Goal: Task Accomplishment & Management: Manage account settings

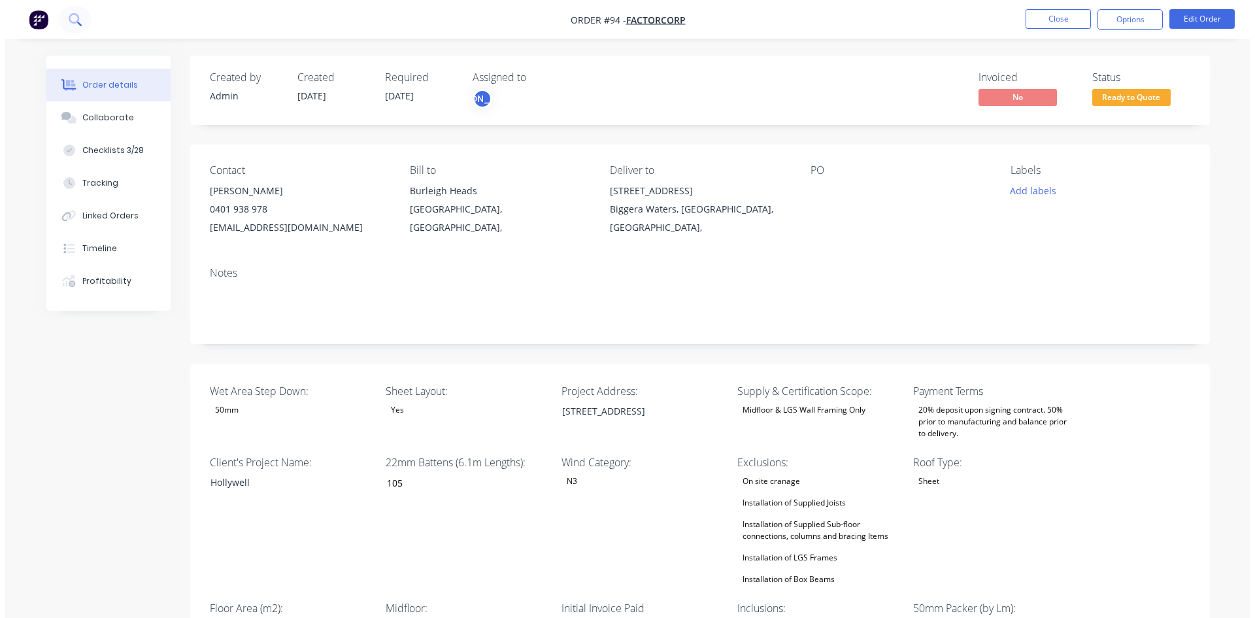
scroll to position [1858, 0]
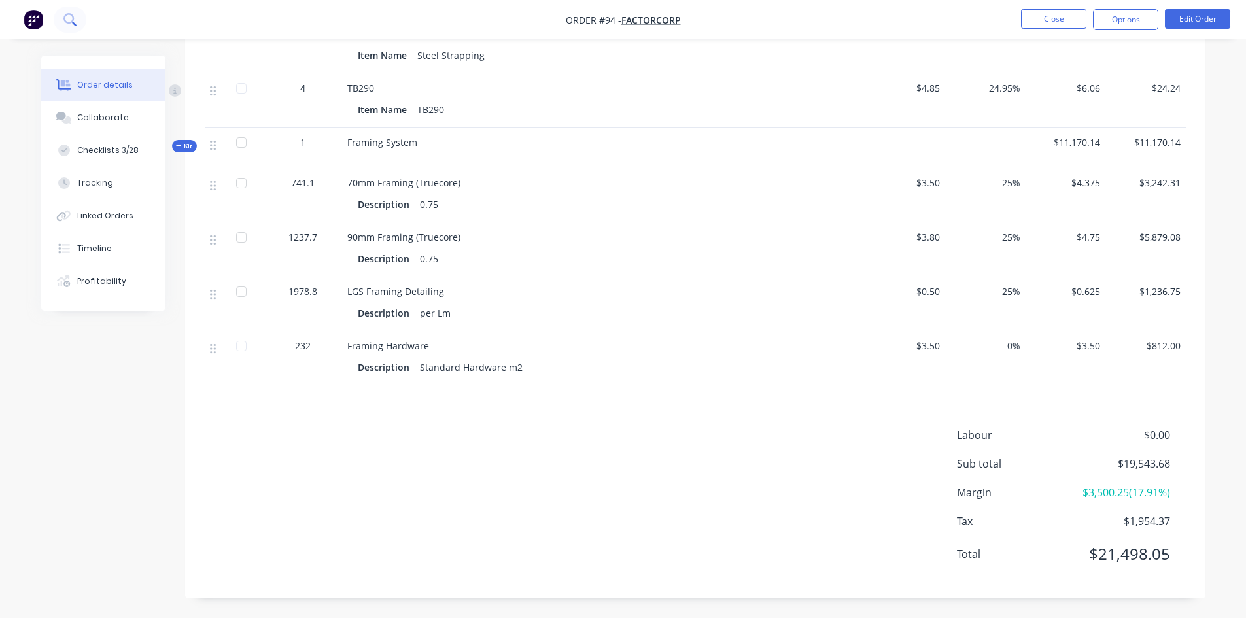
click at [77, 24] on button at bounding box center [70, 20] width 33 height 26
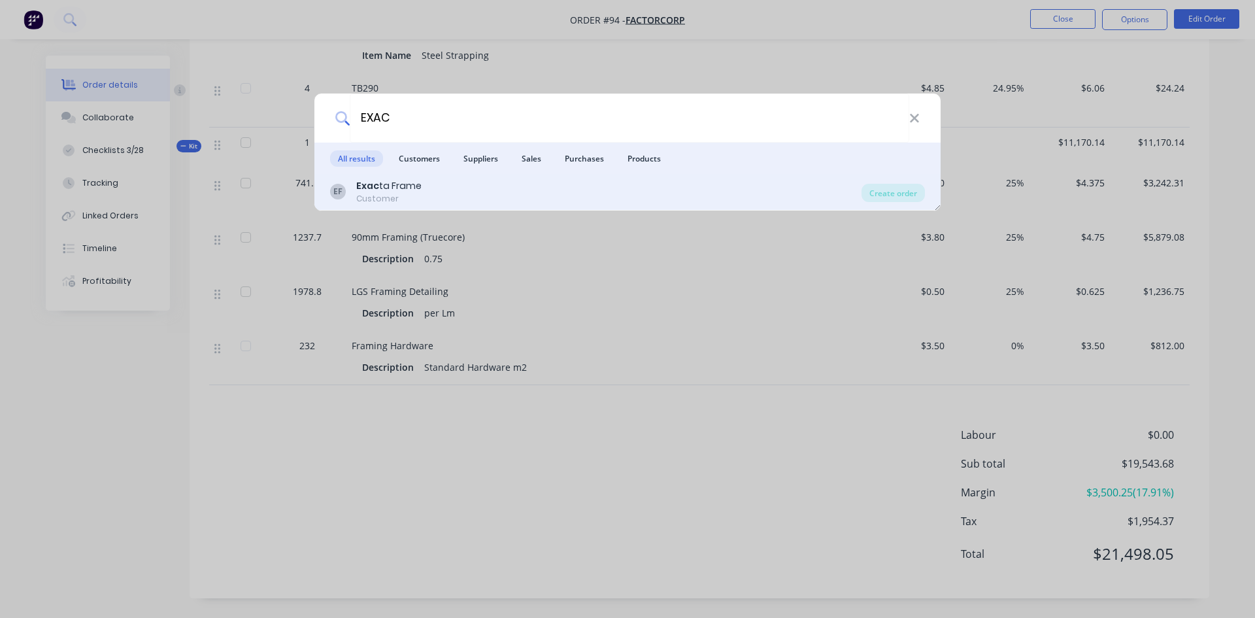
type input "EXAC"
click at [376, 185] on b "Exac" at bounding box center [367, 185] width 23 height 13
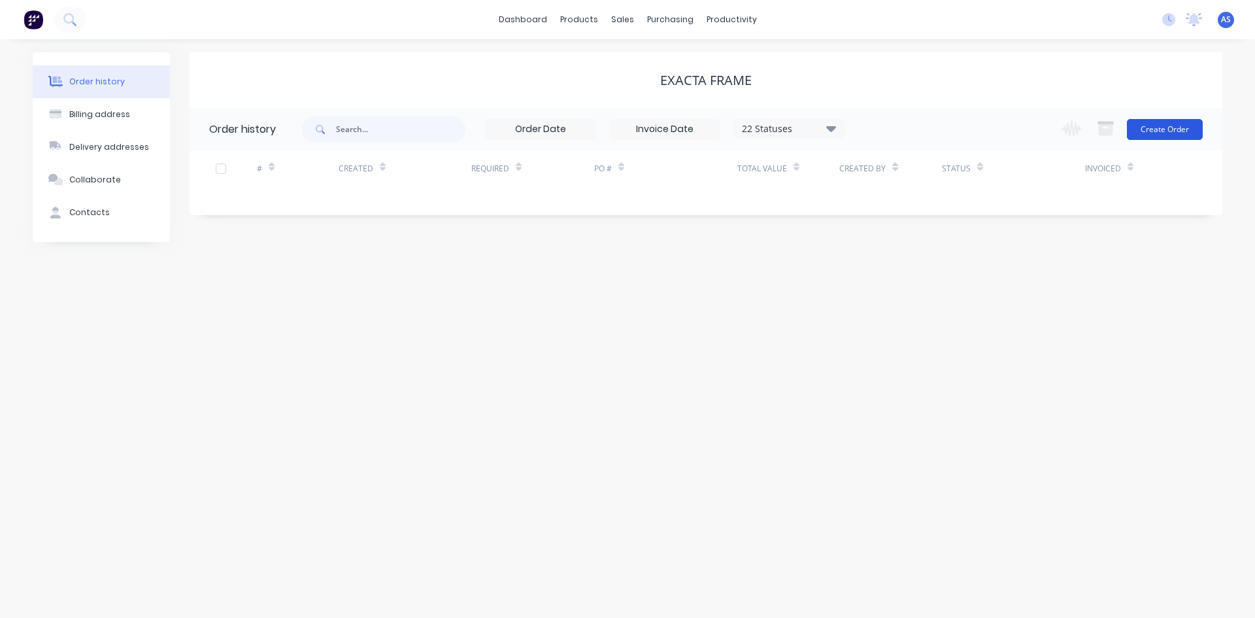
click at [1162, 131] on button "Create Order" at bounding box center [1165, 129] width 76 height 21
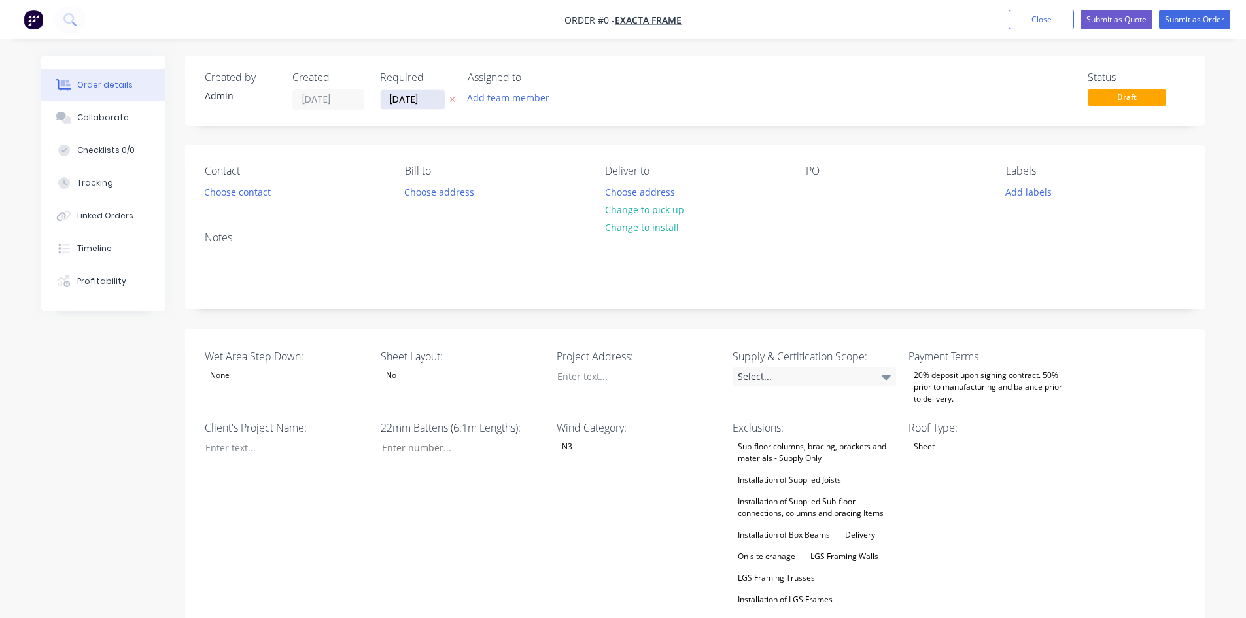
click at [413, 104] on input "[DATE]" at bounding box center [413, 100] width 64 height 20
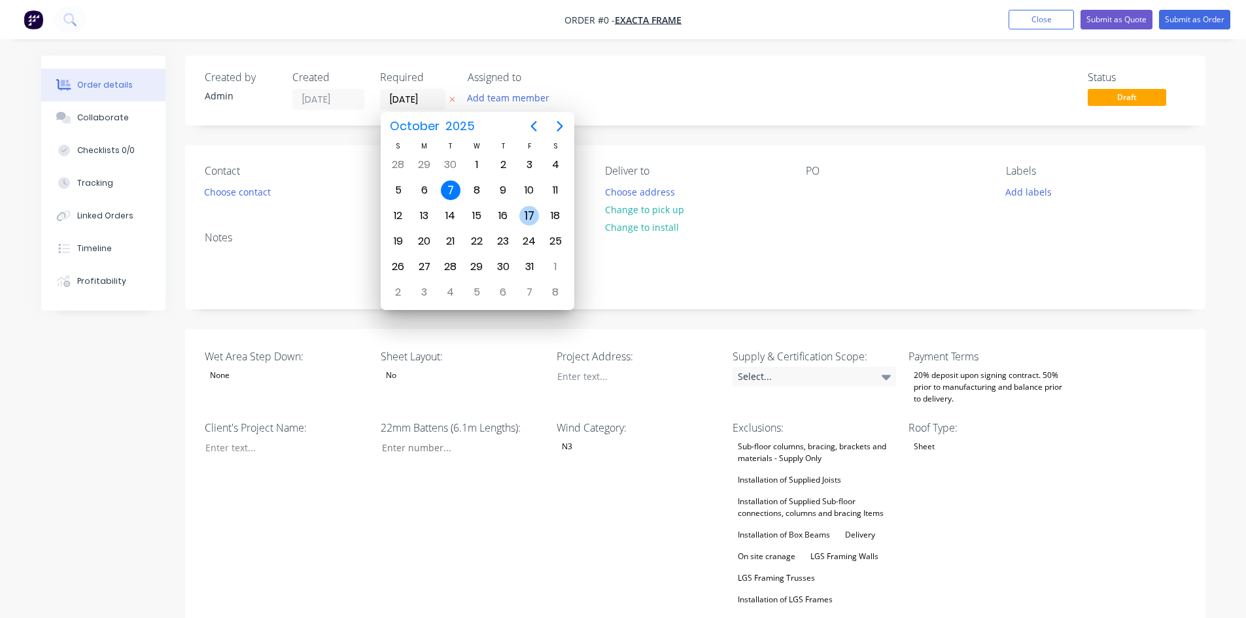
click at [528, 216] on div "17" at bounding box center [529, 216] width 20 height 20
type input "[DATE]"
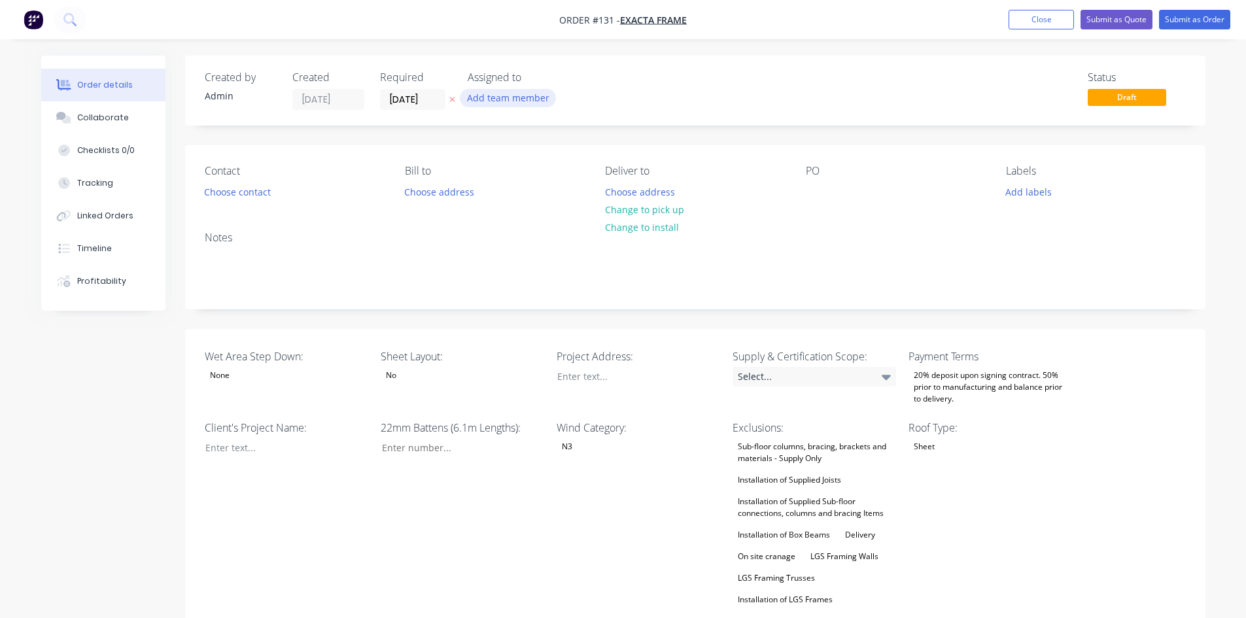
click at [528, 101] on button "Add team member" at bounding box center [508, 98] width 96 height 18
click at [512, 225] on div "[PERSON_NAME]" at bounding box center [572, 223] width 131 height 14
click at [675, 84] on div "Status Draft" at bounding box center [891, 90] width 587 height 39
click at [258, 196] on button "Choose contact" at bounding box center [237, 191] width 80 height 18
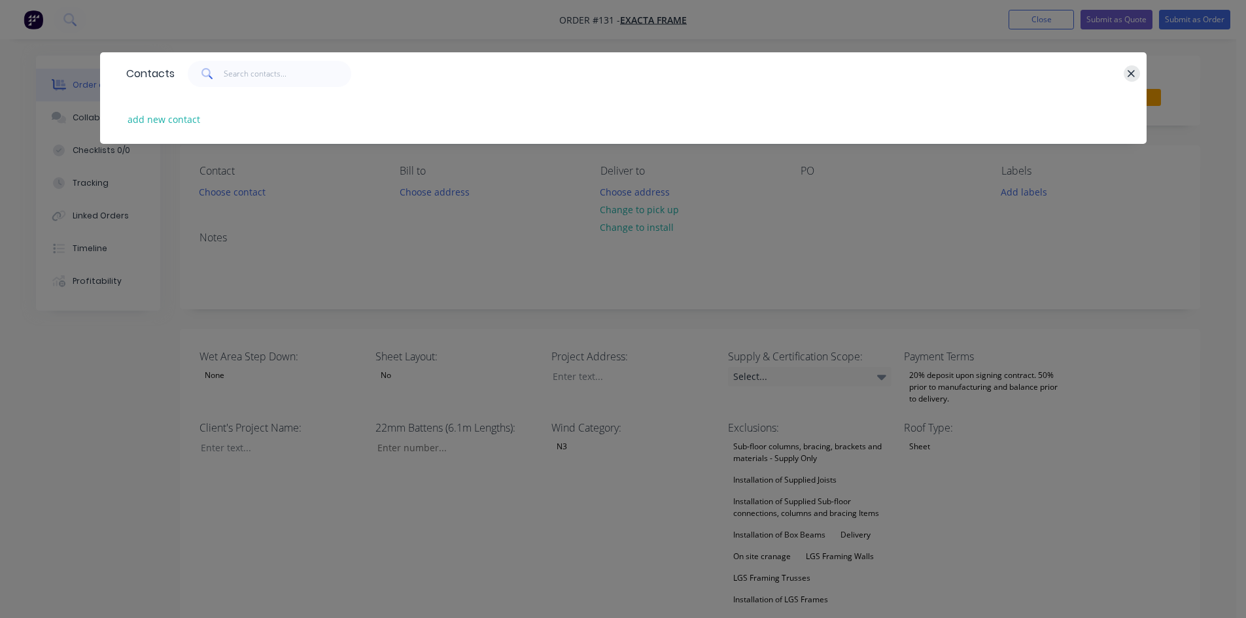
click at [1127, 76] on icon "button" at bounding box center [1131, 74] width 9 height 12
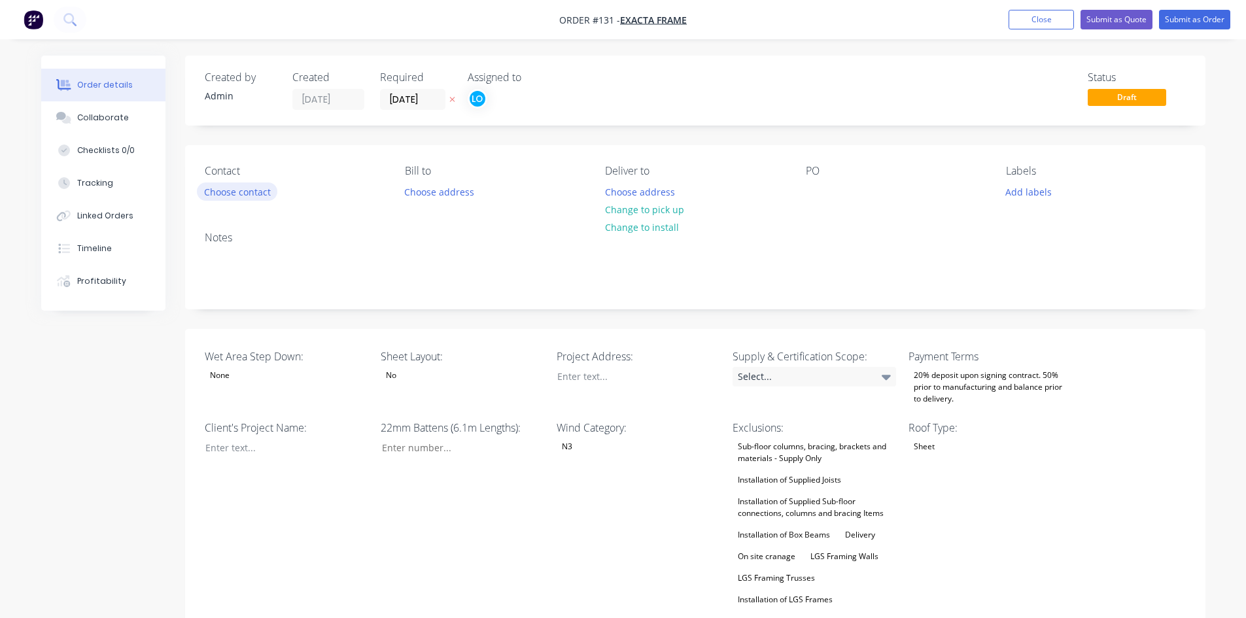
click at [256, 198] on button "Choose contact" at bounding box center [237, 191] width 80 height 18
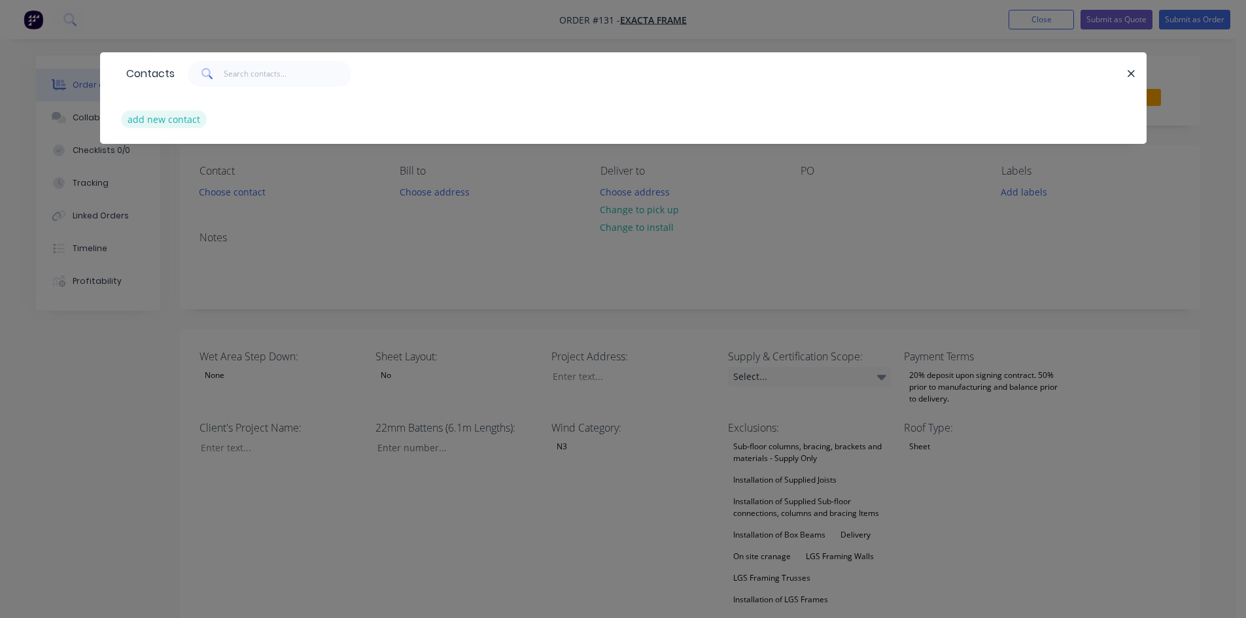
click at [162, 116] on button "add new contact" at bounding box center [164, 120] width 86 height 18
select select "AU"
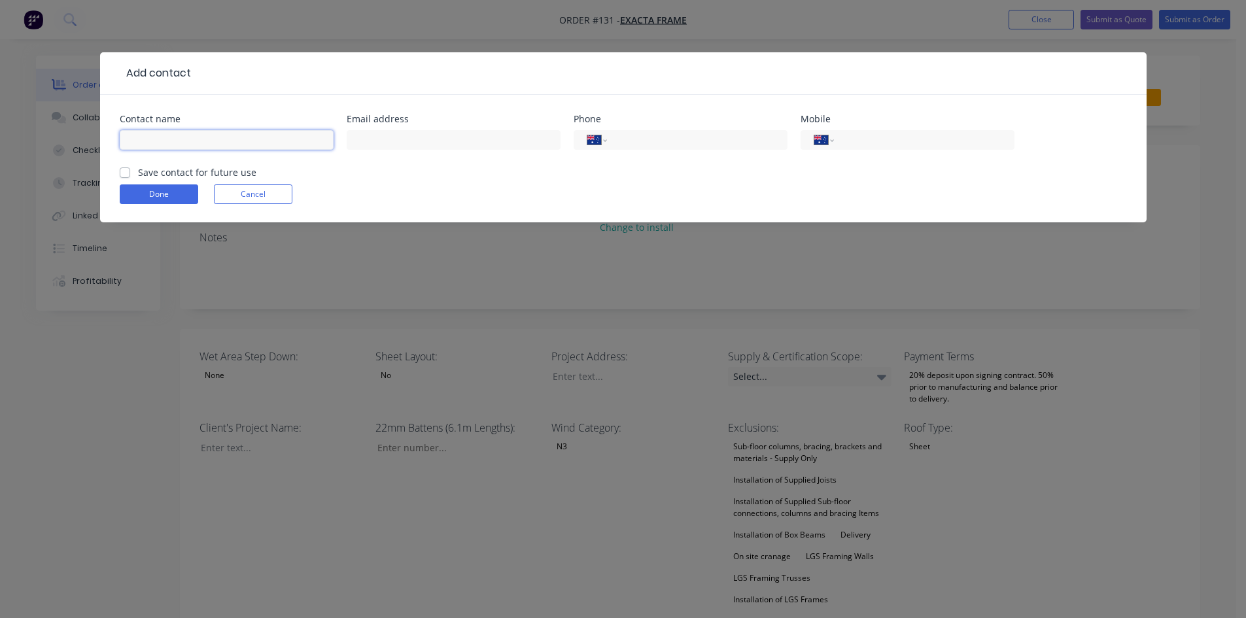
click at [264, 146] on input "text" at bounding box center [227, 140] width 214 height 20
type input "j"
type input "[PERSON_NAME]"
drag, startPoint x: 384, startPoint y: 143, endPoint x: 360, endPoint y: 160, distance: 29.2
click at [384, 143] on input "text" at bounding box center [454, 140] width 214 height 20
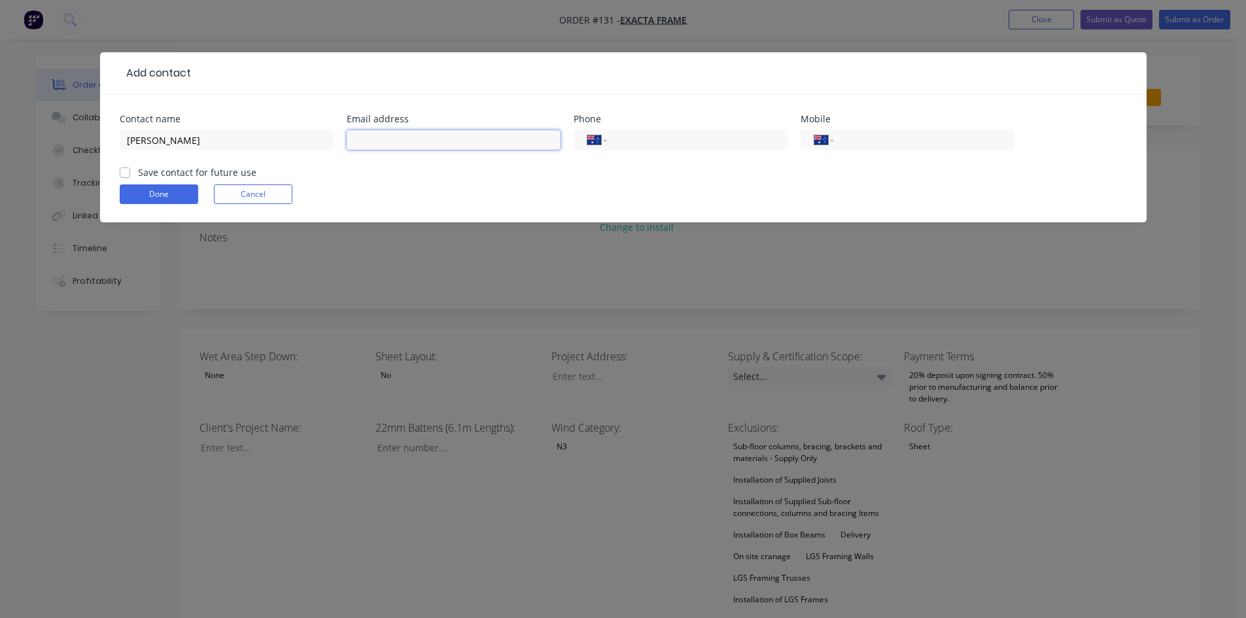
click at [411, 133] on input "text" at bounding box center [454, 140] width 214 height 20
paste input "[PERSON_NAME][EMAIL_ADDRESS][DOMAIN_NAME]"
type input "[PERSON_NAME][EMAIL_ADDRESS][DOMAIN_NAME]"
click at [683, 141] on input "tel" at bounding box center [694, 140] width 157 height 15
click at [897, 143] on input "tel" at bounding box center [921, 140] width 157 height 15
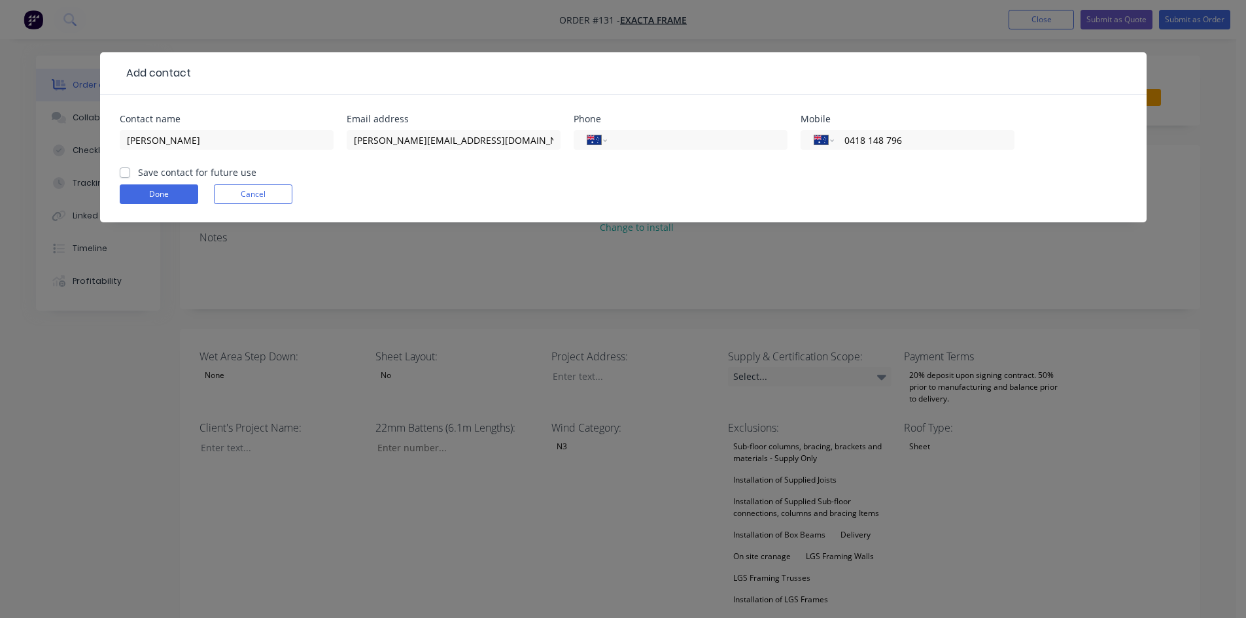
type input "0418 148 796"
click at [138, 174] on label "Save contact for future use" at bounding box center [197, 172] width 118 height 14
click at [124, 174] on input "Save contact for future use" at bounding box center [125, 171] width 10 height 12
checkbox input "true"
click at [142, 190] on button "Done" at bounding box center [159, 194] width 78 height 20
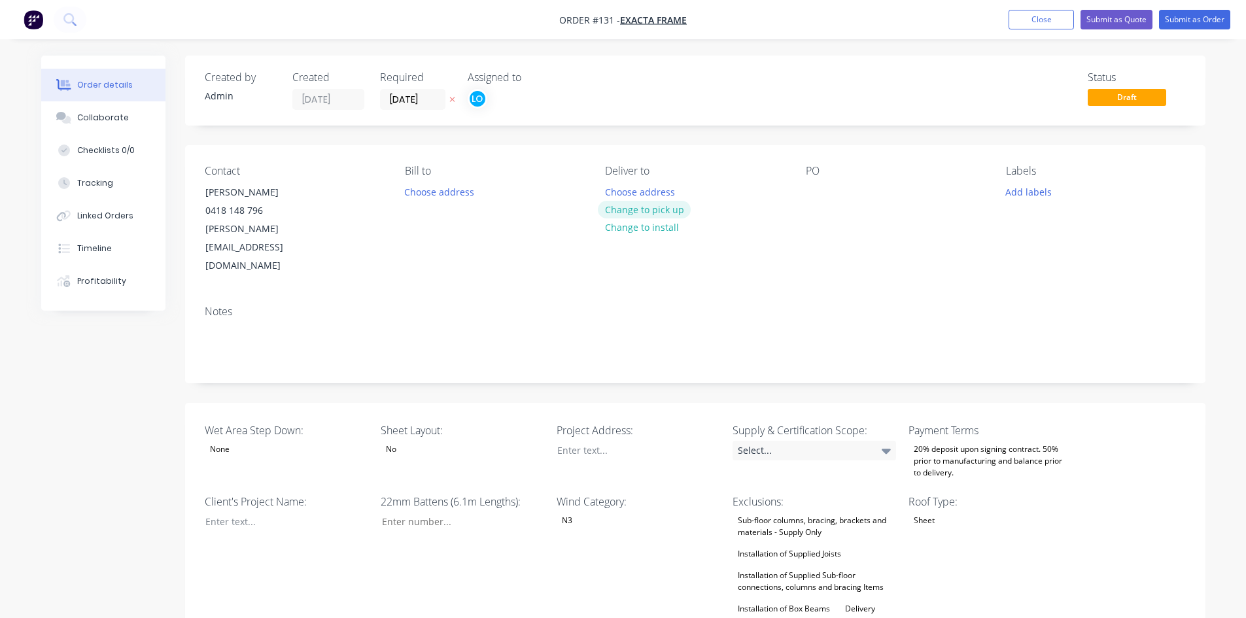
click at [622, 209] on button "Change to pick up" at bounding box center [644, 210] width 93 height 18
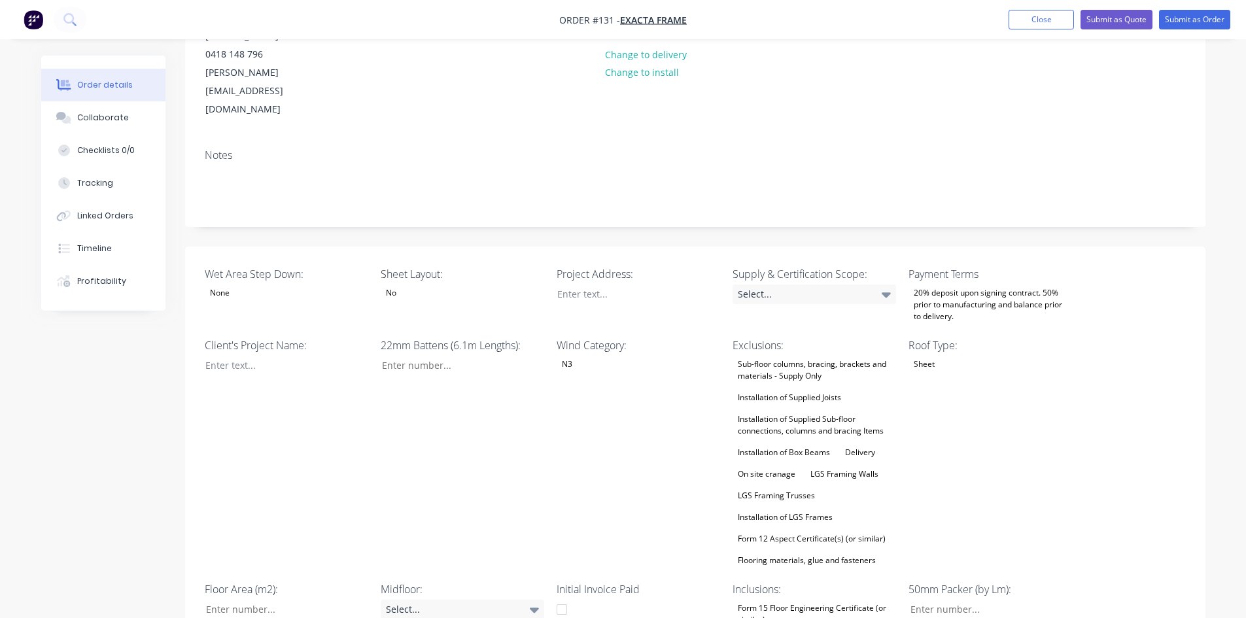
scroll to position [196, 0]
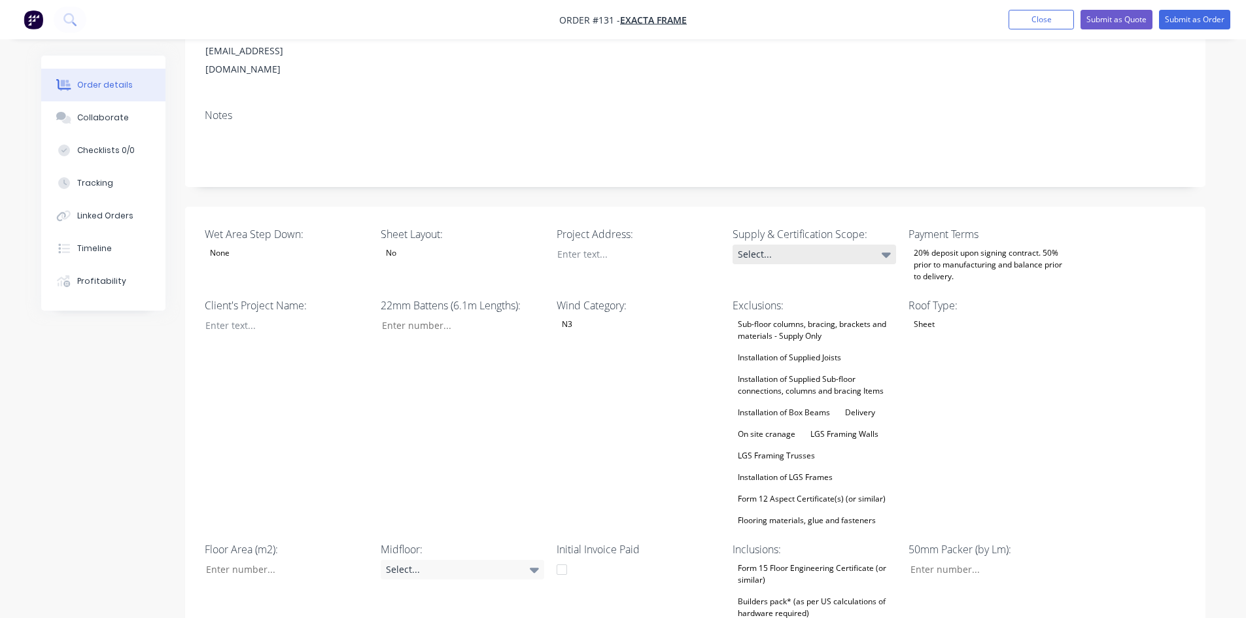
click at [809, 245] on div "Select..." at bounding box center [813, 255] width 163 height 20
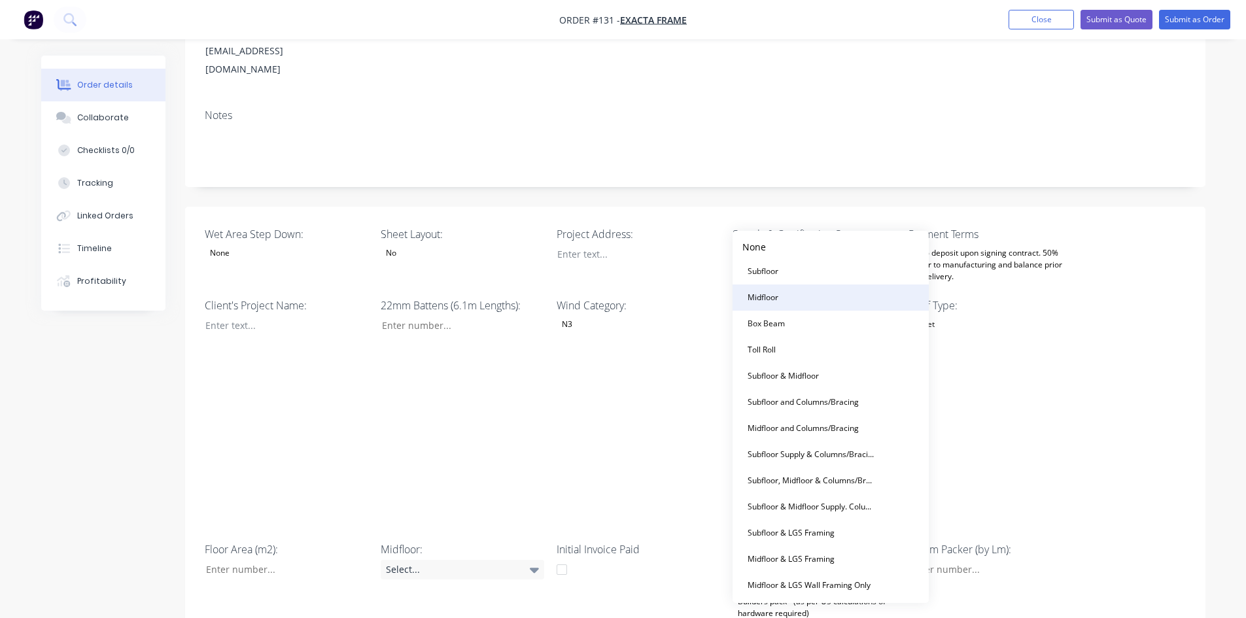
click at [780, 297] on div "Midfloor" at bounding box center [762, 297] width 41 height 17
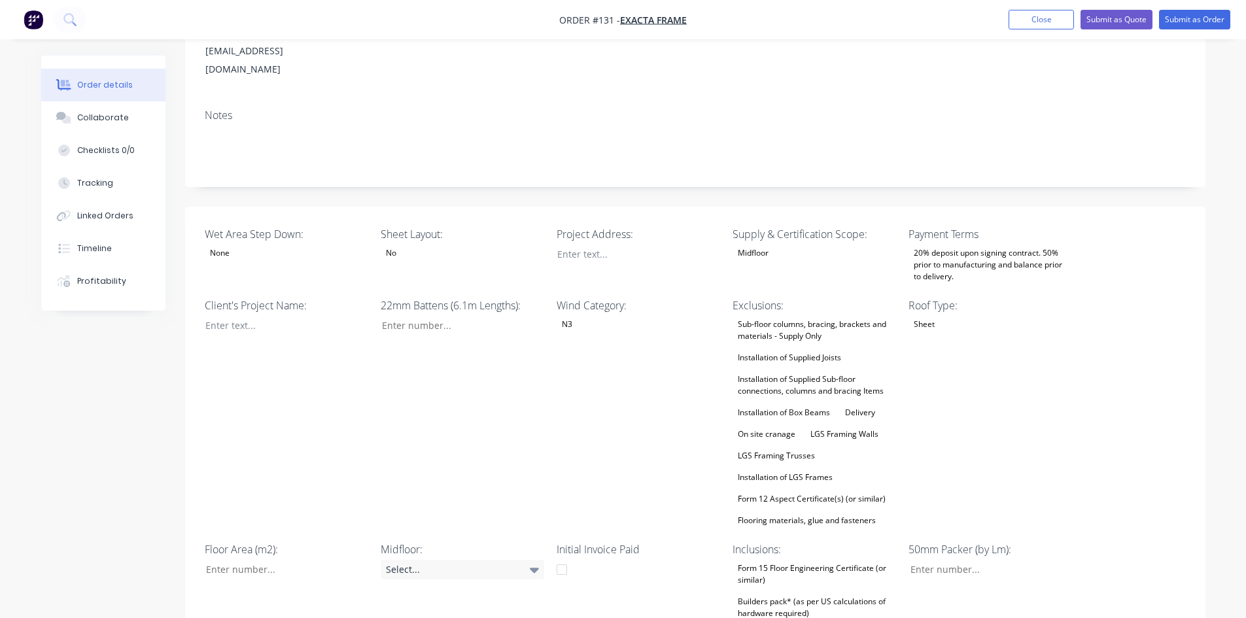
click at [758, 245] on div "Midfloor" at bounding box center [752, 253] width 41 height 17
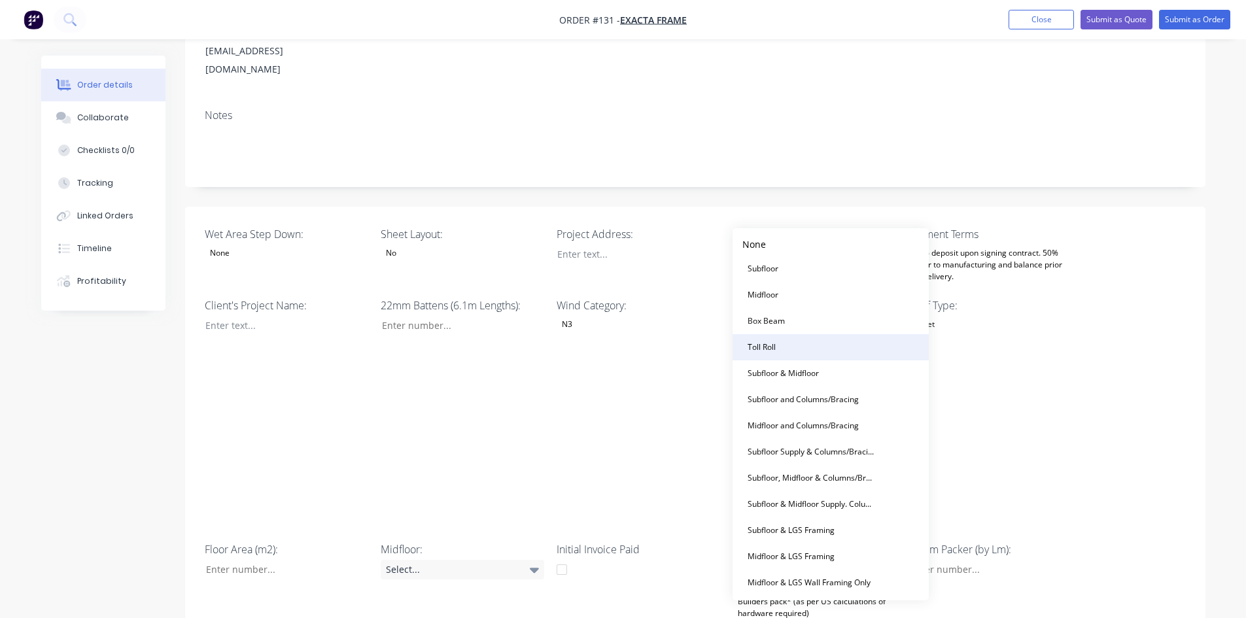
click at [775, 338] on button "Toll Roll" at bounding box center [830, 347] width 196 height 26
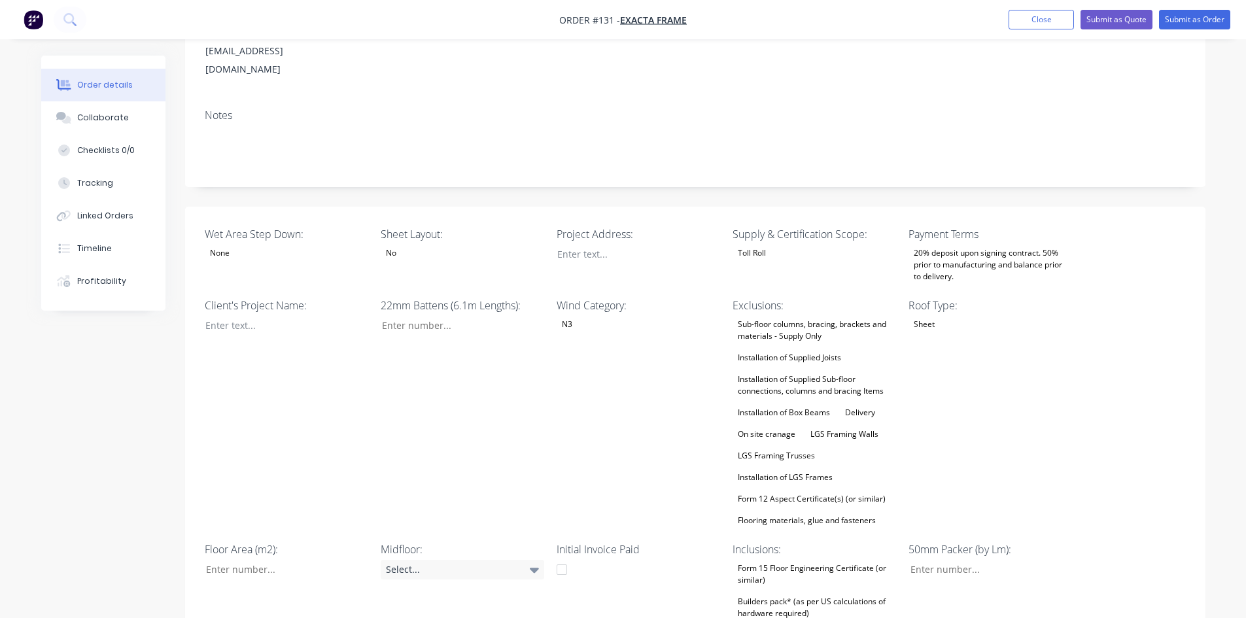
scroll to position [262, 0]
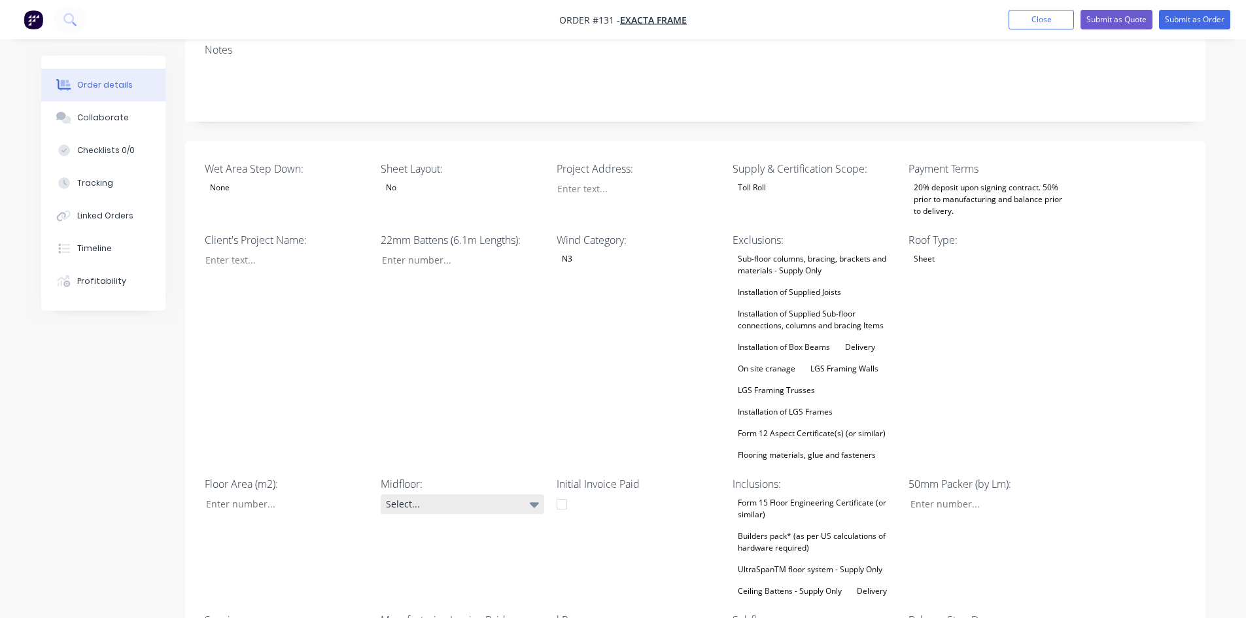
click at [500, 494] on div "Select..." at bounding box center [462, 504] width 163 height 20
click at [444, 379] on div "300mm" at bounding box center [430, 384] width 39 height 17
click at [267, 381] on div "Client's Project Name:" at bounding box center [286, 347] width 163 height 231
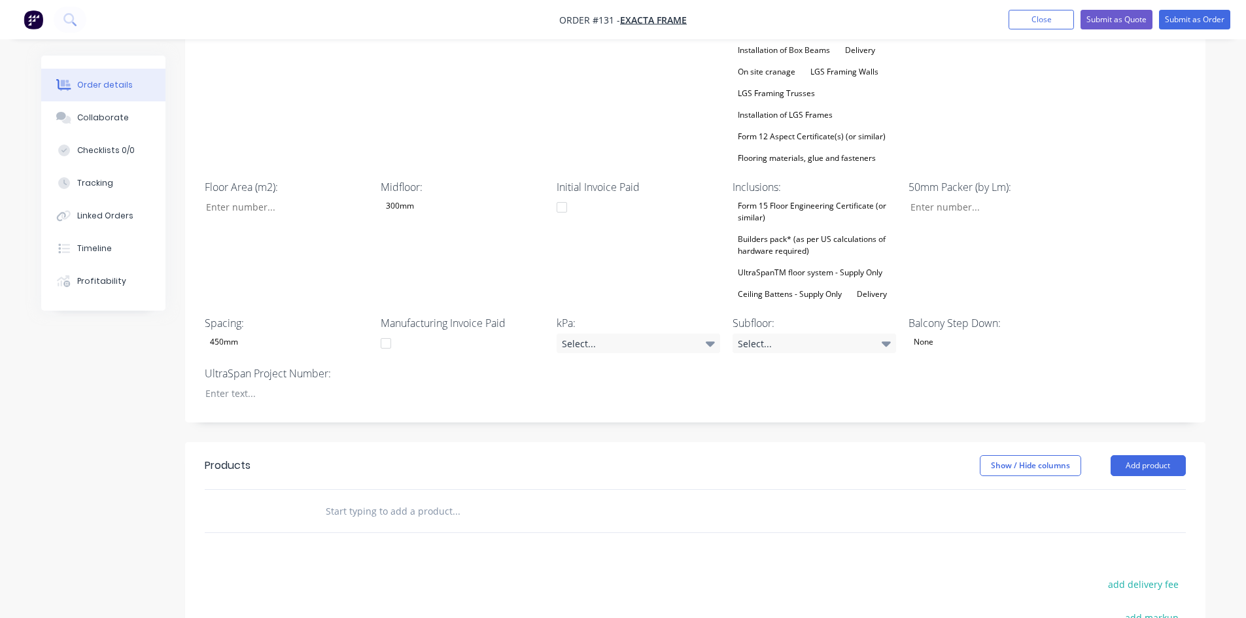
scroll to position [588, 0]
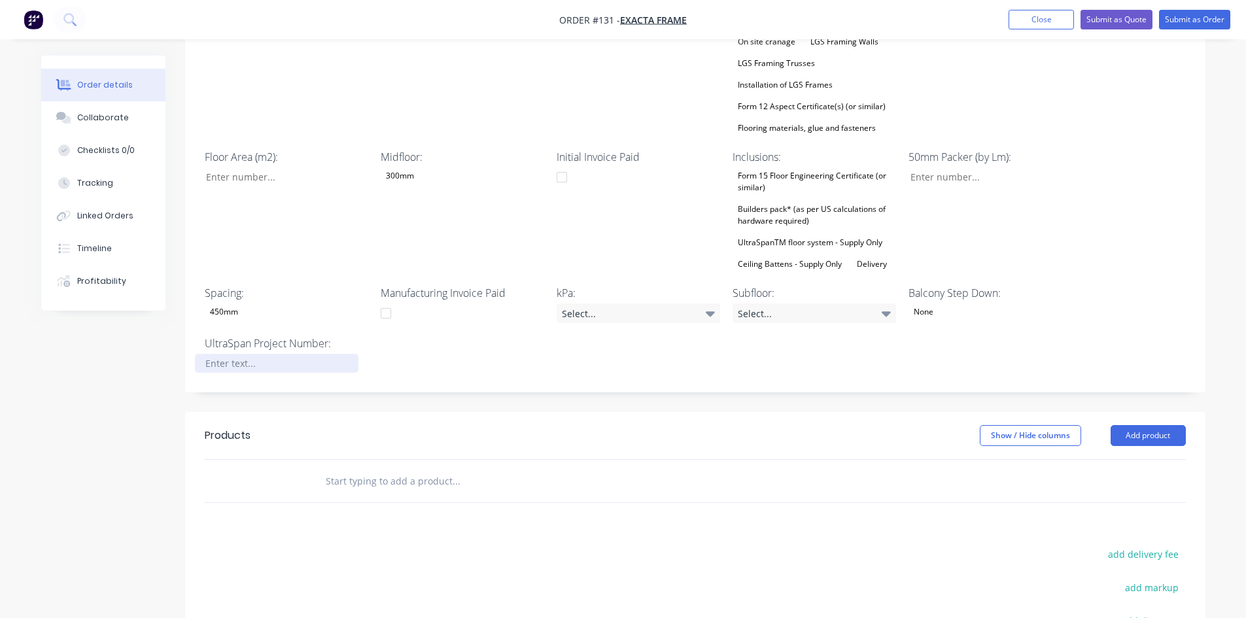
click at [273, 354] on div at bounding box center [276, 363] width 163 height 19
paste div
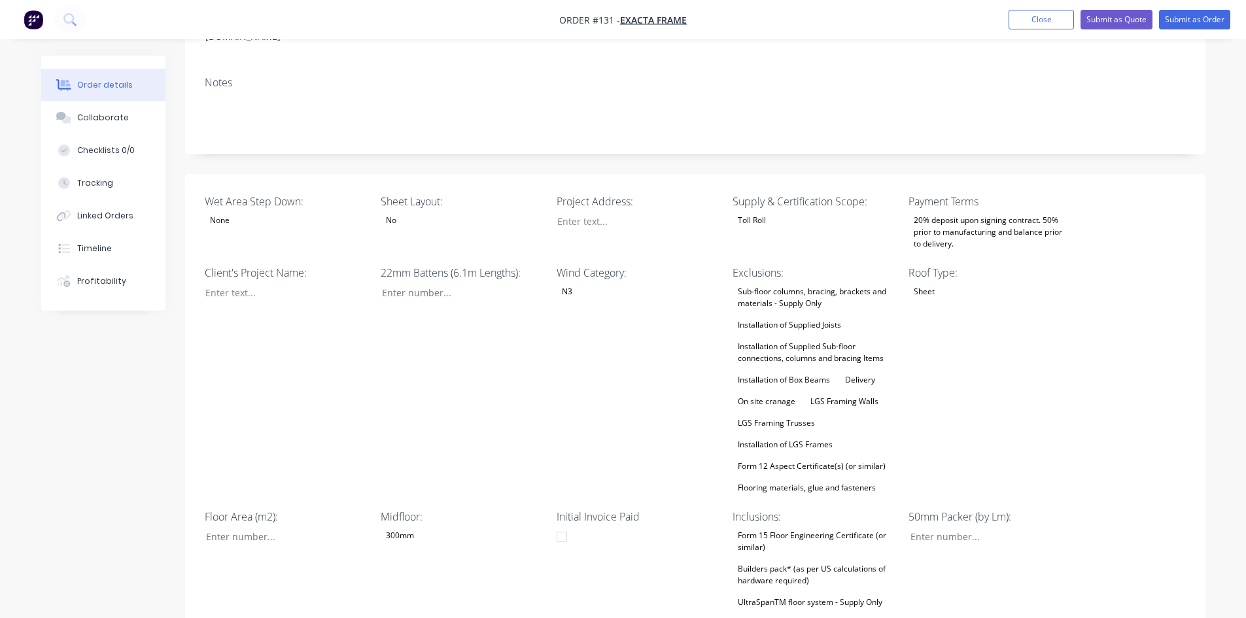
scroll to position [196, 0]
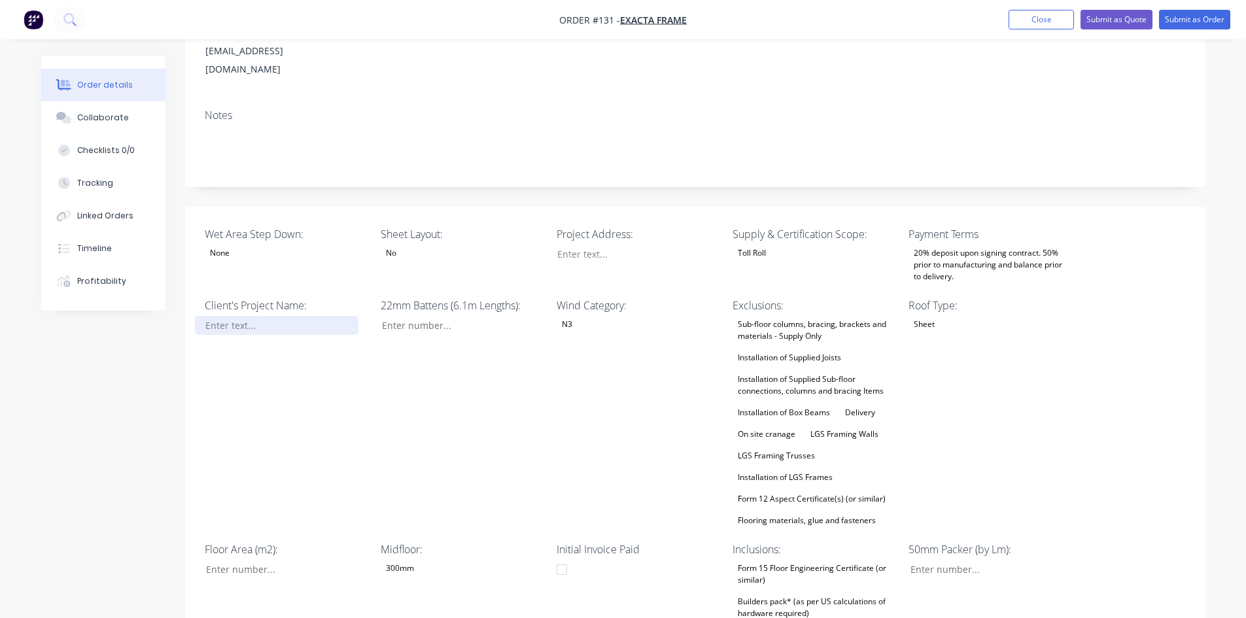
click at [245, 316] on div at bounding box center [276, 325] width 163 height 19
click at [234, 316] on div at bounding box center [276, 325] width 163 height 19
paste div
click at [229, 341] on div "Client's Project Name: Seaford" at bounding box center [286, 413] width 163 height 231
click at [115, 158] on button "Checklists 0/0" at bounding box center [103, 150] width 124 height 33
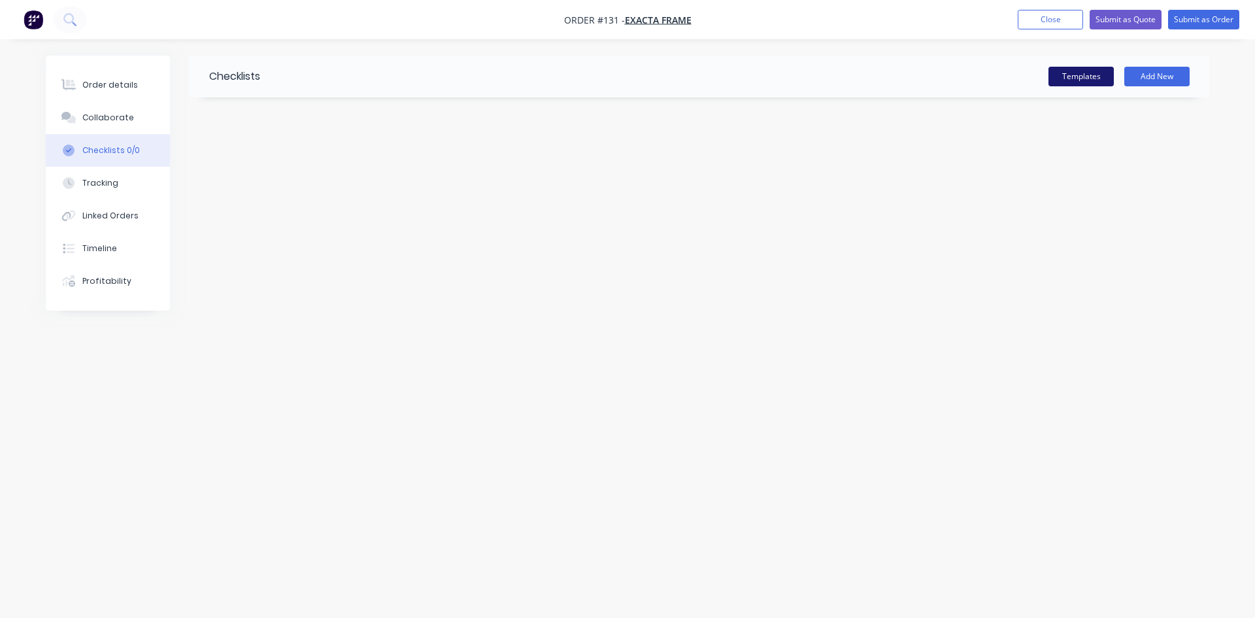
click at [1098, 71] on button "Templates" at bounding box center [1081, 77] width 65 height 20
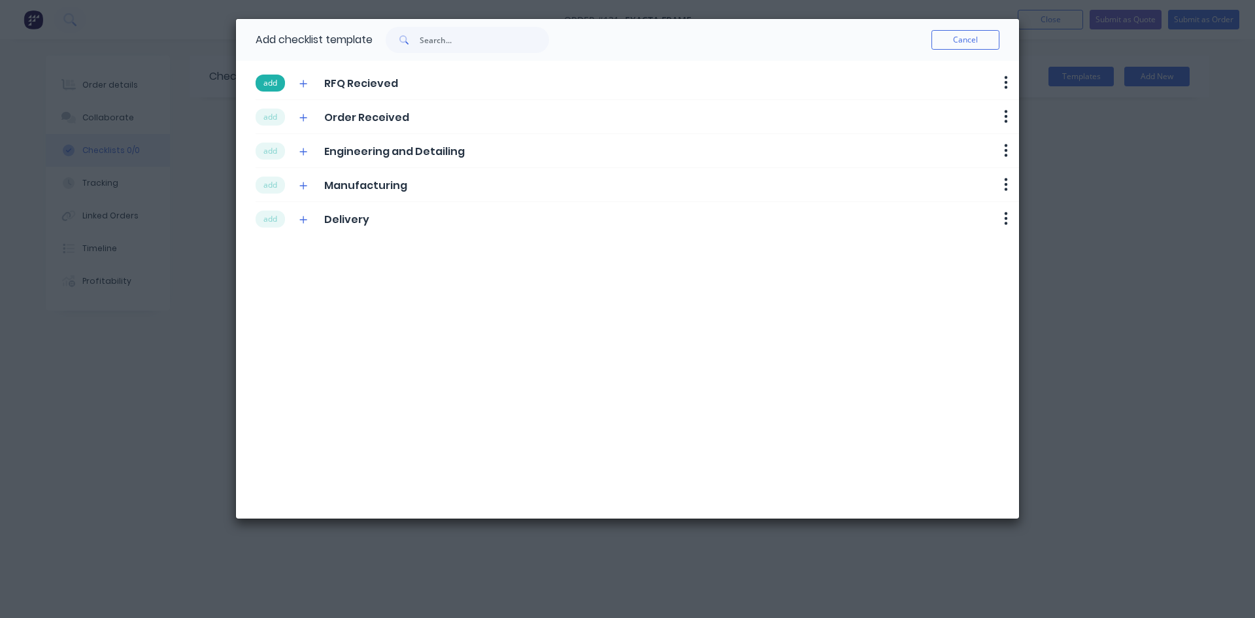
click at [269, 89] on button "add" at bounding box center [270, 83] width 29 height 17
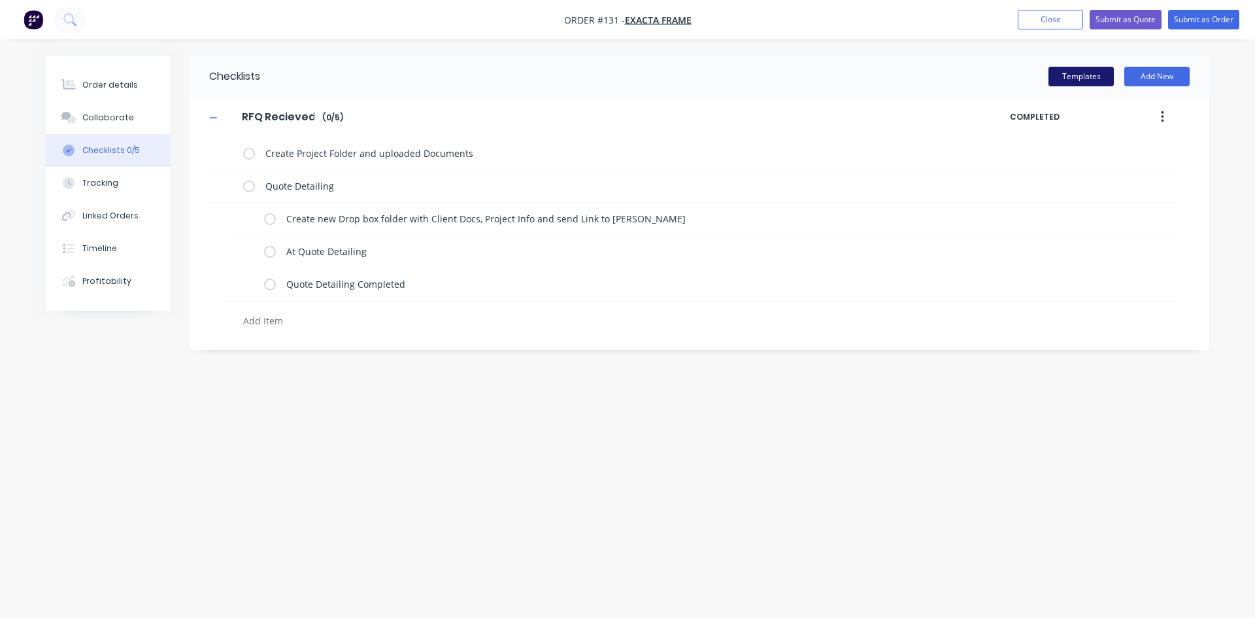
click at [1059, 82] on button "Templates" at bounding box center [1081, 77] width 65 height 20
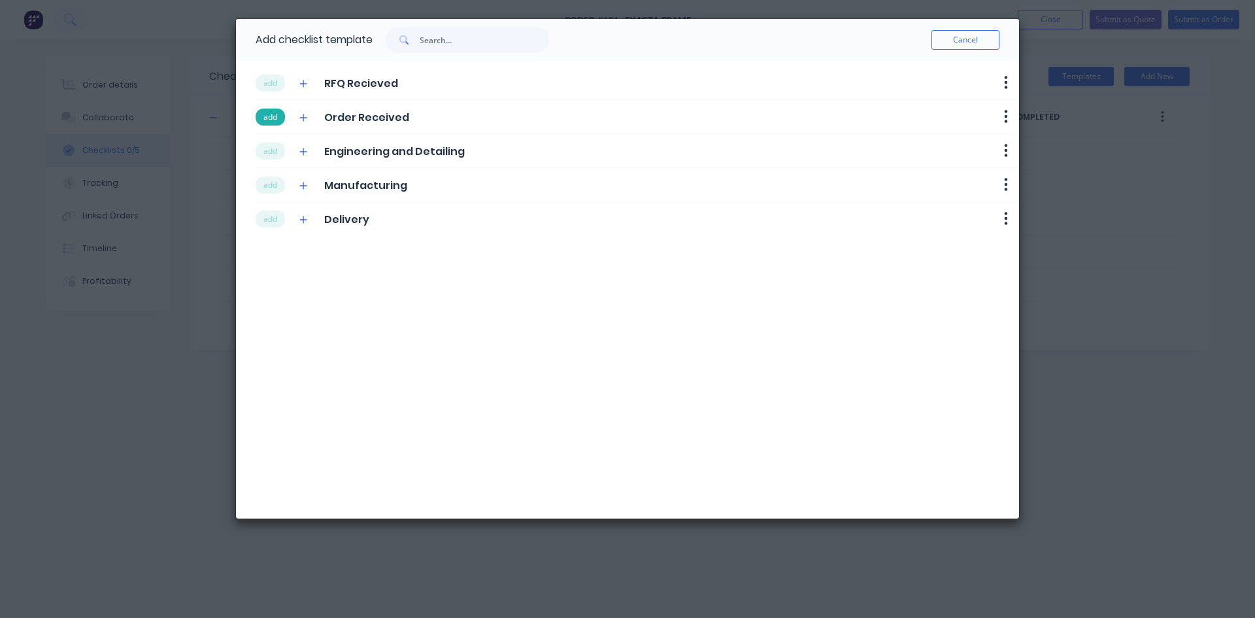
click at [273, 122] on button "add" at bounding box center [270, 117] width 29 height 17
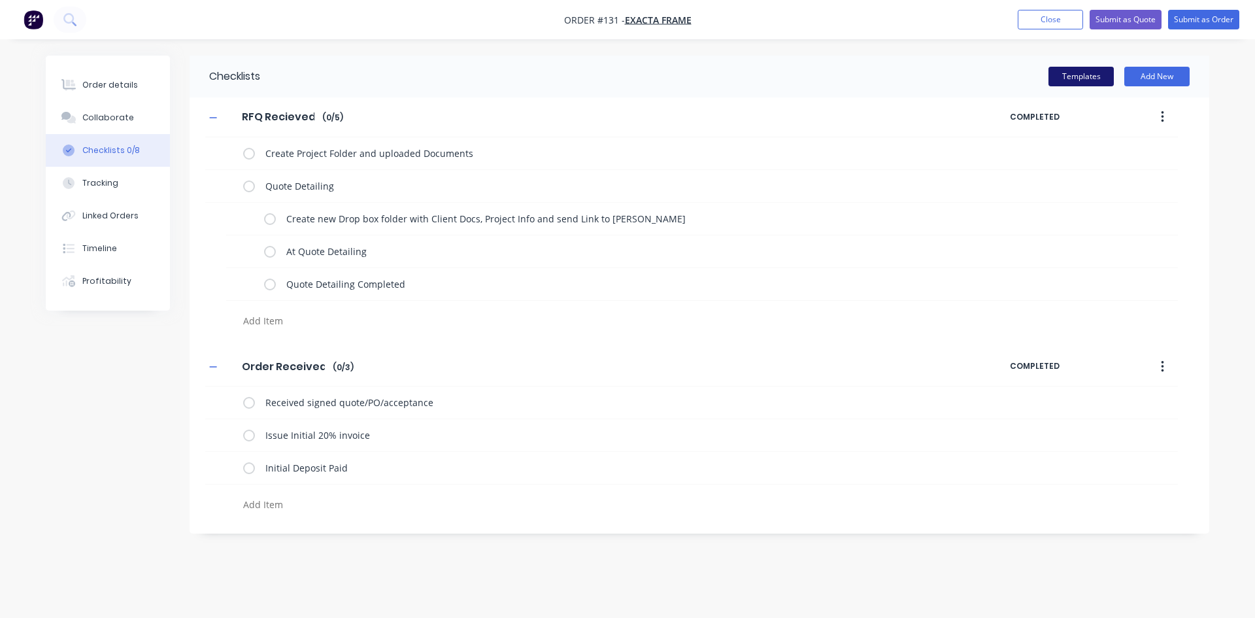
click at [1058, 77] on button "Templates" at bounding box center [1081, 77] width 65 height 20
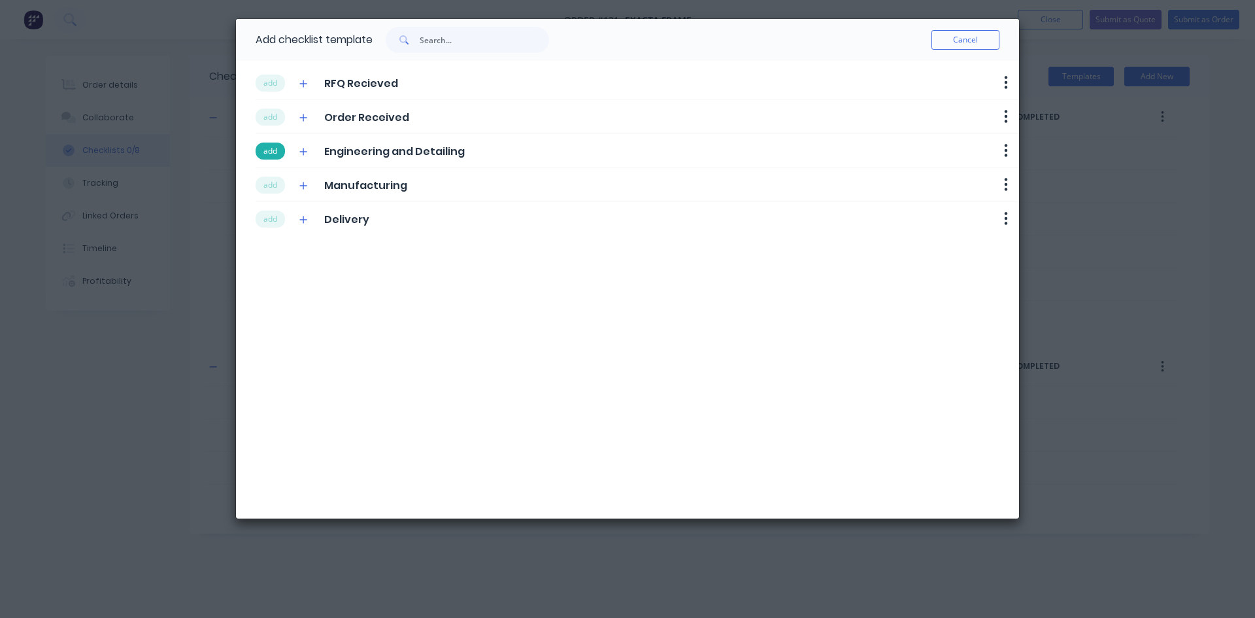
click at [285, 150] on button "add" at bounding box center [270, 151] width 29 height 17
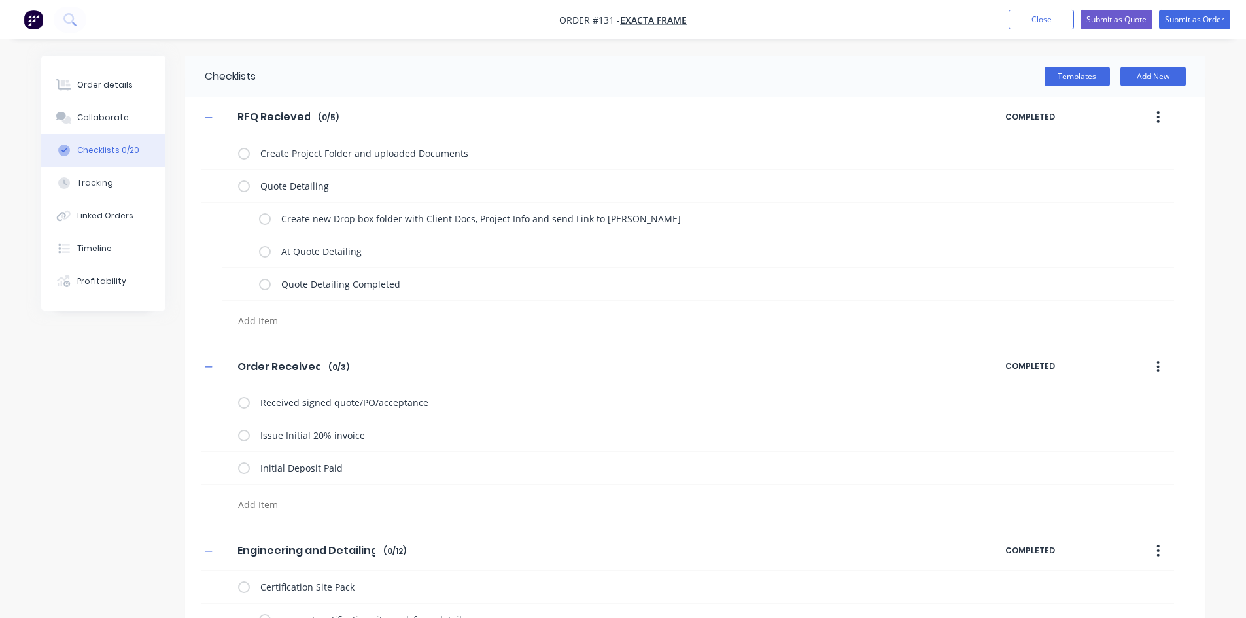
click at [1083, 88] on div "Templates Add New" at bounding box center [730, 77] width 949 height 42
click at [1083, 84] on button "Templates" at bounding box center [1076, 77] width 65 height 20
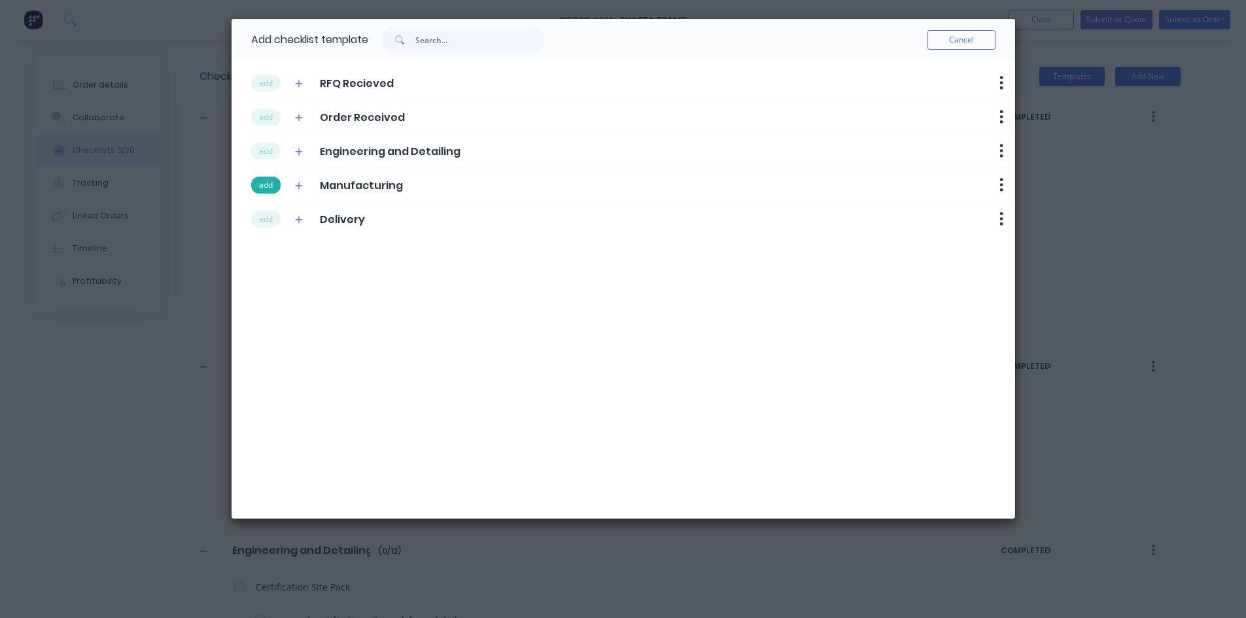
click at [271, 188] on button "add" at bounding box center [265, 185] width 29 height 17
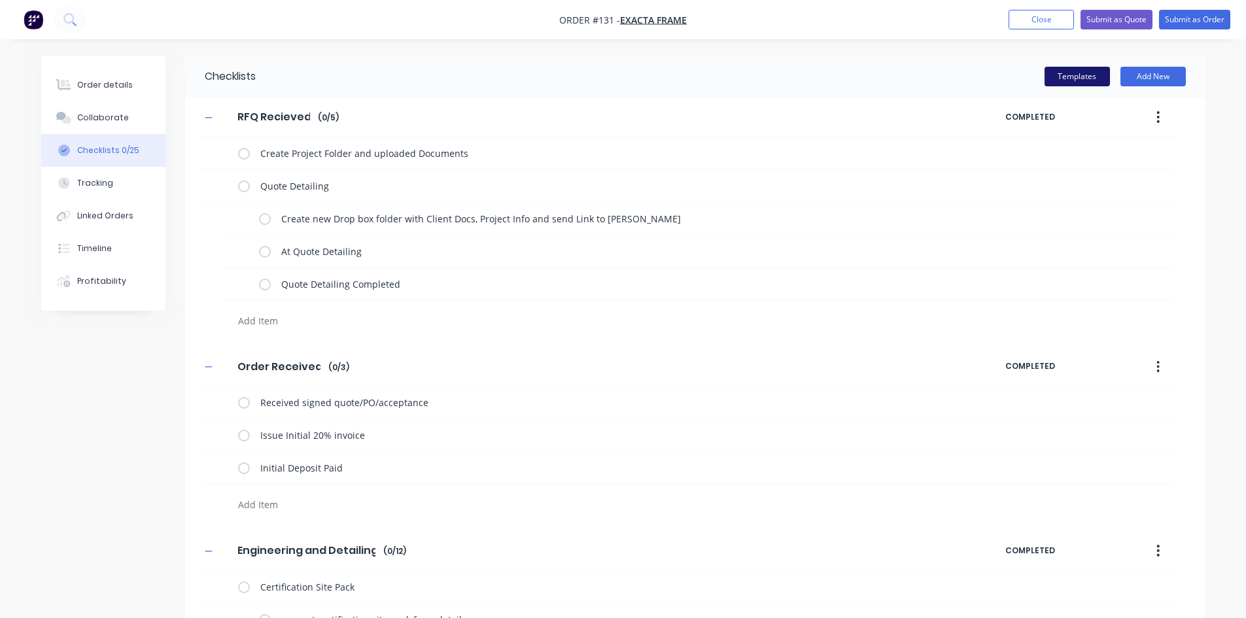
click at [1078, 78] on button "Templates" at bounding box center [1076, 77] width 65 height 20
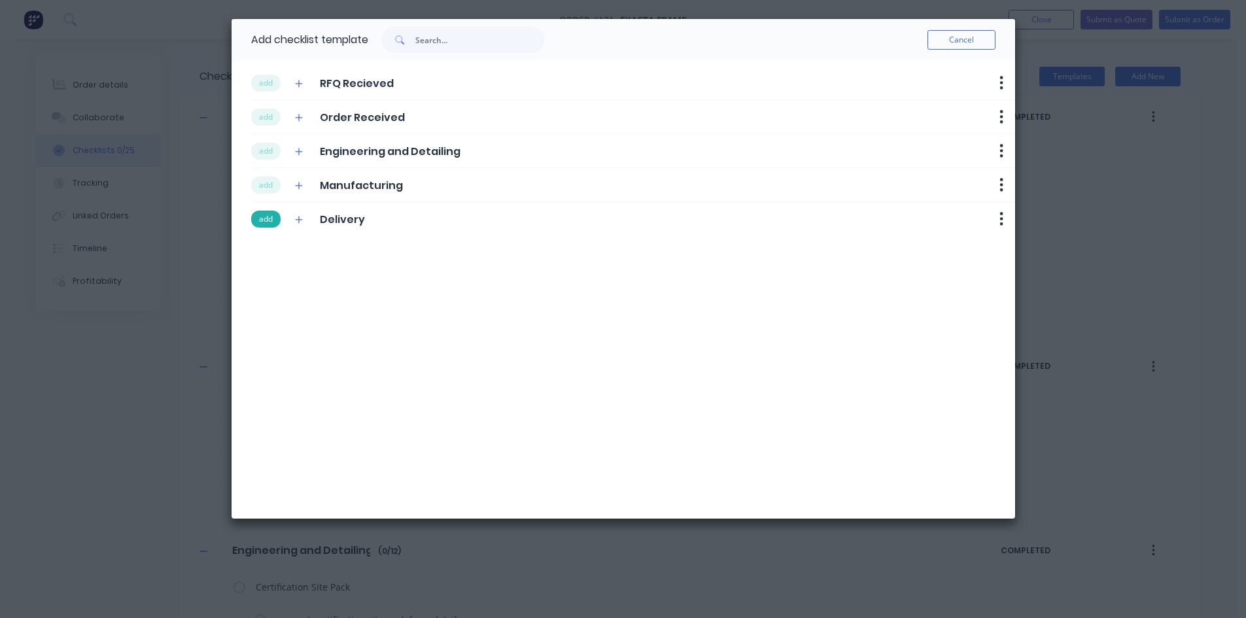
click at [254, 218] on button "add" at bounding box center [265, 219] width 29 height 17
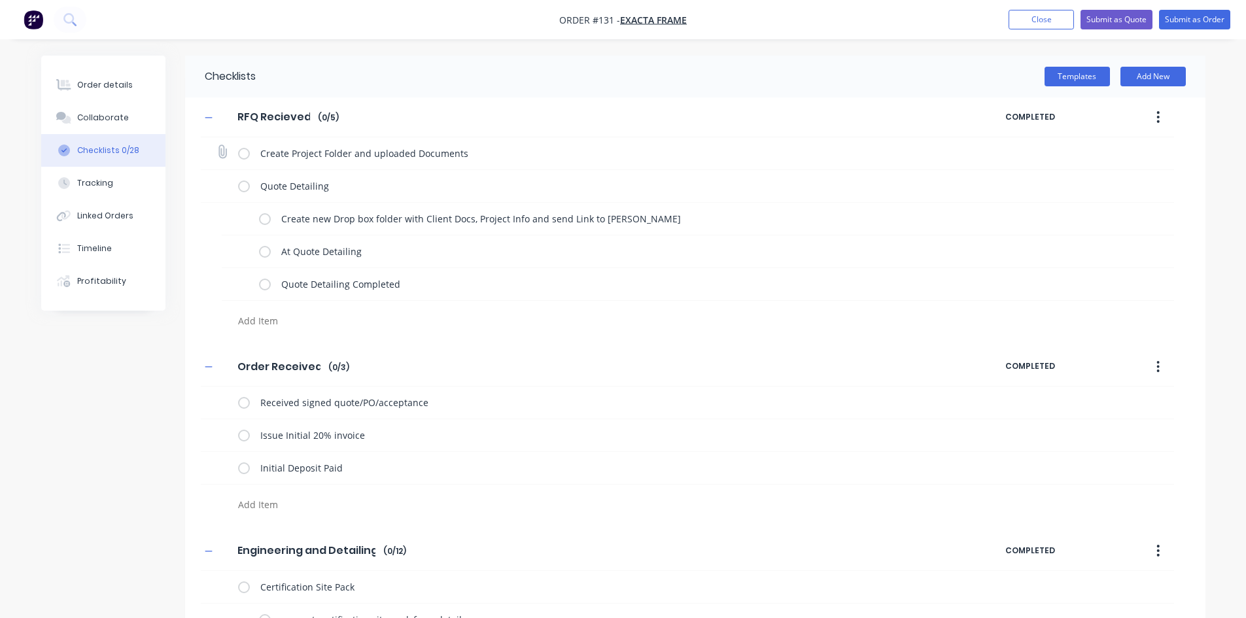
click at [235, 156] on div "Create Project Folder and uploaded Documents" at bounding box center [687, 153] width 973 height 33
click at [237, 154] on div "Create Project Folder and uploaded Documents" at bounding box center [687, 153] width 973 height 33
click at [244, 154] on label at bounding box center [244, 153] width 12 height 14
click at [0, 0] on input "checkbox" at bounding box center [0, 0] width 0 height 0
click at [260, 220] on label at bounding box center [265, 219] width 12 height 14
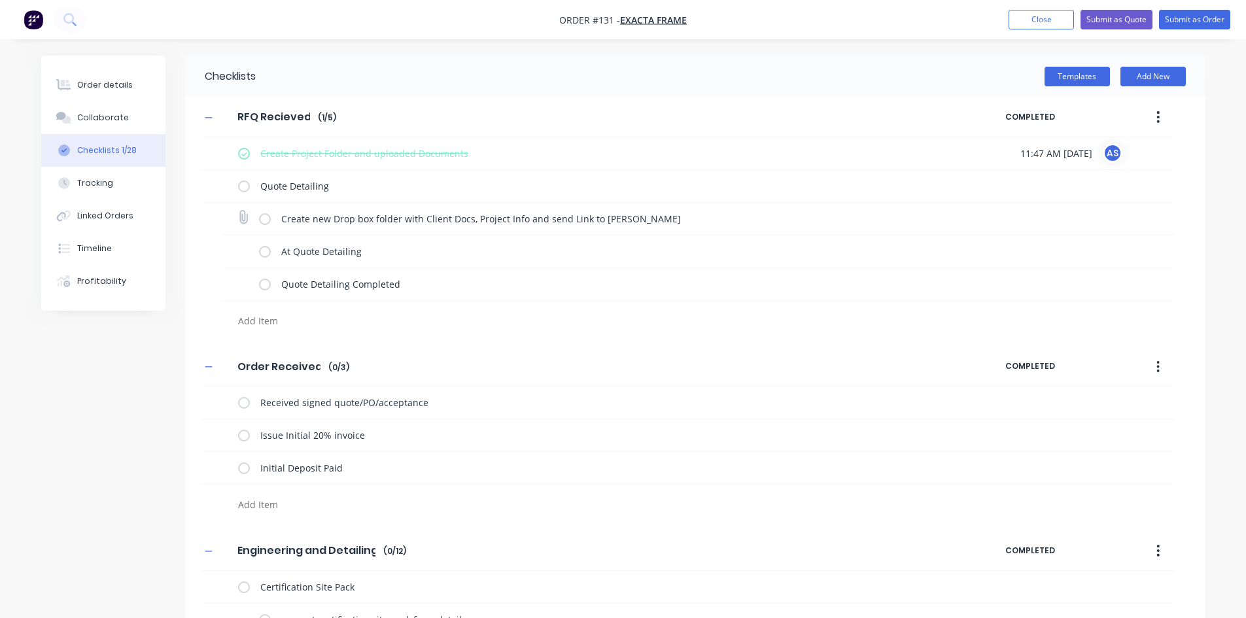
click at [0, 0] on input "checkbox" at bounding box center [0, 0] width 0 height 0
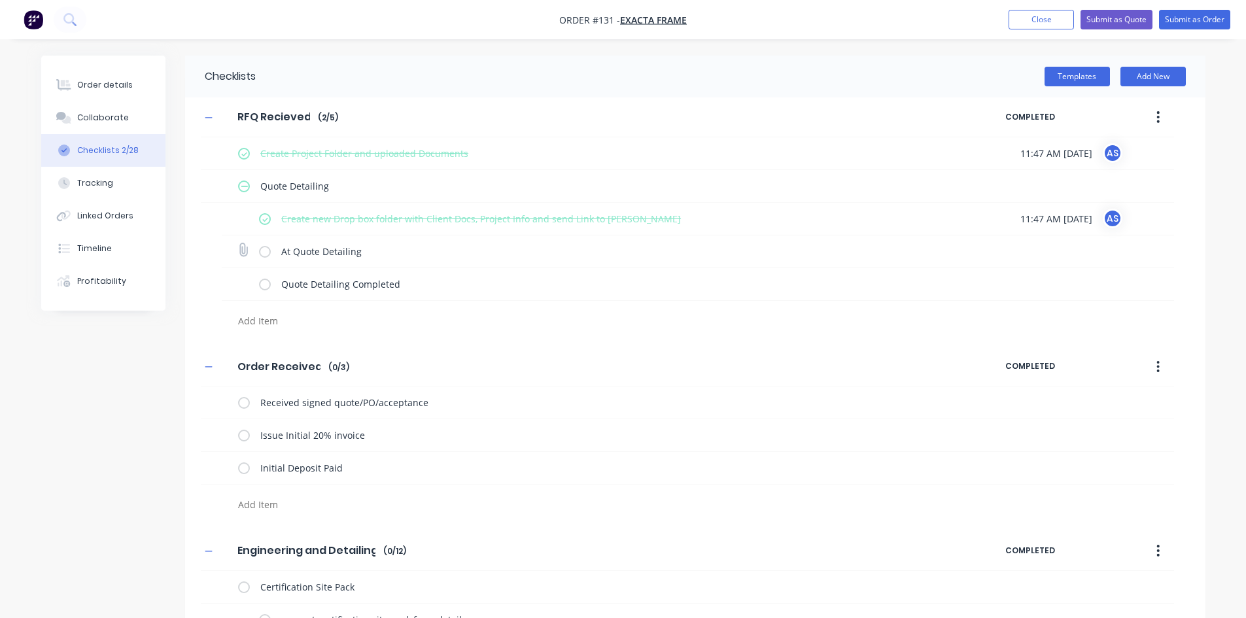
click at [262, 252] on label at bounding box center [265, 252] width 12 height 14
click at [0, 0] on input "checkbox" at bounding box center [0, 0] width 0 height 0
click at [1201, 14] on button "Submit as Order" at bounding box center [1194, 20] width 71 height 20
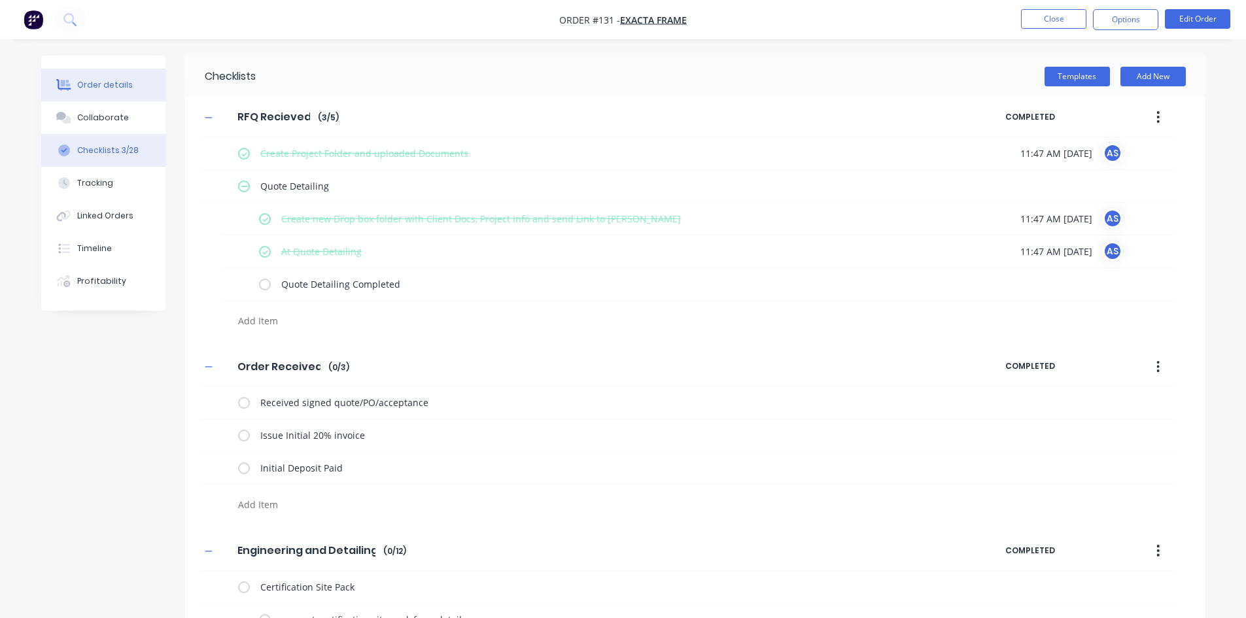
click at [119, 77] on button "Order details" at bounding box center [103, 85] width 124 height 33
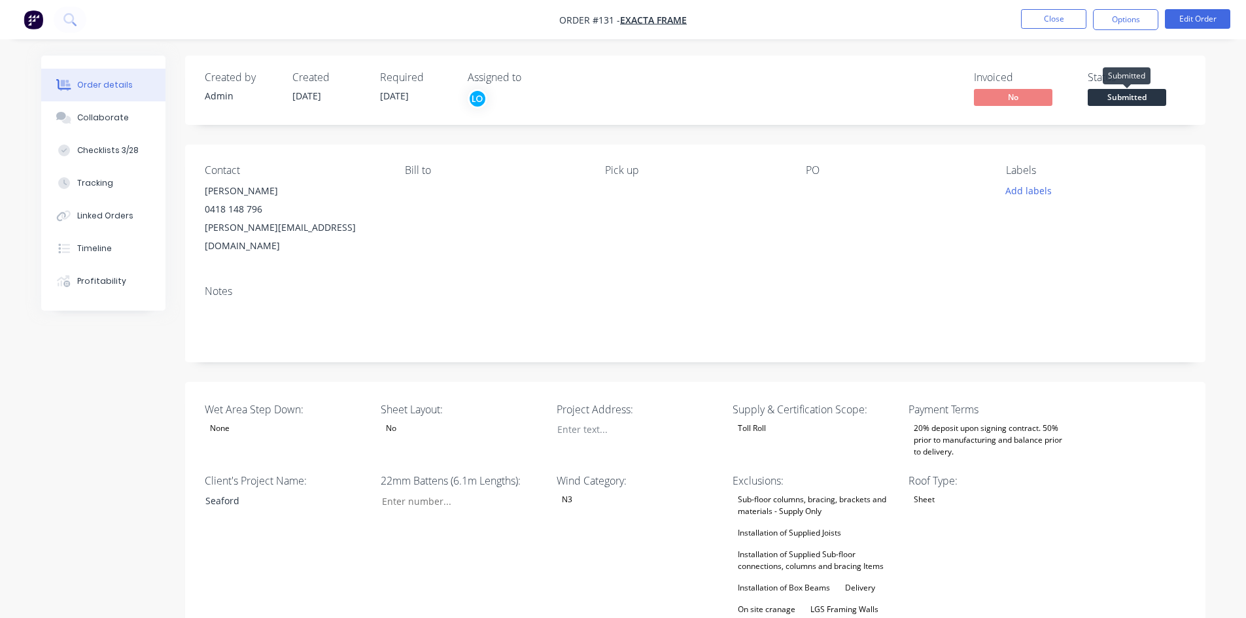
click at [1150, 95] on span "Submitted" at bounding box center [1126, 97] width 78 height 16
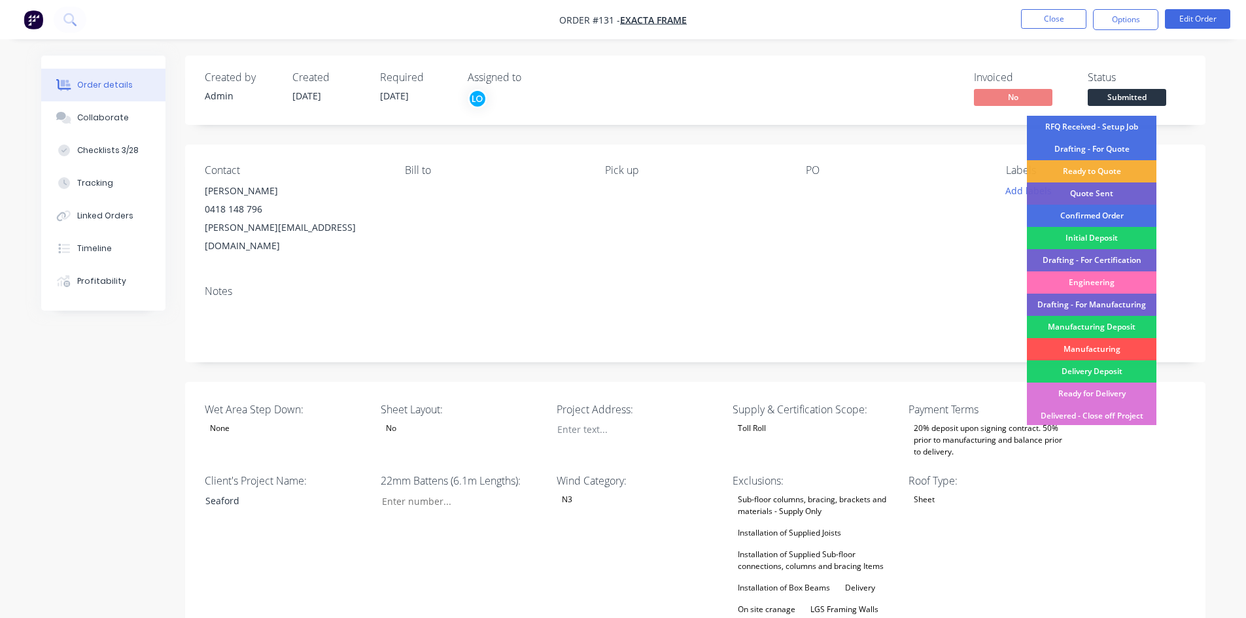
click at [877, 75] on div "Invoiced No Status Submitted RFQ Received - Setup Job Drafting - For Quote Read…" at bounding box center [891, 90] width 587 height 38
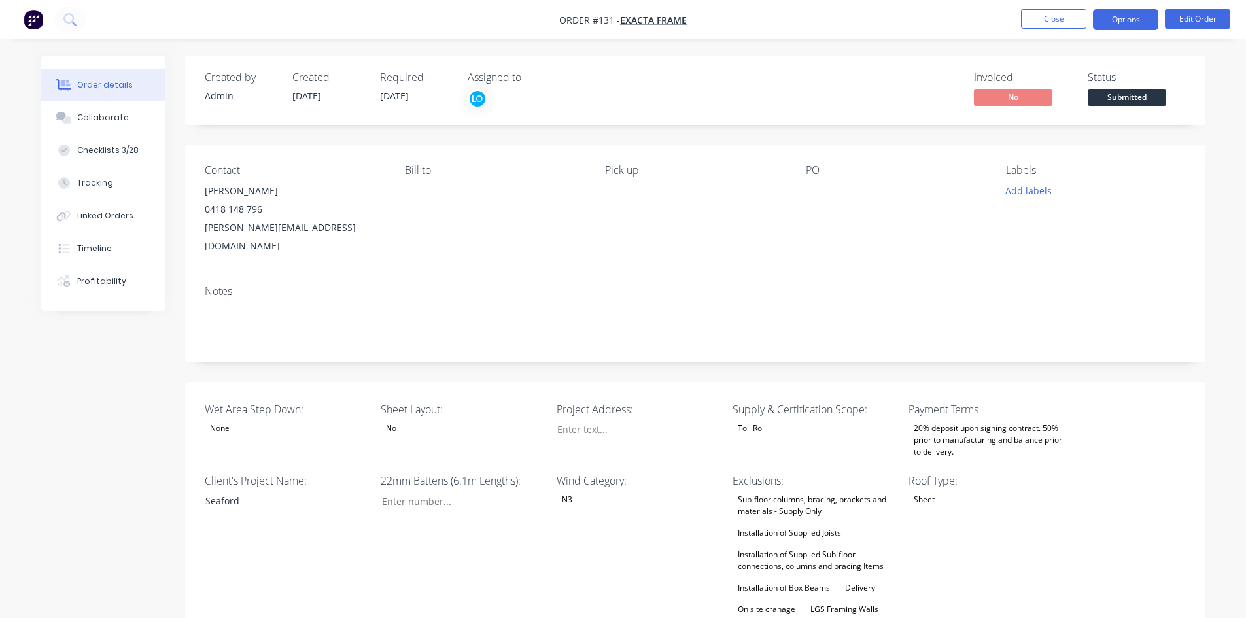
click at [1126, 25] on button "Options" at bounding box center [1125, 19] width 65 height 21
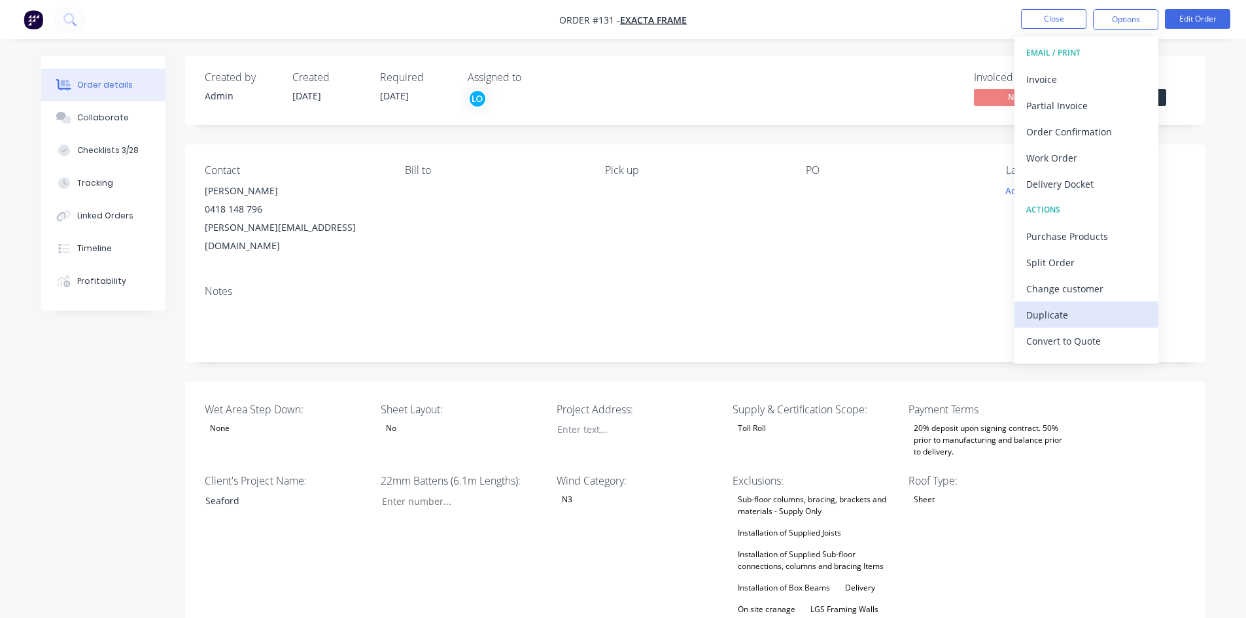
click at [1056, 311] on div "Duplicate" at bounding box center [1086, 314] width 120 height 19
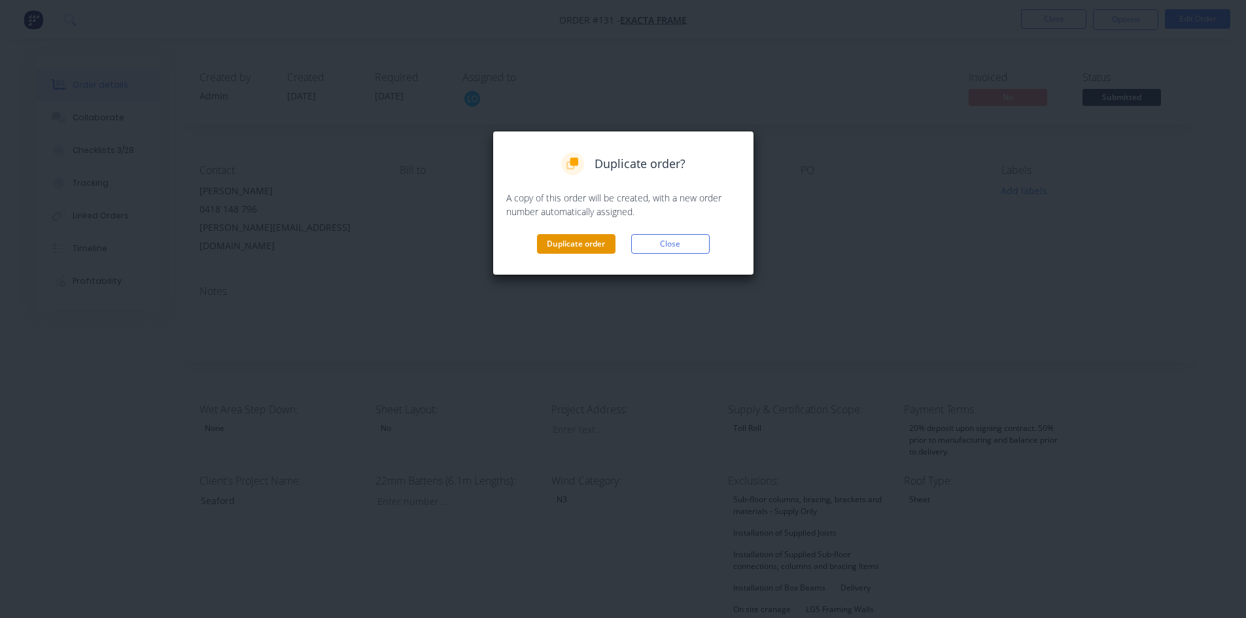
click at [585, 237] on button "Duplicate order" at bounding box center [576, 244] width 78 height 20
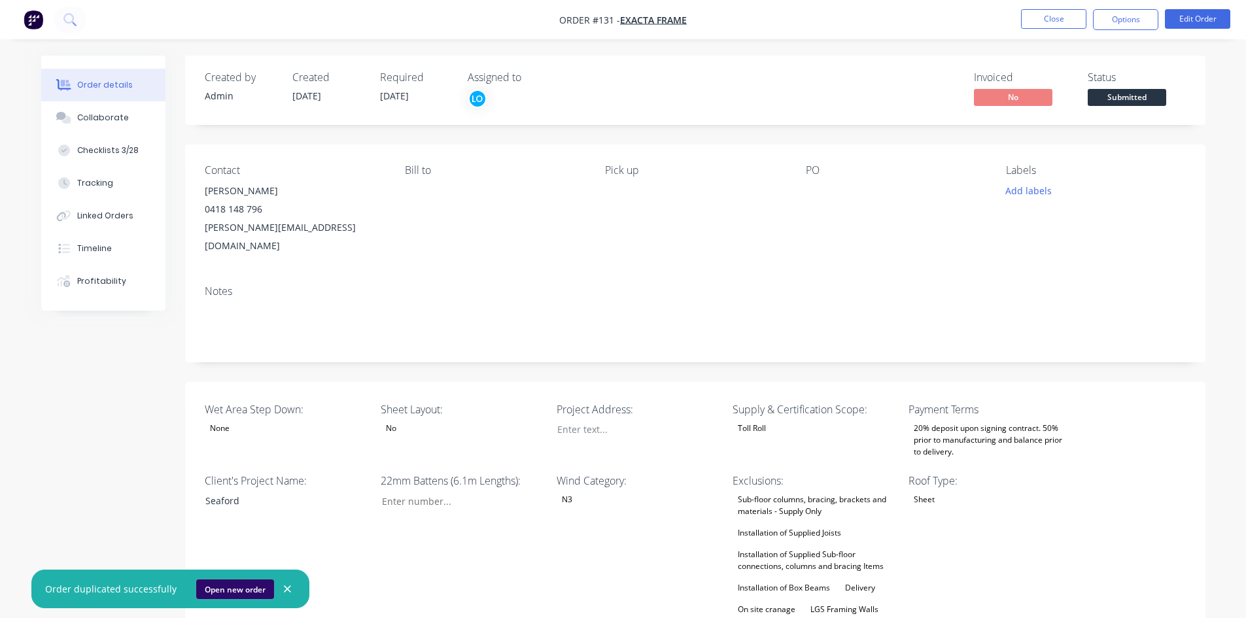
click at [235, 590] on button "Open new order" at bounding box center [235, 589] width 78 height 20
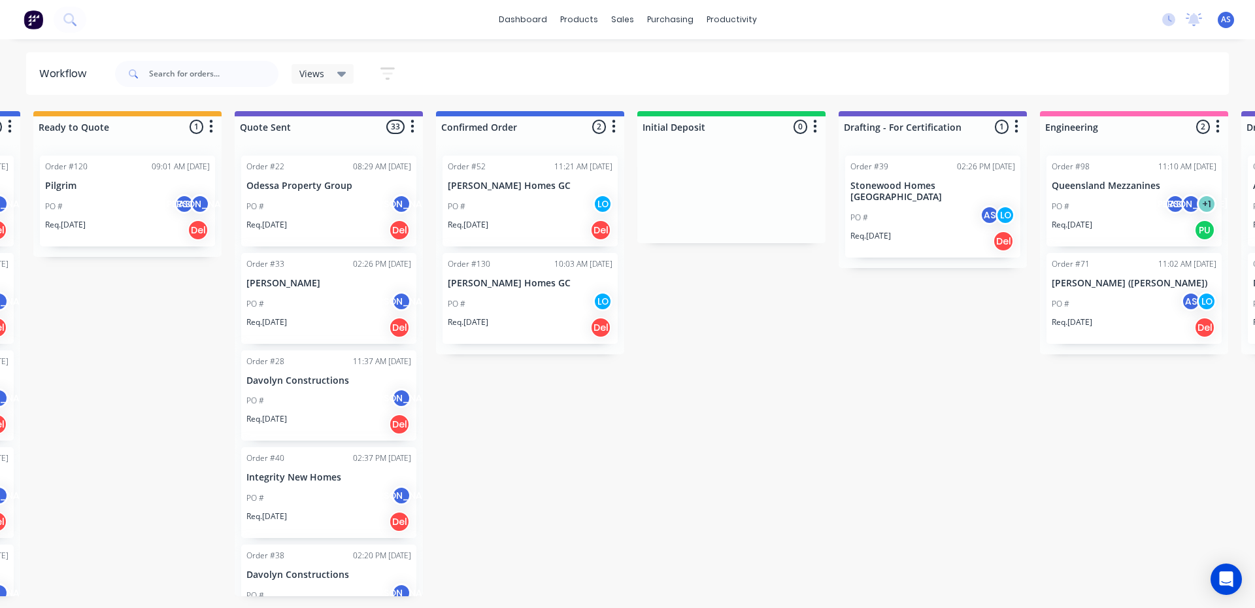
scroll to position [277, 0]
click at [214, 75] on input "text" at bounding box center [213, 74] width 129 height 26
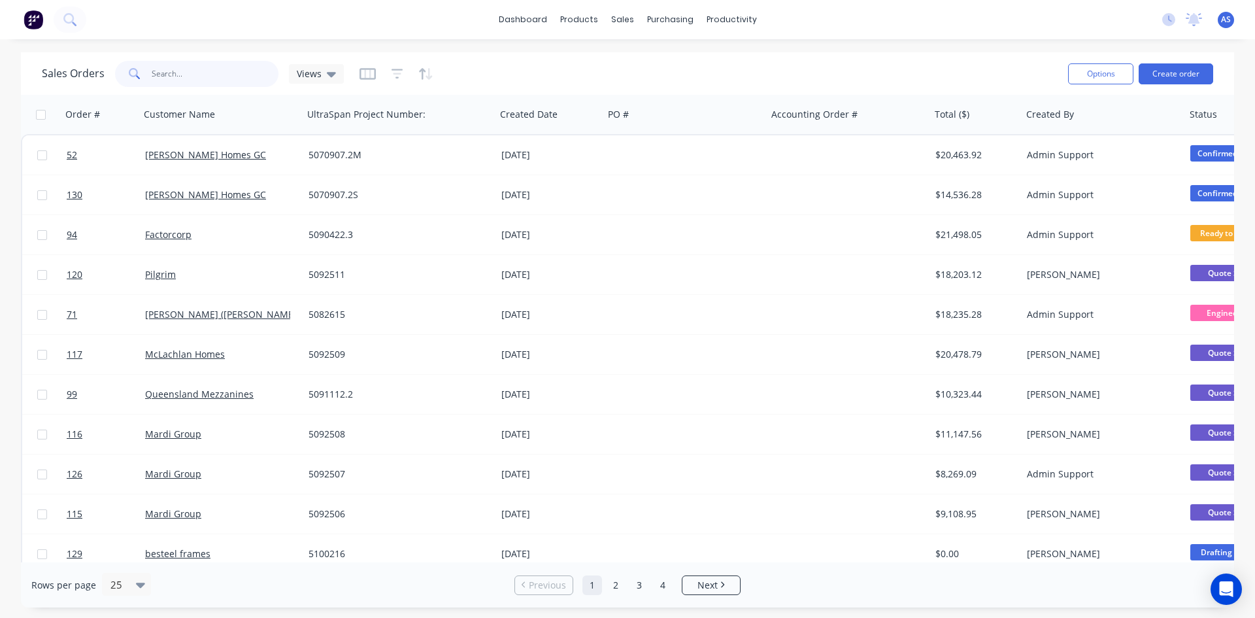
click at [188, 81] on input "text" at bounding box center [216, 74] width 128 height 26
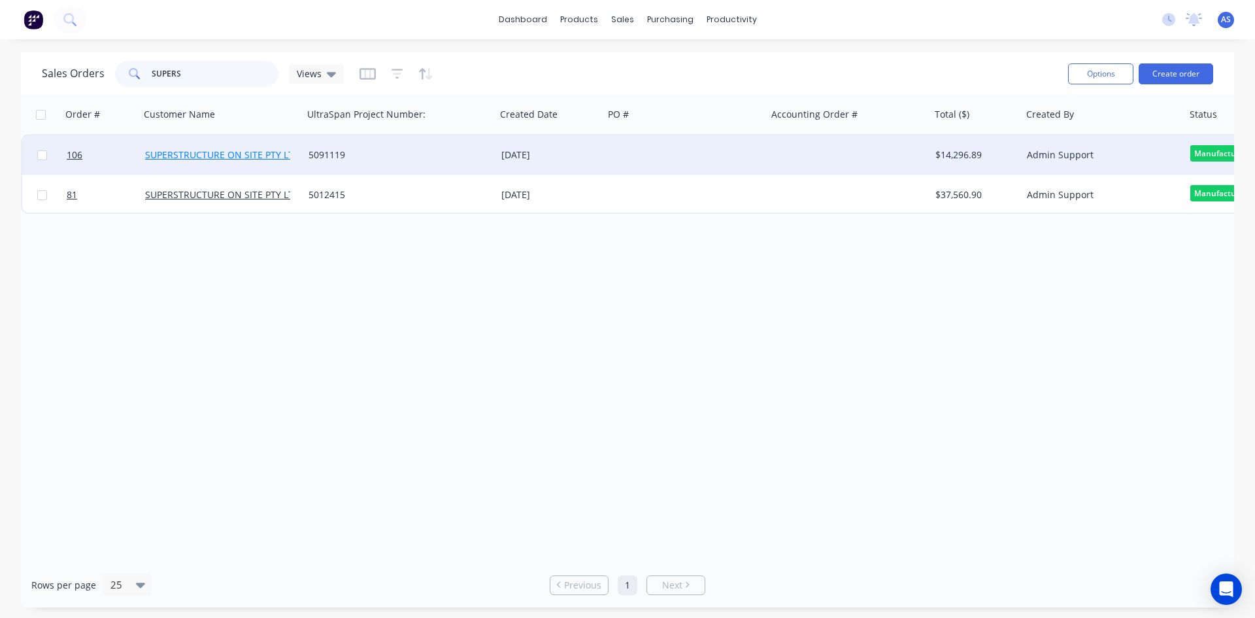
type input "SUPERS"
click at [238, 155] on link "SUPERSTRUCTURE ON SITE PTY LTD" at bounding box center [222, 154] width 155 height 12
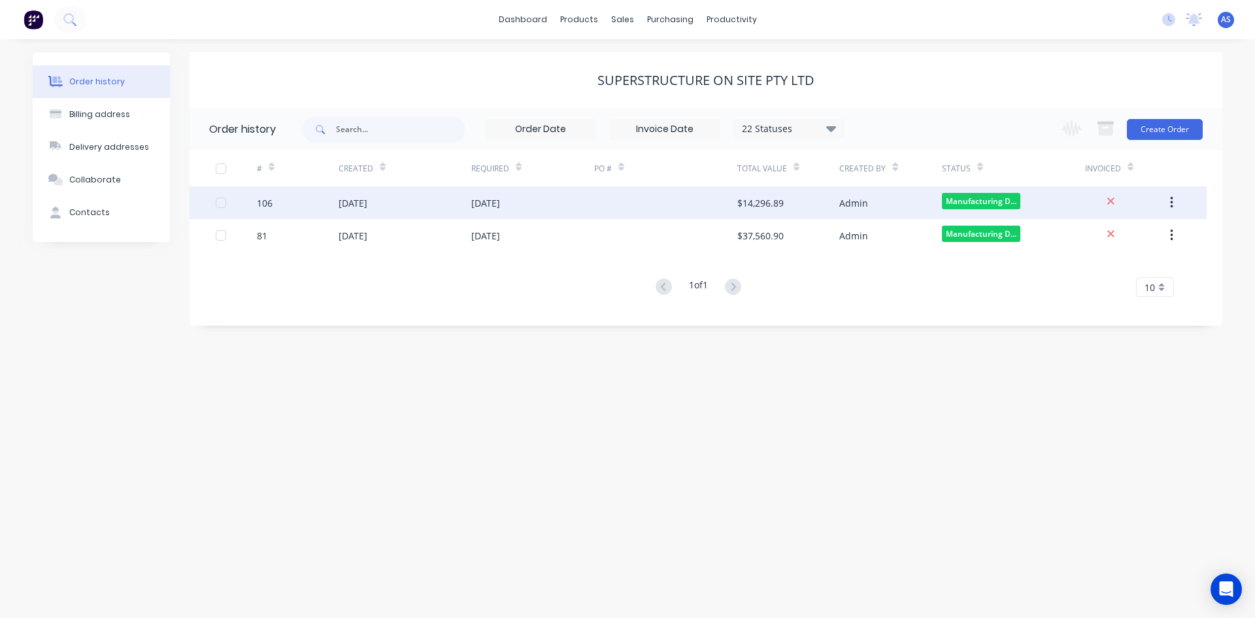
click at [500, 203] on div "17 Sep 2025" at bounding box center [485, 203] width 29 height 14
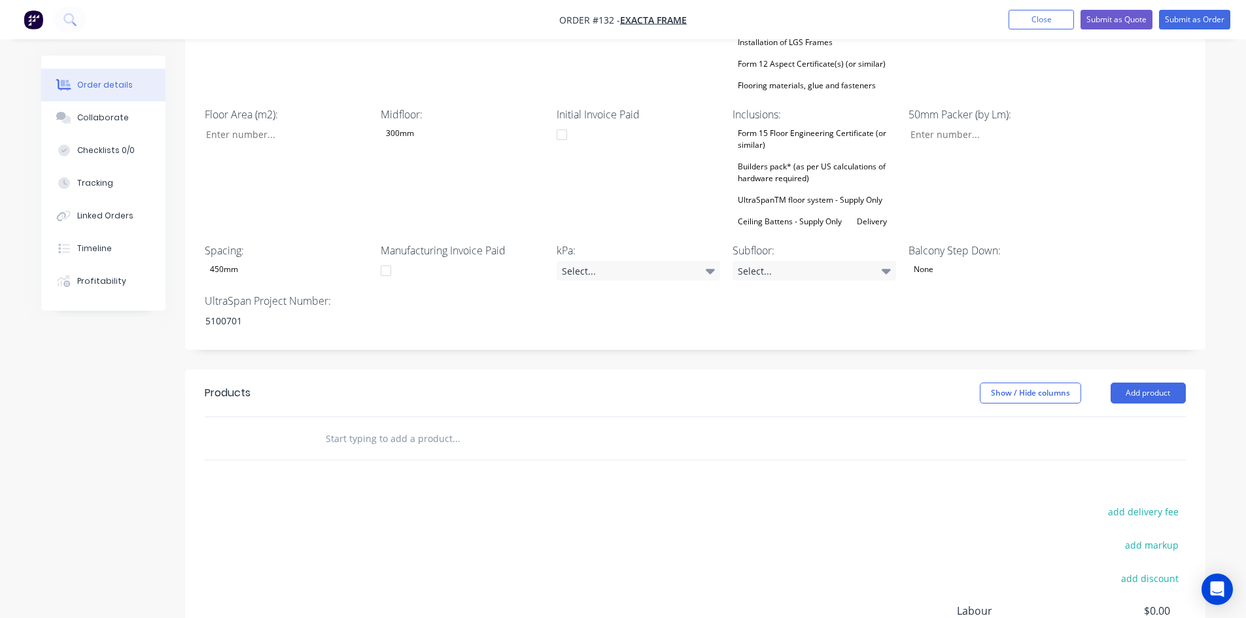
scroll to position [654, 0]
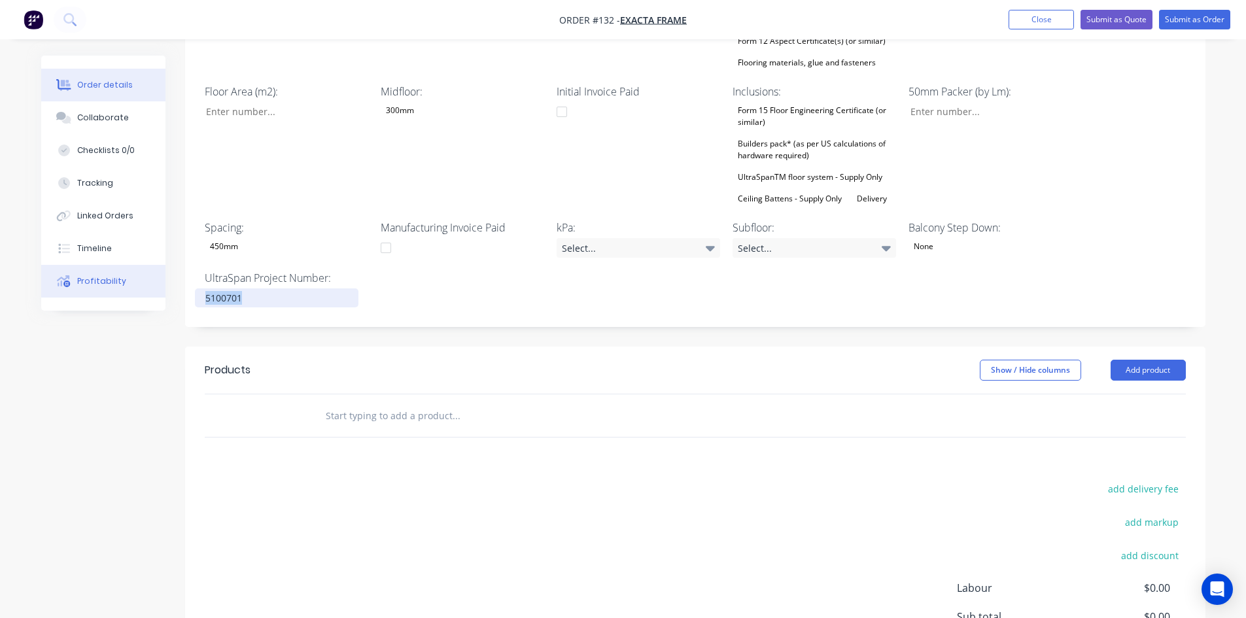
drag, startPoint x: 273, startPoint y: 267, endPoint x: 66, endPoint y: 265, distance: 207.3
click at [66, 265] on div "Order details Collaborate Checklists 0/0 Tracking Linked Orders Timeline Profit…" at bounding box center [623, 86] width 1190 height 1369
paste div
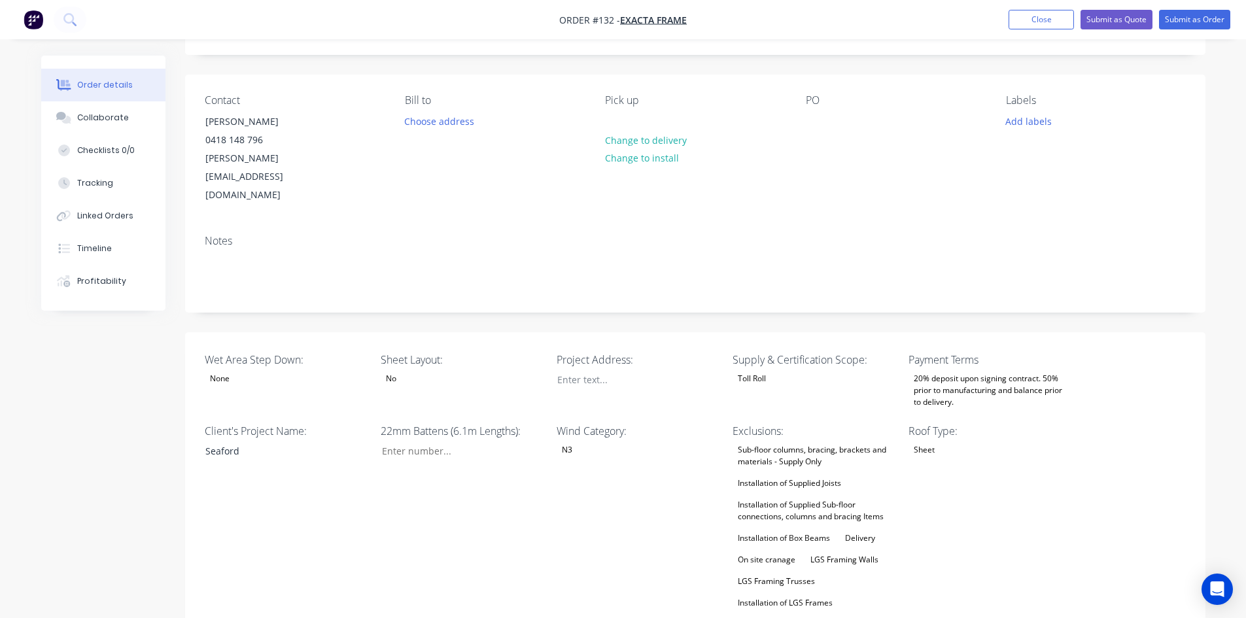
scroll to position [0, 0]
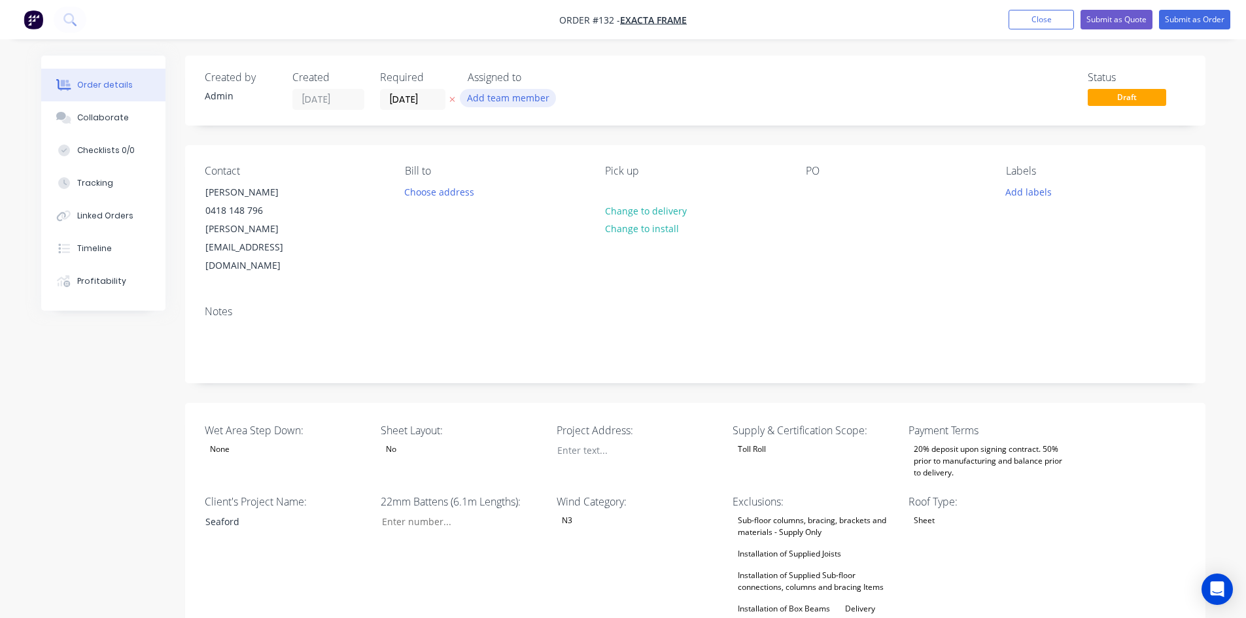
click at [512, 99] on button "Add team member" at bounding box center [508, 98] width 96 height 18
click at [536, 216] on div "[PERSON_NAME]" at bounding box center [572, 223] width 131 height 14
click at [480, 295] on div "Notes" at bounding box center [695, 339] width 1020 height 88
click at [420, 100] on input "[DATE]" at bounding box center [413, 100] width 64 height 20
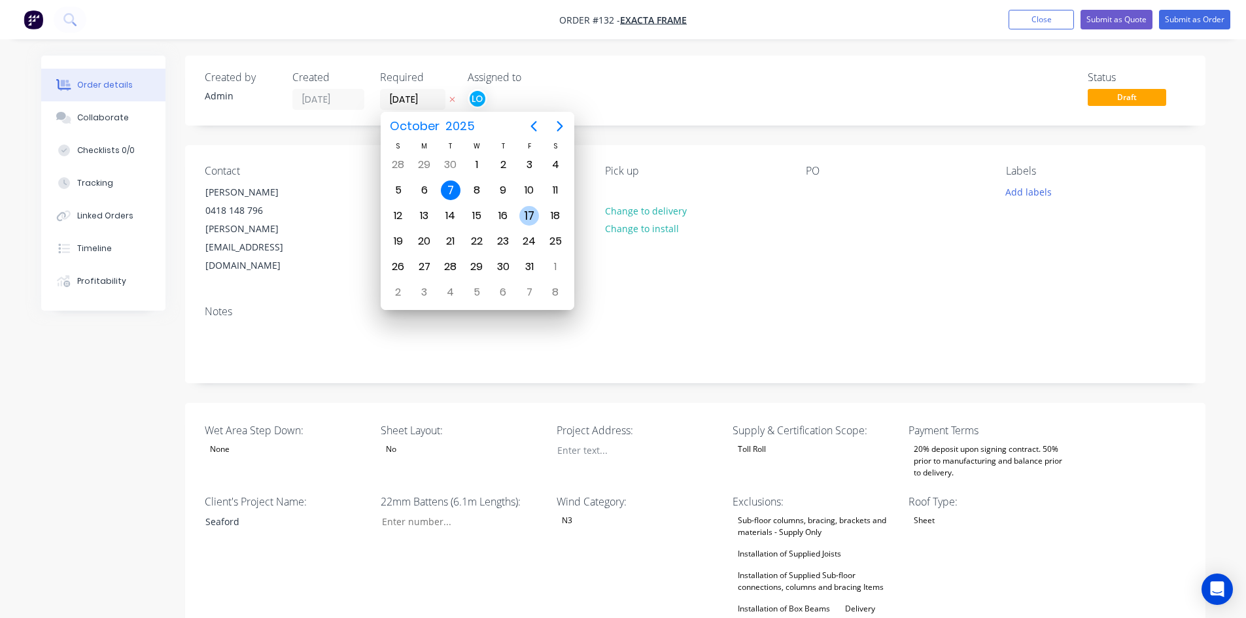
click at [532, 212] on div "17" at bounding box center [529, 216] width 20 height 20
type input "17/10/25"
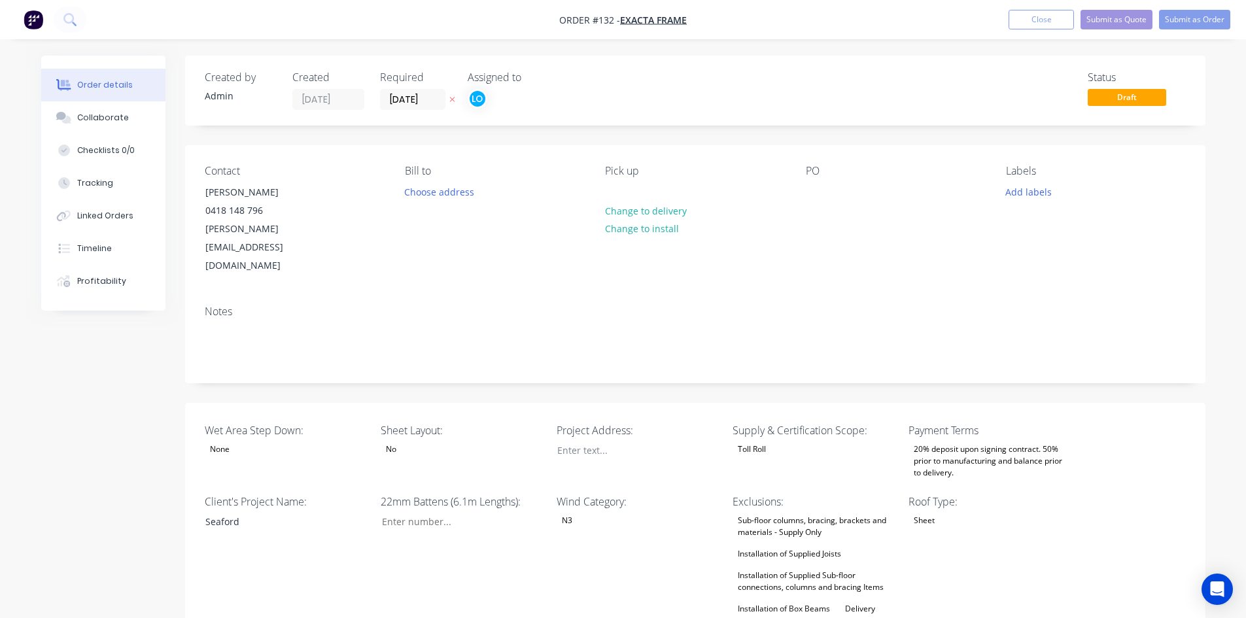
click at [487, 295] on div "Notes" at bounding box center [695, 339] width 1020 height 88
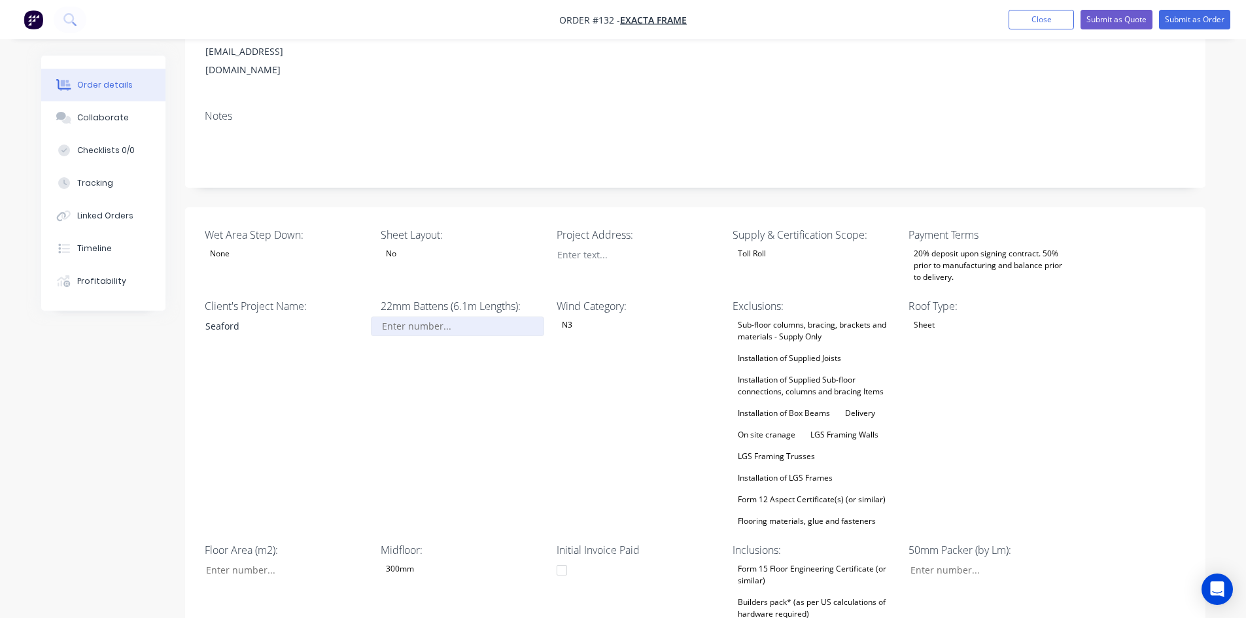
scroll to position [196, 0]
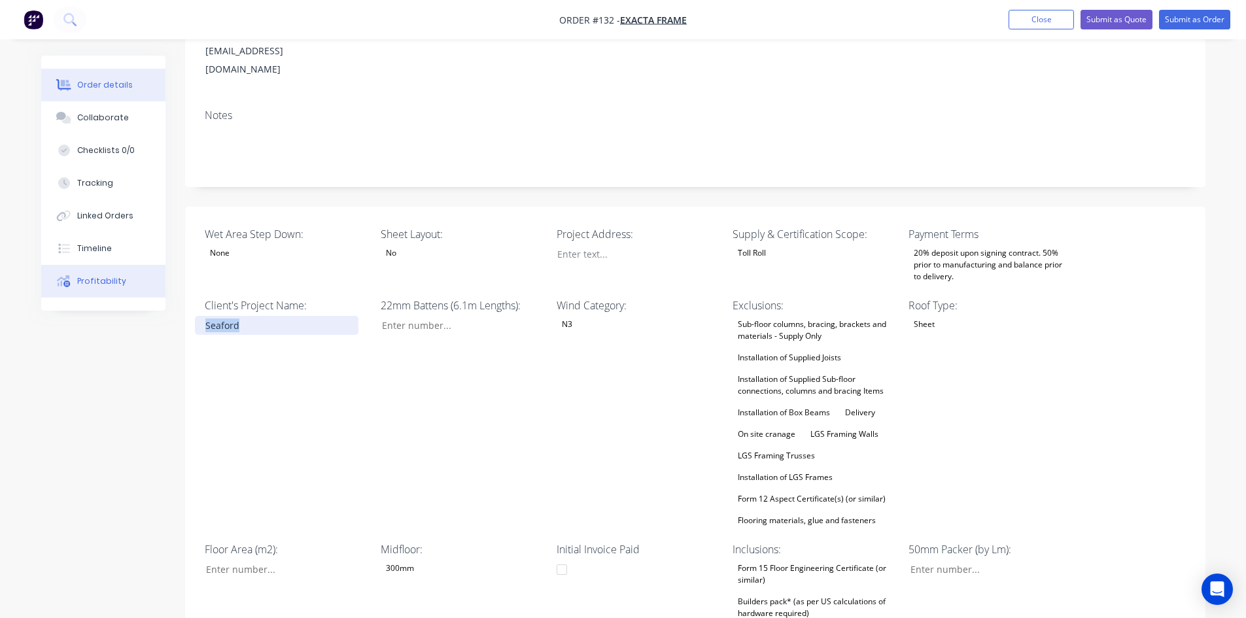
drag, startPoint x: 251, startPoint y: 290, endPoint x: 157, endPoint y: 290, distance: 94.2
click at [157, 290] on div "Order details Collaborate Checklists 0/0 Tracking Linked Orders Timeline Profit…" at bounding box center [623, 543] width 1190 height 1369
paste div
click at [275, 338] on div "Client's Project Name: Pasely" at bounding box center [286, 413] width 163 height 231
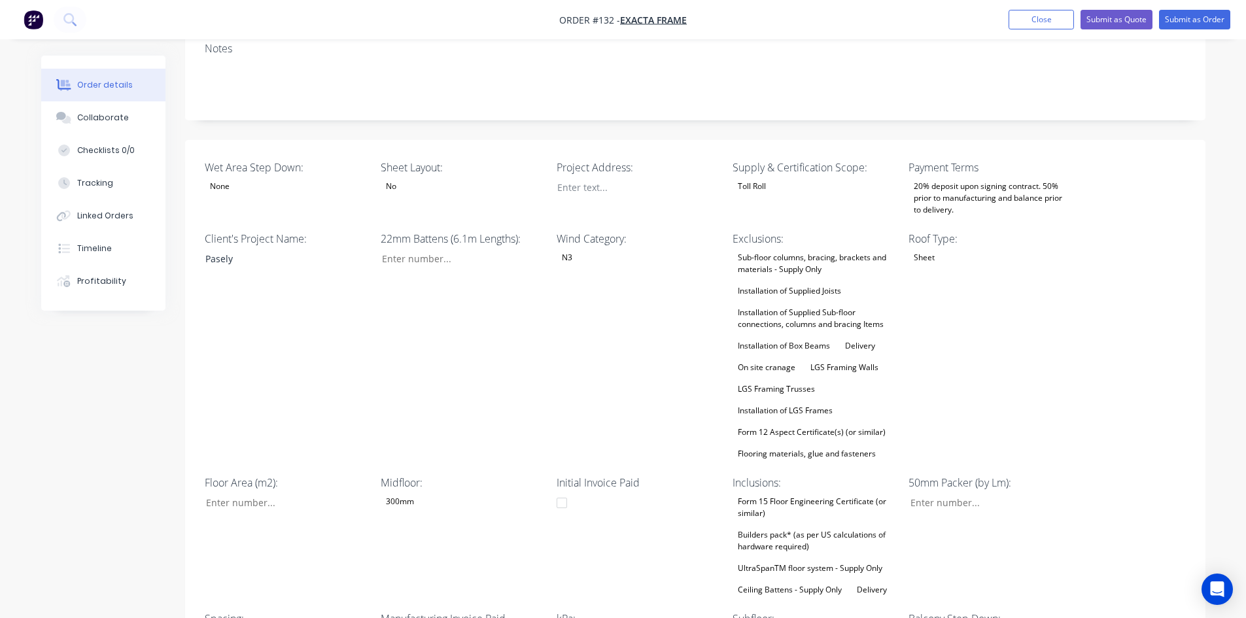
scroll to position [262, 0]
click at [1192, 18] on button "Submit as Order" at bounding box center [1194, 20] width 71 height 20
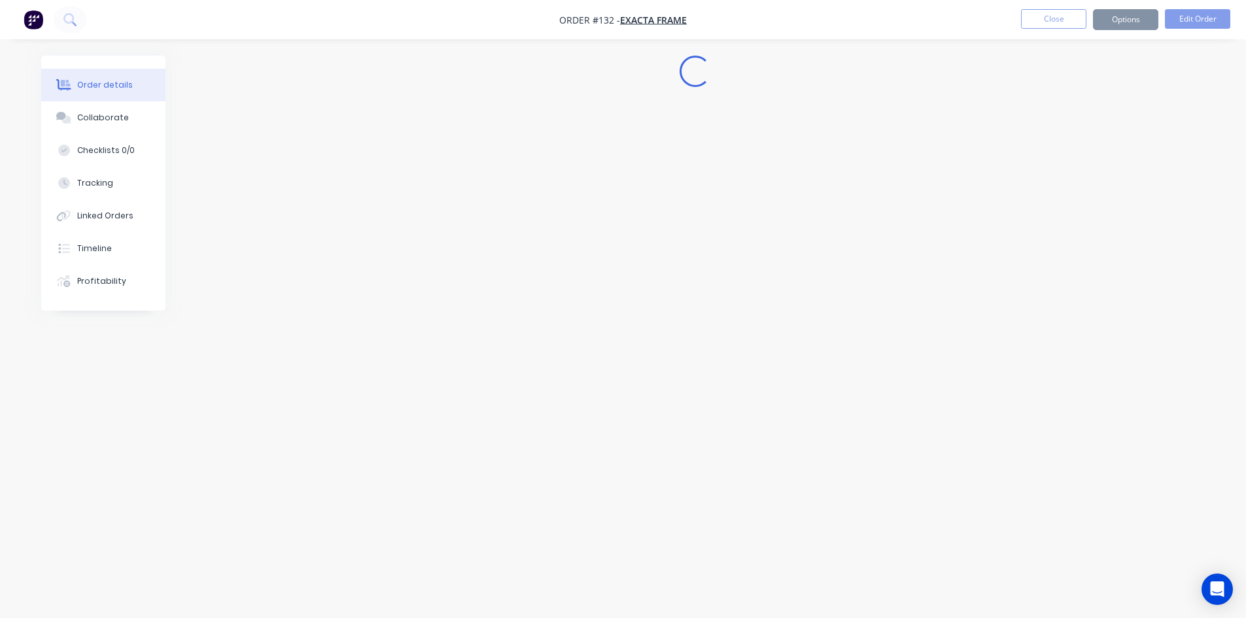
scroll to position [0, 0]
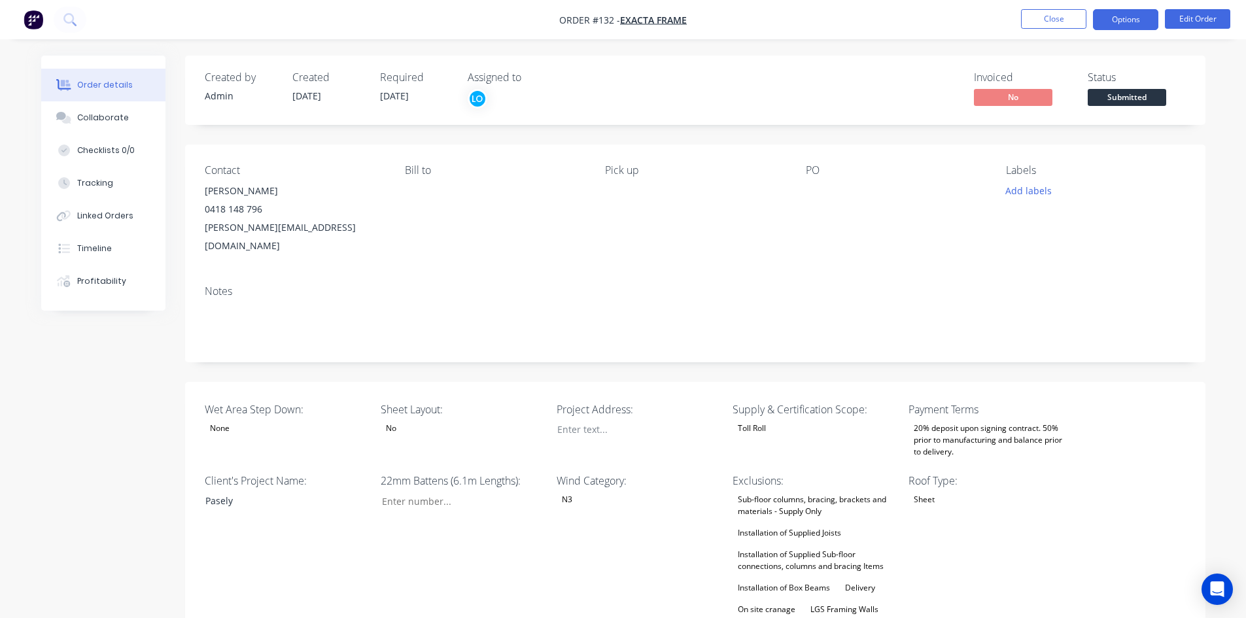
click at [1142, 26] on button "Options" at bounding box center [1125, 19] width 65 height 21
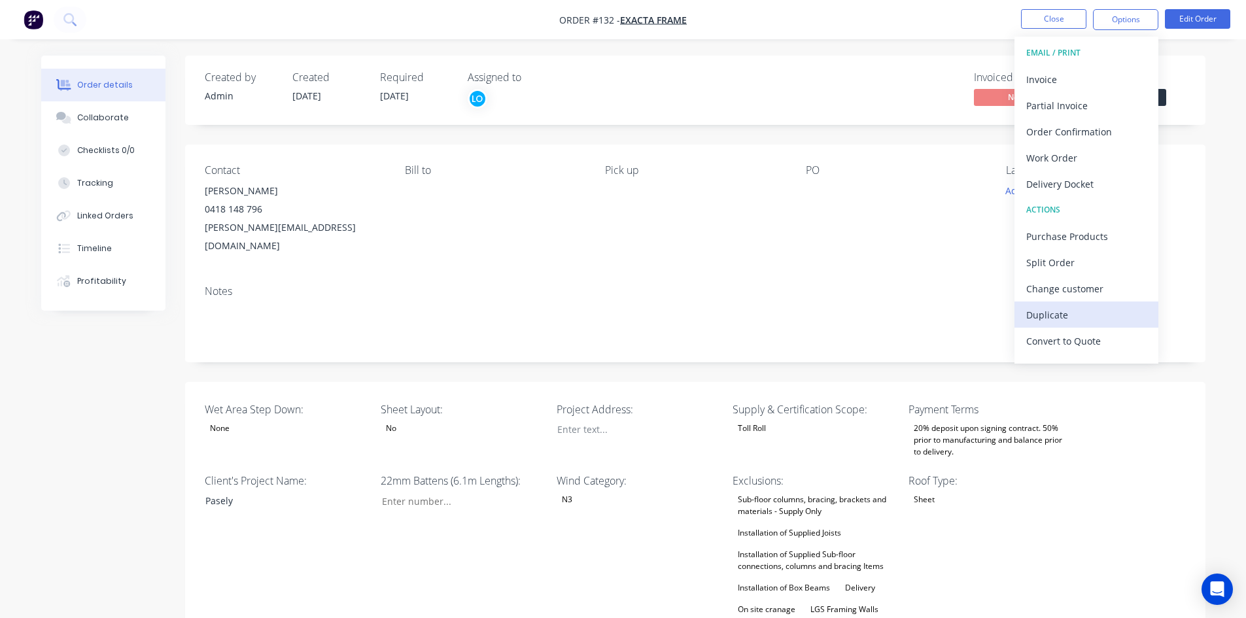
click at [1080, 305] on div "Duplicate" at bounding box center [1086, 314] width 120 height 19
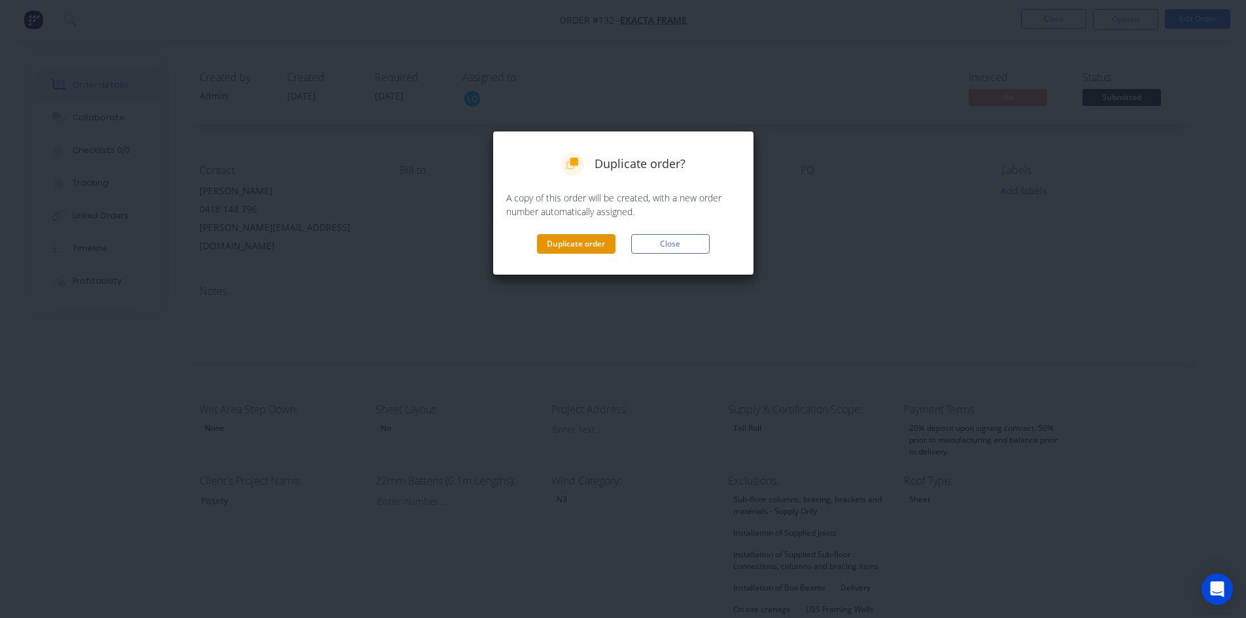
click at [589, 242] on button "Duplicate order" at bounding box center [576, 244] width 78 height 20
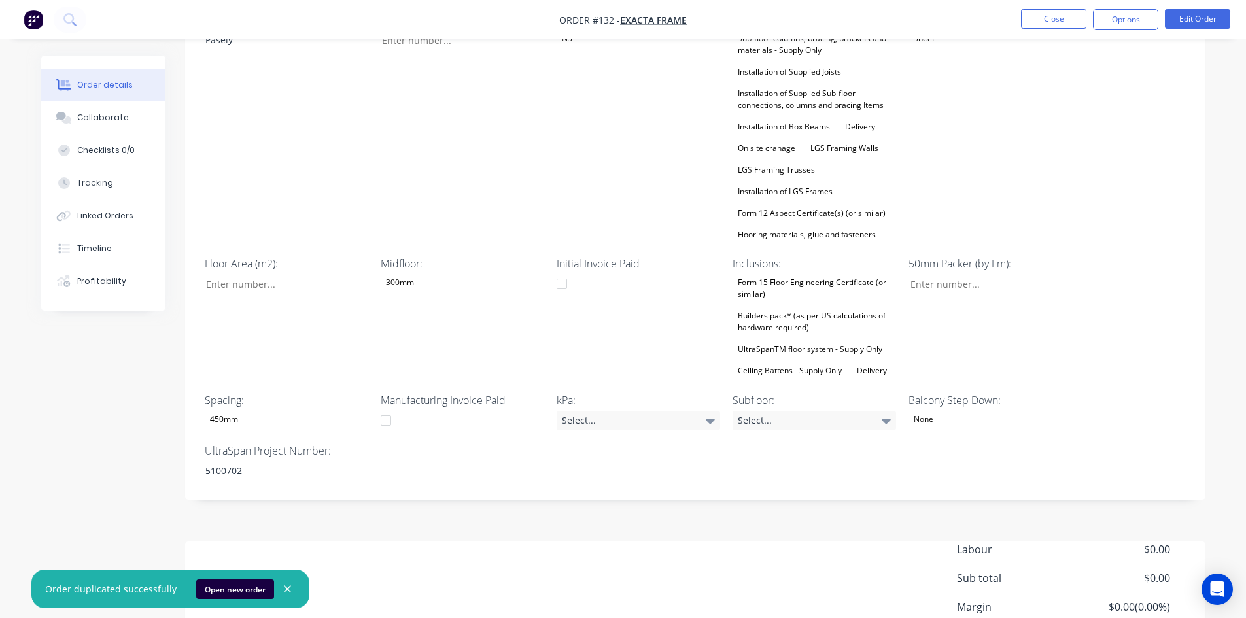
scroll to position [523, 0]
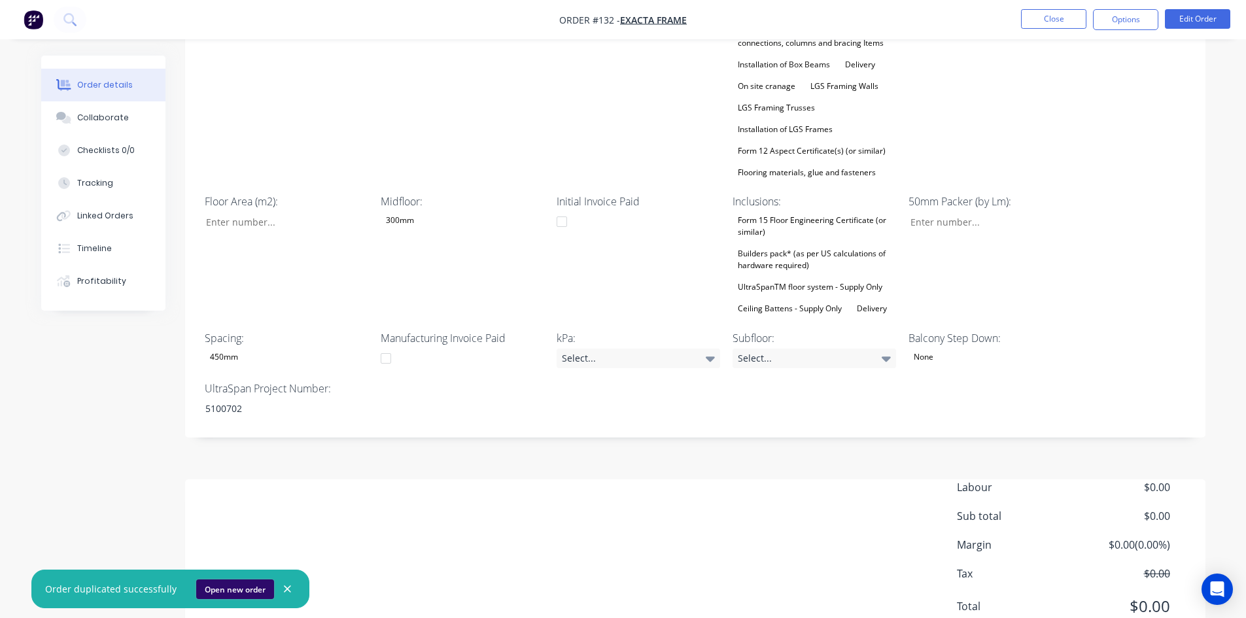
click at [243, 583] on button "Open new order" at bounding box center [235, 589] width 78 height 20
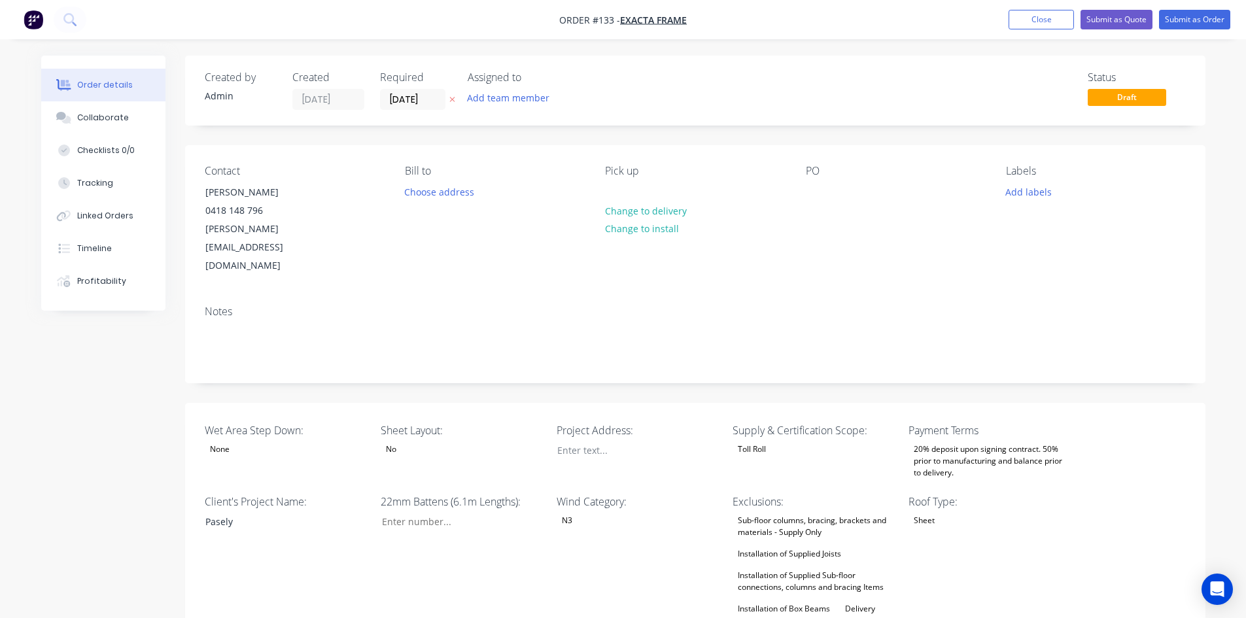
click at [475, 109] on div "Add team member" at bounding box center [533, 99] width 131 height 20
drag, startPoint x: 519, startPoint y: 219, endPoint x: 467, endPoint y: 124, distance: 108.9
click at [519, 218] on div "[PERSON_NAME]" at bounding box center [572, 223] width 131 height 14
click at [413, 101] on input "[DATE]" at bounding box center [413, 100] width 64 height 20
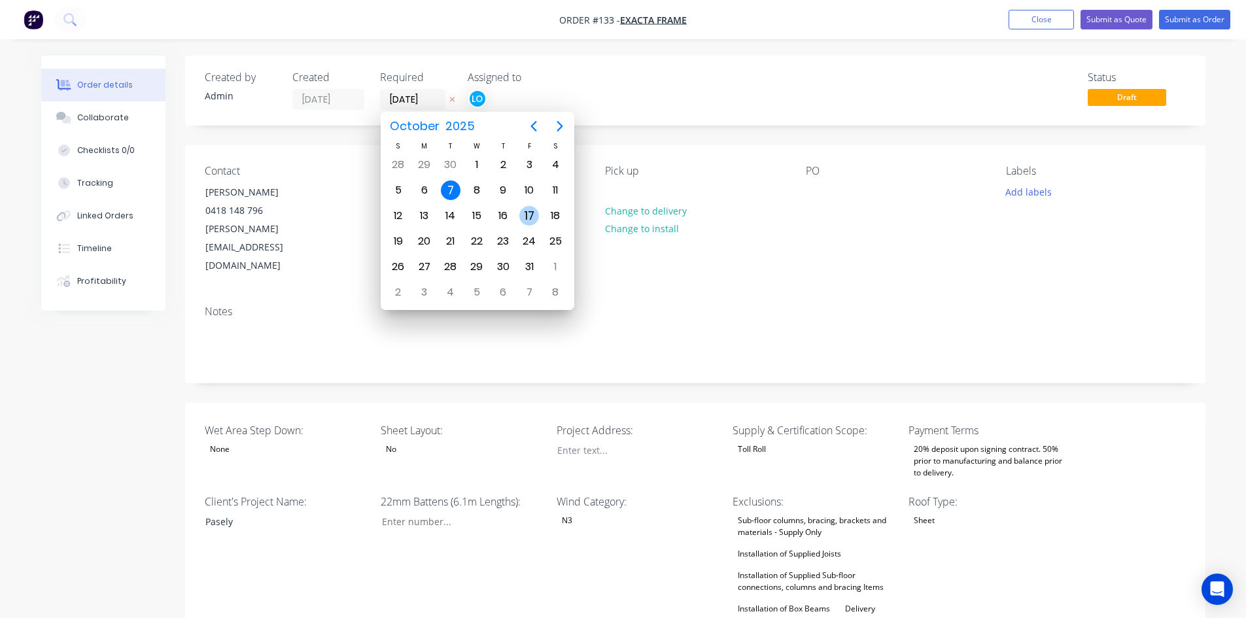
click at [532, 213] on div "17" at bounding box center [529, 216] width 20 height 20
type input "[DATE]"
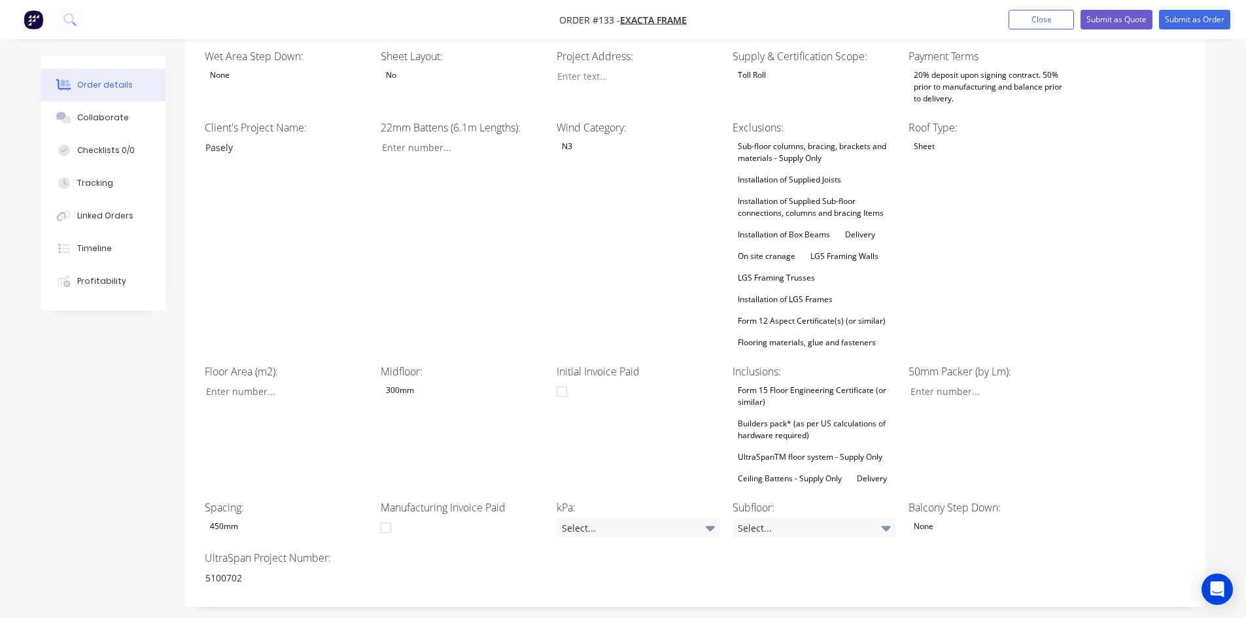
scroll to position [392, 0]
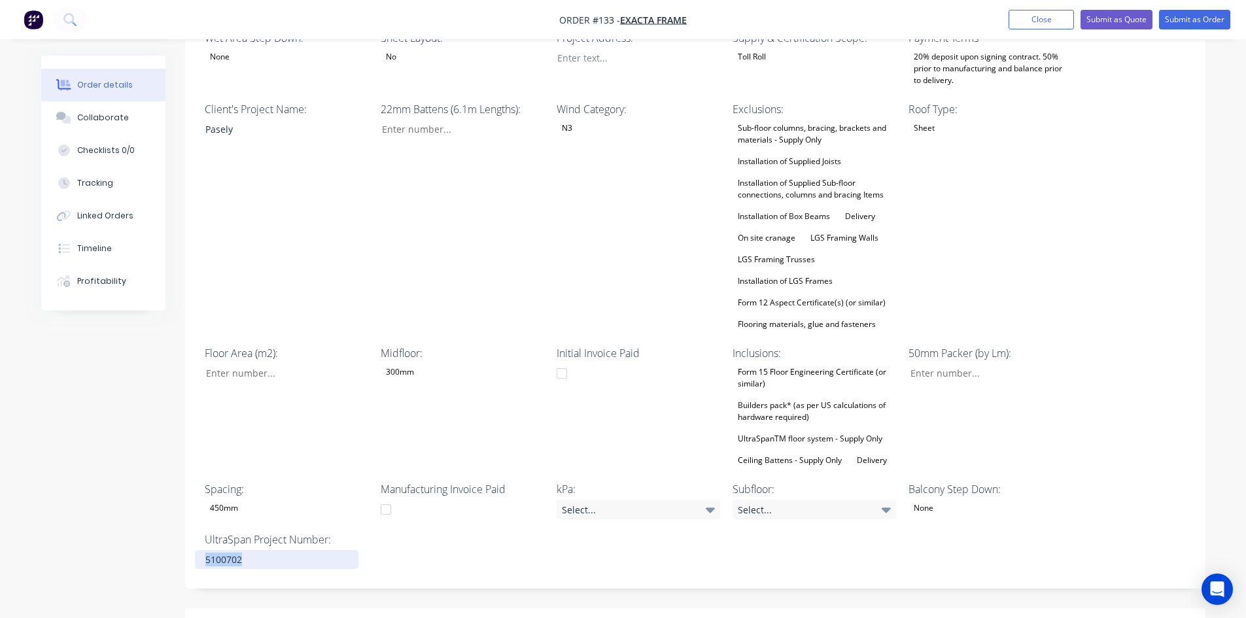
drag, startPoint x: 268, startPoint y: 526, endPoint x: 95, endPoint y: 506, distance: 173.7
click at [95, 506] on div "Created by Admin Created [DATE] Required [DATE] Assigned to LO Status Draft Con…" at bounding box center [623, 347] width 1164 height 1369
paste div
click at [267, 101] on div "Client's Project Name: [PERSON_NAME]" at bounding box center [286, 216] width 163 height 231
drag, startPoint x: 267, startPoint y: 87, endPoint x: 97, endPoint y: 93, distance: 170.8
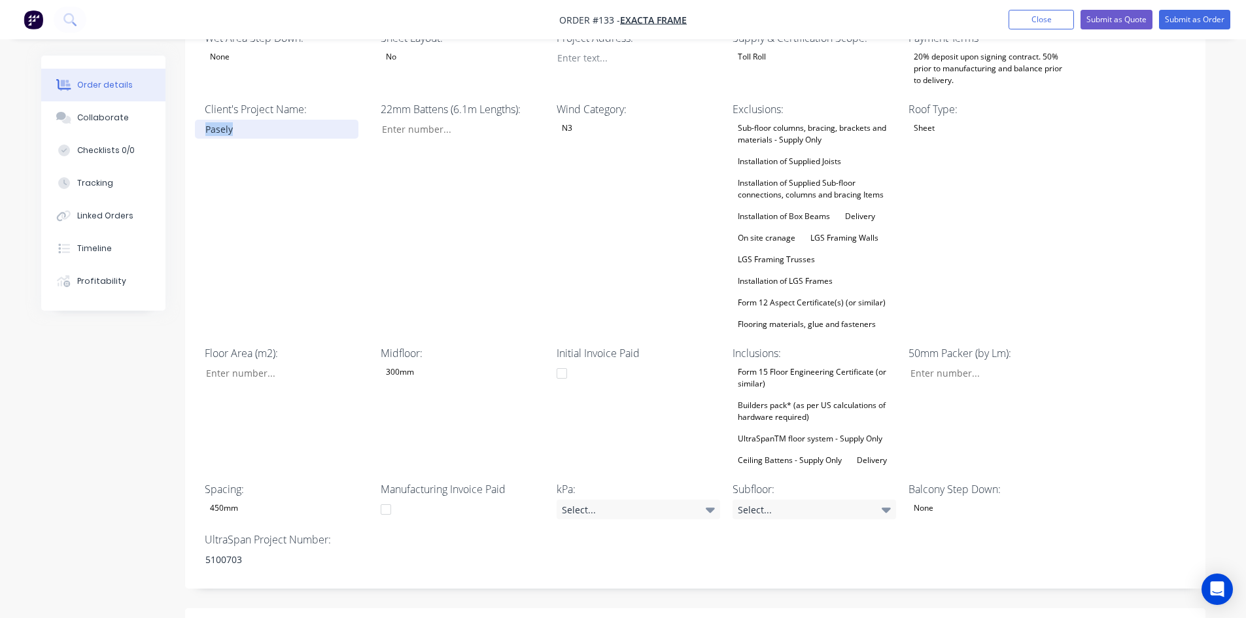
click at [97, 93] on div "Order details Collaborate Checklists 0/0 Tracking Linked Orders Timeline Profit…" at bounding box center [623, 347] width 1190 height 1369
paste div
click at [414, 364] on div "300mm" at bounding box center [400, 372] width 39 height 17
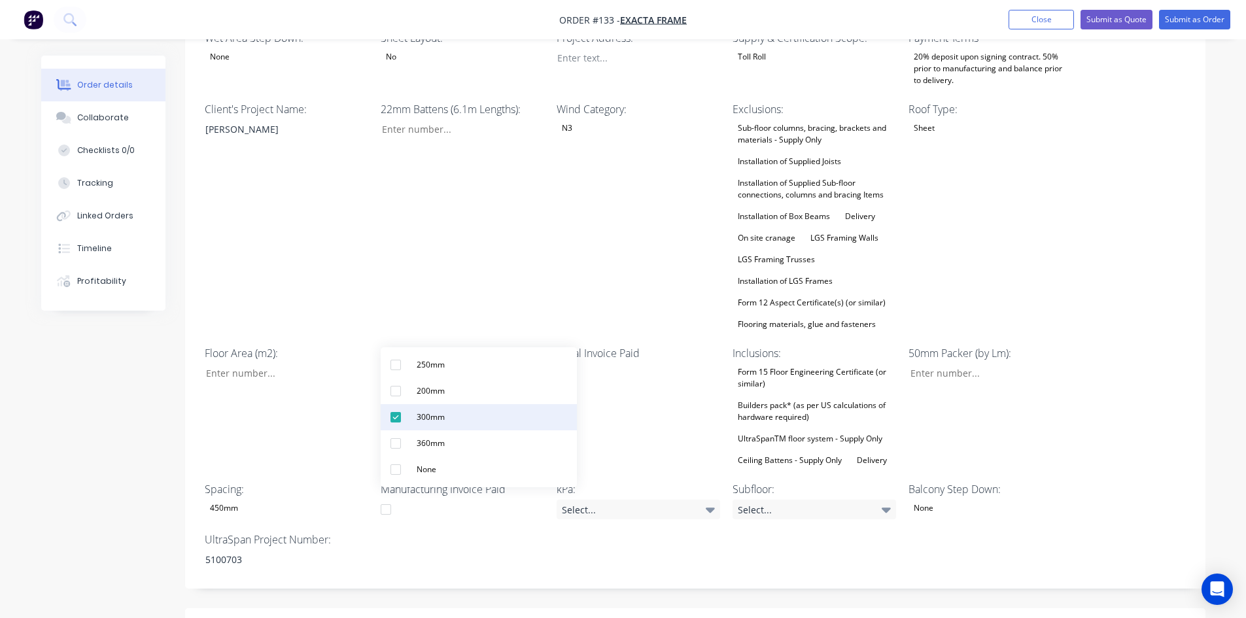
click at [428, 425] on div "300mm" at bounding box center [430, 417] width 39 height 17
click at [430, 436] on button "360mm" at bounding box center [479, 446] width 196 height 26
click at [320, 372] on div "Floor Area (m2):" at bounding box center [286, 407] width 163 height 124
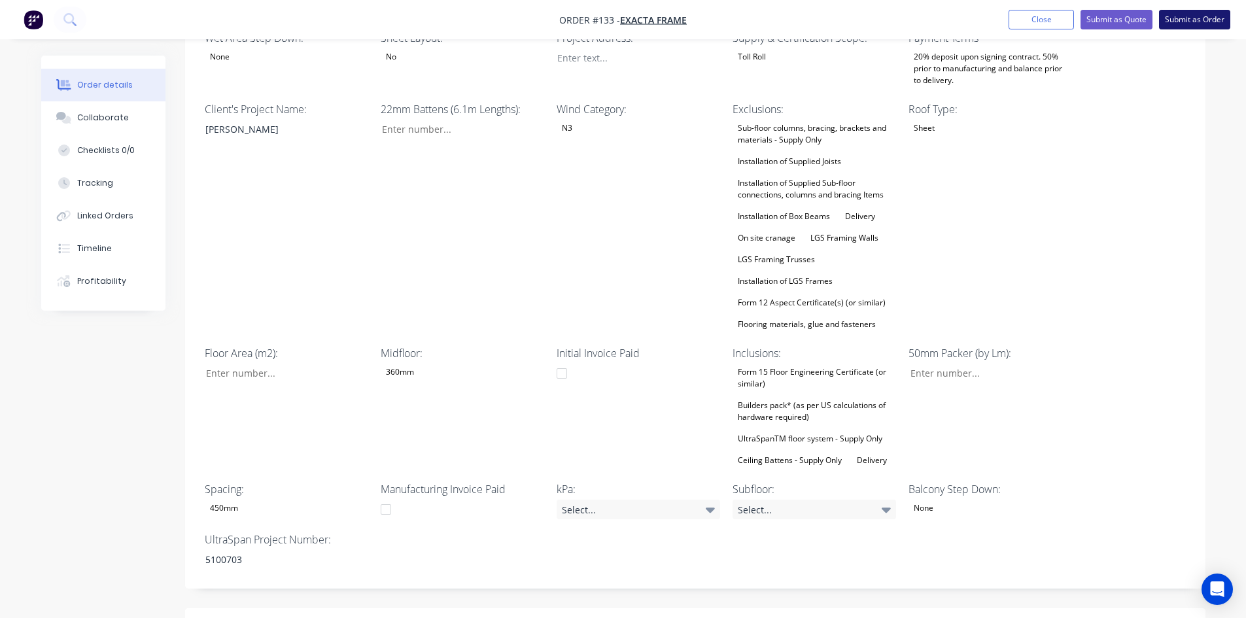
click at [1208, 26] on button "Submit as Order" at bounding box center [1194, 20] width 71 height 20
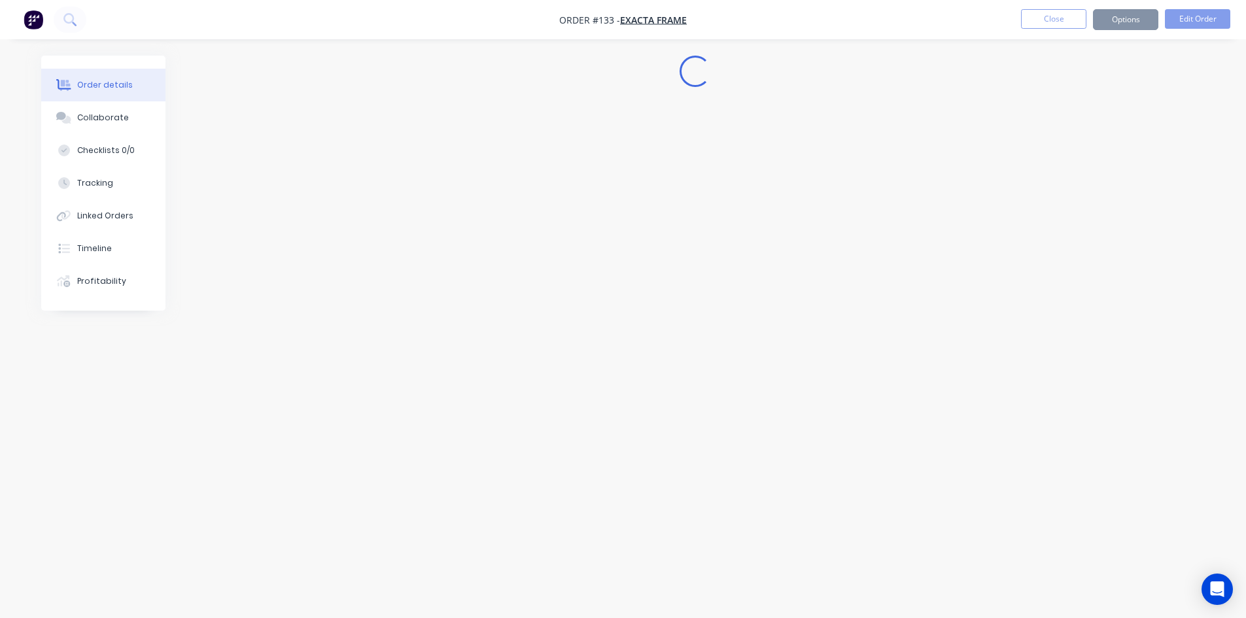
scroll to position [0, 0]
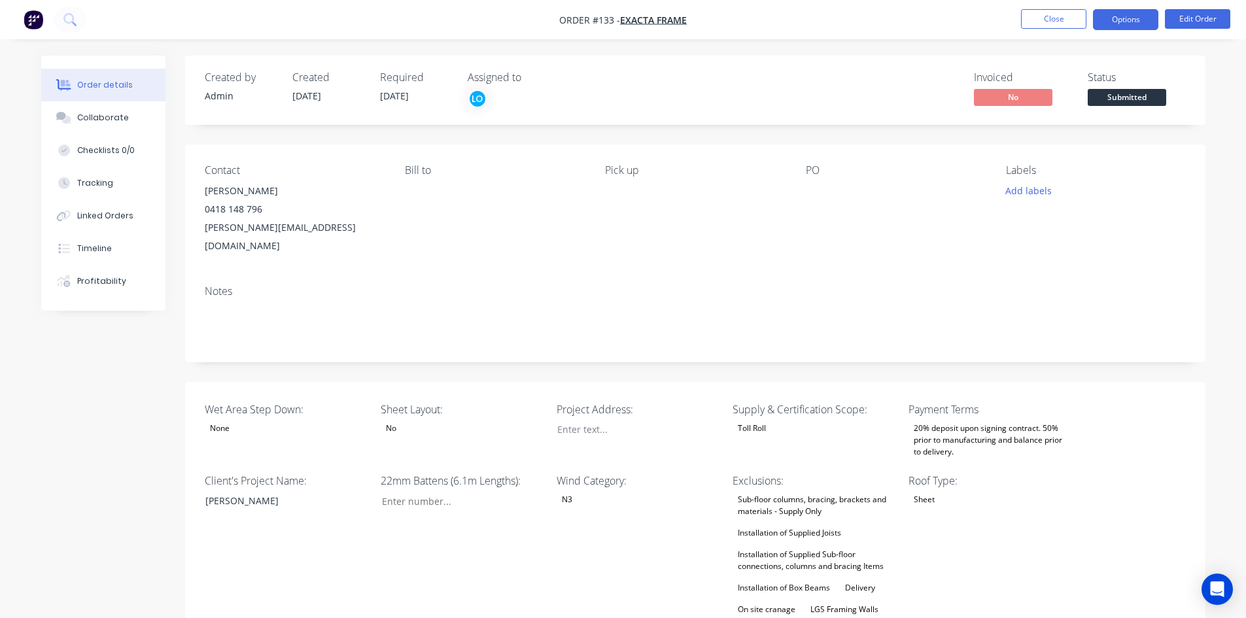
click at [1147, 18] on button "Options" at bounding box center [1125, 19] width 65 height 21
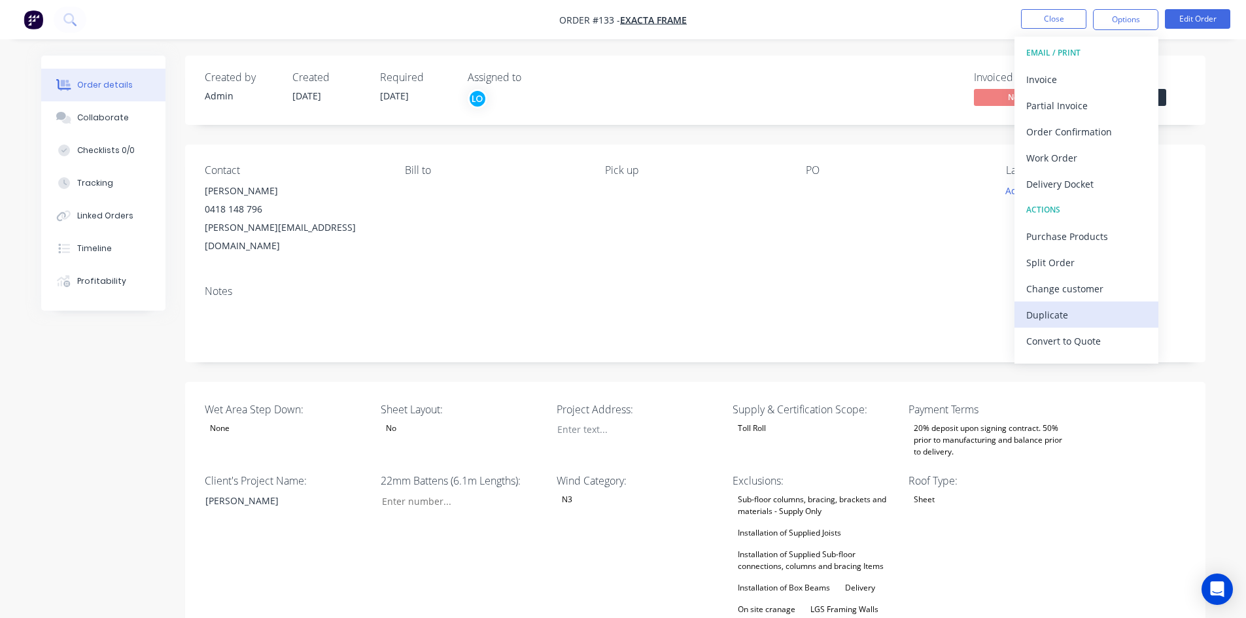
click at [1085, 309] on div "Duplicate" at bounding box center [1086, 314] width 120 height 19
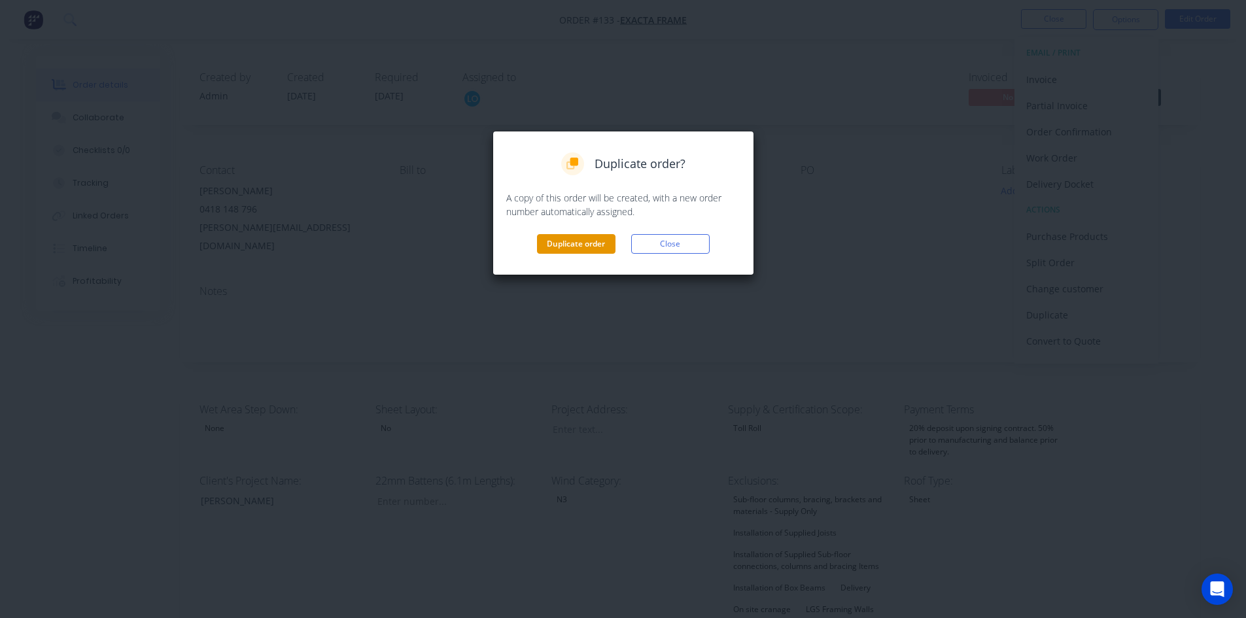
click at [573, 247] on button "Duplicate order" at bounding box center [576, 244] width 78 height 20
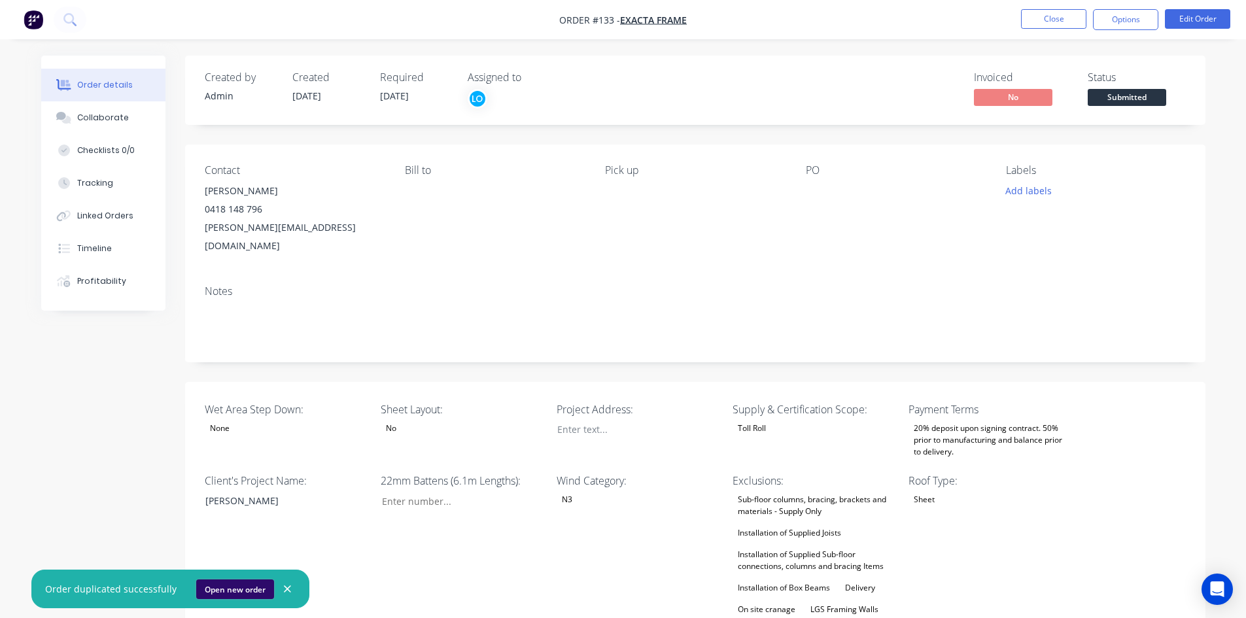
click at [228, 584] on button "Open new order" at bounding box center [235, 589] width 78 height 20
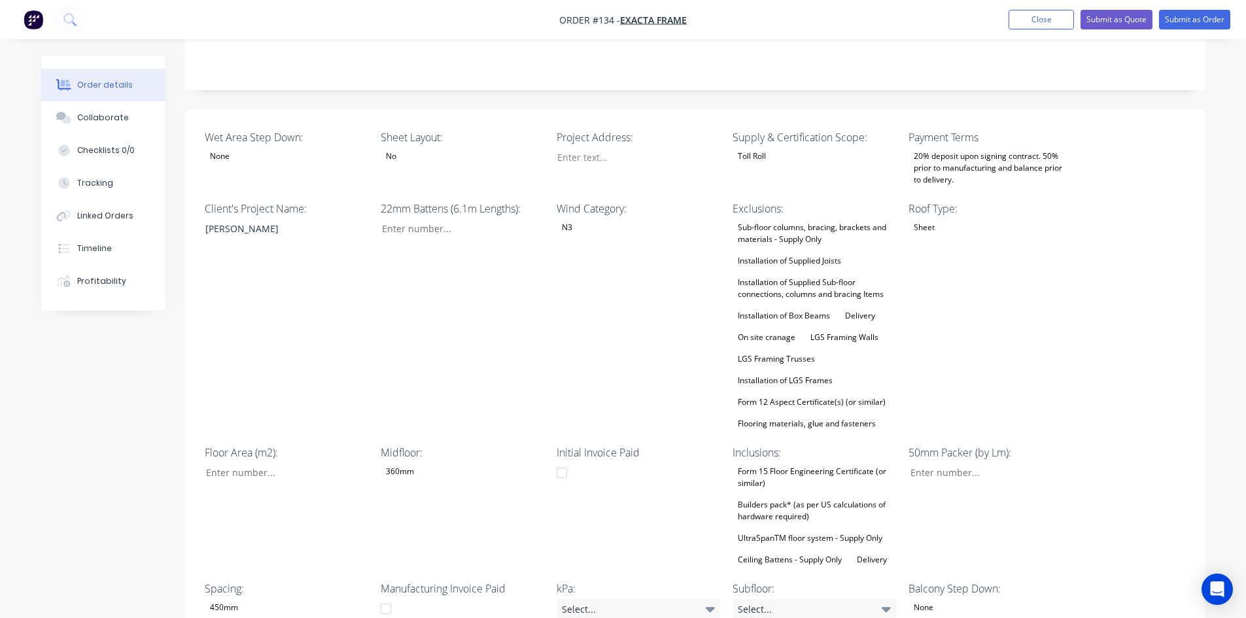
scroll to position [392, 0]
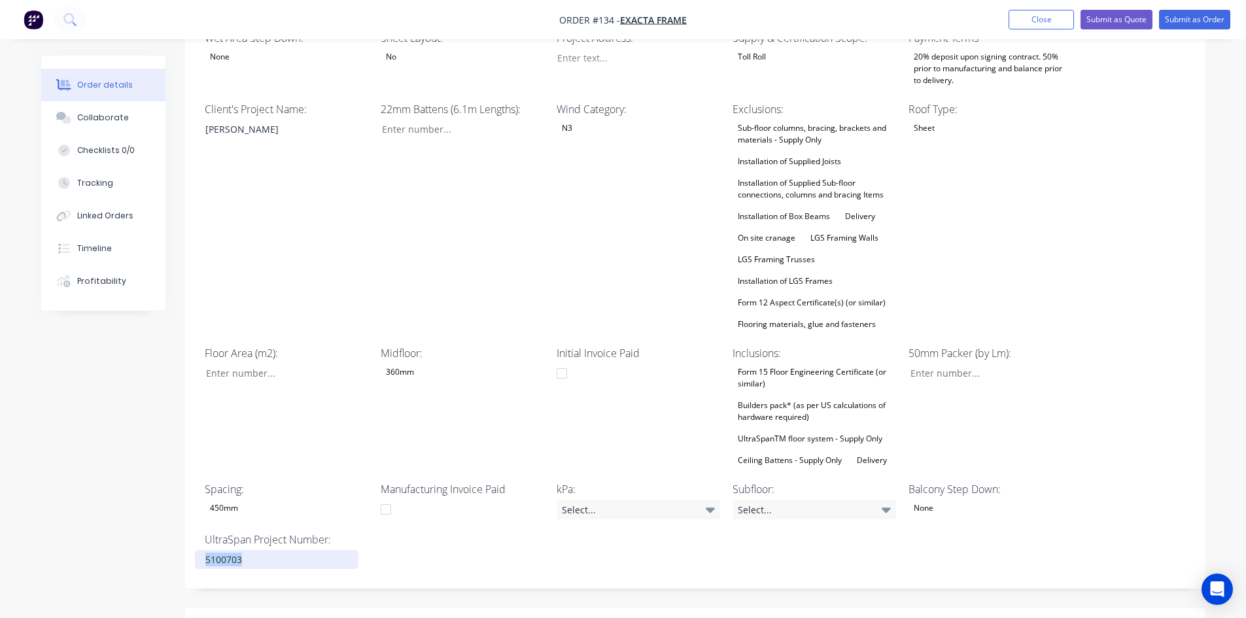
drag, startPoint x: 252, startPoint y: 528, endPoint x: 173, endPoint y: 529, distance: 79.8
click at [173, 529] on div "Created by Admin Created [DATE] Required [DATE] Assigned to Add team member Sta…" at bounding box center [623, 347] width 1164 height 1369
paste div
drag, startPoint x: 253, startPoint y: 89, endPoint x: 107, endPoint y: 92, distance: 146.5
click at [107, 92] on div "Order details Collaborate Checklists 0/0 Tracking Linked Orders Timeline Profit…" at bounding box center [623, 347] width 1190 height 1369
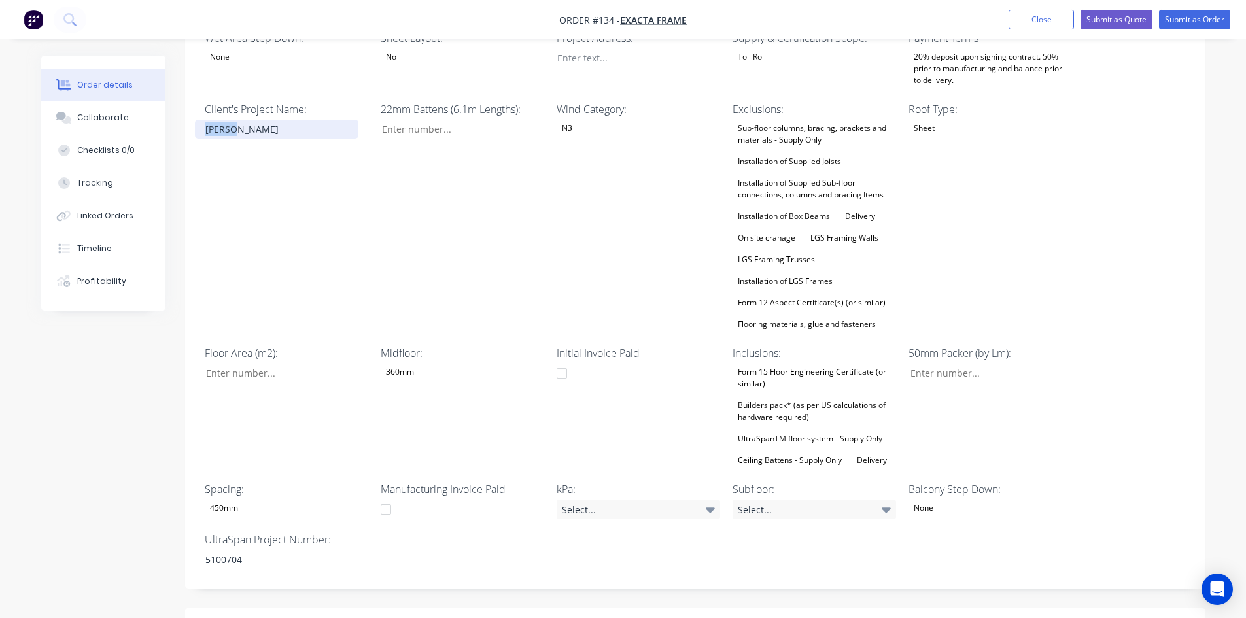
paste div
click at [429, 364] on div "360mm" at bounding box center [462, 372] width 163 height 17
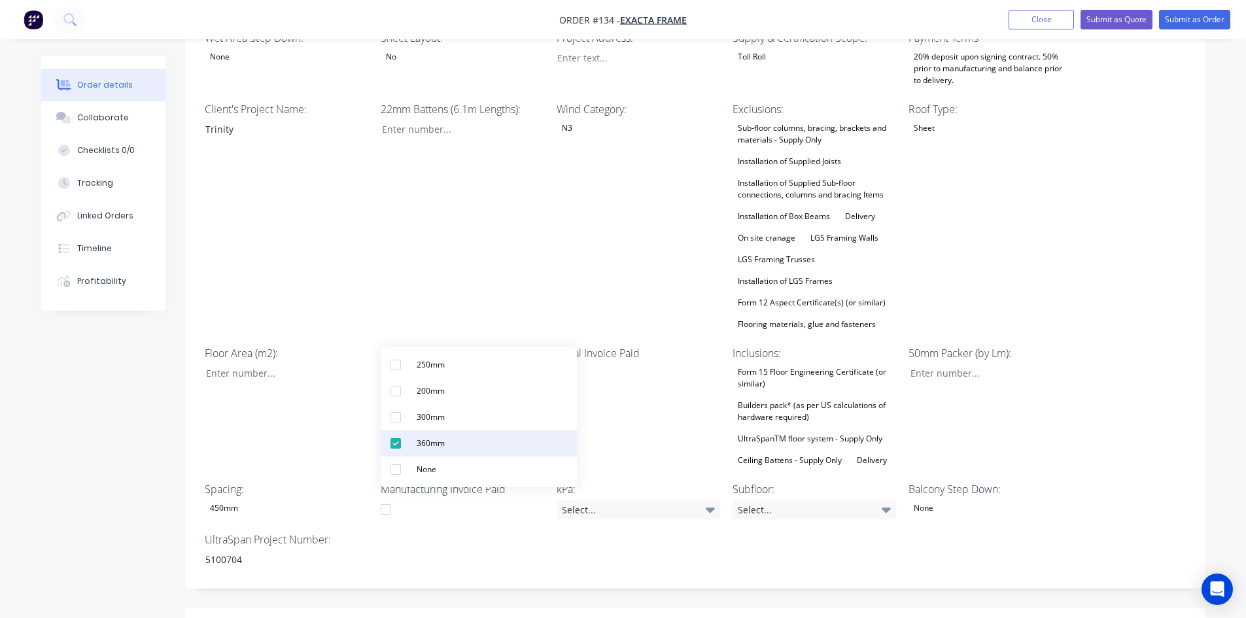
click at [417, 439] on div "360mm" at bounding box center [430, 443] width 39 height 17
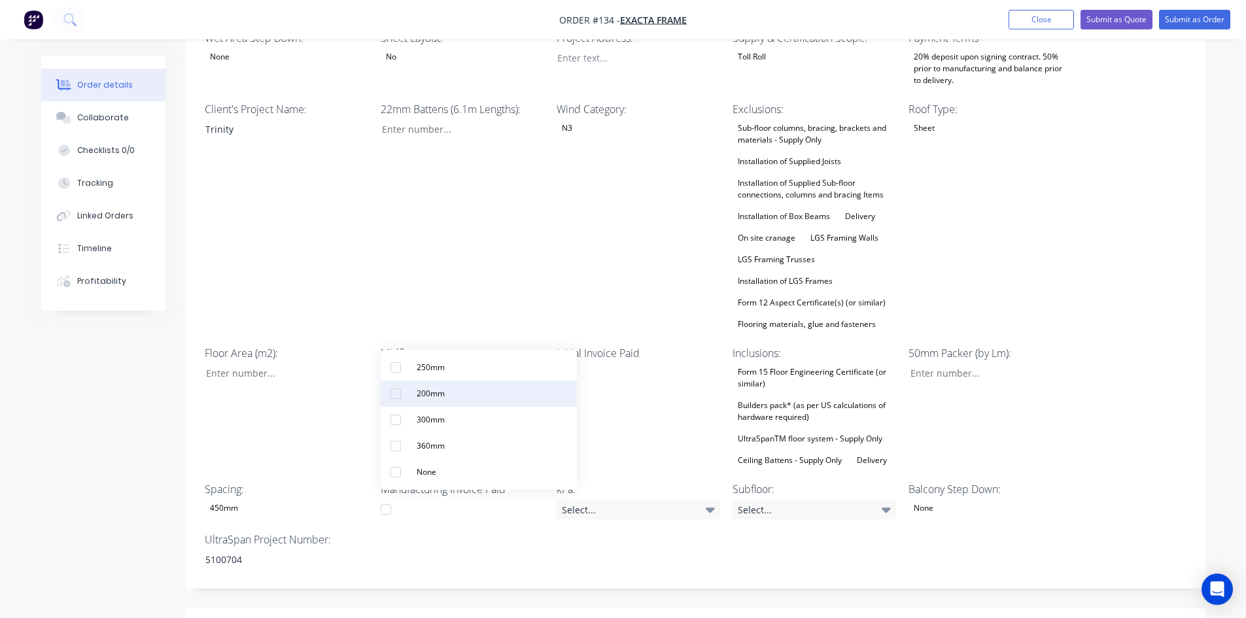
click at [427, 395] on div "200mm" at bounding box center [430, 393] width 39 height 17
click at [331, 390] on div "Floor Area (m2):" at bounding box center [286, 407] width 163 height 124
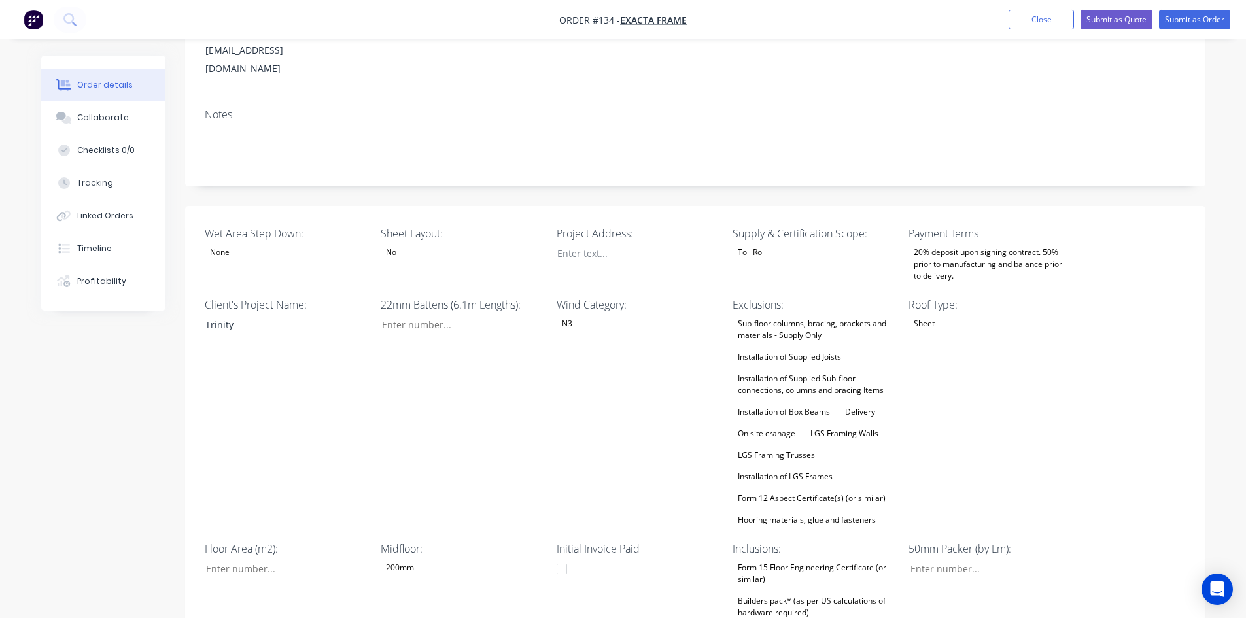
scroll to position [196, 0]
click at [1191, 16] on button "Submit as Order" at bounding box center [1194, 20] width 71 height 20
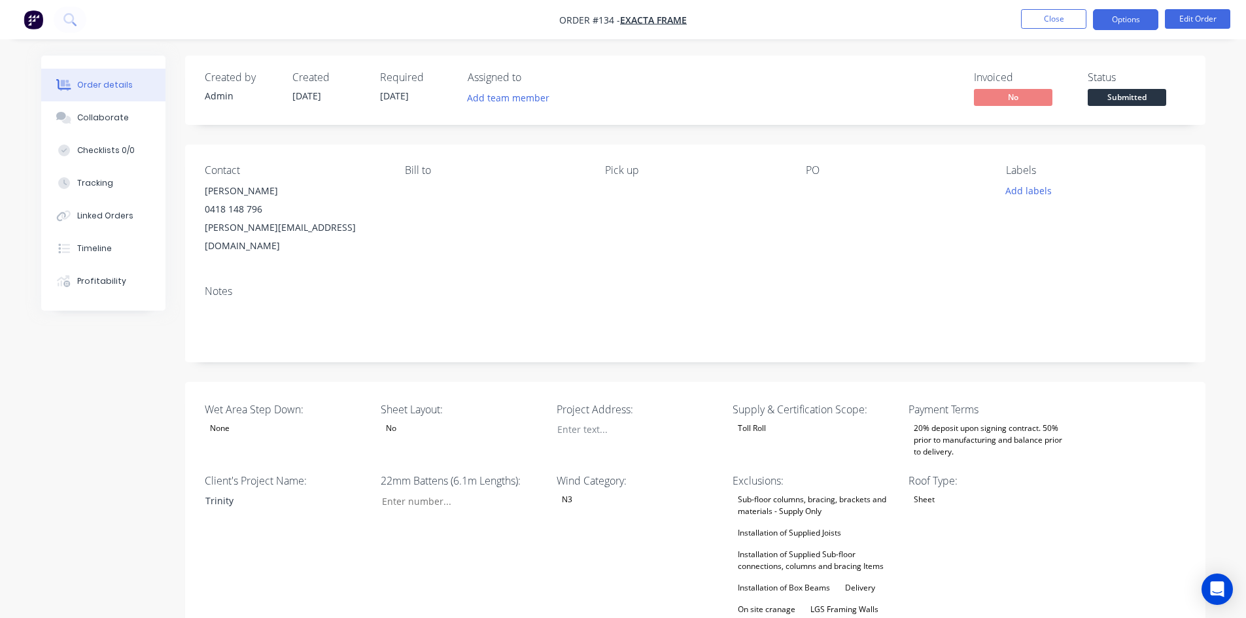
click at [1129, 26] on button "Options" at bounding box center [1125, 19] width 65 height 21
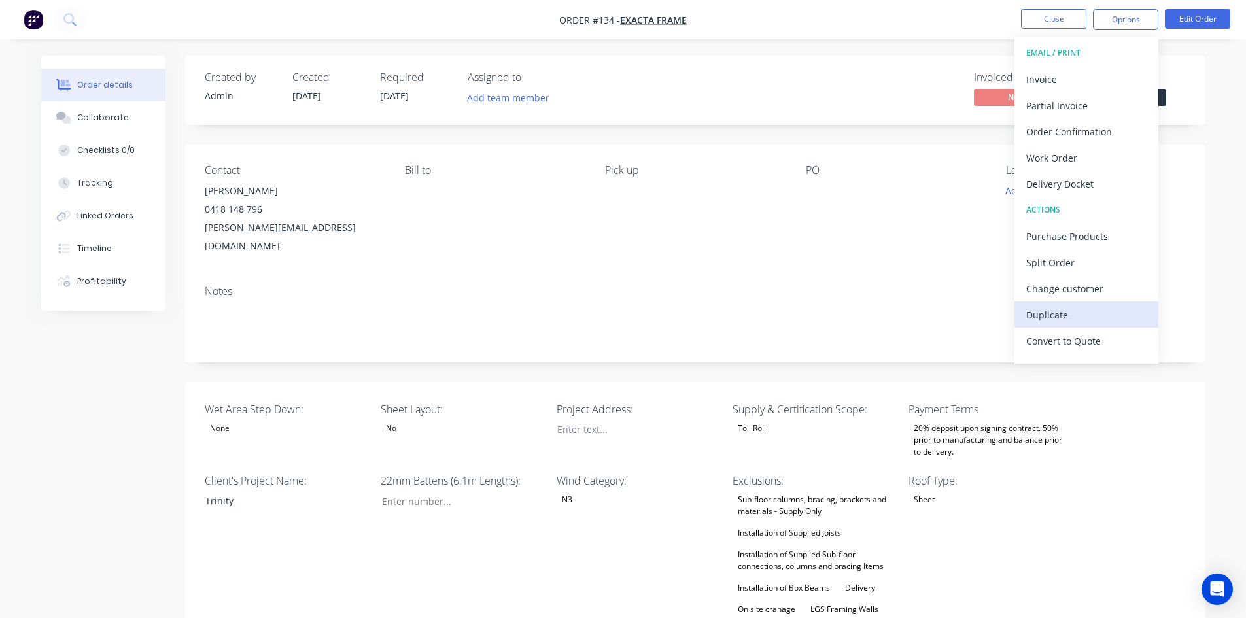
click at [1059, 309] on div "Duplicate" at bounding box center [1086, 314] width 120 height 19
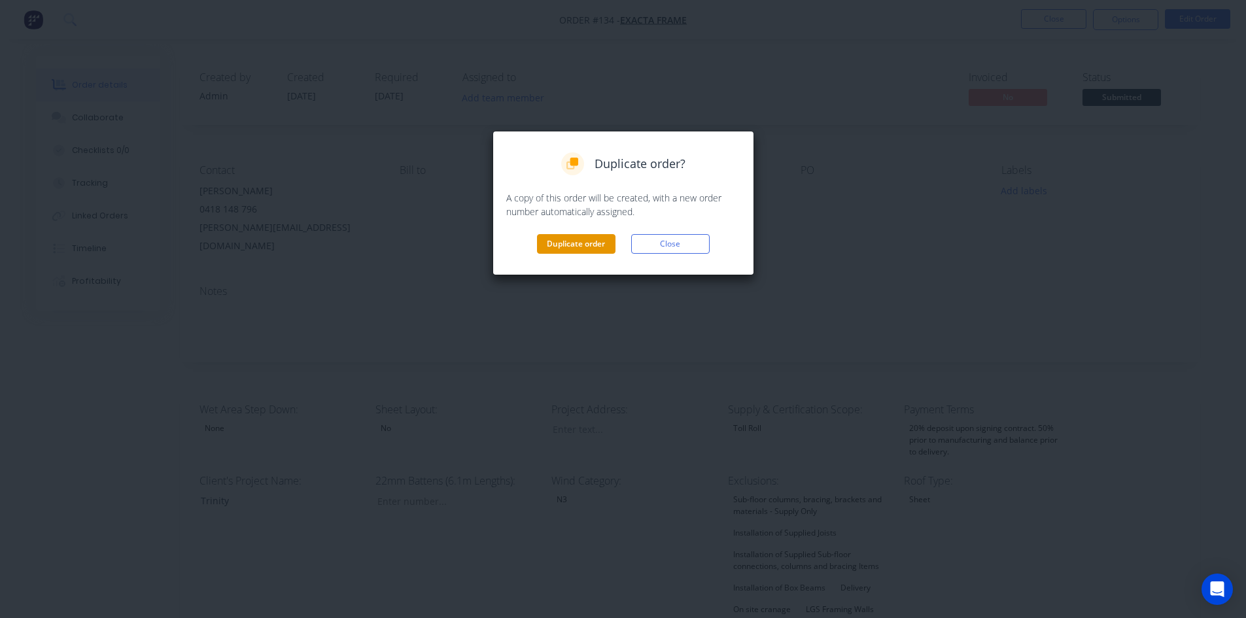
click at [605, 239] on button "Duplicate order" at bounding box center [576, 244] width 78 height 20
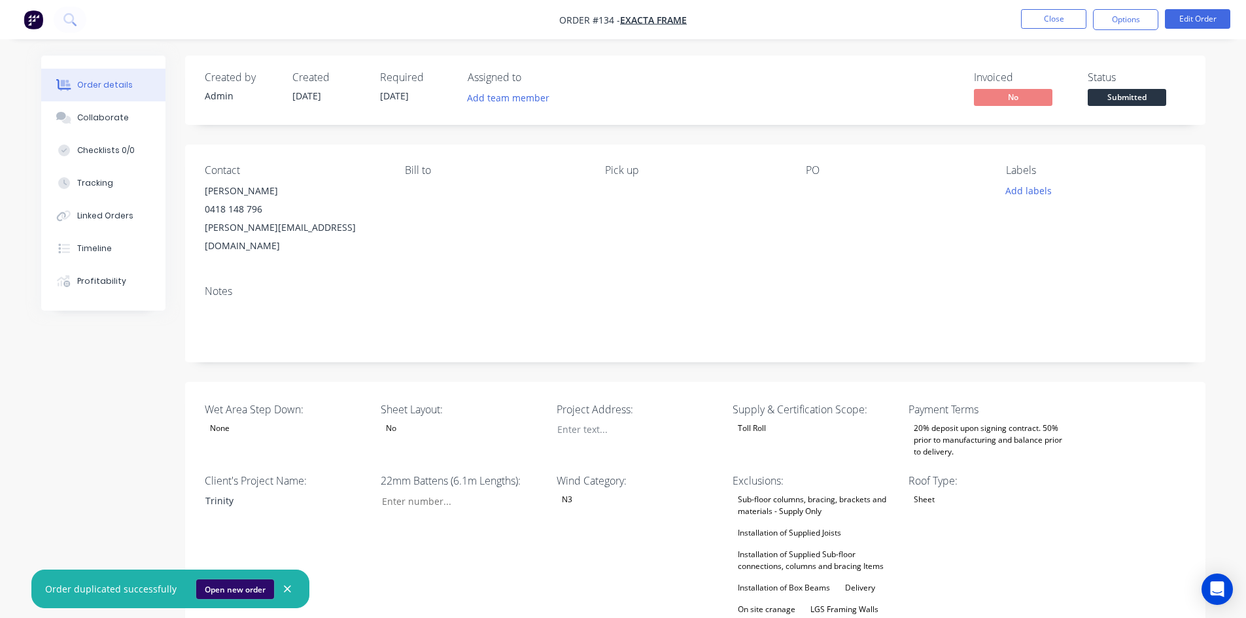
click at [231, 590] on button "Open new order" at bounding box center [235, 589] width 78 height 20
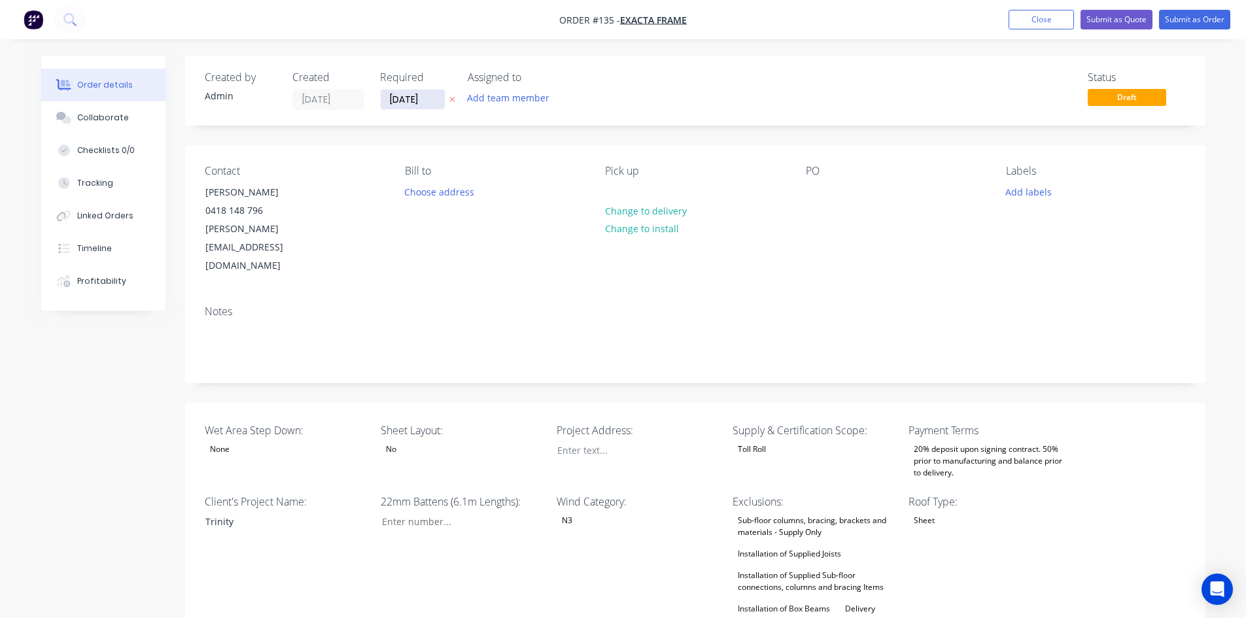
click at [420, 102] on input "[DATE]" at bounding box center [413, 100] width 64 height 20
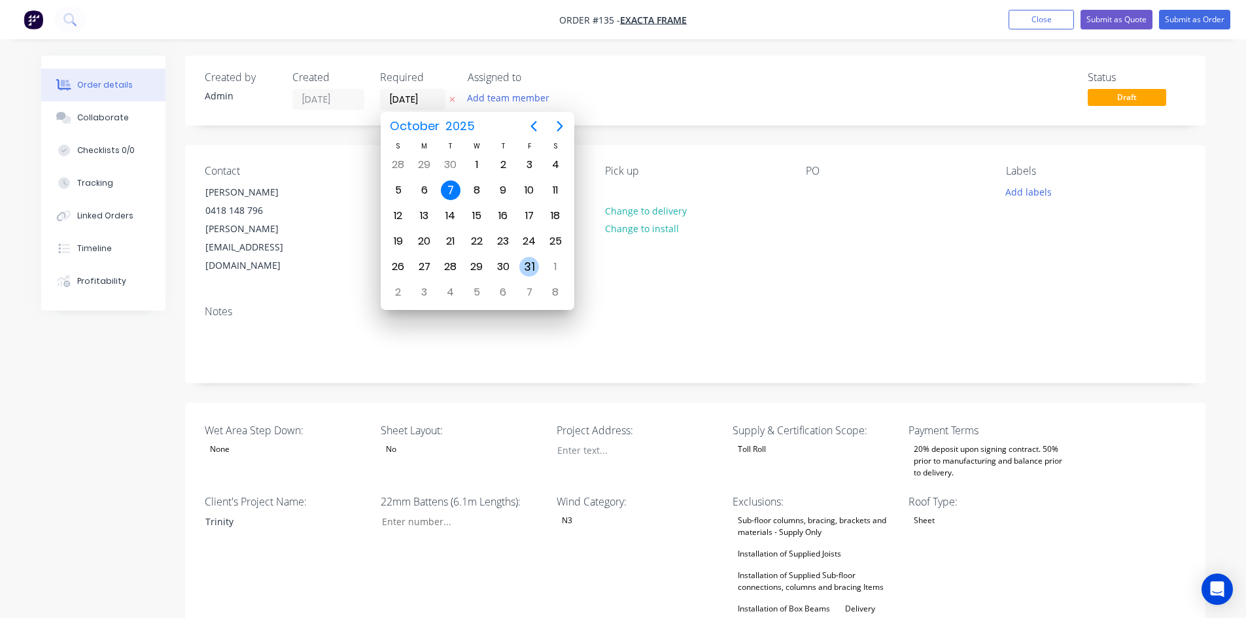
click at [529, 269] on div "31" at bounding box center [529, 267] width 20 height 20
type input "[DATE]"
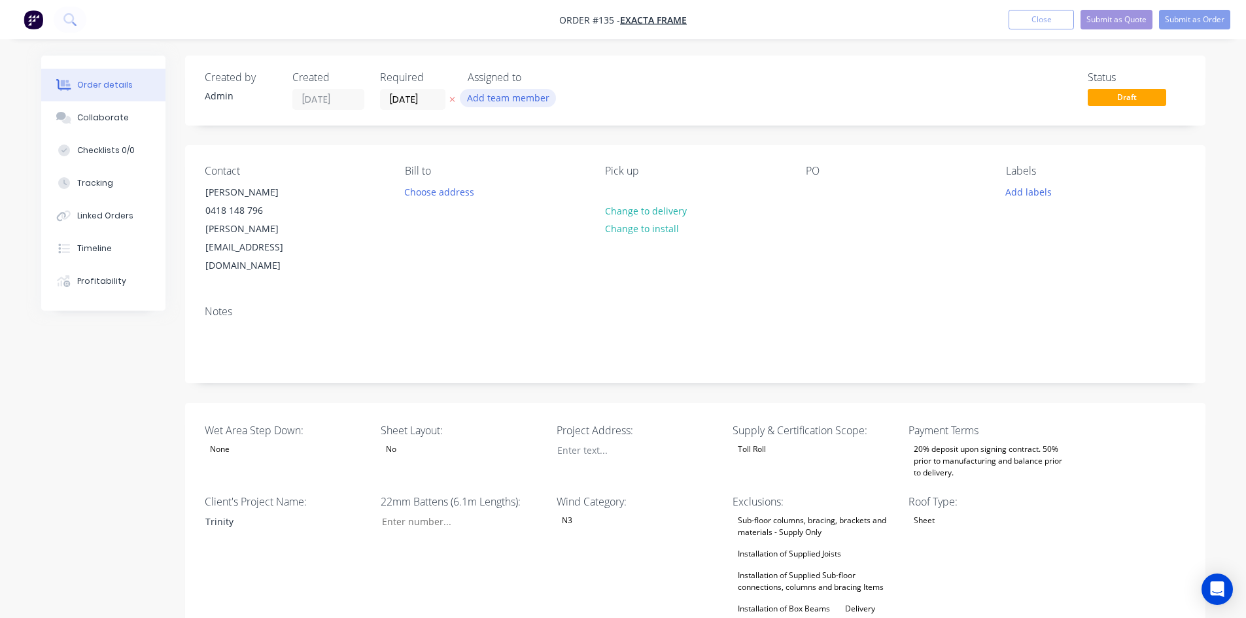
click at [492, 99] on button "Add team member" at bounding box center [508, 98] width 96 height 18
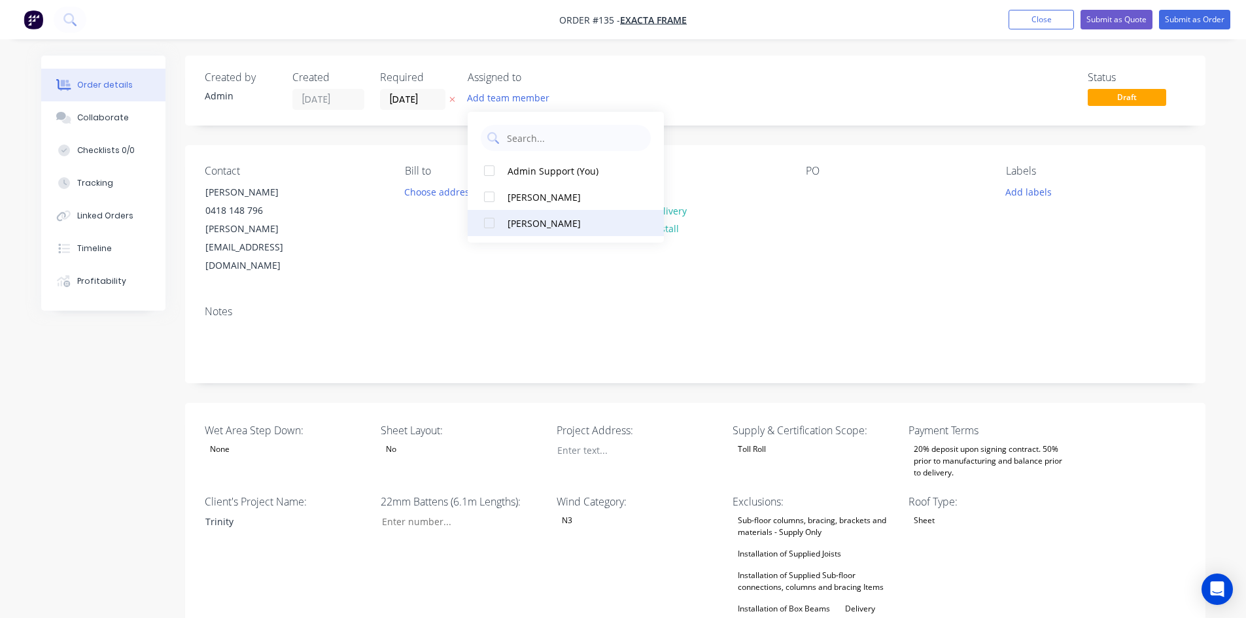
click at [516, 218] on div "[PERSON_NAME]" at bounding box center [572, 223] width 131 height 14
click at [765, 114] on div "Created by Admin Created [DATE] Required [DATE] Assigned to LO Status Draft" at bounding box center [695, 91] width 1020 height 70
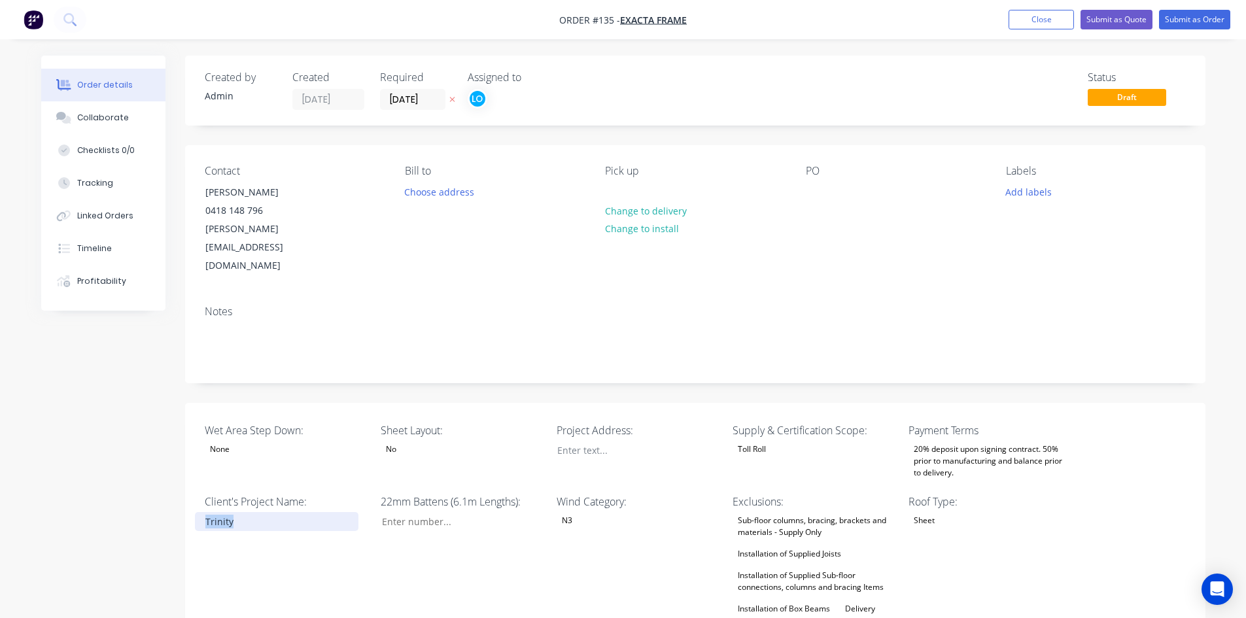
drag, startPoint x: 279, startPoint y: 478, endPoint x: 167, endPoint y: 480, distance: 111.2
paste div
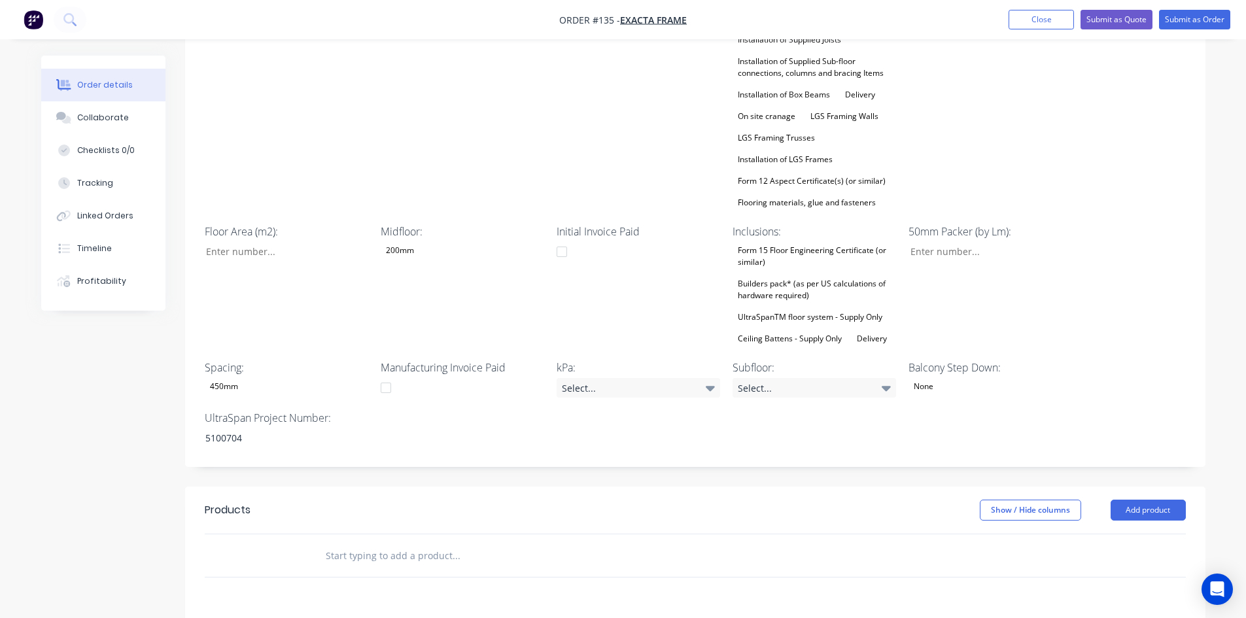
scroll to position [523, 0]
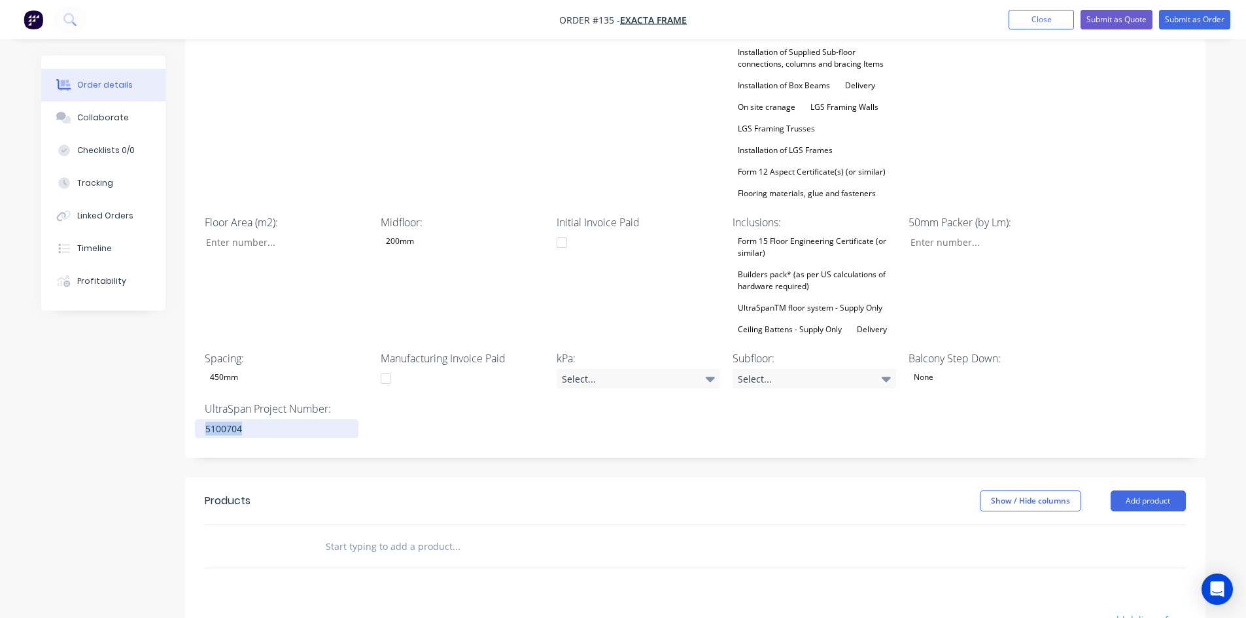
drag, startPoint x: 257, startPoint y: 394, endPoint x: 27, endPoint y: 392, distance: 229.5
click at [28, 392] on div "Order details Collaborate Checklists 0/0 Tracking Linked Orders Timeline Profit…" at bounding box center [623, 216] width 1190 height 1369
paste div
click at [92, 424] on div "Created by Admin Created [DATE] Required [DATE] Assigned to LO Status Draft Con…" at bounding box center [623, 216] width 1164 height 1369
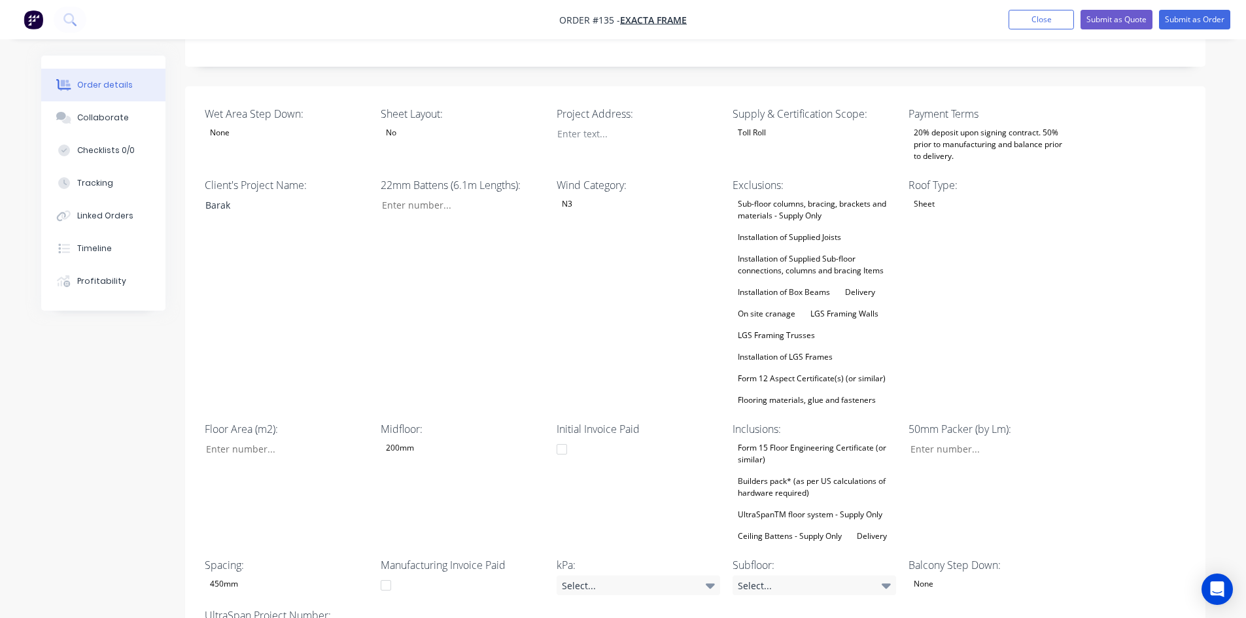
scroll to position [327, 0]
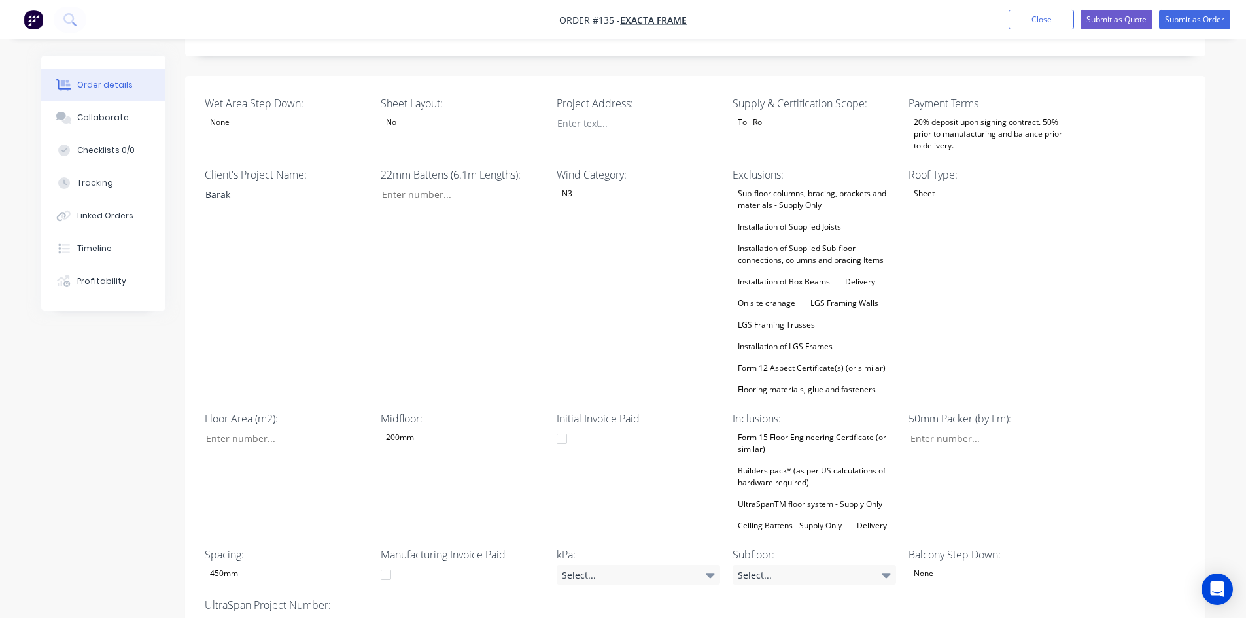
click at [409, 429] on div "200mm" at bounding box center [400, 437] width 39 height 17
click at [381, 318] on div "22mm Battens (6.1m Lengths):" at bounding box center [462, 282] width 163 height 231
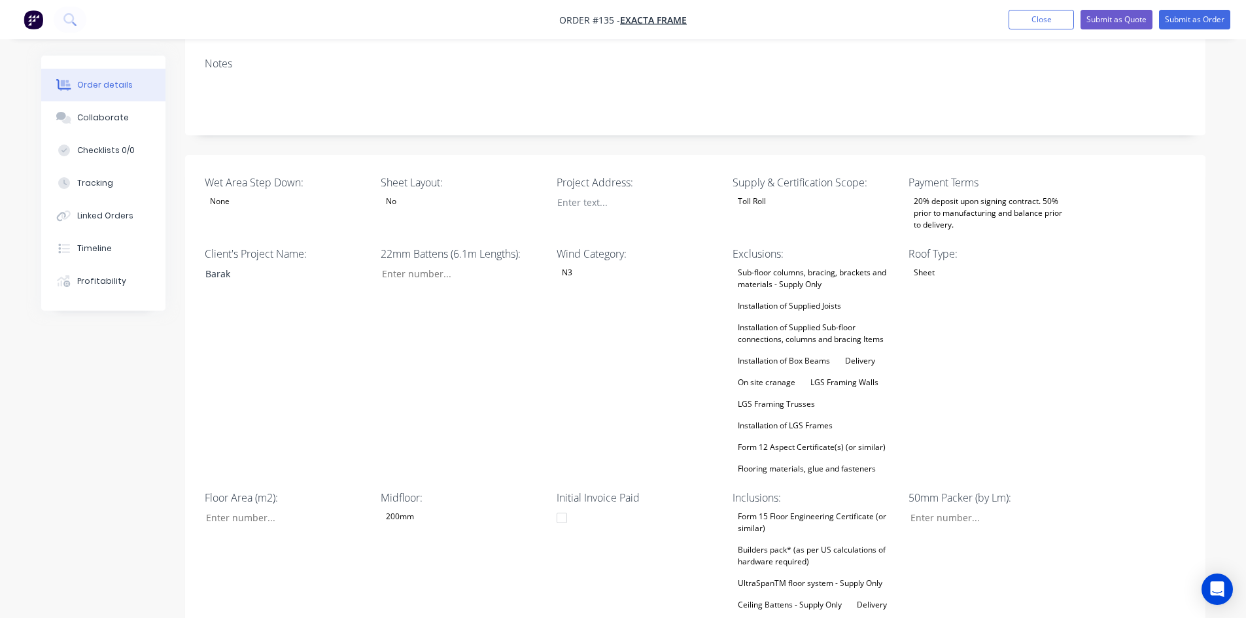
scroll to position [247, 0]
click at [1214, 15] on button "Submit as Order" at bounding box center [1194, 20] width 71 height 20
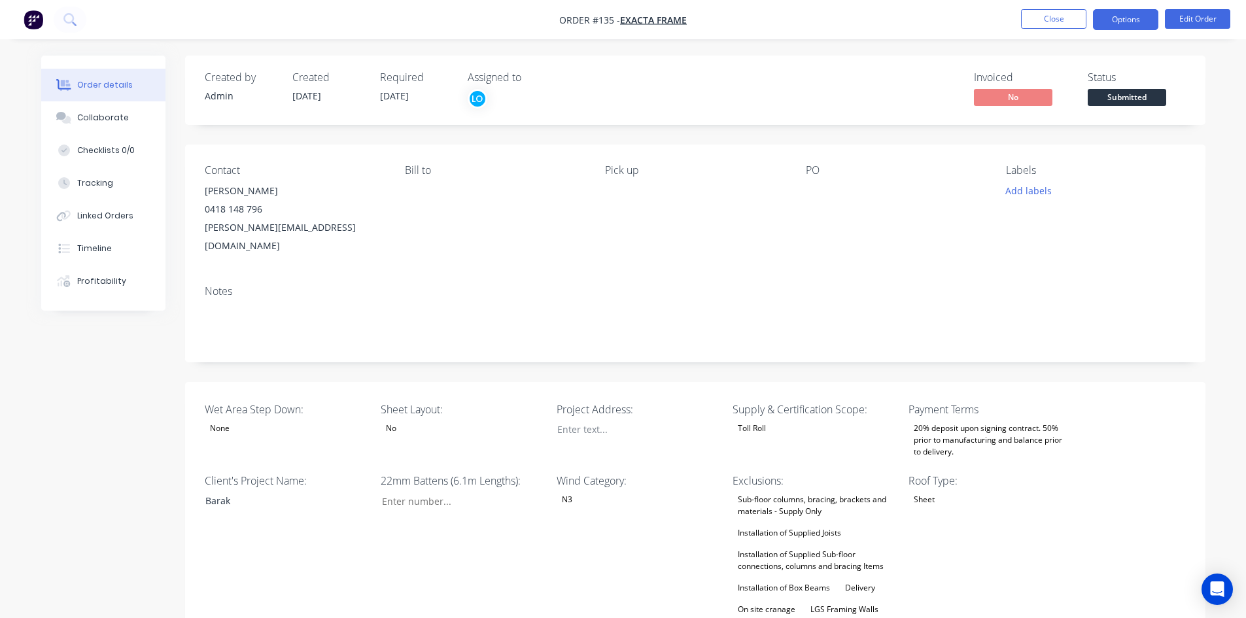
click at [1127, 19] on button "Options" at bounding box center [1125, 19] width 65 height 21
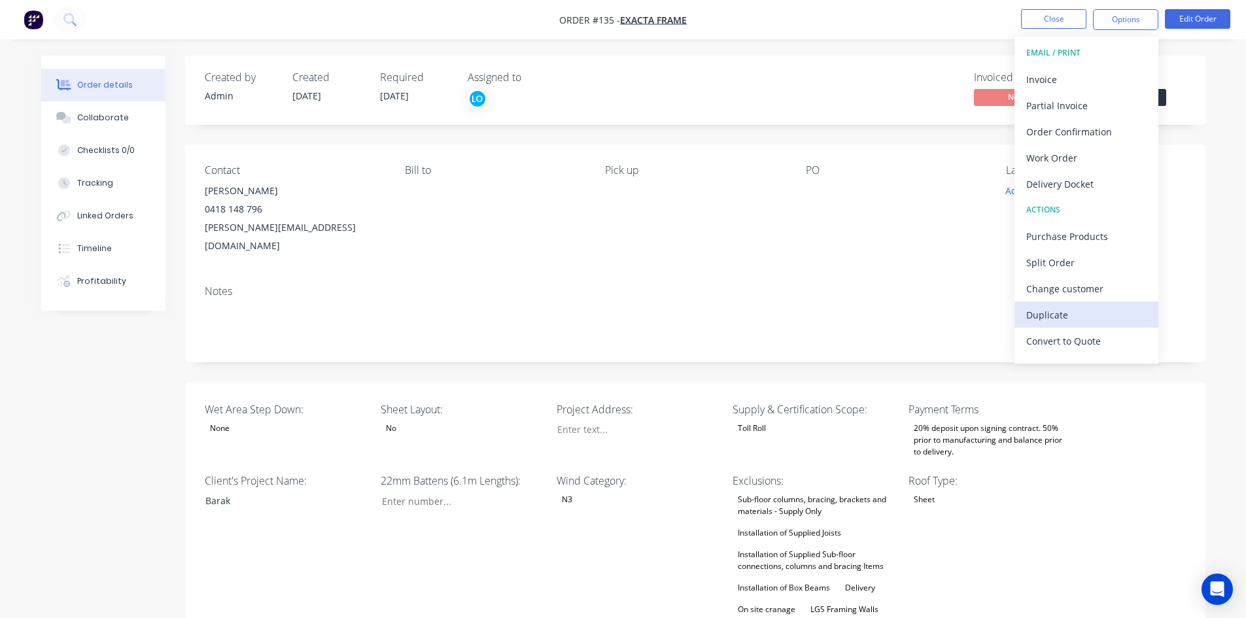
click at [1046, 307] on div "Duplicate" at bounding box center [1086, 314] width 120 height 19
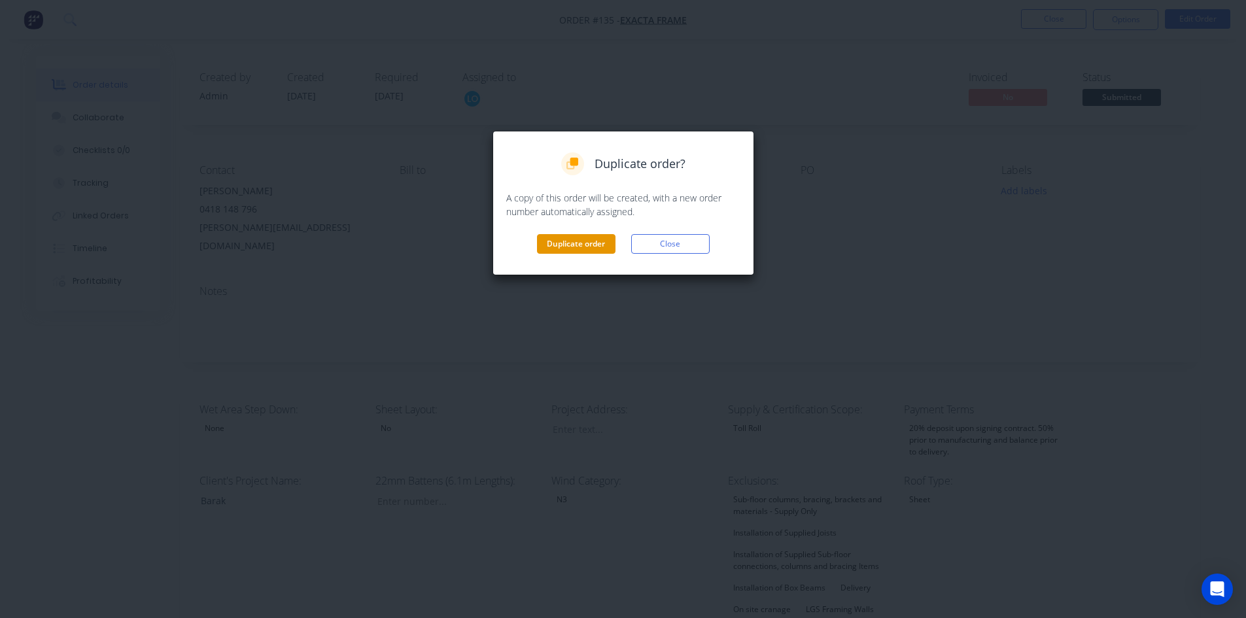
click at [581, 245] on button "Duplicate order" at bounding box center [576, 244] width 78 height 20
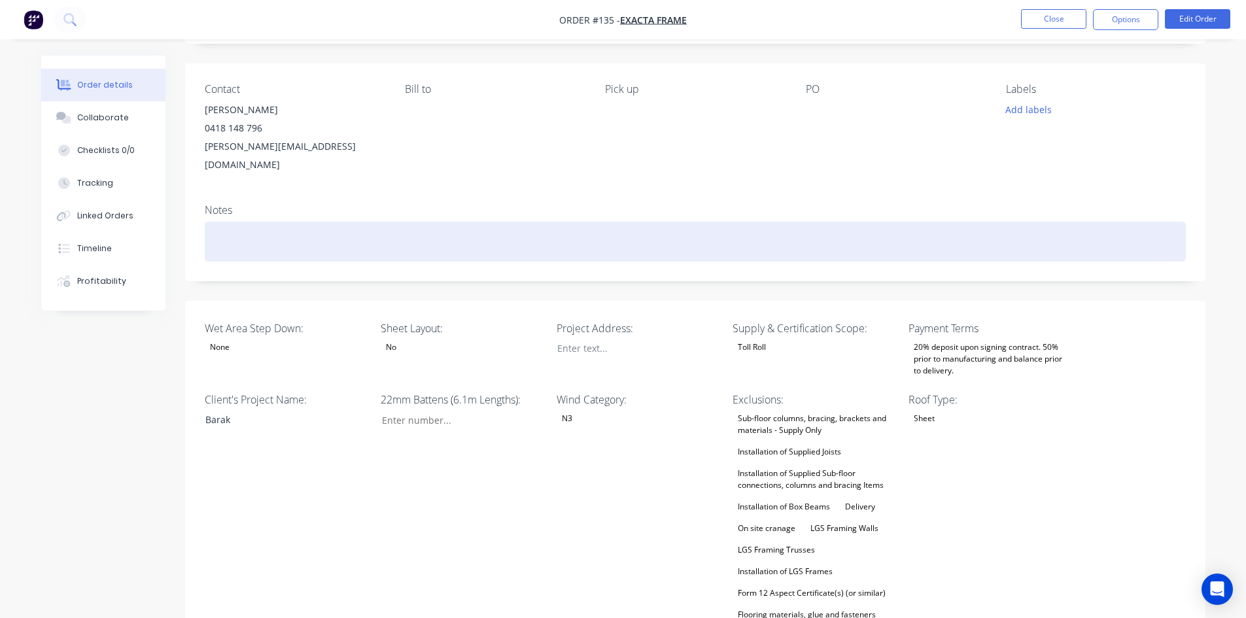
scroll to position [65, 0]
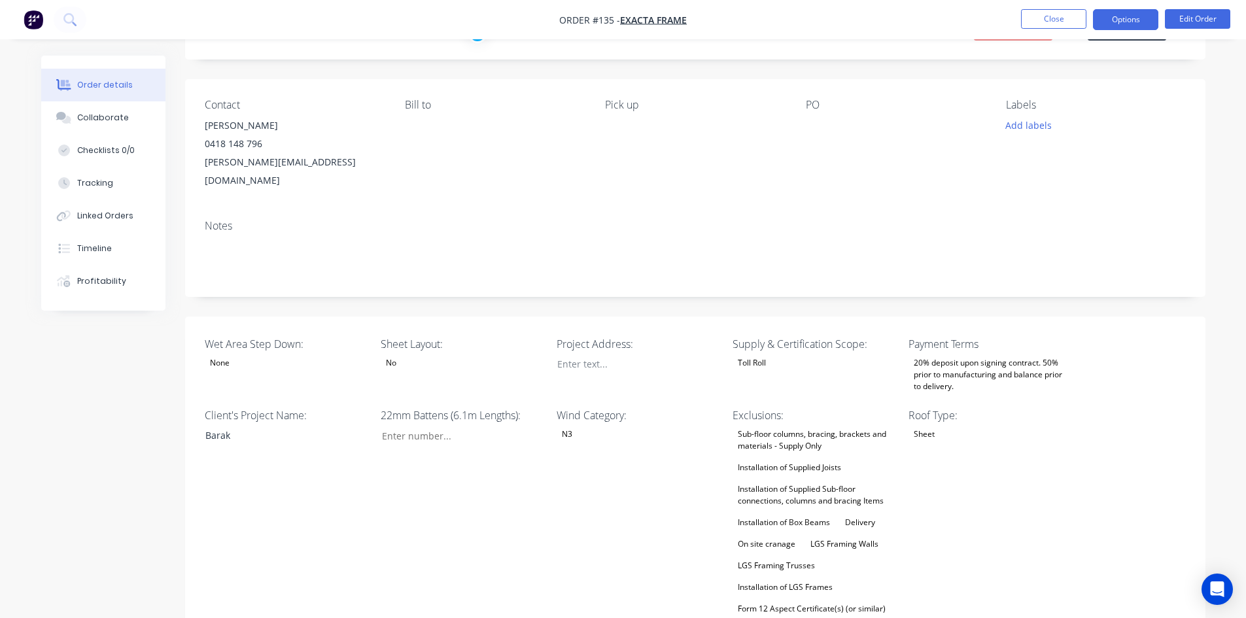
click at [1122, 16] on button "Options" at bounding box center [1125, 19] width 65 height 21
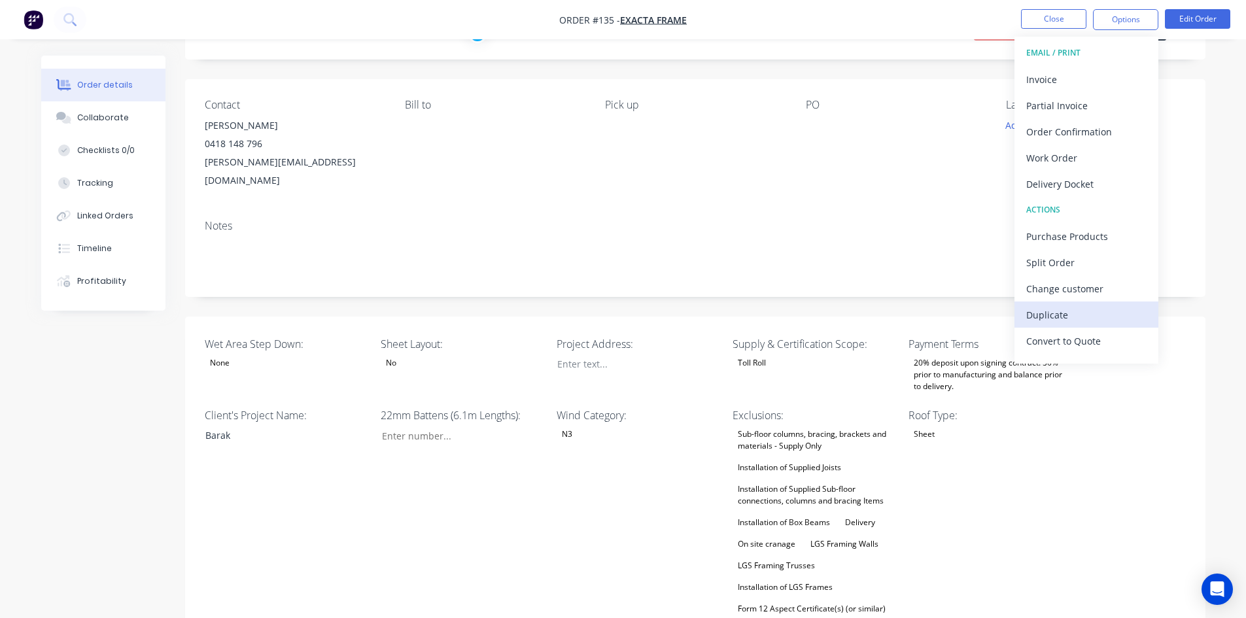
click at [1055, 301] on button "Duplicate" at bounding box center [1086, 314] width 144 height 26
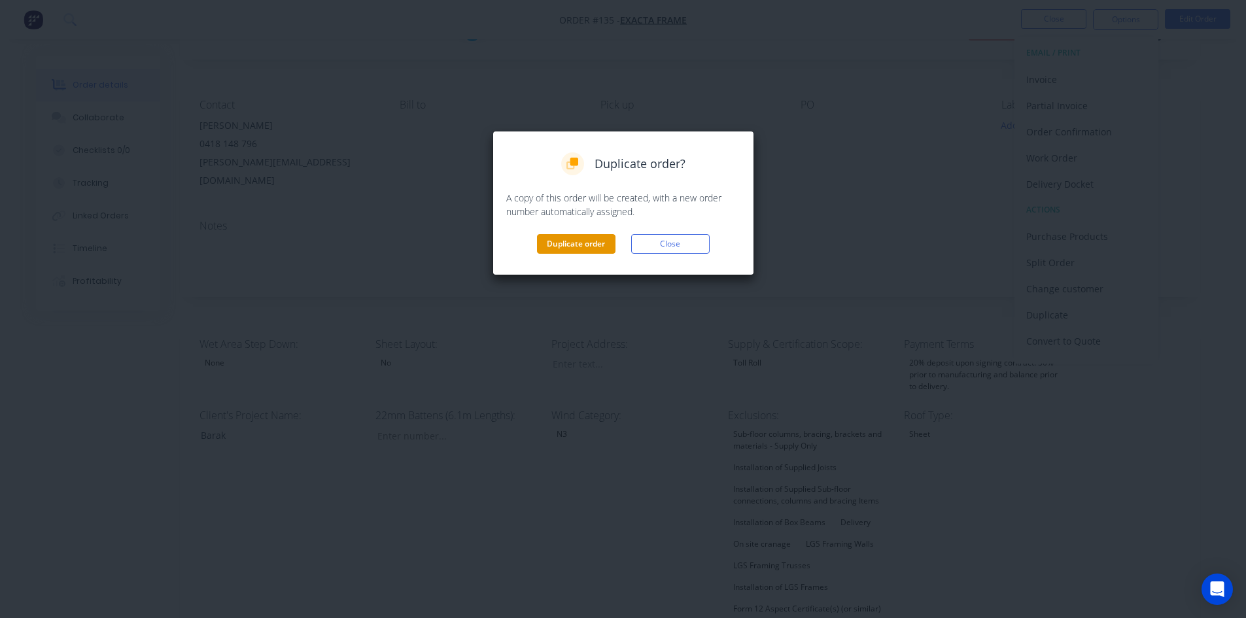
click at [613, 245] on button "Duplicate order" at bounding box center [576, 244] width 78 height 20
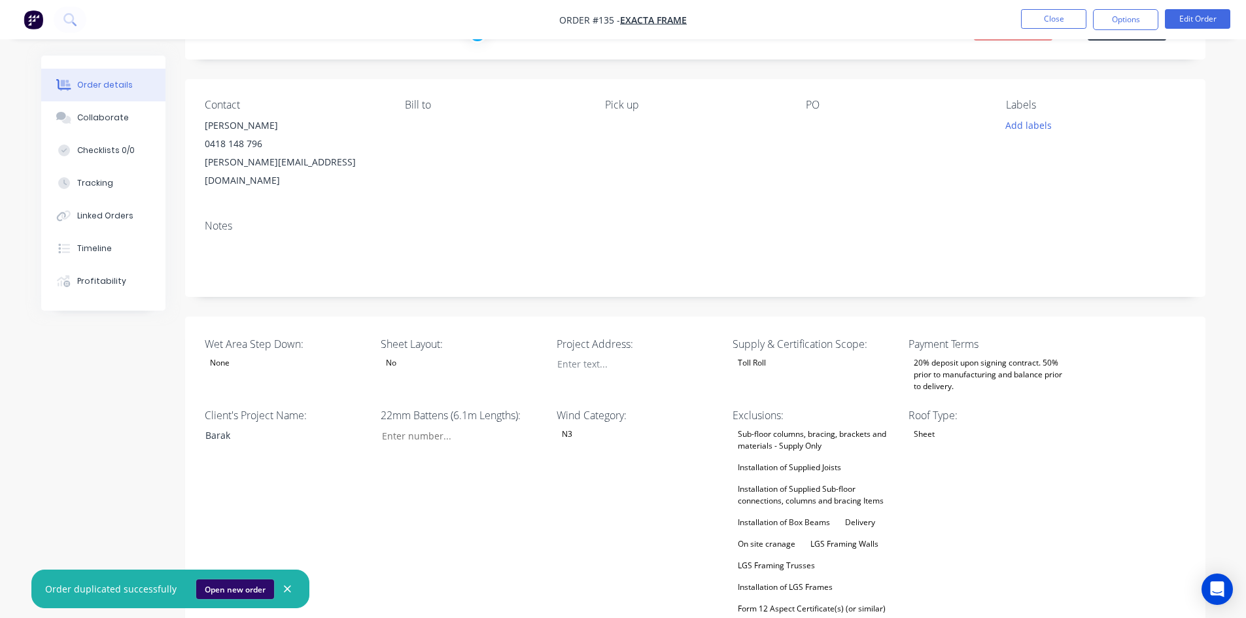
click at [211, 583] on button "Open new order" at bounding box center [235, 589] width 78 height 20
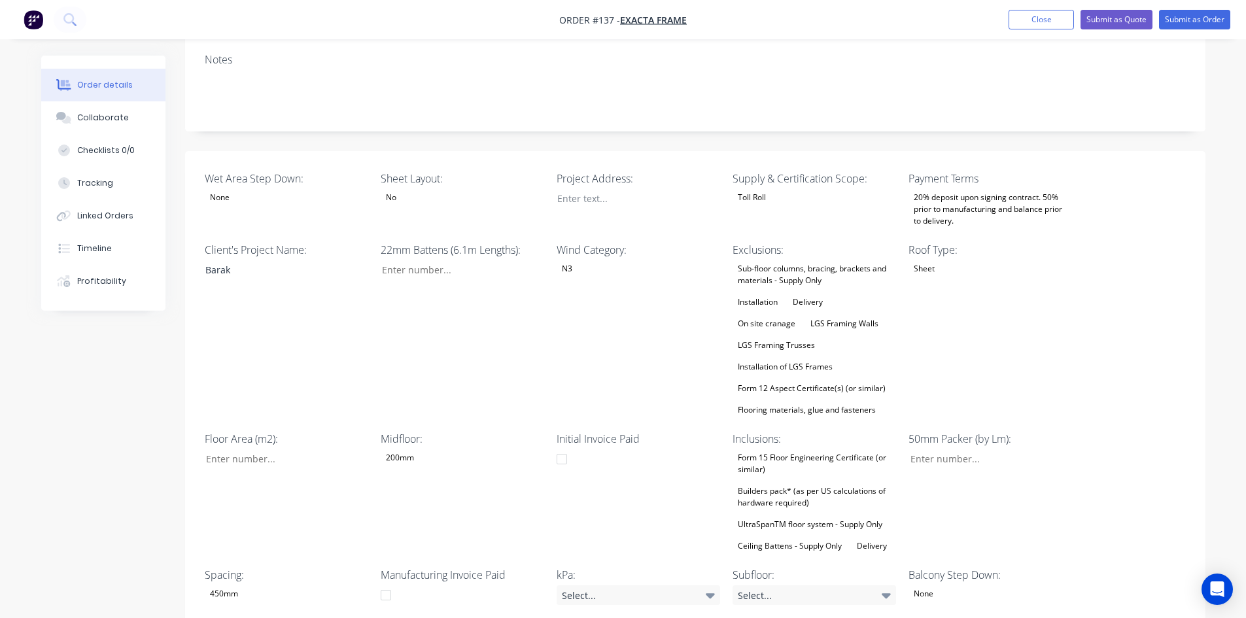
scroll to position [327, 0]
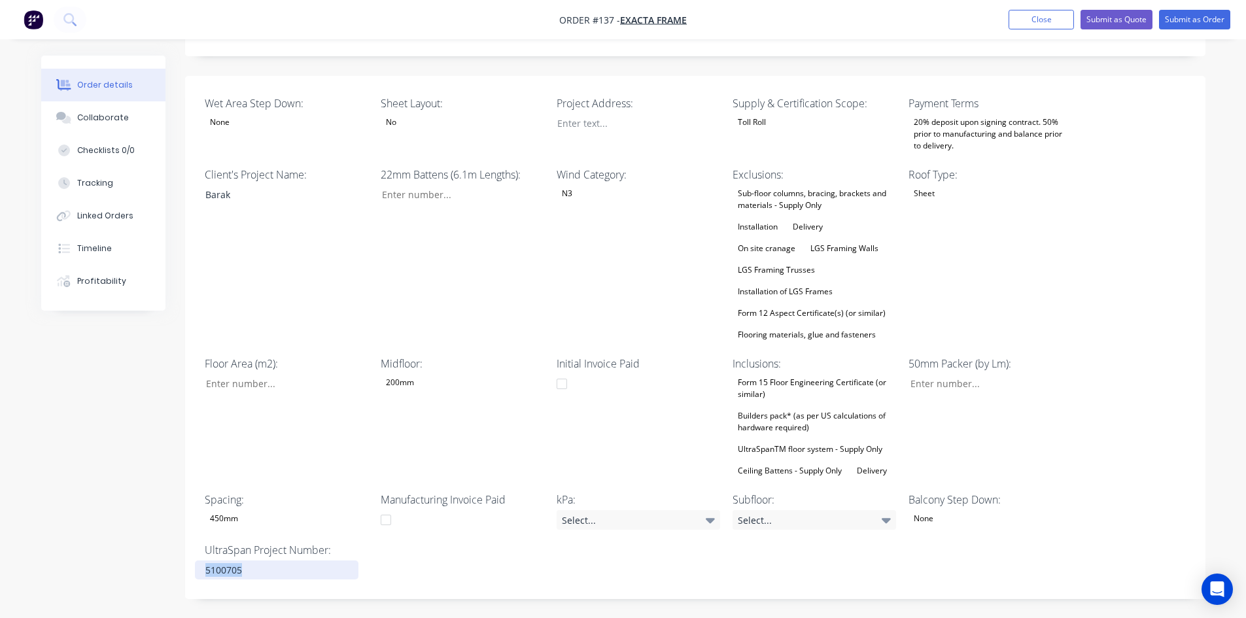
drag, startPoint x: 252, startPoint y: 534, endPoint x: 188, endPoint y: 532, distance: 64.8
click at [188, 532] on div "Wet Area Step Down: None Sheet Layout: No Project Address: Supply & Certificati…" at bounding box center [695, 338] width 1020 height 524
paste div
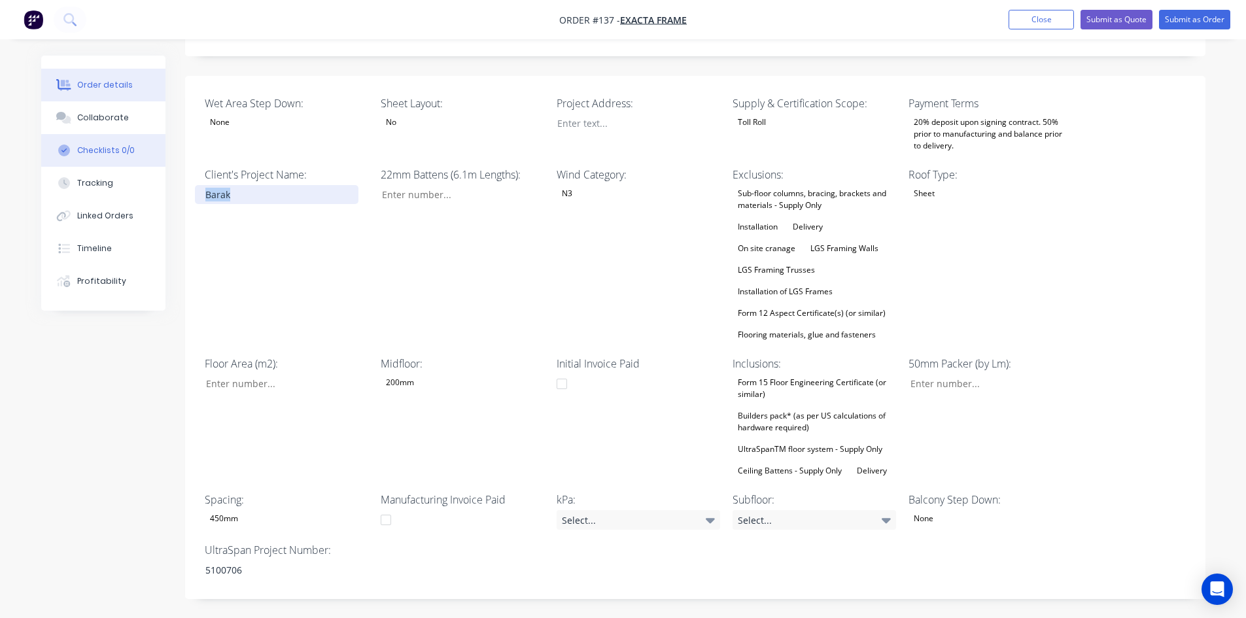
drag, startPoint x: 248, startPoint y: 160, endPoint x: 88, endPoint y: 162, distance: 160.9
click at [88, 162] on div "Order details Collaborate Checklists 0/0 Tracking Linked Orders Timeline Profit…" at bounding box center [623, 386] width 1190 height 1314
paste div
click at [413, 374] on div "200mm" at bounding box center [400, 382] width 39 height 17
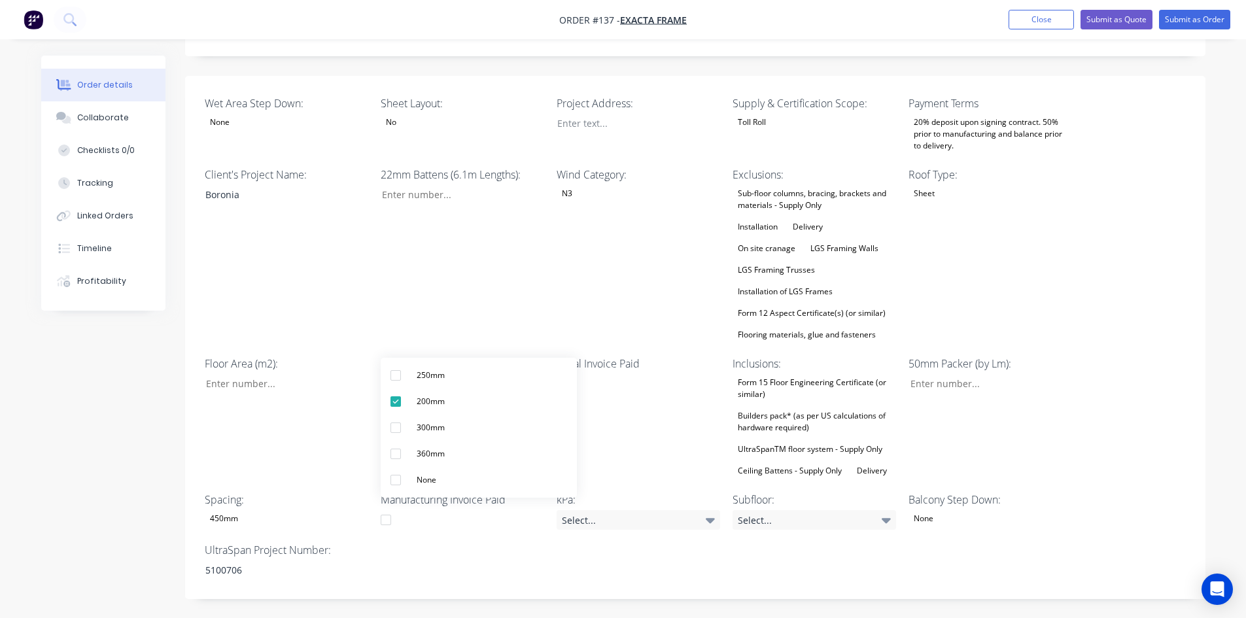
click at [413, 374] on div "200mm" at bounding box center [400, 382] width 39 height 17
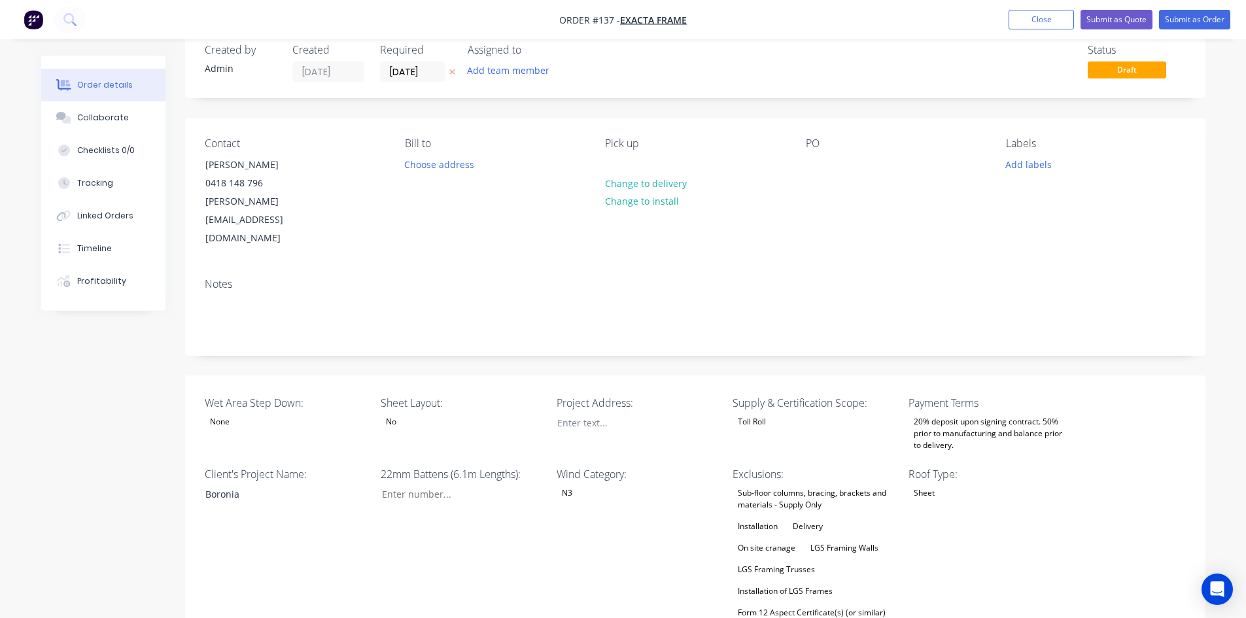
scroll to position [0, 0]
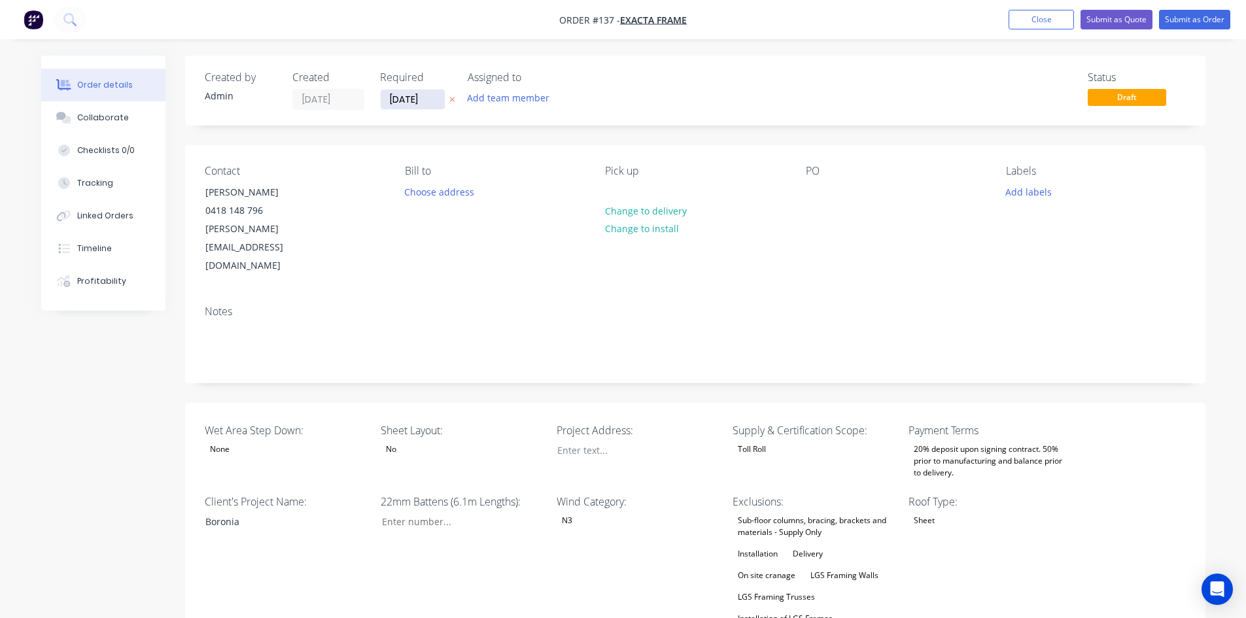
click at [407, 102] on input "[DATE]" at bounding box center [413, 100] width 64 height 20
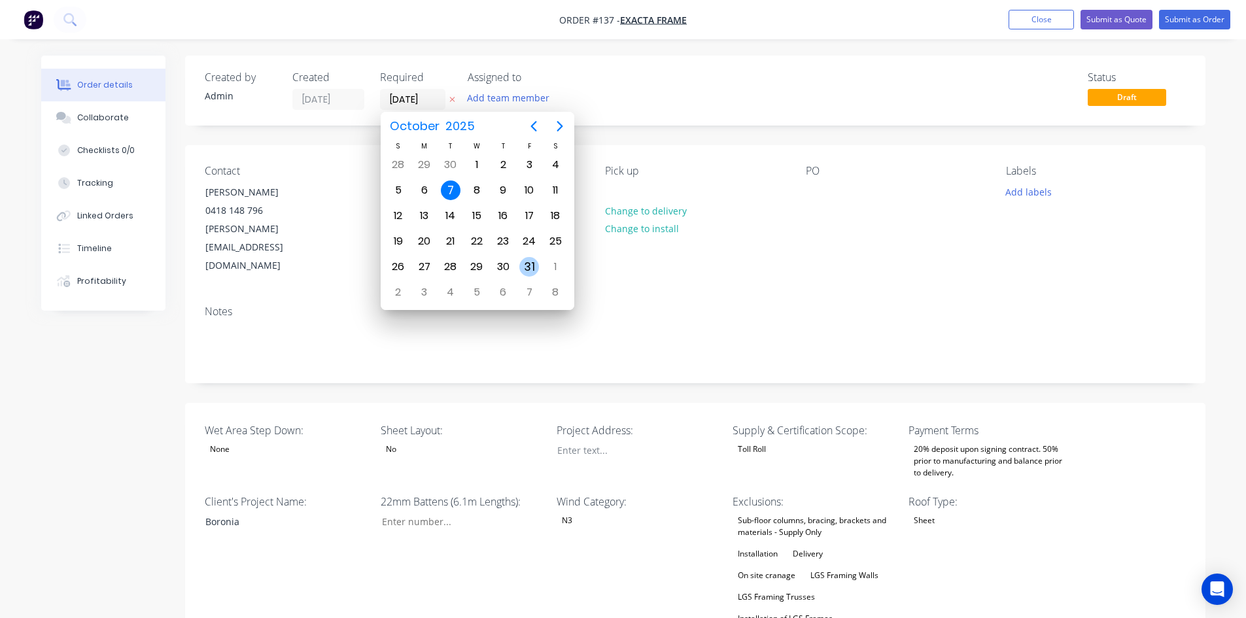
click at [529, 276] on div "31" at bounding box center [529, 267] width 20 height 20
type input "[DATE]"
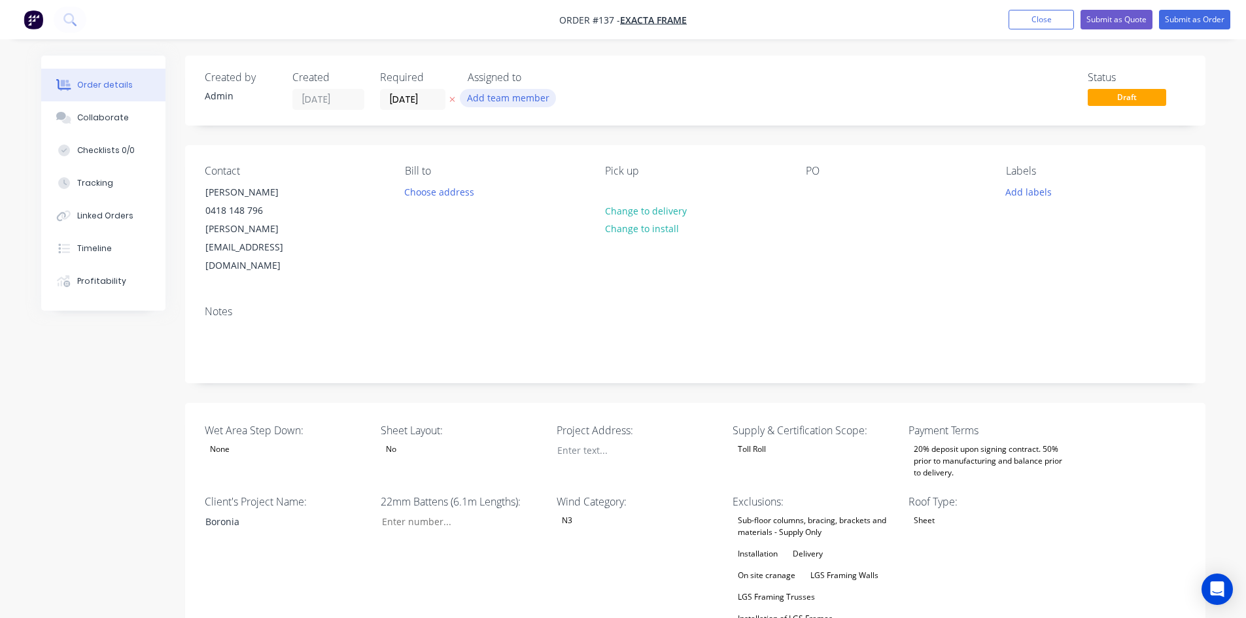
click at [524, 94] on button "Add team member" at bounding box center [508, 98] width 96 height 18
click at [519, 230] on button "[PERSON_NAME]" at bounding box center [566, 223] width 196 height 26
click at [1217, 16] on button "Submit as Order" at bounding box center [1194, 20] width 71 height 20
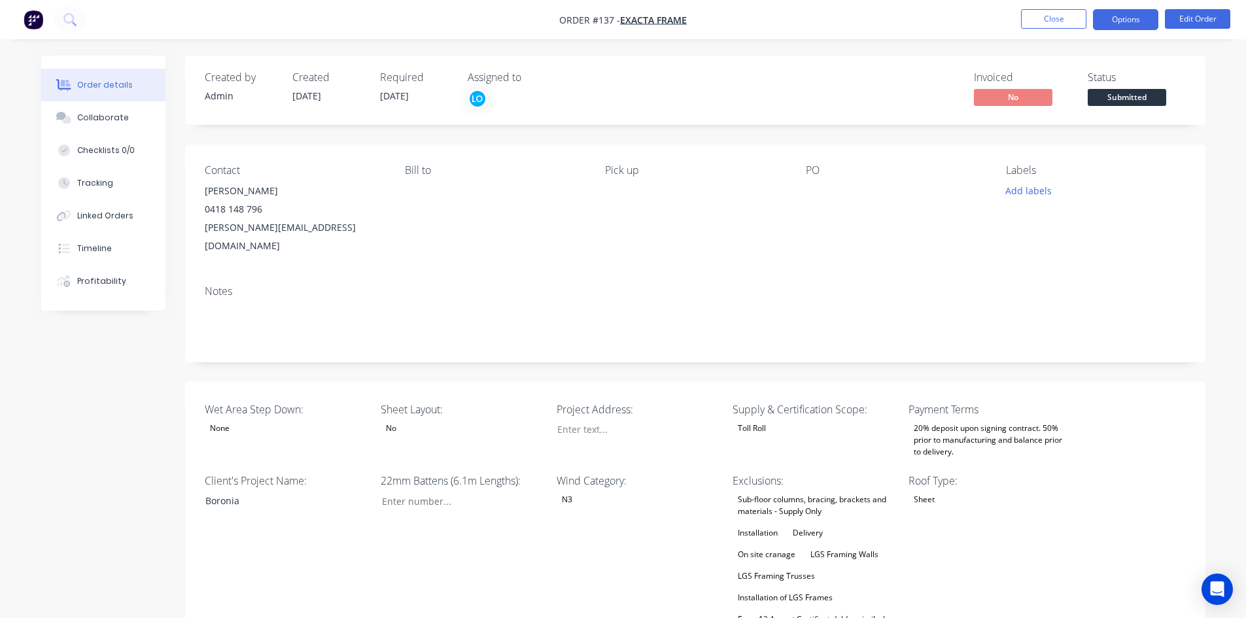
click at [1140, 10] on button "Options" at bounding box center [1125, 19] width 65 height 21
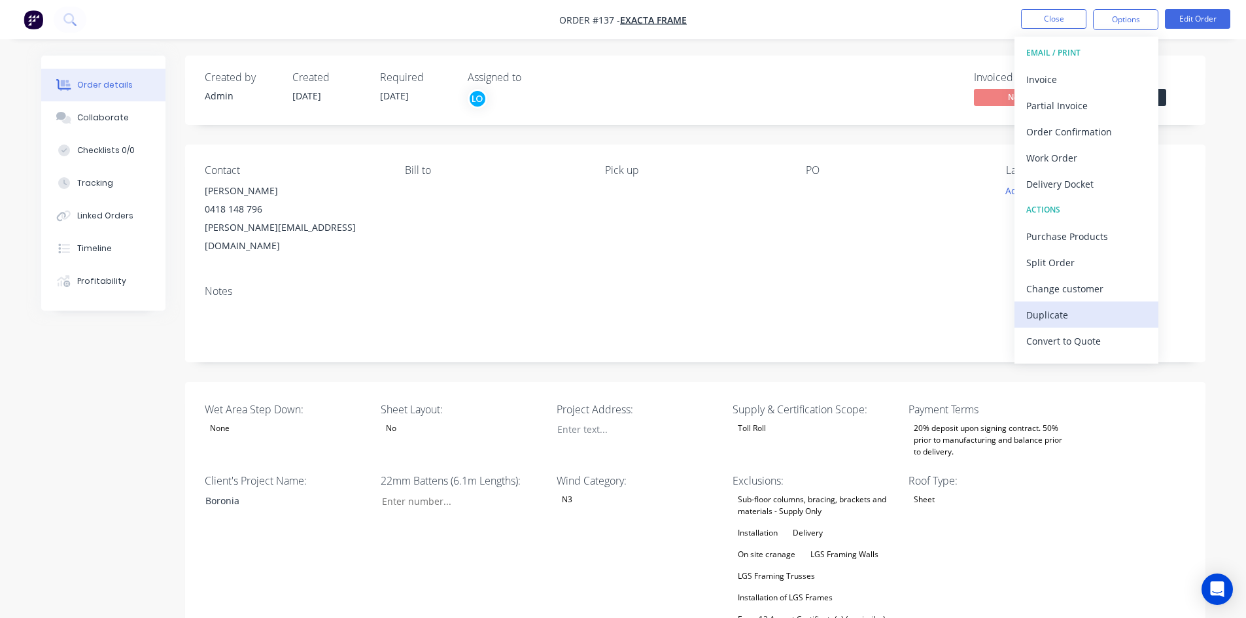
click at [1068, 311] on div "Duplicate" at bounding box center [1086, 314] width 120 height 19
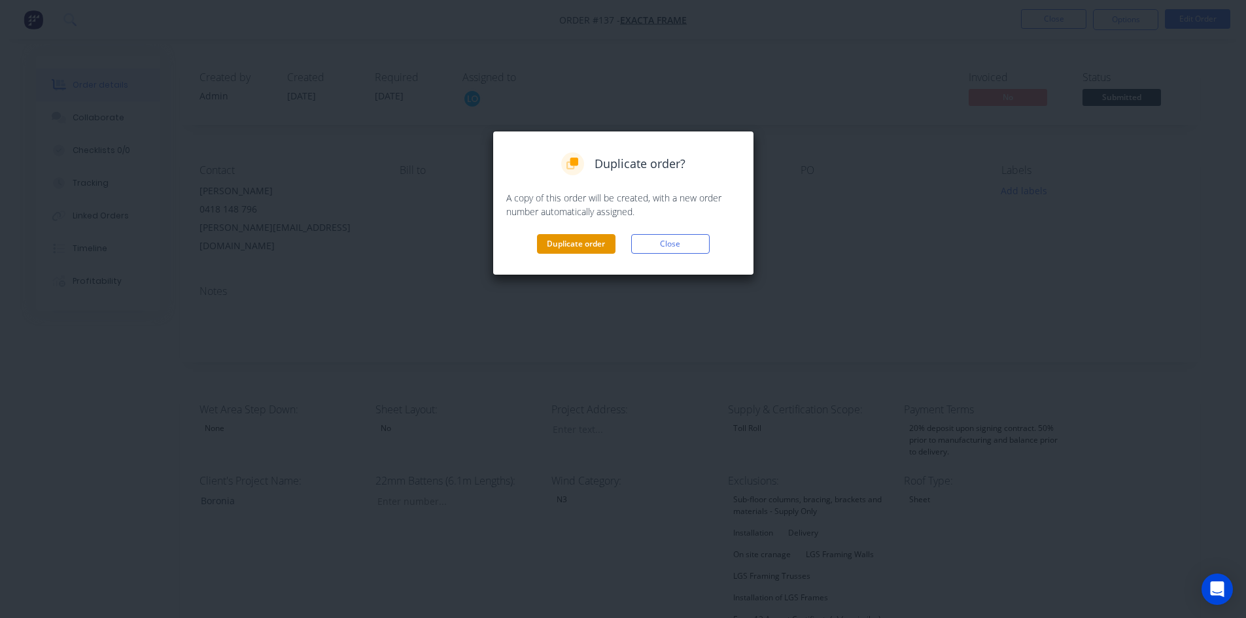
click at [602, 247] on button "Duplicate order" at bounding box center [576, 244] width 78 height 20
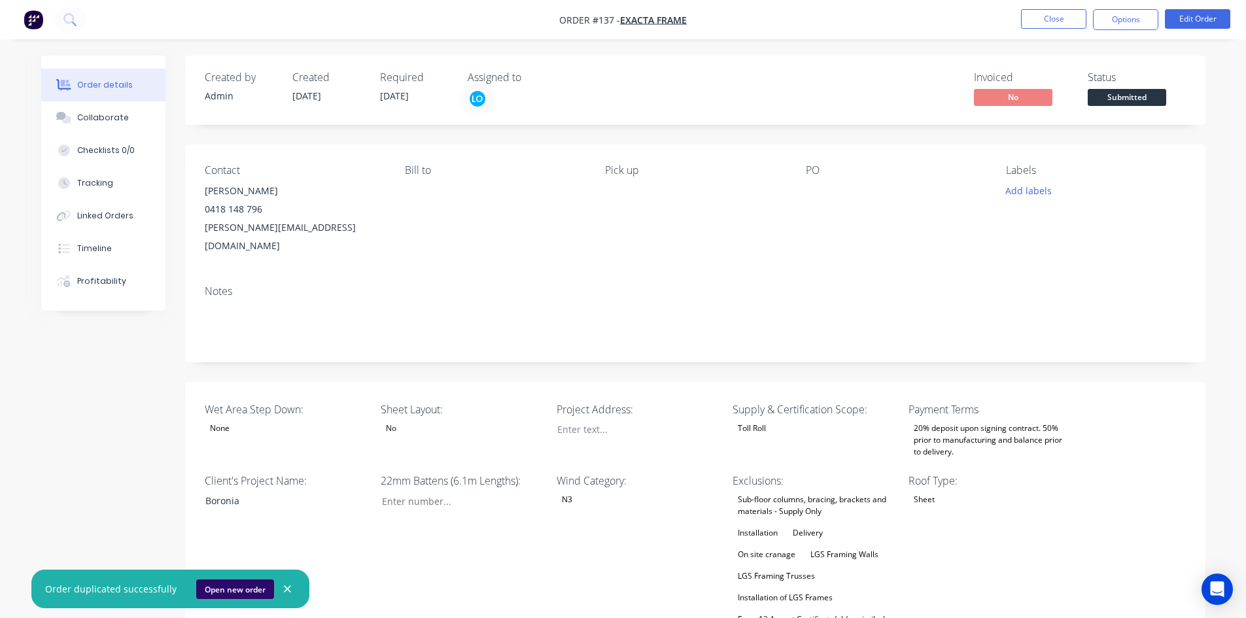
click at [229, 585] on button "Open new order" at bounding box center [235, 589] width 78 height 20
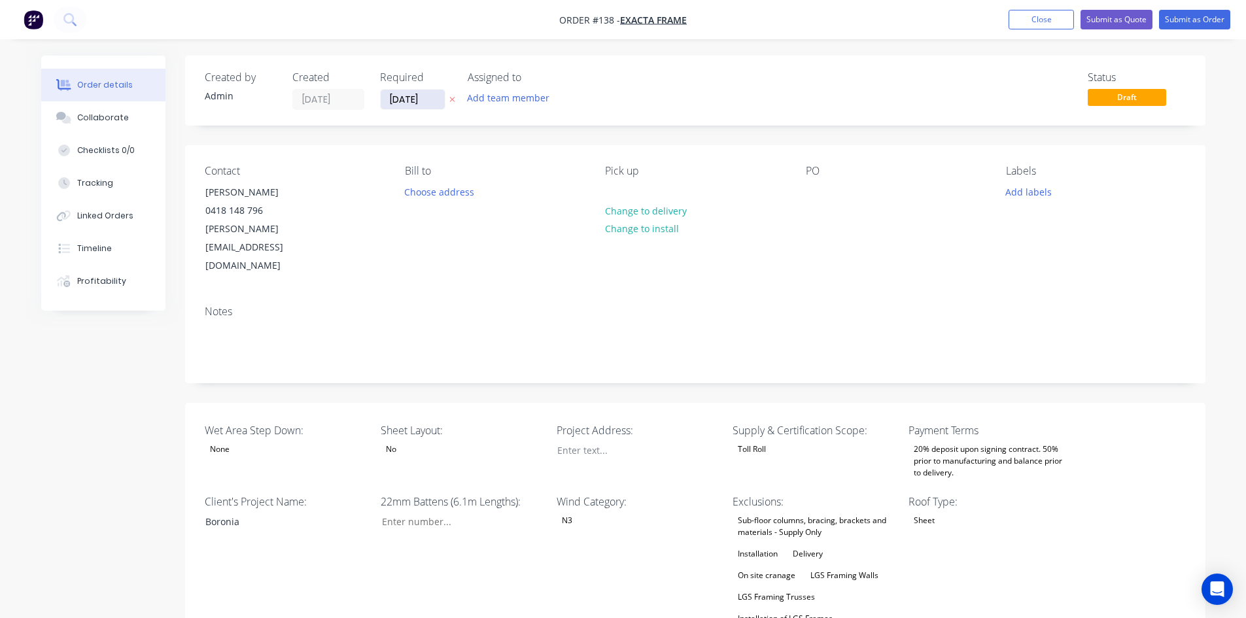
click at [417, 98] on input "[DATE]" at bounding box center [413, 100] width 64 height 20
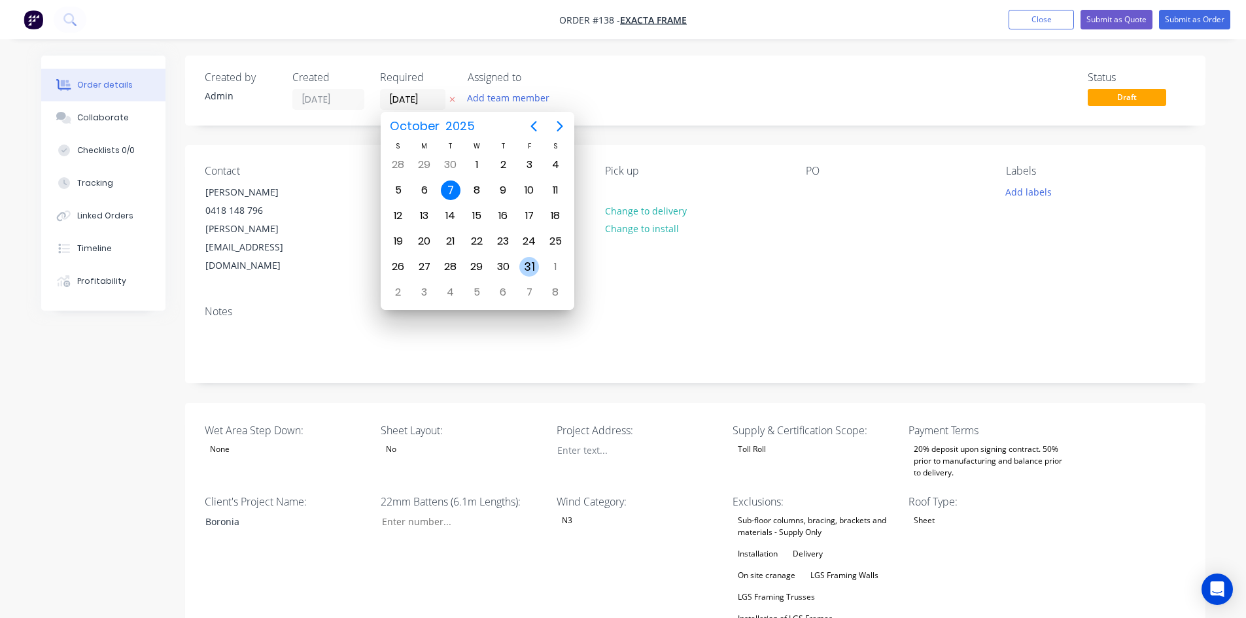
click at [527, 274] on div "31" at bounding box center [529, 267] width 20 height 20
type input "[DATE]"
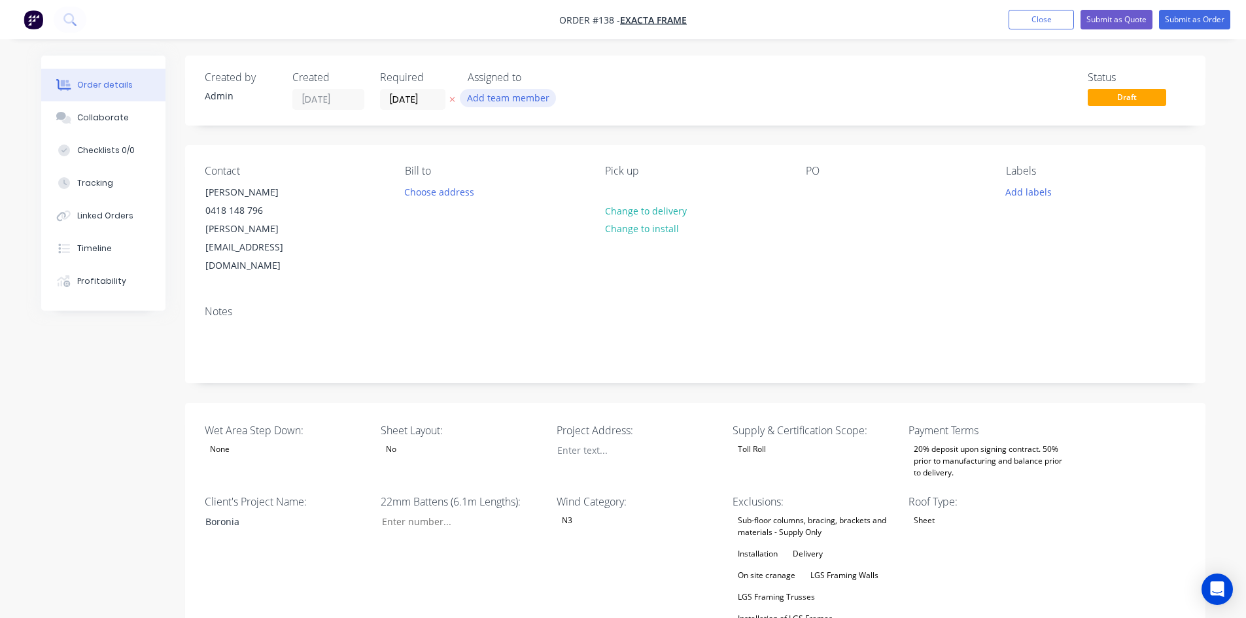
click at [514, 103] on button "Add team member" at bounding box center [508, 98] width 96 height 18
click at [502, 221] on div at bounding box center [489, 223] width 26 height 26
click at [481, 295] on div "Notes" at bounding box center [695, 339] width 1020 height 88
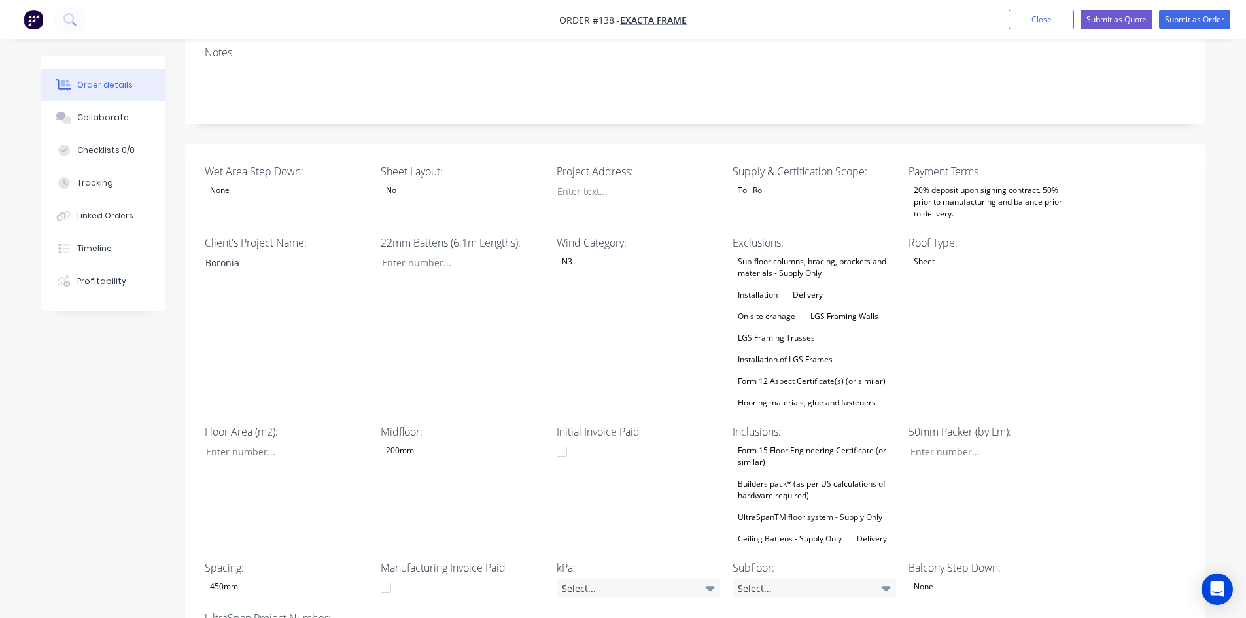
scroll to position [262, 0]
drag, startPoint x: 265, startPoint y: 228, endPoint x: 120, endPoint y: 230, distance: 145.2
click at [120, 230] on div "Order details Collaborate Checklists 0/0 Tracking Linked Orders Timeline Profit…" at bounding box center [623, 451] width 1190 height 1314
paste div
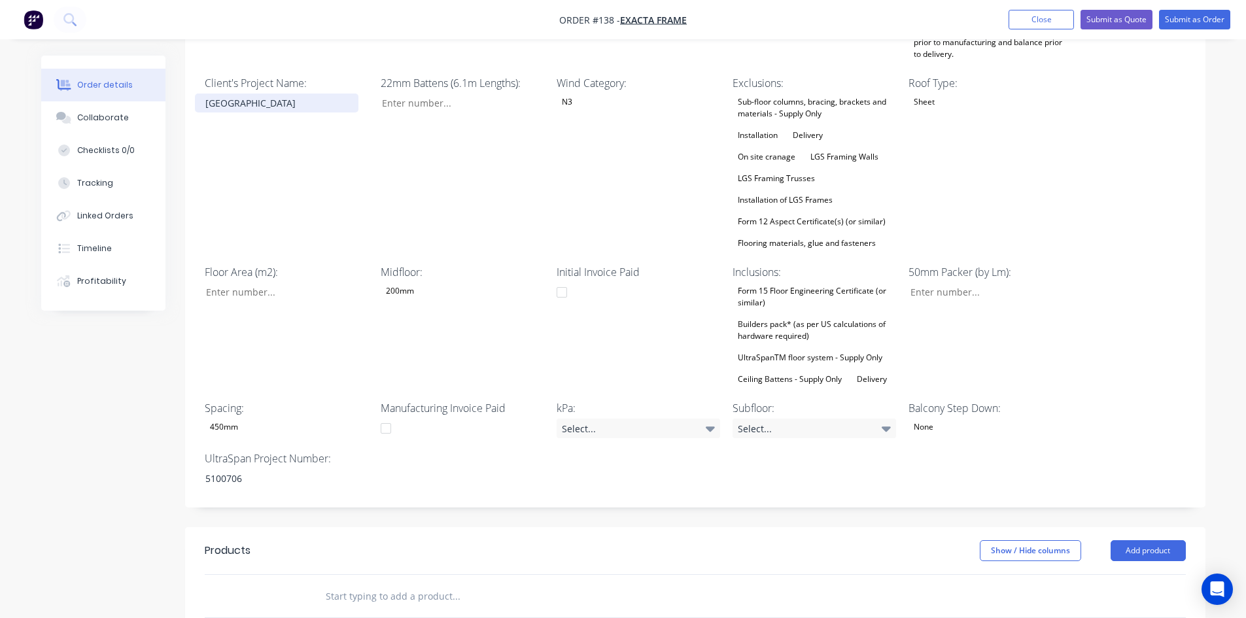
scroll to position [458, 0]
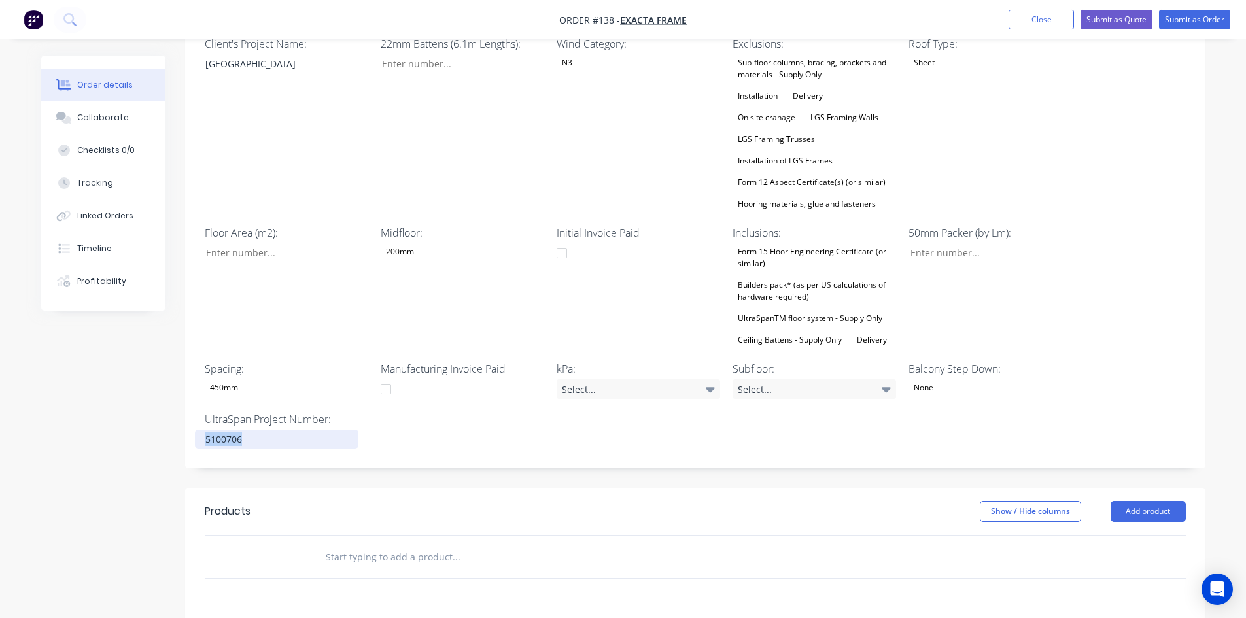
drag, startPoint x: 282, startPoint y: 409, endPoint x: 18, endPoint y: 402, distance: 264.9
click at [18, 402] on div "Order details Collaborate Checklists 0/0 Tracking Linked Orders Timeline Profit…" at bounding box center [623, 227] width 1246 height 1370
paste div
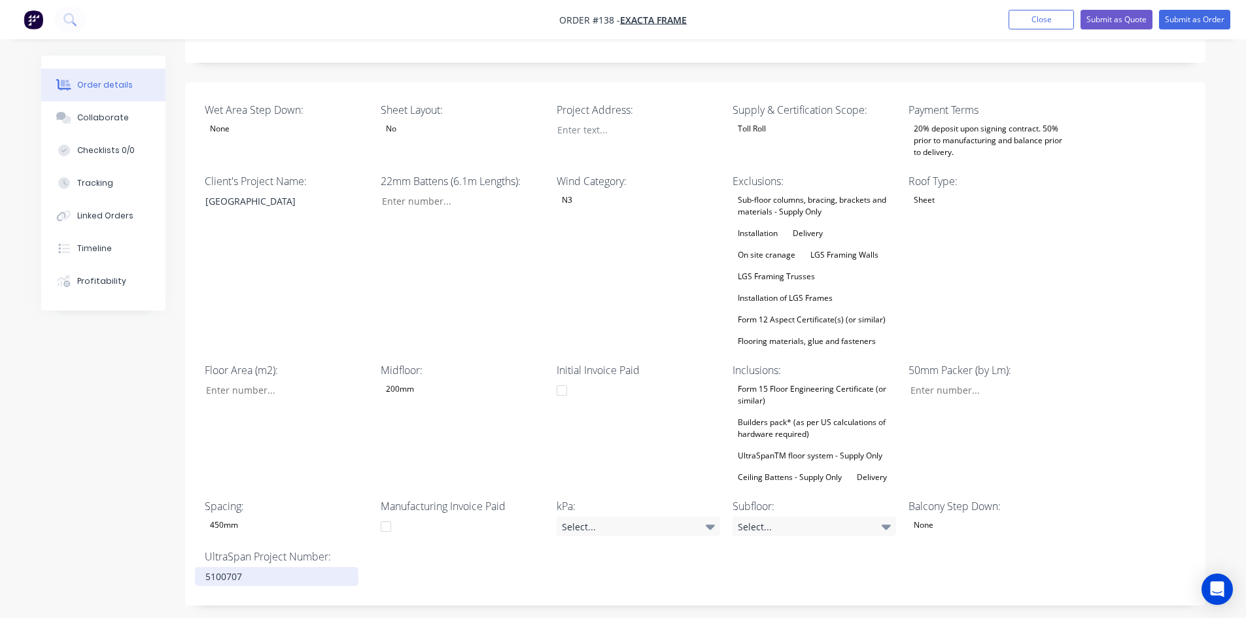
scroll to position [262, 0]
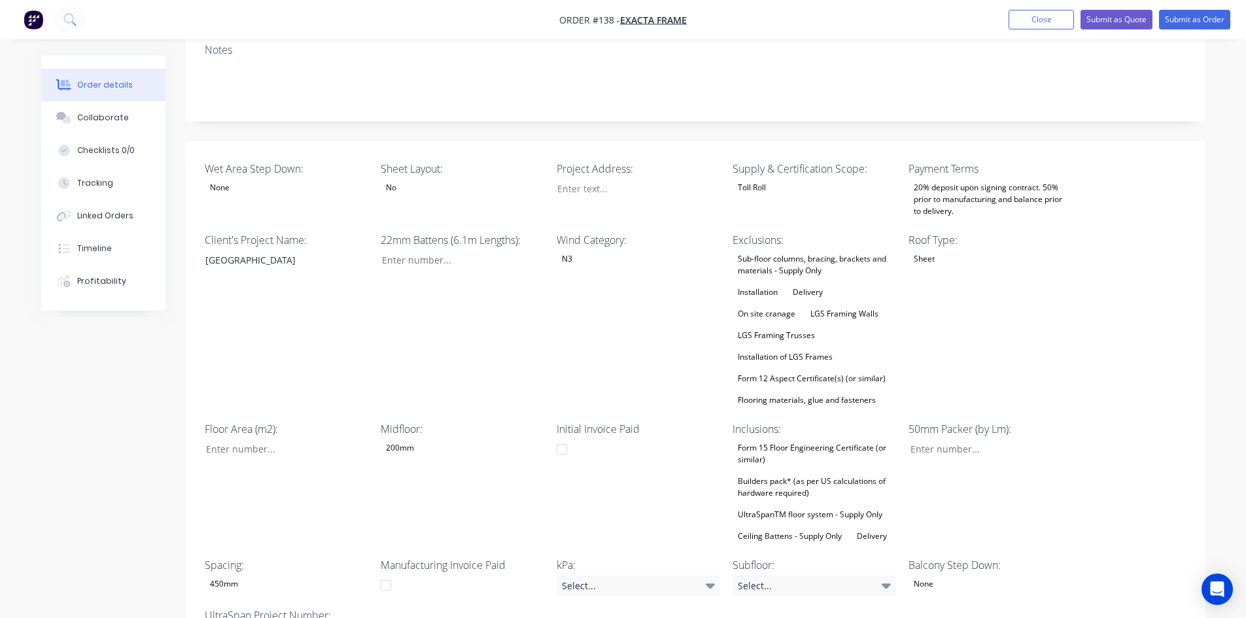
click at [427, 439] on div "200mm" at bounding box center [462, 447] width 163 height 17
click at [414, 496] on div "300mm" at bounding box center [430, 493] width 39 height 17
click at [419, 472] on div "200mm" at bounding box center [430, 466] width 39 height 17
click at [434, 350] on div "22mm Battens (6.1m Lengths):" at bounding box center [462, 320] width 163 height 177
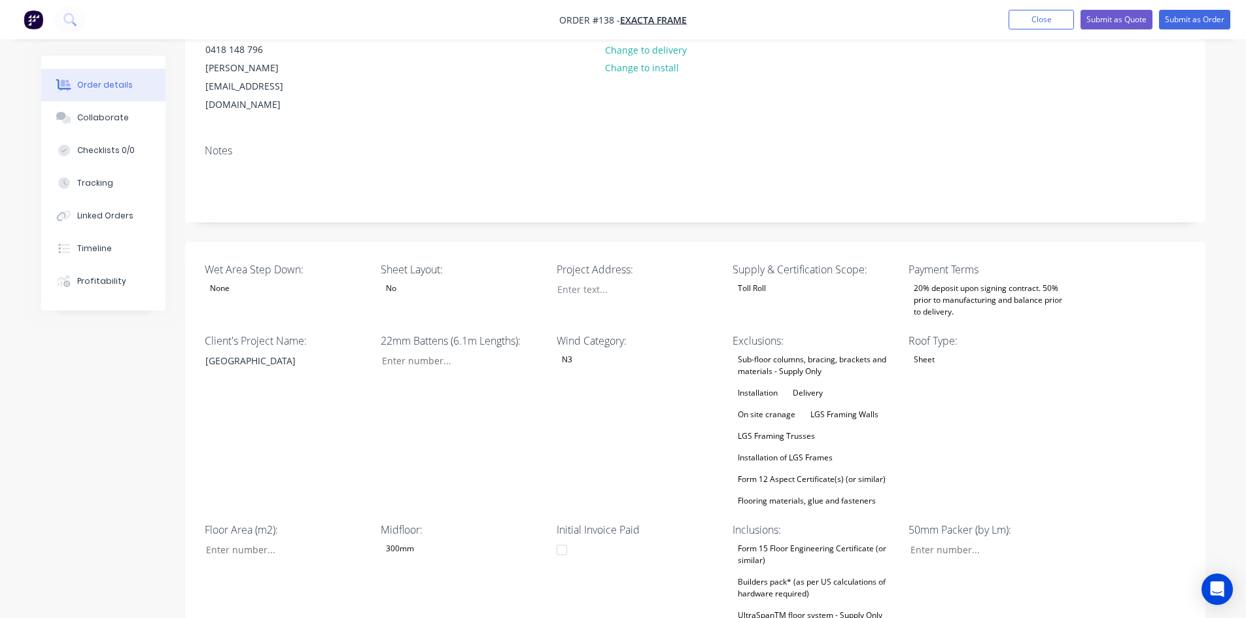
scroll to position [131, 0]
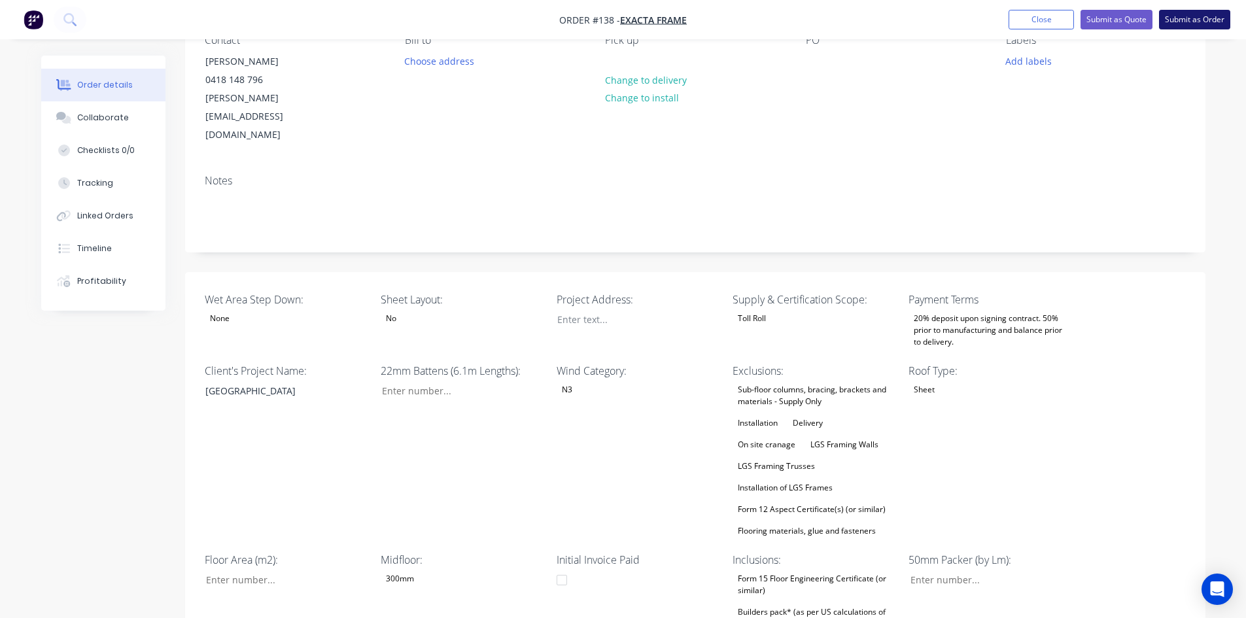
click at [1186, 23] on button "Submit as Order" at bounding box center [1194, 20] width 71 height 20
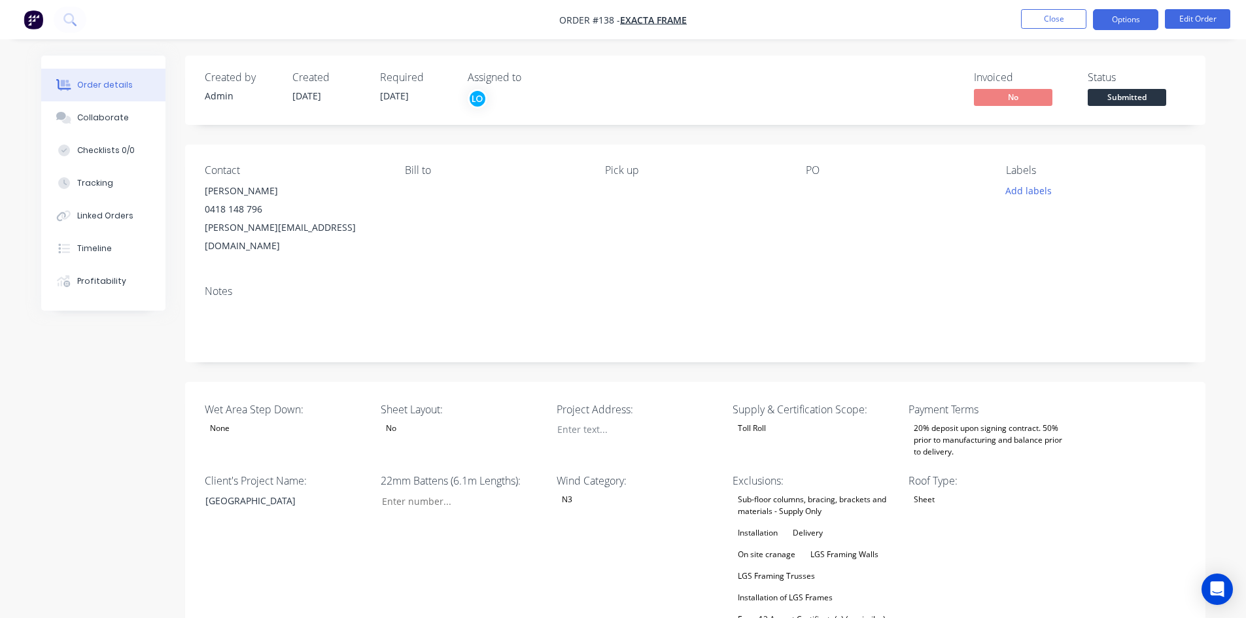
click at [1123, 19] on button "Options" at bounding box center [1125, 19] width 65 height 21
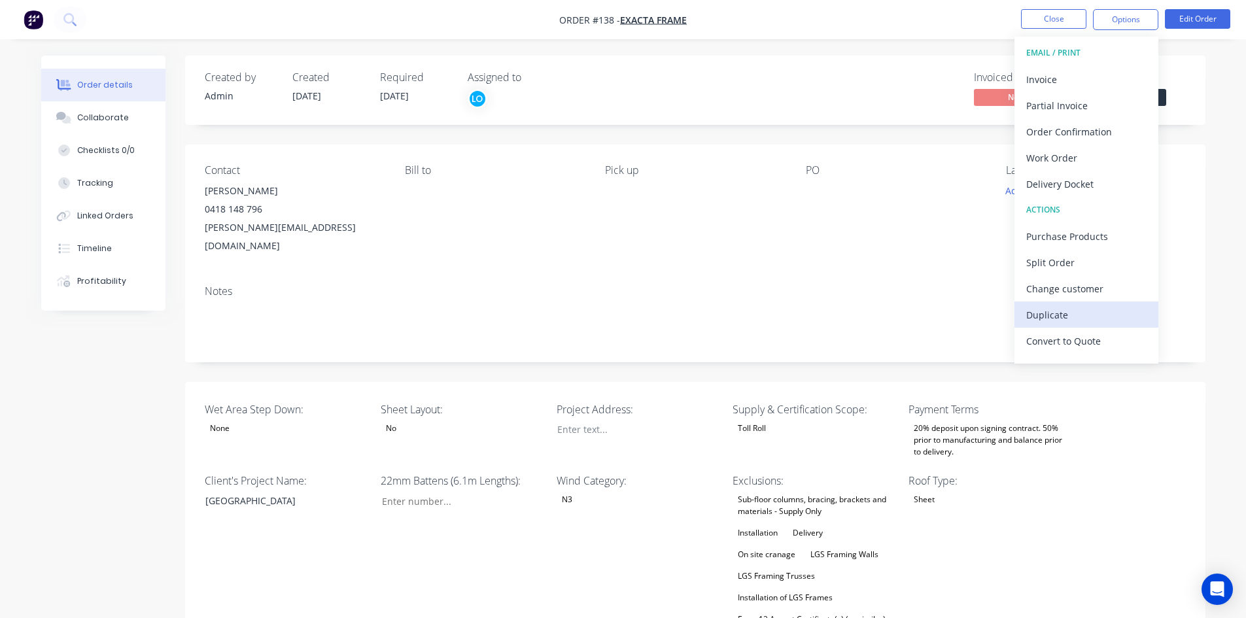
click at [1059, 310] on div "Duplicate" at bounding box center [1086, 314] width 120 height 19
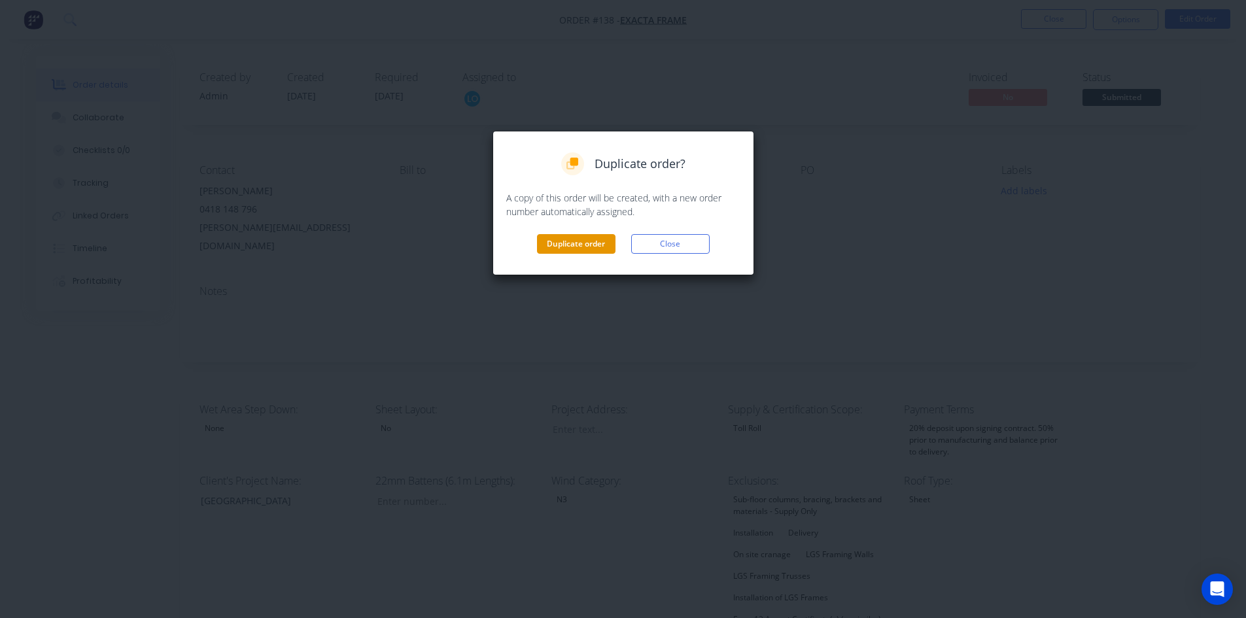
click at [598, 236] on button "Duplicate order" at bounding box center [576, 244] width 78 height 20
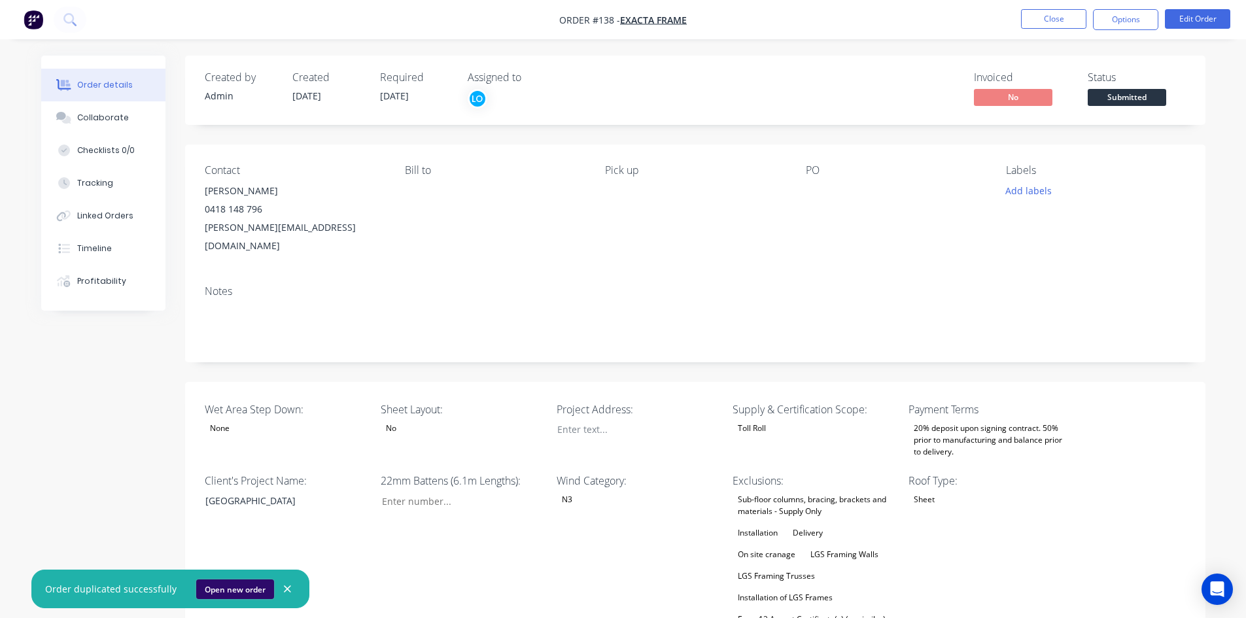
click at [241, 583] on button "Open new order" at bounding box center [235, 589] width 78 height 20
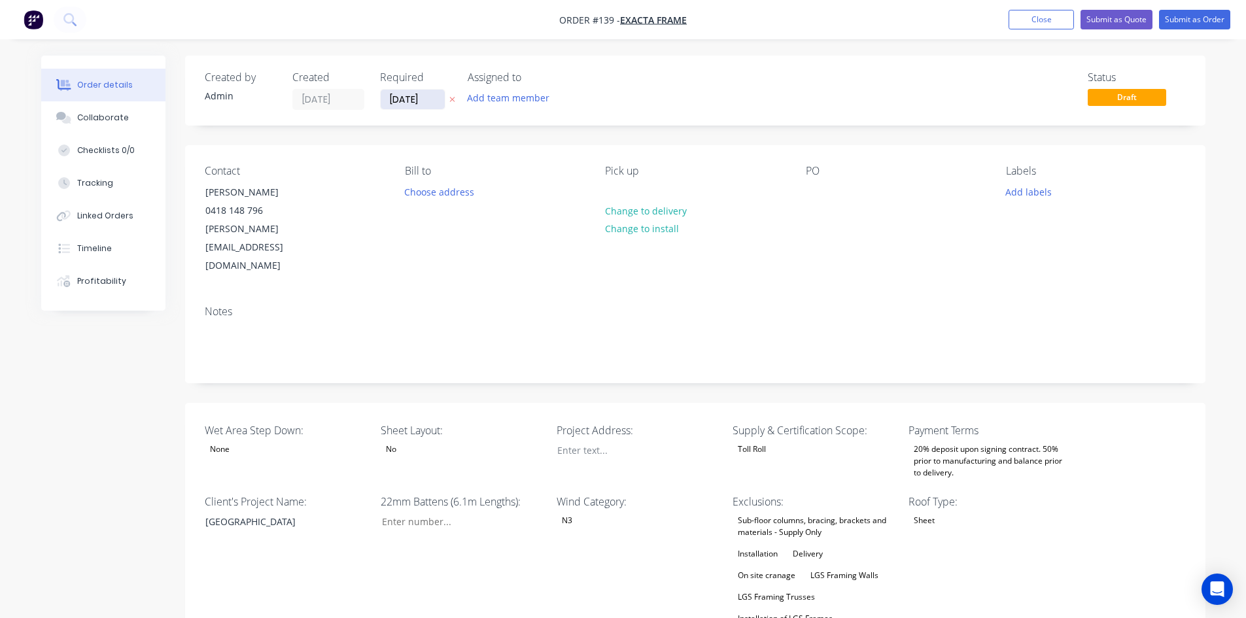
click at [424, 95] on input "[DATE]" at bounding box center [413, 100] width 64 height 20
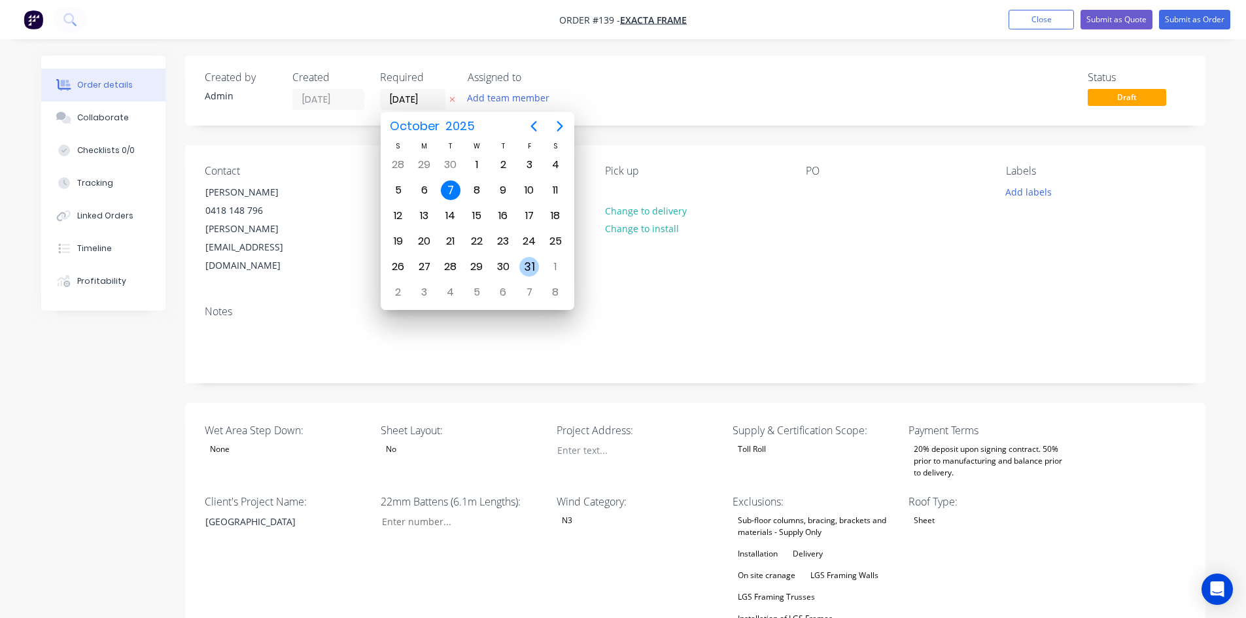
click at [531, 261] on div "31" at bounding box center [529, 267] width 20 height 20
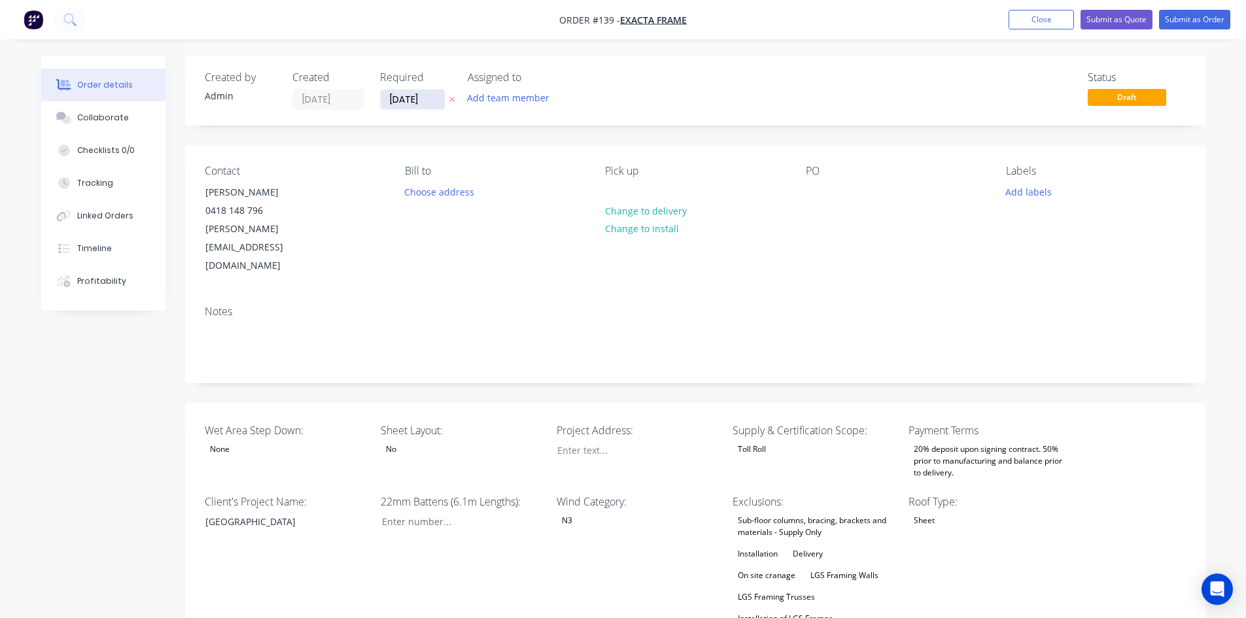
click at [421, 100] on input "[DATE]" at bounding box center [413, 100] width 64 height 20
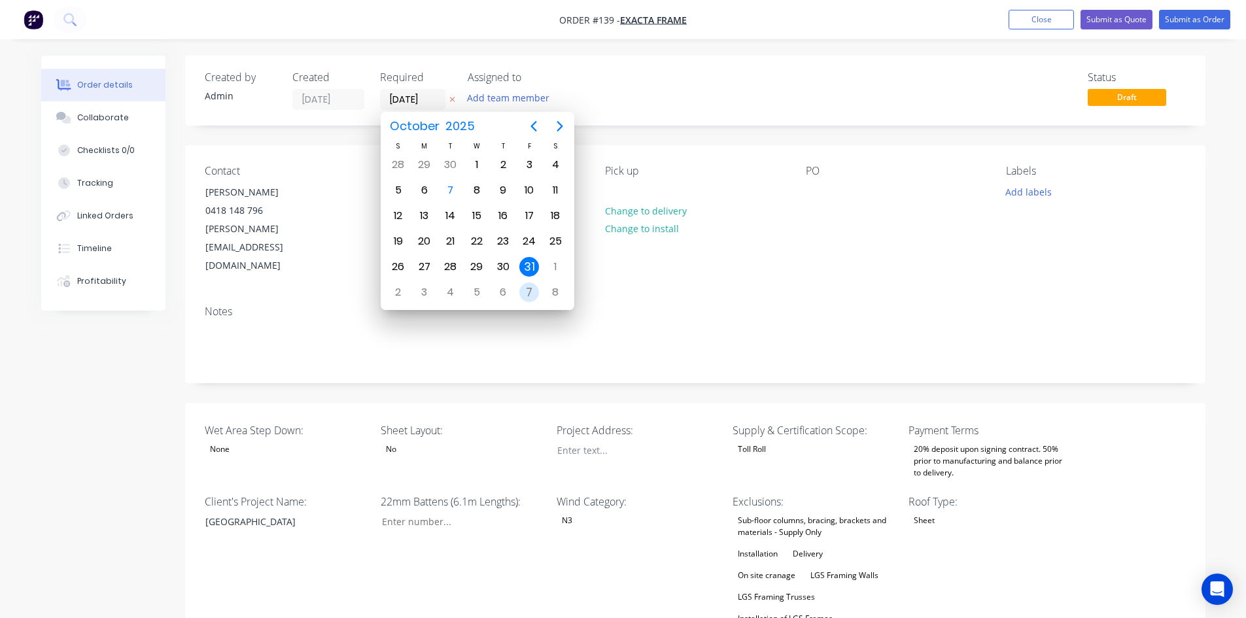
click at [539, 293] on div "7" at bounding box center [529, 292] width 26 height 25
type input "[DATE]"
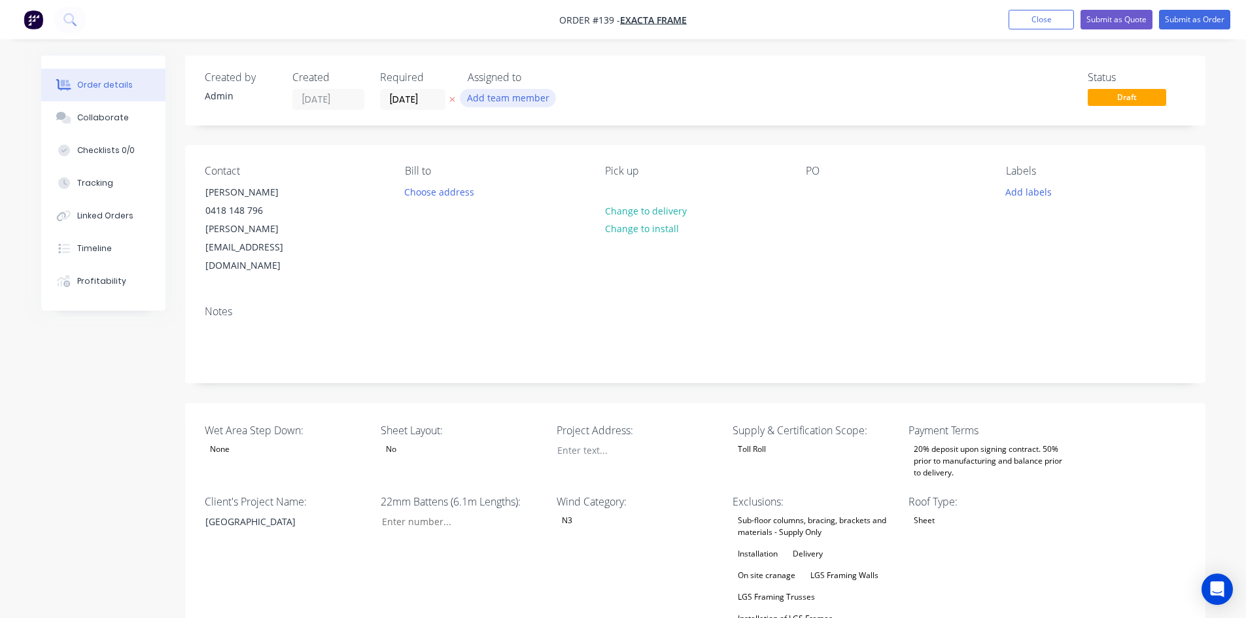
click at [517, 102] on button "Add team member" at bounding box center [508, 98] width 96 height 18
click at [522, 218] on div "[PERSON_NAME]" at bounding box center [572, 223] width 131 height 14
drag, startPoint x: 293, startPoint y: 489, endPoint x: 174, endPoint y: 488, distance: 119.0
paste div
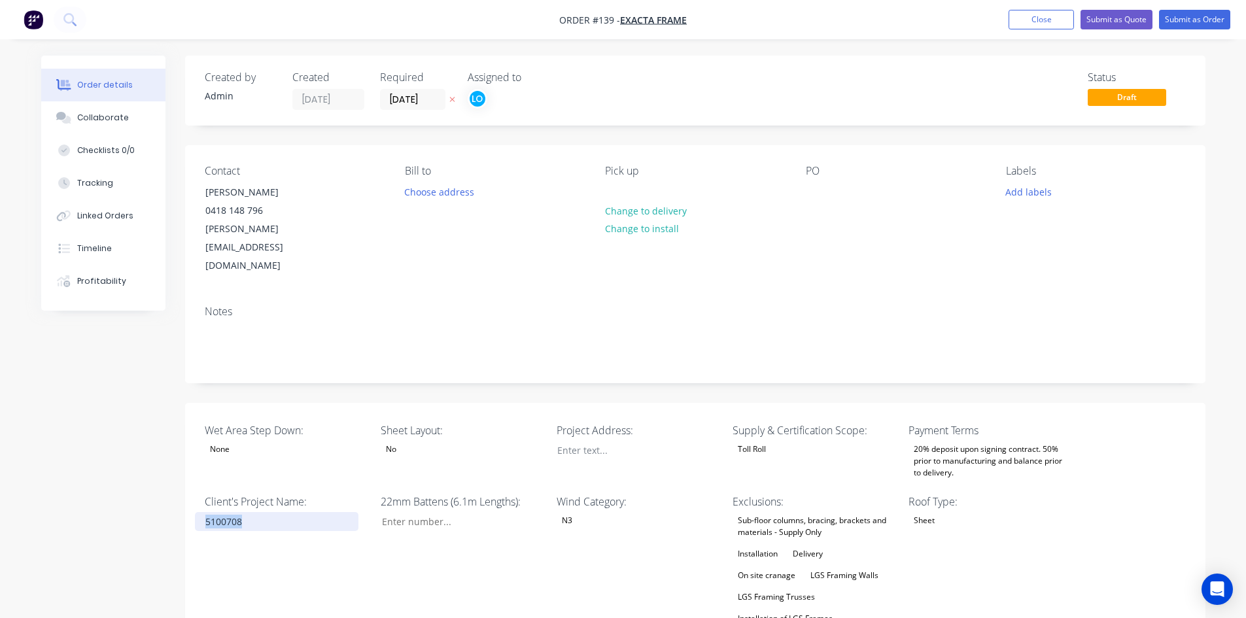
drag, startPoint x: 254, startPoint y: 484, endPoint x: 43, endPoint y: 485, distance: 211.2
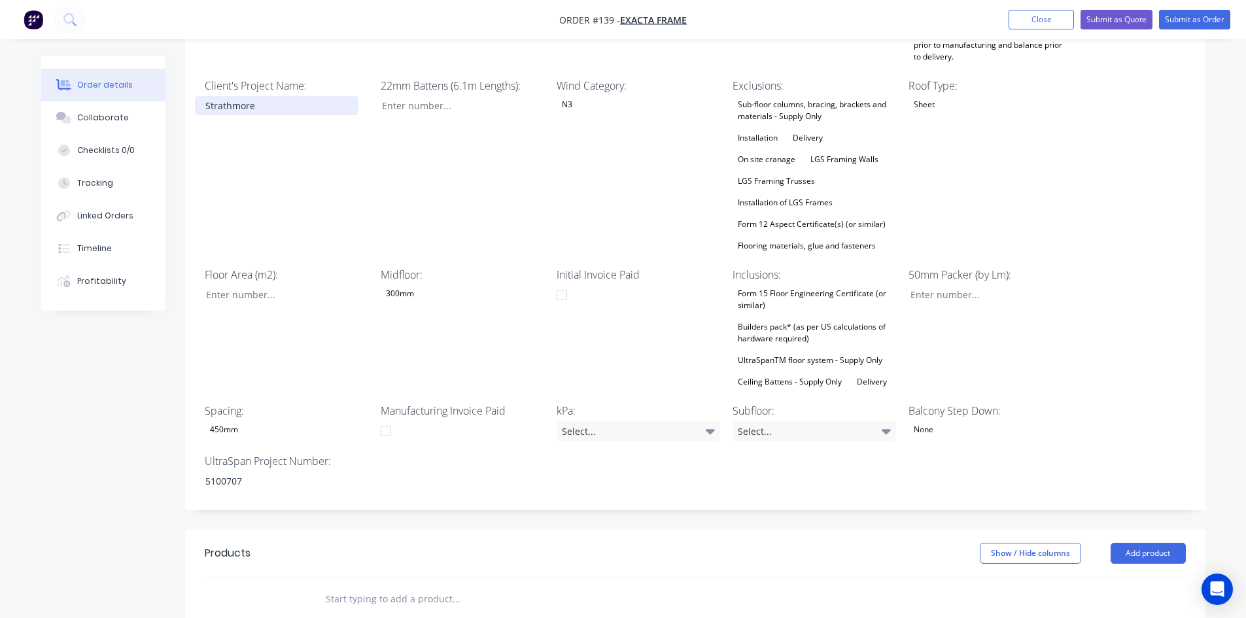
scroll to position [458, 0]
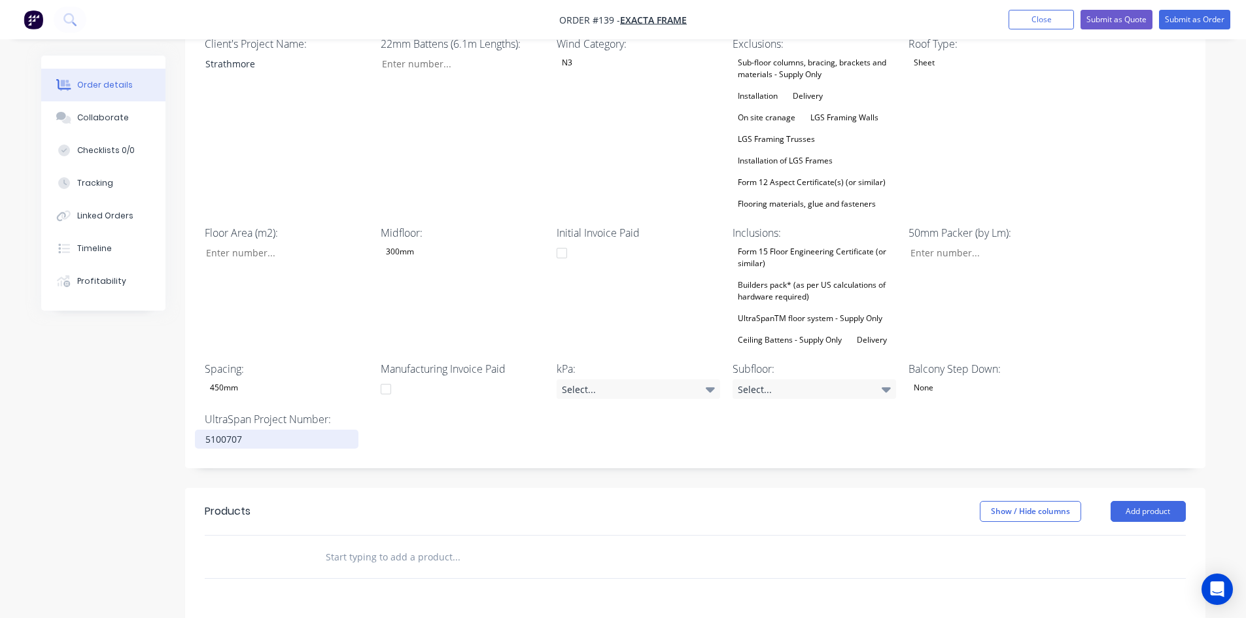
click at [277, 430] on div "5100707" at bounding box center [276, 439] width 163 height 19
click at [399, 243] on div "300mm" at bounding box center [400, 251] width 39 height 17
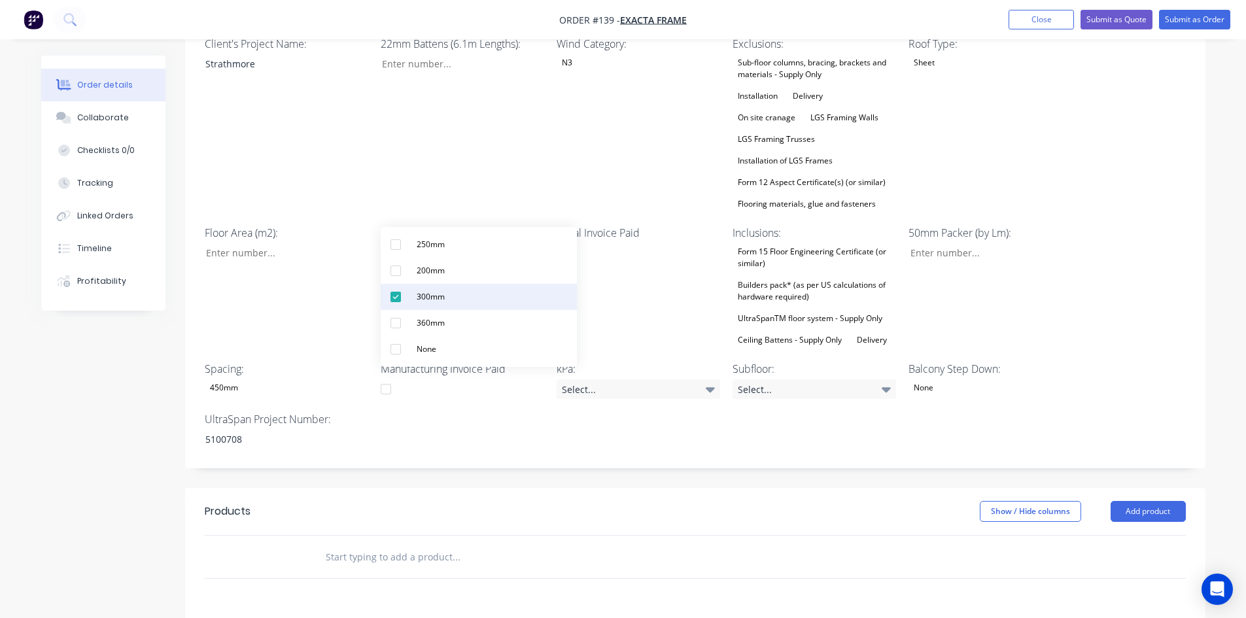
click at [414, 295] on div "300mm" at bounding box center [430, 296] width 39 height 17
click at [345, 273] on div "Floor Area (m2):" at bounding box center [286, 287] width 163 height 124
click at [760, 379] on div "Select..." at bounding box center [813, 389] width 163 height 20
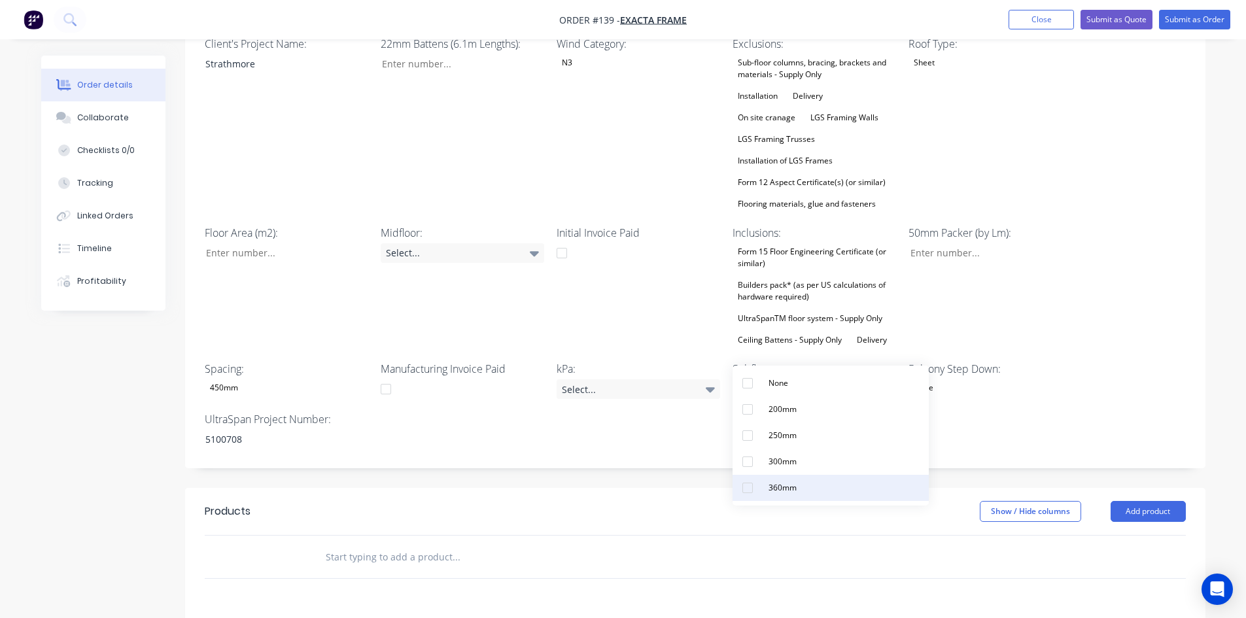
click at [797, 486] on div "360mm" at bounding box center [782, 487] width 39 height 17
click at [600, 431] on div "Wet Area Step Down: None Sheet Layout: No Project Address: Supply & Certificati…" at bounding box center [695, 207] width 1020 height 524
click at [1193, 15] on button "Submit as Order" at bounding box center [1194, 20] width 71 height 20
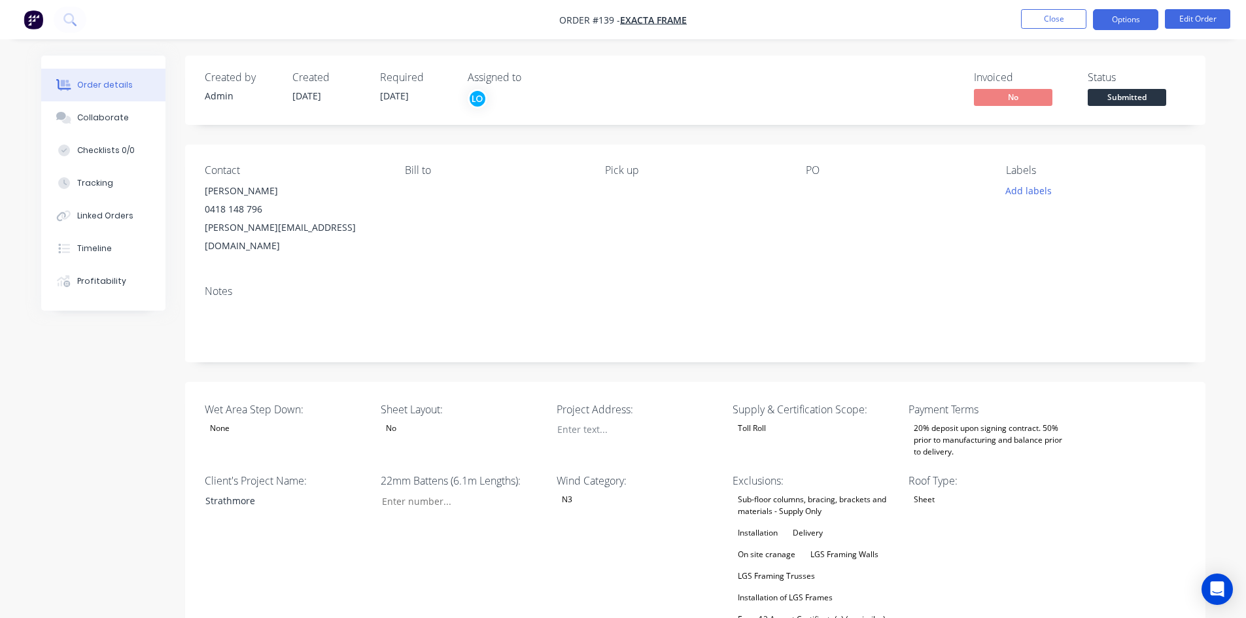
click at [1102, 22] on button "Options" at bounding box center [1125, 19] width 65 height 21
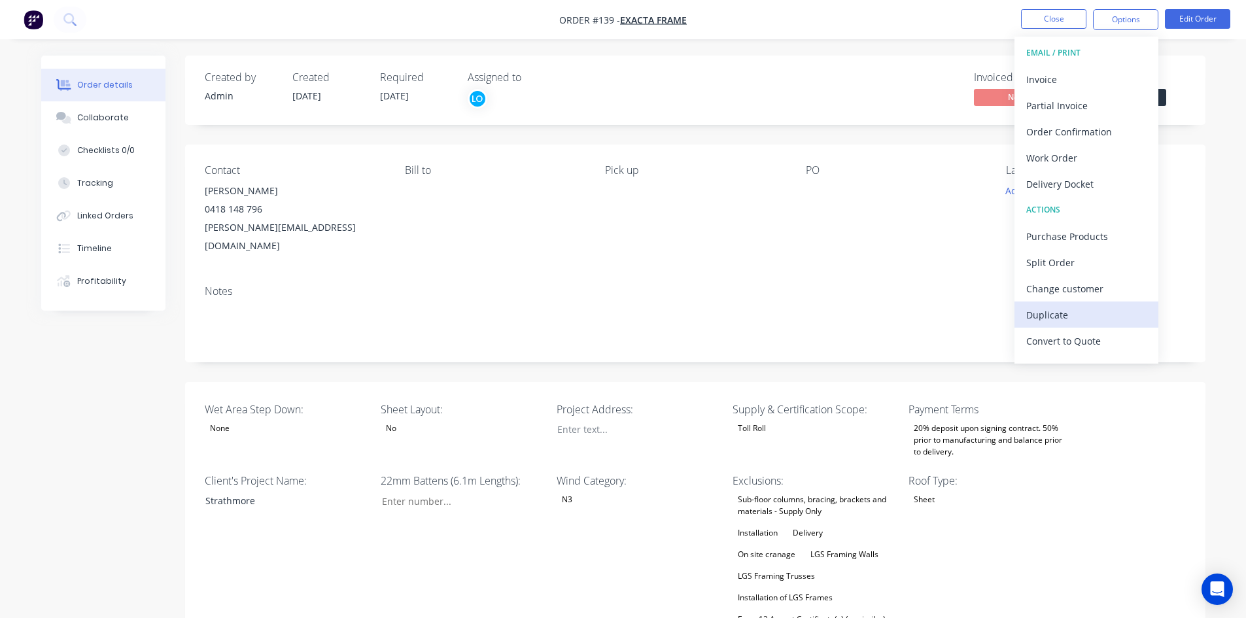
click at [1035, 318] on div "Duplicate" at bounding box center [1086, 314] width 120 height 19
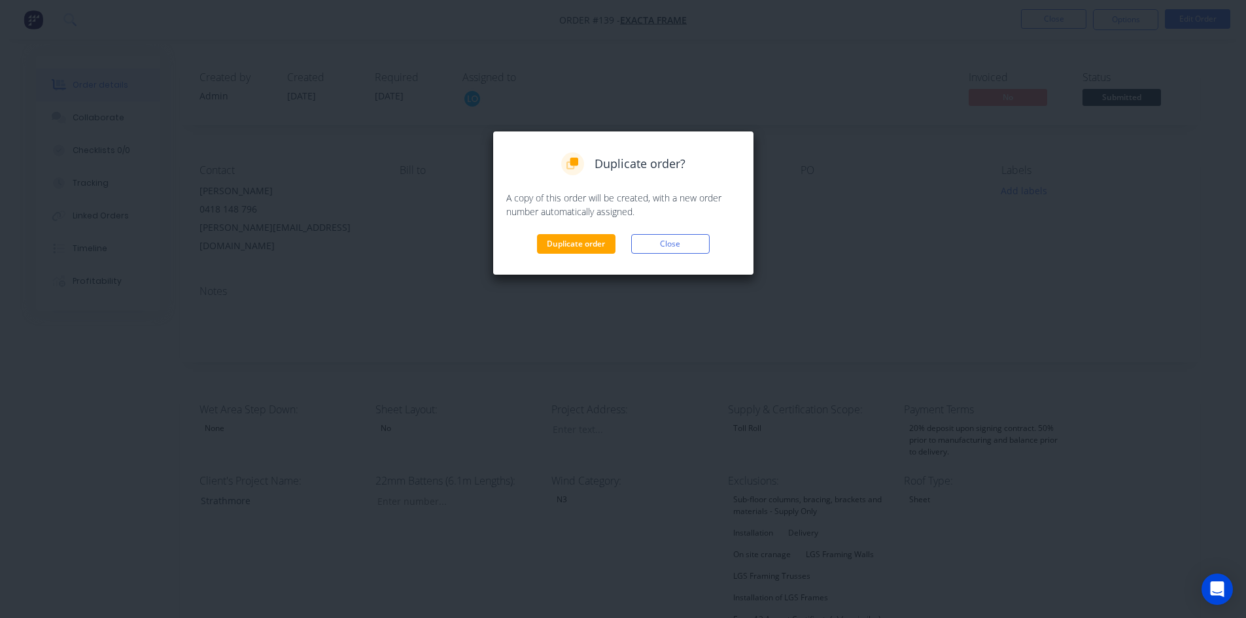
click at [592, 231] on div "Duplicate order? A copy of this order will be created, with a new order number …" at bounding box center [623, 202] width 234 height 101
click at [589, 249] on button "Duplicate order" at bounding box center [576, 244] width 78 height 20
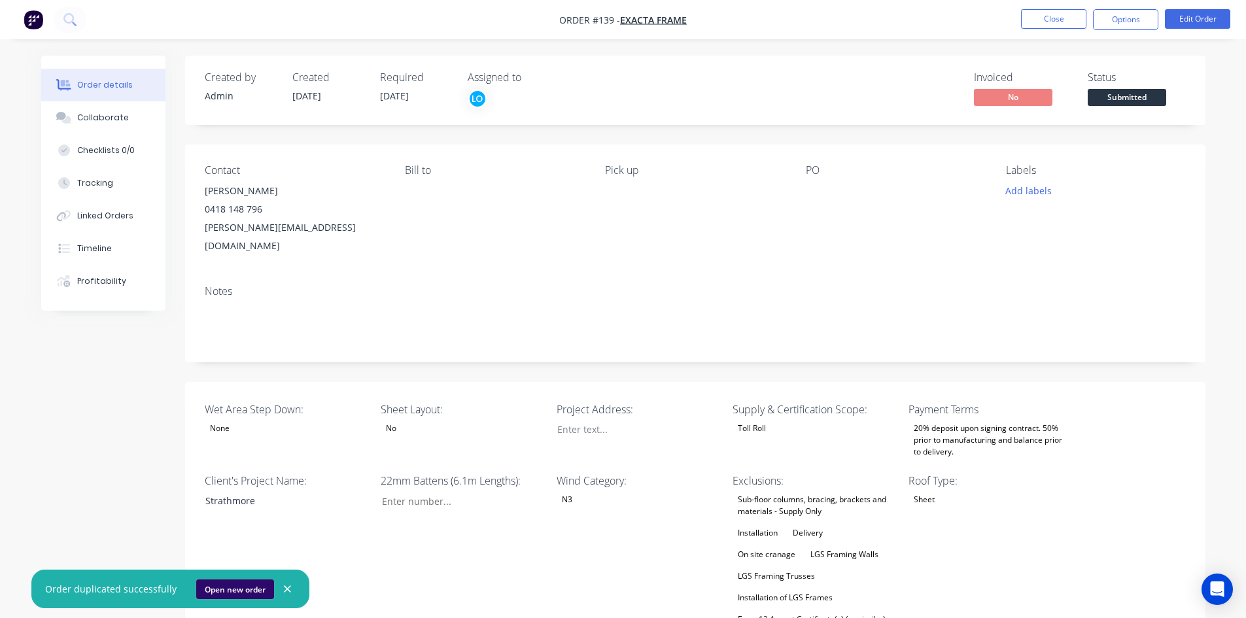
click at [235, 590] on button "Open new order" at bounding box center [235, 589] width 78 height 20
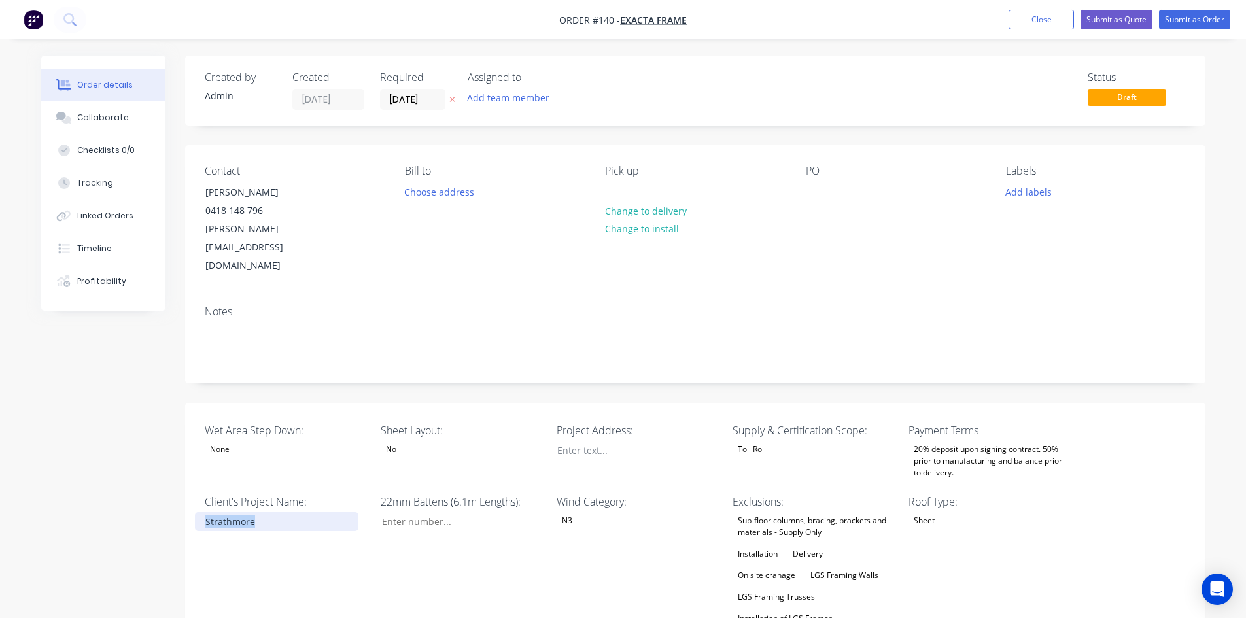
drag, startPoint x: 272, startPoint y: 488, endPoint x: 29, endPoint y: 490, distance: 242.6
paste div
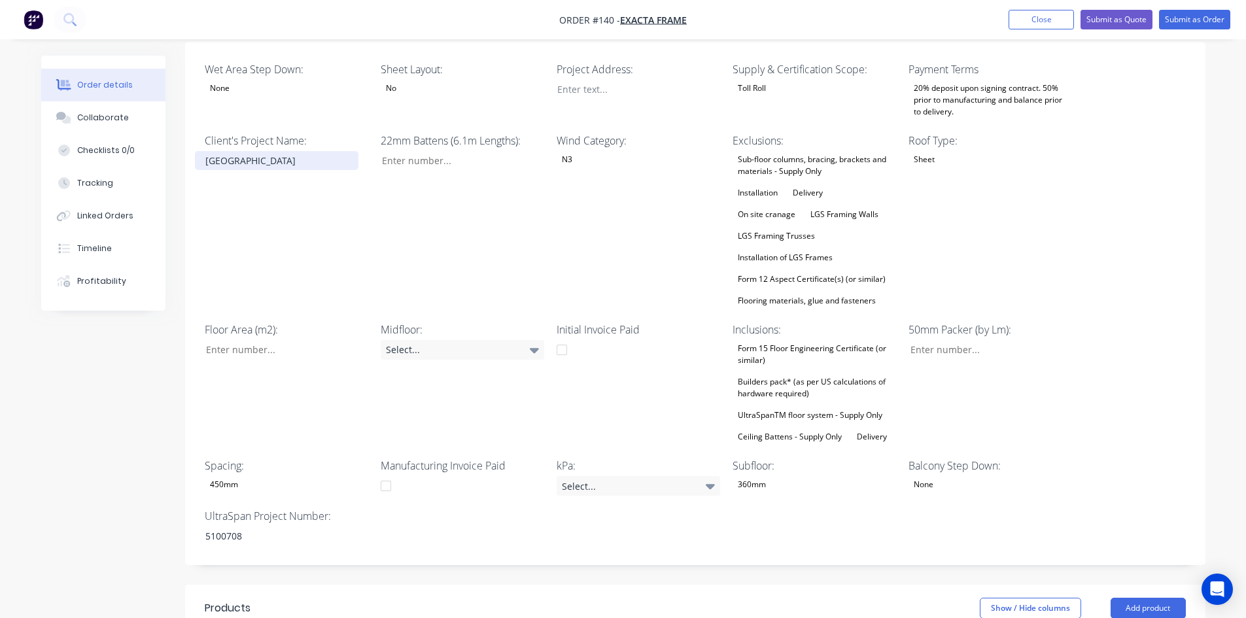
scroll to position [392, 0]
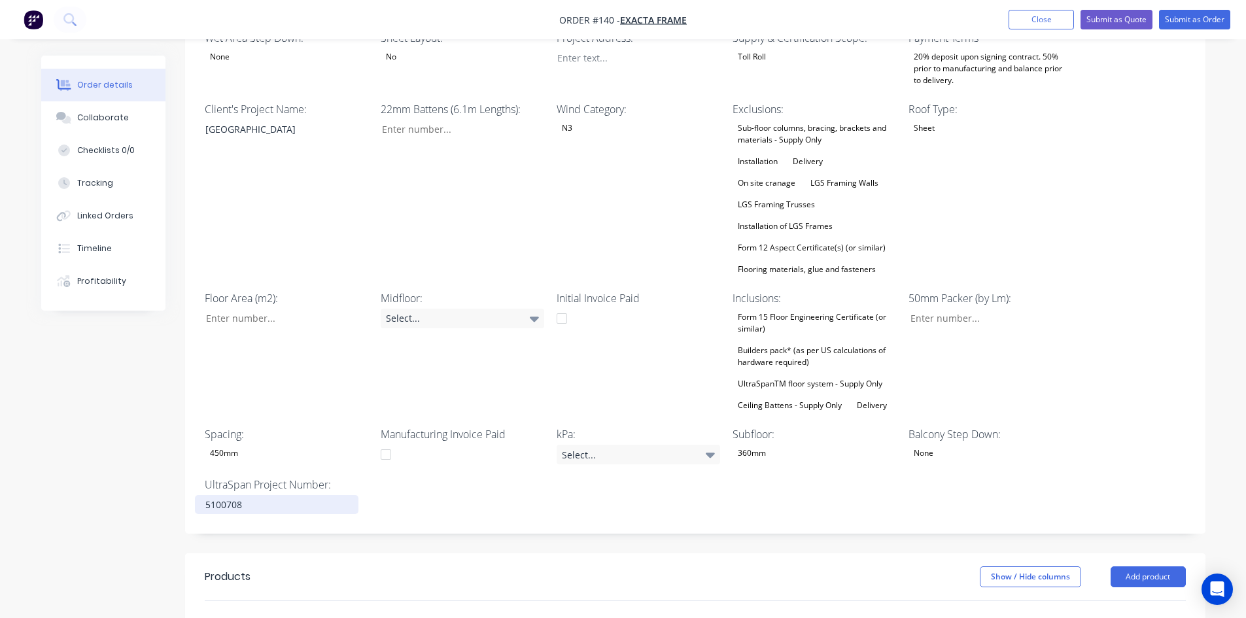
click at [251, 495] on div "5100708" at bounding box center [276, 504] width 163 height 19
click at [764, 445] on div "360mm" at bounding box center [751, 453] width 39 height 17
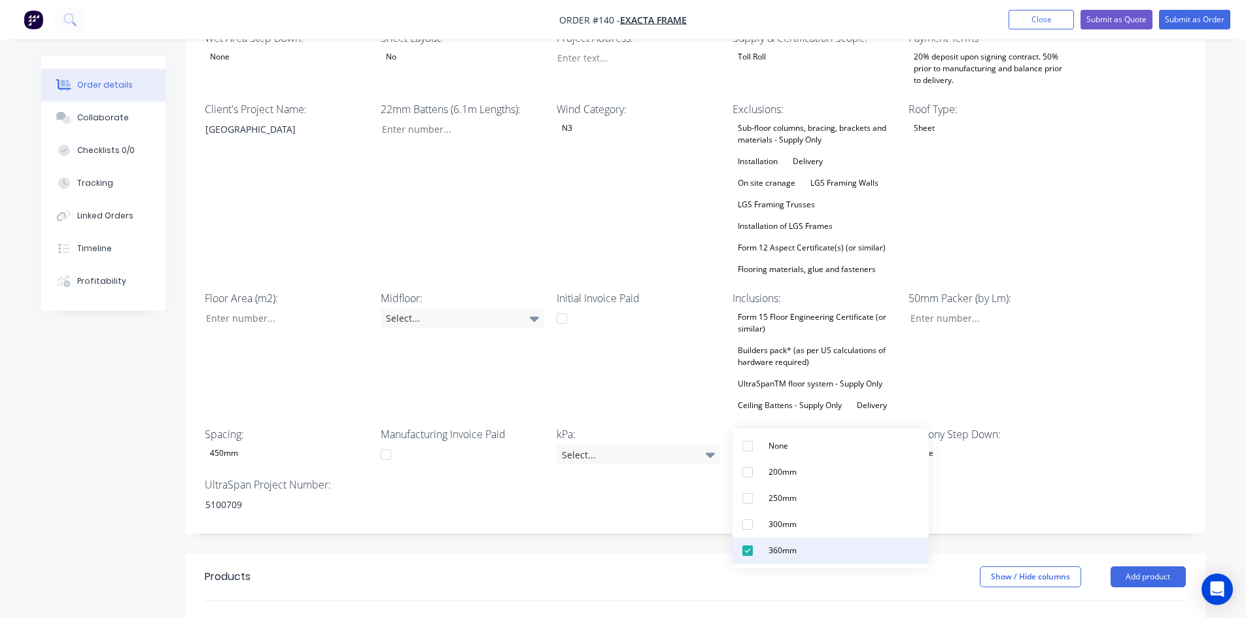
click at [768, 551] on div "360mm" at bounding box center [782, 550] width 39 height 17
click at [779, 473] on div "200mm" at bounding box center [782, 474] width 39 height 17
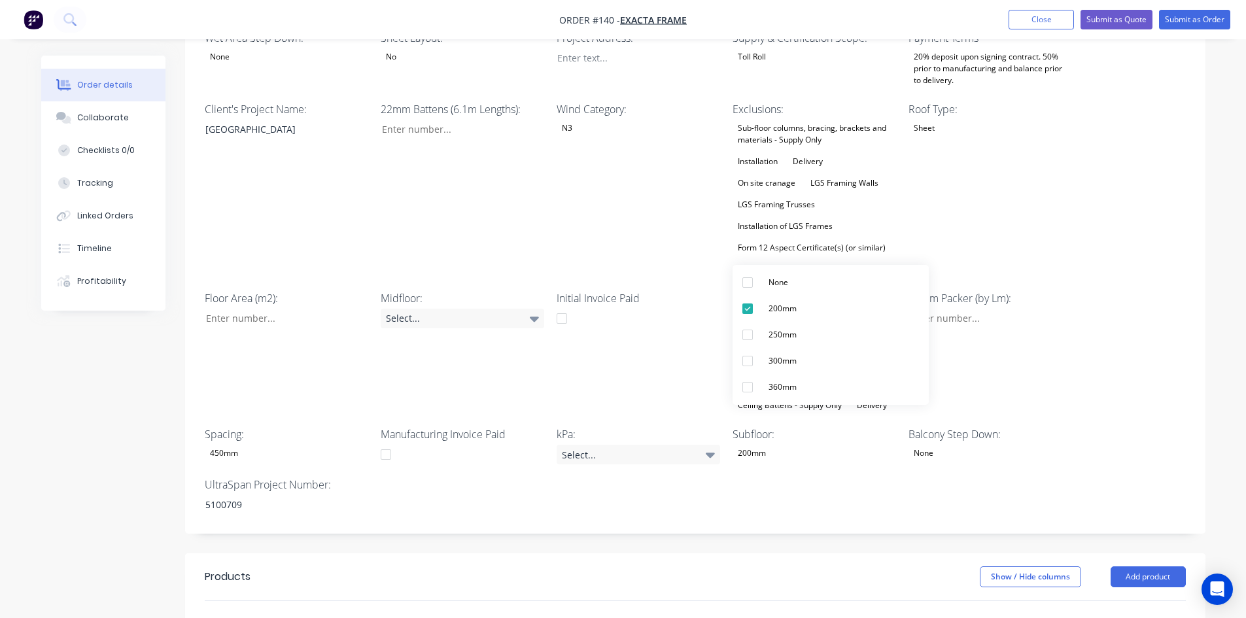
scroll to position [0, 0]
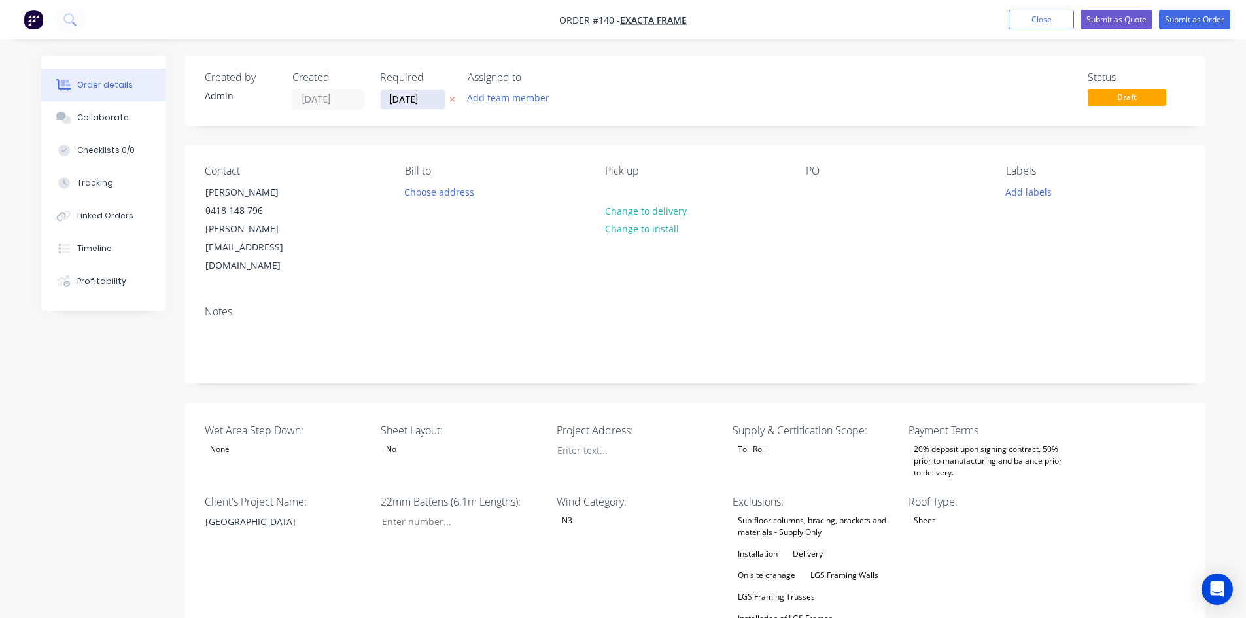
click at [406, 102] on input "[DATE]" at bounding box center [413, 100] width 64 height 20
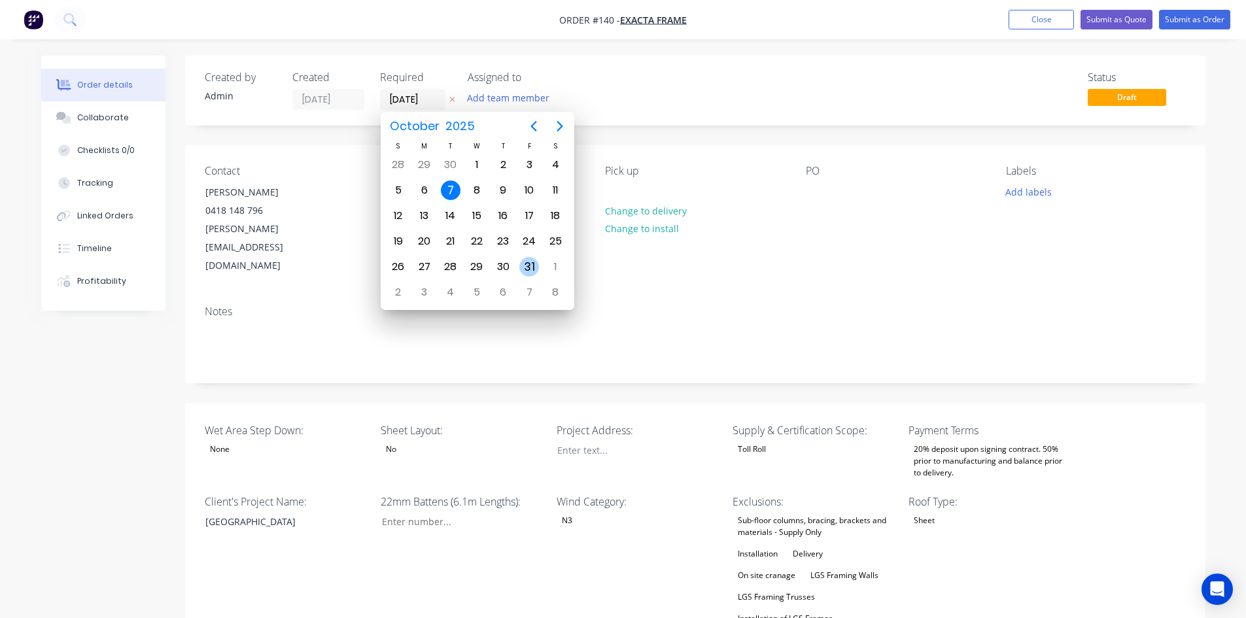
click at [536, 276] on div "31" at bounding box center [529, 266] width 26 height 25
type input "[DATE]"
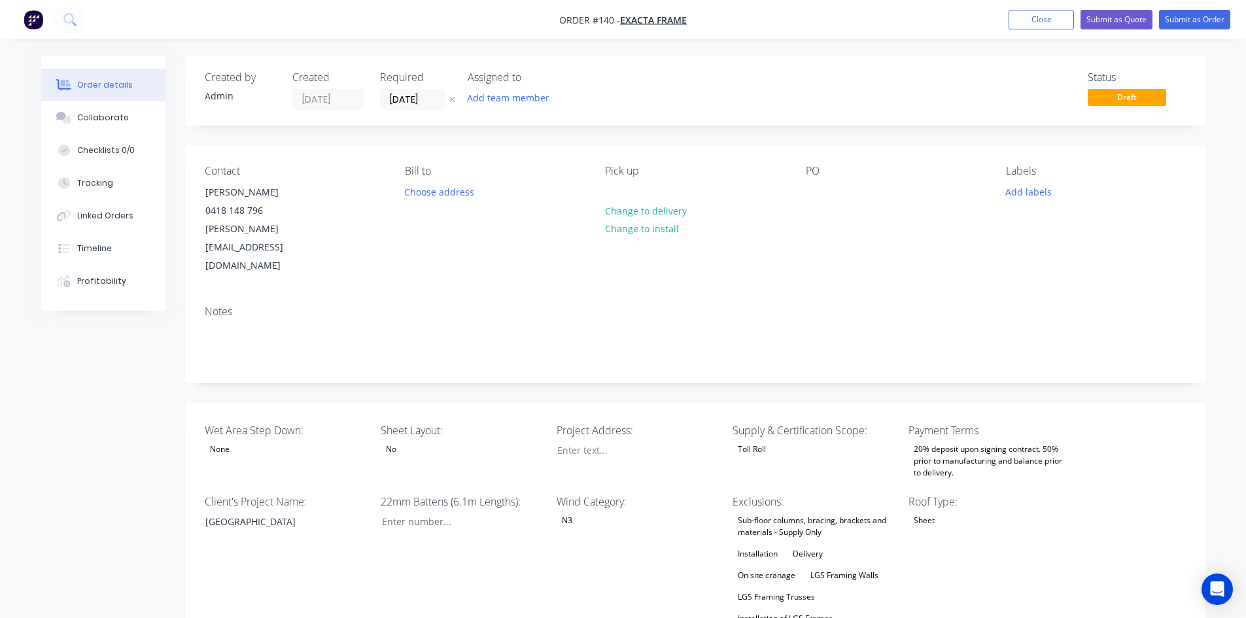
click at [536, 295] on div "Notes" at bounding box center [695, 339] width 1020 height 88
click at [541, 99] on button "Add team member" at bounding box center [508, 98] width 96 height 18
click at [531, 221] on div "[PERSON_NAME]" at bounding box center [572, 223] width 131 height 14
click at [121, 156] on button "Checklists 0/0" at bounding box center [103, 150] width 124 height 33
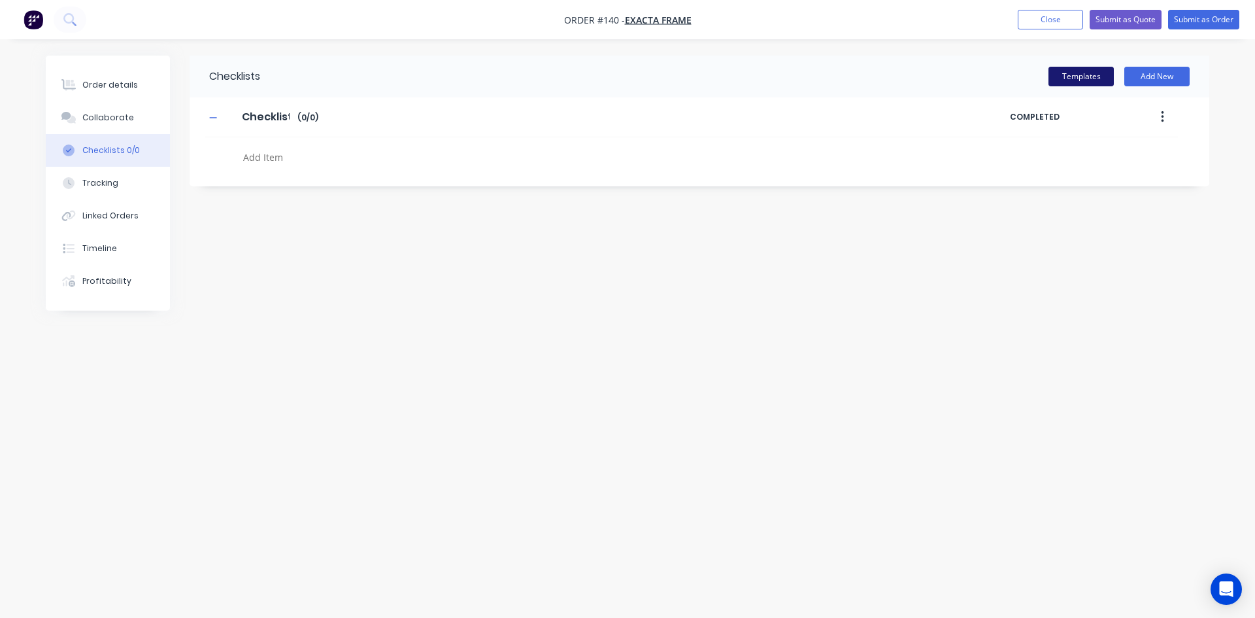
click at [1081, 76] on button "Templates" at bounding box center [1081, 77] width 65 height 20
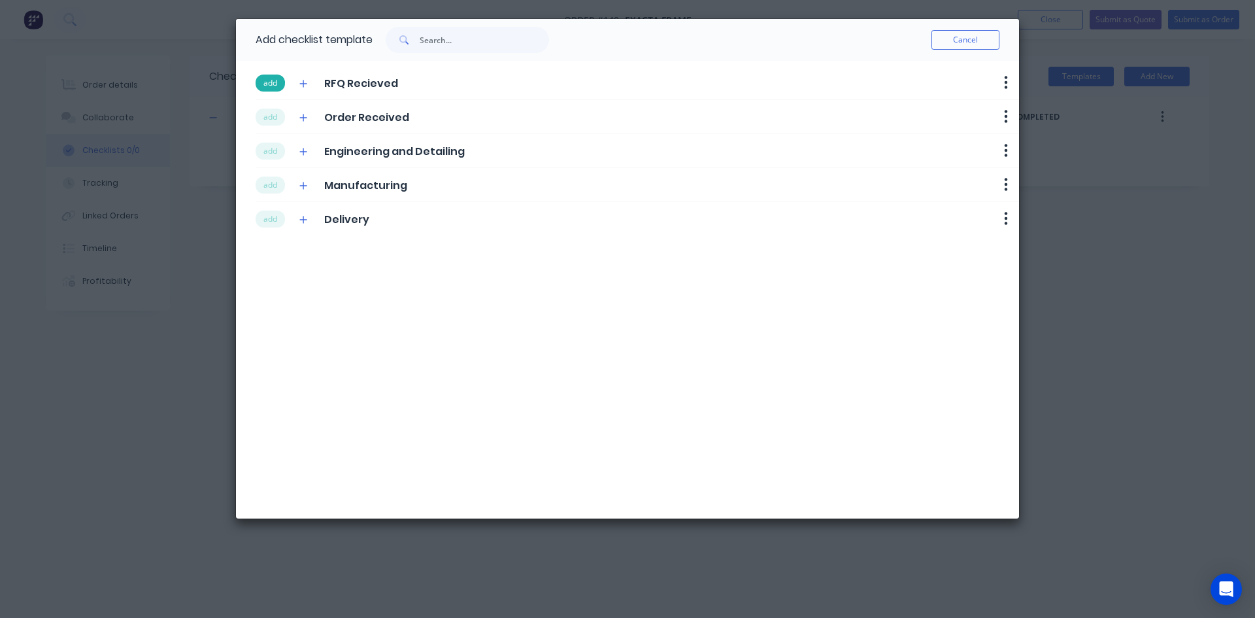
click at [263, 81] on button "add" at bounding box center [270, 83] width 29 height 17
click at [262, 116] on button "add" at bounding box center [270, 117] width 29 height 17
click at [261, 157] on button "add" at bounding box center [270, 151] width 29 height 17
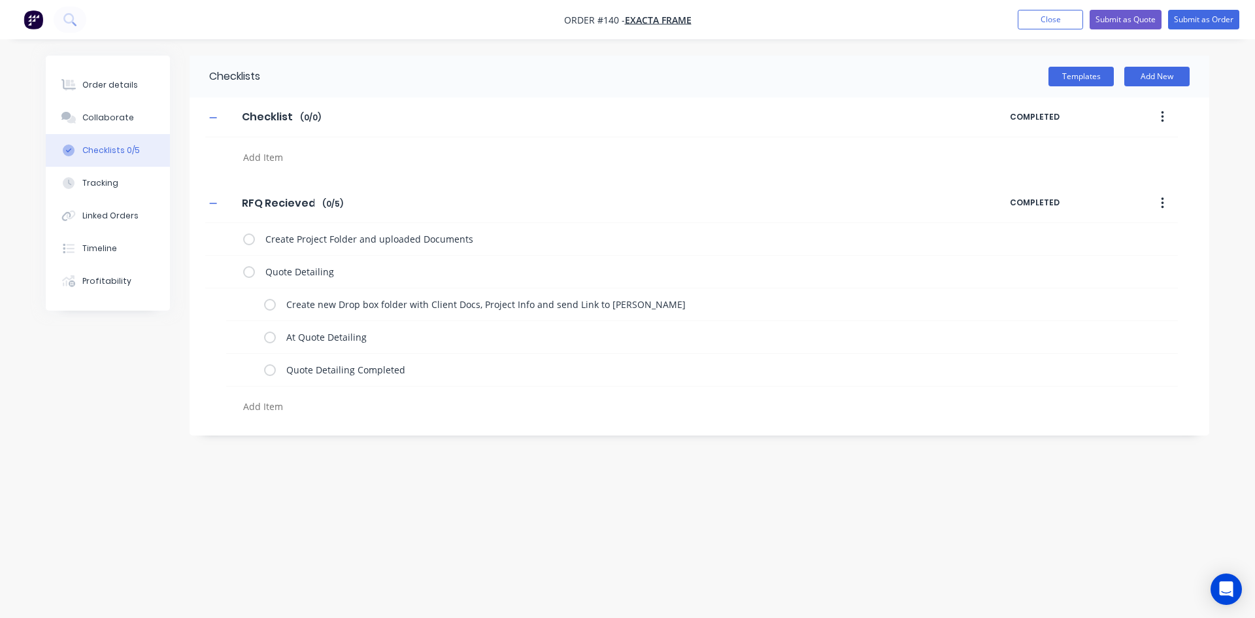
click at [262, 186] on div "RFQ Recieved RFQ Recieved Enter Checklist name ( 0 / 5 ) COMPLETED" at bounding box center [691, 204] width 973 height 40
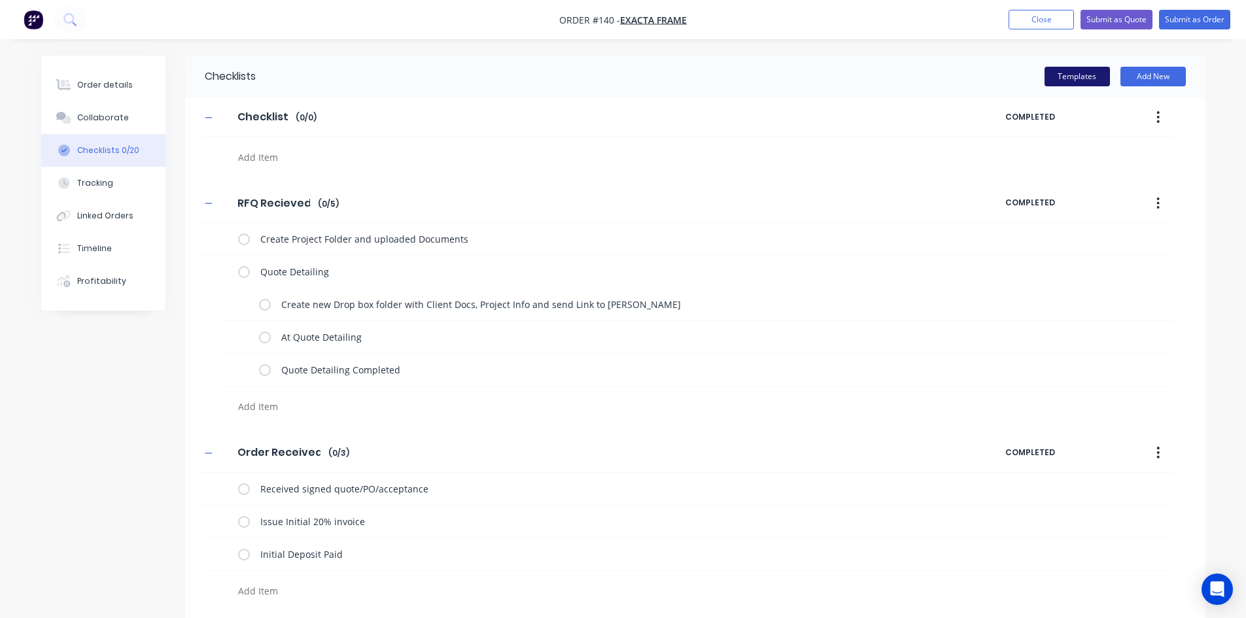
click at [1073, 78] on button "Templates" at bounding box center [1076, 77] width 65 height 20
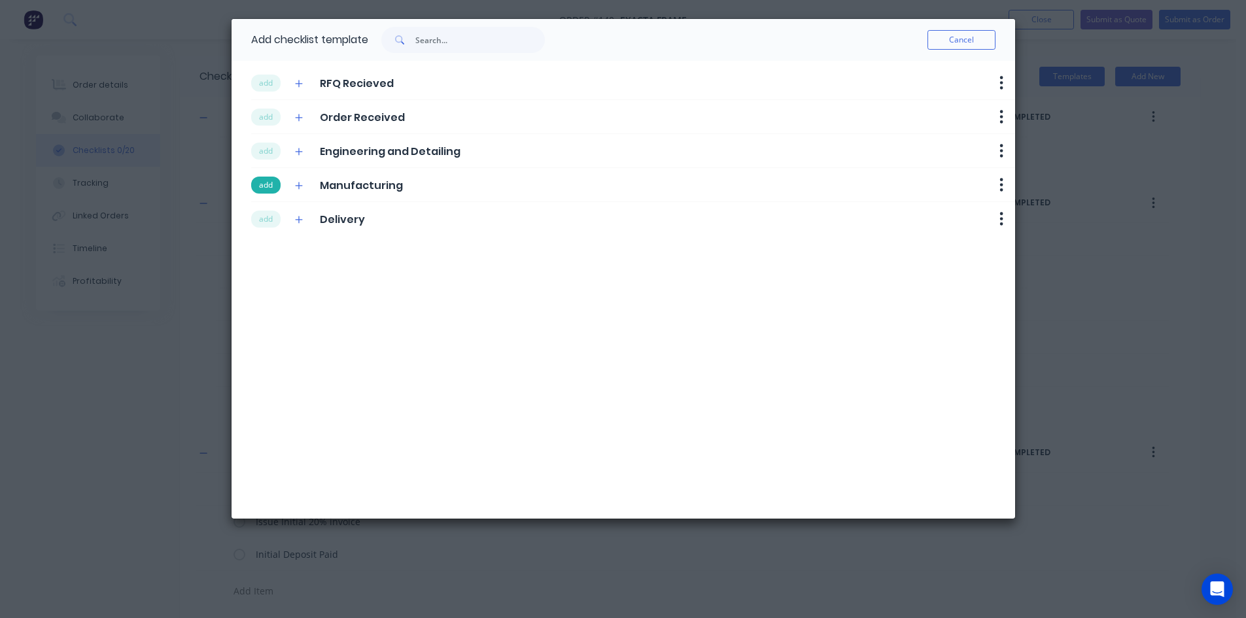
click at [275, 180] on button "add" at bounding box center [265, 185] width 29 height 17
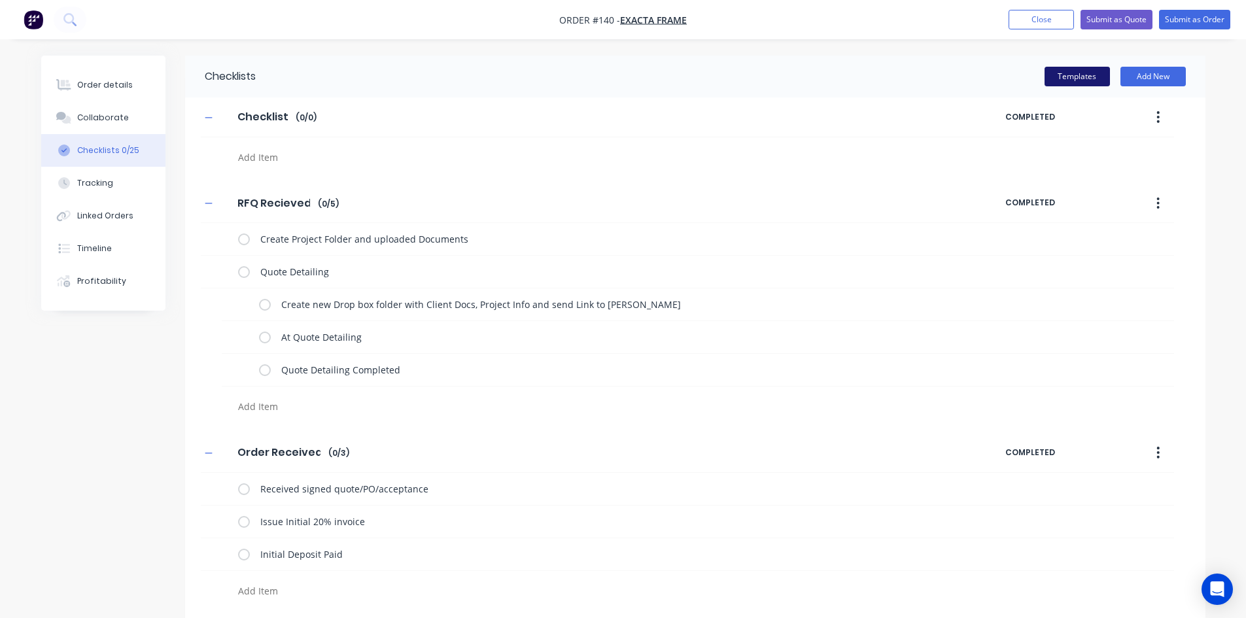
click at [1077, 80] on button "Templates" at bounding box center [1076, 77] width 65 height 20
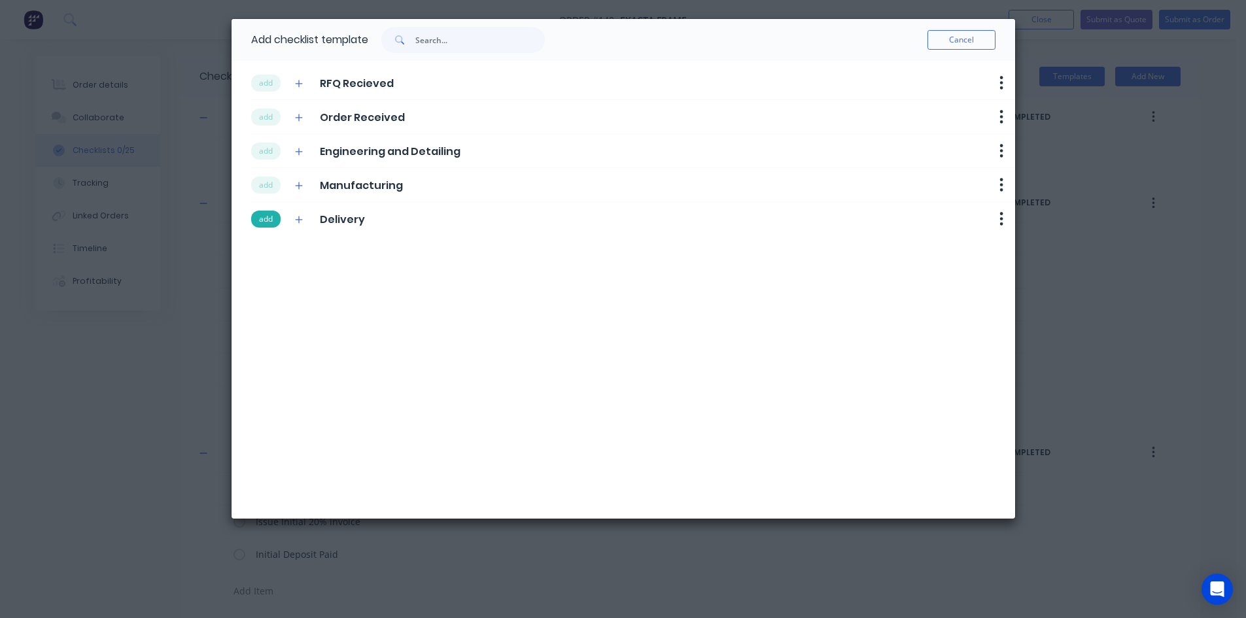
click at [259, 218] on button "add" at bounding box center [265, 219] width 29 height 17
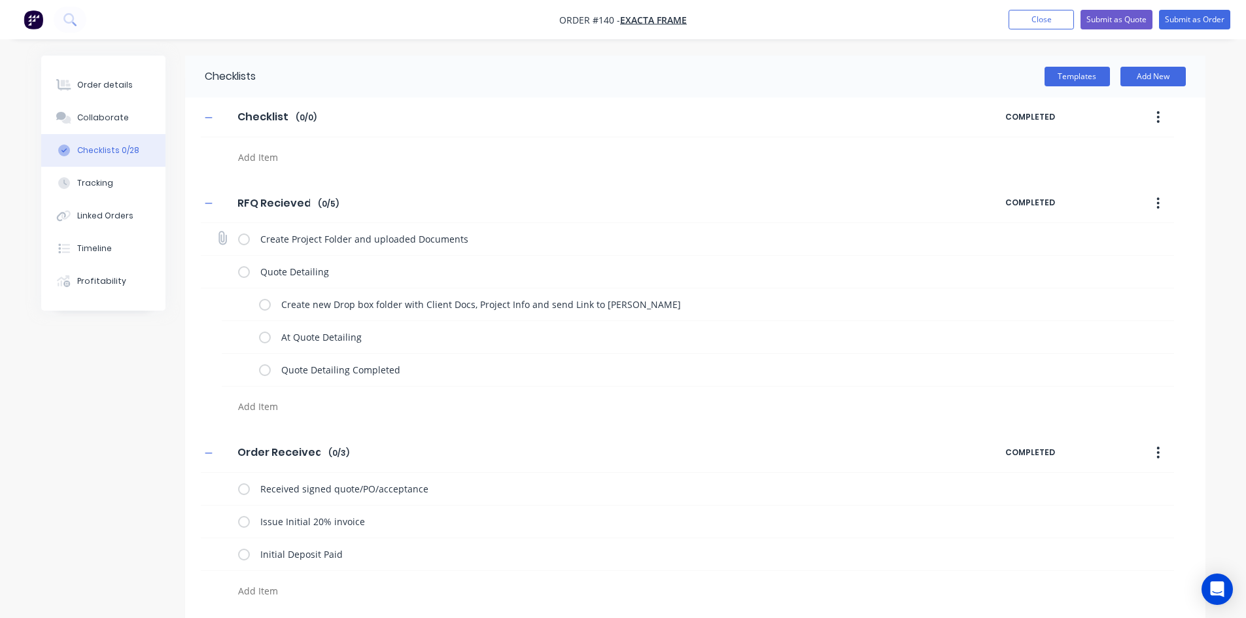
click at [249, 240] on label at bounding box center [244, 239] width 12 height 14
click at [0, 0] on input "checkbox" at bounding box center [0, 0] width 0 height 0
click at [261, 302] on label at bounding box center [265, 305] width 12 height 14
click at [0, 0] on input "checkbox" at bounding box center [0, 0] width 0 height 0
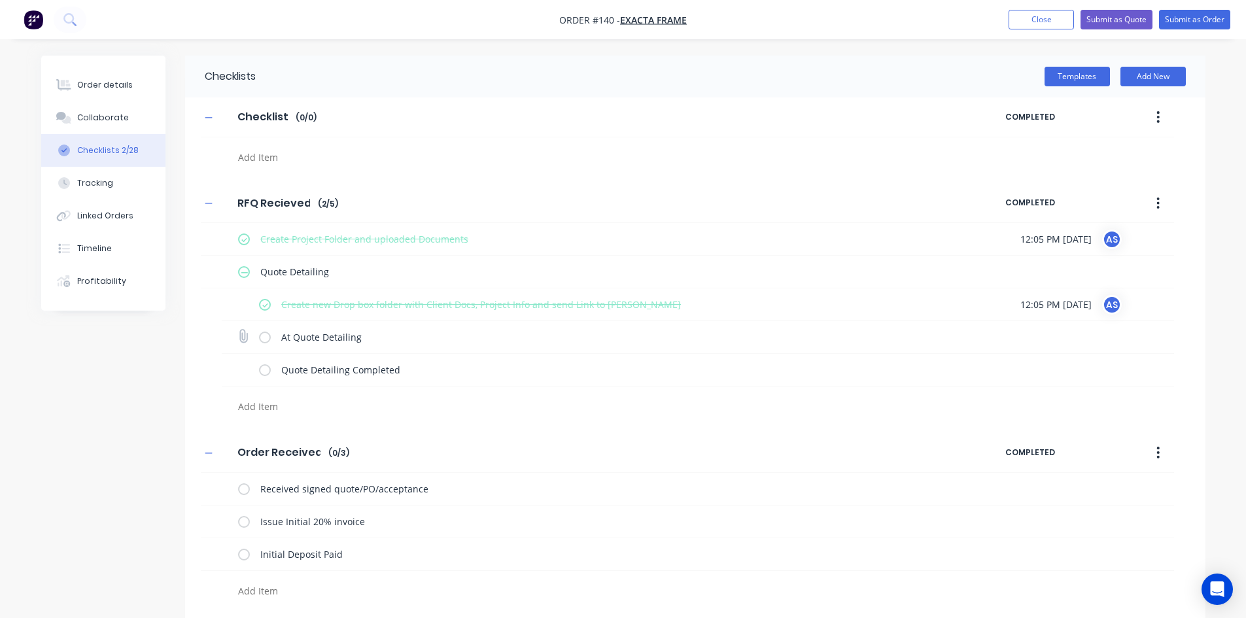
click at [261, 335] on label at bounding box center [265, 337] width 12 height 14
click at [0, 0] on input "checkbox" at bounding box center [0, 0] width 0 height 0
click at [1211, 12] on button "Submit as Order" at bounding box center [1194, 20] width 71 height 20
type textarea "x"
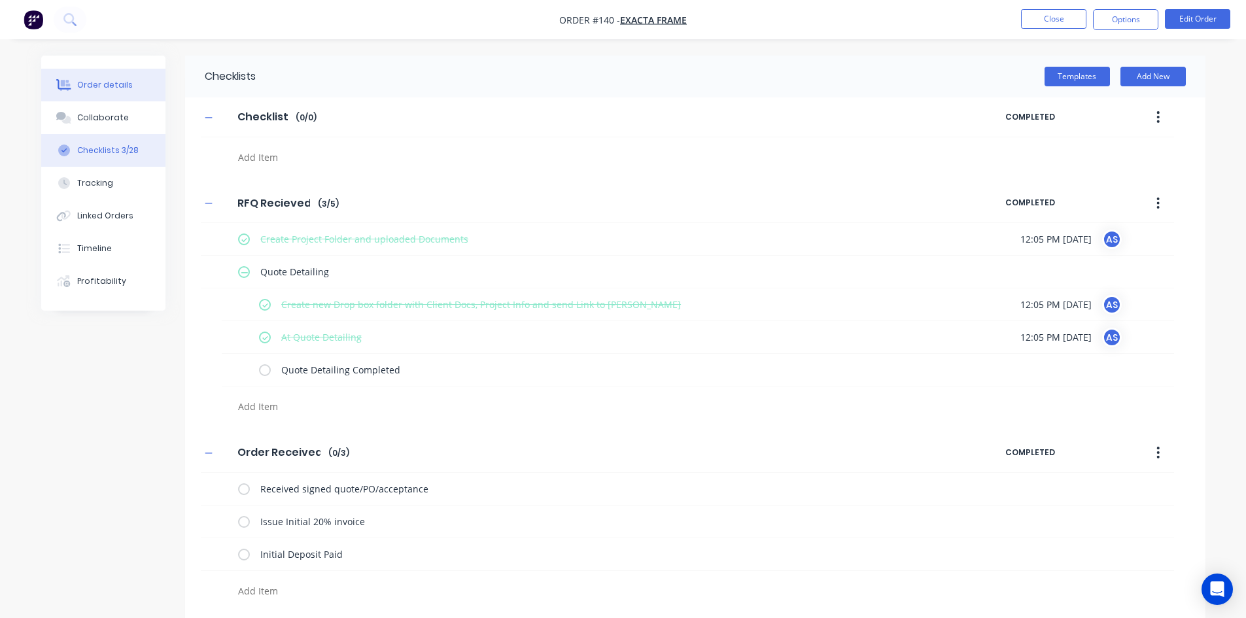
click at [108, 80] on div "Order details" at bounding box center [105, 85] width 56 height 12
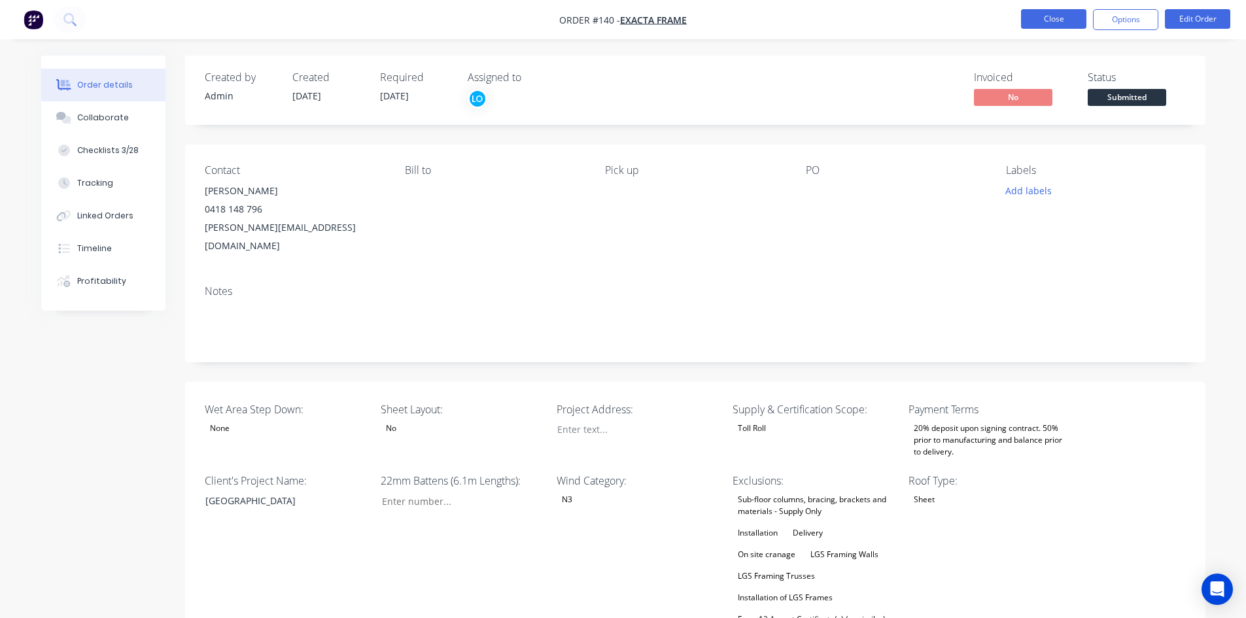
click at [1058, 17] on button "Close" at bounding box center [1053, 19] width 65 height 20
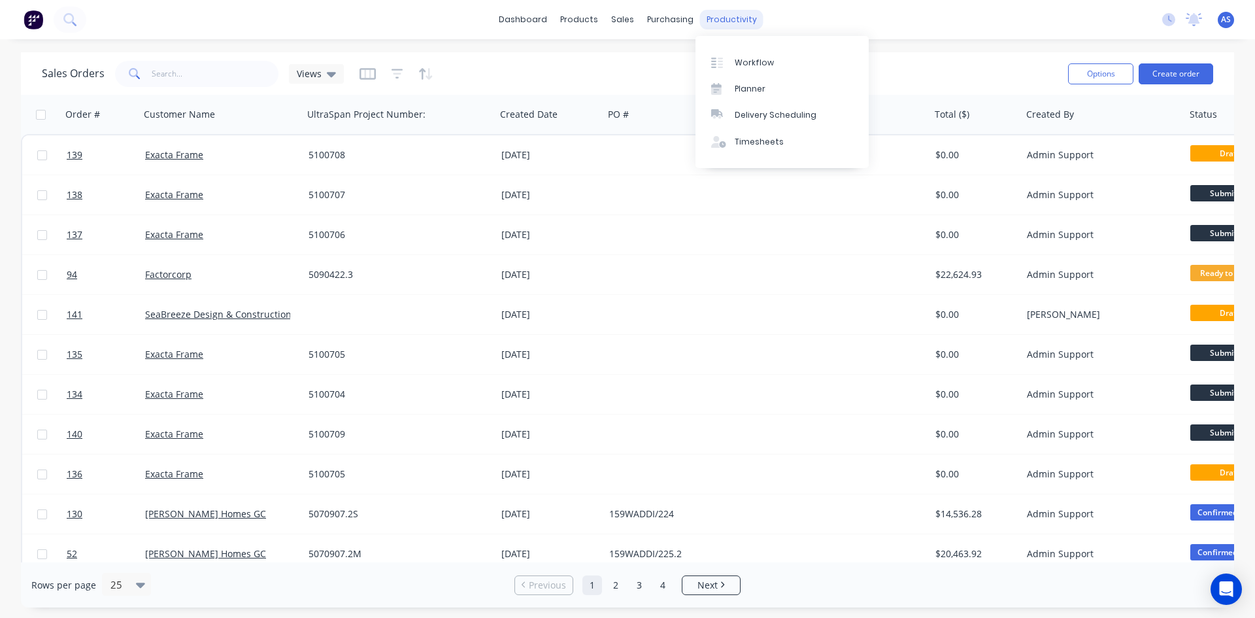
click at [718, 11] on div "productivity" at bounding box center [731, 20] width 63 height 20
click at [738, 57] on div "Workflow" at bounding box center [754, 63] width 39 height 12
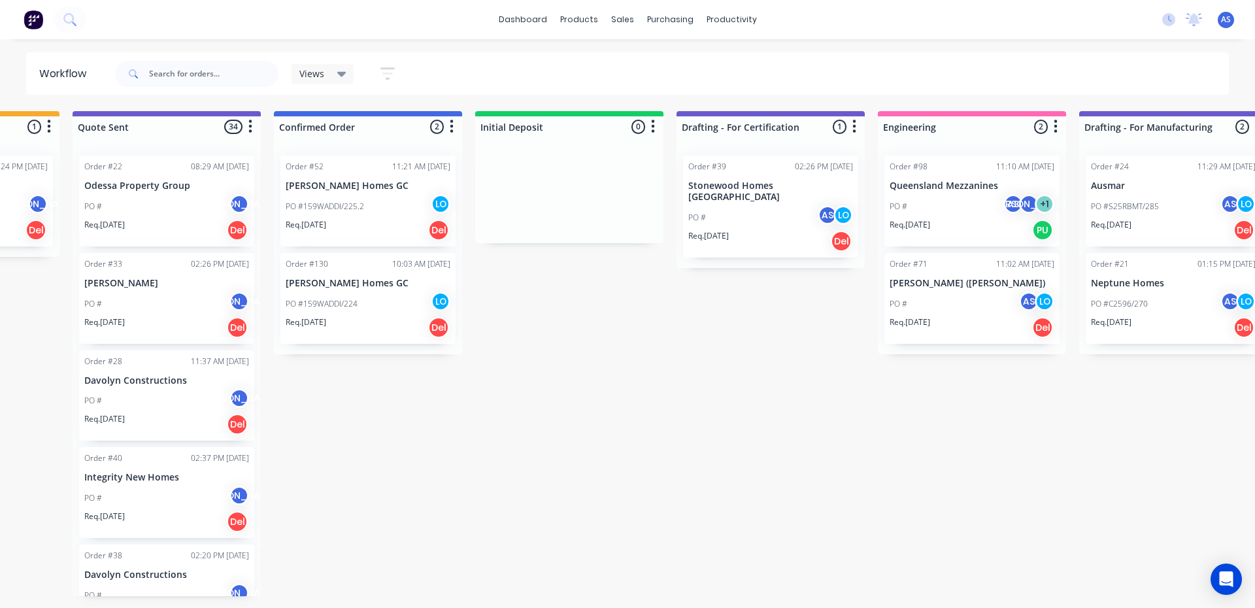
scroll to position [0, 868]
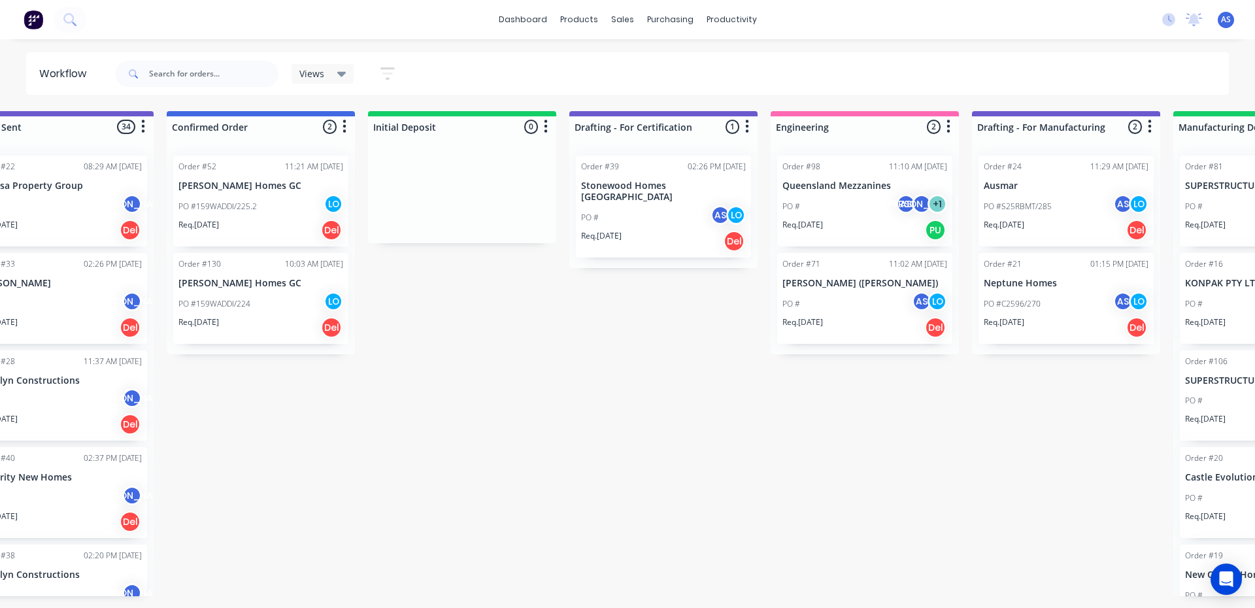
click at [247, 190] on p "[PERSON_NAME] Homes GC" at bounding box center [261, 185] width 165 height 11
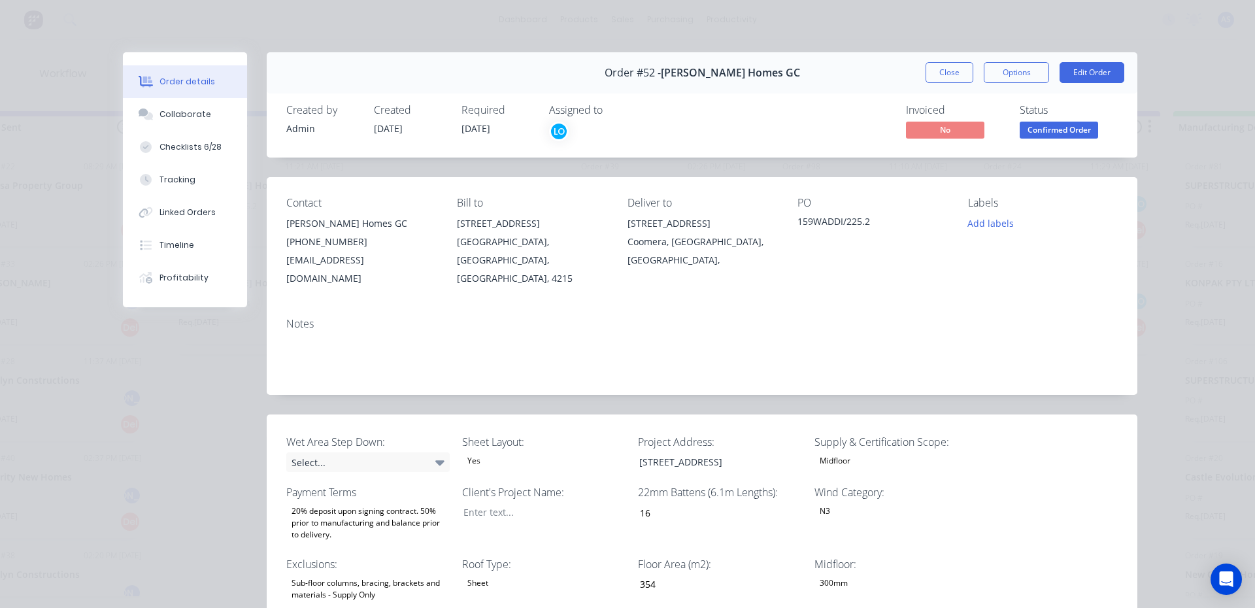
click at [749, 237] on div "Coomera, Queensland, Australia," at bounding box center [703, 251] width 150 height 37
click at [1028, 129] on span "Confirmed Order" at bounding box center [1059, 130] width 78 height 16
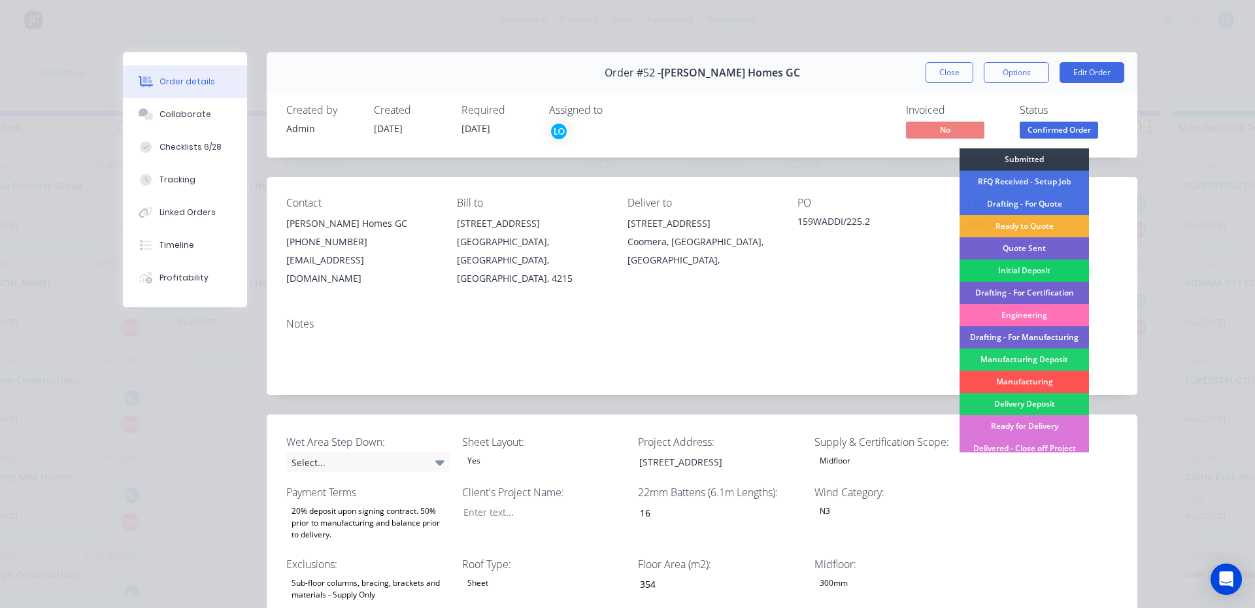
click at [1001, 269] on div "Initial Deposit" at bounding box center [1024, 271] width 129 height 22
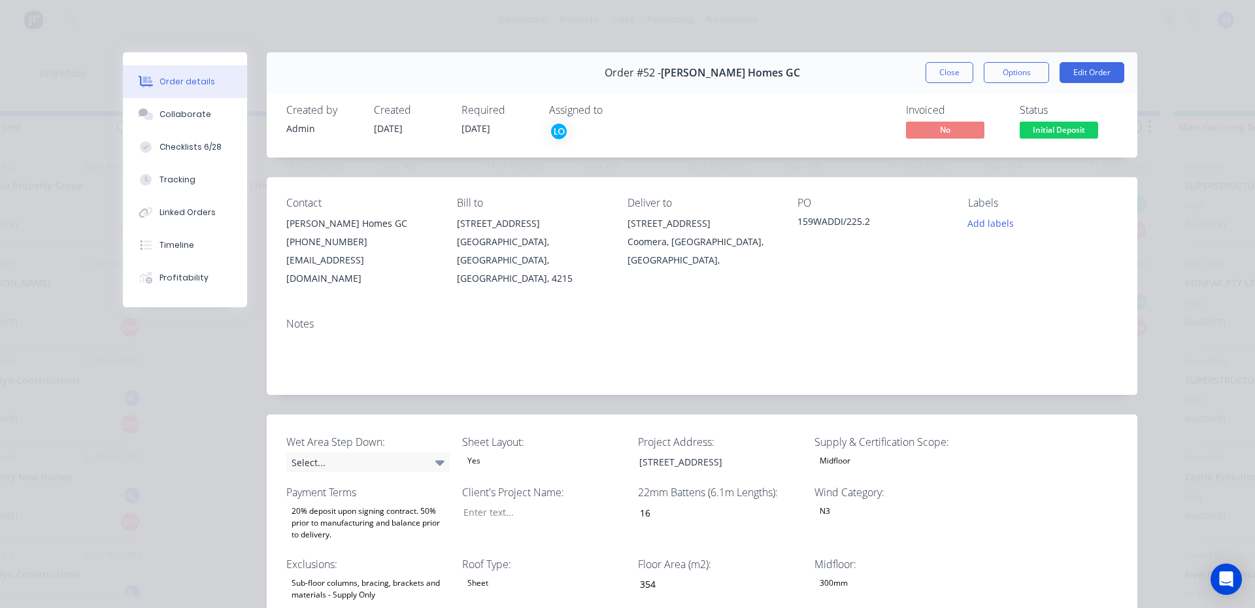
click at [985, 276] on div "Contact Stroud Homes GC (07) 5610 6691 gcinvoices@stroudhomes.com.au Bill to 11…" at bounding box center [702, 242] width 871 height 130
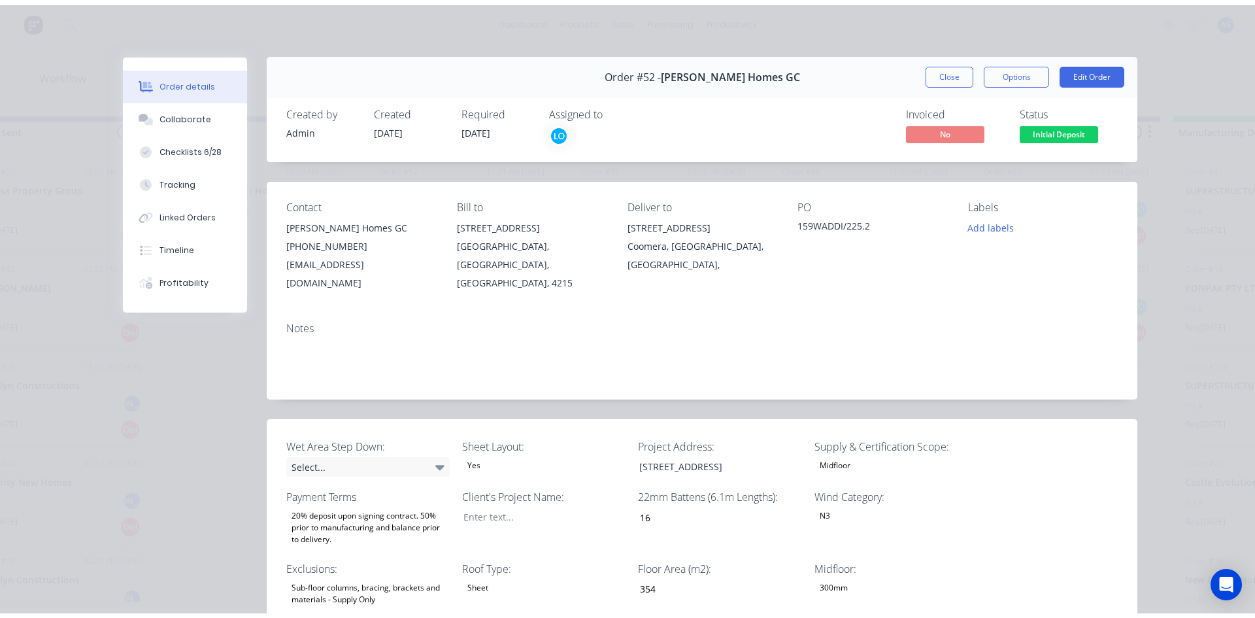
scroll to position [0, 0]
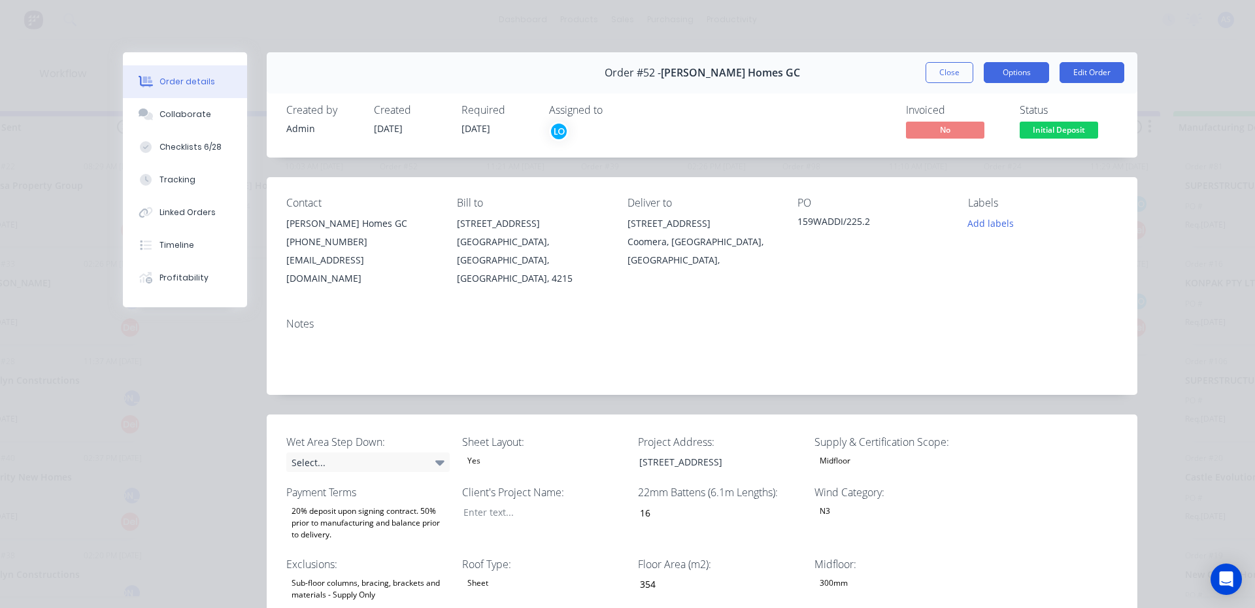
click at [1021, 63] on button "Options" at bounding box center [1016, 72] width 65 height 21
click at [1015, 75] on button "Options" at bounding box center [1016, 72] width 65 height 21
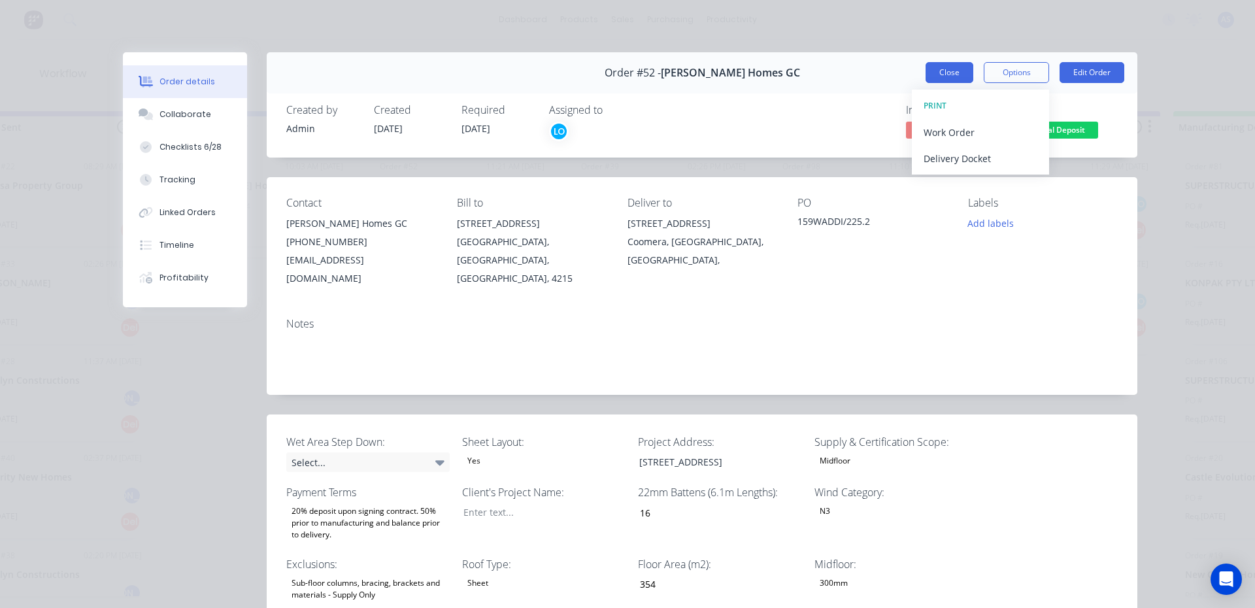
click at [939, 75] on button "Close" at bounding box center [950, 72] width 48 height 21
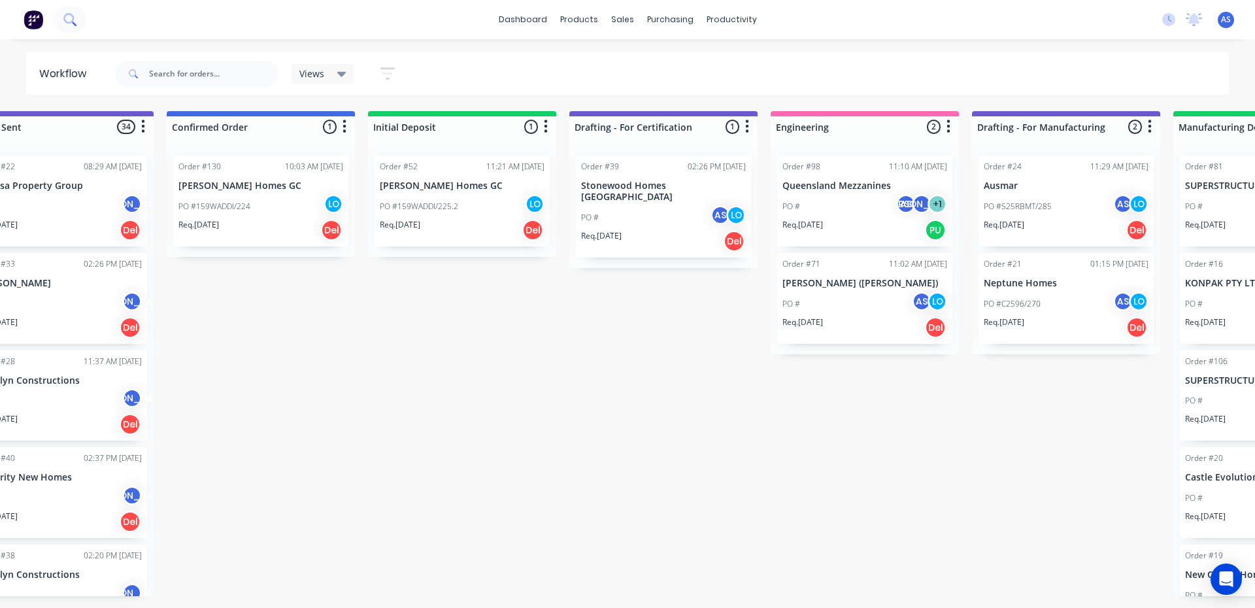
click at [67, 21] on icon at bounding box center [69, 19] width 12 height 12
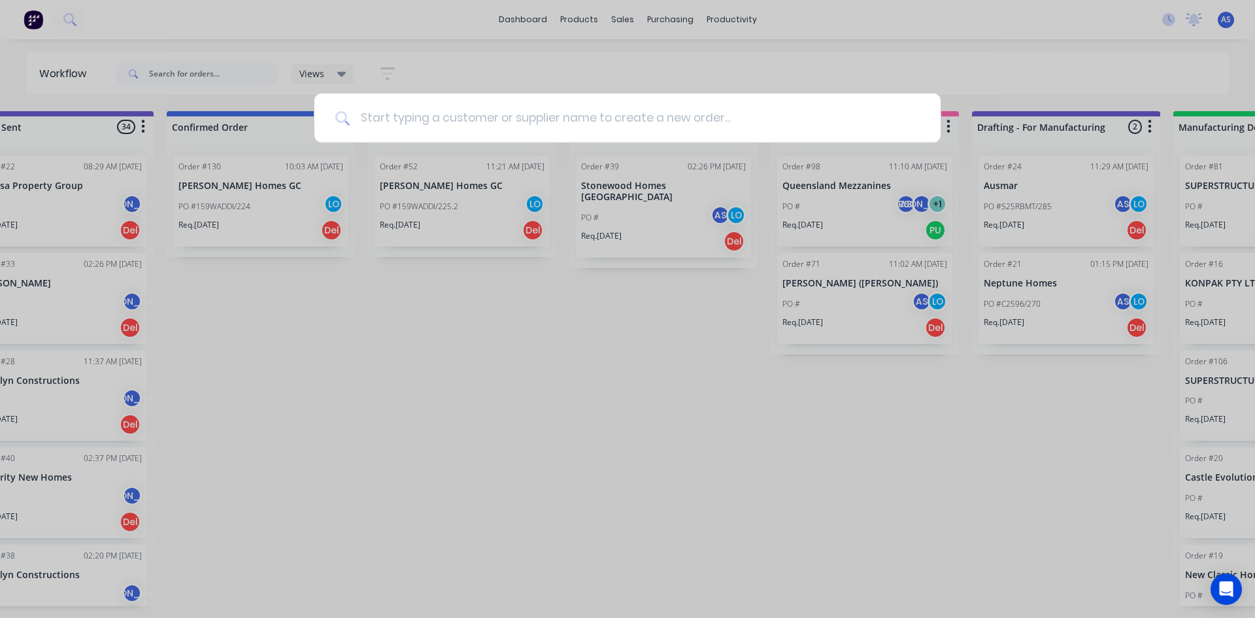
click at [396, 121] on input at bounding box center [635, 118] width 570 height 49
type input "stroud"
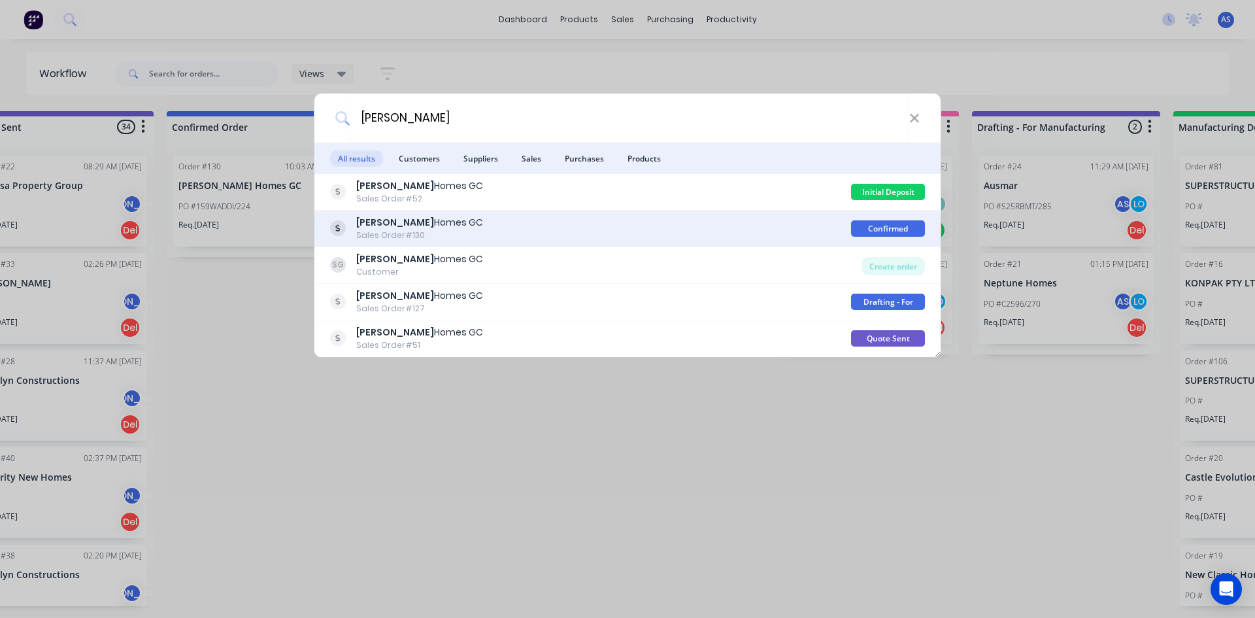
click at [465, 229] on div "Stroud Homes GC Sales Order #130" at bounding box center [590, 229] width 521 height 26
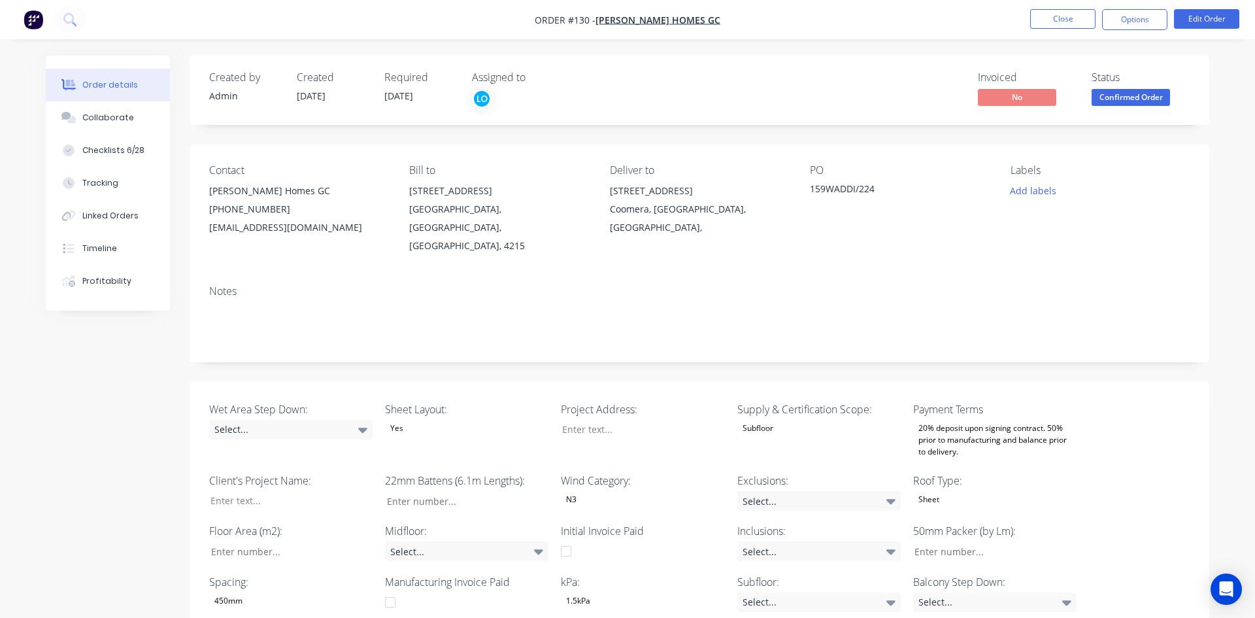
type input "15"
type input "354"
type input "5.0"
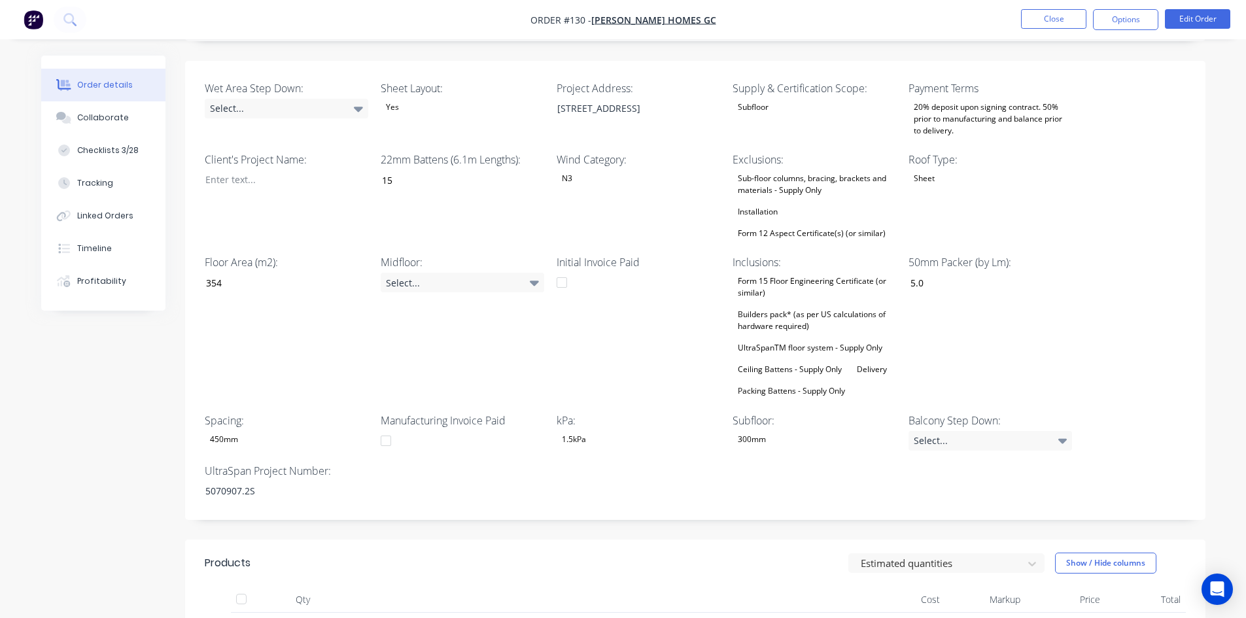
scroll to position [327, 0]
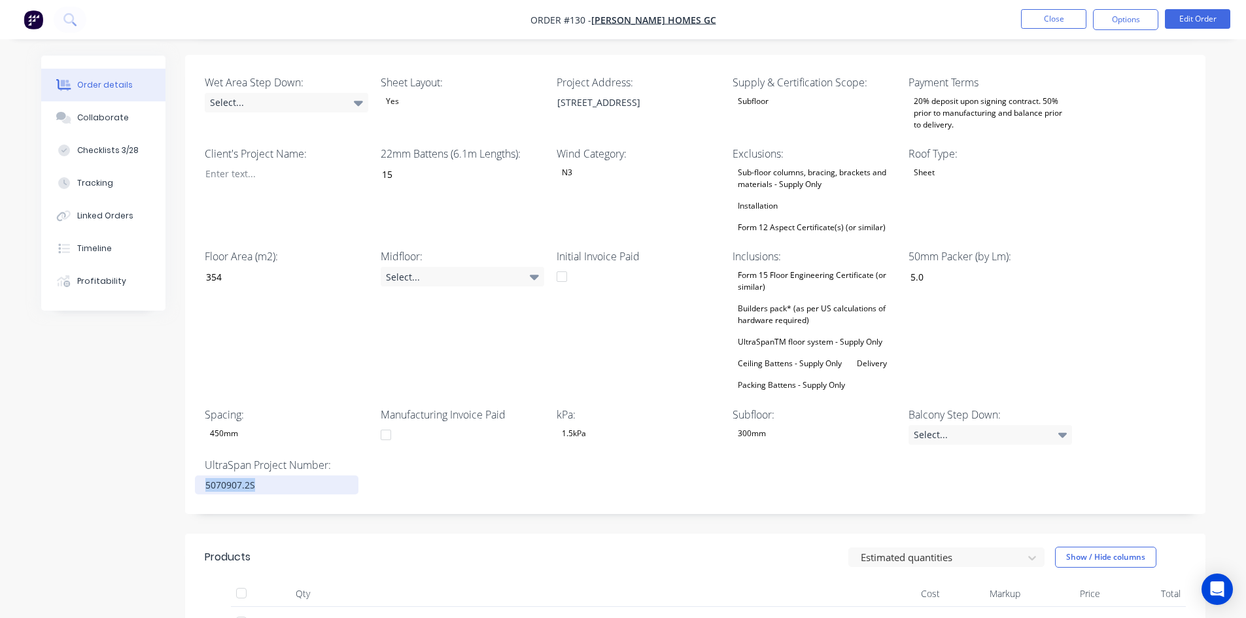
drag, startPoint x: 269, startPoint y: 463, endPoint x: 194, endPoint y: 472, distance: 76.4
click at [194, 472] on div "Wet Area Step Down: Select... Sheet Layout: Yes Project Address: 47 Waddiwong R…" at bounding box center [695, 284] width 1020 height 459
copy div "5070907.2S"
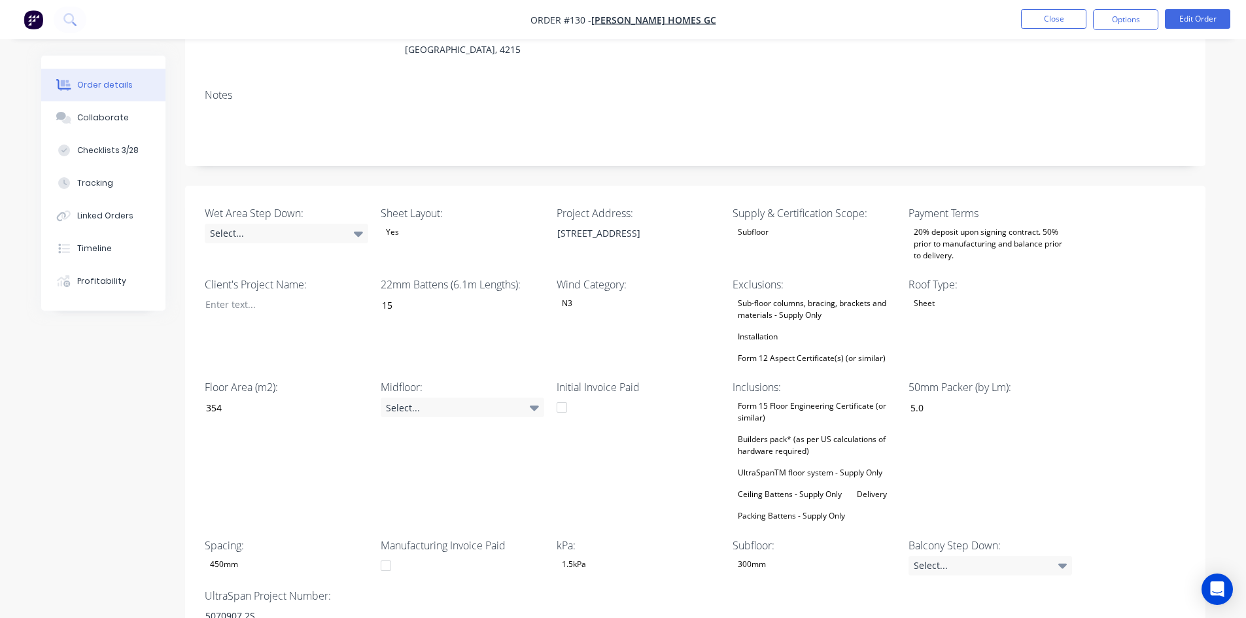
scroll to position [0, 0]
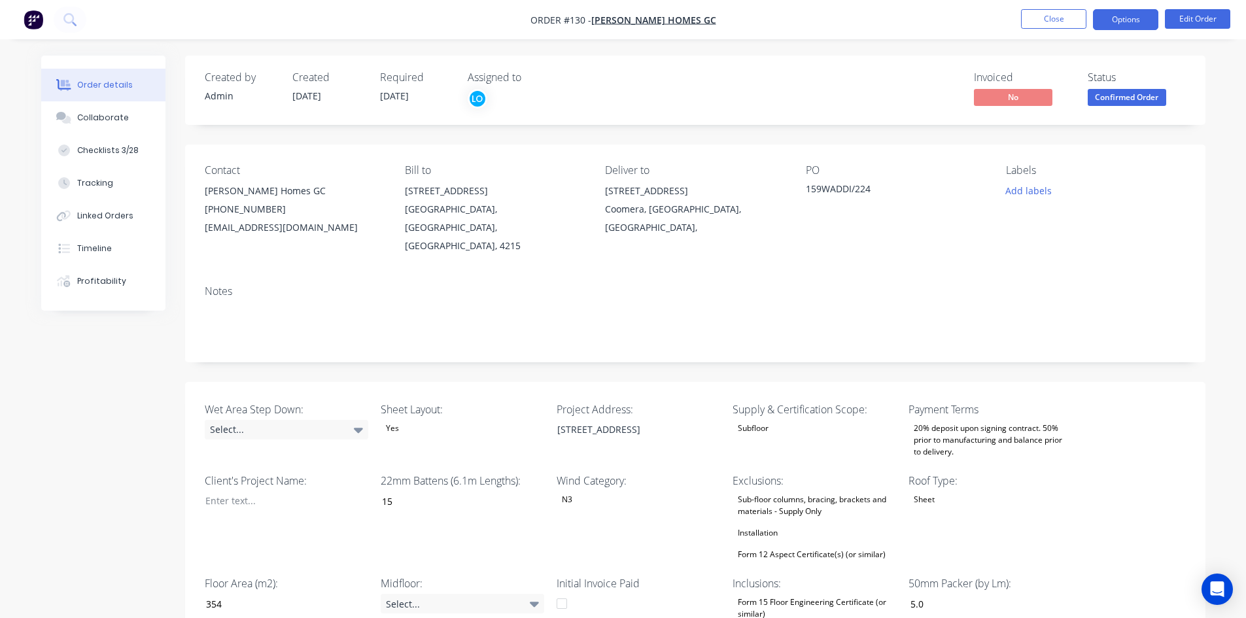
click at [1121, 16] on button "Options" at bounding box center [1125, 19] width 65 height 21
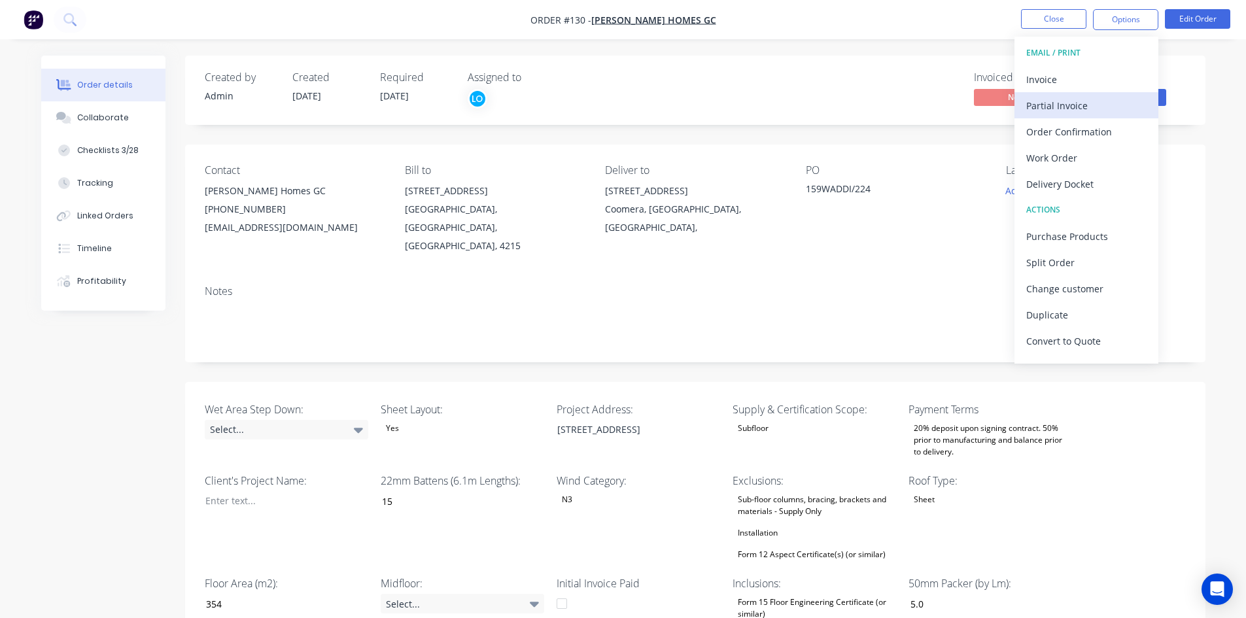
click at [1081, 102] on div "Partial Invoice" at bounding box center [1086, 105] width 120 height 19
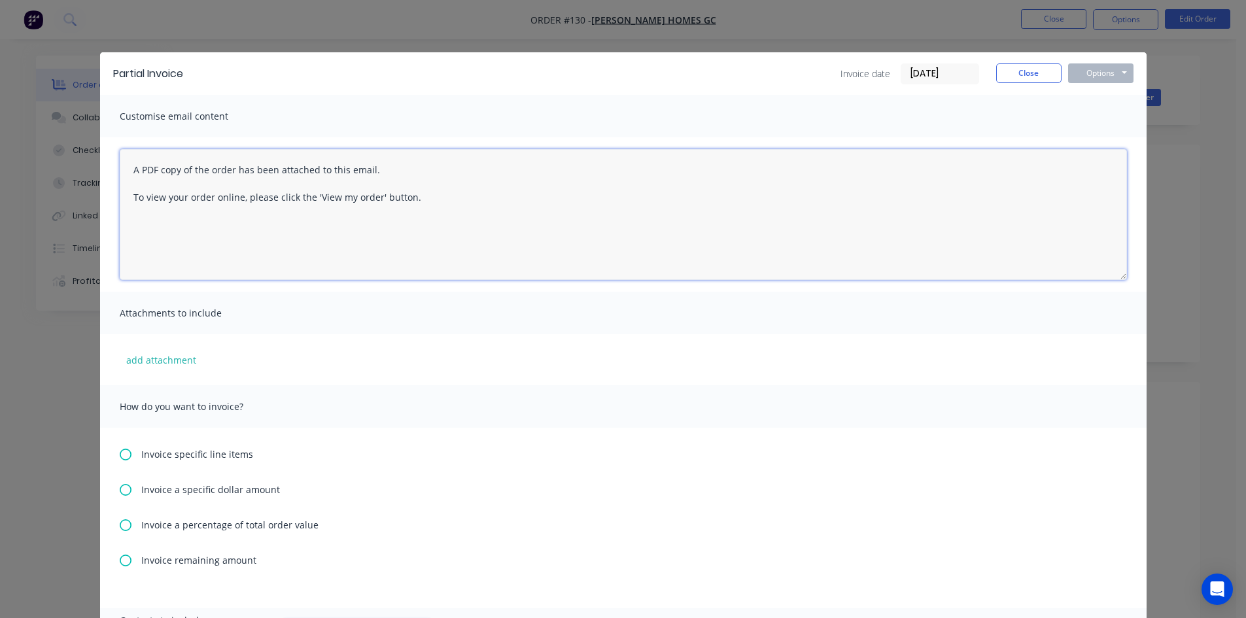
drag, startPoint x: 128, startPoint y: 162, endPoint x: 534, endPoint y: 326, distance: 437.7
click at [534, 326] on div "Customise email content A PDF copy of the order has been attached to this email…" at bounding box center [623, 351] width 1046 height 513
paste textarea "Hi, Here's invoice regarding the initial deposit of your floor system with Ultr…"
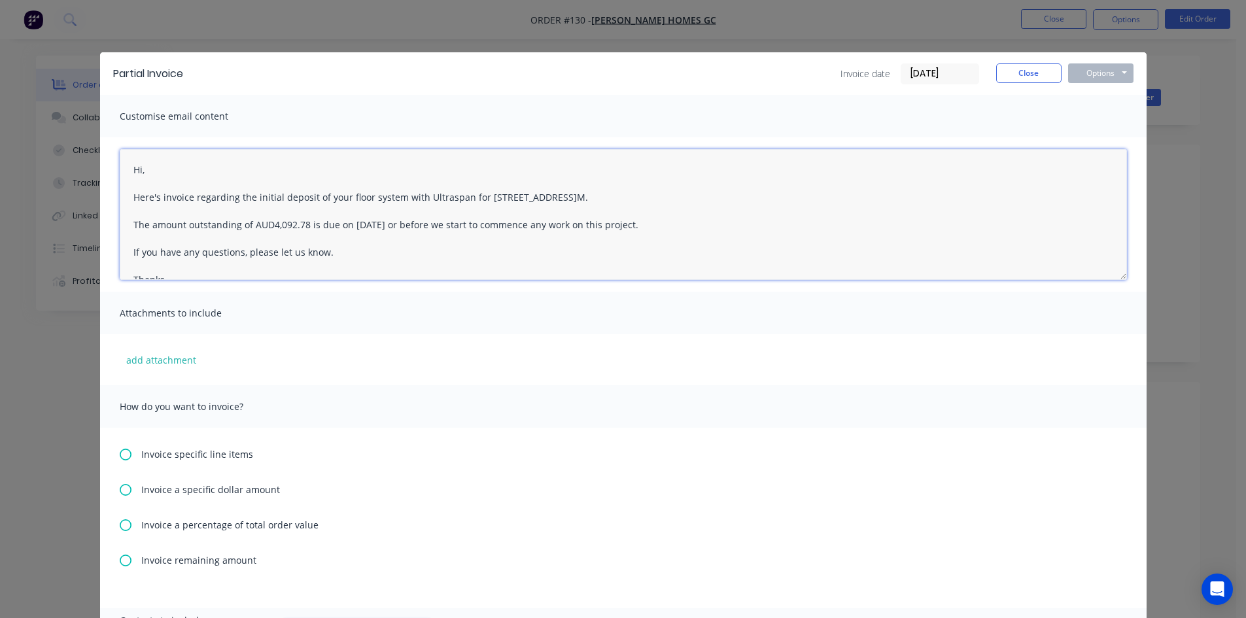
scroll to position [20, 0]
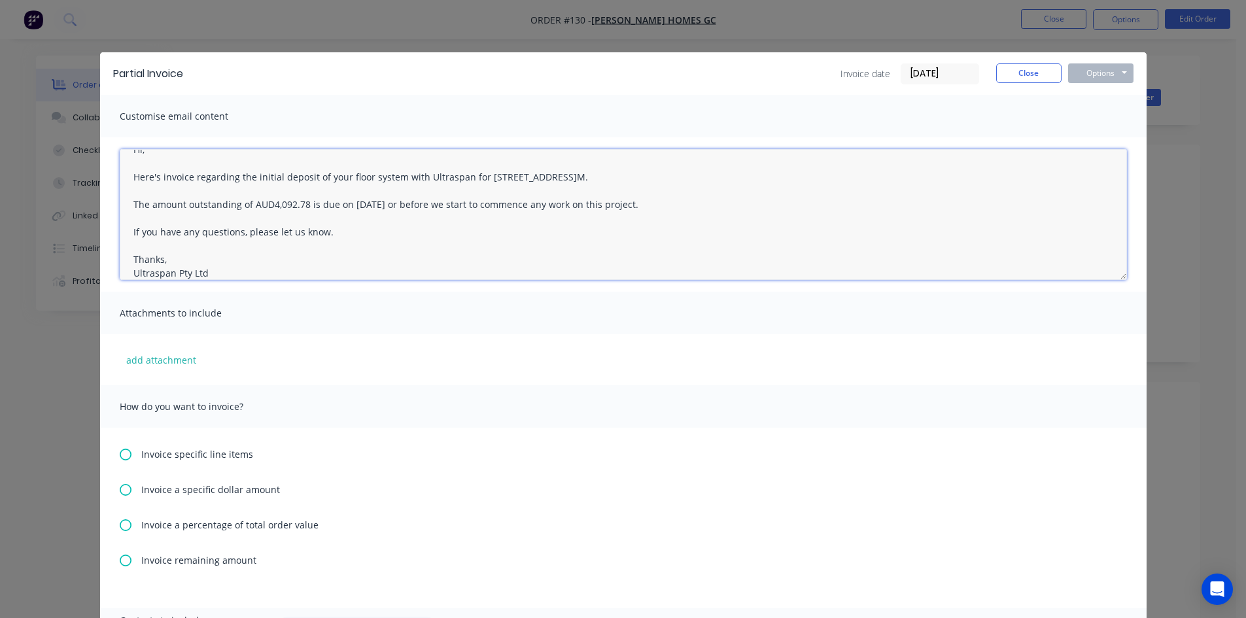
click at [694, 175] on textarea "Hi, Here's invoice regarding the initial deposit of your floor system with Ultr…" at bounding box center [623, 214] width 1007 height 131
type textarea "Hi, Here's invoice regarding the initial deposit of your floor system with Ultr…"
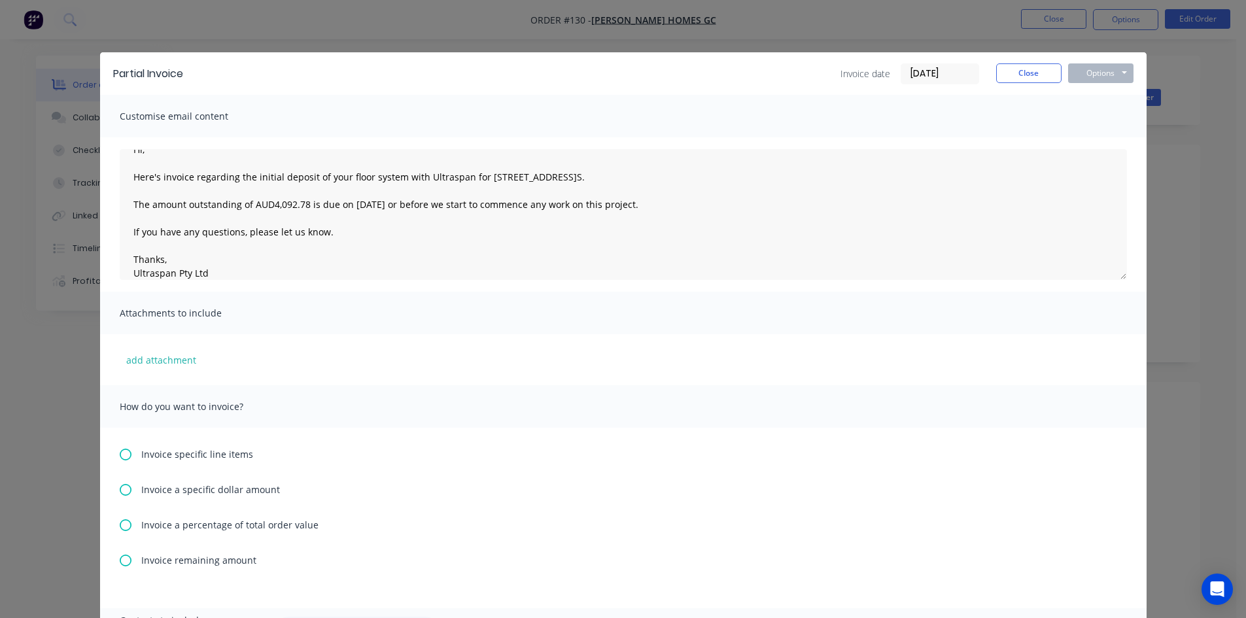
click at [120, 524] on icon at bounding box center [126, 525] width 12 height 12
click at [154, 564] on input "text" at bounding box center [174, 563] width 66 height 20
type input "20%"
click at [363, 560] on div "20% Invoiced to date 0.00 % ( $0.00 ) Remaining to be invoiced 100.00 % ( $13,2…" at bounding box center [623, 604] width 964 height 103
click at [1087, 76] on button "Options" at bounding box center [1100, 73] width 65 height 20
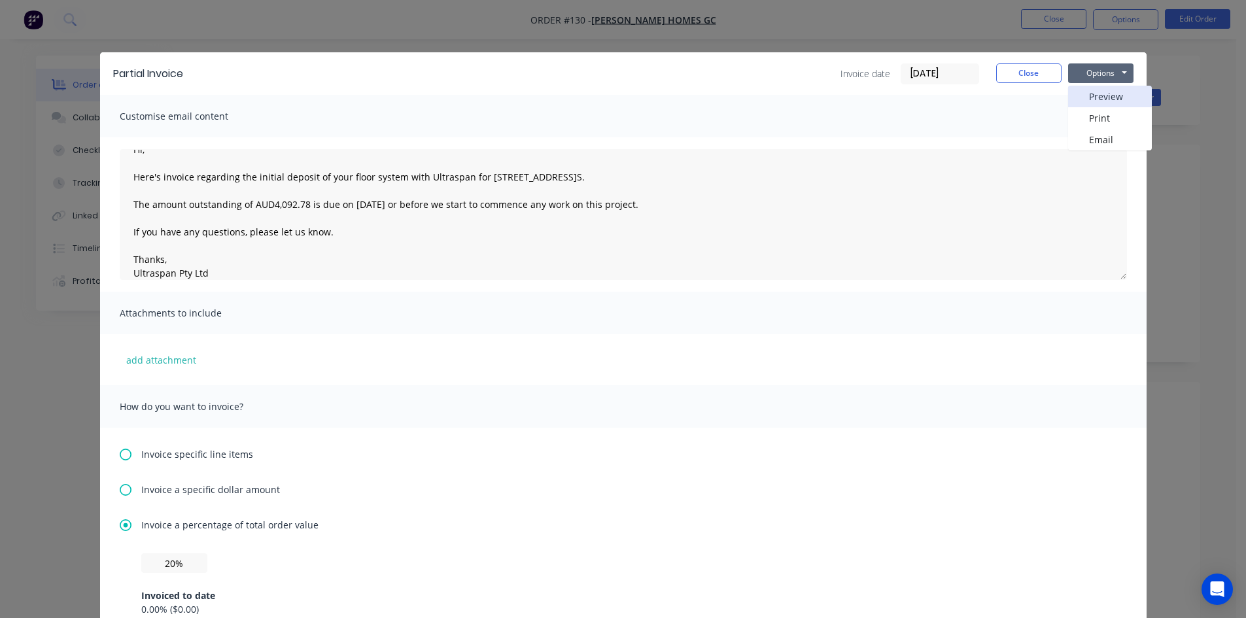
click at [1081, 90] on button "Preview" at bounding box center [1110, 97] width 84 height 22
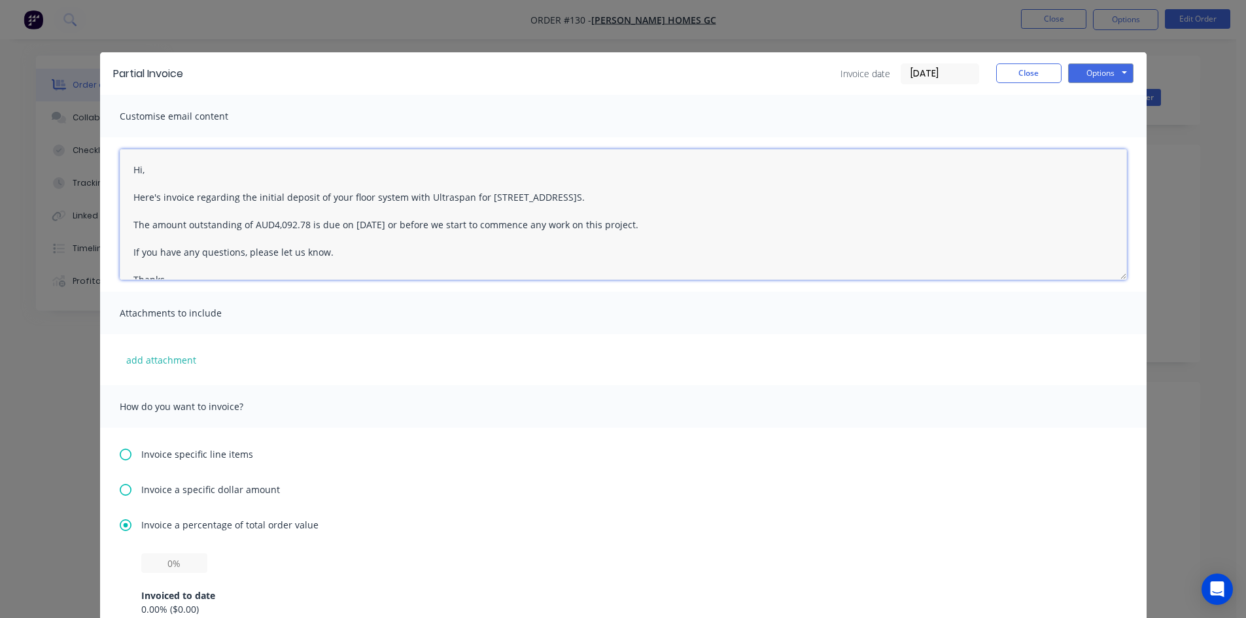
drag, startPoint x: 303, startPoint y: 225, endPoint x: 268, endPoint y: 221, distance: 34.9
click at [268, 221] on textarea "Hi, Here's invoice regarding the initial deposit of your floor system with Ultr…" at bounding box center [623, 214] width 1007 height 131
paste textarea "2,907.26"
type textarea "Hi, Here's invoice regarding the initial deposit of your floor system with Ultr…"
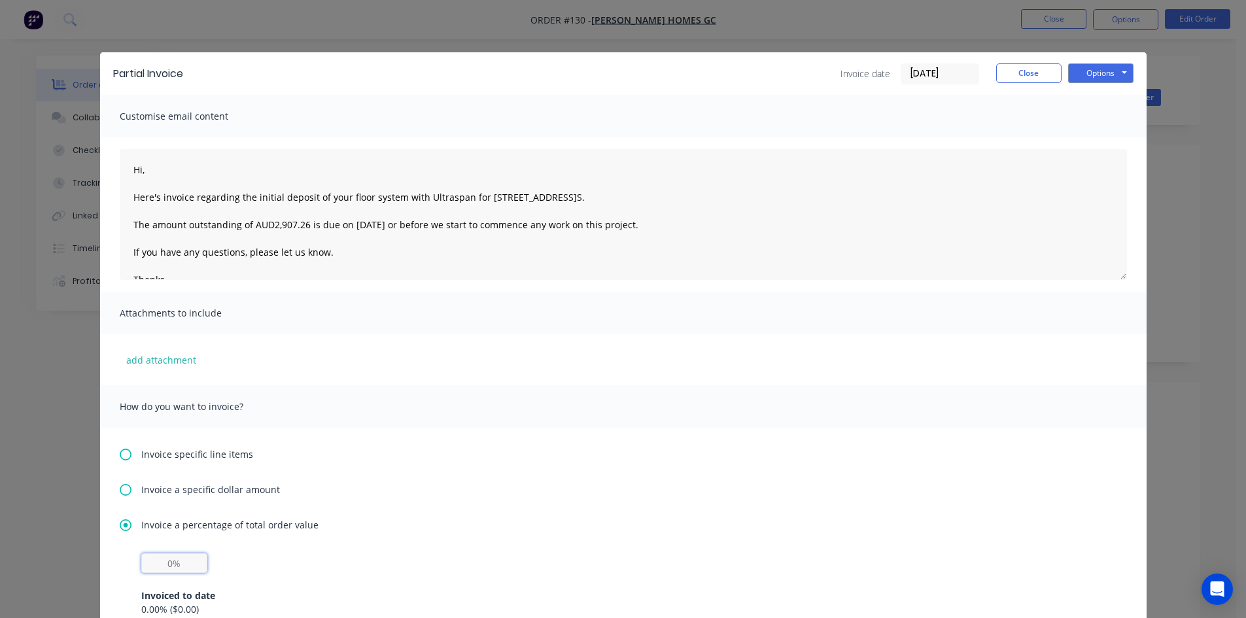
click at [163, 566] on input "text" at bounding box center [174, 563] width 66 height 20
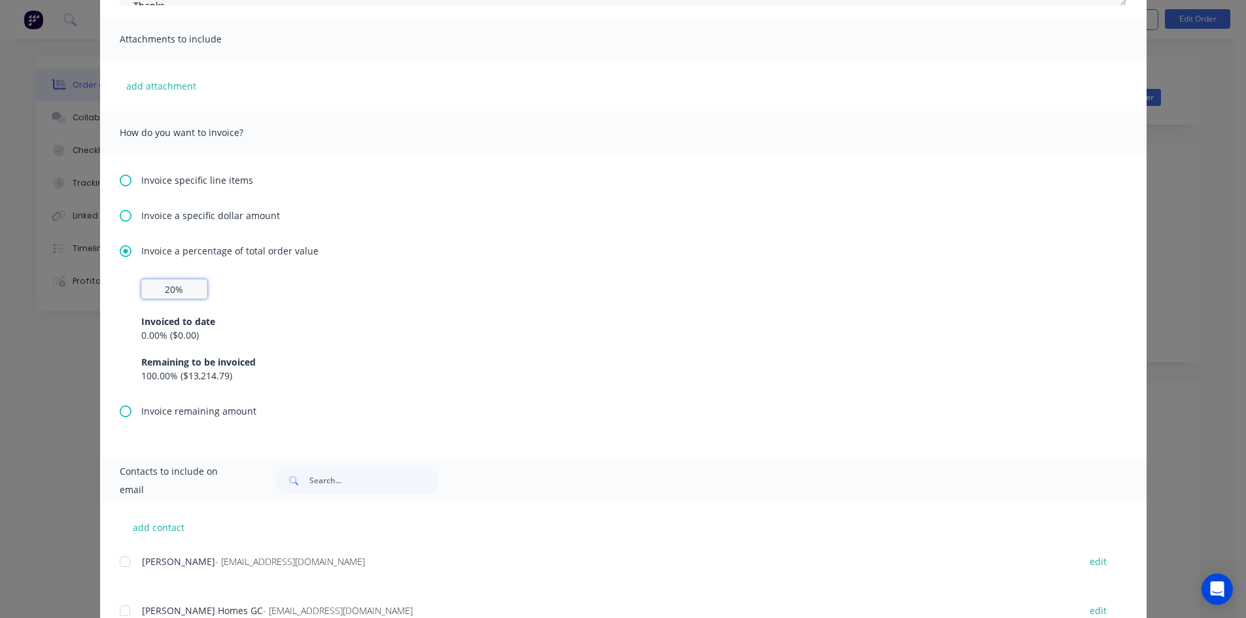
scroll to position [325, 0]
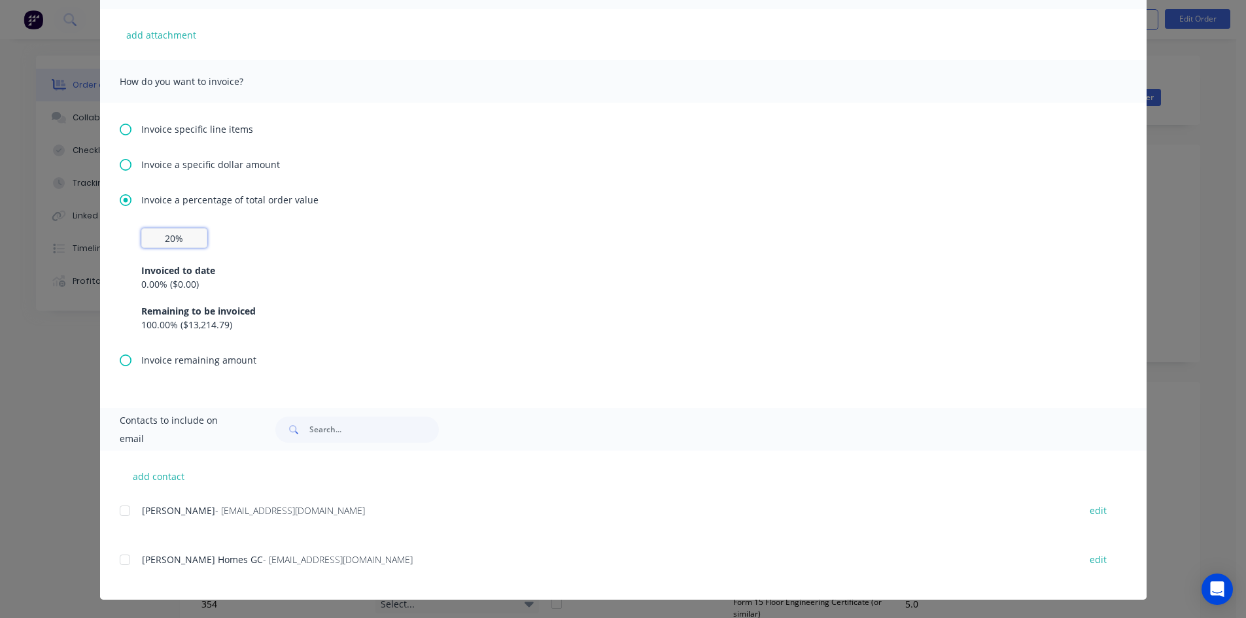
click at [118, 511] on div at bounding box center [125, 511] width 26 height 26
click at [118, 560] on div at bounding box center [125, 560] width 26 height 26
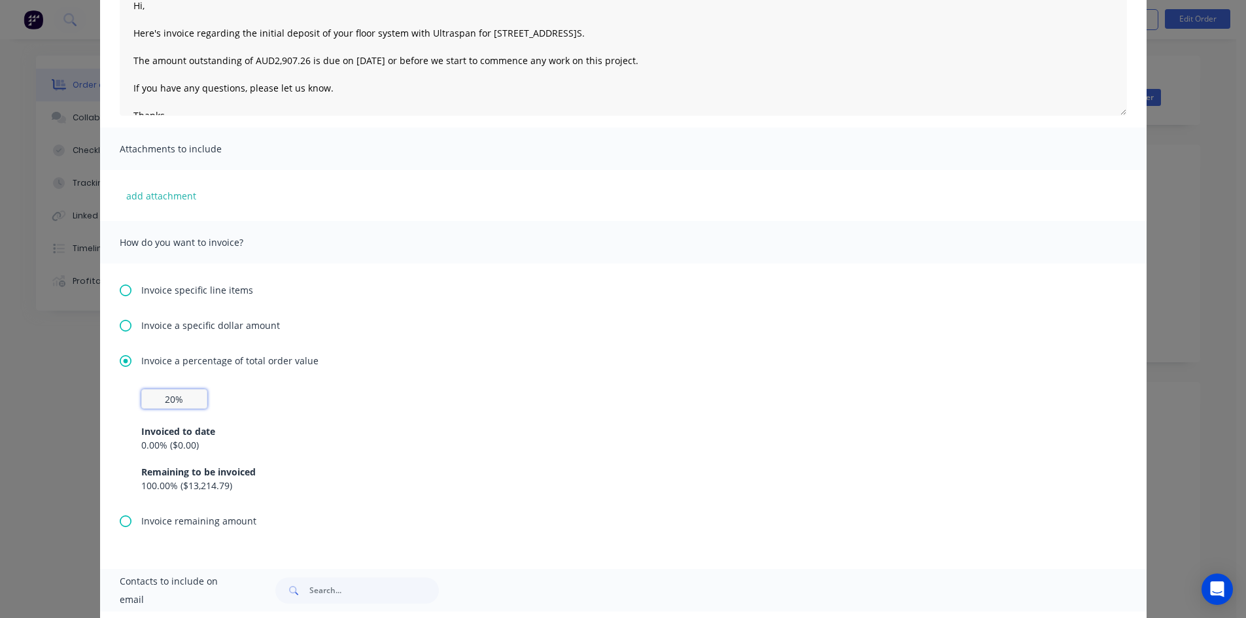
scroll to position [0, 0]
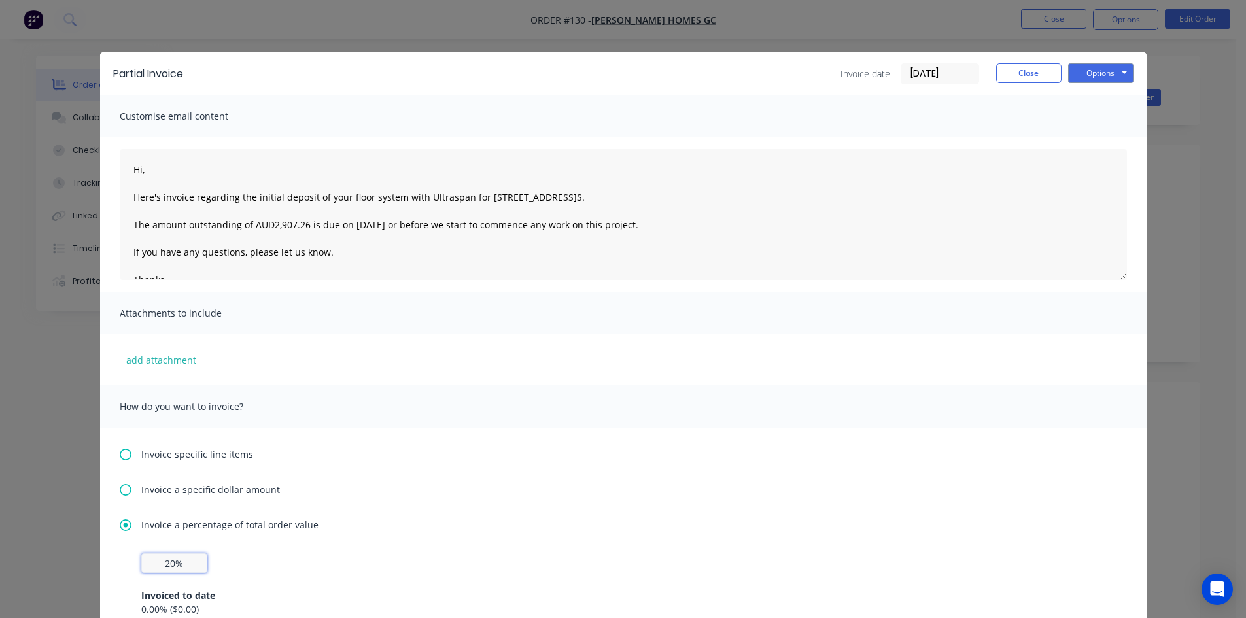
type input "20%"
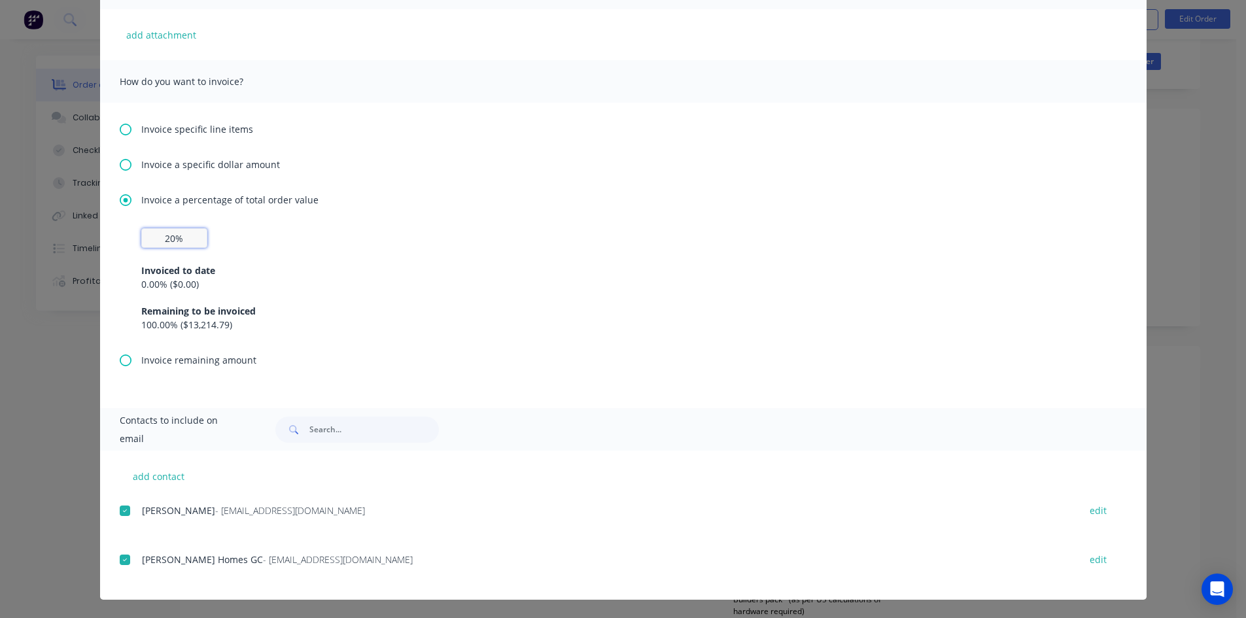
scroll to position [65, 0]
click at [307, 304] on div "Remaining to be invoiced" at bounding box center [623, 311] width 964 height 14
click at [116, 513] on div at bounding box center [125, 511] width 26 height 26
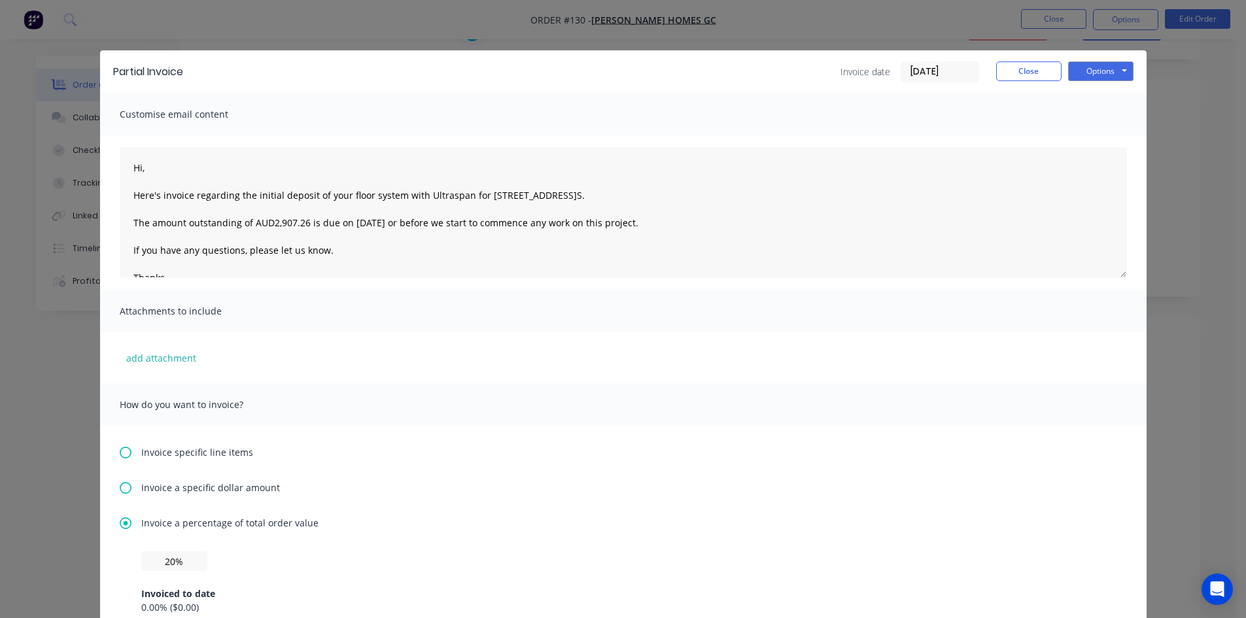
scroll to position [0, 0]
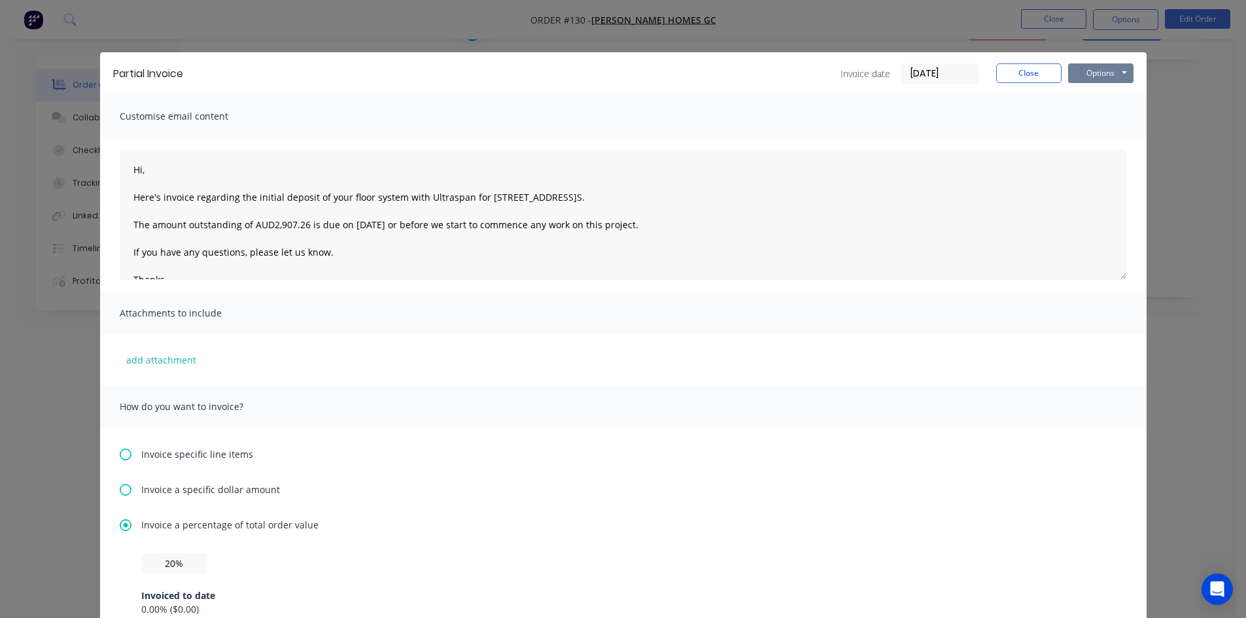
click at [1102, 76] on button "Options" at bounding box center [1100, 73] width 65 height 20
click at [1096, 134] on button "Email" at bounding box center [1110, 140] width 84 height 22
click at [1008, 74] on button "Close" at bounding box center [1028, 73] width 65 height 20
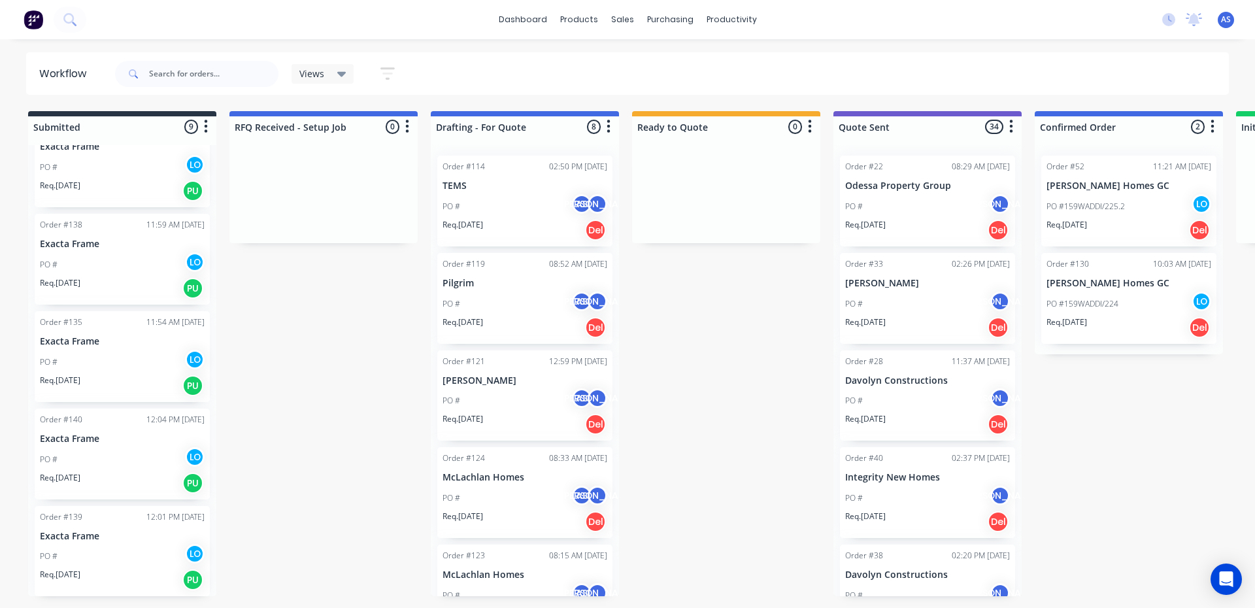
scroll to position [417, 0]
click at [72, 536] on p "Exacta Frame" at bounding box center [122, 535] width 165 height 11
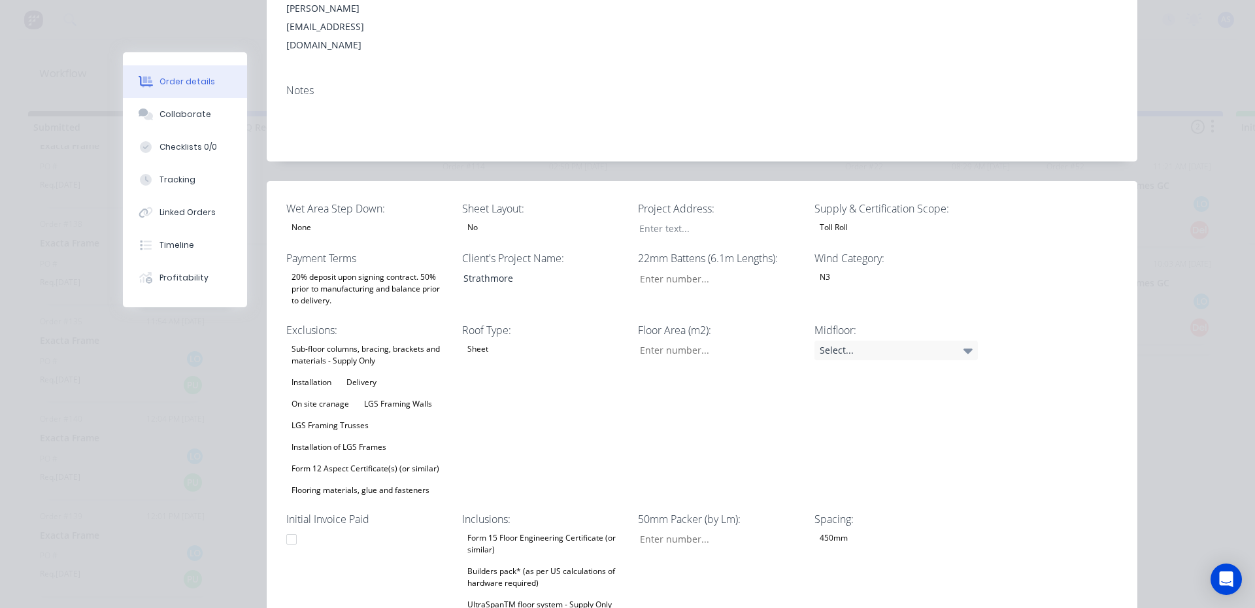
scroll to position [0, 0]
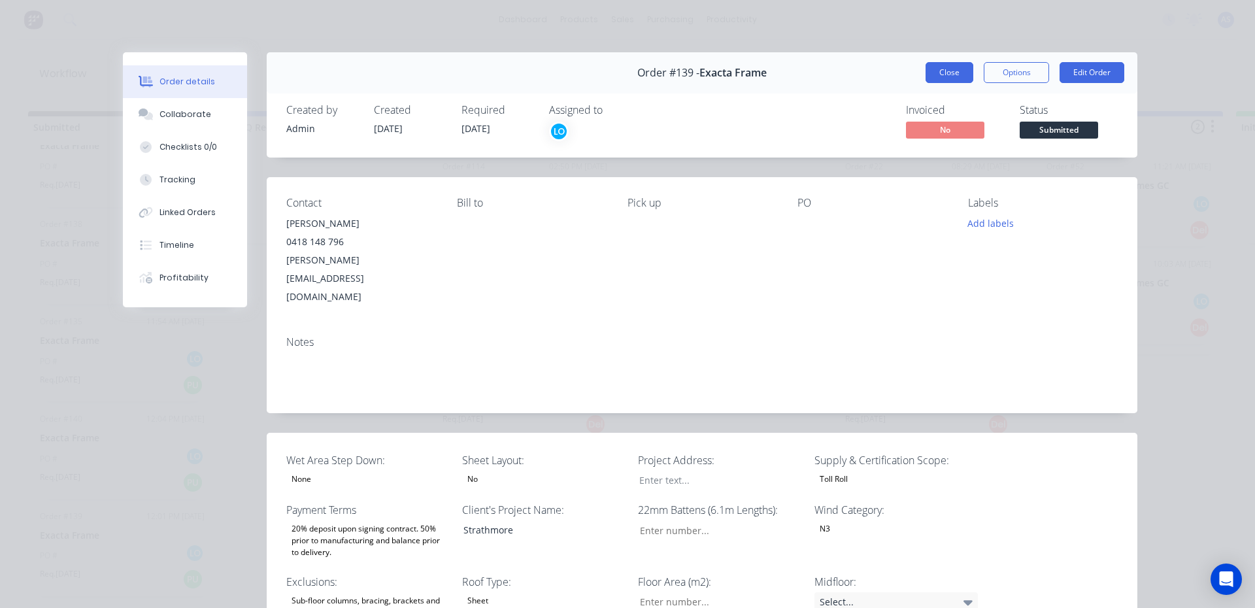
click at [950, 70] on button "Close" at bounding box center [950, 72] width 48 height 21
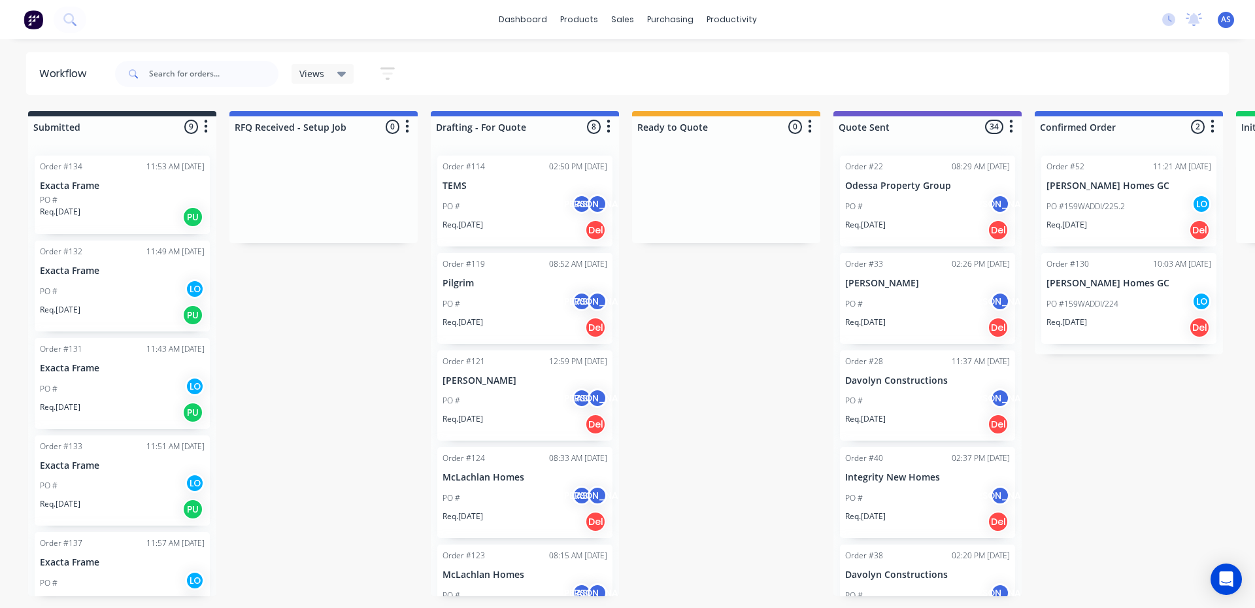
click at [96, 386] on div "PO # LO" at bounding box center [122, 389] width 165 height 25
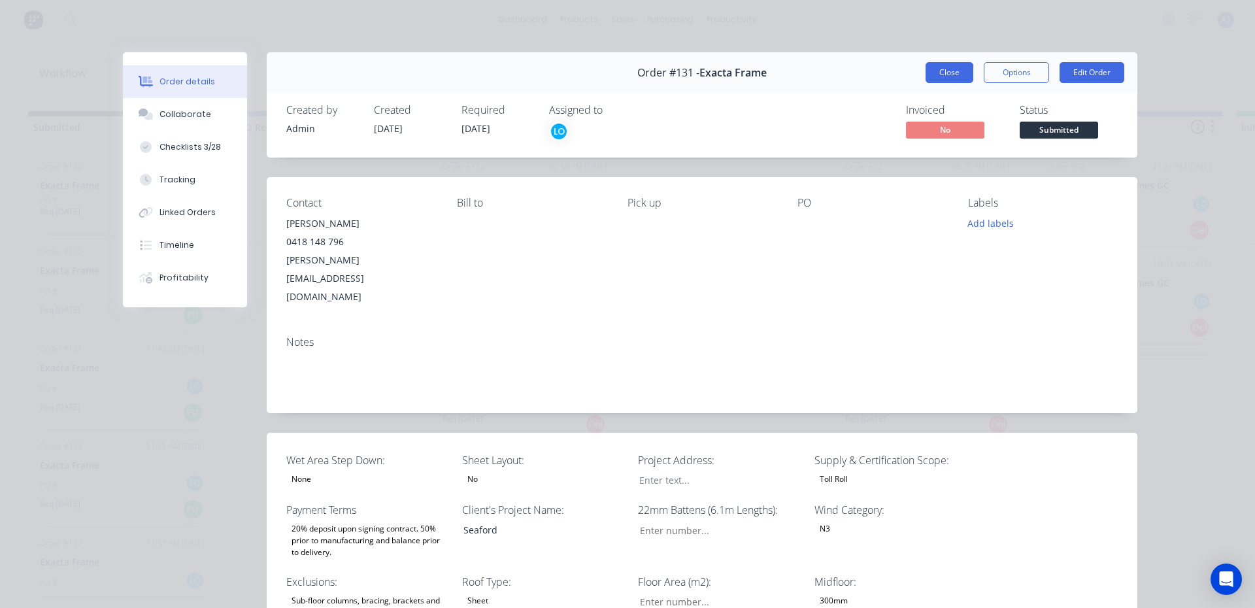
click at [945, 71] on button "Close" at bounding box center [950, 72] width 48 height 21
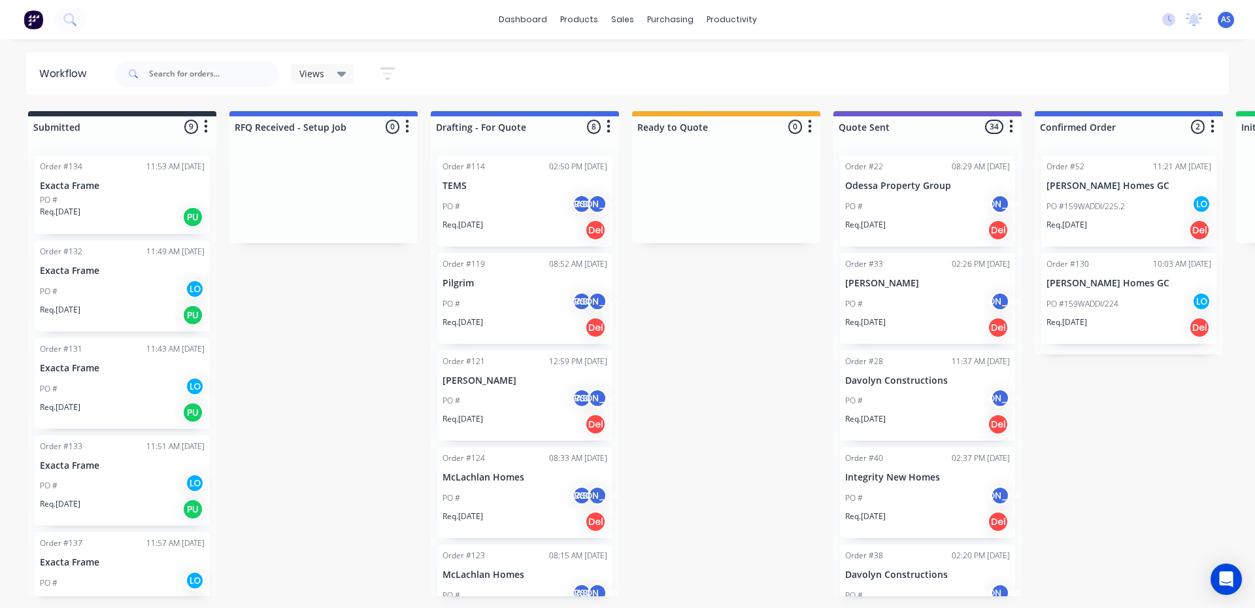
click at [113, 279] on div "PO # LO" at bounding box center [122, 291] width 165 height 25
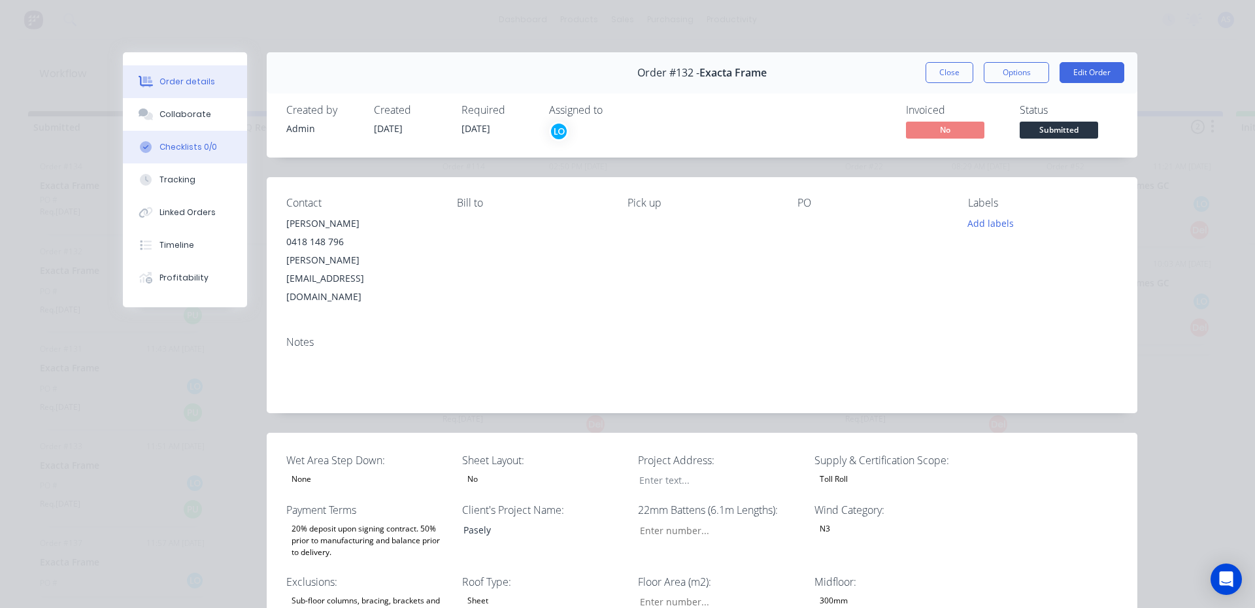
click at [182, 150] on div "Checklists 0/0" at bounding box center [189, 147] width 58 height 12
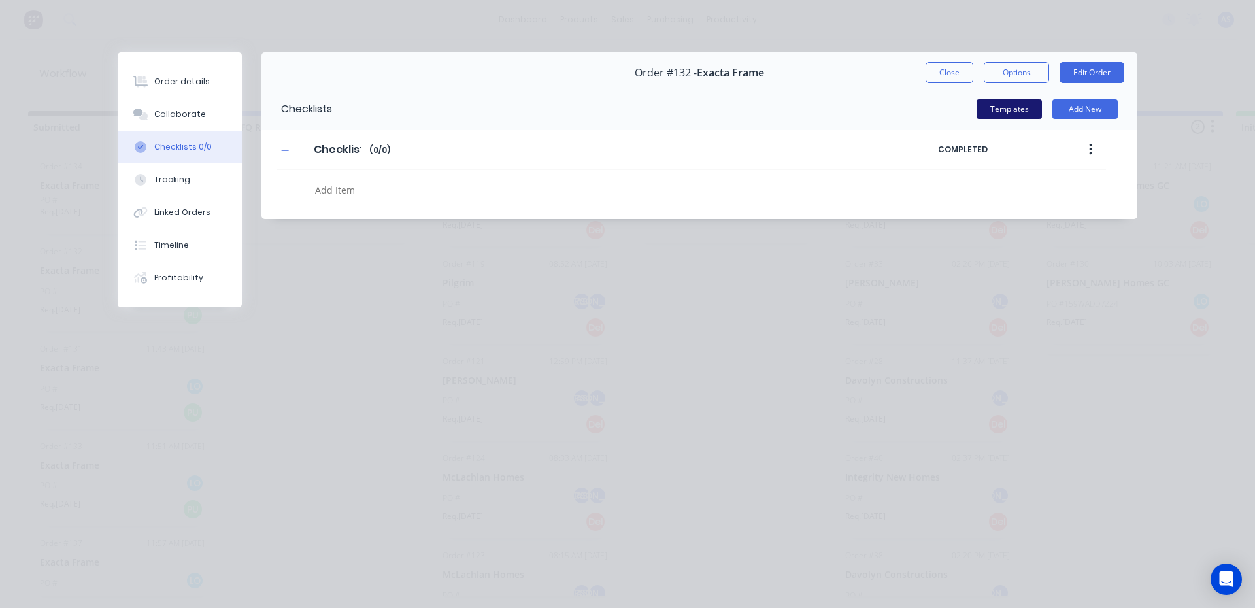
click at [1038, 103] on button "Templates" at bounding box center [1009, 109] width 65 height 20
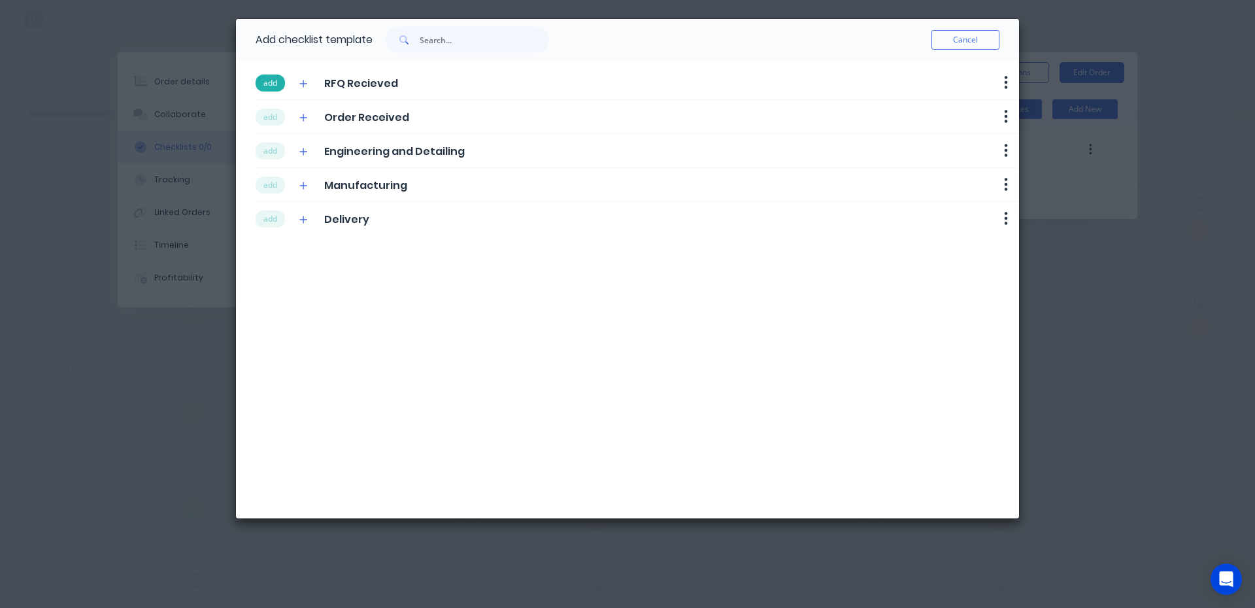
click at [271, 88] on button "add" at bounding box center [270, 83] width 29 height 17
click at [271, 109] on button "add" at bounding box center [270, 117] width 29 height 17
click at [274, 154] on button "add" at bounding box center [270, 151] width 29 height 17
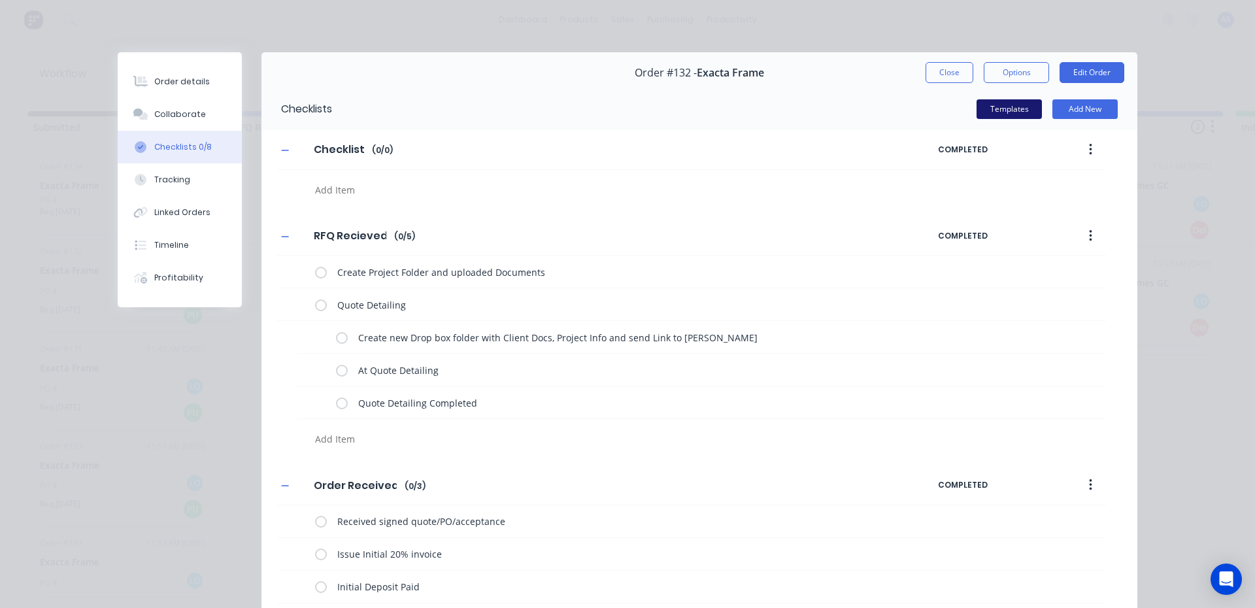
click at [1020, 111] on button "Templates" at bounding box center [1009, 109] width 65 height 20
click at [984, 115] on button "Templates" at bounding box center [1009, 109] width 65 height 20
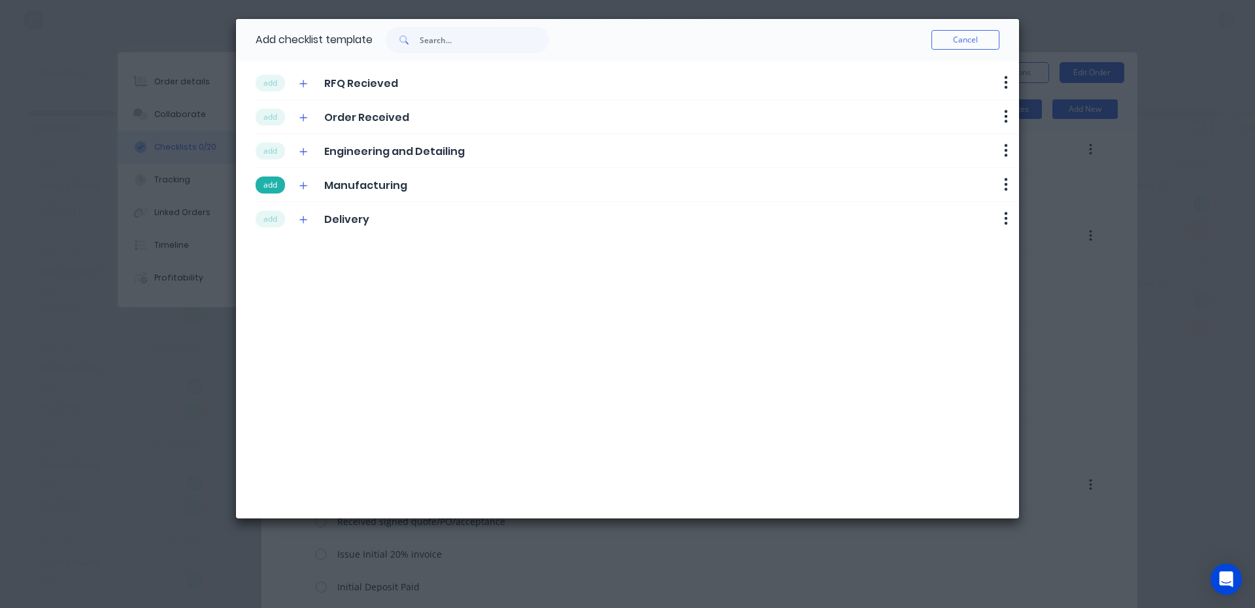
click at [265, 186] on button "add" at bounding box center [270, 185] width 29 height 17
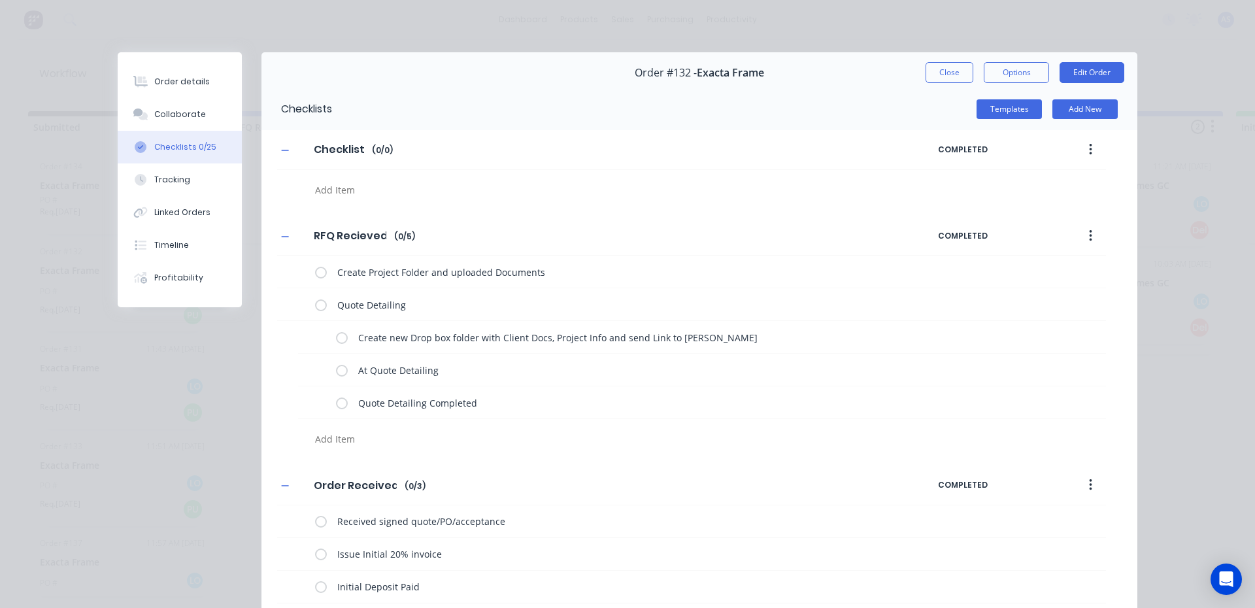
click at [1031, 100] on button "Templates" at bounding box center [1009, 109] width 65 height 20
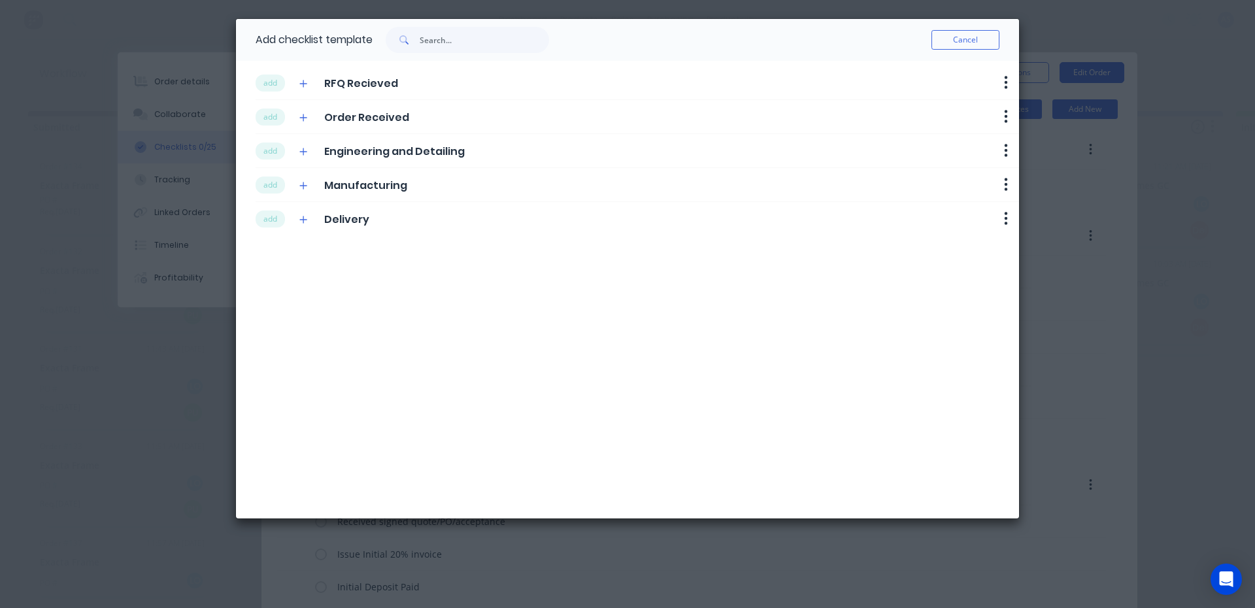
click at [286, 216] on div "add Delivery" at bounding box center [313, 219] width 114 height 18
click at [273, 216] on button "add" at bounding box center [270, 219] width 29 height 17
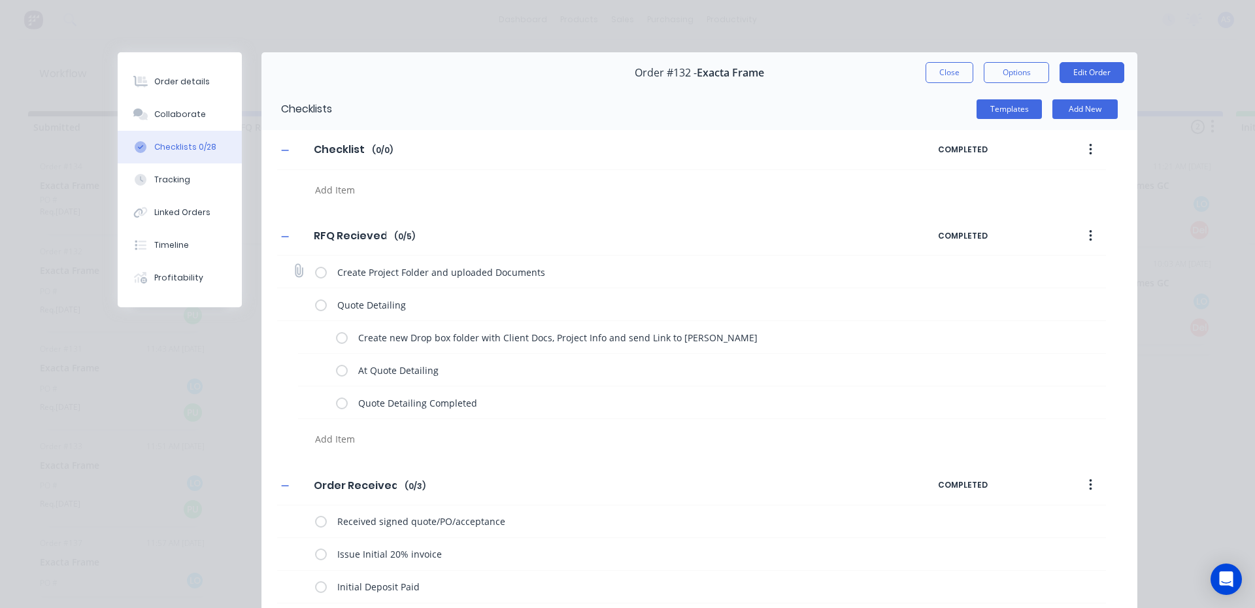
click at [317, 275] on label at bounding box center [321, 272] width 12 height 14
click at [0, 0] on input "checkbox" at bounding box center [0, 0] width 0 height 0
click at [337, 332] on label at bounding box center [342, 337] width 12 height 14
click at [0, 0] on input "checkbox" at bounding box center [0, 0] width 0 height 0
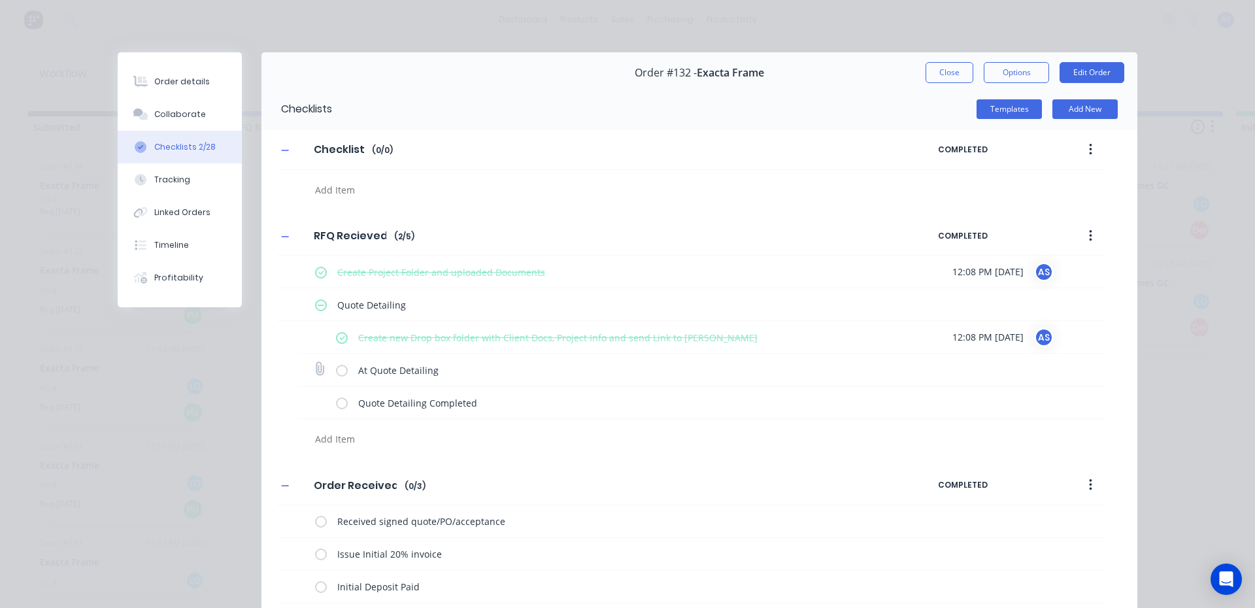
click at [341, 373] on label at bounding box center [342, 370] width 12 height 14
click at [0, 0] on input "checkbox" at bounding box center [0, 0] width 0 height 0
click at [926, 79] on button "Close" at bounding box center [950, 72] width 48 height 21
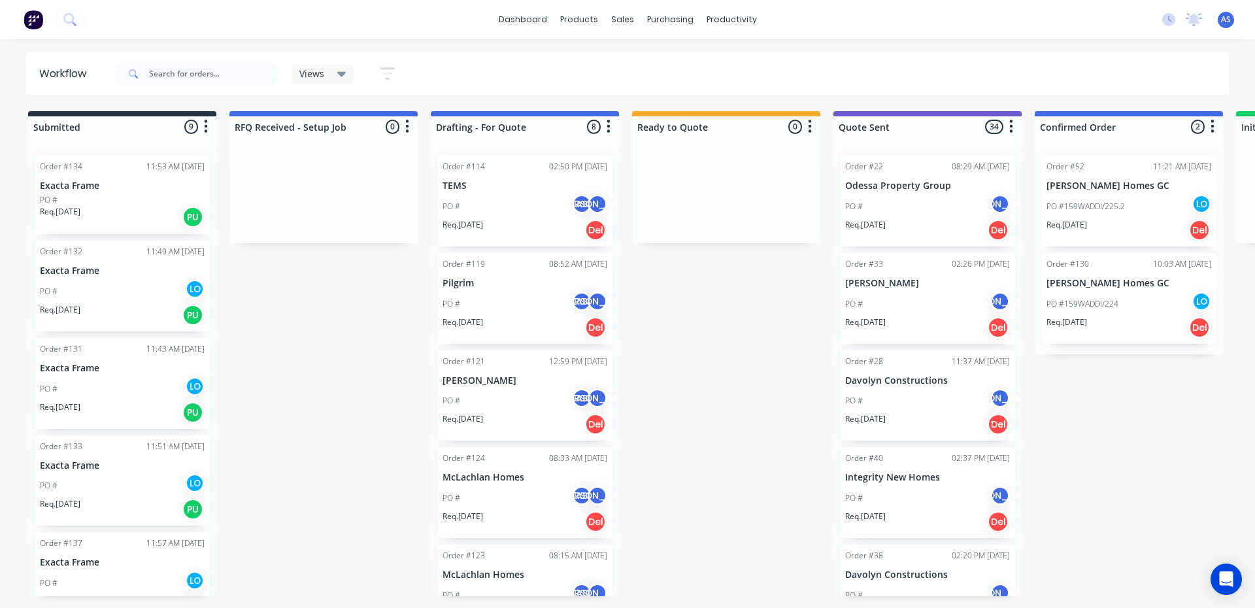
click at [86, 471] on p "Exacta Frame" at bounding box center [122, 465] width 165 height 11
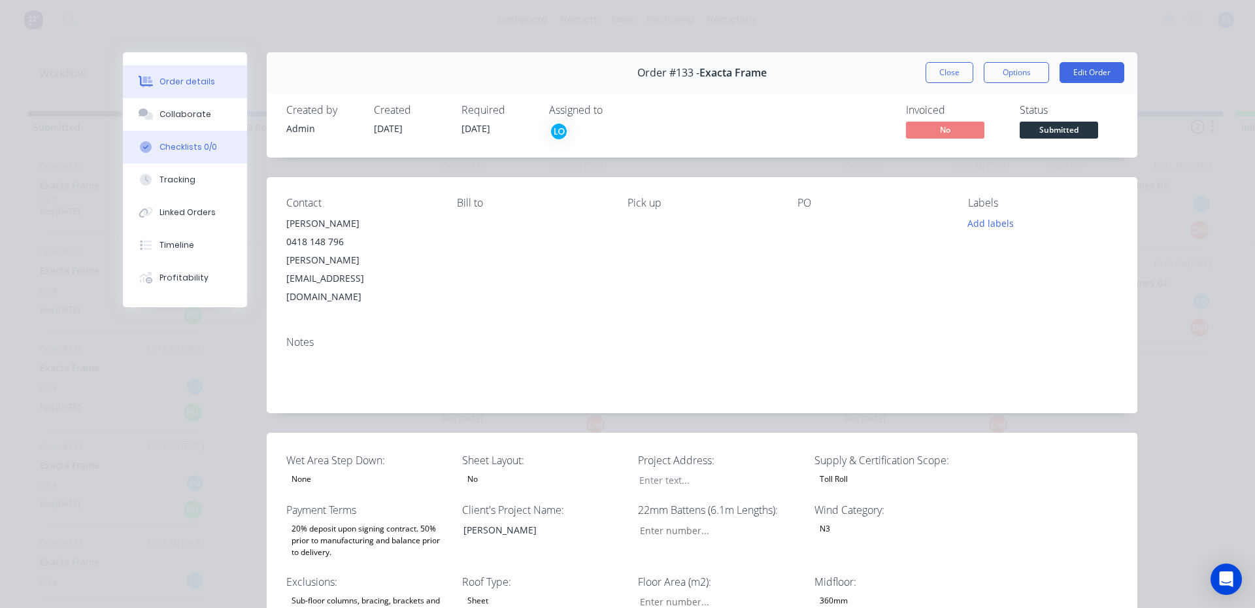
click at [189, 133] on button "Checklists 0/0" at bounding box center [185, 147] width 124 height 33
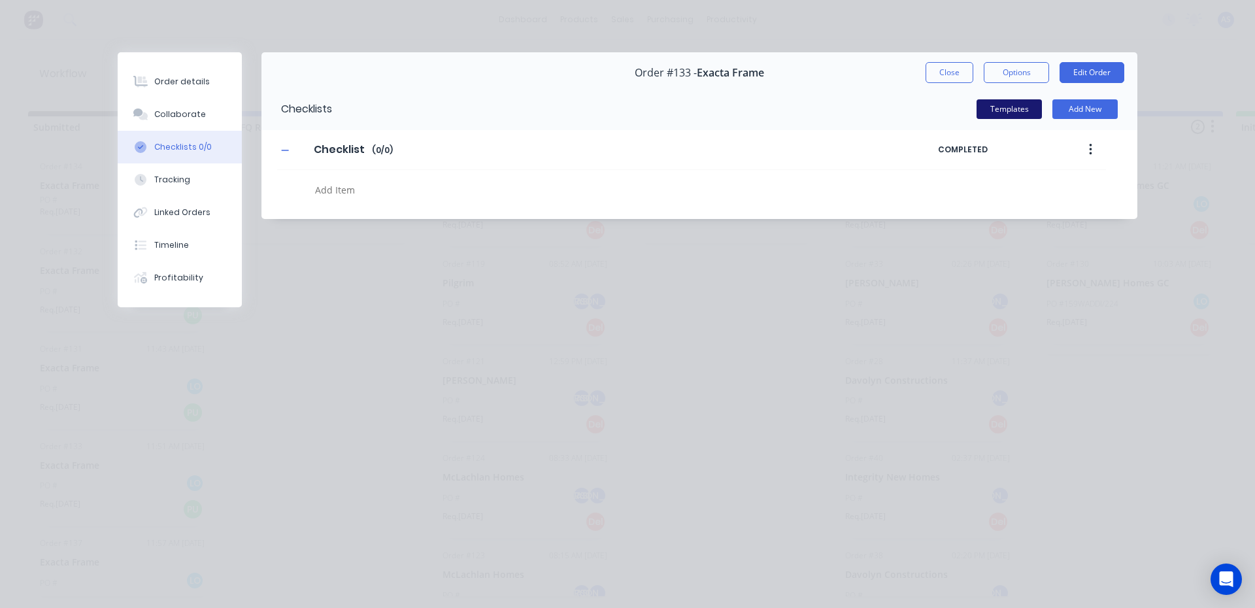
click at [1033, 105] on button "Templates" at bounding box center [1009, 109] width 65 height 20
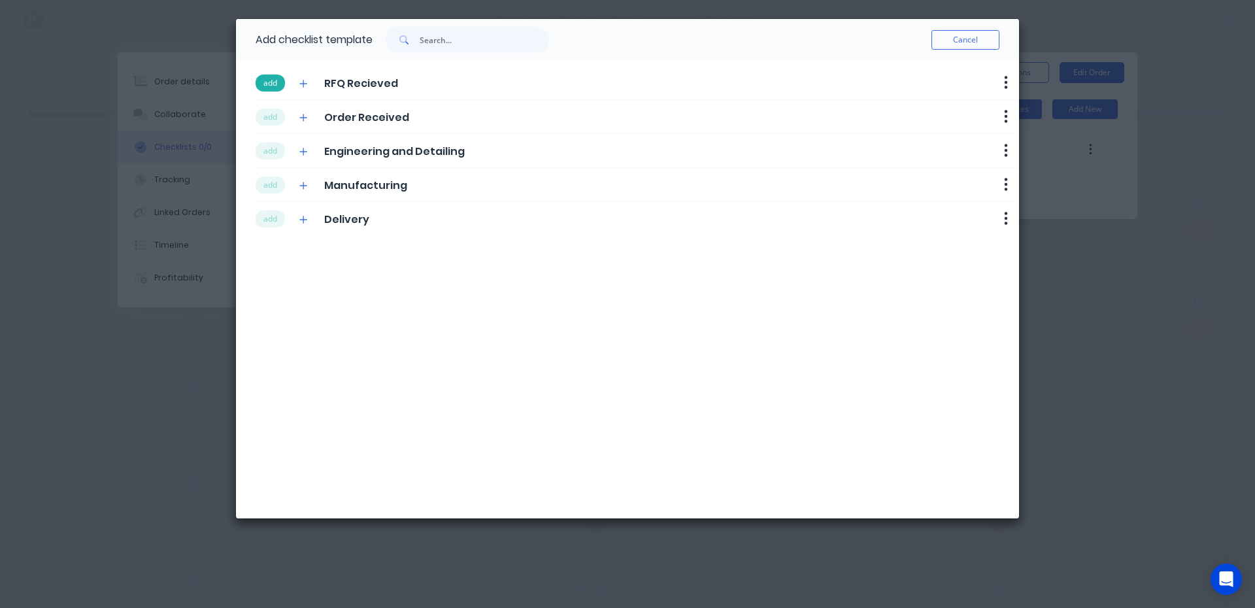
click at [275, 84] on button "add" at bounding box center [270, 83] width 29 height 17
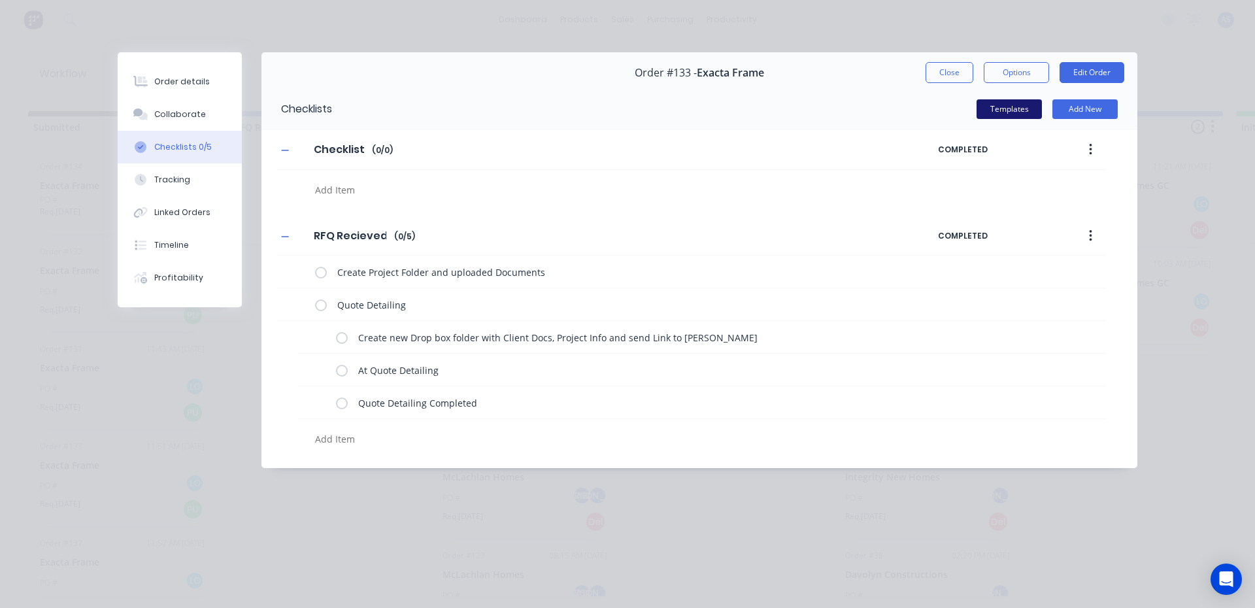
click at [998, 103] on button "Templates" at bounding box center [1009, 109] width 65 height 20
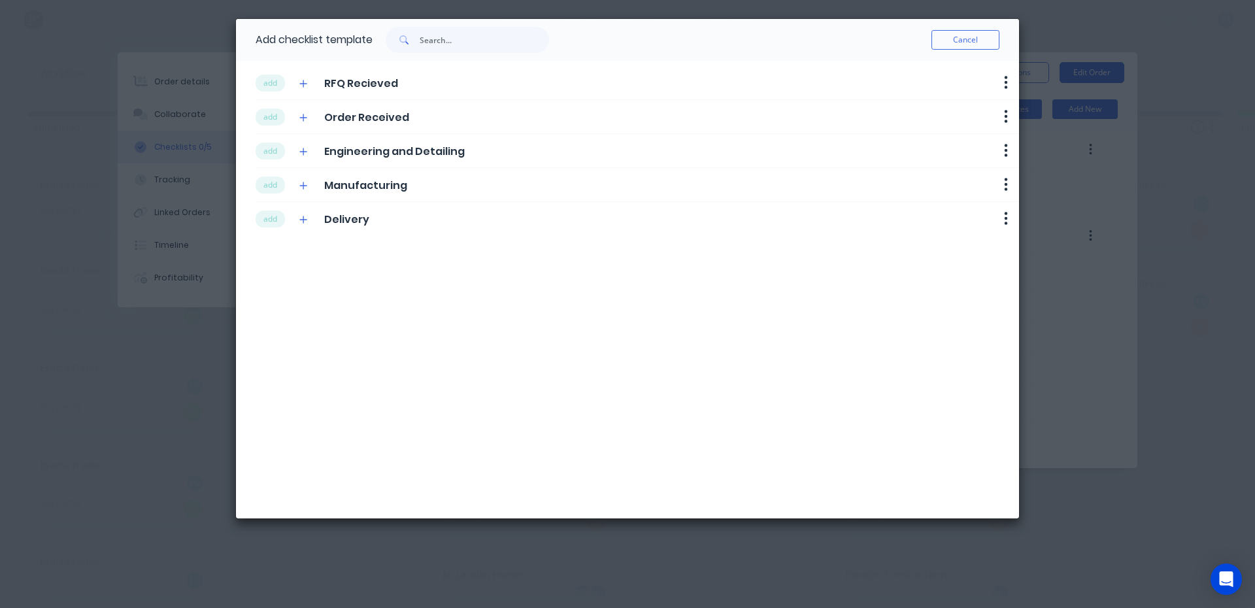
click at [277, 129] on div "add Order Received Delete" at bounding box center [638, 117] width 764 height 34
click at [277, 118] on button "add" at bounding box center [270, 117] width 29 height 17
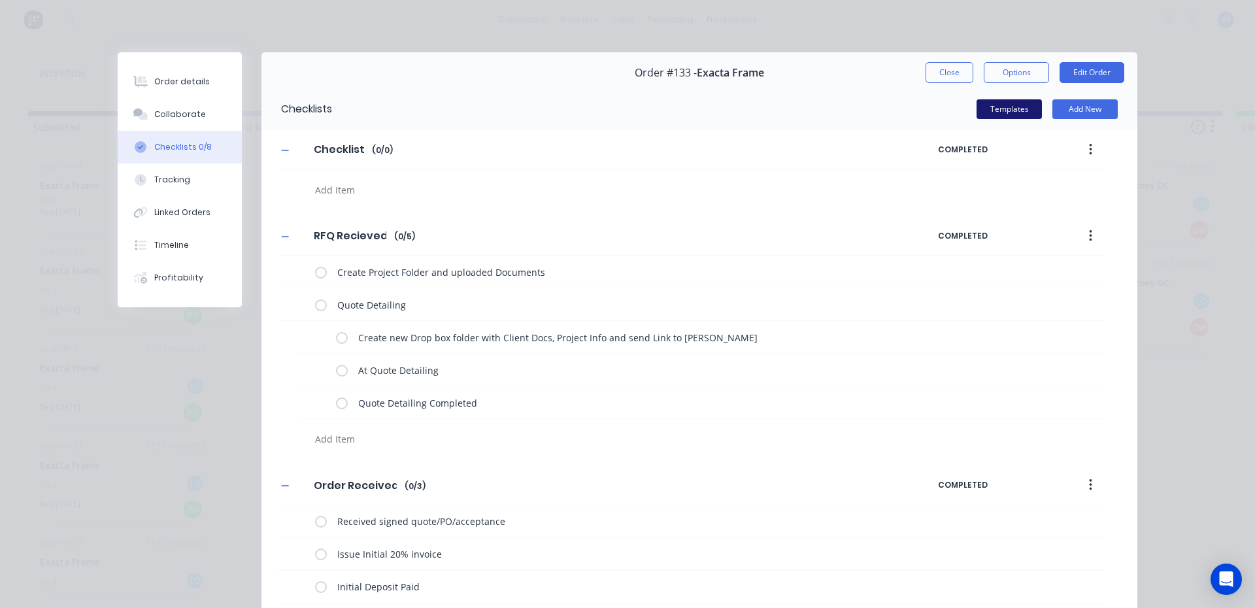
click at [1021, 106] on button "Templates" at bounding box center [1009, 109] width 65 height 20
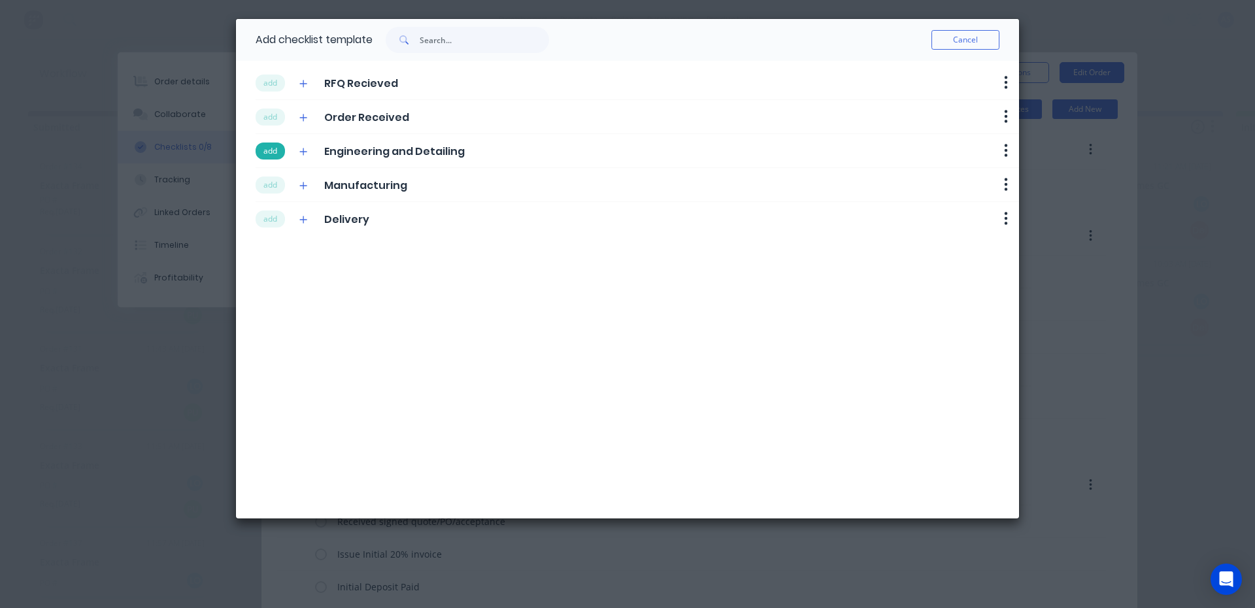
click at [279, 159] on button "add" at bounding box center [270, 151] width 29 height 17
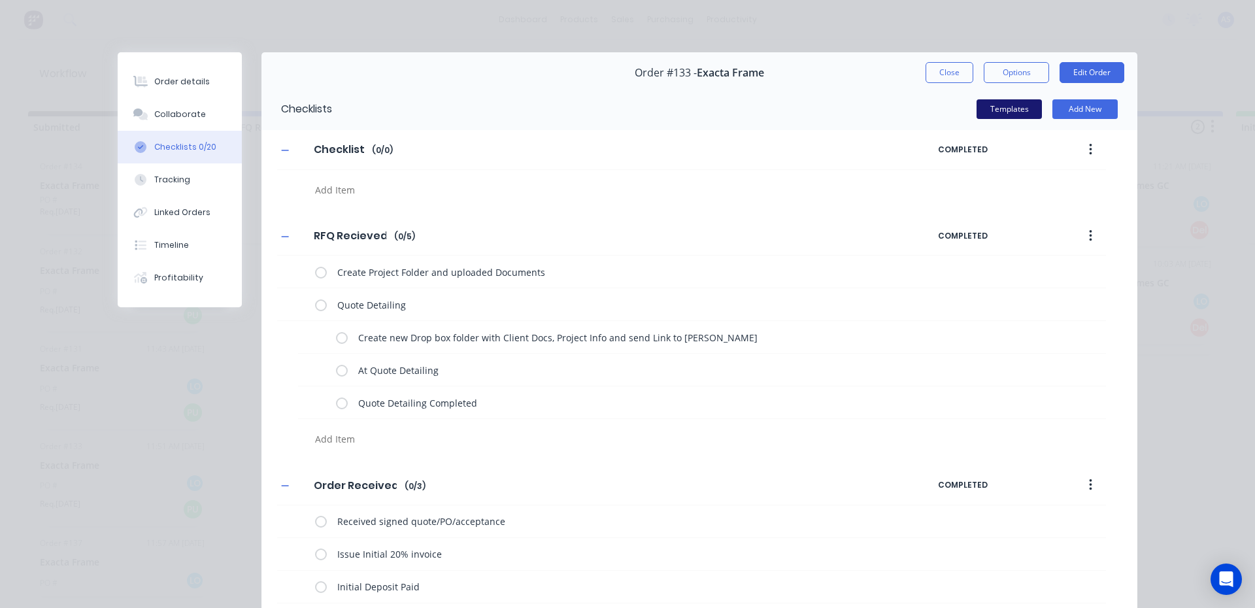
click at [995, 107] on button "Templates" at bounding box center [1009, 109] width 65 height 20
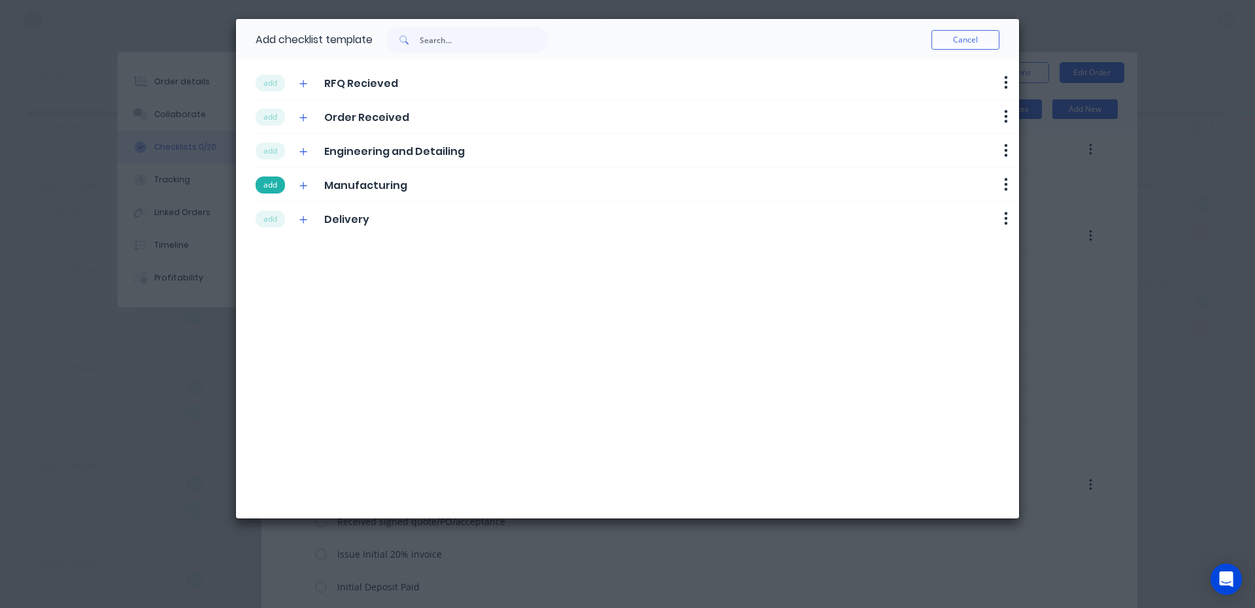
click at [277, 186] on button "add" at bounding box center [270, 185] width 29 height 17
click at [267, 218] on button "add" at bounding box center [270, 219] width 29 height 17
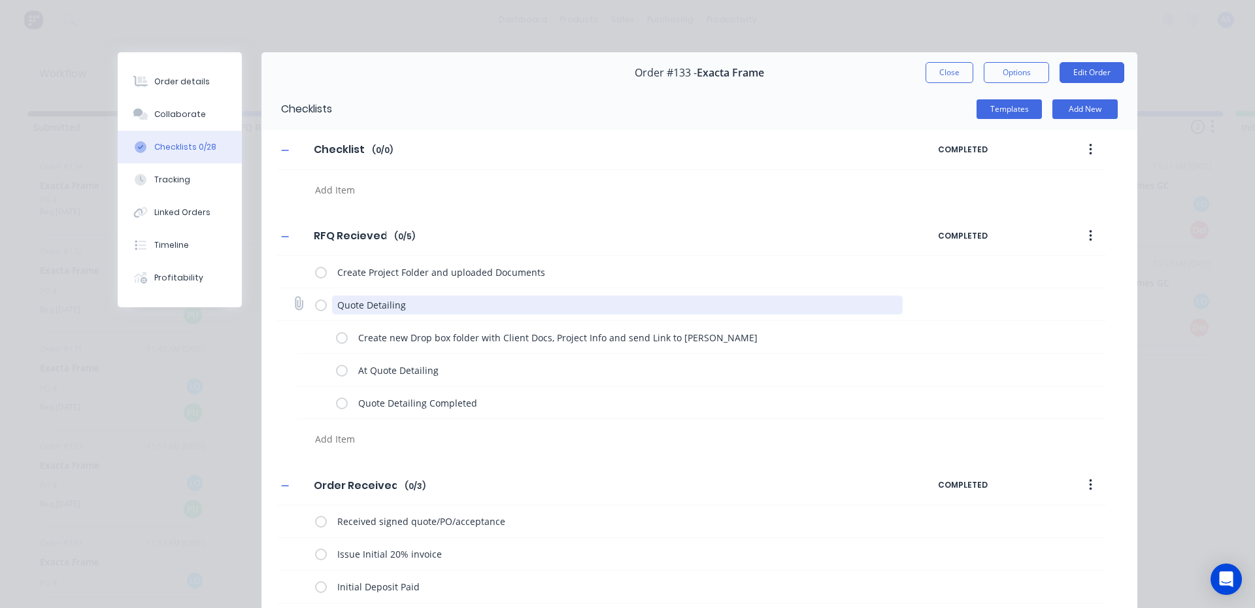
click at [337, 303] on textarea "Quote Detailing" at bounding box center [617, 305] width 571 height 19
click at [320, 269] on label at bounding box center [321, 272] width 12 height 14
click at [0, 0] on input "checkbox" at bounding box center [0, 0] width 0 height 0
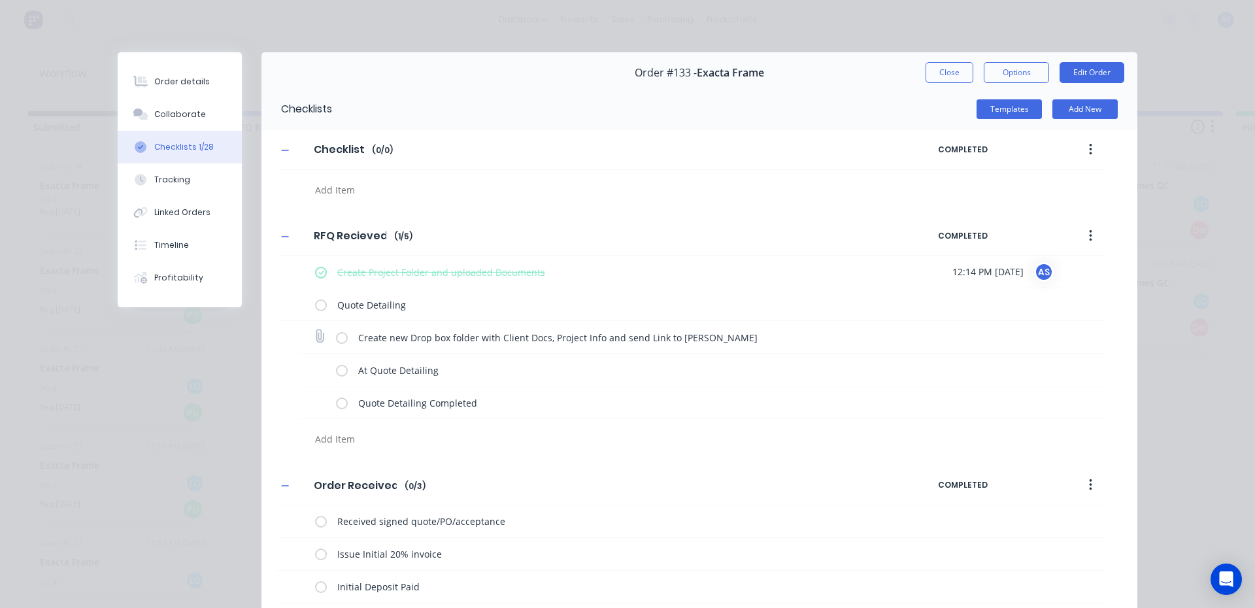
click at [340, 336] on label at bounding box center [342, 337] width 12 height 14
click at [0, 0] on input "checkbox" at bounding box center [0, 0] width 0 height 0
click at [336, 368] on label at bounding box center [342, 370] width 12 height 14
click at [0, 0] on input "checkbox" at bounding box center [0, 0] width 0 height 0
type textarea "x"
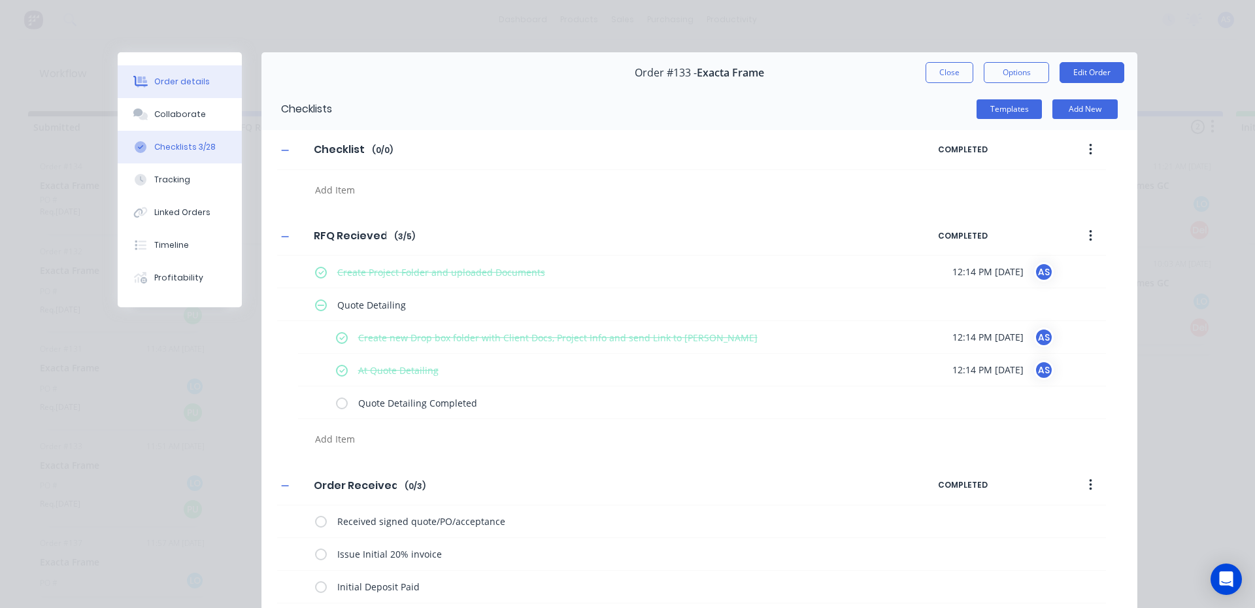
click at [175, 78] on div "Order details" at bounding box center [182, 82] width 56 height 12
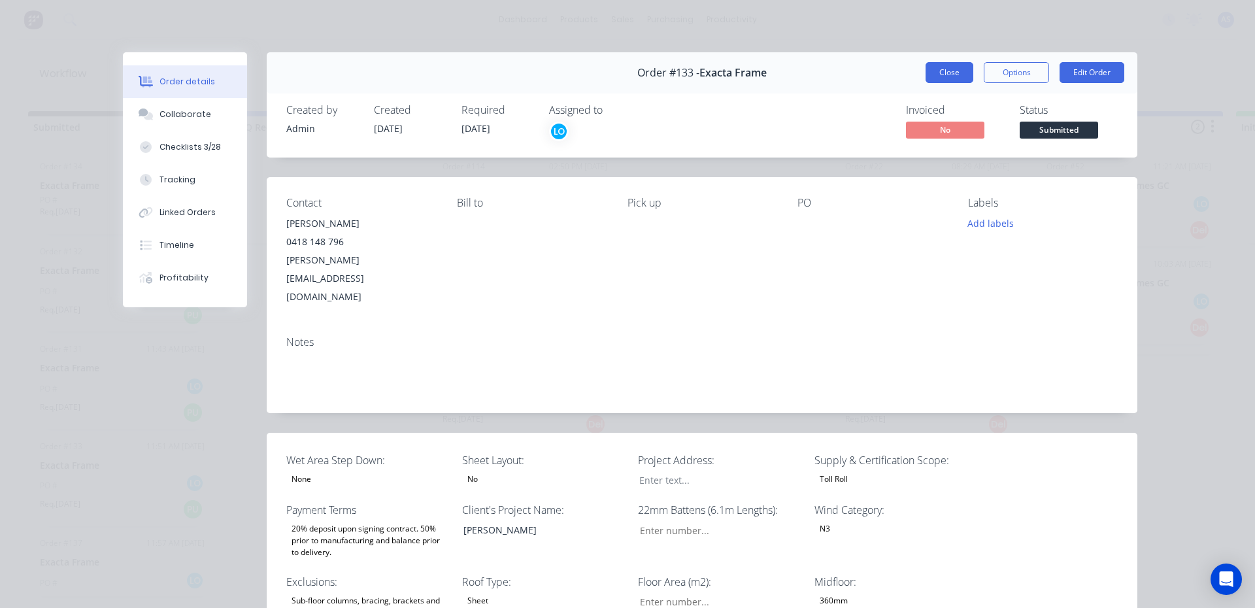
click at [949, 78] on button "Close" at bounding box center [950, 72] width 48 height 21
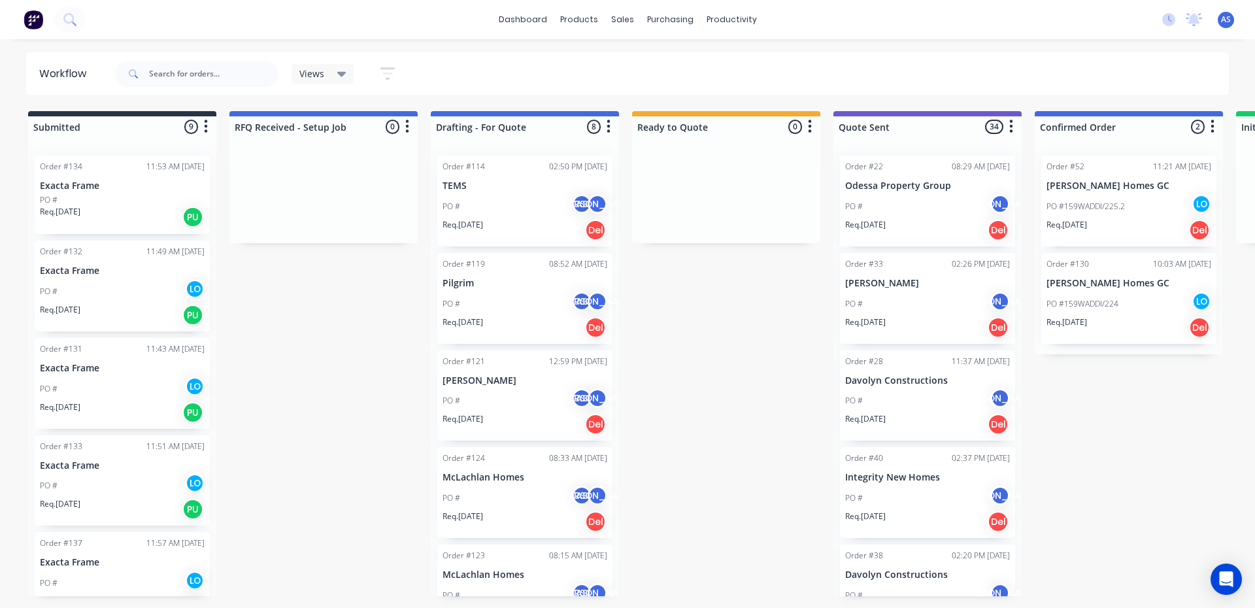
click at [114, 200] on div "PO #" at bounding box center [122, 200] width 165 height 12
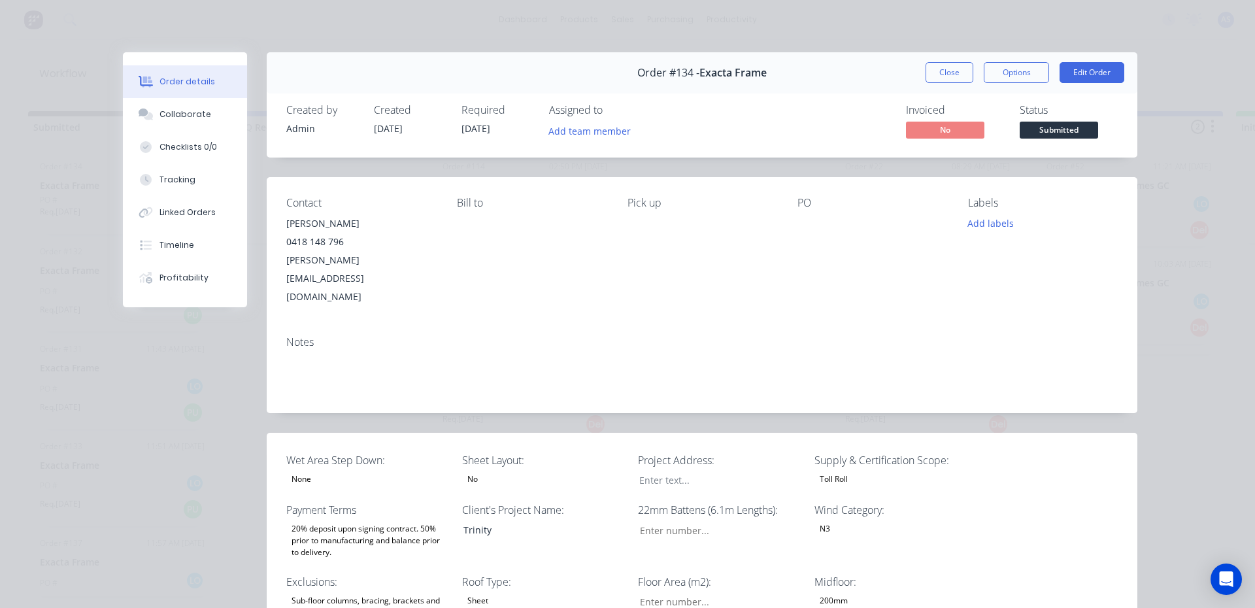
click at [473, 129] on span "[DATE]" at bounding box center [476, 128] width 29 height 12
click at [488, 128] on span "[DATE]" at bounding box center [476, 128] width 29 height 12
click at [1089, 65] on button "Edit Order" at bounding box center [1092, 72] width 65 height 21
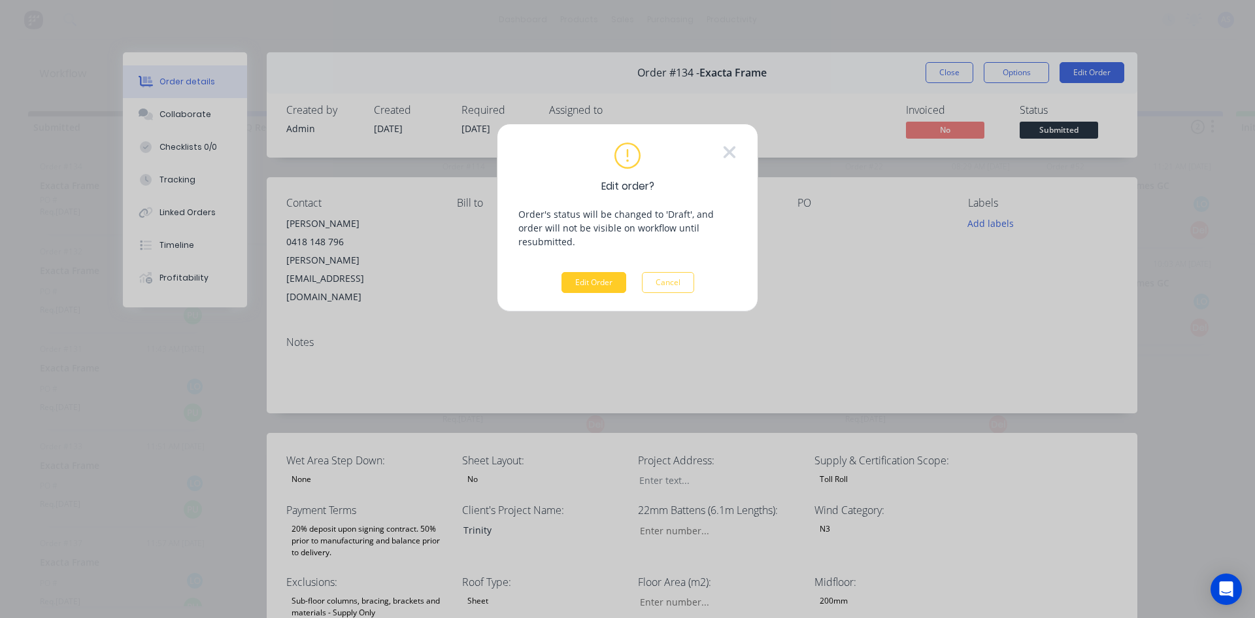
click at [623, 272] on button "Edit Order" at bounding box center [594, 282] width 65 height 21
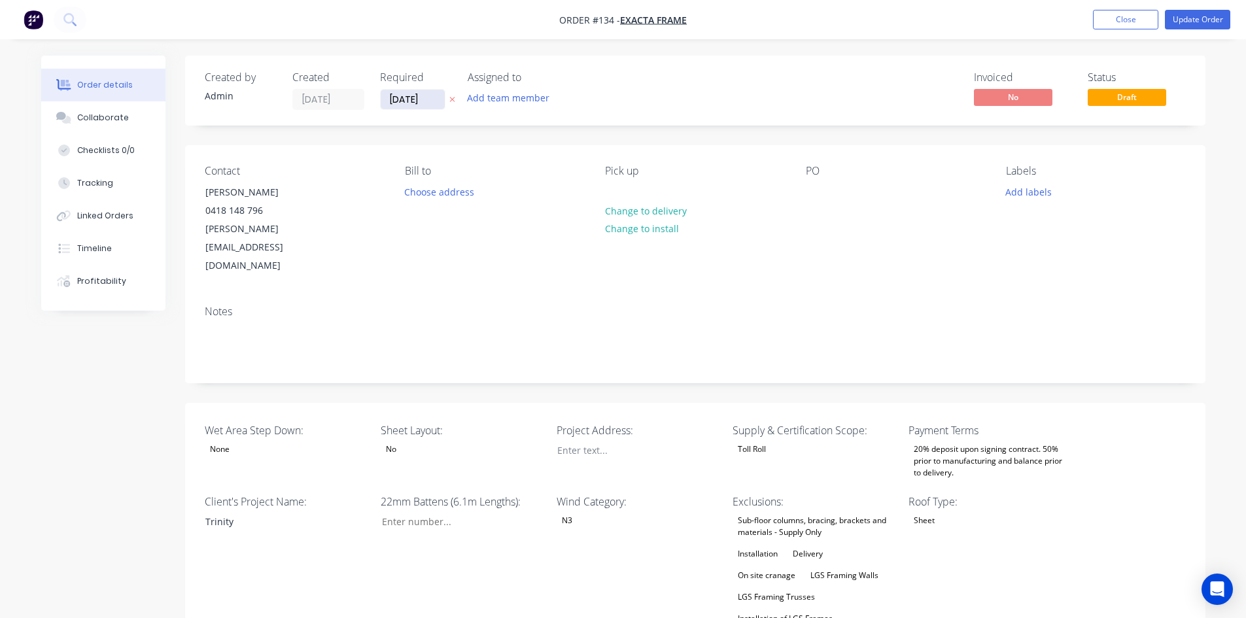
click at [411, 94] on input "[DATE]" at bounding box center [413, 100] width 64 height 20
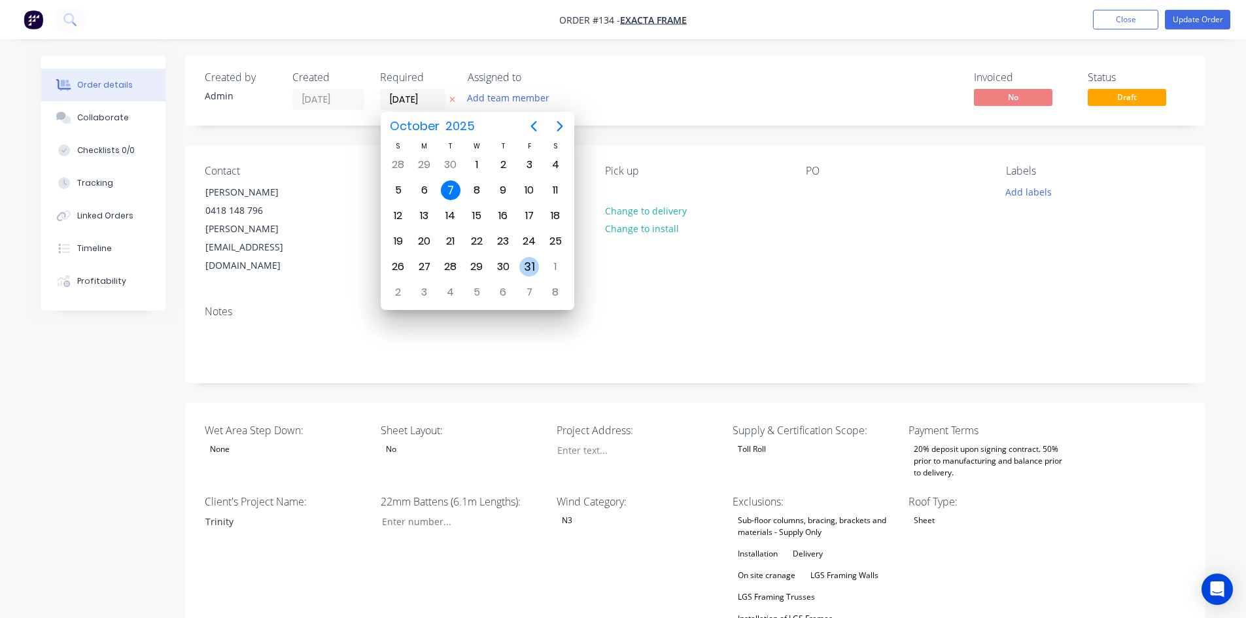
click at [525, 272] on div "31" at bounding box center [529, 267] width 20 height 20
type input "[DATE]"
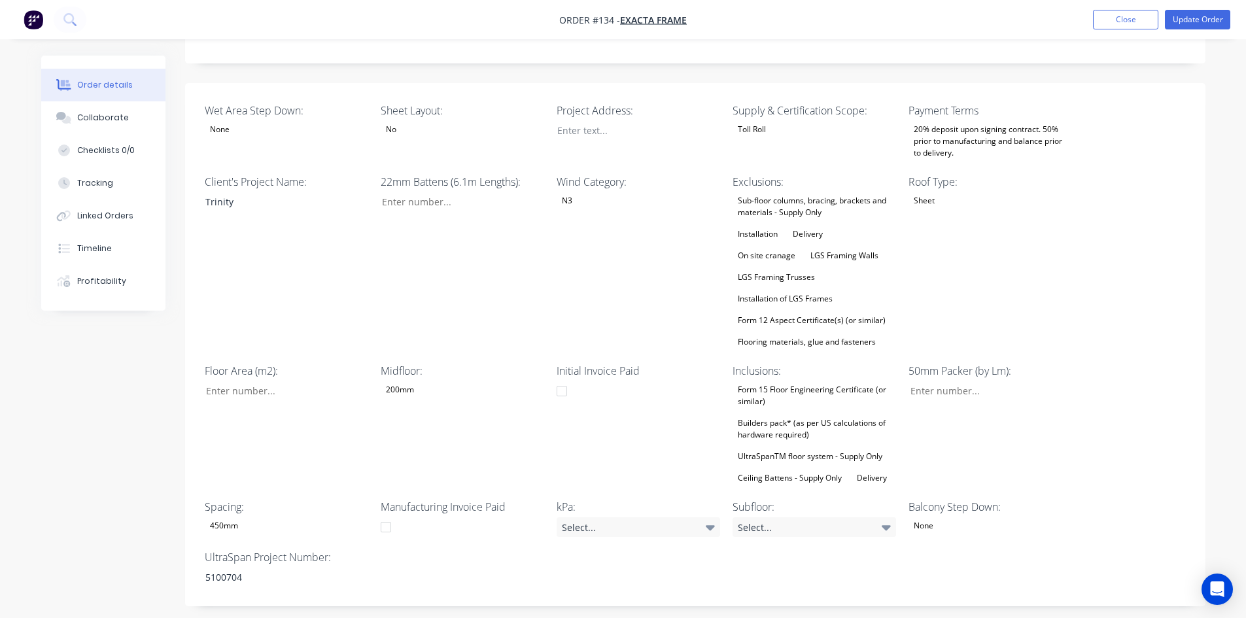
scroll to position [327, 0]
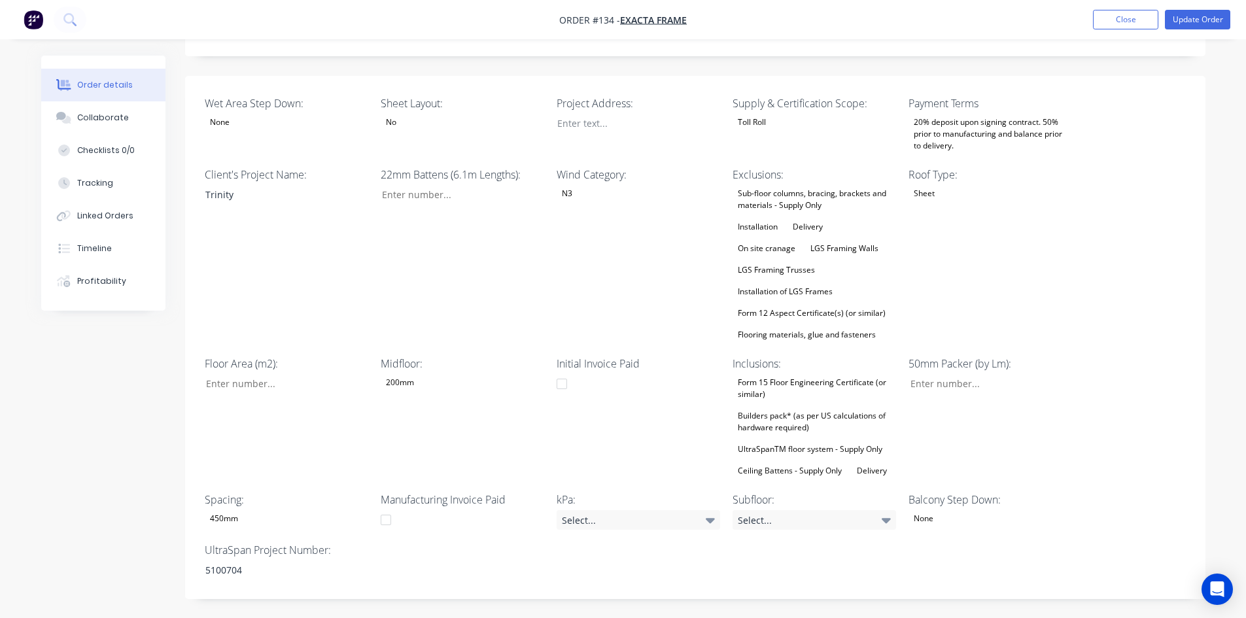
click at [405, 374] on div "200mm" at bounding box center [400, 382] width 39 height 17
click at [409, 399] on button "200mm" at bounding box center [479, 401] width 196 height 26
click at [806, 510] on div "Select..." at bounding box center [813, 520] width 163 height 20
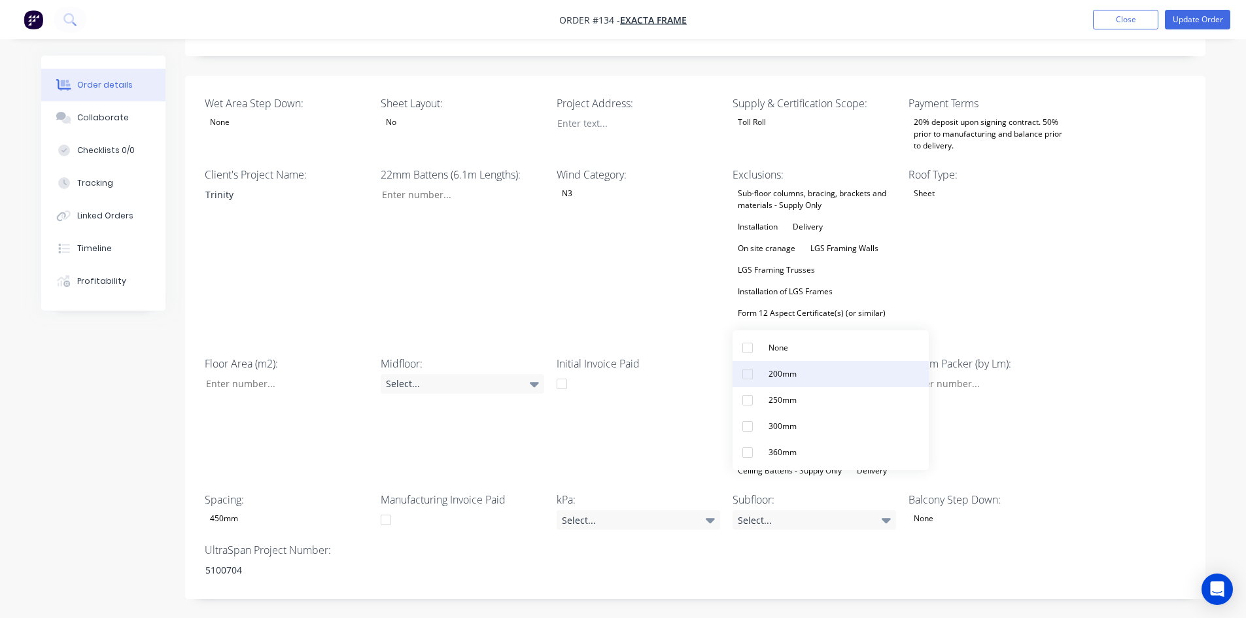
click at [781, 383] on button "200mm" at bounding box center [830, 374] width 196 height 26
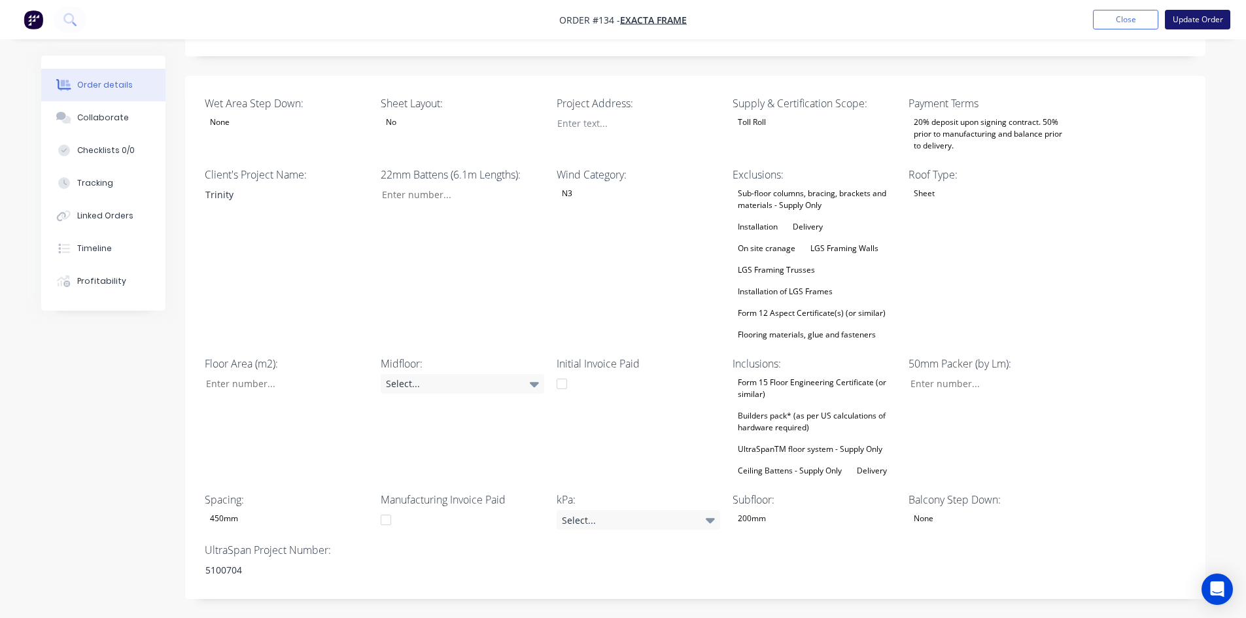
click at [1195, 16] on button "Update Order" at bounding box center [1197, 20] width 65 height 20
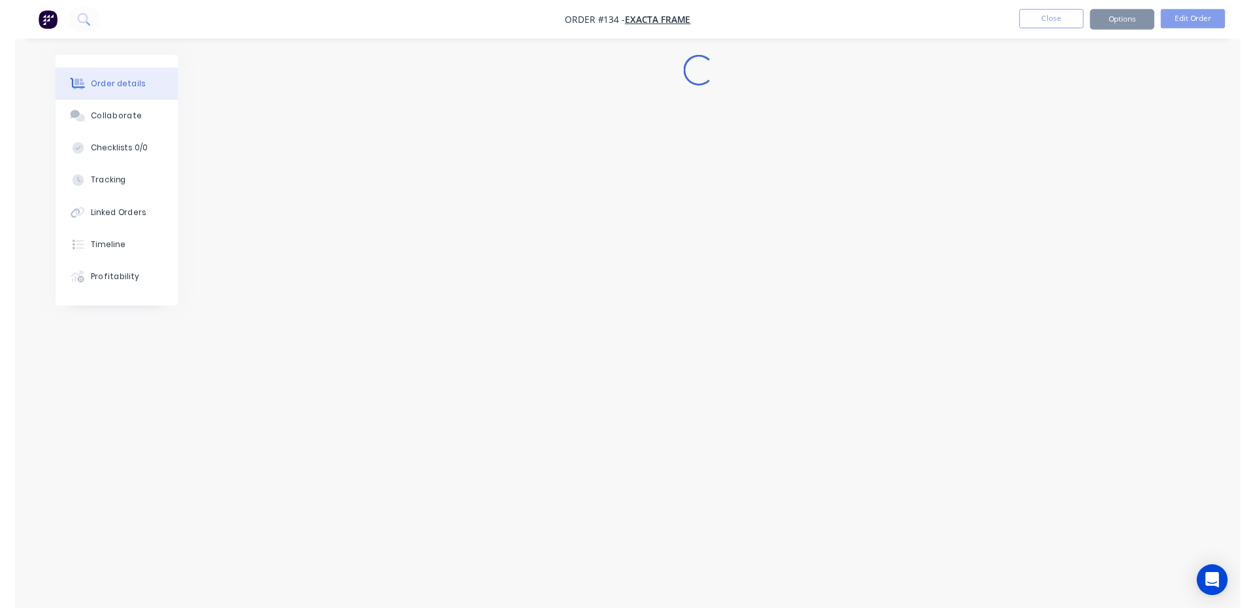
scroll to position [0, 0]
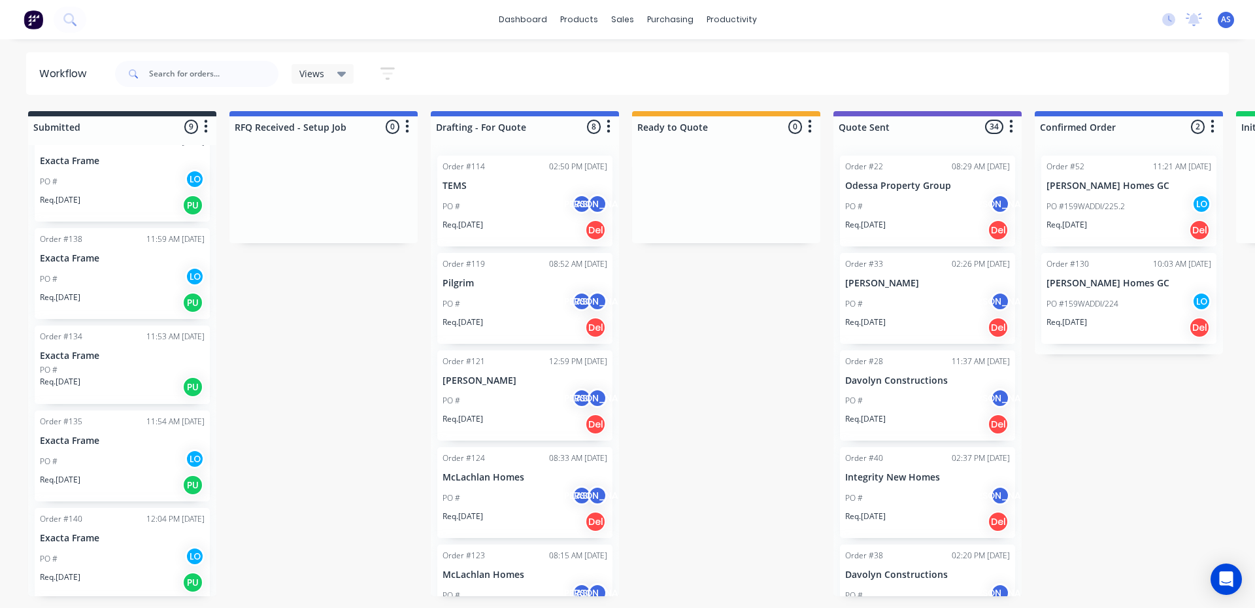
scroll to position [327, 0]
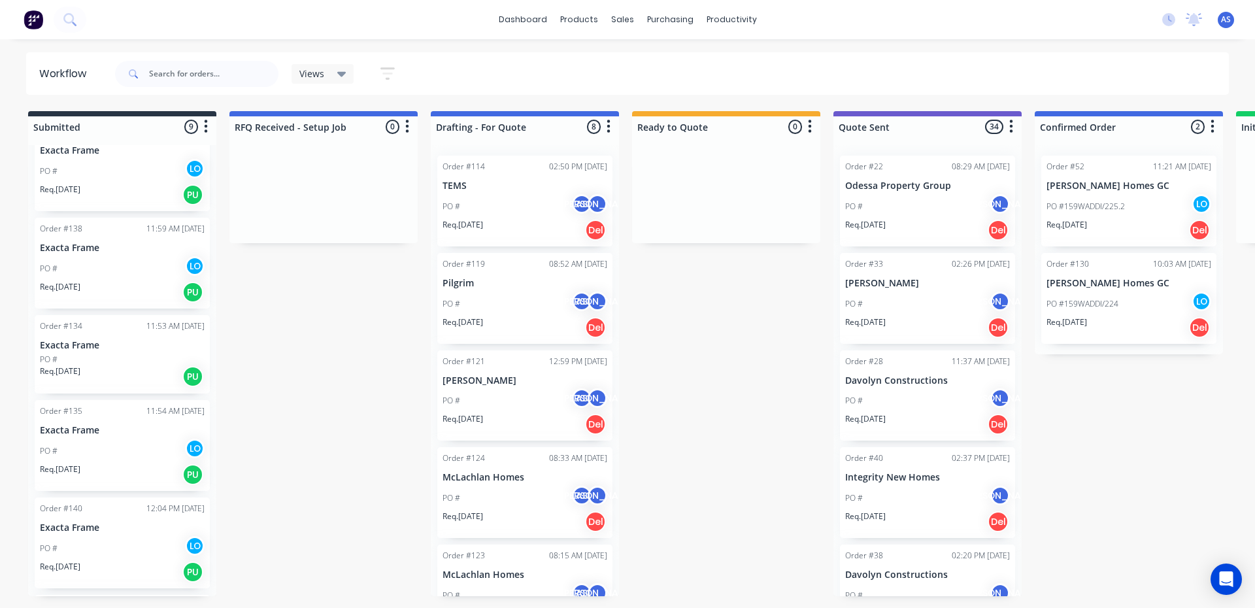
click at [105, 425] on p "Exacta Frame" at bounding box center [122, 430] width 165 height 11
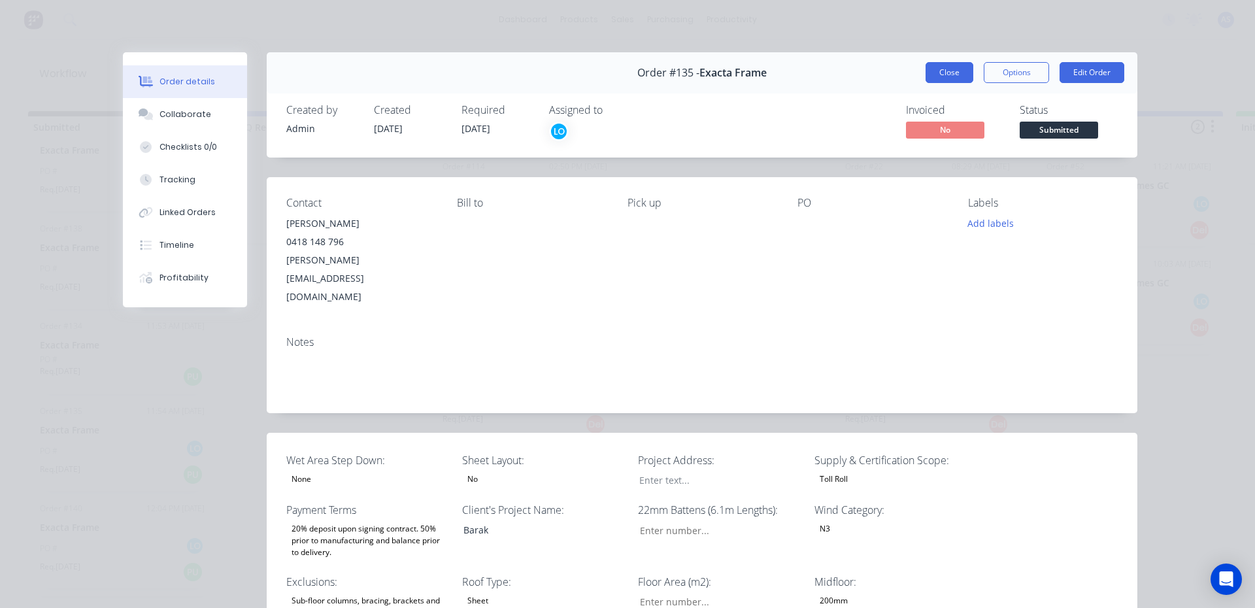
click at [949, 73] on button "Close" at bounding box center [950, 72] width 48 height 21
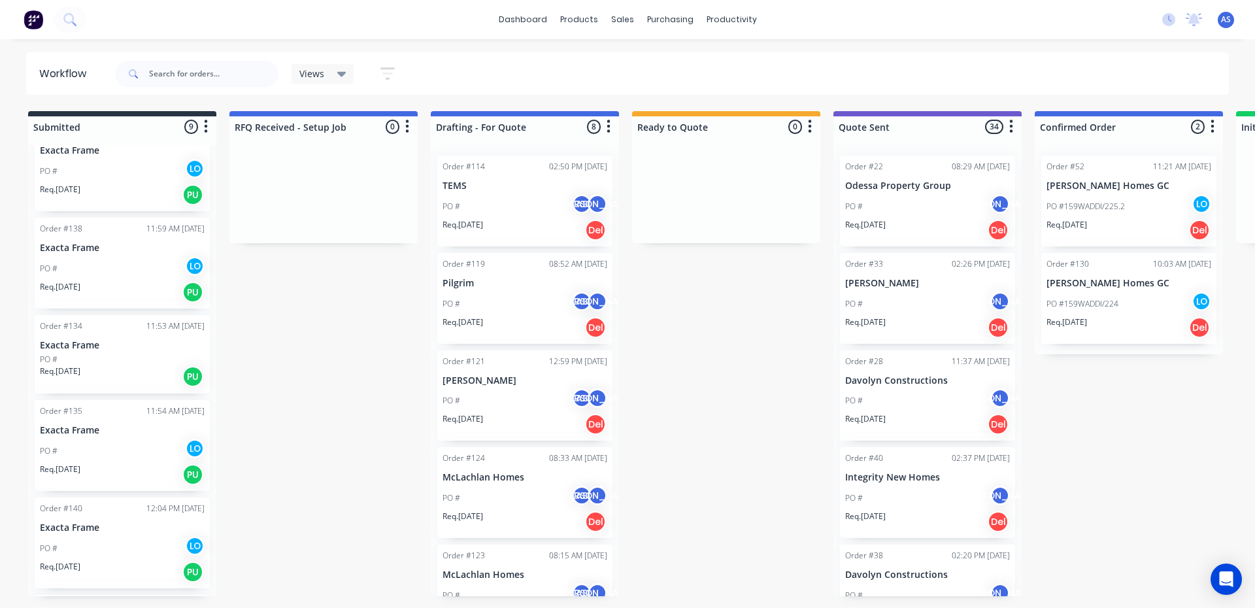
click at [122, 361] on div "PO #" at bounding box center [122, 360] width 165 height 12
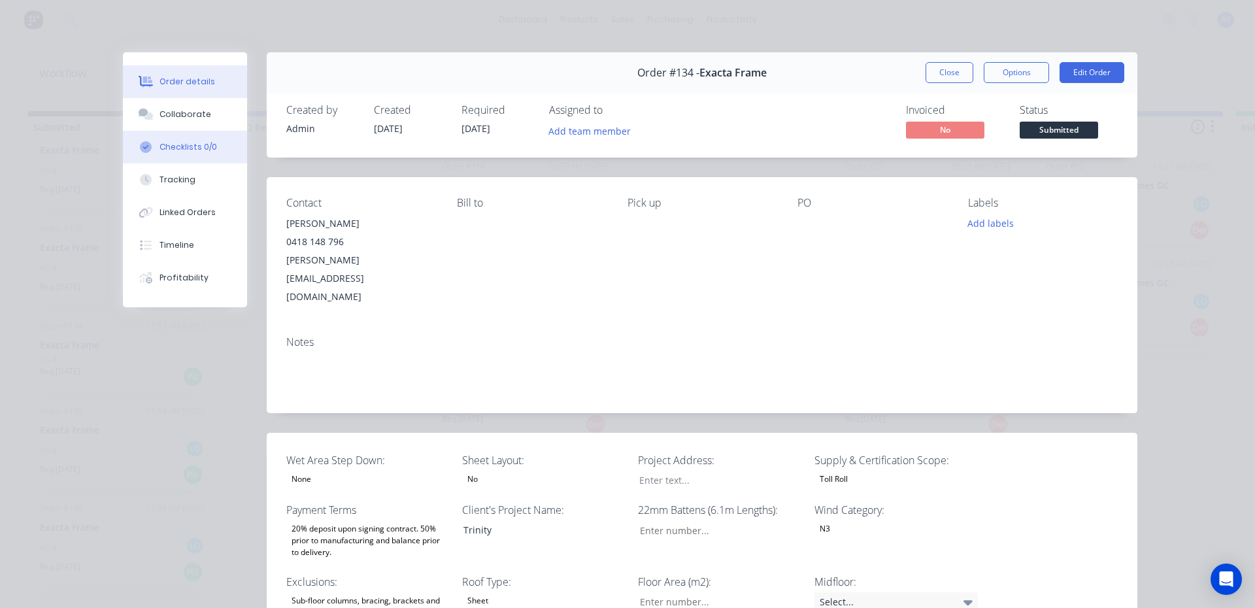
click at [201, 150] on div "Checklists 0/0" at bounding box center [189, 147] width 58 height 12
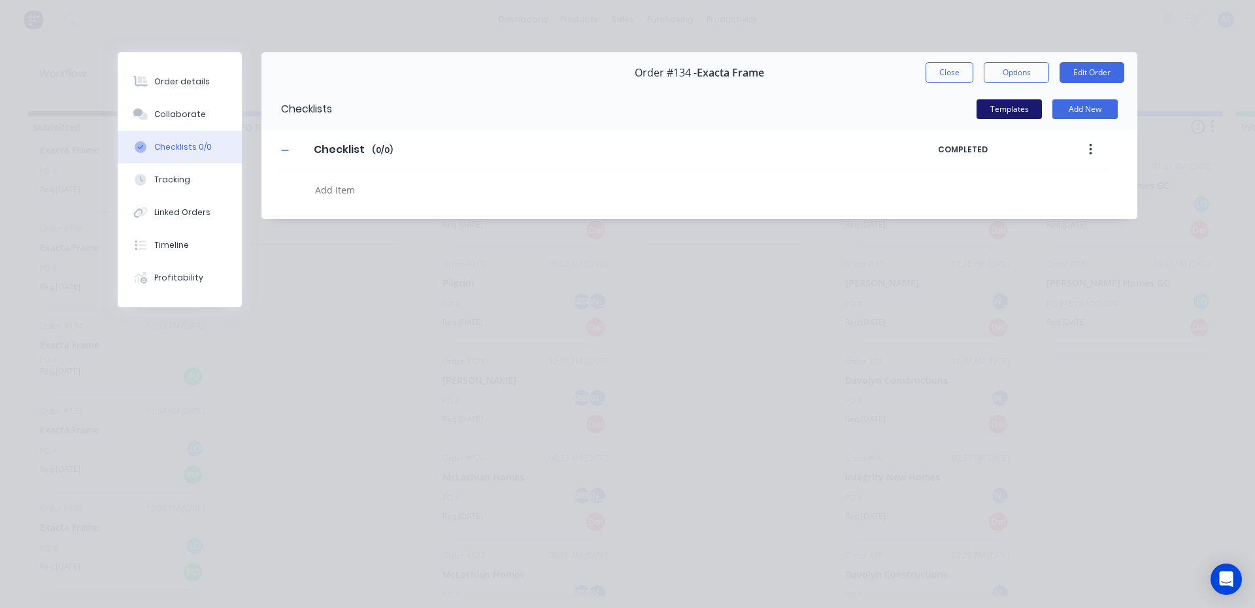
click at [989, 112] on button "Templates" at bounding box center [1009, 109] width 65 height 20
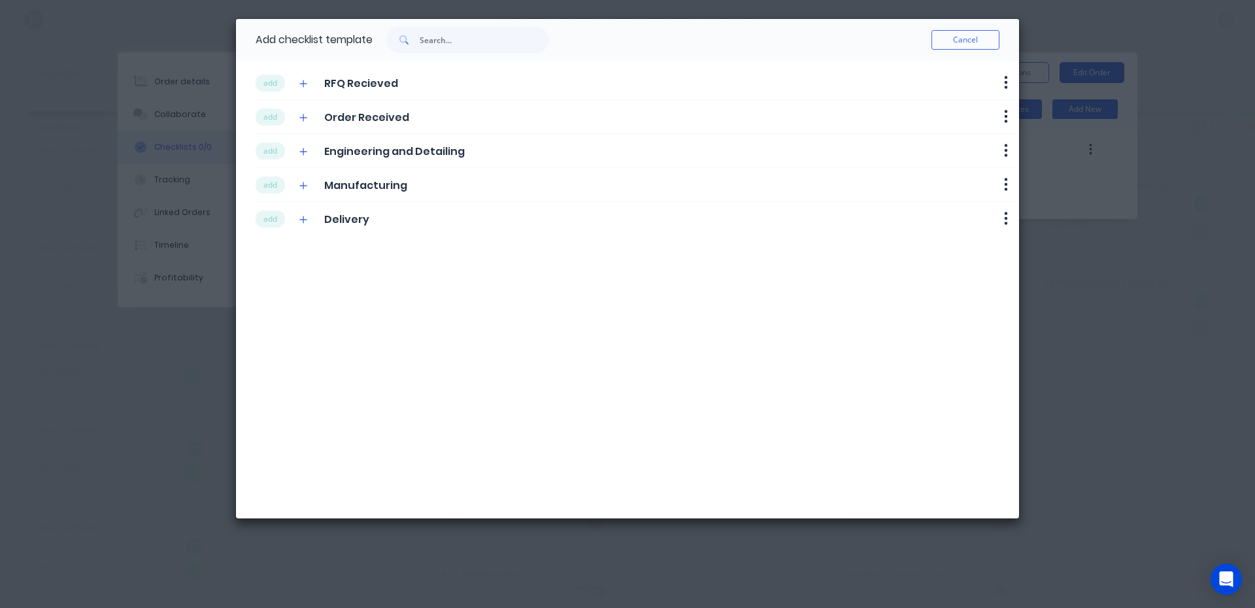
click at [273, 92] on div "add RFQ Recieved Delete" at bounding box center [638, 83] width 764 height 34
click at [272, 89] on button "add" at bounding box center [270, 83] width 29 height 17
click at [272, 107] on div "add Order Received Delete" at bounding box center [638, 117] width 764 height 34
click at [272, 113] on button "add" at bounding box center [270, 117] width 29 height 17
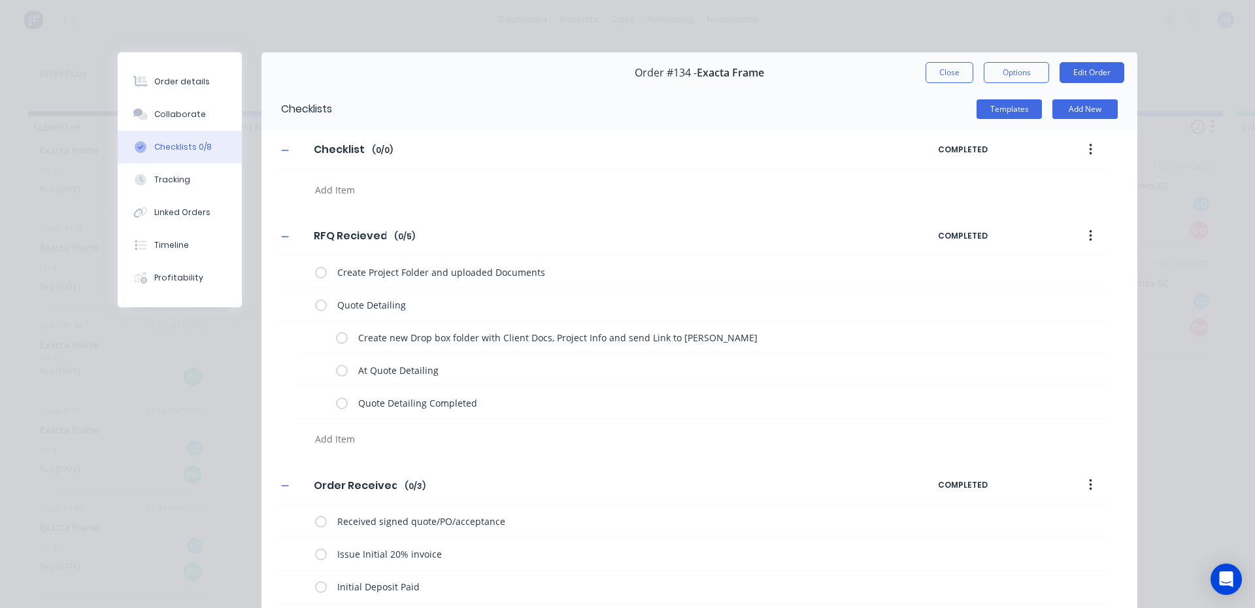
click at [276, 150] on div "Checklist Checklist Enter Checklist name ( 0 / 0 ) COMPLETED" at bounding box center [700, 166] width 876 height 73
click at [993, 120] on div "Templates Add New" at bounding box center [735, 109] width 806 height 42
click at [993, 105] on button "Templates" at bounding box center [1009, 109] width 65 height 20
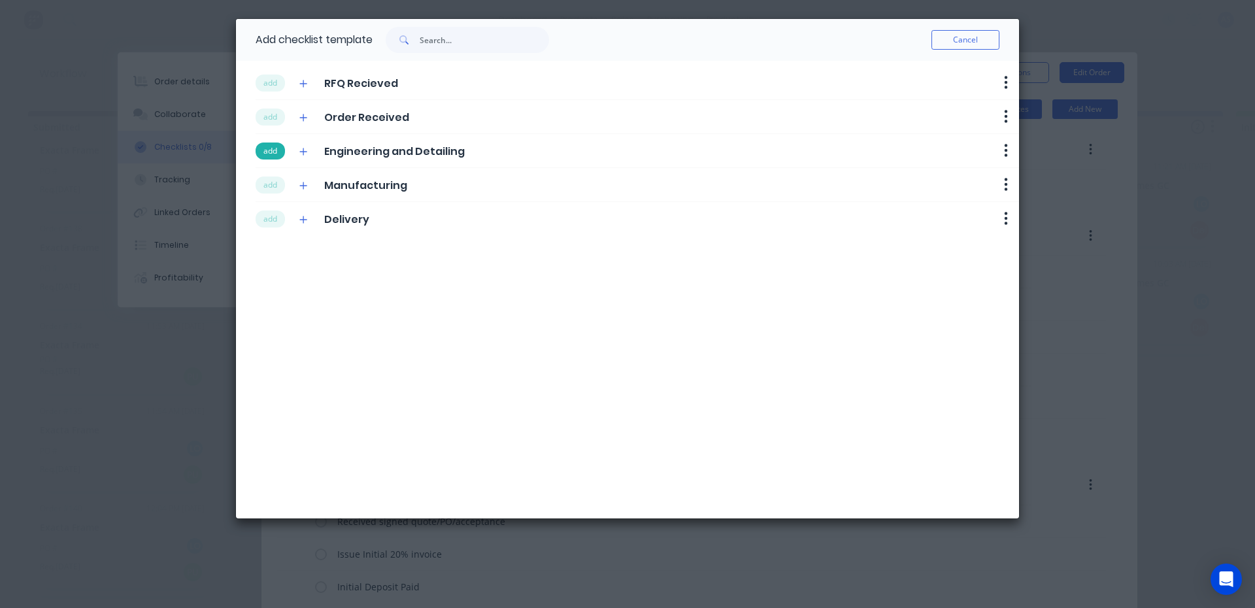
click at [275, 148] on button "add" at bounding box center [270, 151] width 29 height 17
click at [277, 175] on div "add Manufacturing Delete" at bounding box center [638, 185] width 764 height 34
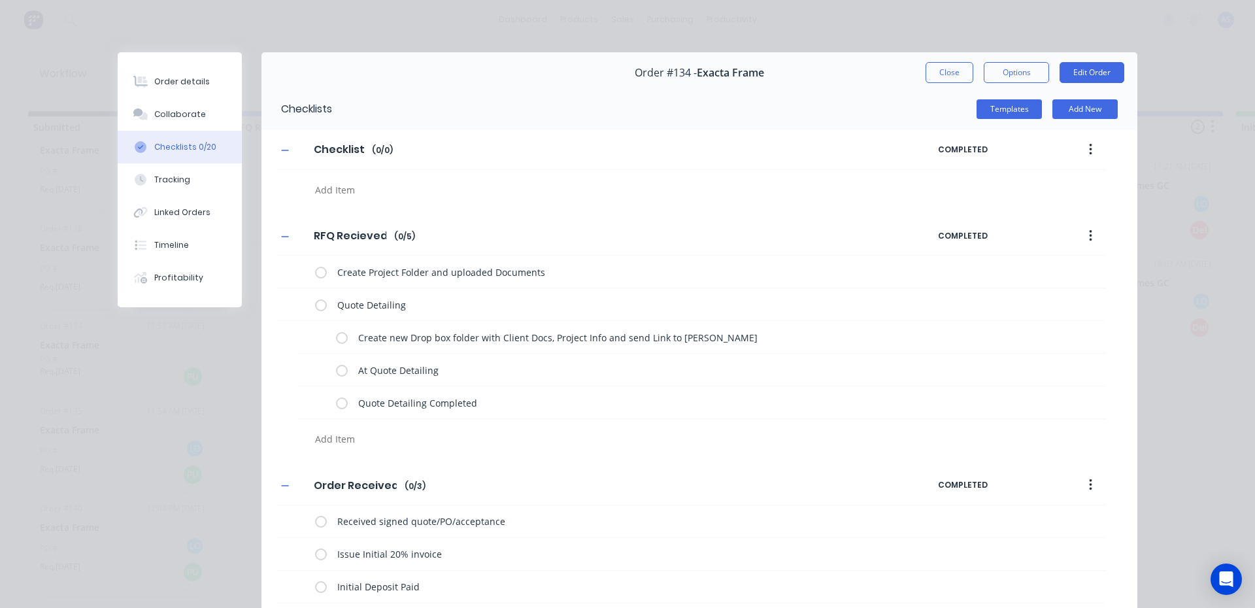
click at [277, 182] on div at bounding box center [567, 186] width 581 height 33
click at [996, 108] on button "Templates" at bounding box center [1009, 109] width 65 height 20
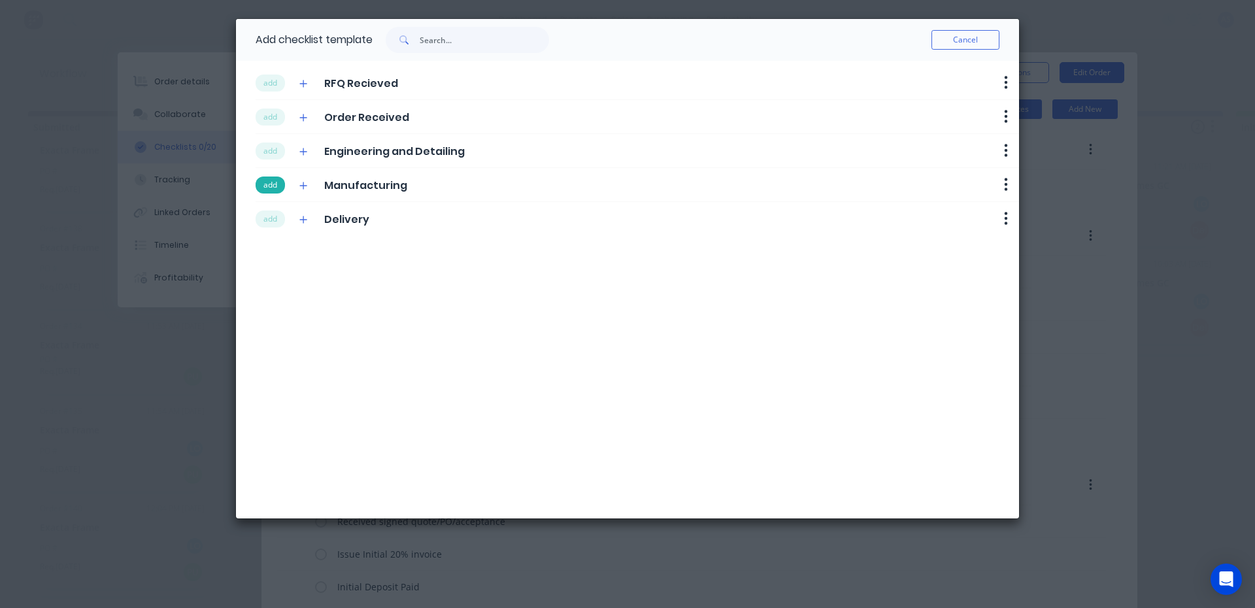
click at [272, 189] on button "add" at bounding box center [270, 185] width 29 height 17
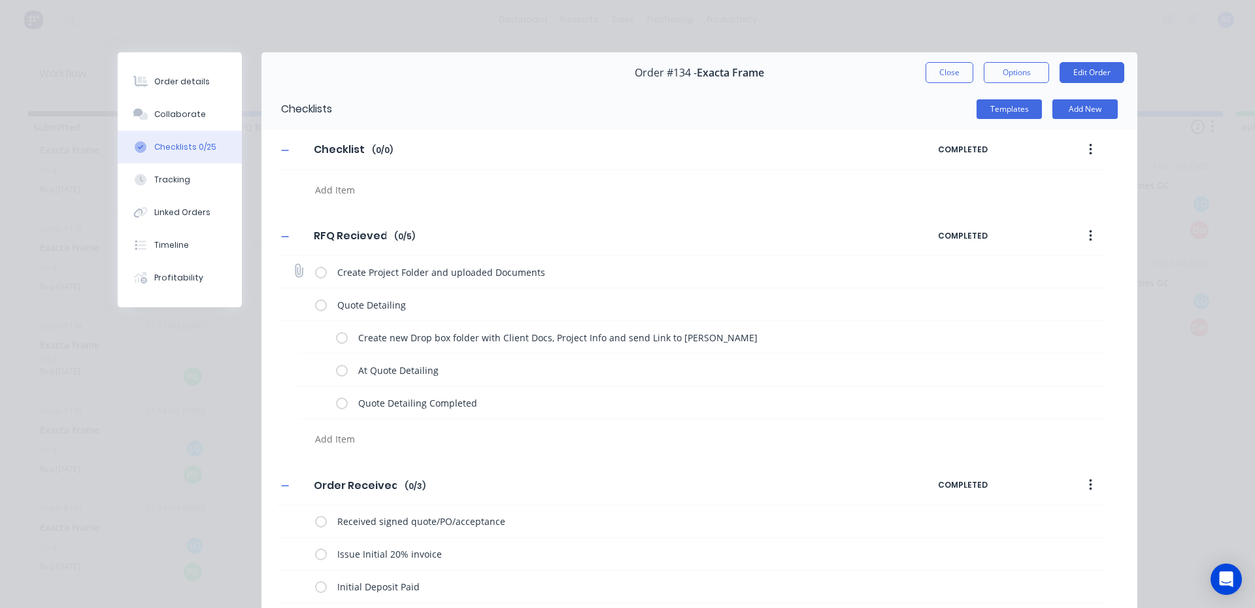
click at [322, 273] on label at bounding box center [321, 272] width 12 height 14
click at [0, 0] on input "checkbox" at bounding box center [0, 0] width 0 height 0
click at [340, 340] on label at bounding box center [342, 337] width 12 height 14
click at [0, 0] on input "checkbox" at bounding box center [0, 0] width 0 height 0
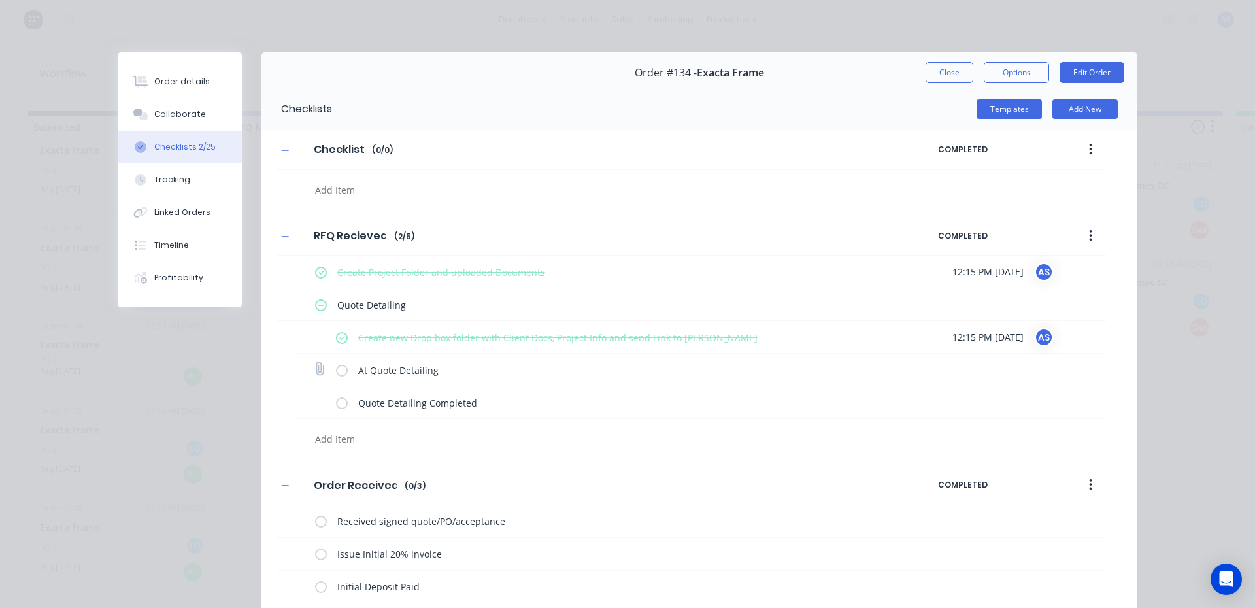
click at [343, 371] on div "At Quote Detailing" at bounding box center [625, 370] width 578 height 26
click at [183, 89] on button "Order details" at bounding box center [180, 81] width 124 height 33
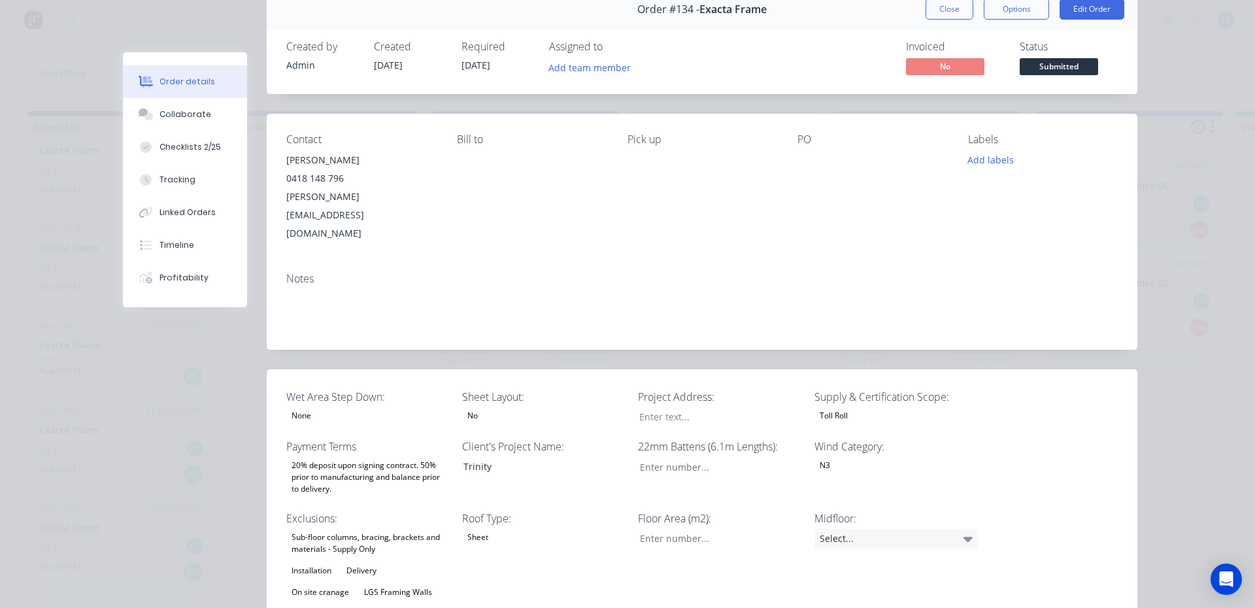
scroll to position [0, 0]
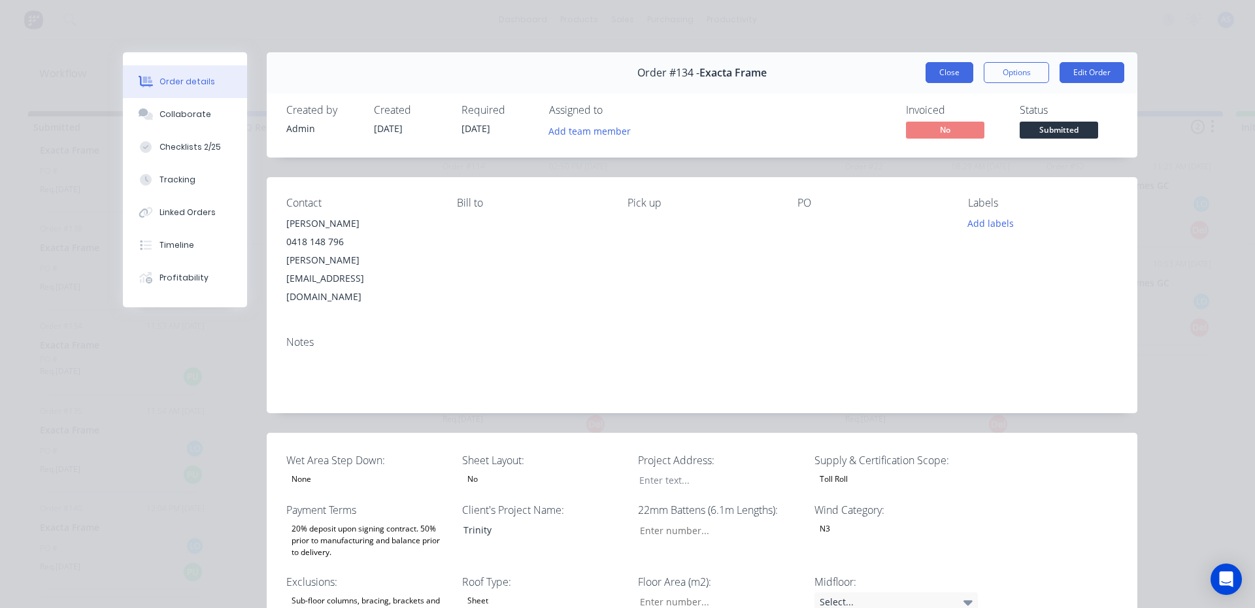
click at [936, 72] on button "Close" at bounding box center [950, 72] width 48 height 21
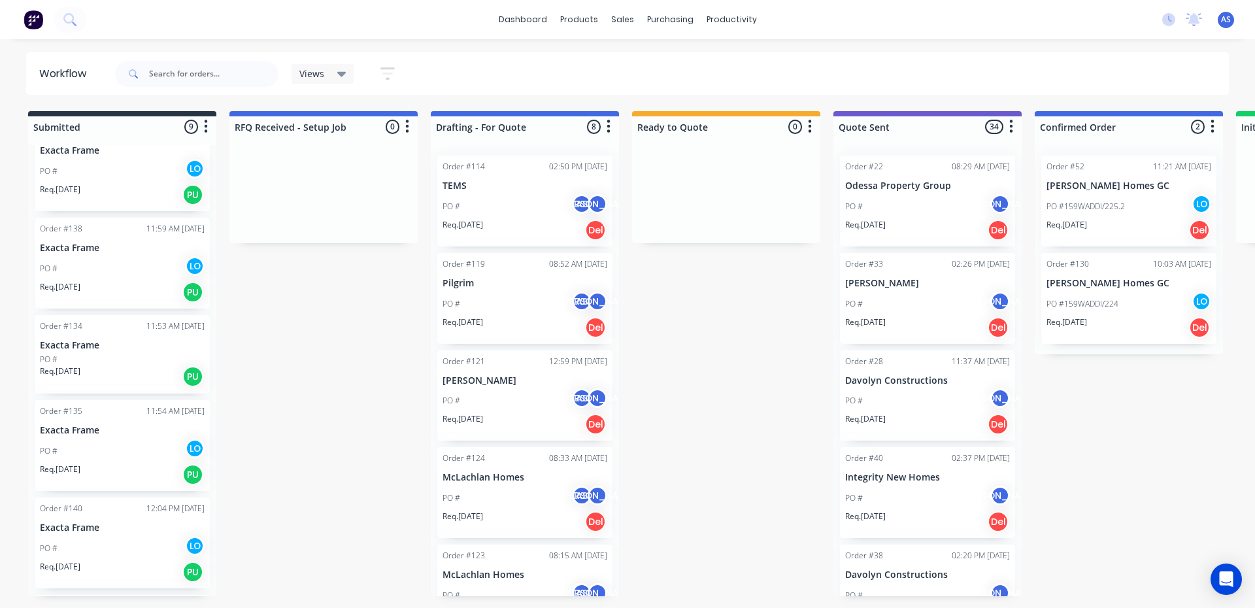
click at [95, 430] on p "Exacta Frame" at bounding box center [122, 430] width 165 height 11
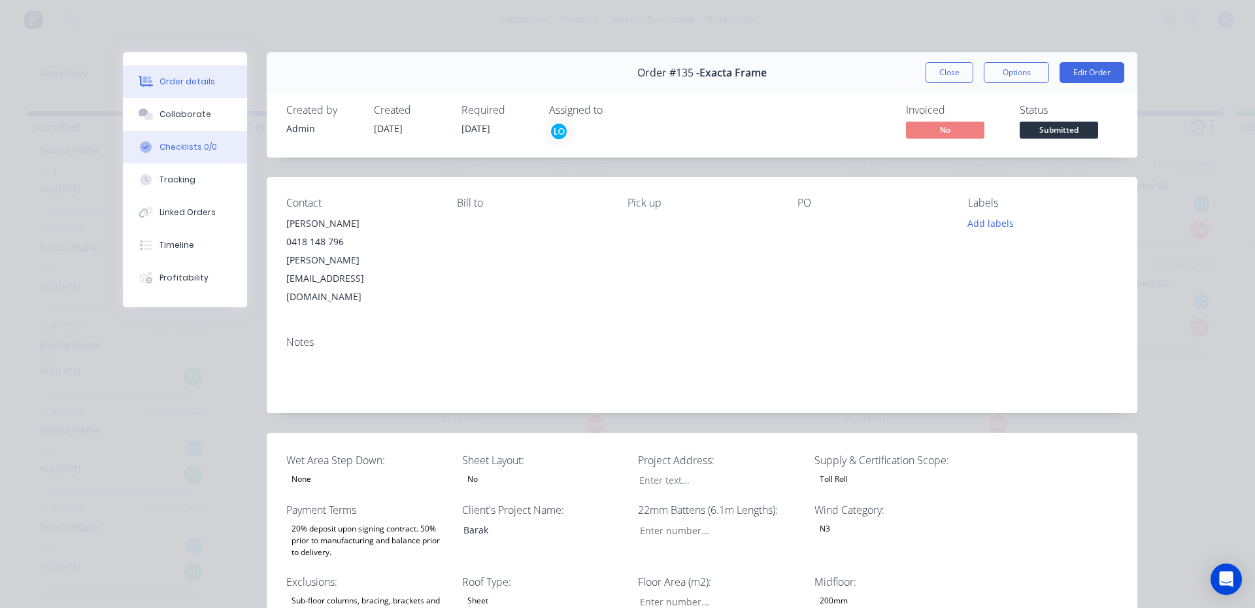
click at [143, 135] on button "Checklists 0/0" at bounding box center [185, 147] width 124 height 33
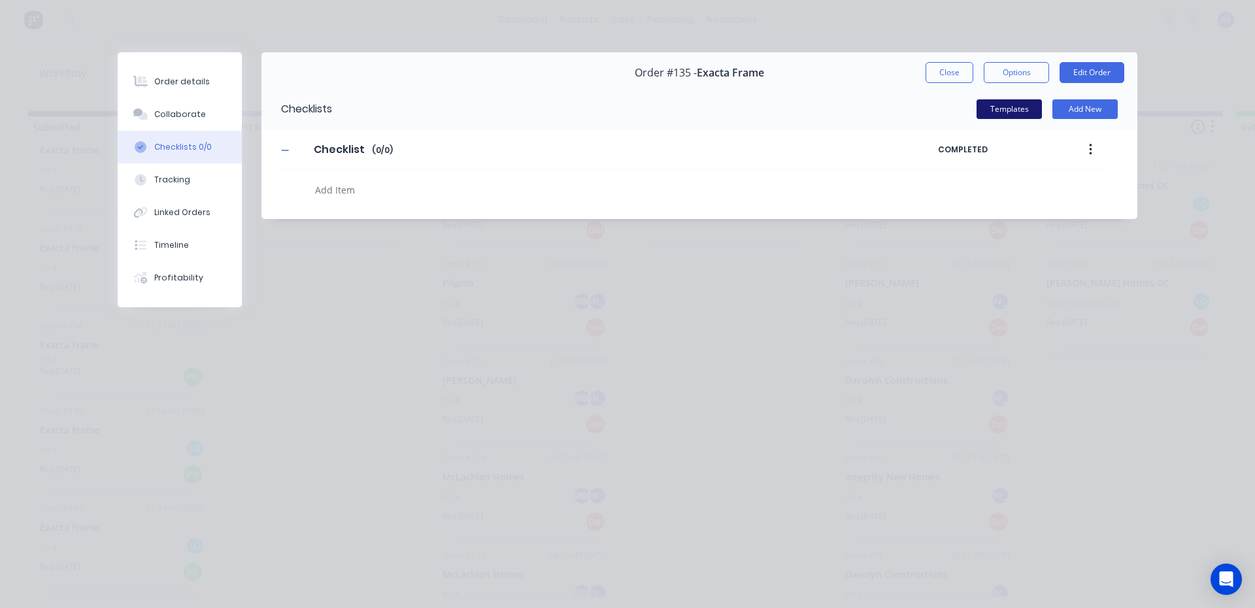
click at [1012, 111] on button "Templates" at bounding box center [1009, 109] width 65 height 20
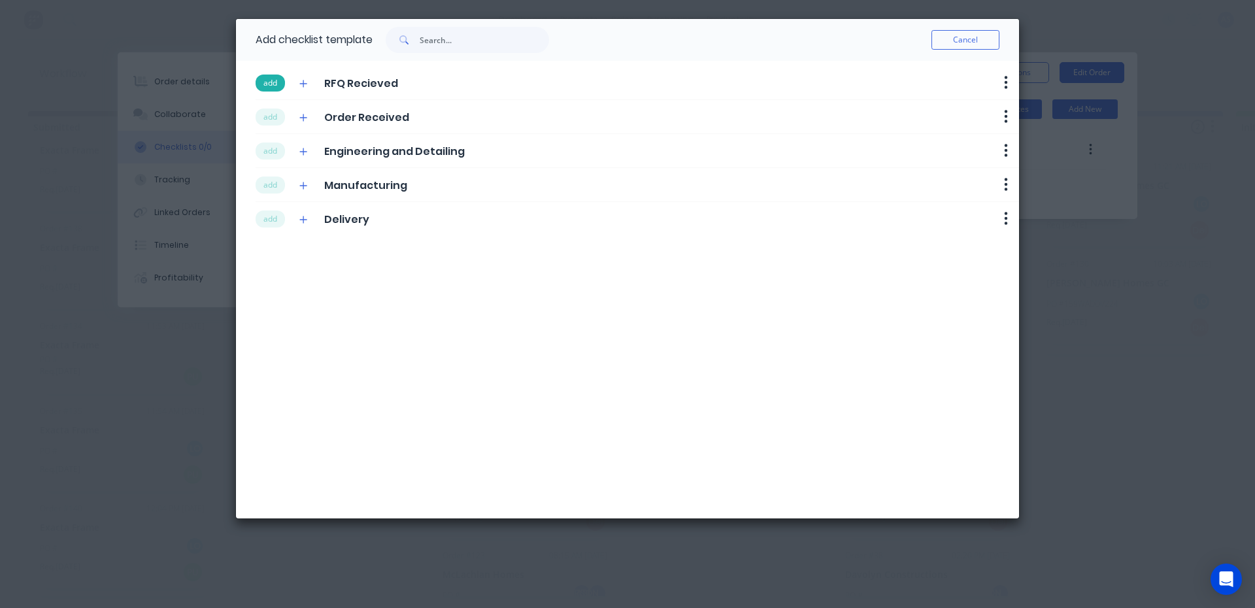
click at [265, 84] on button "add" at bounding box center [270, 83] width 29 height 17
click at [265, 112] on button "add" at bounding box center [270, 117] width 29 height 17
click at [267, 151] on button "add" at bounding box center [270, 151] width 29 height 17
click at [271, 179] on div "Checklist Checklist Enter Checklist name ( 0 / 0 ) COMPLETED" at bounding box center [700, 166] width 876 height 73
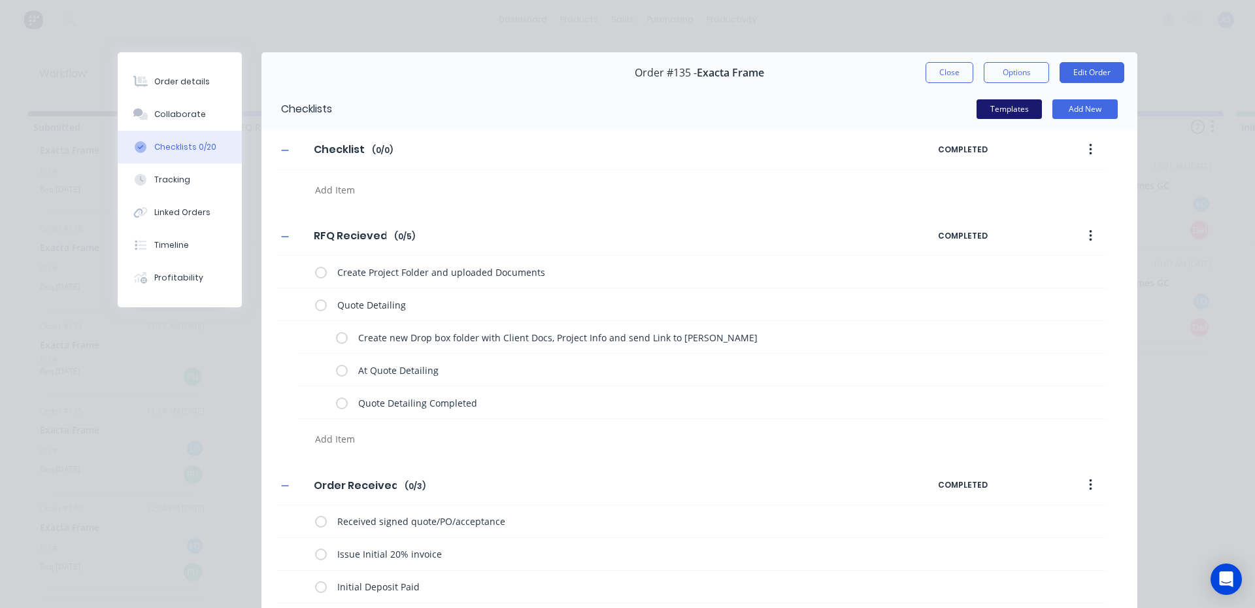
click at [994, 110] on button "Templates" at bounding box center [1009, 109] width 65 height 20
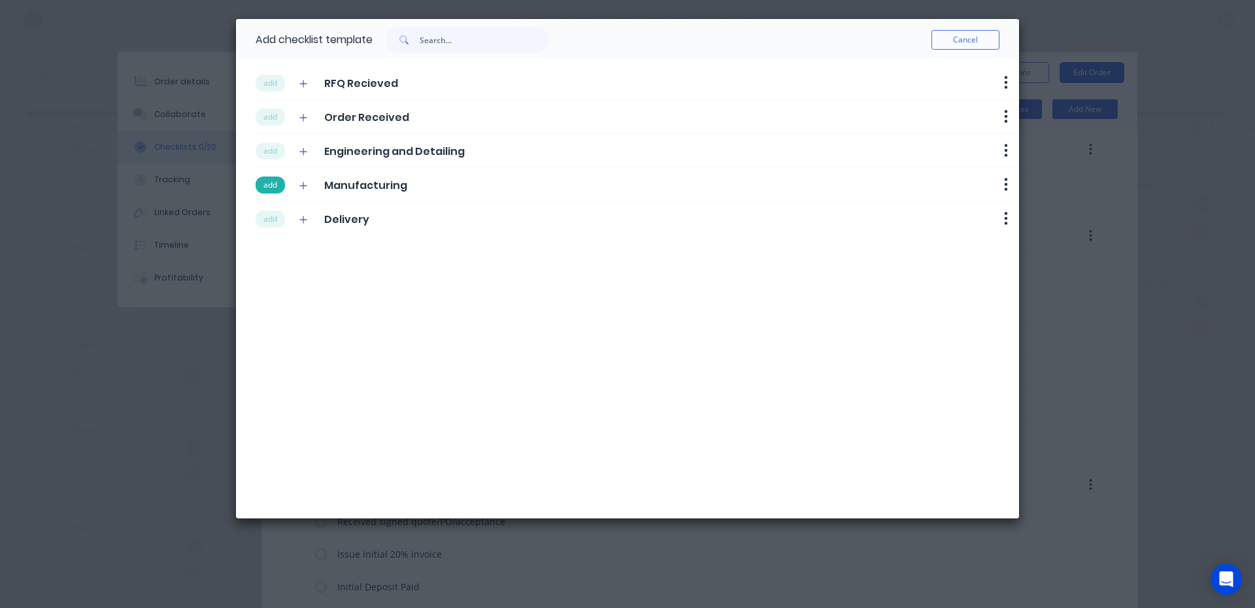
click at [277, 182] on button "add" at bounding box center [270, 185] width 29 height 17
click at [277, 212] on button "add" at bounding box center [270, 219] width 29 height 17
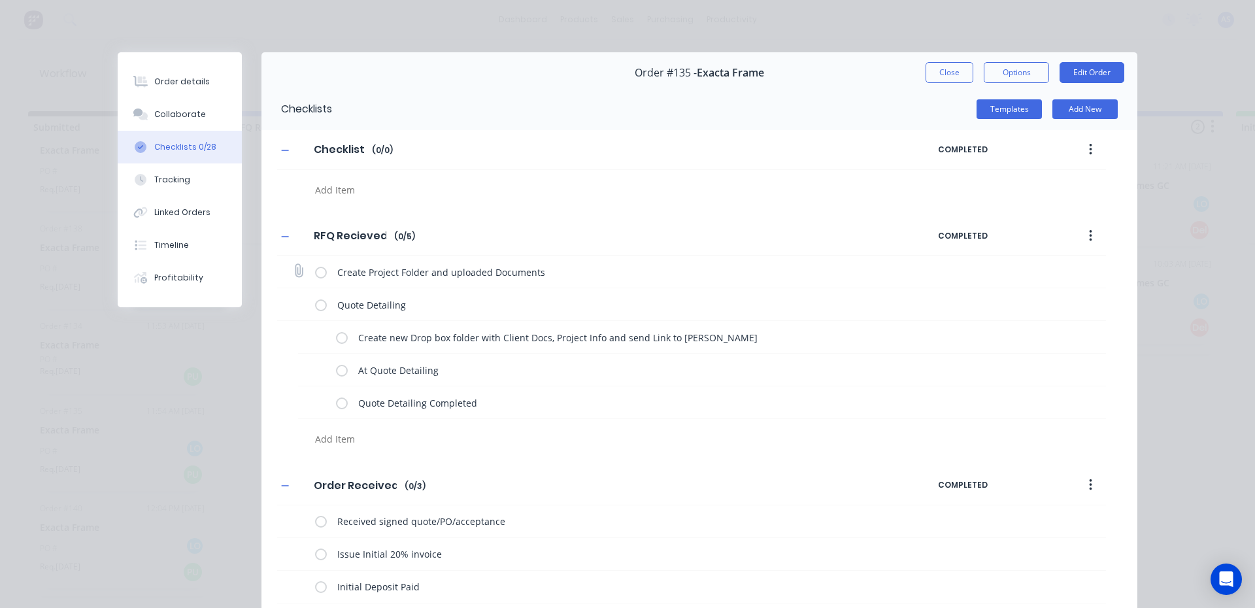
click at [320, 271] on label at bounding box center [321, 272] width 12 height 14
click at [0, 0] on input "checkbox" at bounding box center [0, 0] width 0 height 0
drag, startPoint x: 341, startPoint y: 339, endPoint x: 341, endPoint y: 366, distance: 27.5
click at [341, 343] on label at bounding box center [342, 337] width 12 height 14
click at [0, 0] on input "checkbox" at bounding box center [0, 0] width 0 height 0
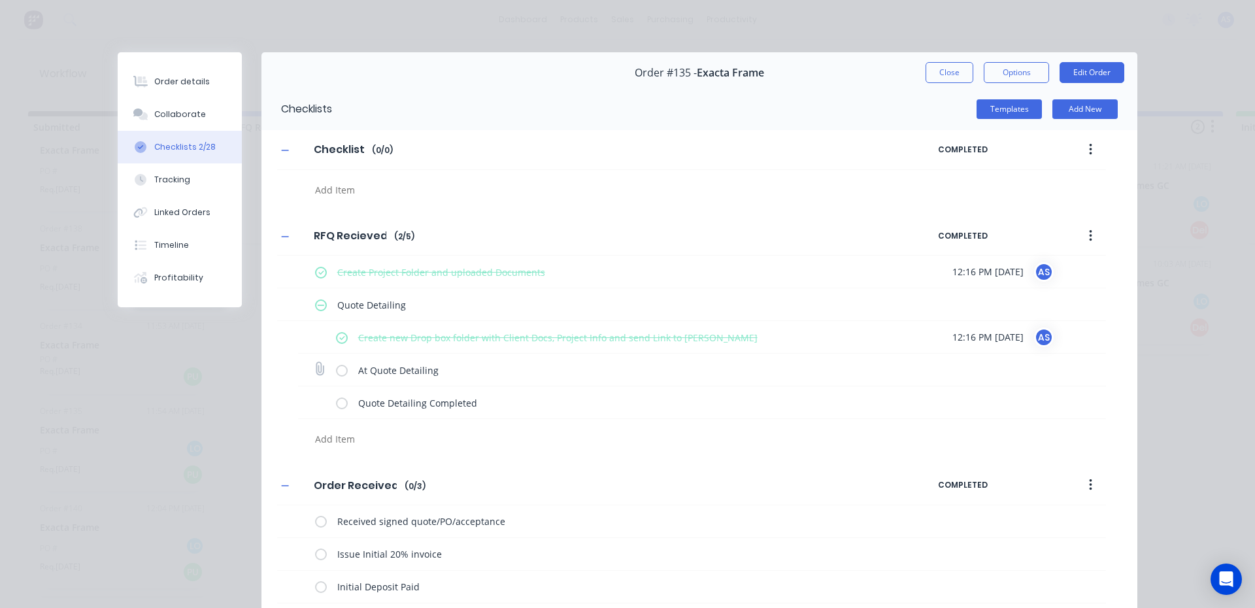
click at [341, 366] on label at bounding box center [342, 370] width 12 height 14
click at [0, 0] on input "checkbox" at bounding box center [0, 0] width 0 height 0
click at [190, 87] on div "Order details" at bounding box center [182, 82] width 56 height 12
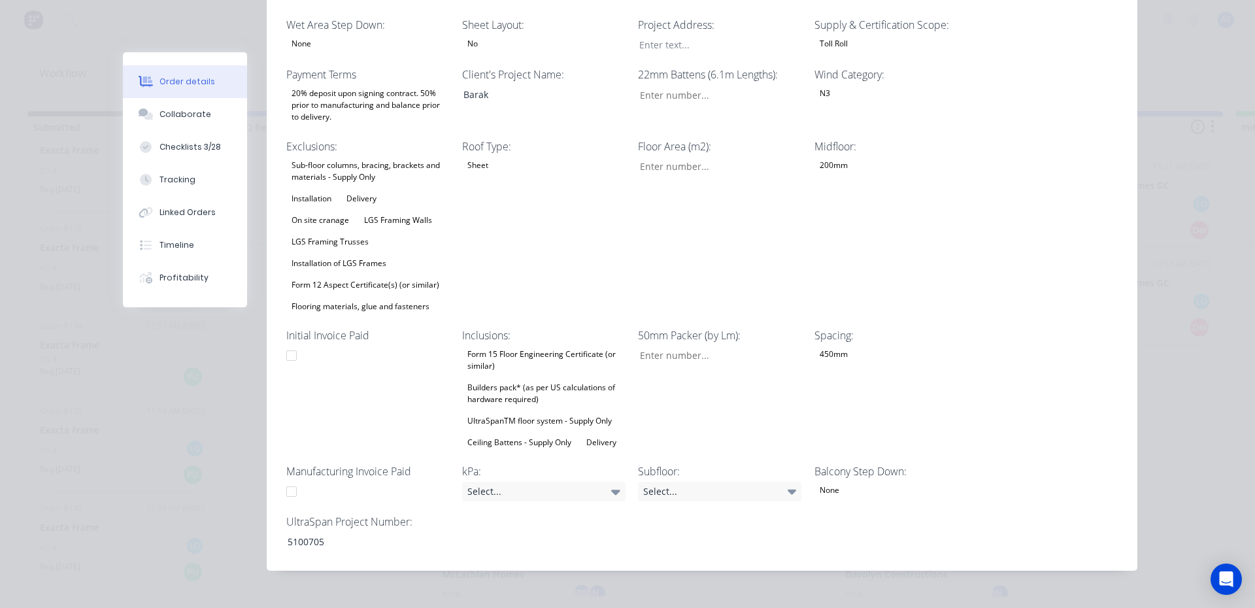
scroll to position [458, 0]
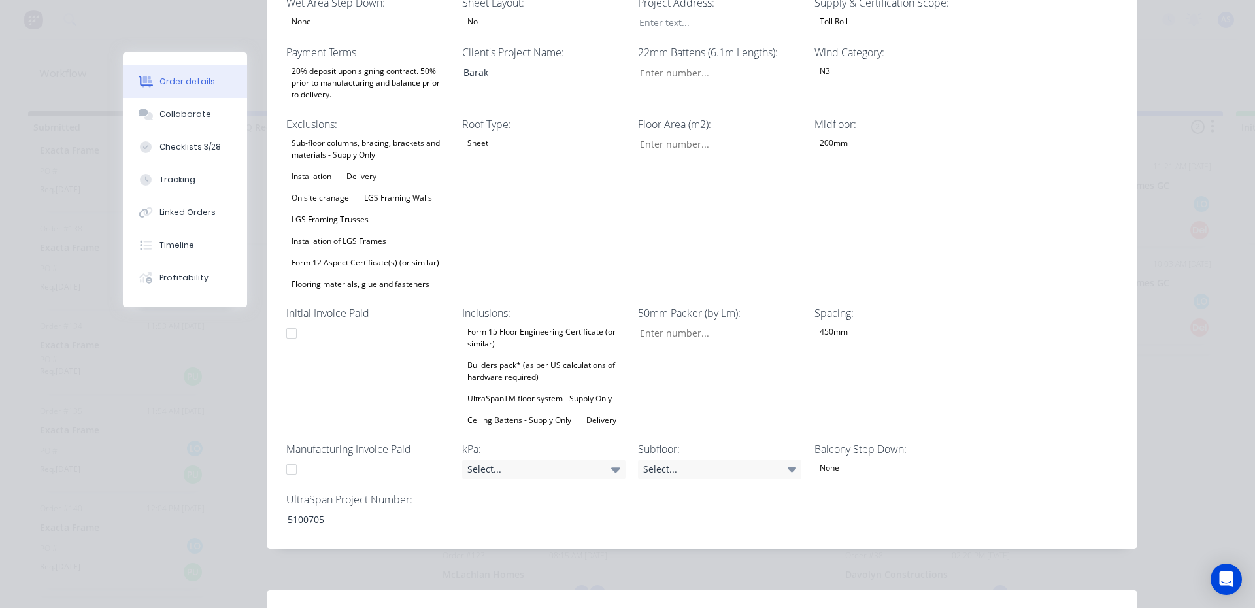
click at [837, 135] on div "200mm" at bounding box center [834, 143] width 39 height 17
click at [828, 135] on div "200mm" at bounding box center [834, 143] width 39 height 17
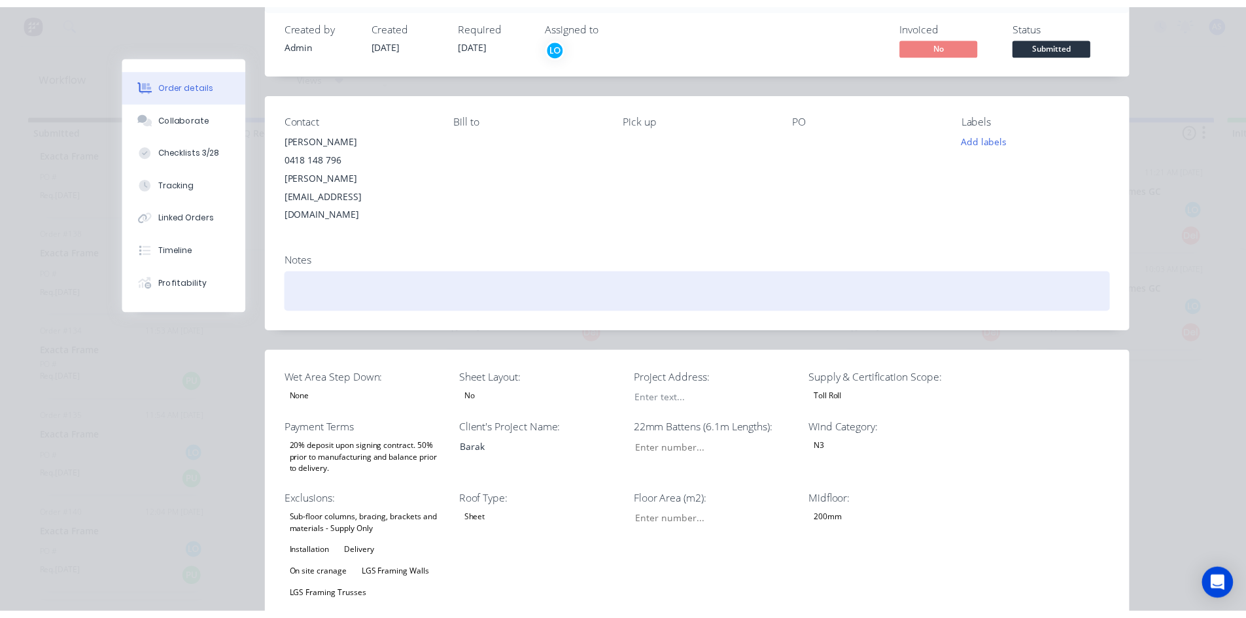
scroll to position [0, 0]
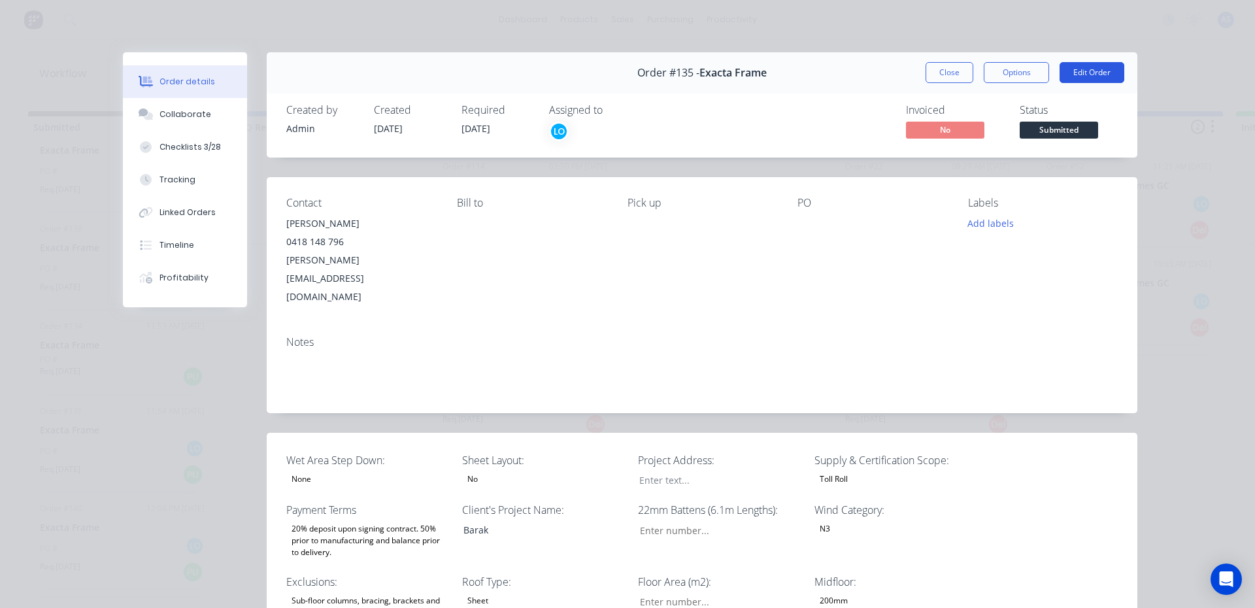
click at [1098, 67] on button "Edit Order" at bounding box center [1092, 72] width 65 height 21
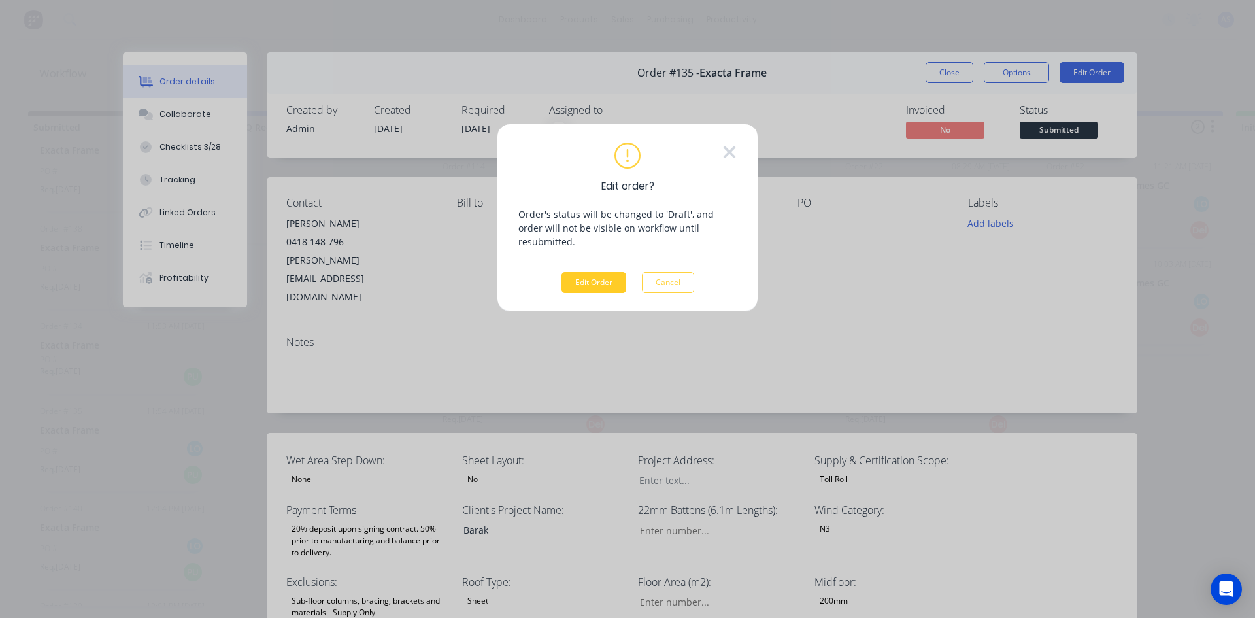
click at [585, 272] on button "Edit Order" at bounding box center [594, 282] width 65 height 21
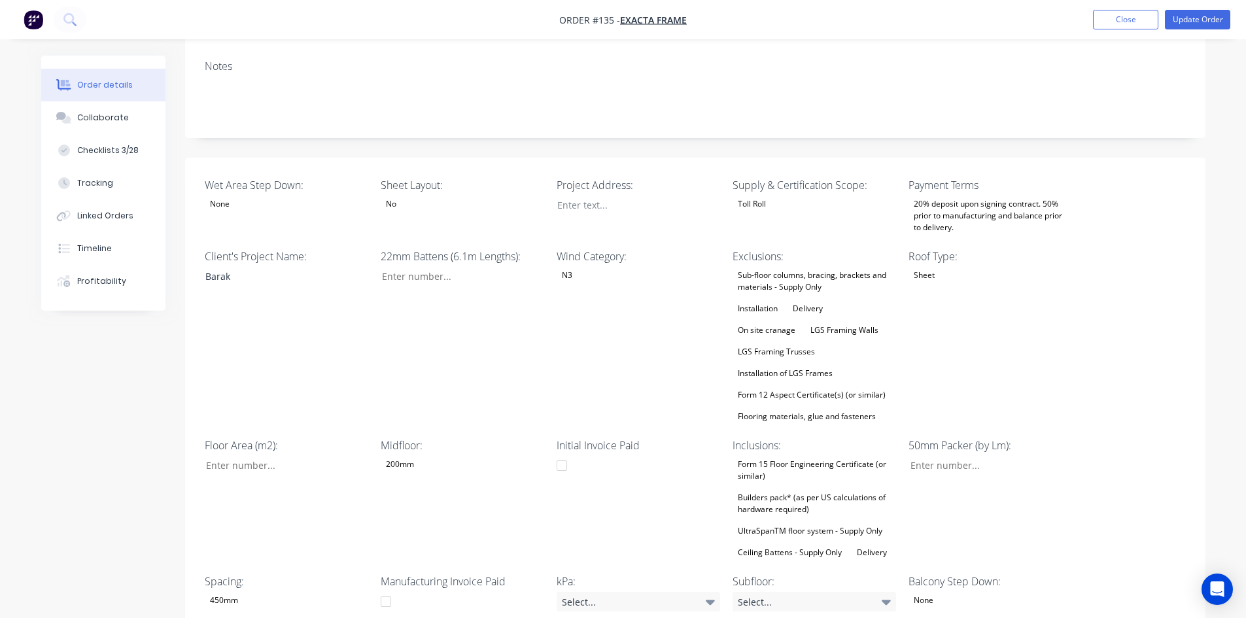
scroll to position [262, 0]
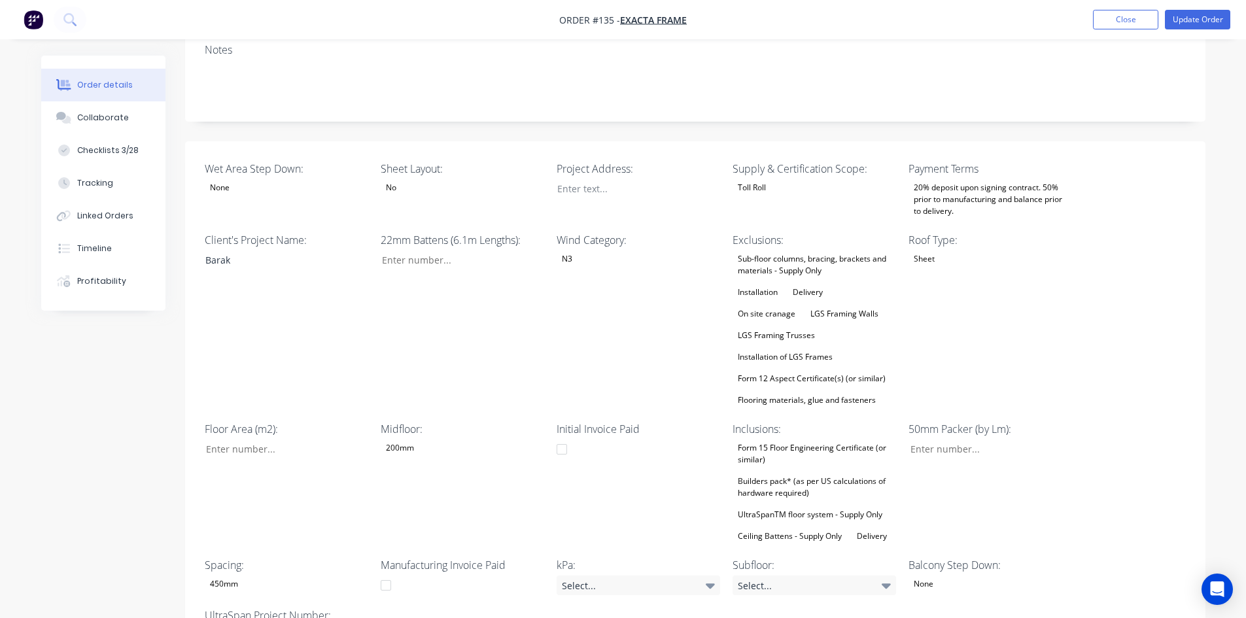
click at [420, 439] on div "200mm" at bounding box center [462, 447] width 163 height 17
click at [440, 472] on div "200mm" at bounding box center [430, 466] width 39 height 17
click at [502, 334] on div "22mm Battens (6.1m Lengths):" at bounding box center [462, 320] width 163 height 177
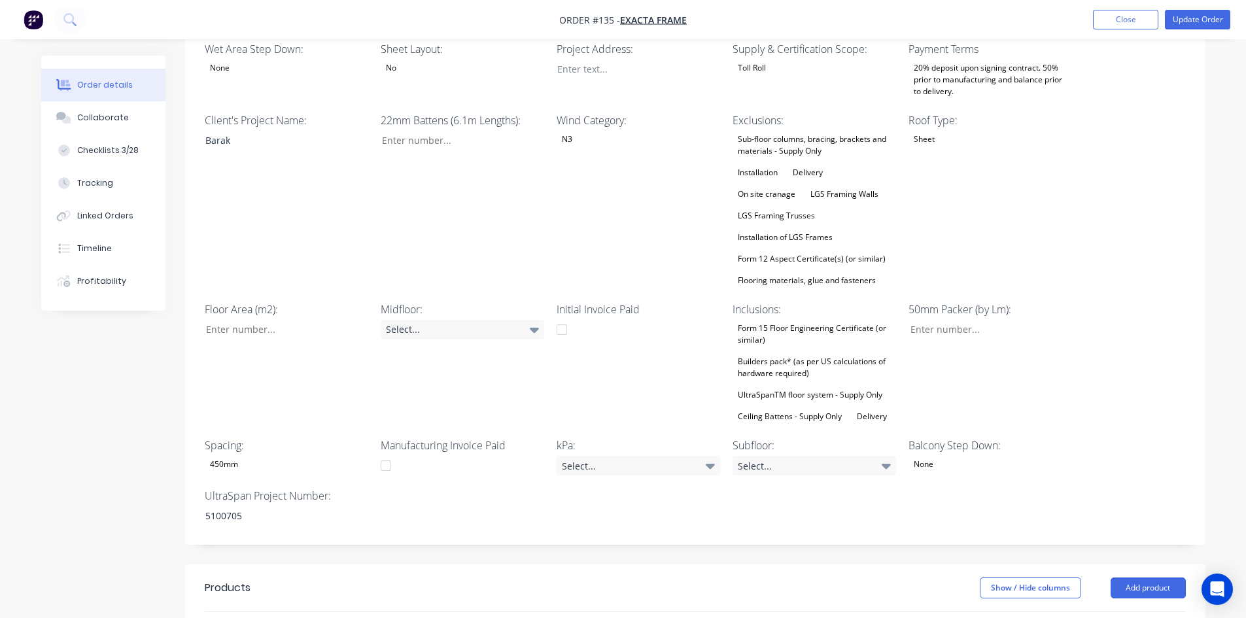
scroll to position [392, 0]
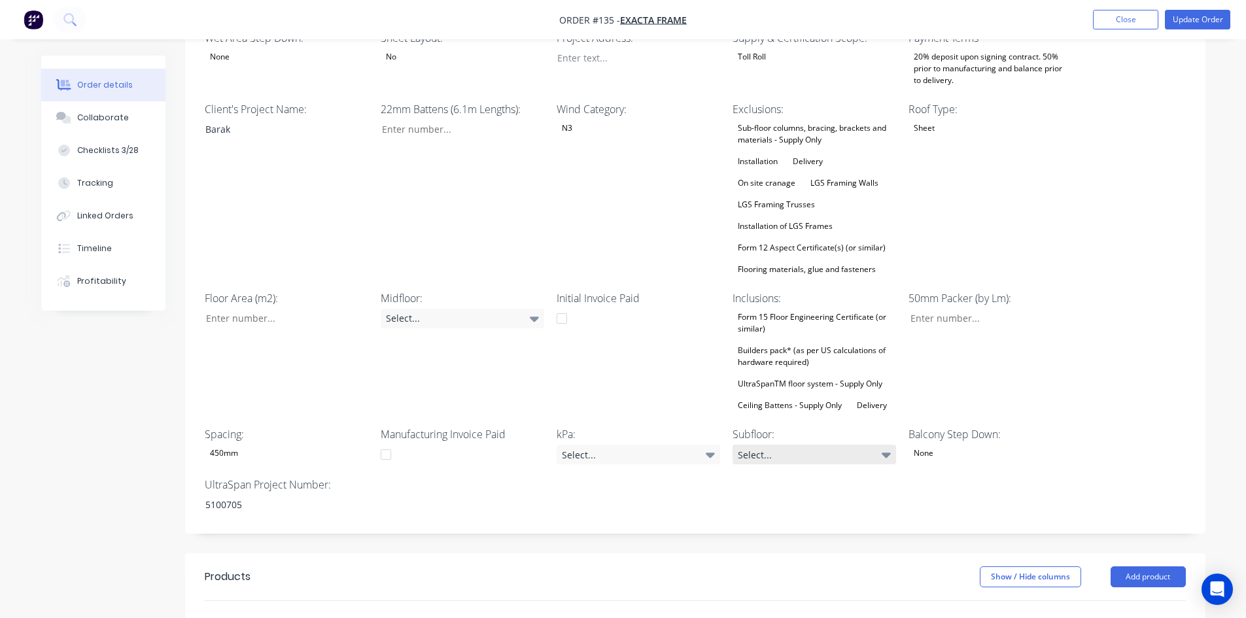
click at [838, 445] on div "Select..." at bounding box center [813, 455] width 163 height 20
click at [787, 472] on div "200mm" at bounding box center [782, 474] width 39 height 17
click at [1130, 22] on button "Close" at bounding box center [1125, 20] width 65 height 20
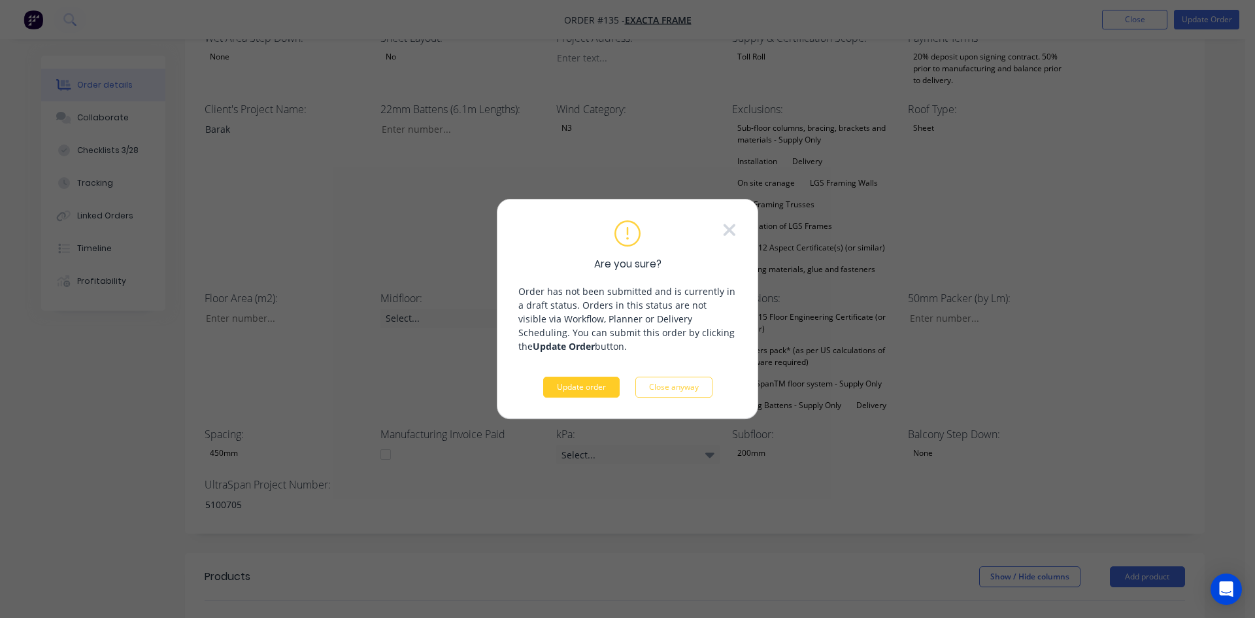
click at [571, 393] on button "Update order" at bounding box center [581, 387] width 77 height 21
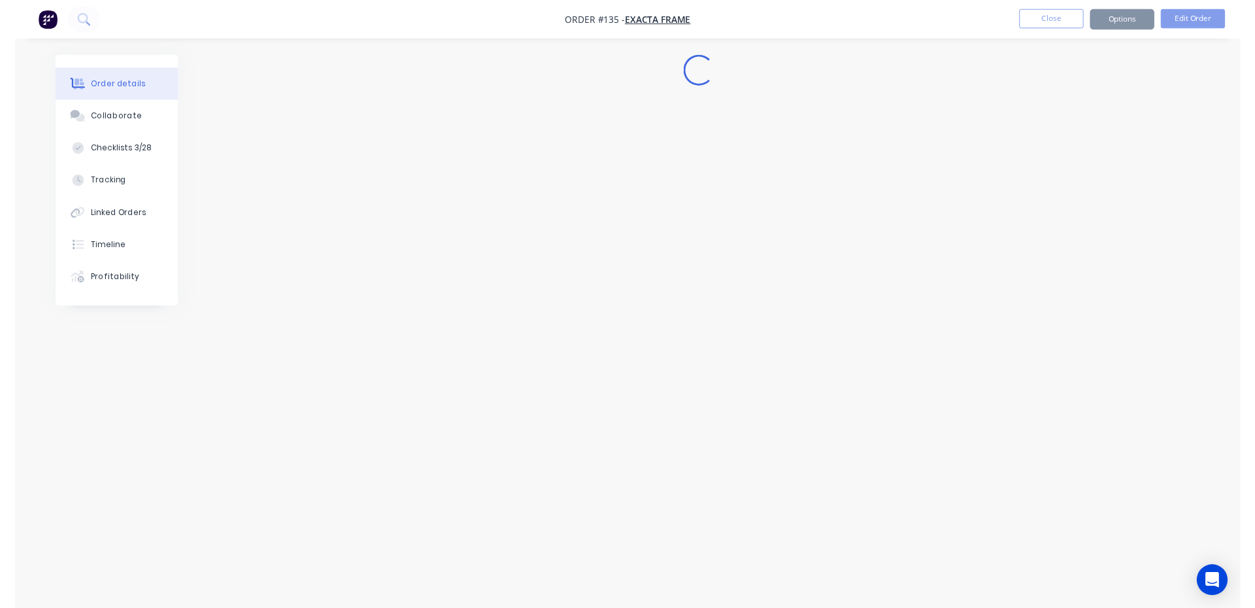
scroll to position [0, 0]
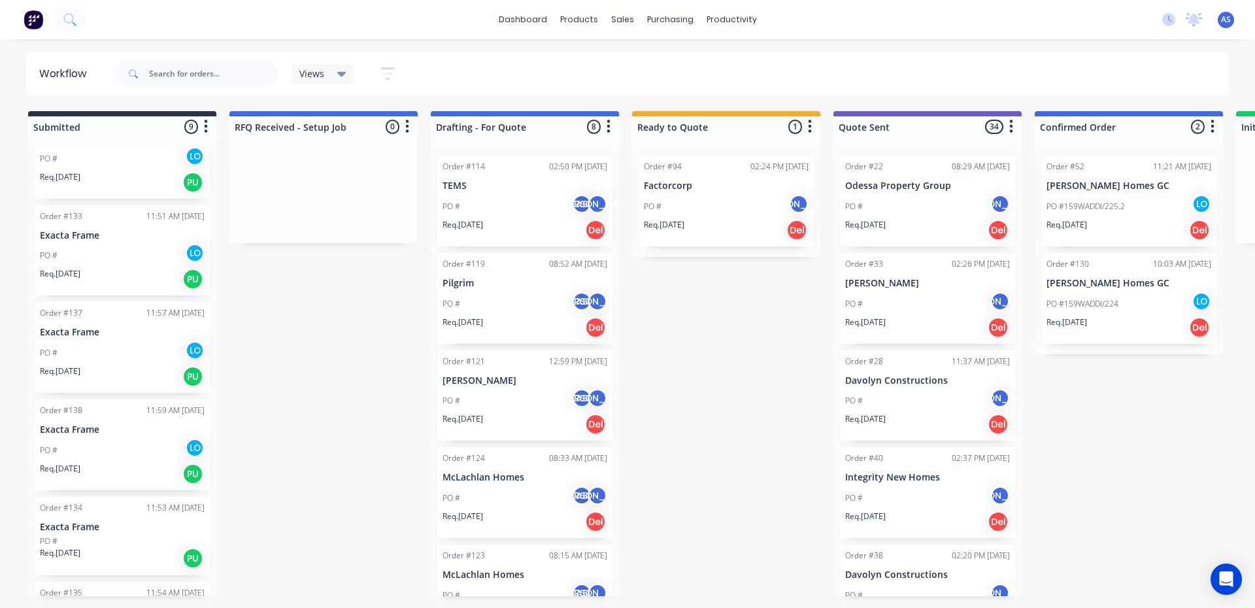
scroll to position [90, 0]
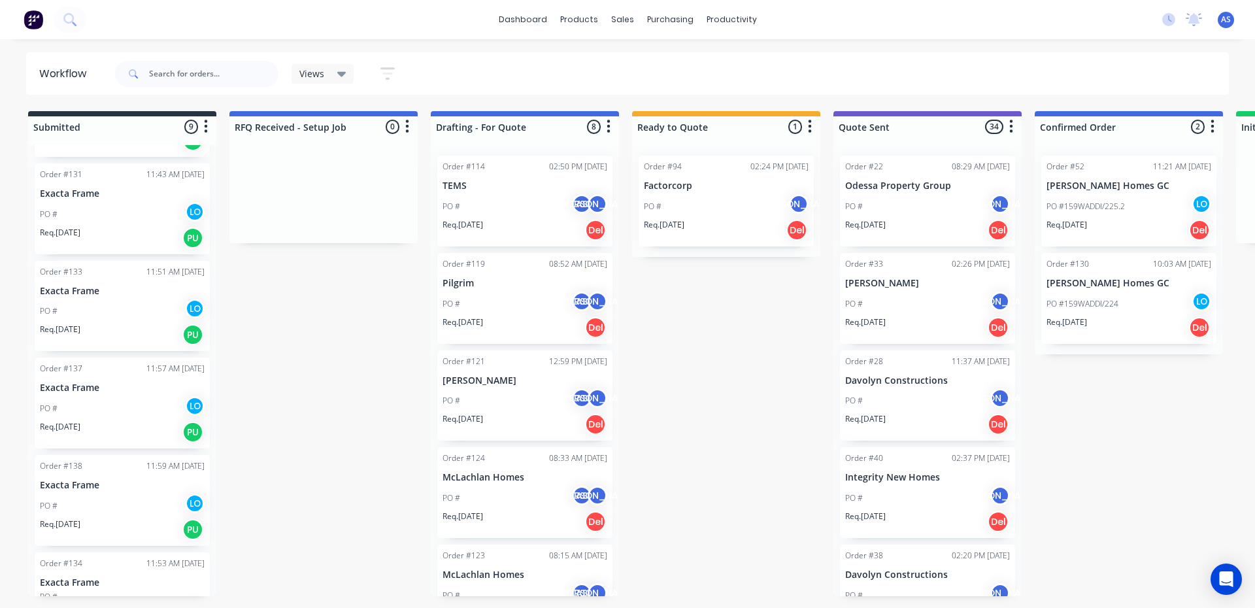
click at [101, 380] on div "Order #137 11:57 AM 07/10/25 Exacta Frame PO # LO Req. 31/10/25 PU" at bounding box center [122, 403] width 175 height 91
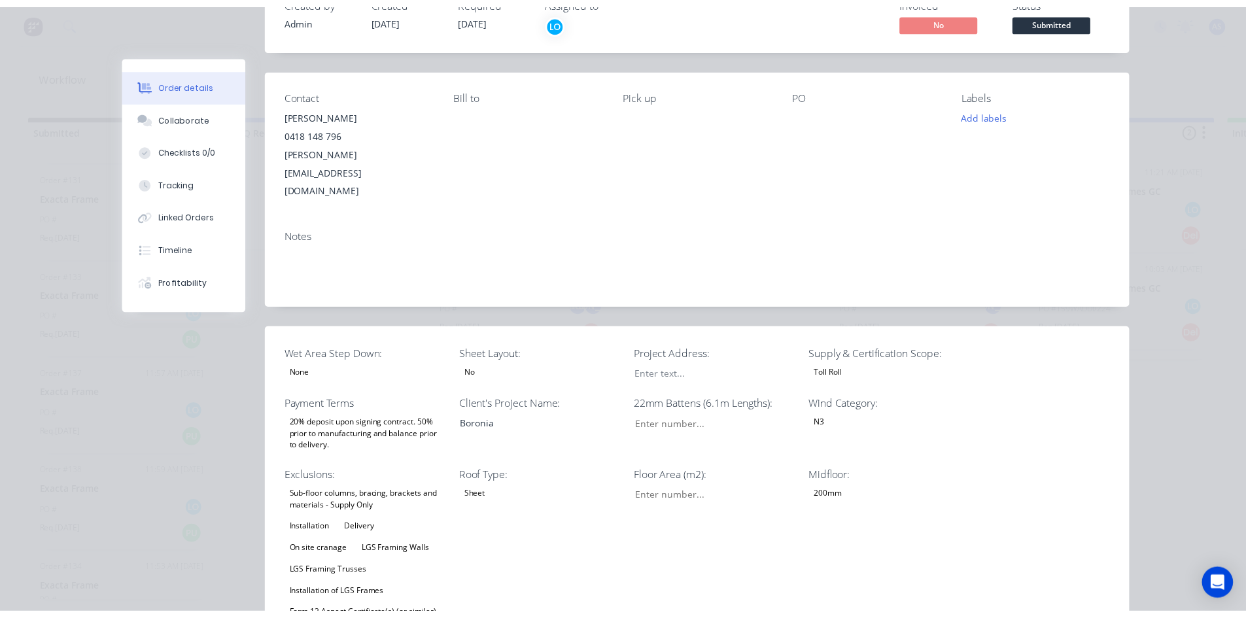
scroll to position [0, 0]
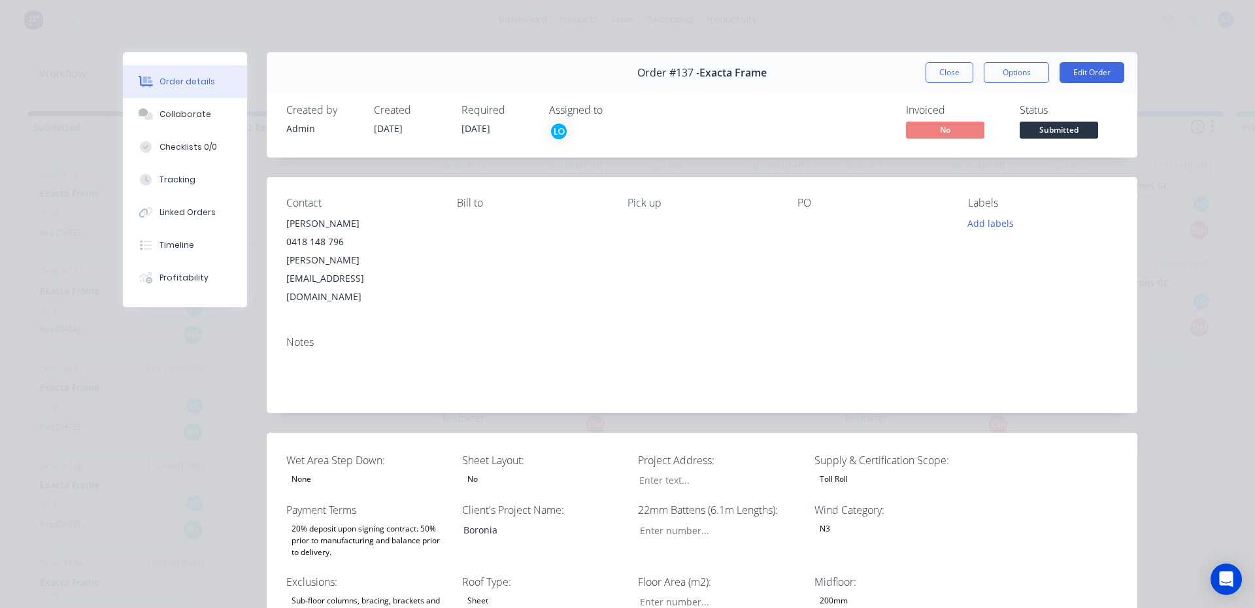
click at [1054, 75] on div "Close Options Edit Order" at bounding box center [1025, 72] width 199 height 21
click at [1115, 61] on div "Order #137 - Exacta Frame Close Options Edit Order" at bounding box center [702, 72] width 871 height 41
click at [1111, 65] on button "Edit Order" at bounding box center [1092, 72] width 65 height 21
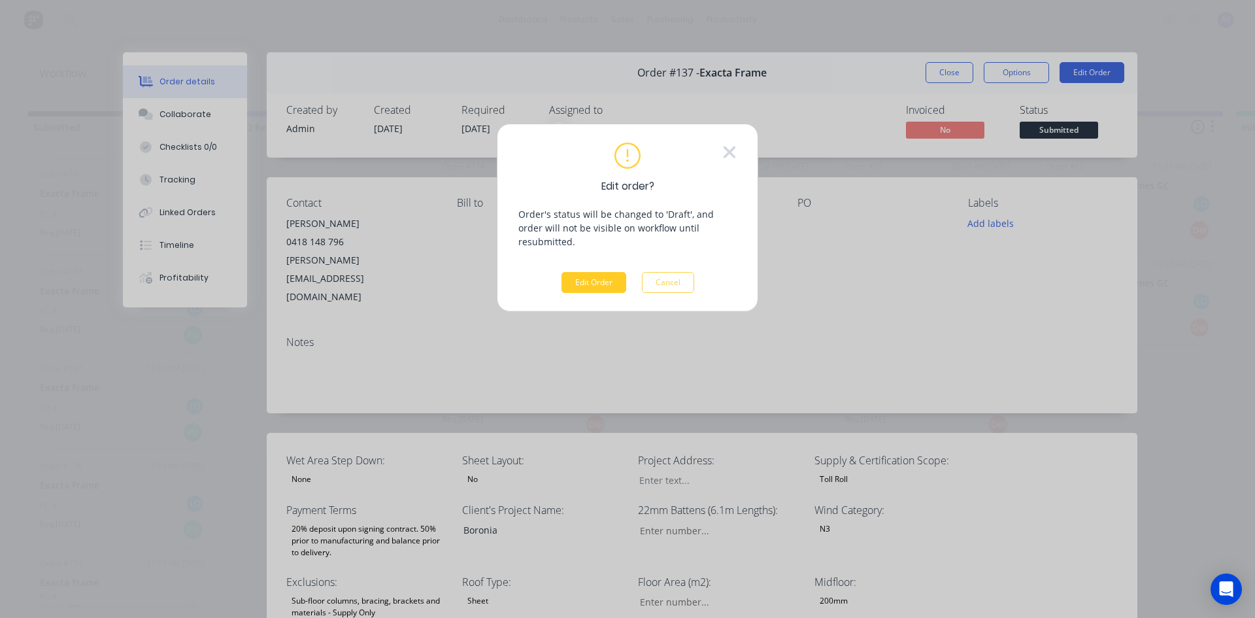
click at [566, 272] on button "Edit Order" at bounding box center [594, 282] width 65 height 21
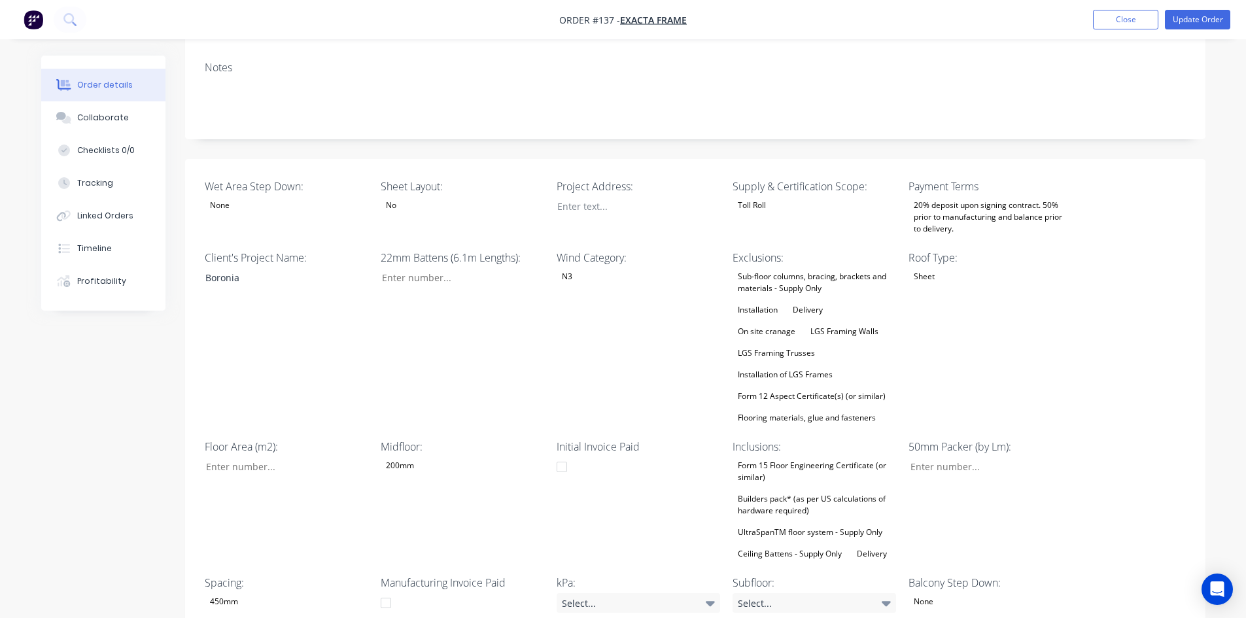
scroll to position [327, 0]
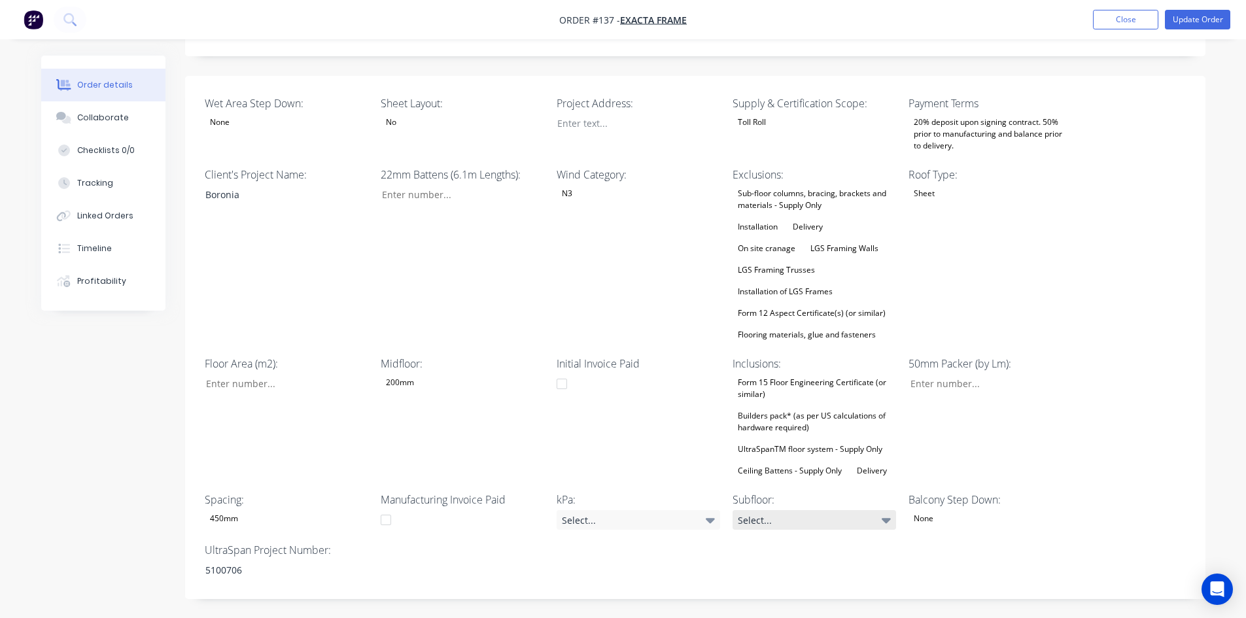
click at [775, 510] on div "Select..." at bounding box center [813, 520] width 163 height 20
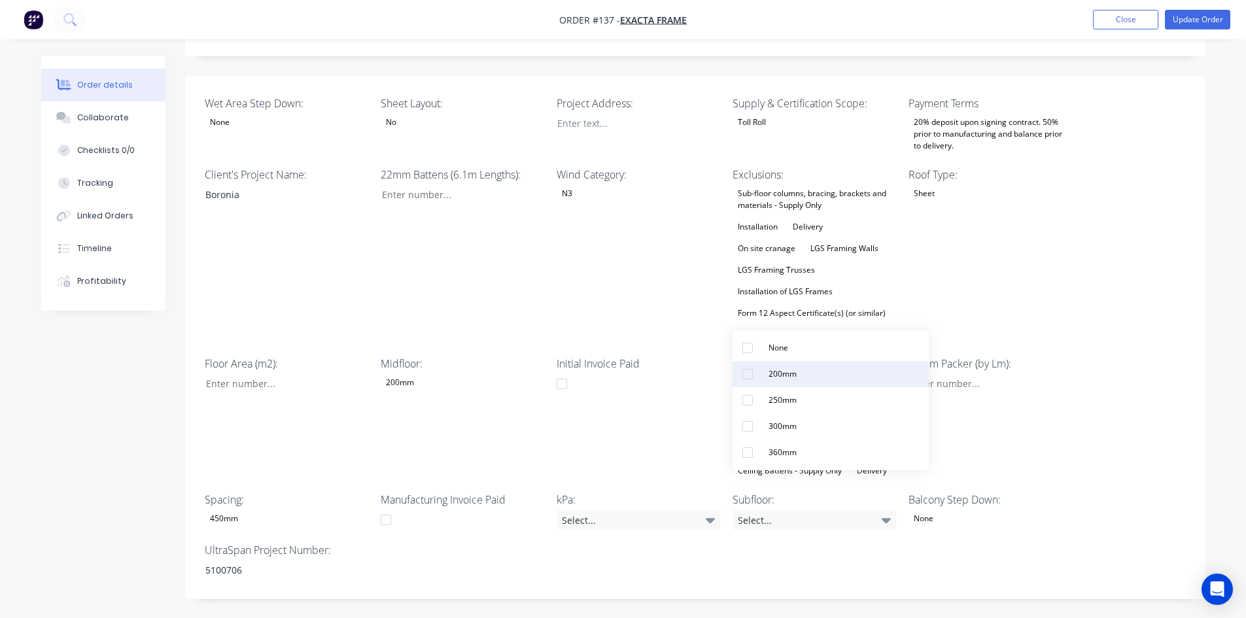
click at [792, 375] on div "200mm" at bounding box center [782, 374] width 39 height 17
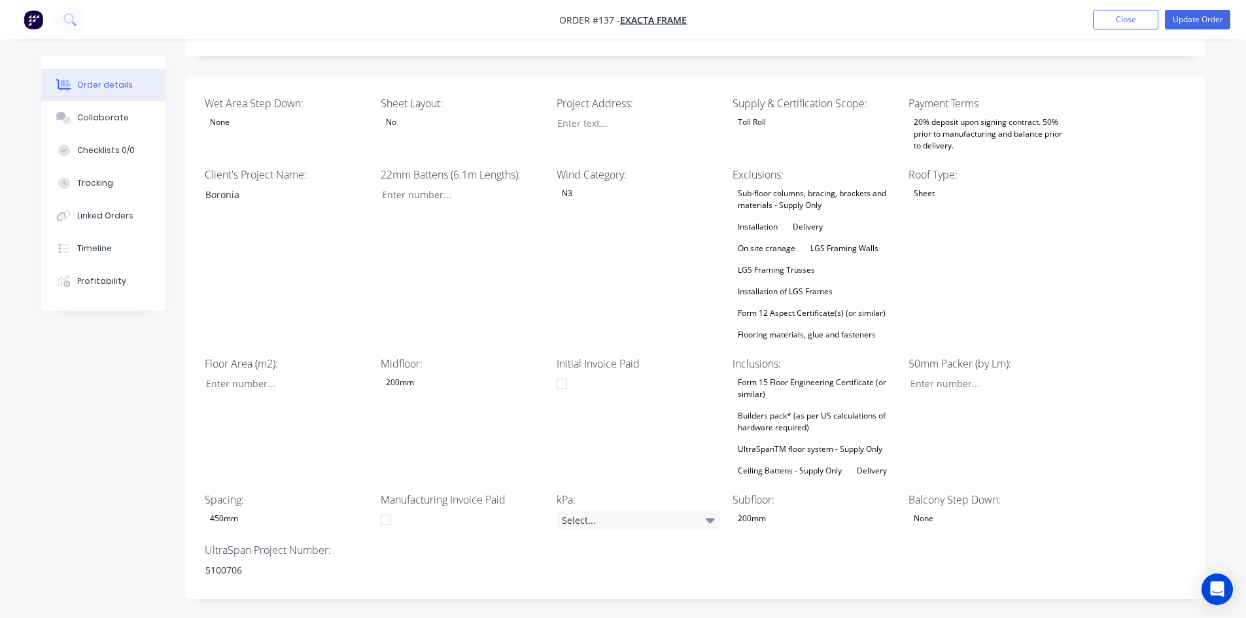
click at [410, 374] on div "200mm" at bounding box center [400, 382] width 39 height 17
click at [446, 395] on div "200mm" at bounding box center [430, 401] width 39 height 17
click at [147, 152] on button "Checklists 0/0" at bounding box center [103, 150] width 124 height 33
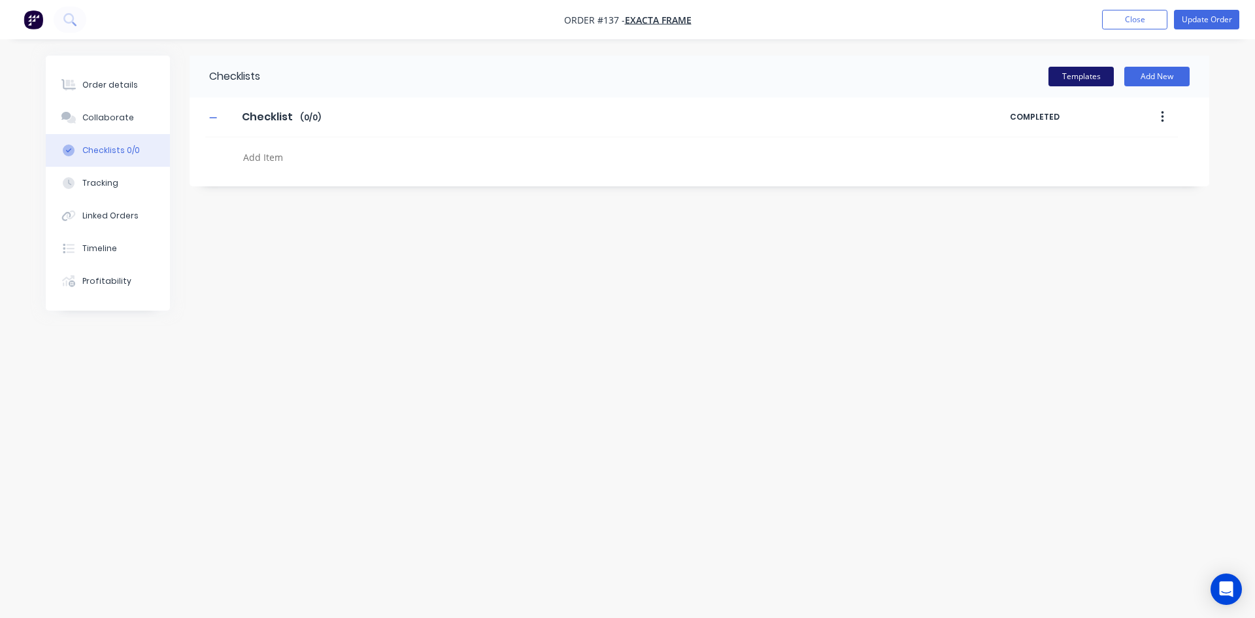
click at [1092, 74] on button "Templates" at bounding box center [1081, 77] width 65 height 20
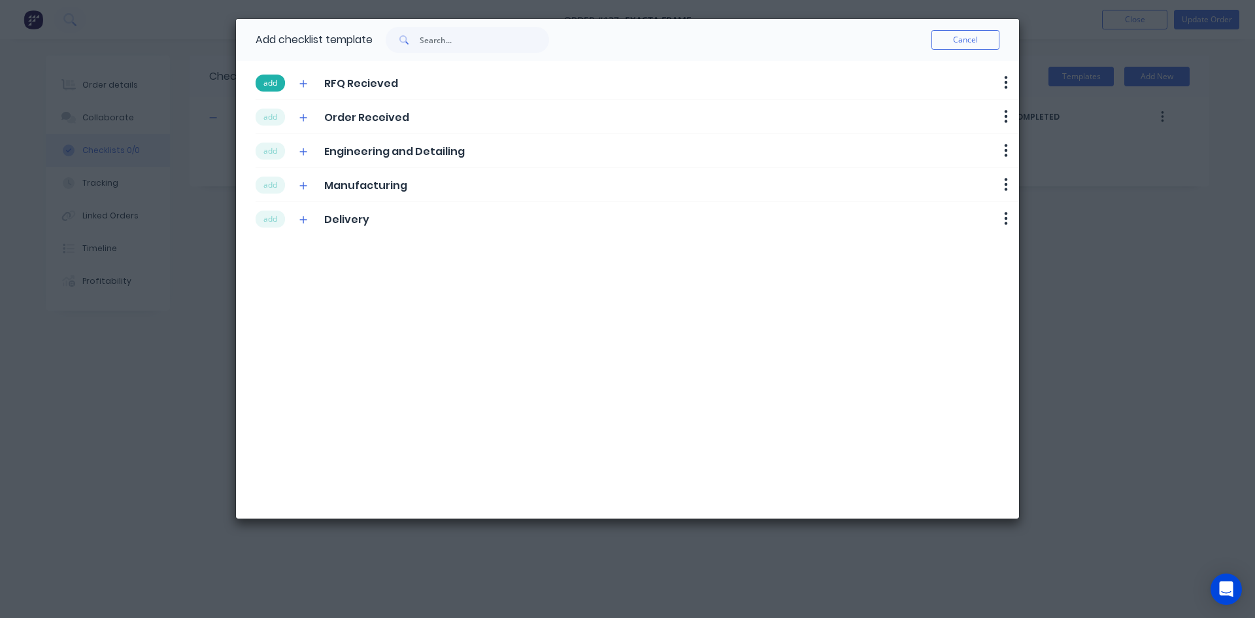
click at [265, 85] on button "add" at bounding box center [270, 83] width 29 height 17
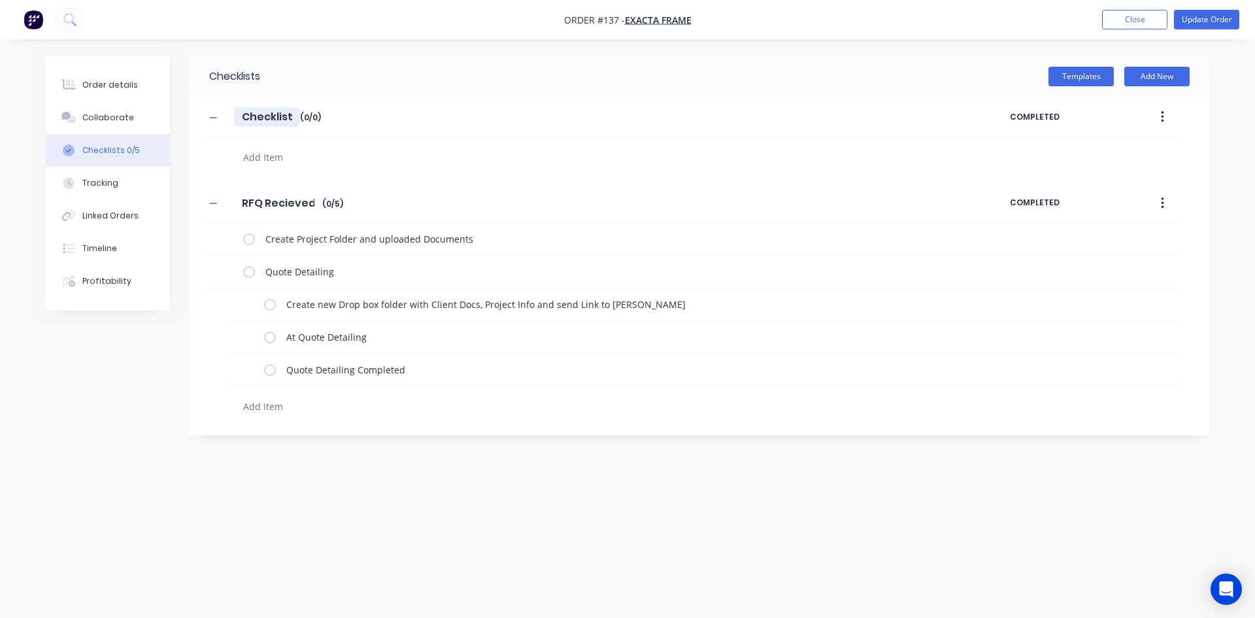
click at [270, 117] on input "Checklist" at bounding box center [267, 117] width 66 height 20
click at [1087, 77] on button "Templates" at bounding box center [1081, 77] width 65 height 20
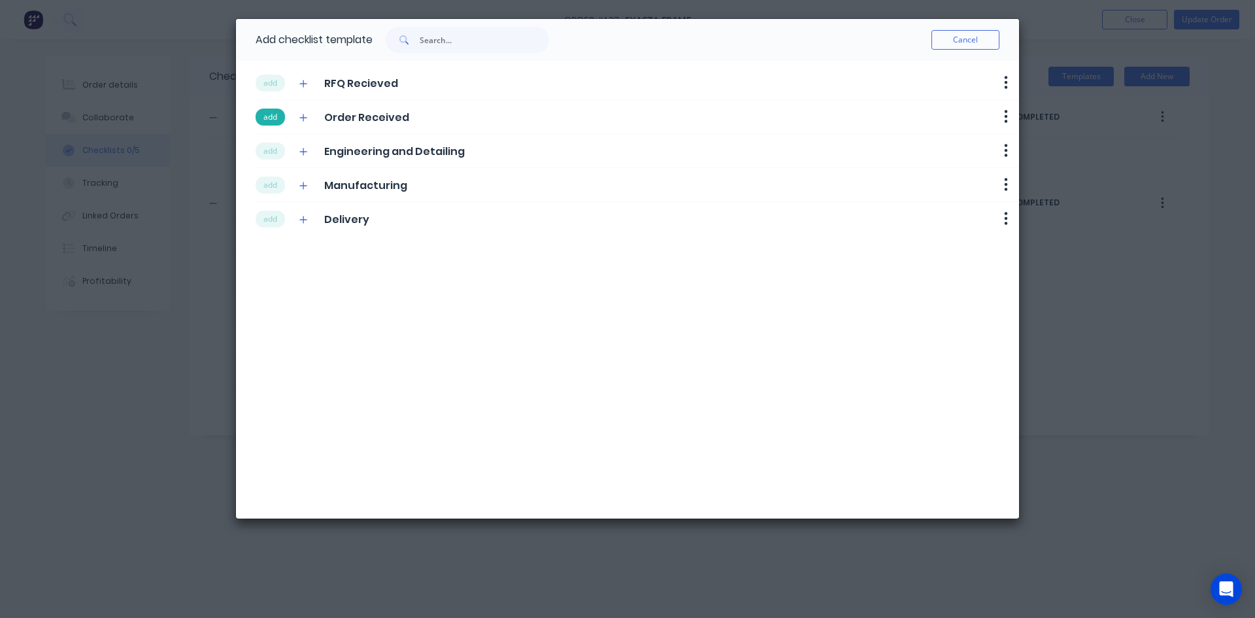
click at [275, 112] on button "add" at bounding box center [270, 117] width 29 height 17
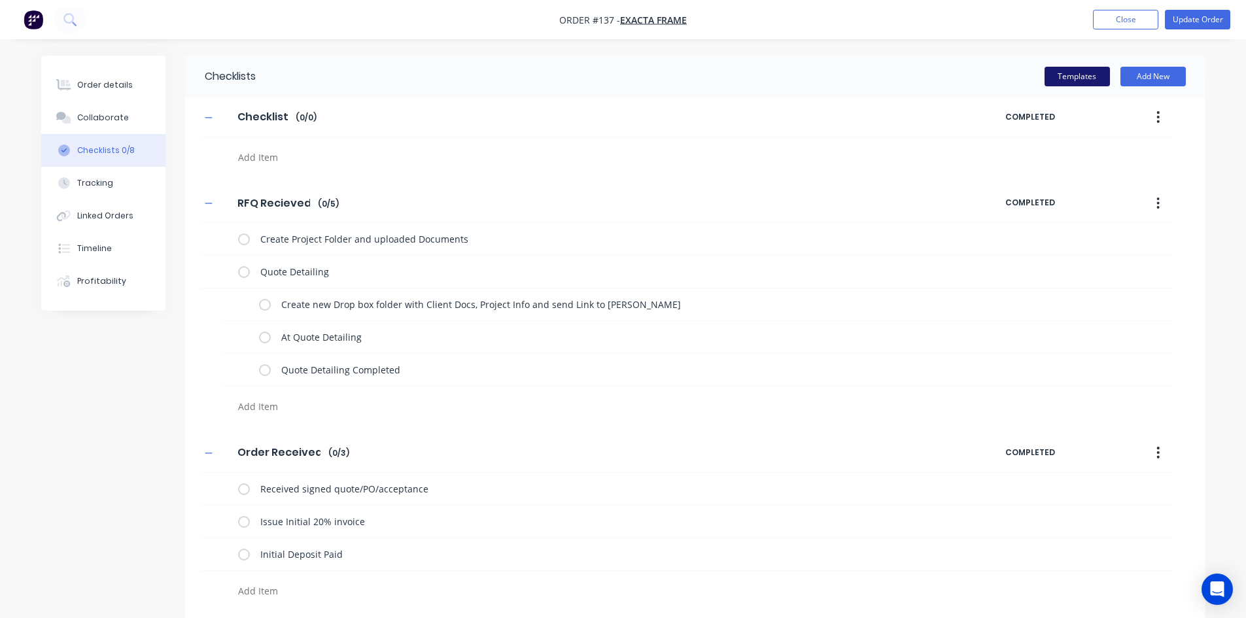
click at [1083, 70] on button "Templates" at bounding box center [1076, 77] width 65 height 20
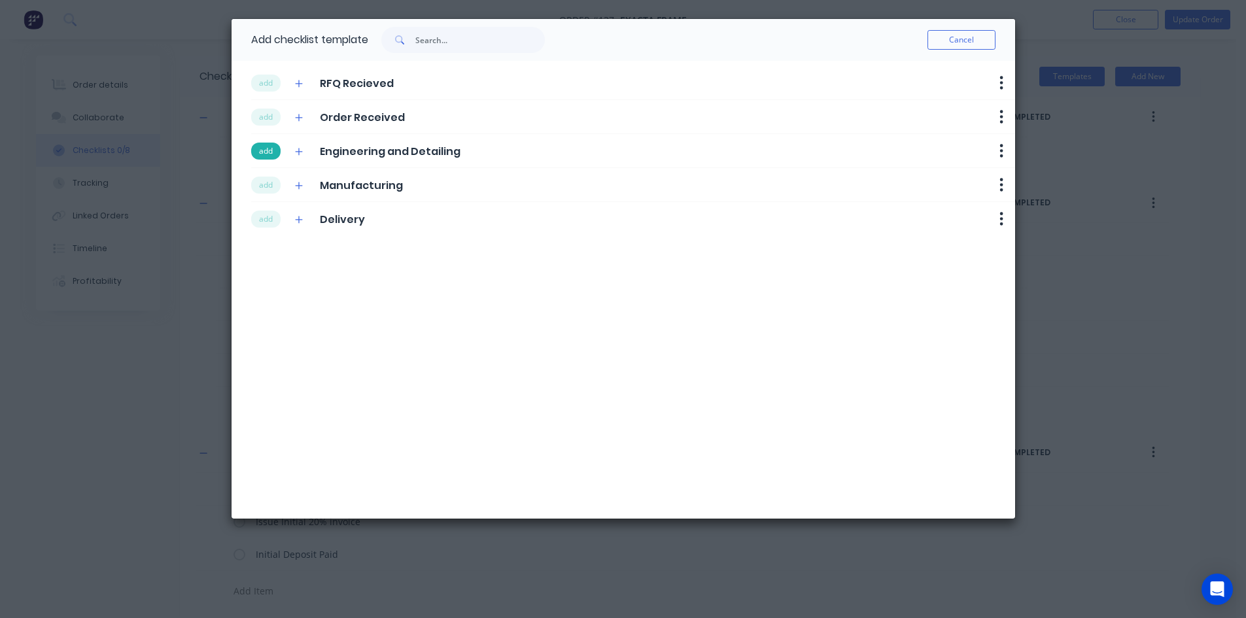
click at [276, 152] on button "add" at bounding box center [265, 151] width 29 height 17
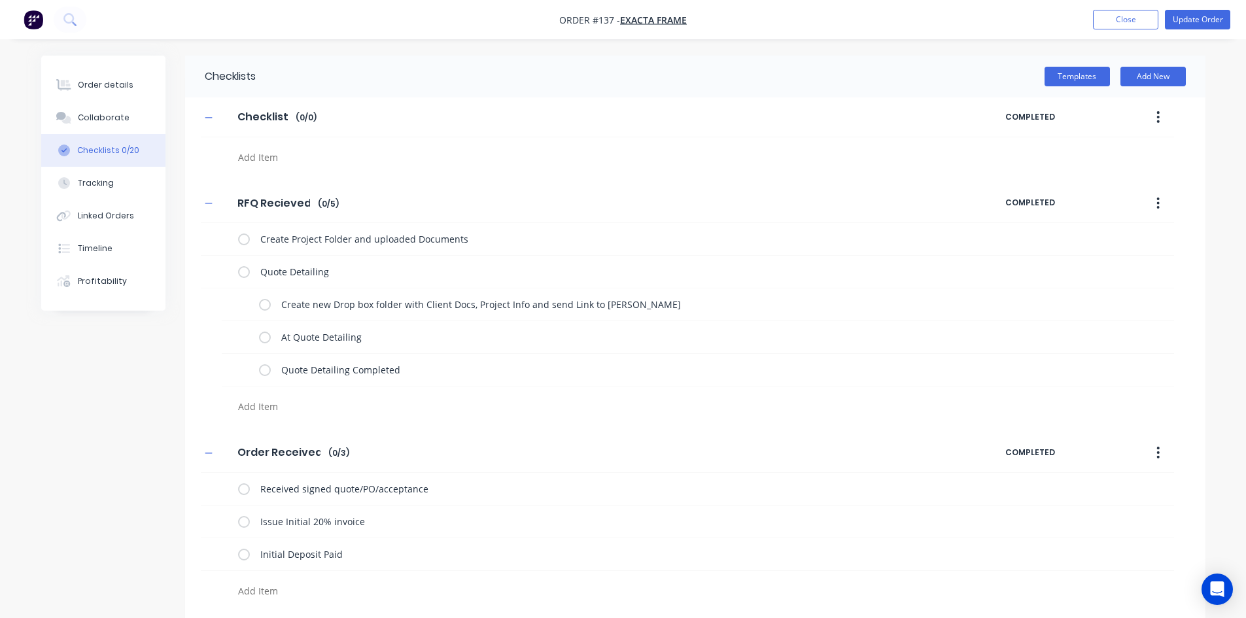
click at [271, 177] on div "Checklist Checklist Enter Checklist name ( 0 / 0 ) COMPLETED RFQ Recieved RFQ R…" at bounding box center [695, 589] width 1020 height 985
click at [1083, 77] on button "Templates" at bounding box center [1076, 77] width 65 height 20
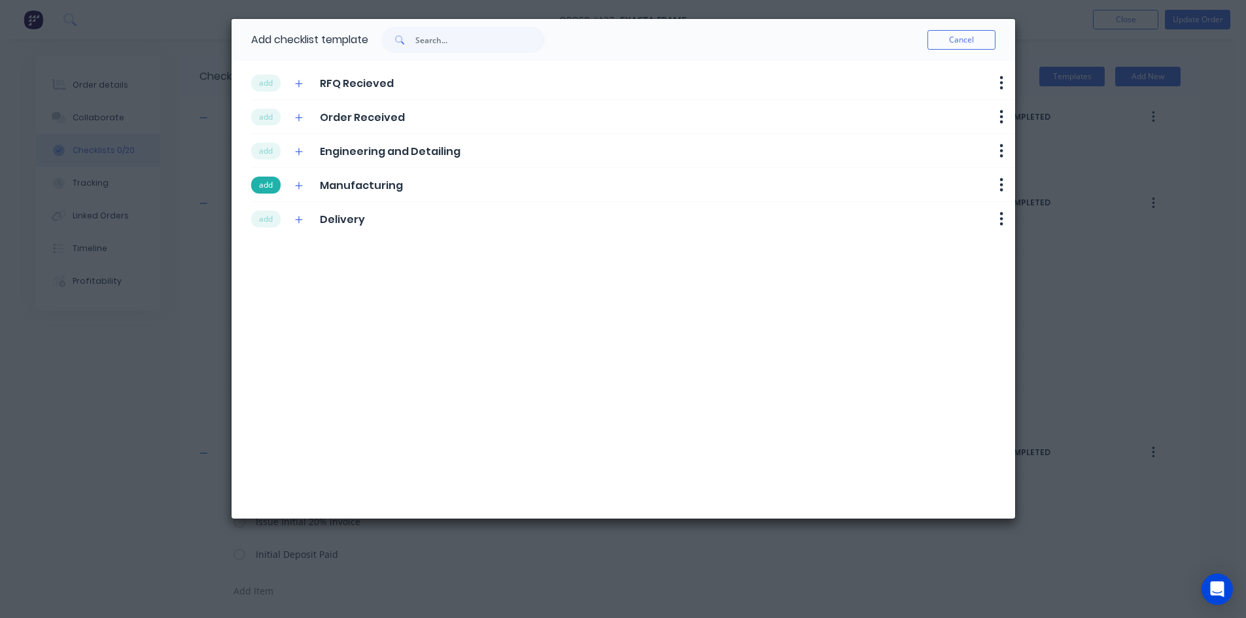
click at [263, 182] on button "add" at bounding box center [265, 185] width 29 height 17
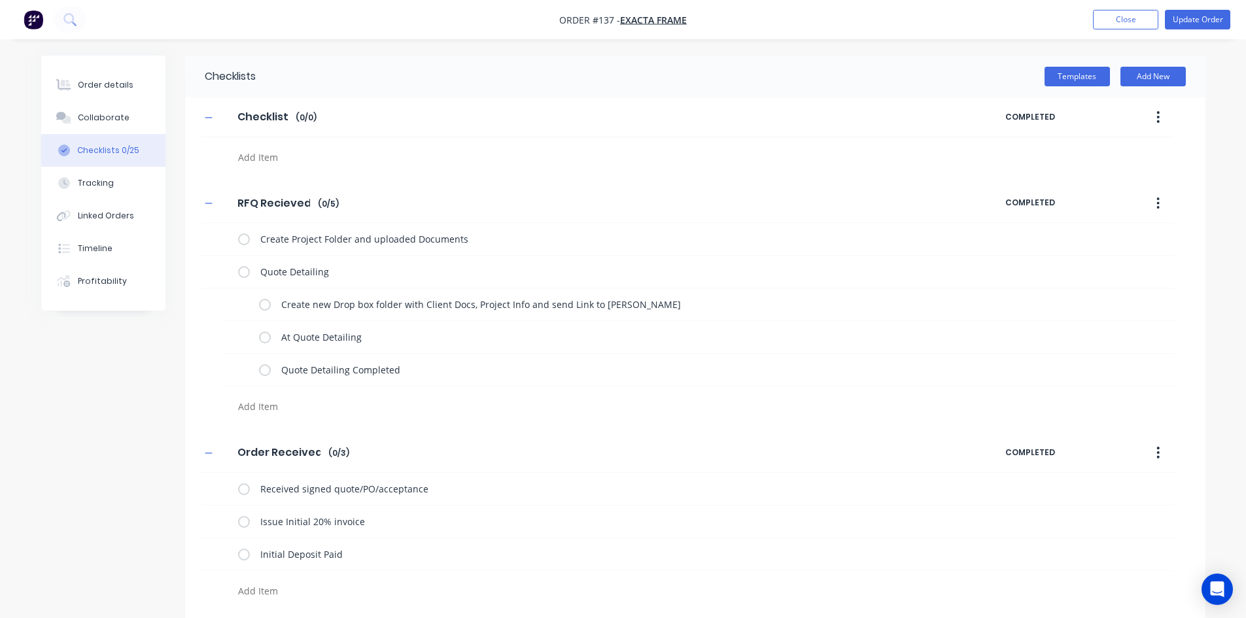
click at [269, 213] on div "RFQ Recieved RFQ Recieved Enter Checklist name ( 0 / 5 )" at bounding box center [603, 204] width 805 height 24
click at [1095, 73] on button "Templates" at bounding box center [1076, 77] width 65 height 20
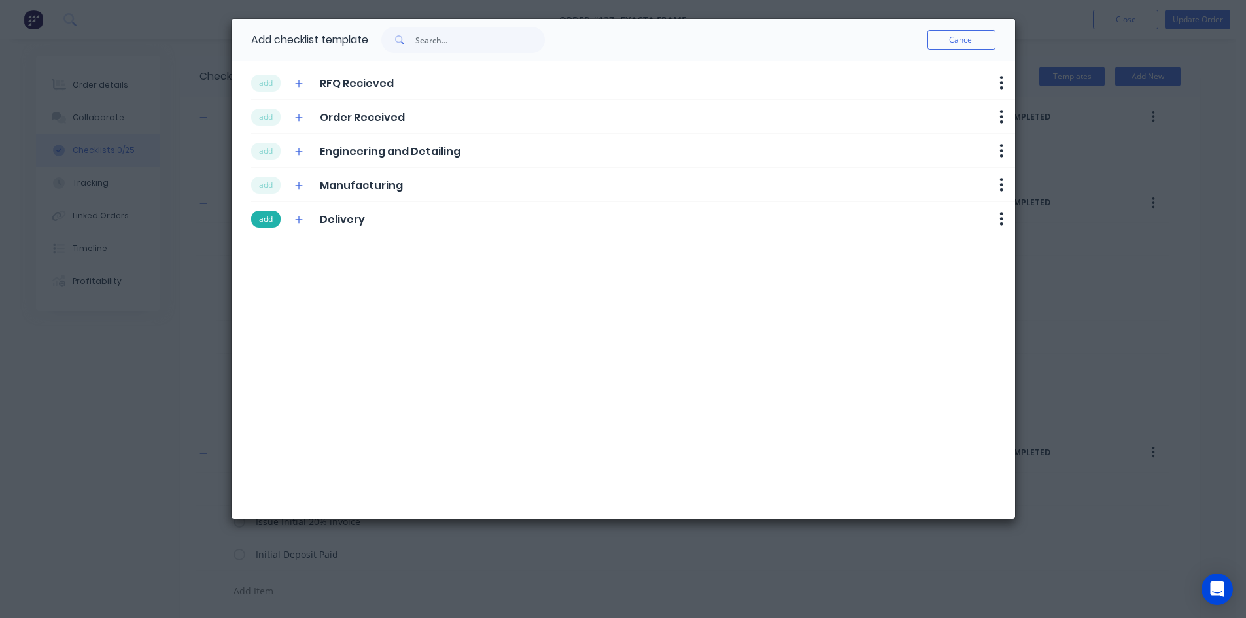
click at [255, 211] on button "add" at bounding box center [265, 219] width 29 height 17
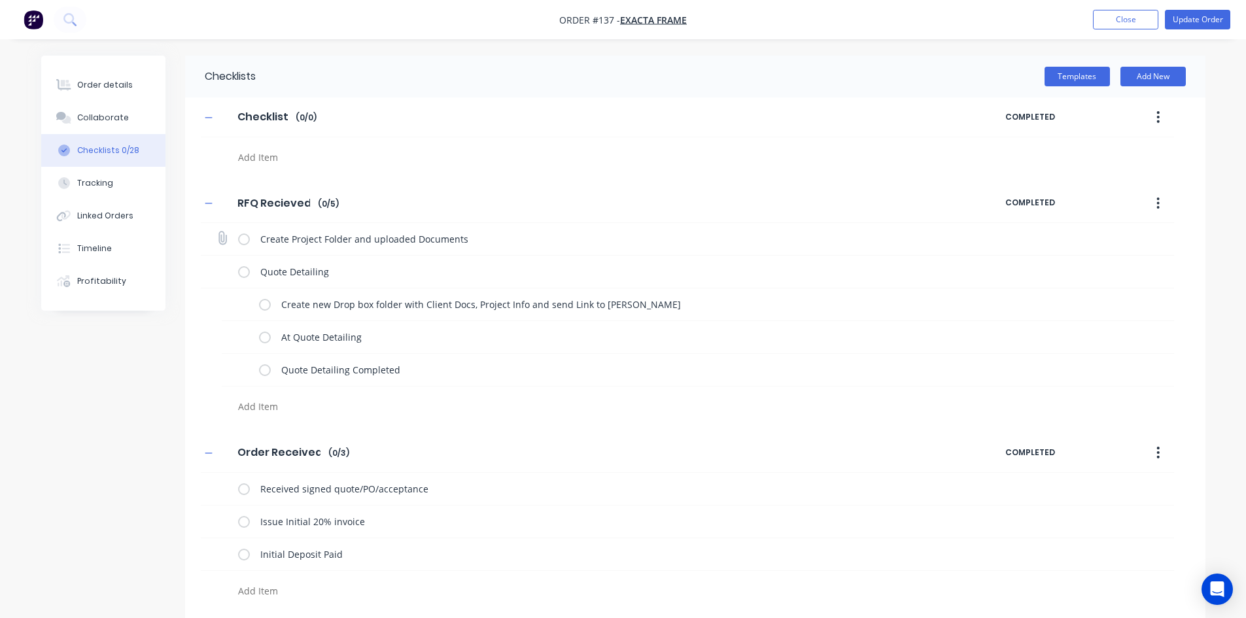
click at [246, 240] on label at bounding box center [244, 239] width 12 height 14
click at [0, 0] on input "checkbox" at bounding box center [0, 0] width 0 height 0
click at [259, 301] on label at bounding box center [265, 305] width 12 height 14
click at [0, 0] on input "checkbox" at bounding box center [0, 0] width 0 height 0
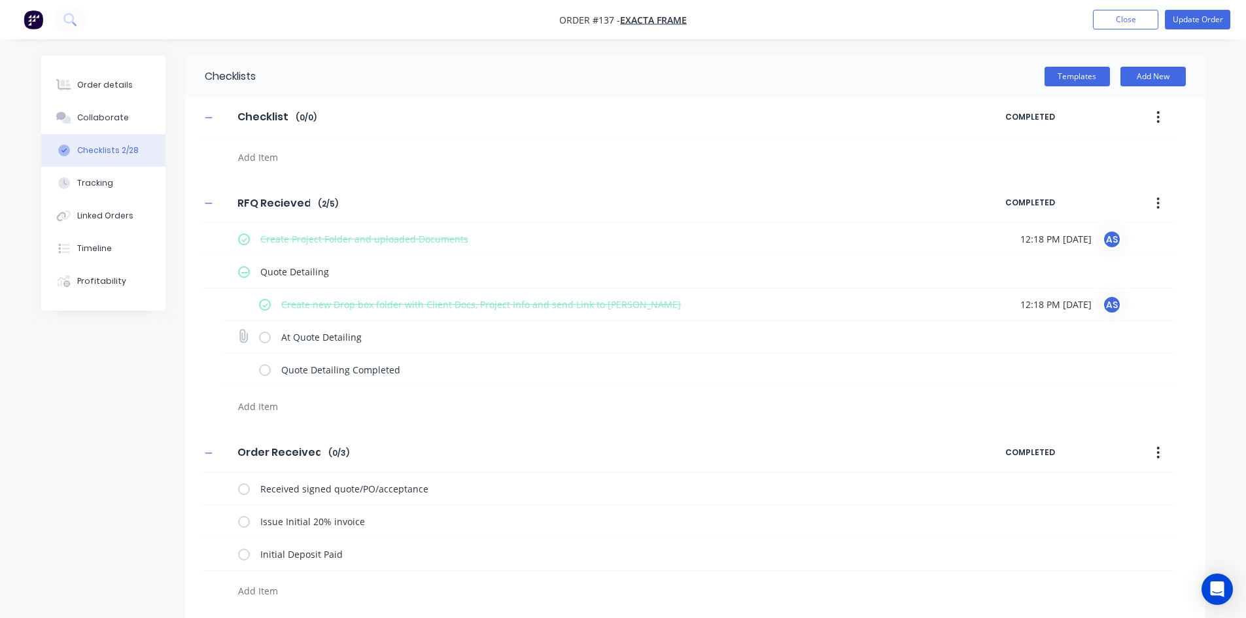
click at [265, 337] on label at bounding box center [265, 337] width 12 height 14
click at [0, 0] on input "checkbox" at bounding box center [0, 0] width 0 height 0
click at [85, 88] on div "Order details" at bounding box center [105, 85] width 56 height 12
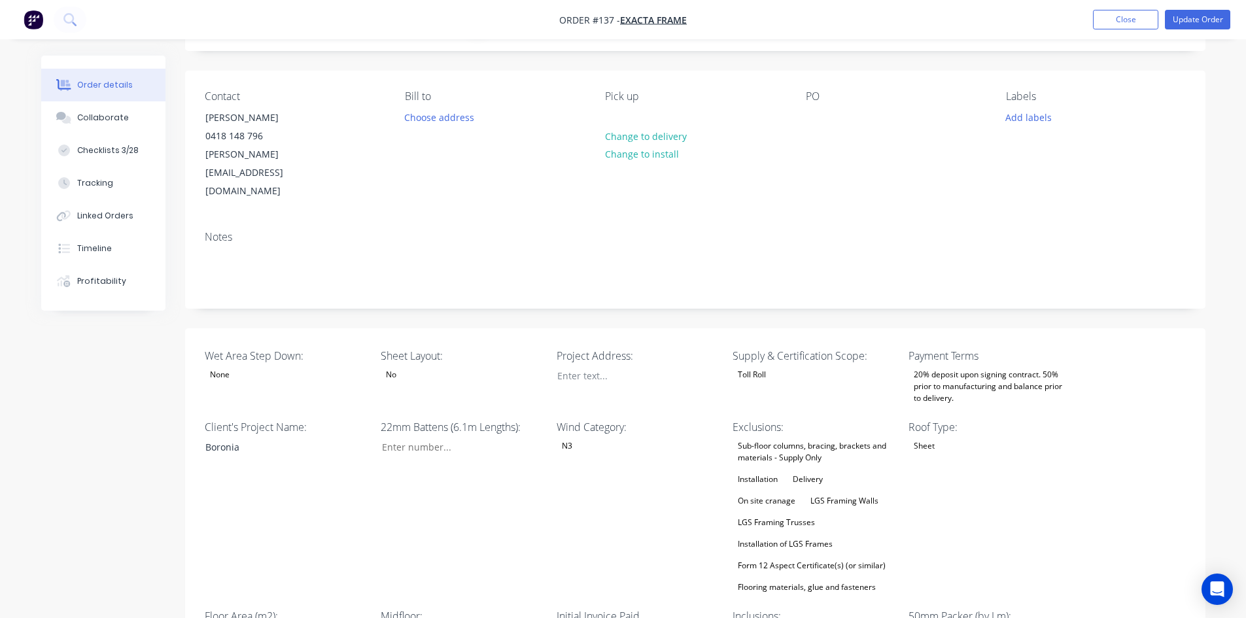
scroll to position [61, 0]
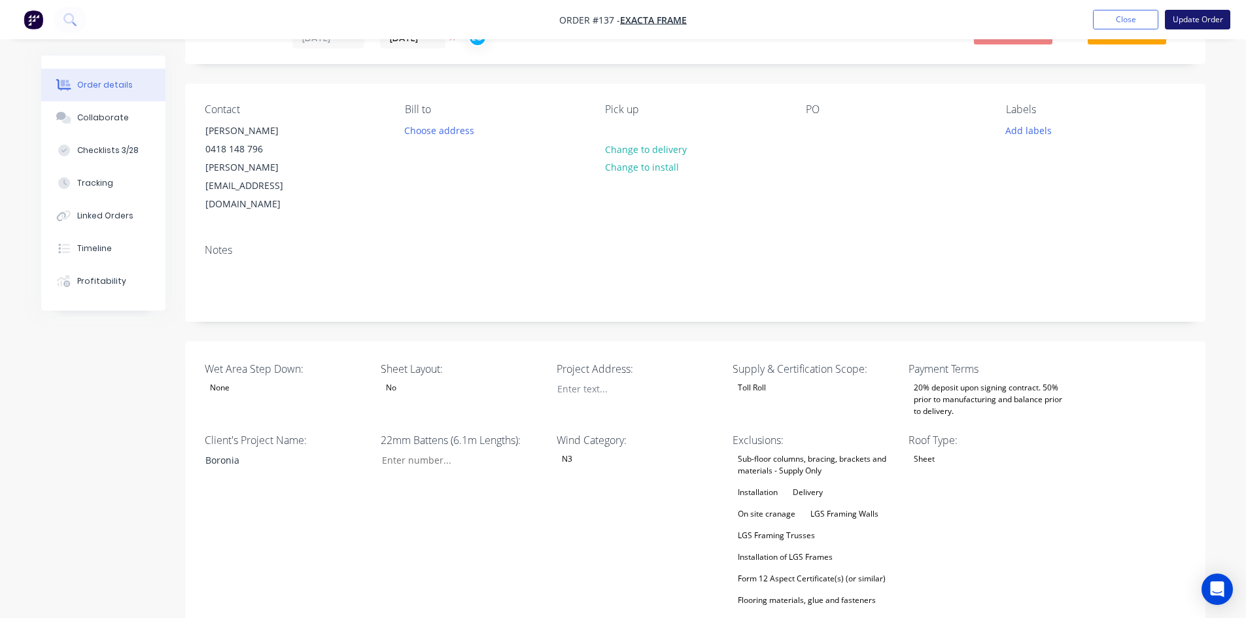
click at [1214, 26] on button "Update Order" at bounding box center [1197, 20] width 65 height 20
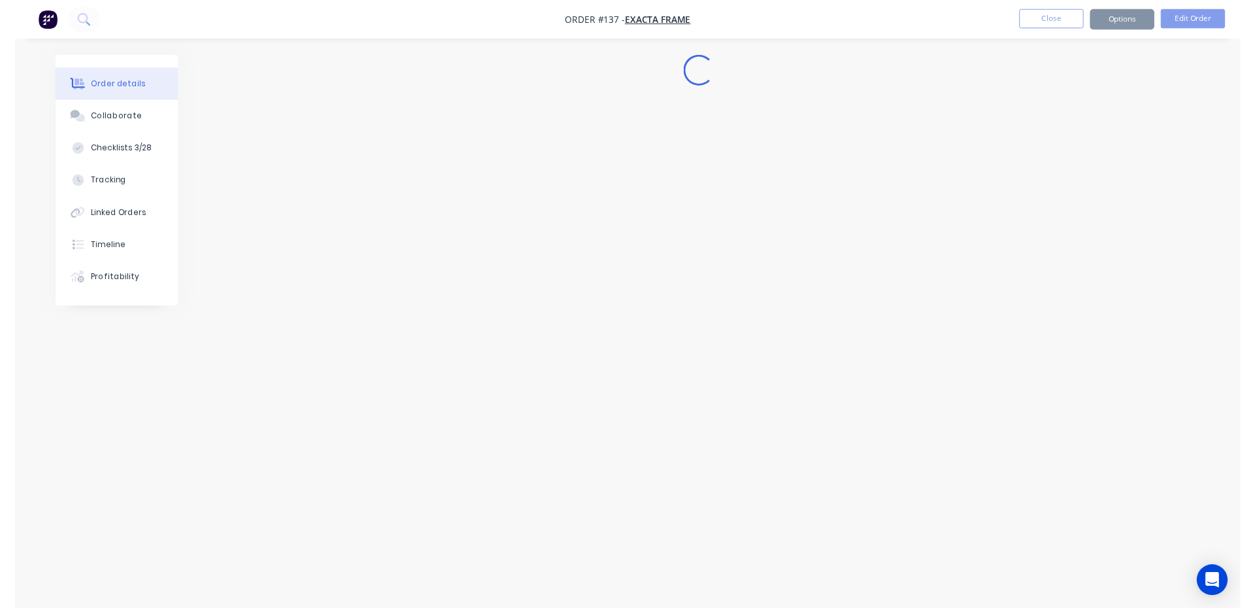
scroll to position [0, 0]
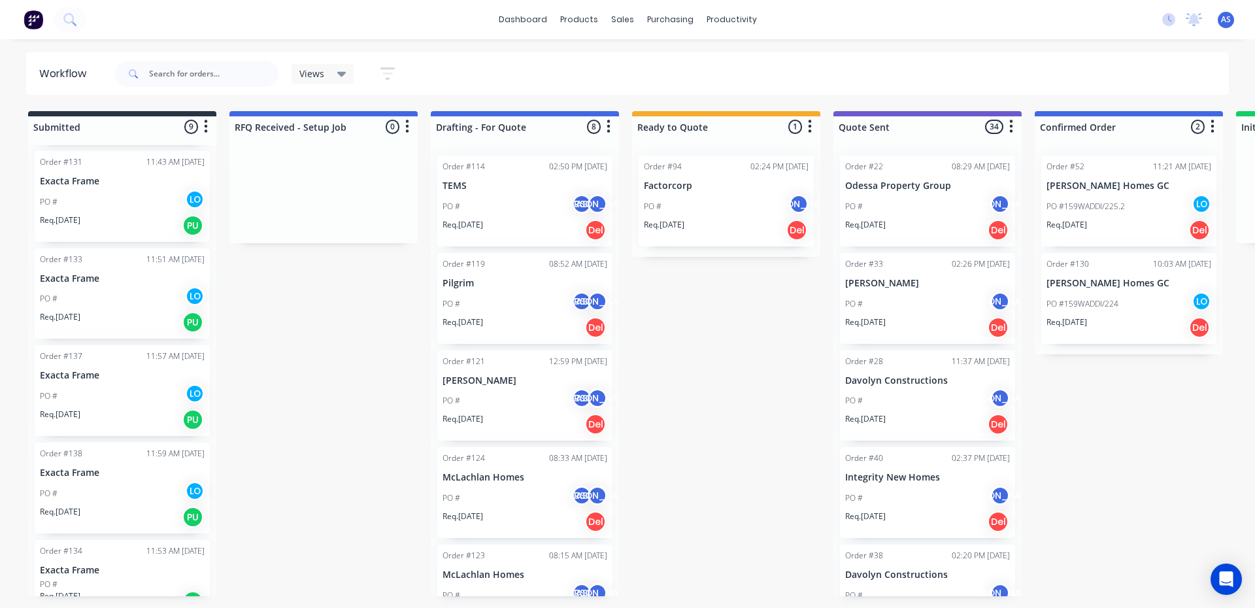
scroll to position [131, 0]
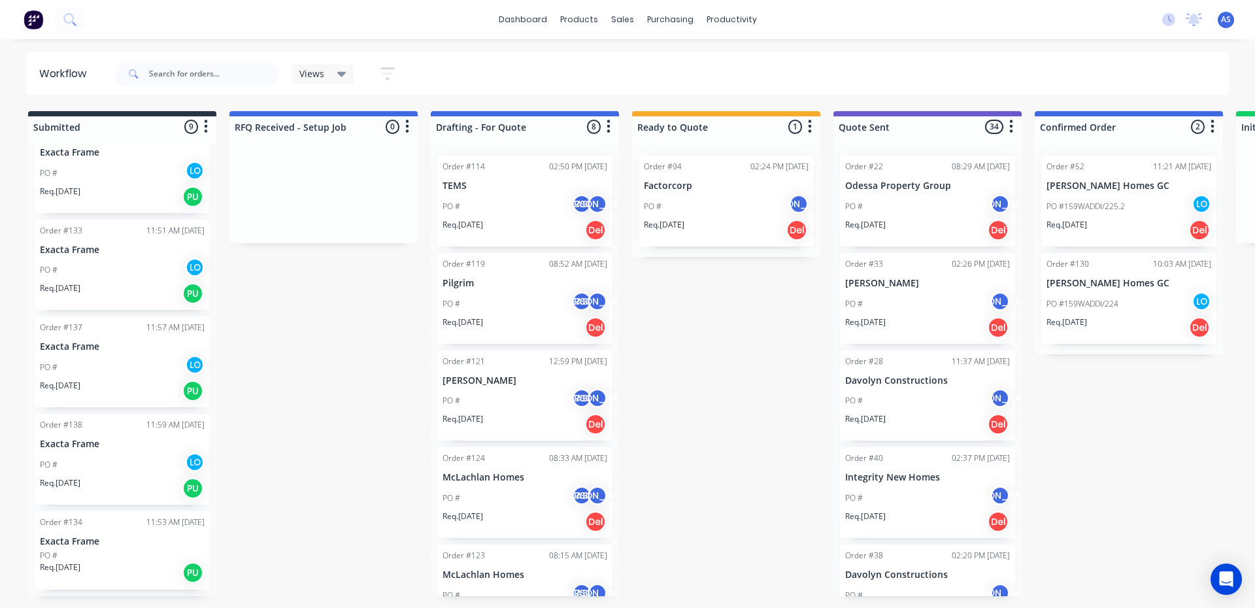
click at [87, 468] on div "PO # LO" at bounding box center [122, 464] width 165 height 25
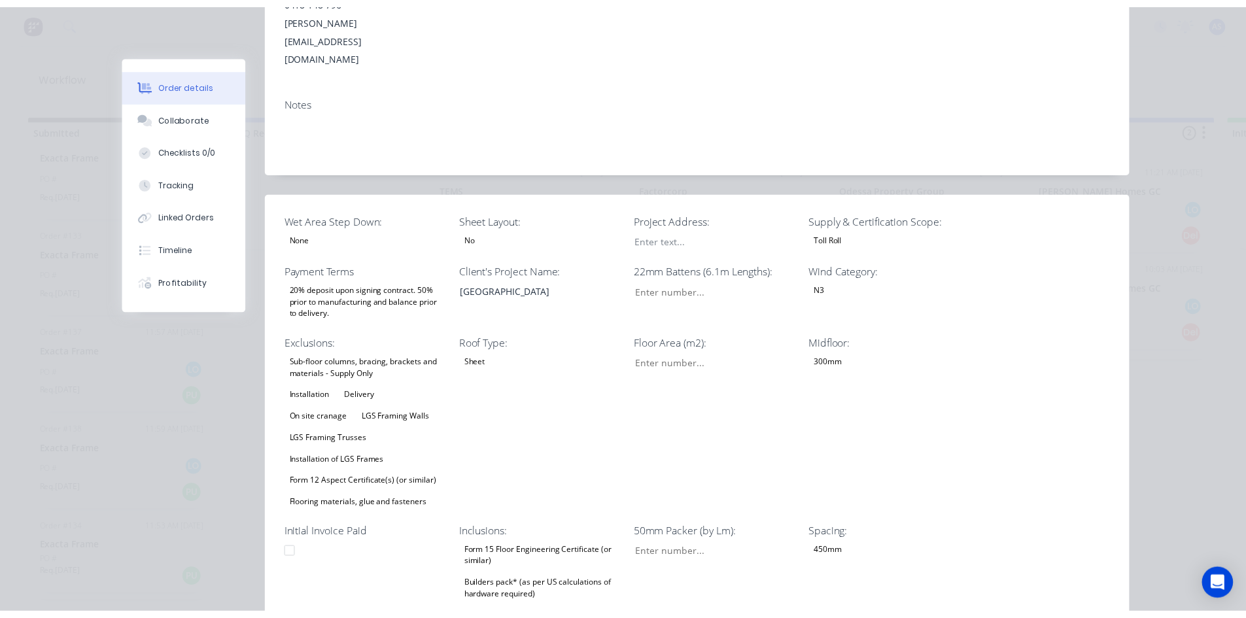
scroll to position [0, 0]
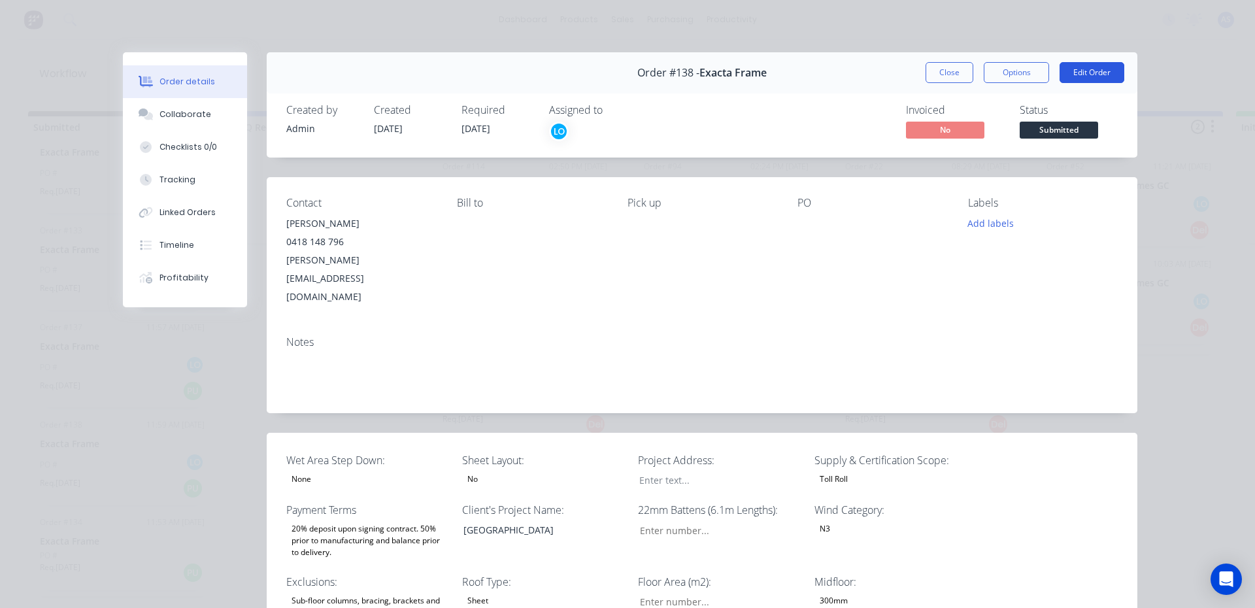
click at [1066, 71] on button "Edit Order" at bounding box center [1092, 72] width 65 height 21
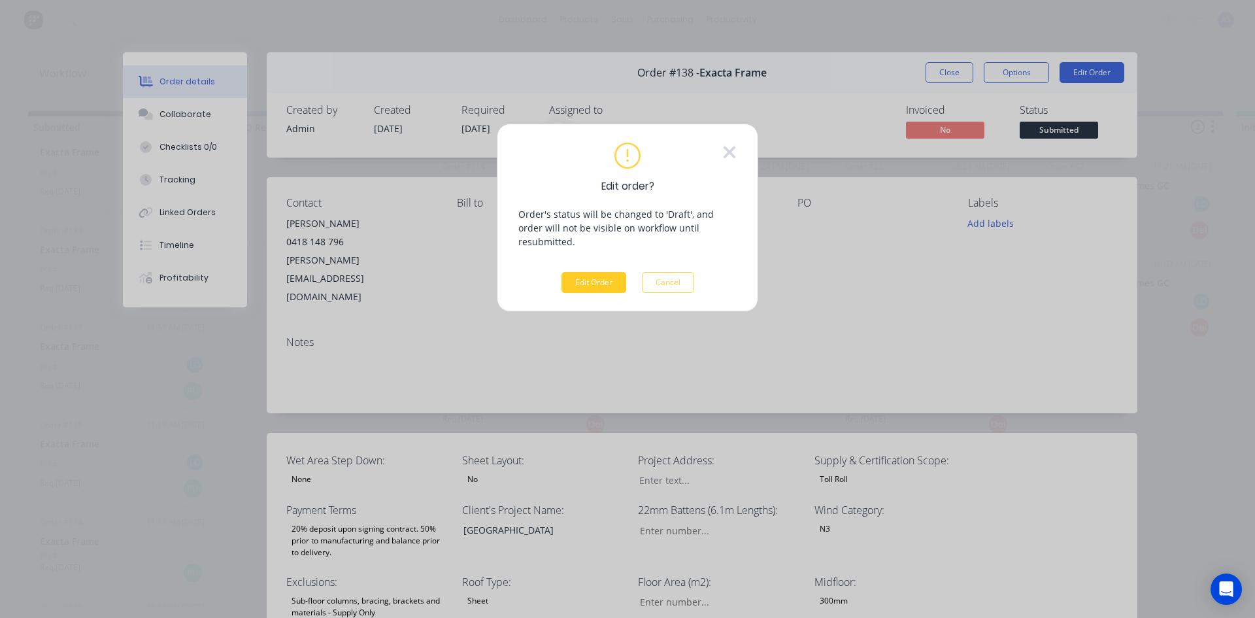
click at [579, 275] on button "Edit Order" at bounding box center [594, 282] width 65 height 21
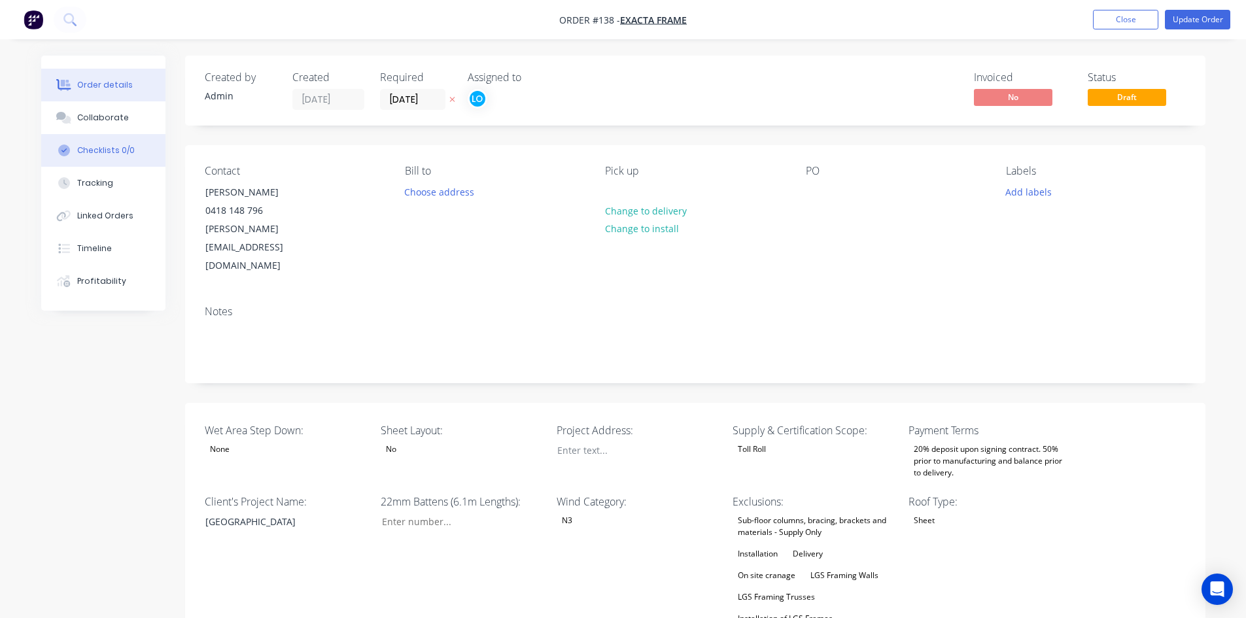
click at [102, 132] on div "Order details Collaborate Checklists 0/0 Tracking Linked Orders Timeline Profit…" at bounding box center [103, 183] width 124 height 255
click at [103, 140] on button "Checklists 0/0" at bounding box center [103, 150] width 124 height 33
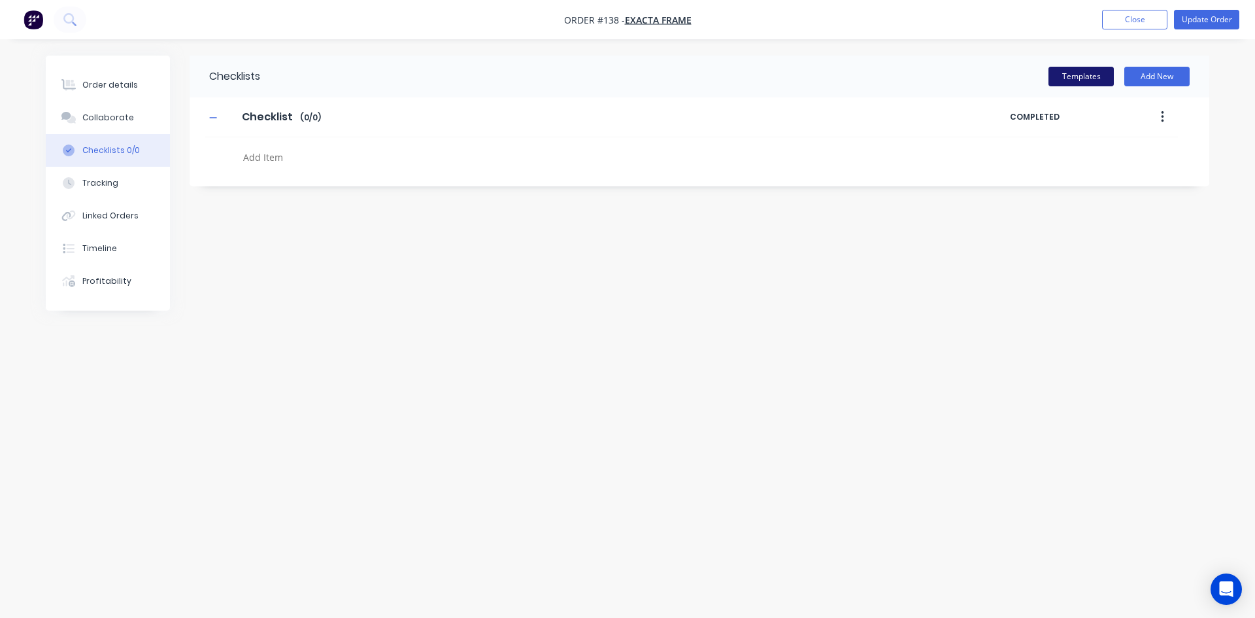
click at [1055, 76] on button "Templates" at bounding box center [1081, 77] width 65 height 20
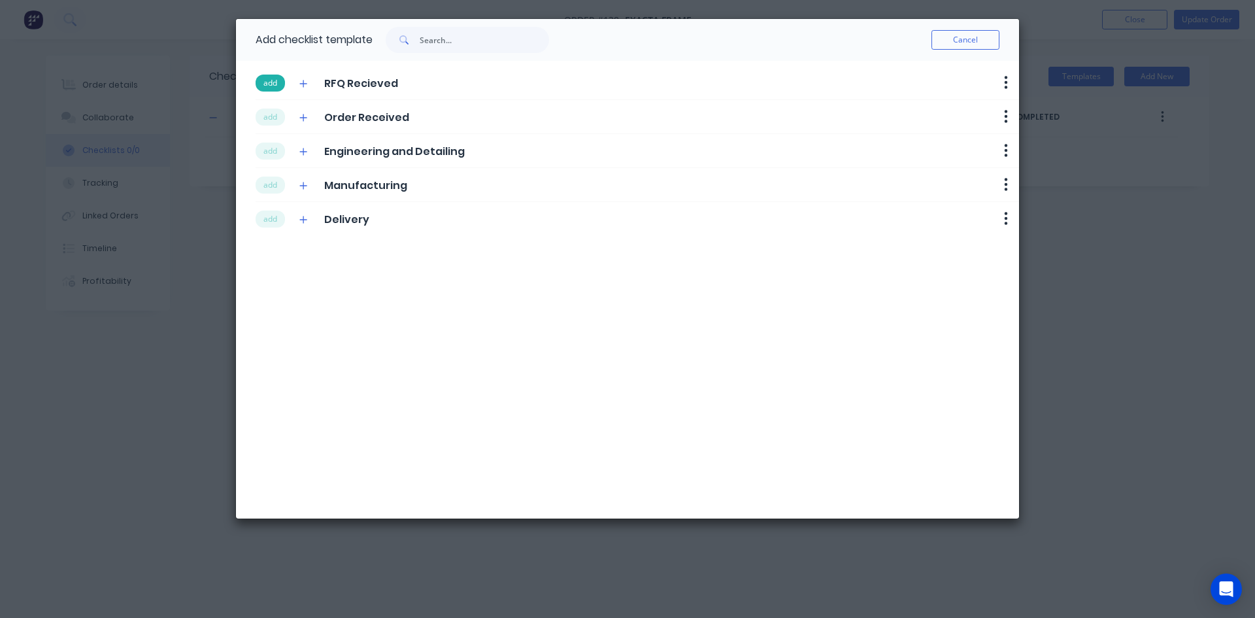
click at [271, 86] on button "add" at bounding box center [270, 83] width 29 height 17
click at [271, 106] on div "add Order Received Delete" at bounding box center [638, 117] width 764 height 34
click at [271, 120] on input "Checklist" at bounding box center [267, 117] width 66 height 20
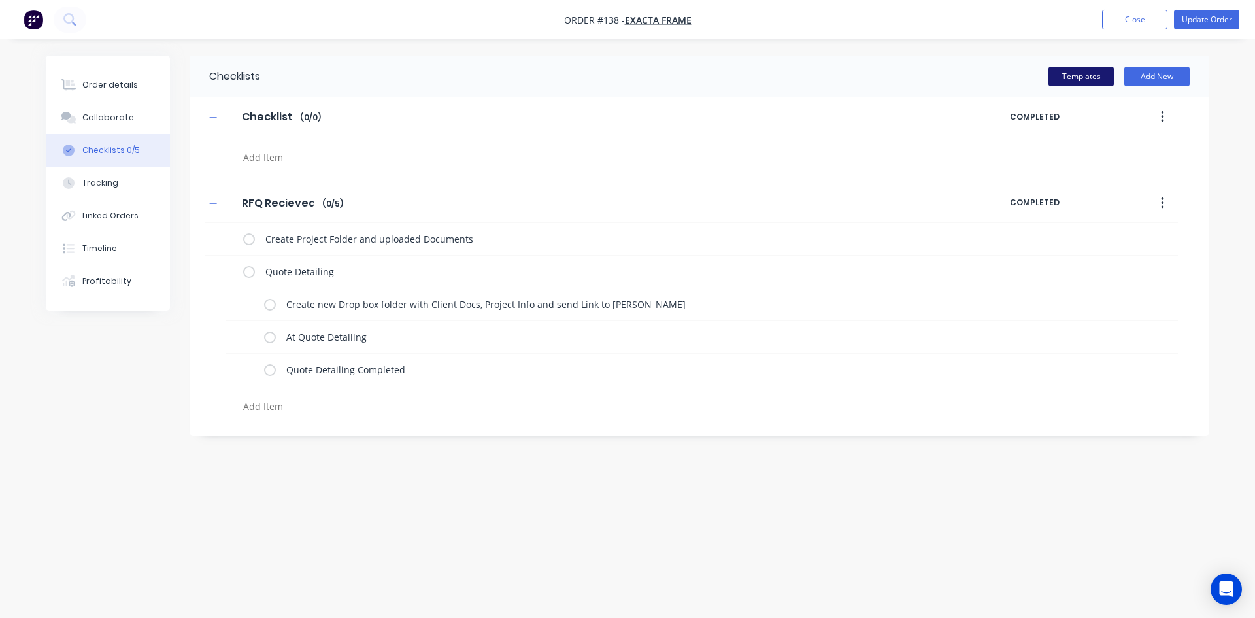
click at [1068, 69] on button "Templates" at bounding box center [1081, 77] width 65 height 20
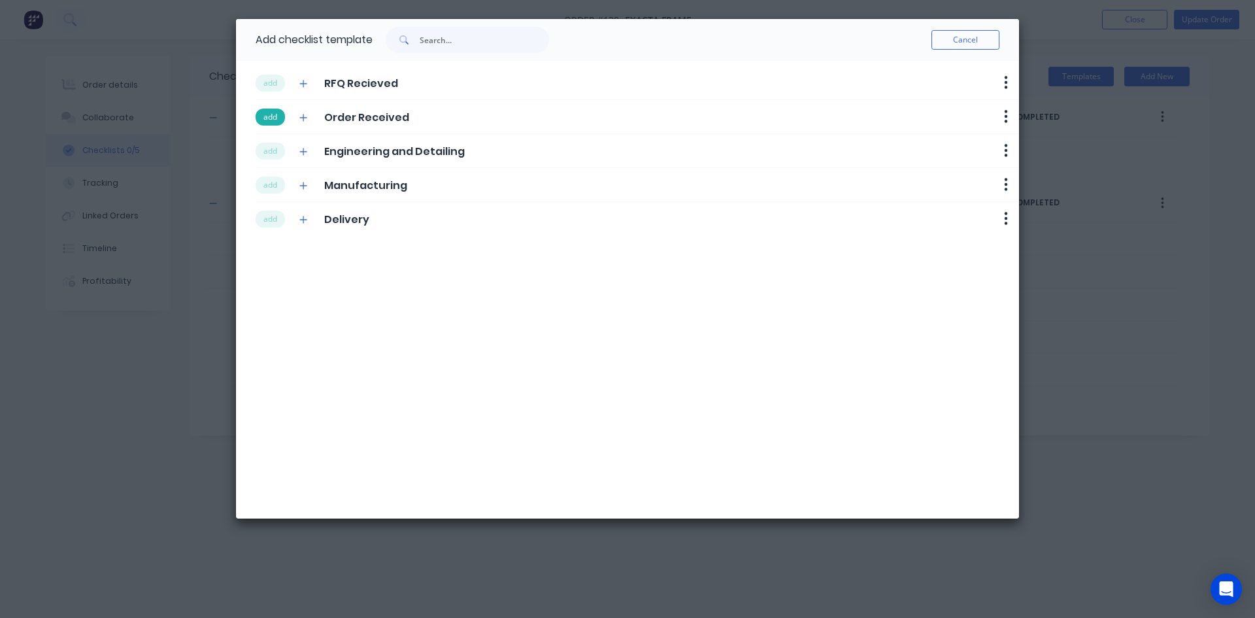
click at [279, 124] on button "add" at bounding box center [270, 117] width 29 height 17
click at [279, 147] on button "add" at bounding box center [270, 151] width 29 height 17
click at [279, 181] on button "add" at bounding box center [270, 185] width 29 height 17
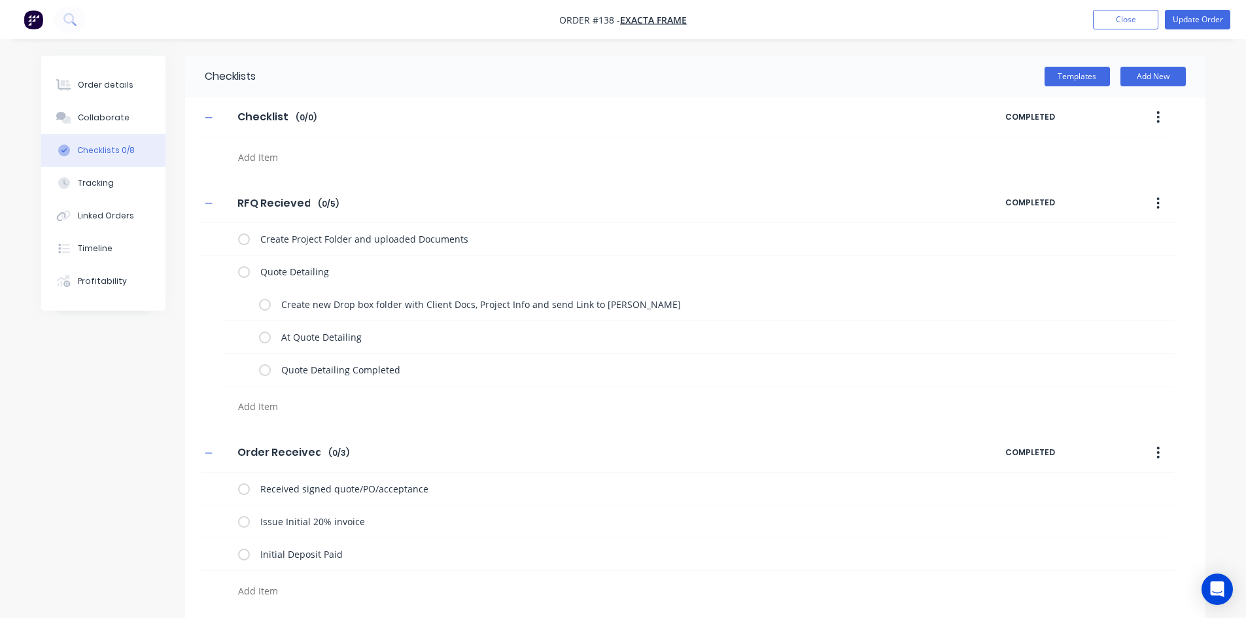
click at [277, 217] on div "RFQ Recieved RFQ Recieved Enter Checklist name ( 0 / 5 ) COMPLETED" at bounding box center [687, 204] width 973 height 40
click at [1067, 73] on button "Templates" at bounding box center [1076, 77] width 65 height 20
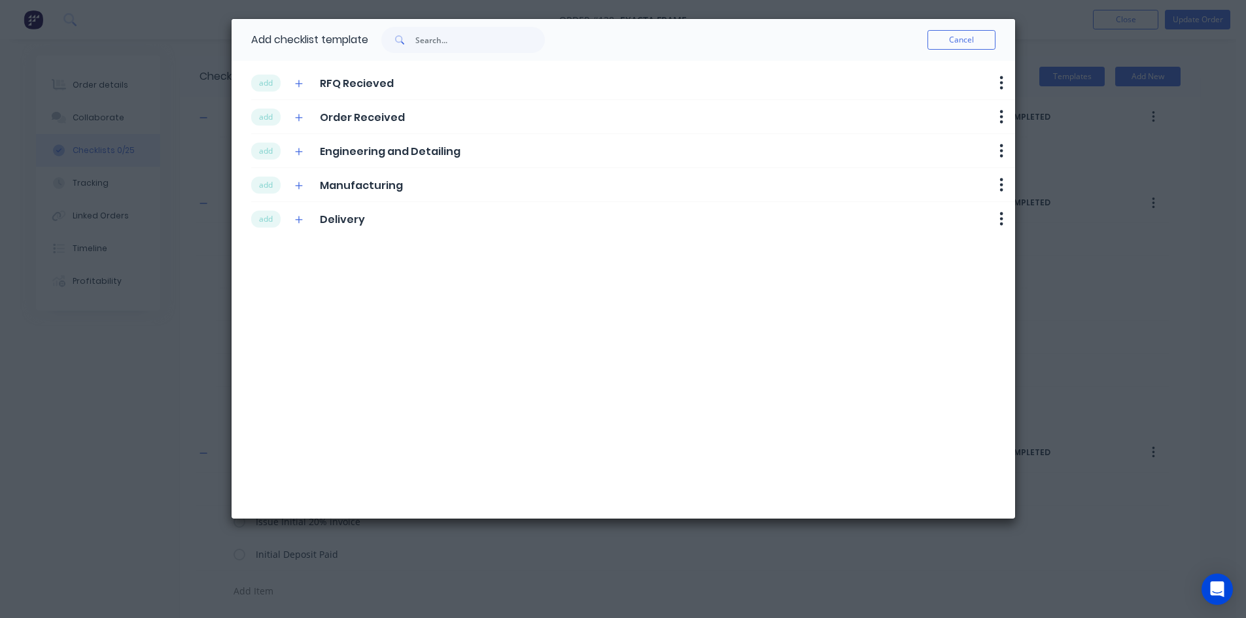
click at [267, 228] on div "add Delivery Delete" at bounding box center [633, 218] width 764 height 33
click at [267, 221] on button "add" at bounding box center [265, 219] width 29 height 17
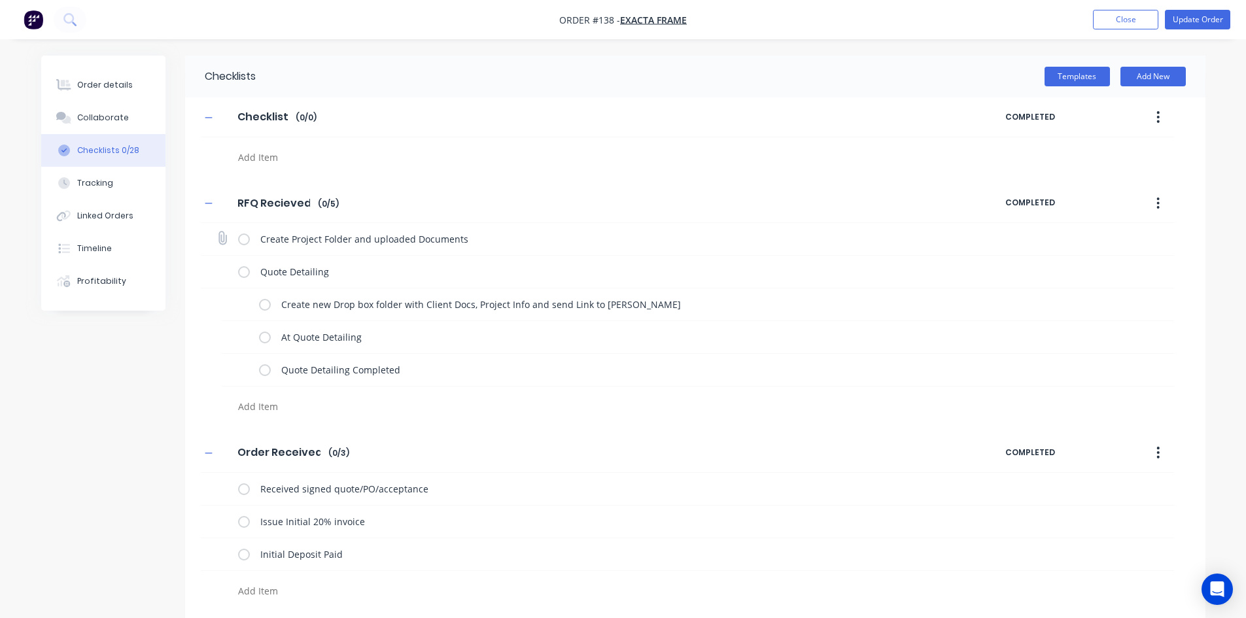
click at [241, 242] on label at bounding box center [244, 239] width 12 height 14
click at [0, 0] on input "checkbox" at bounding box center [0, 0] width 0 height 0
click at [270, 301] on label at bounding box center [265, 305] width 12 height 14
click at [0, 0] on input "checkbox" at bounding box center [0, 0] width 0 height 0
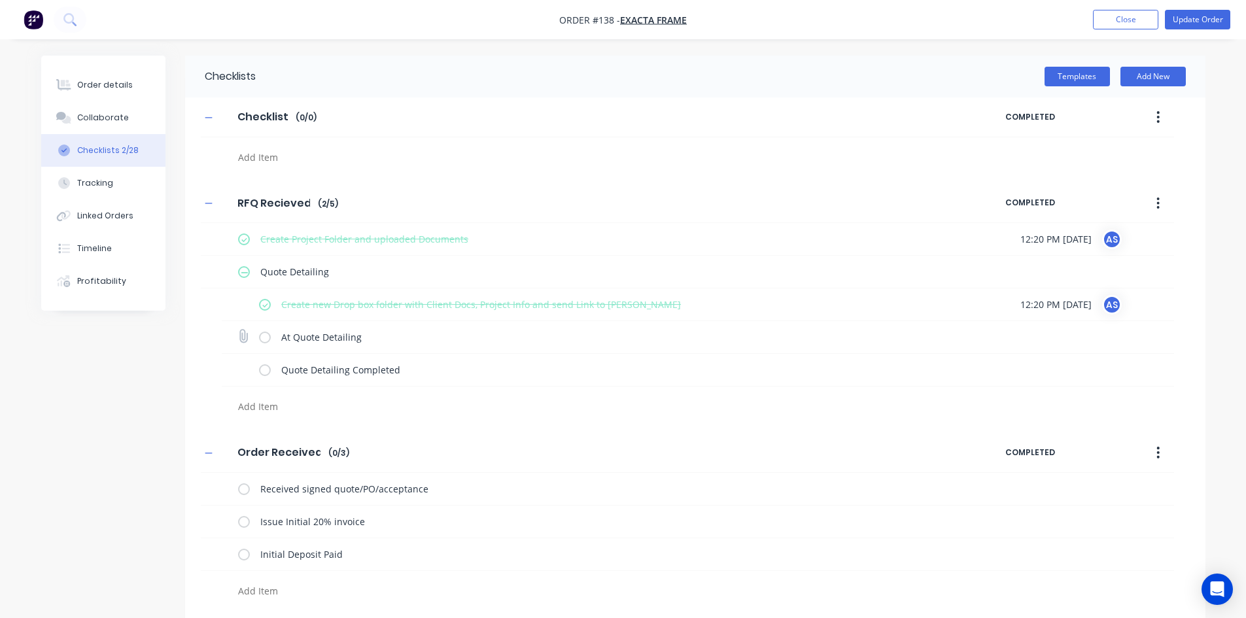
click at [265, 341] on label at bounding box center [265, 337] width 12 height 14
click at [0, 0] on input "checkbox" at bounding box center [0, 0] width 0 height 0
click at [122, 94] on button "Order details" at bounding box center [103, 85] width 124 height 33
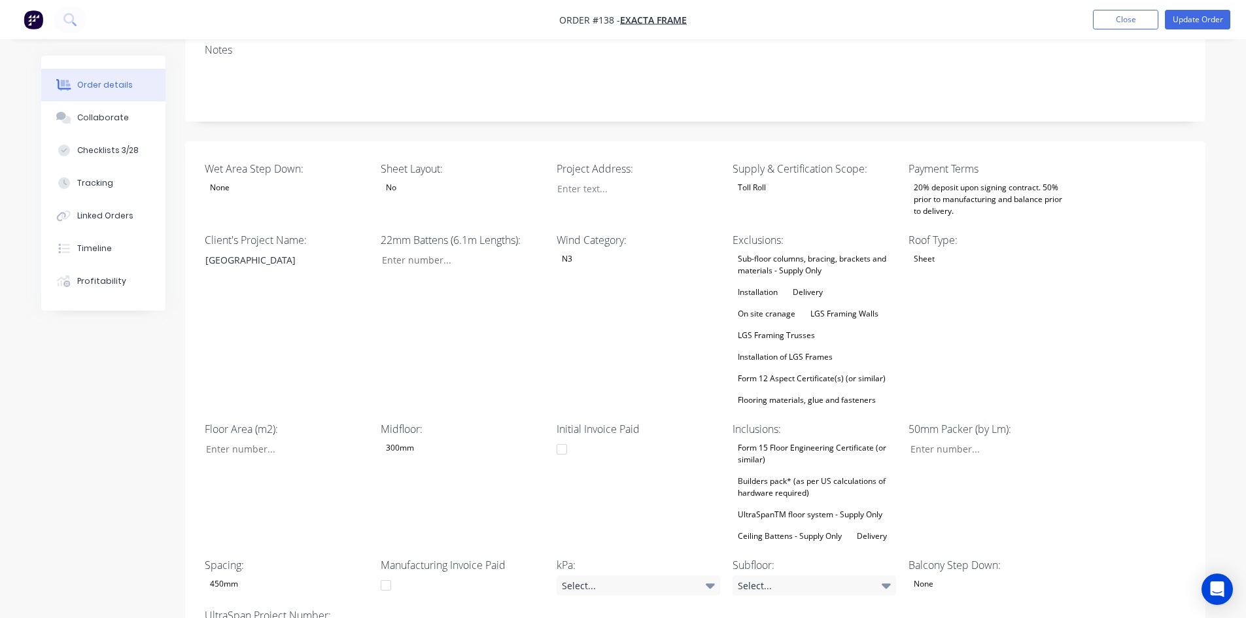
scroll to position [327, 0]
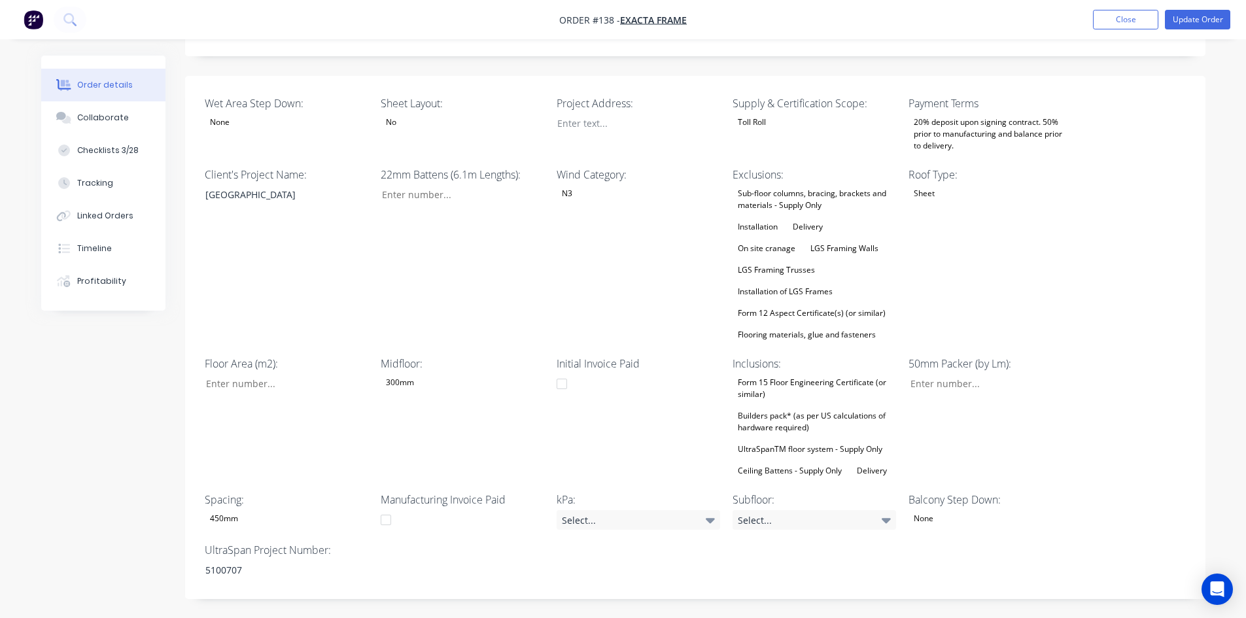
click at [389, 374] on div "300mm" at bounding box center [400, 382] width 39 height 17
click at [421, 428] on div "300mm" at bounding box center [430, 427] width 39 height 17
click at [763, 510] on div "Select..." at bounding box center [813, 520] width 163 height 20
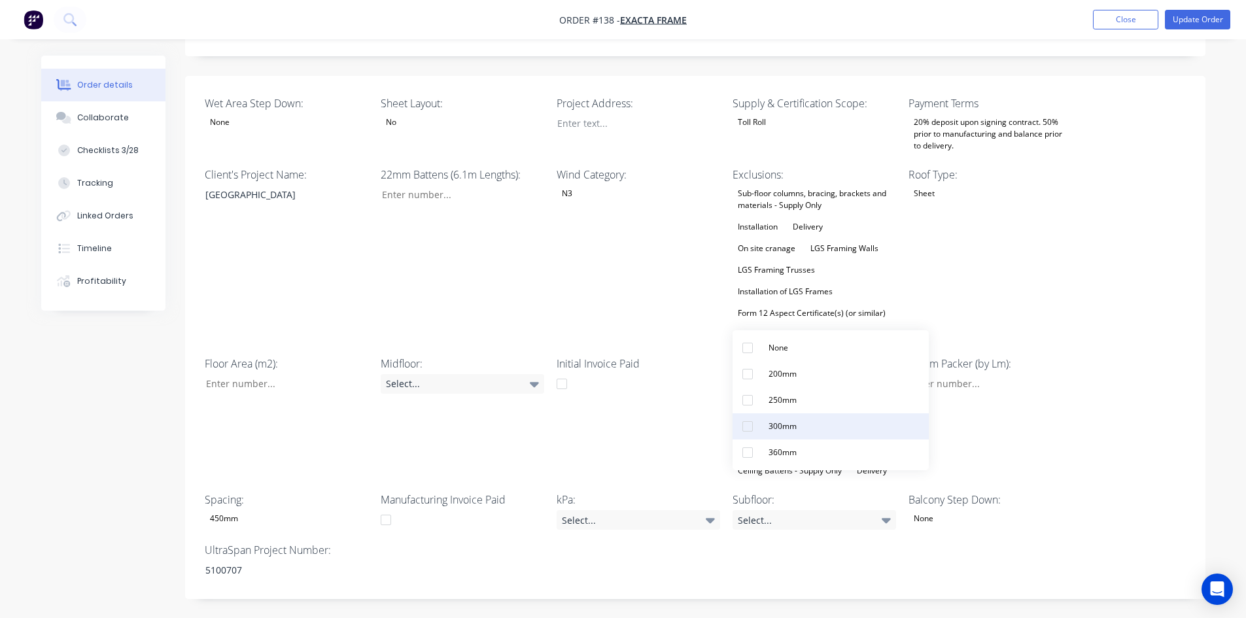
click at [772, 427] on div "300mm" at bounding box center [782, 426] width 39 height 17
click at [1183, 22] on button "Update Order" at bounding box center [1197, 20] width 65 height 20
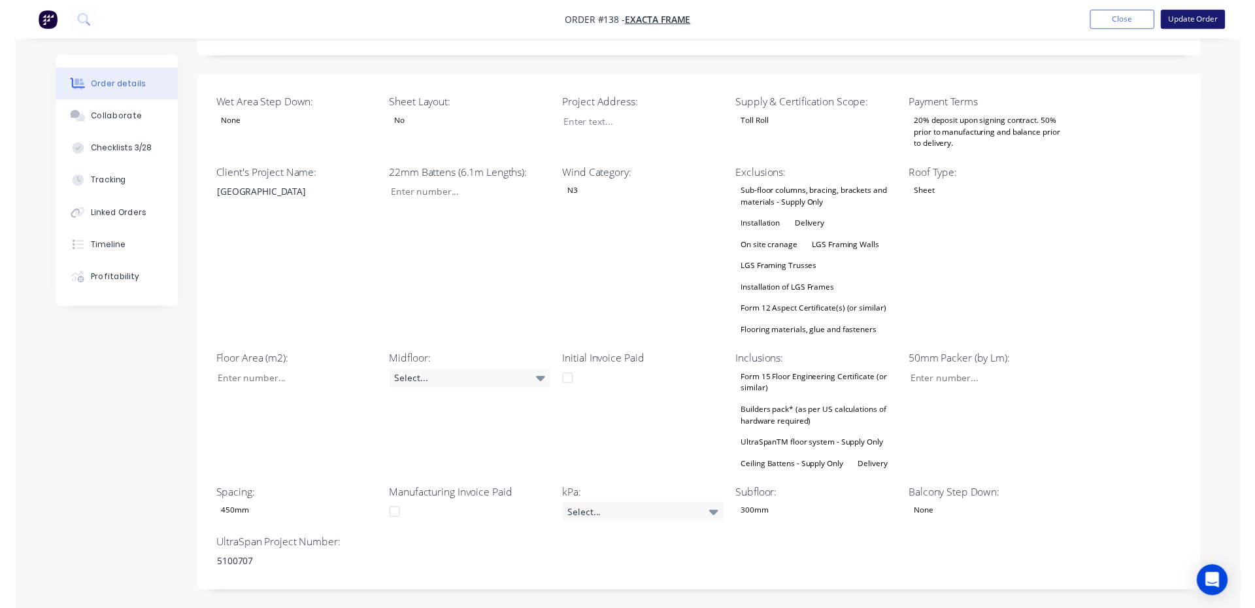
scroll to position [0, 0]
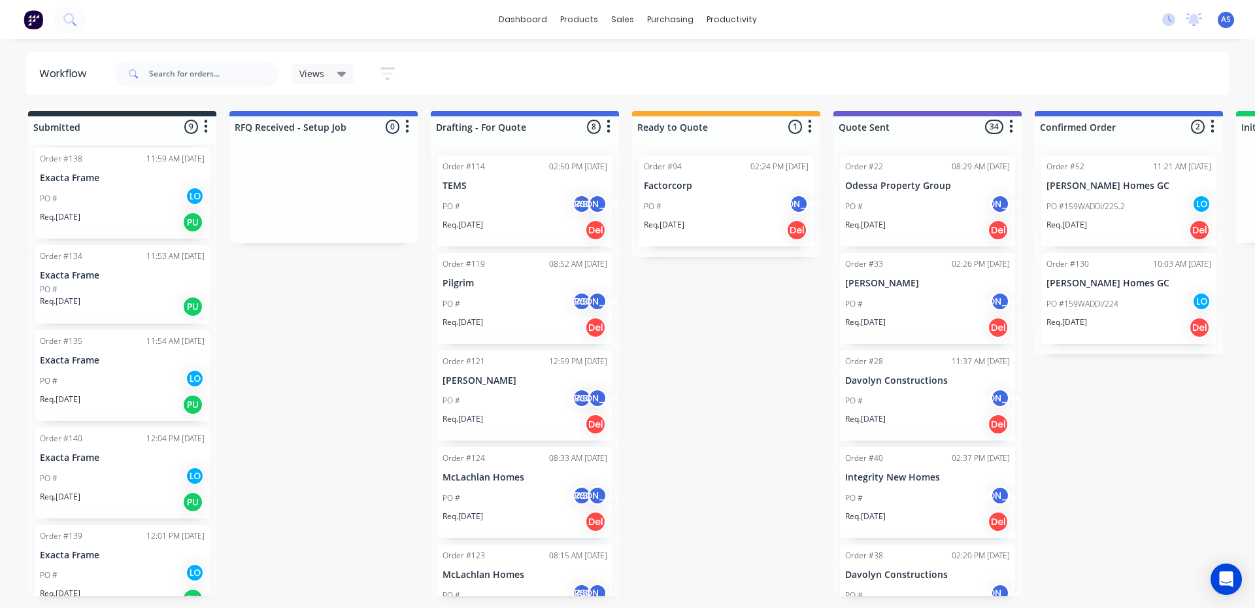
scroll to position [417, 0]
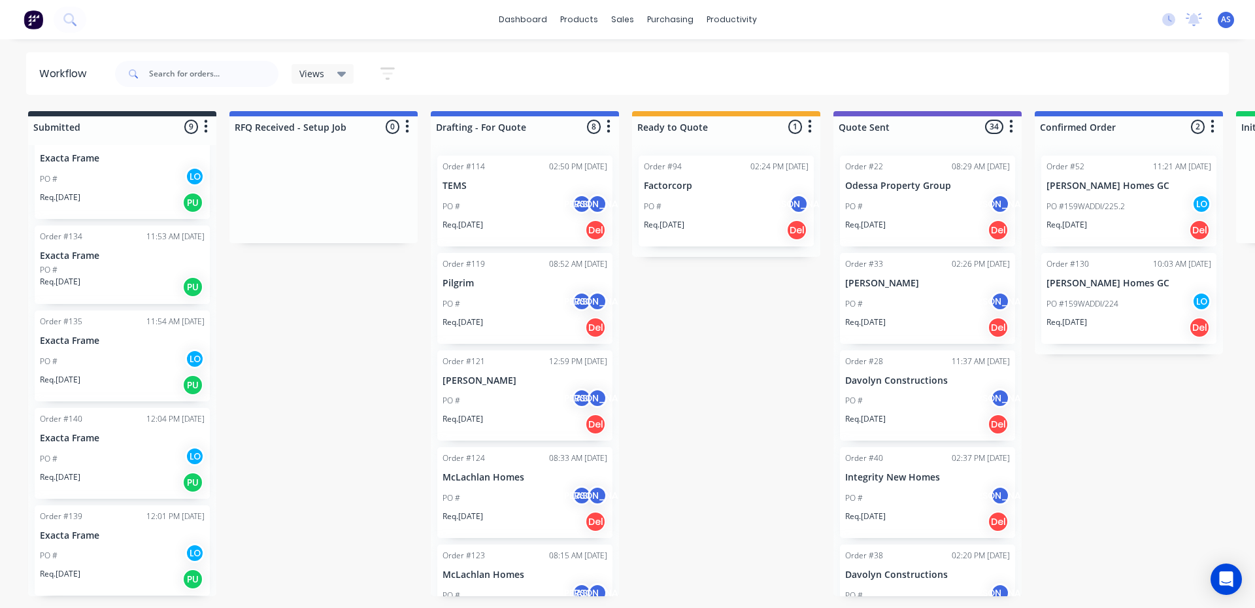
click at [101, 520] on div "Order #139 12:01 PM 07/10/25" at bounding box center [122, 517] width 165 height 12
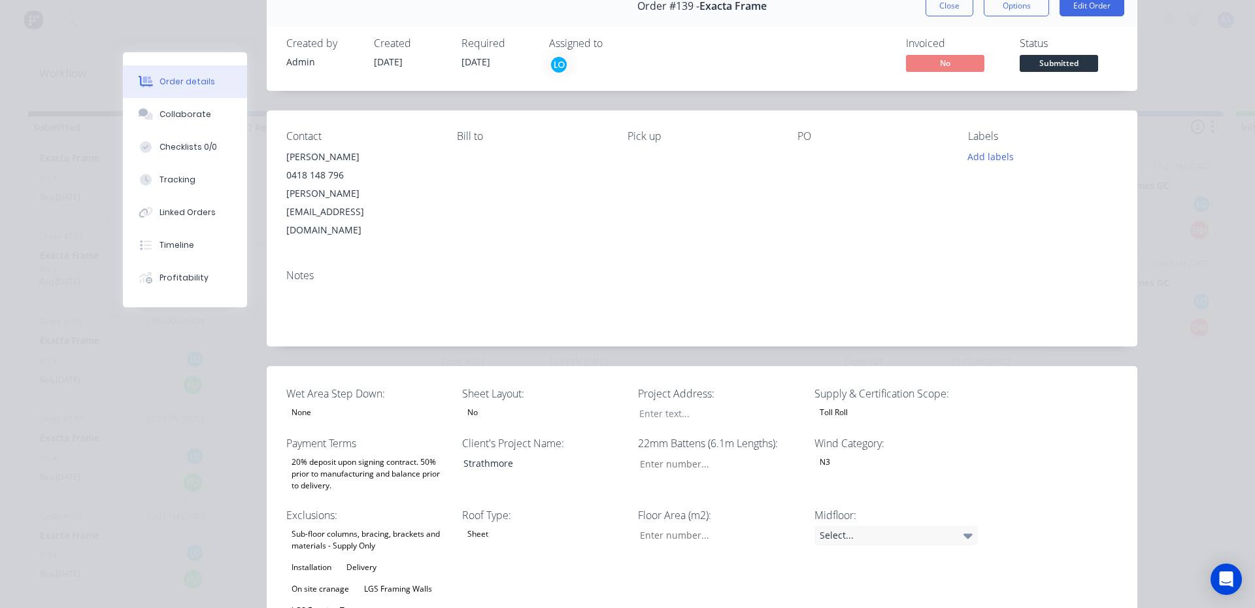
scroll to position [0, 0]
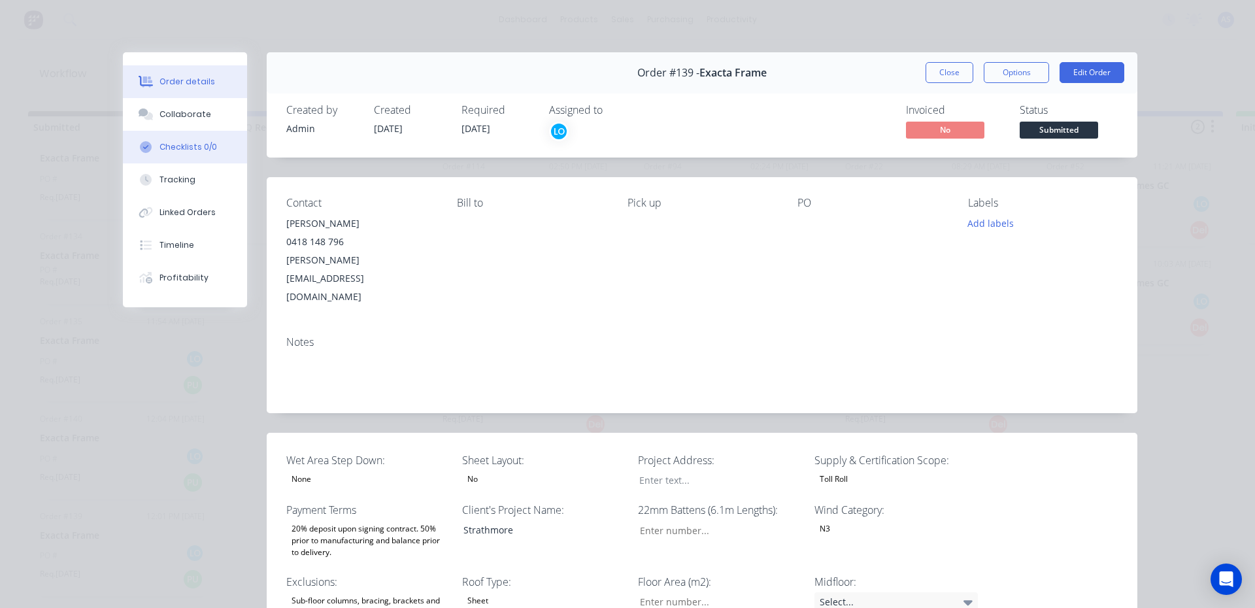
click at [194, 136] on button "Checklists 0/0" at bounding box center [185, 147] width 124 height 33
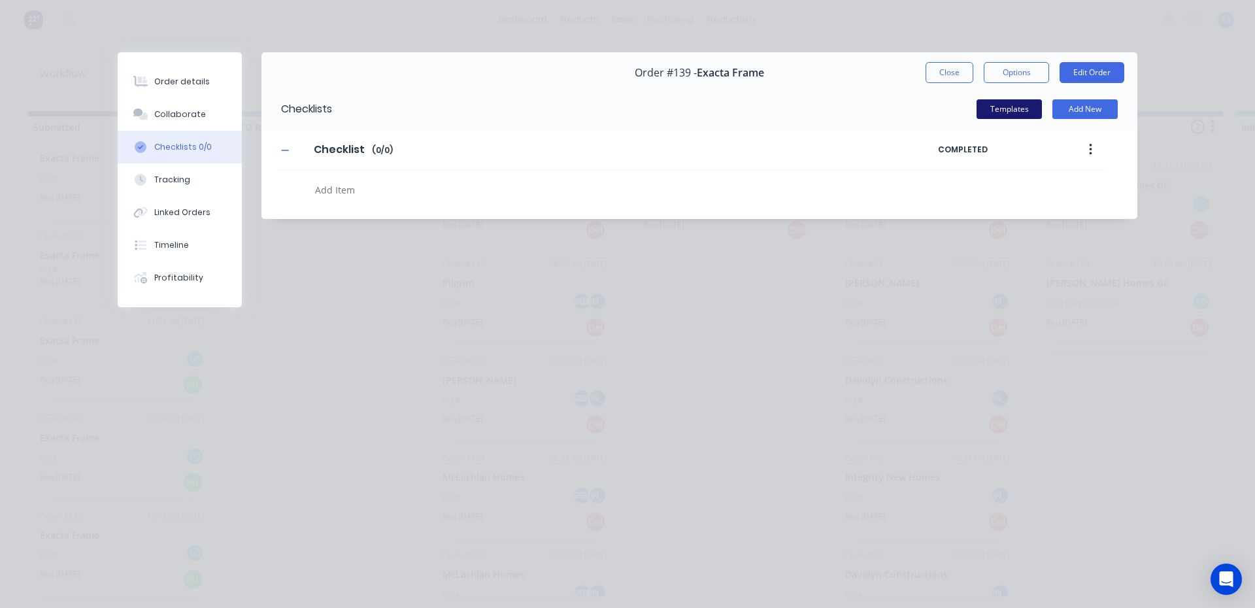
click at [1023, 115] on button "Templates" at bounding box center [1009, 109] width 65 height 20
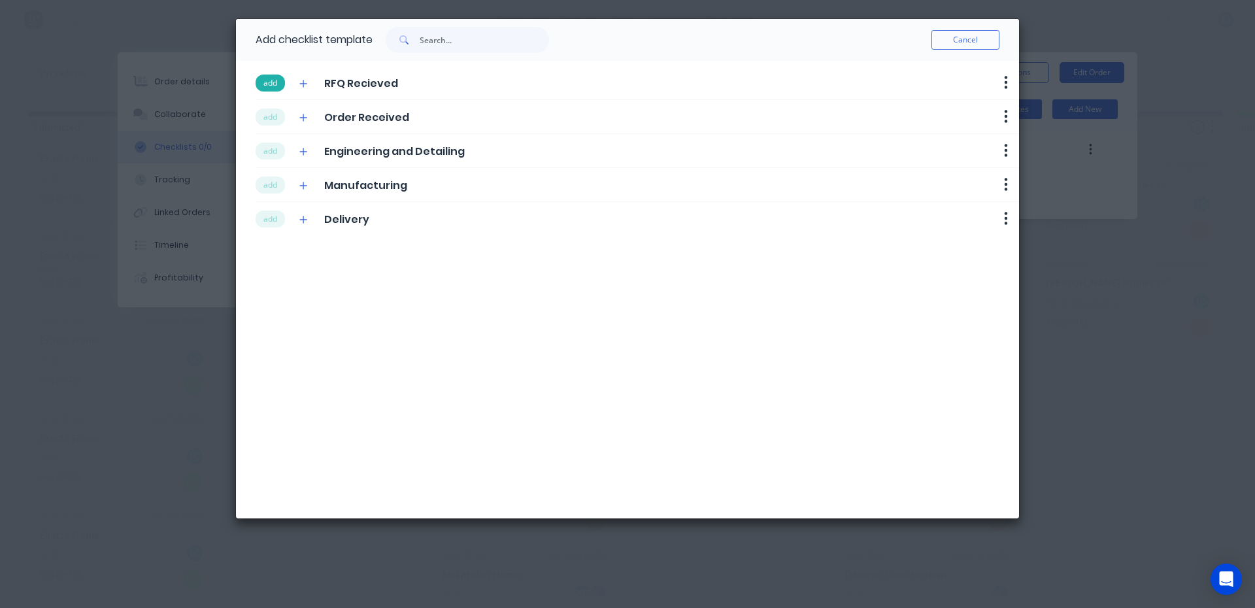
click at [277, 88] on button "add" at bounding box center [270, 83] width 29 height 17
click at [275, 117] on button "add" at bounding box center [270, 117] width 29 height 17
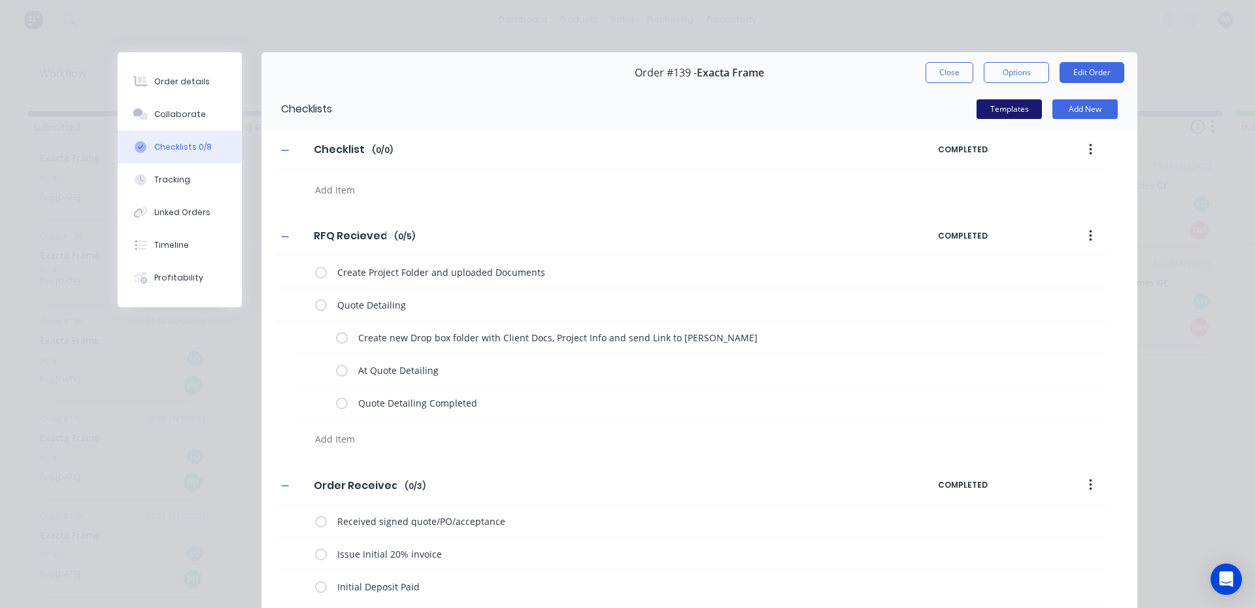
click at [998, 104] on button "Templates" at bounding box center [1009, 109] width 65 height 20
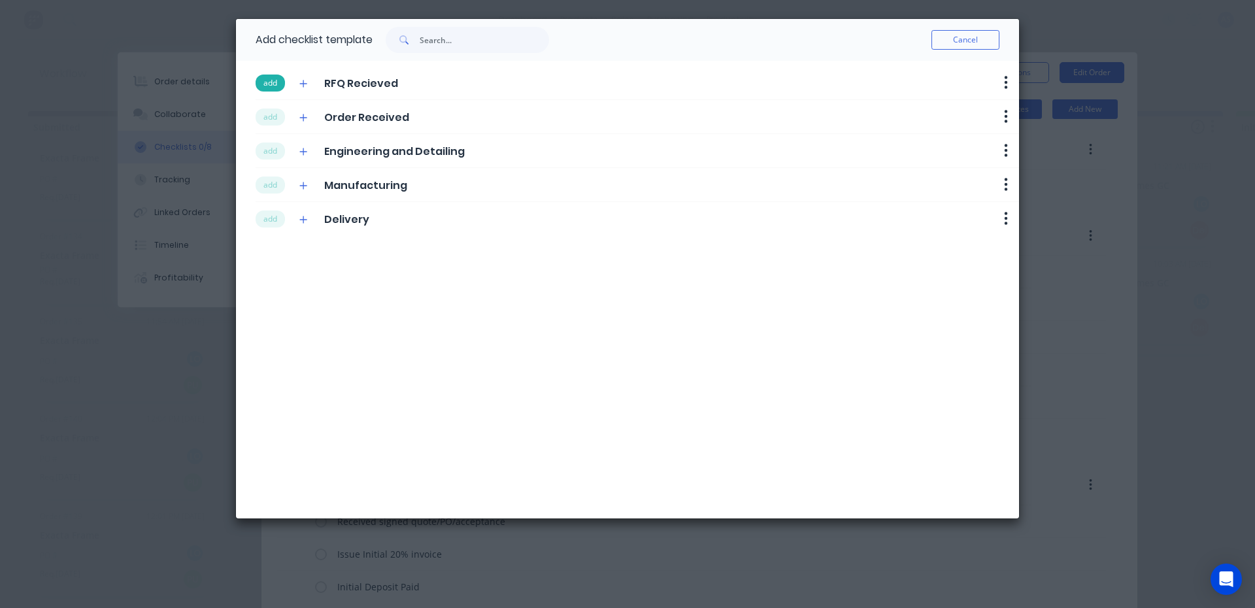
click at [273, 85] on button "add" at bounding box center [270, 83] width 29 height 17
click at [273, 114] on button "add" at bounding box center [270, 117] width 29 height 17
click at [267, 157] on button "add" at bounding box center [270, 151] width 29 height 17
click at [267, 180] on button "add" at bounding box center [270, 185] width 29 height 17
click at [270, 225] on button "add" at bounding box center [270, 219] width 29 height 17
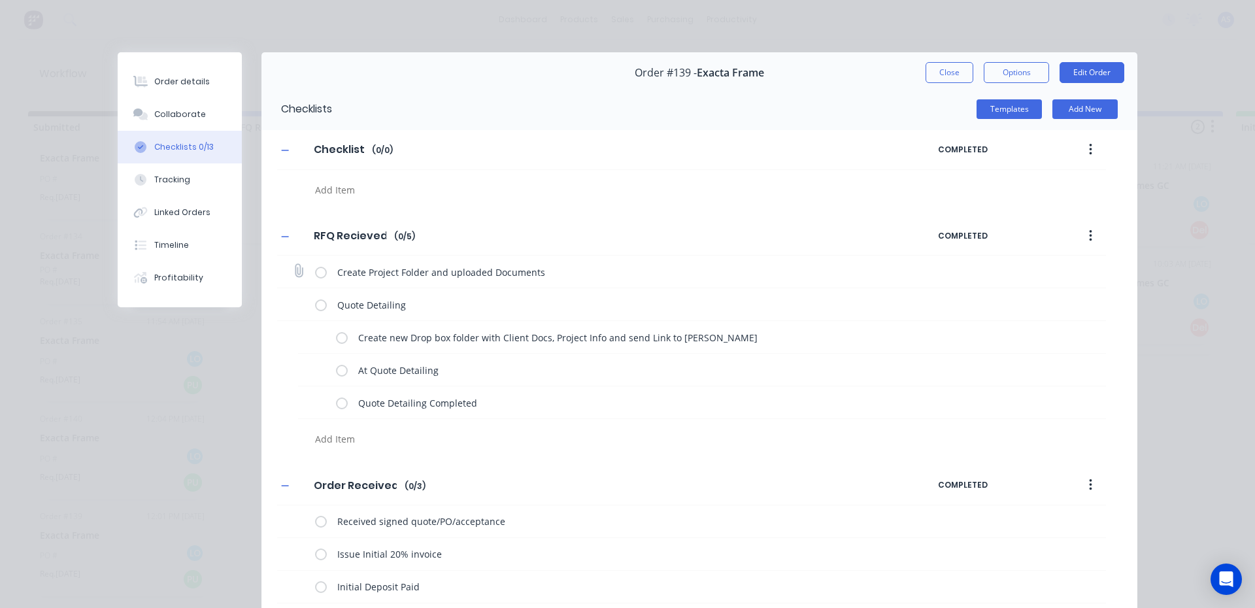
click at [315, 277] on label at bounding box center [321, 272] width 12 height 14
click at [0, 0] on input "checkbox" at bounding box center [0, 0] width 0 height 0
click at [336, 344] on label at bounding box center [342, 337] width 12 height 14
click at [0, 0] on input "checkbox" at bounding box center [0, 0] width 0 height 0
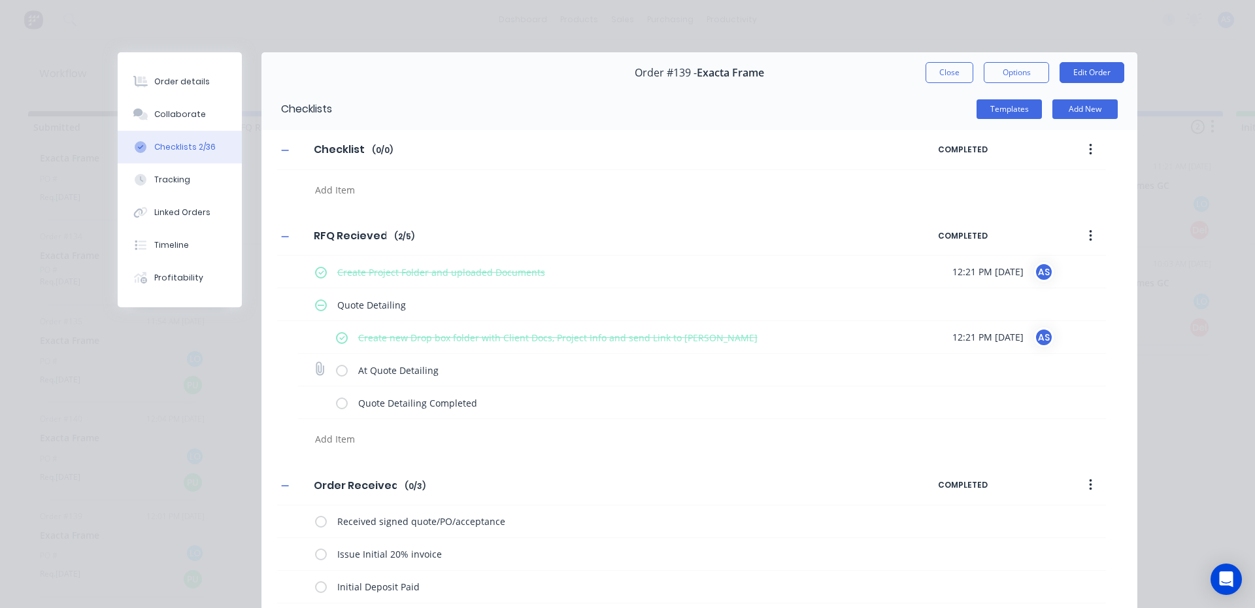
click at [339, 367] on label at bounding box center [342, 370] width 12 height 14
click at [0, 0] on input "checkbox" at bounding box center [0, 0] width 0 height 0
type textarea "x"
click at [169, 90] on button "Order details" at bounding box center [180, 81] width 124 height 33
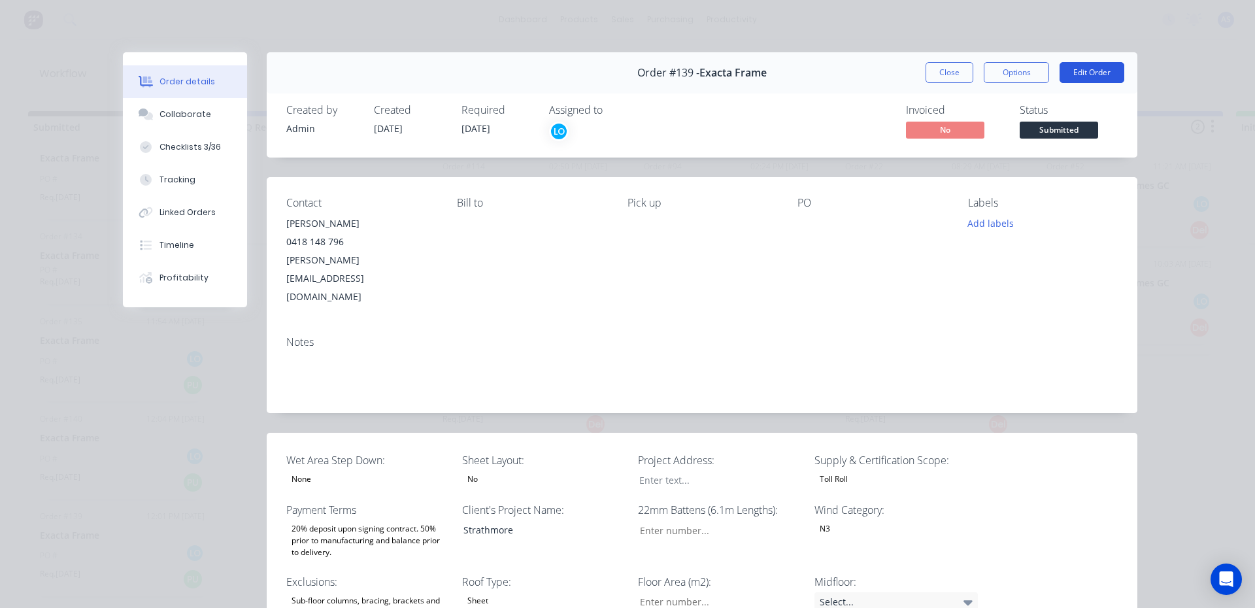
click at [1068, 72] on button "Edit Order" at bounding box center [1092, 72] width 65 height 21
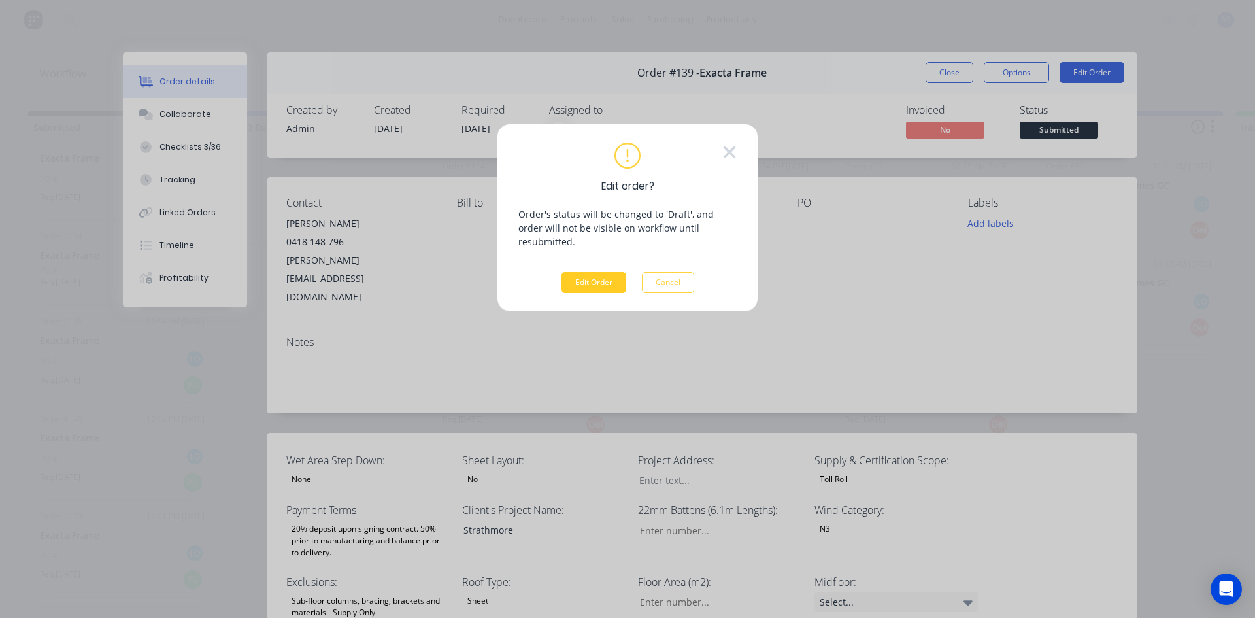
click at [590, 272] on button "Edit Order" at bounding box center [594, 282] width 65 height 21
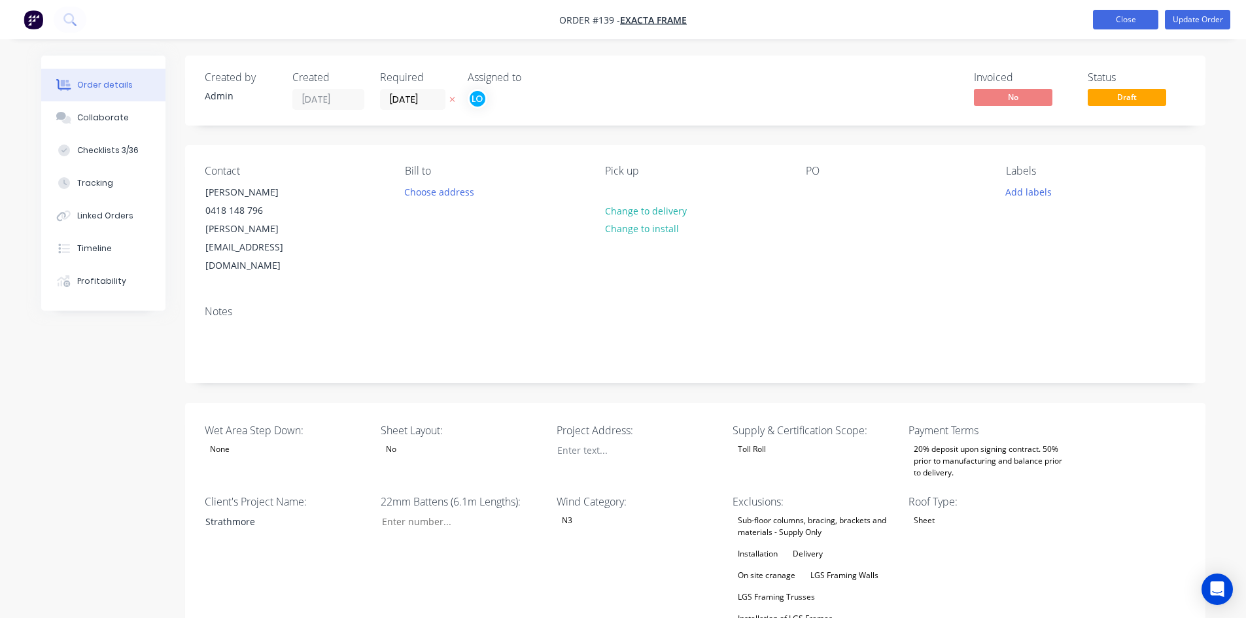
click at [1155, 24] on button "Close" at bounding box center [1125, 20] width 65 height 20
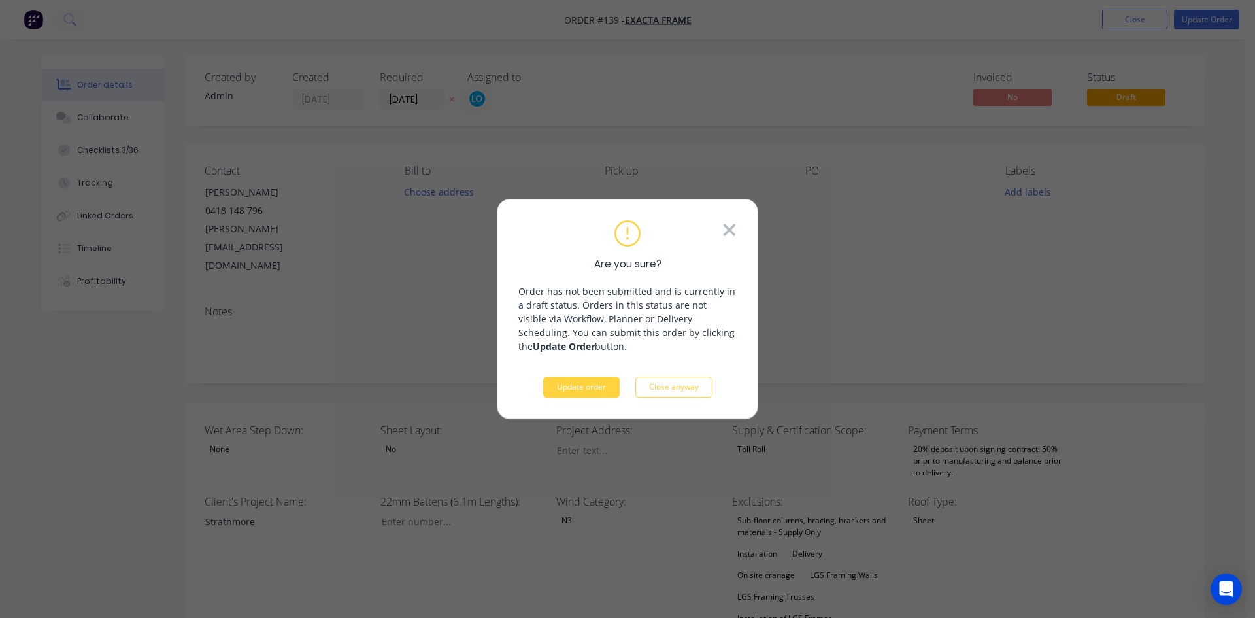
click at [736, 233] on icon at bounding box center [730, 230] width 14 height 20
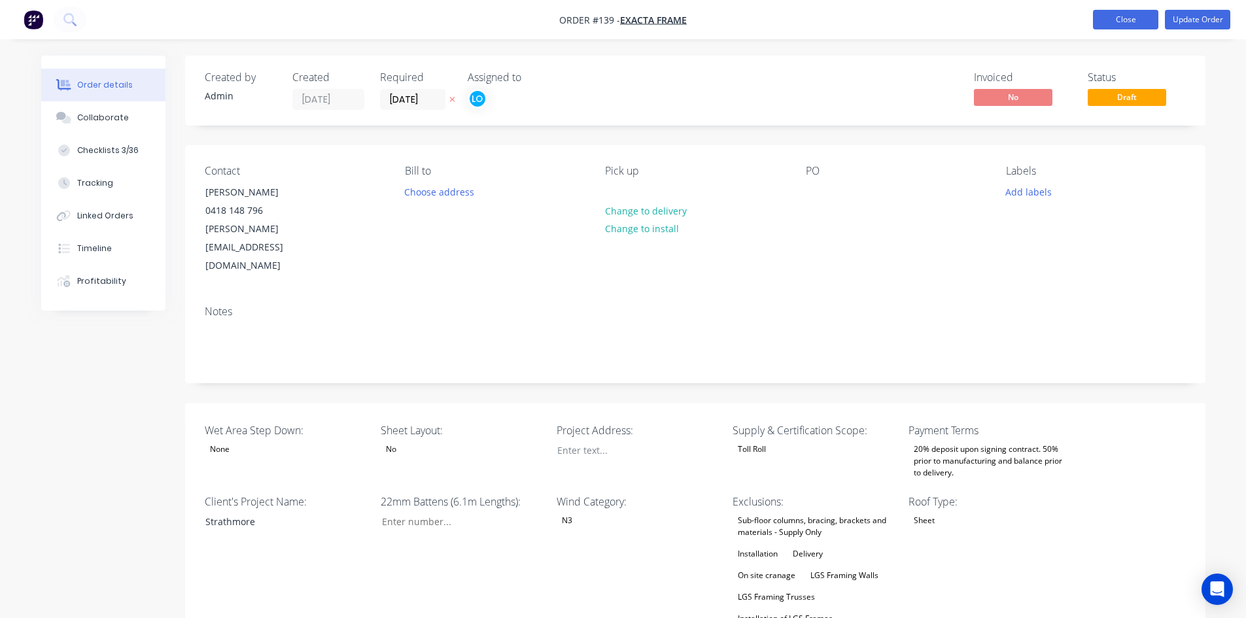
click at [1131, 13] on button "Close" at bounding box center [1125, 20] width 65 height 20
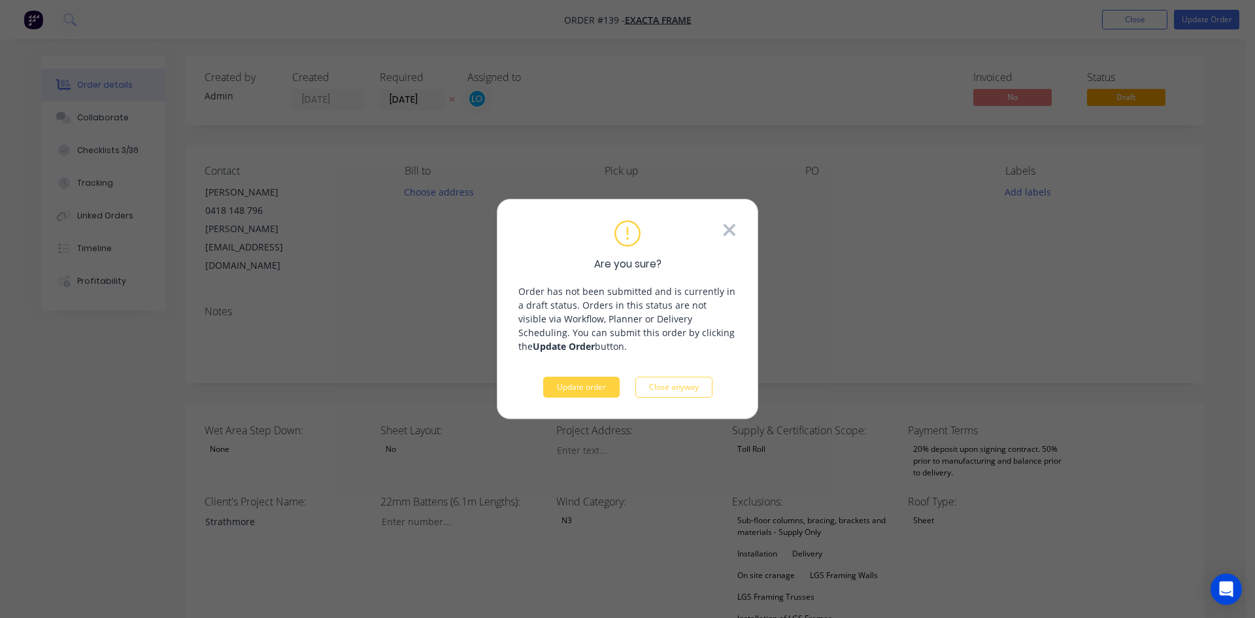
click at [727, 235] on icon at bounding box center [730, 230] width 14 height 20
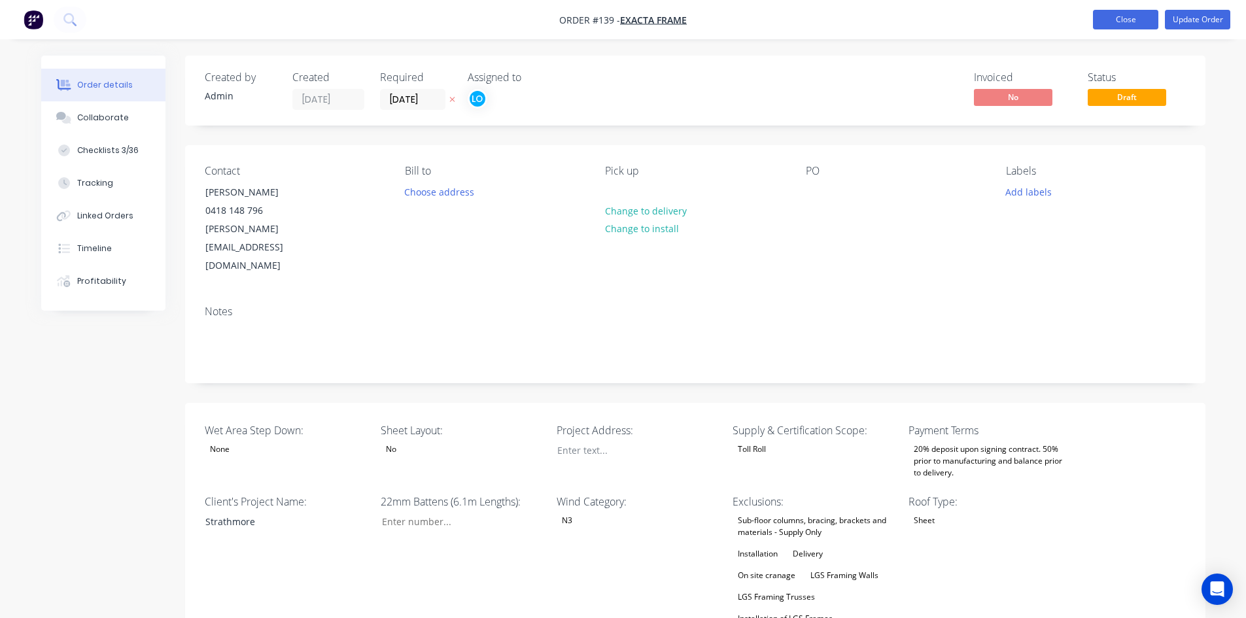
click at [1095, 22] on button "Close" at bounding box center [1125, 20] width 65 height 20
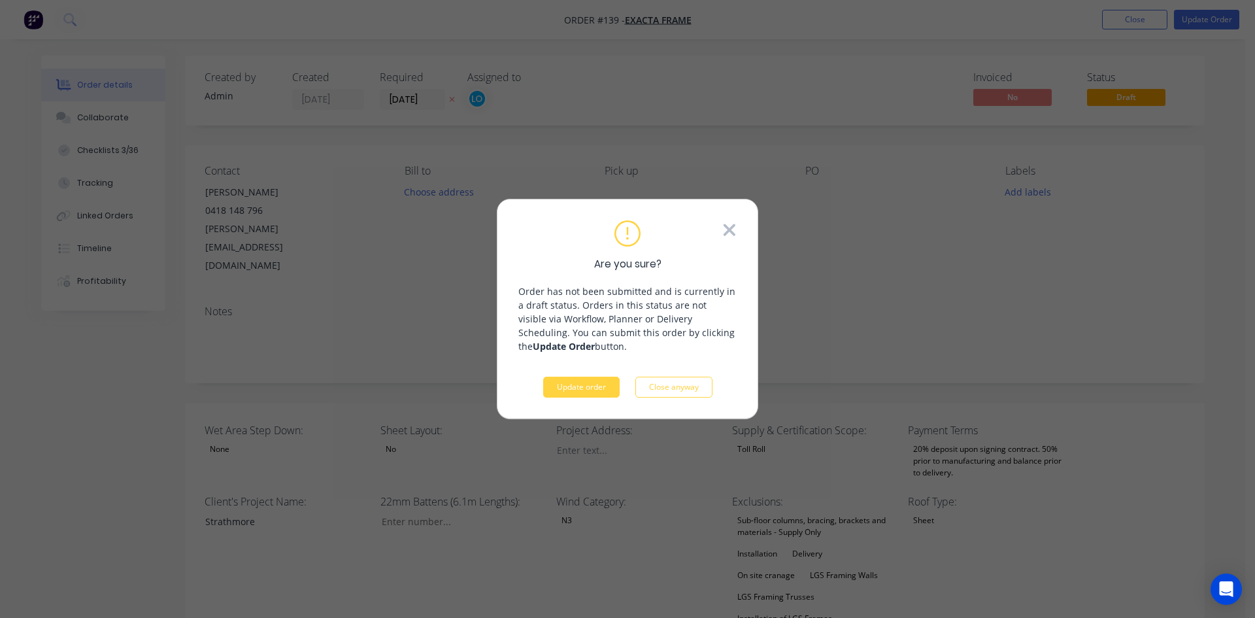
click at [729, 222] on icon at bounding box center [730, 230] width 14 height 20
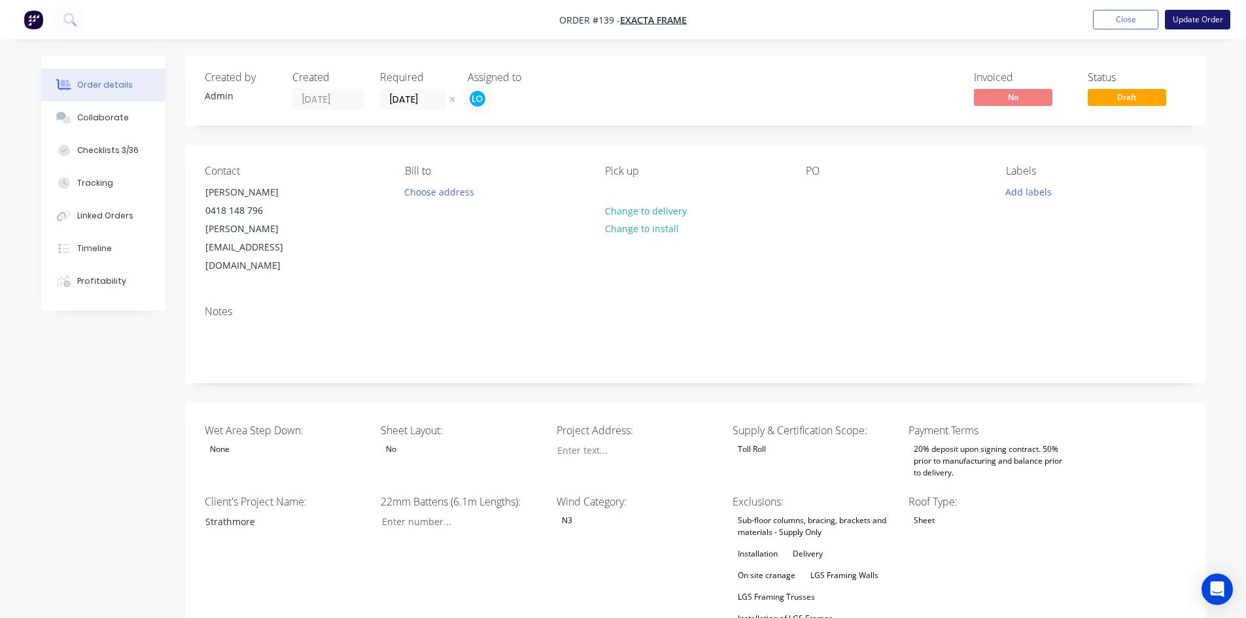
click at [1208, 16] on button "Update Order" at bounding box center [1197, 20] width 65 height 20
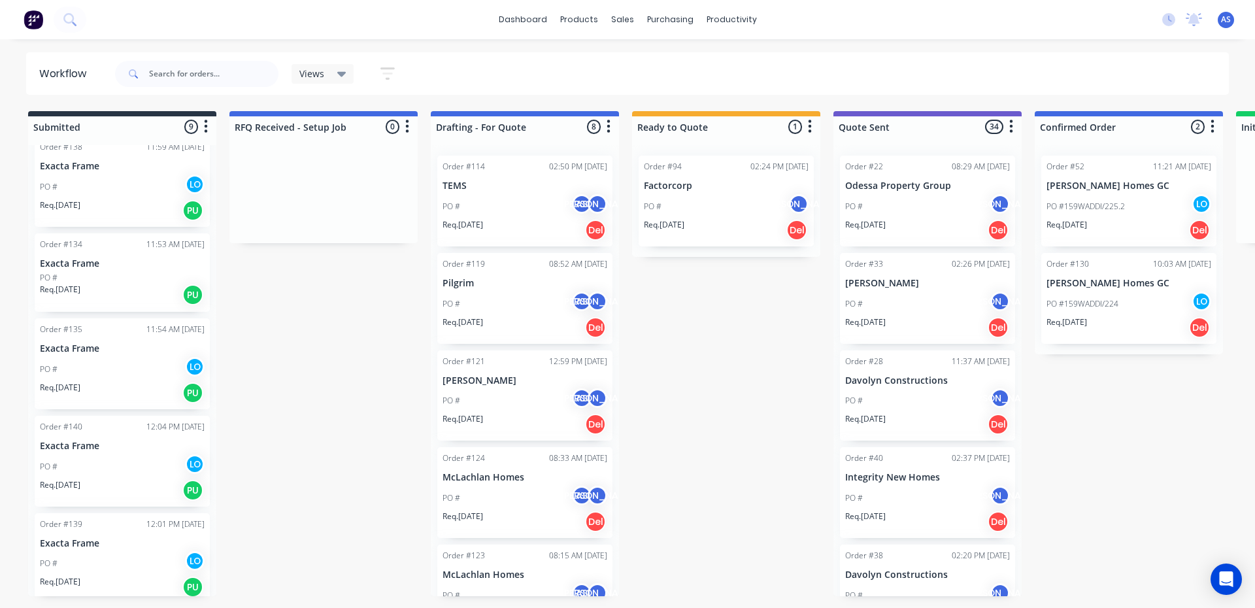
scroll to position [417, 0]
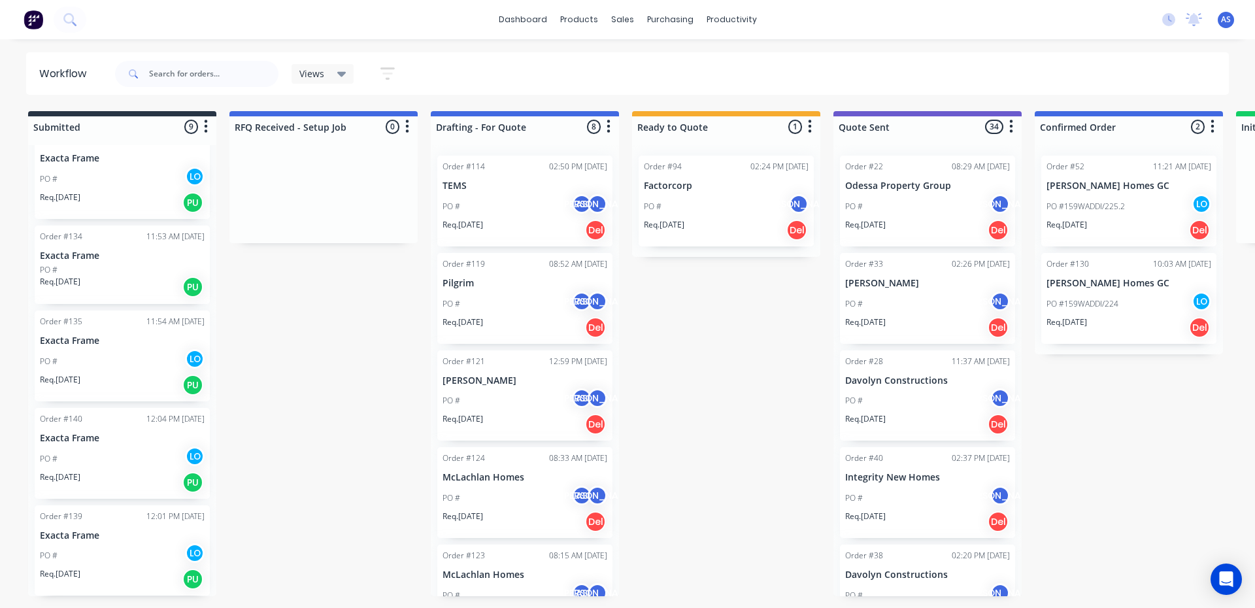
click at [136, 471] on div "Req. 31/10/25 PU" at bounding box center [122, 482] width 165 height 22
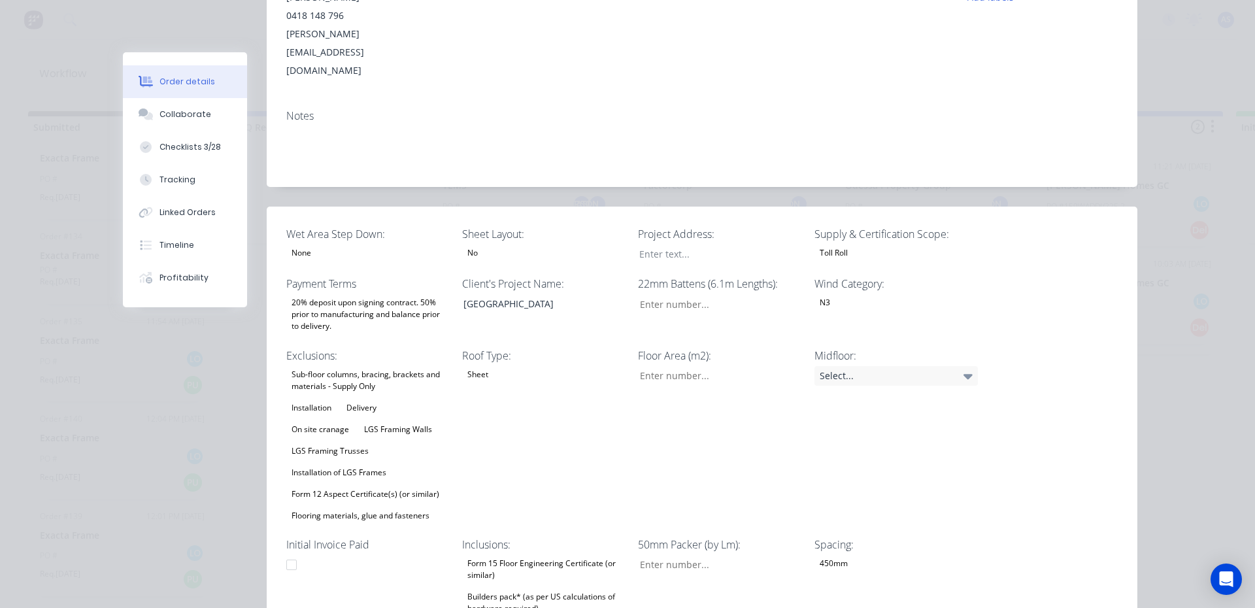
scroll to position [0, 0]
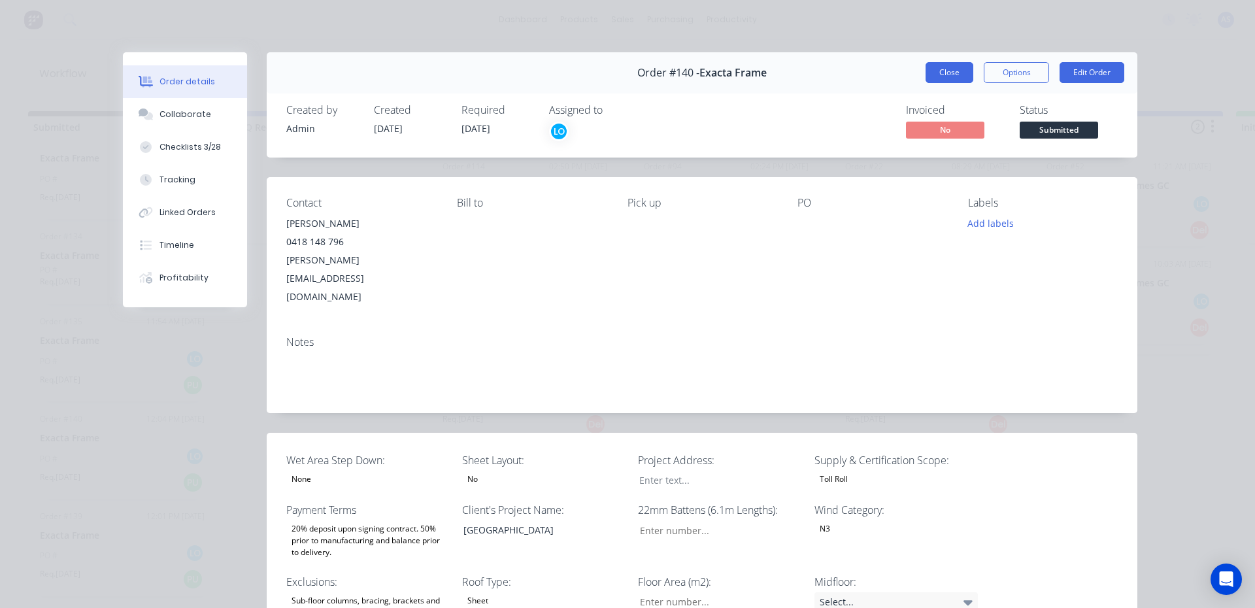
click at [938, 77] on button "Close" at bounding box center [950, 72] width 48 height 21
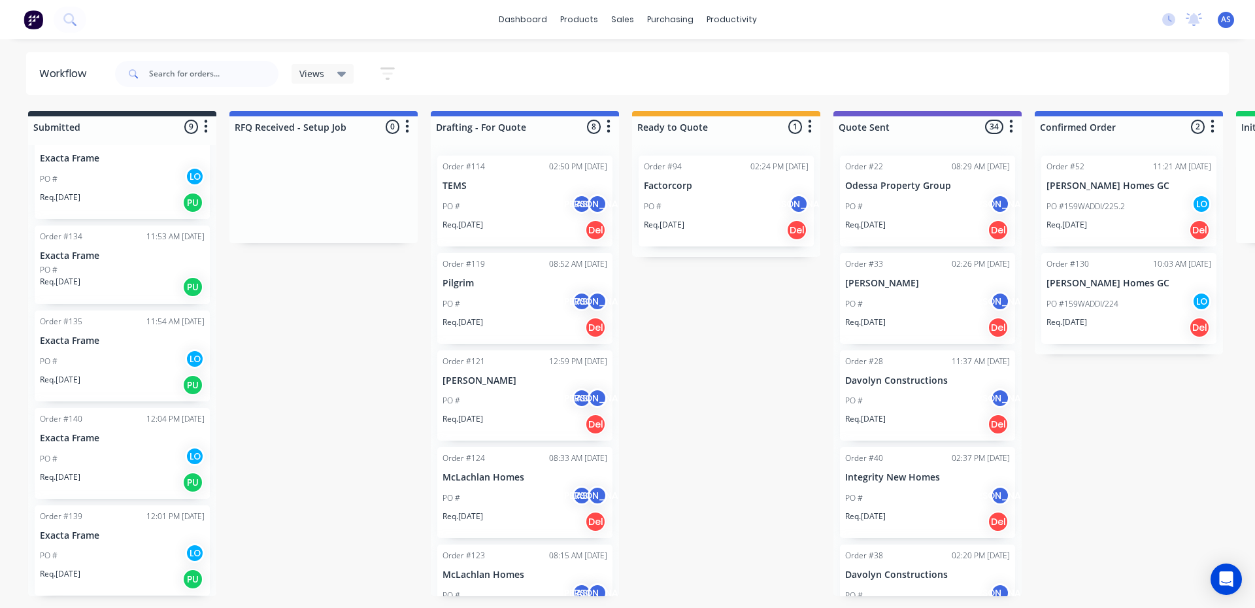
click at [82, 270] on div "PO #" at bounding box center [122, 270] width 165 height 12
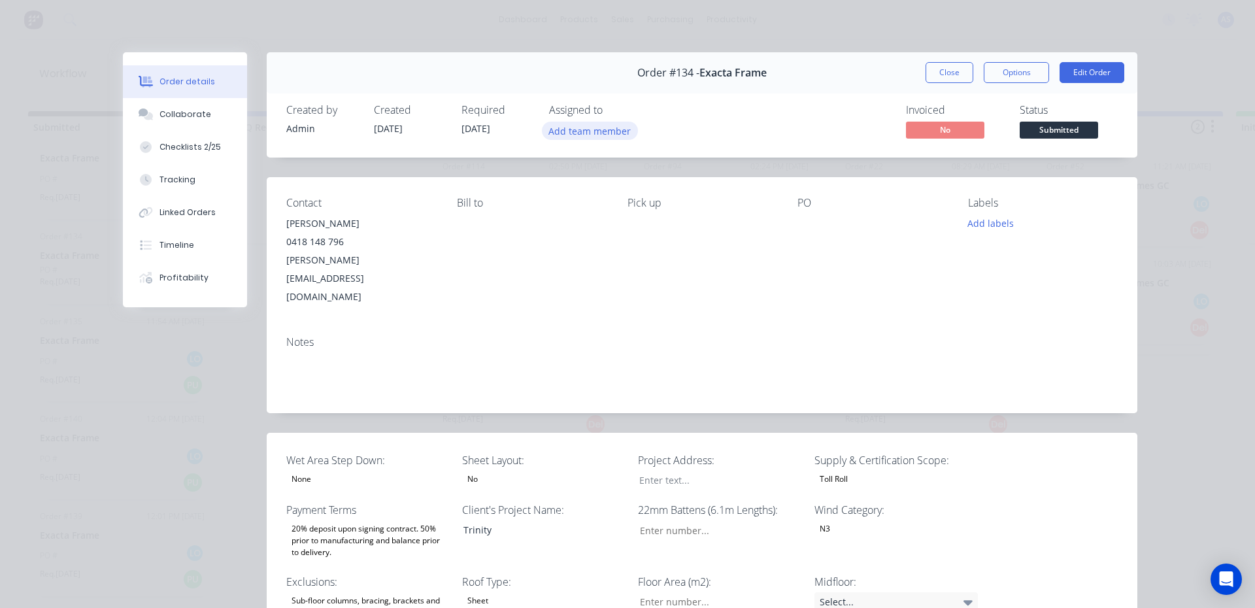
click at [577, 128] on button "Add team member" at bounding box center [590, 131] width 96 height 18
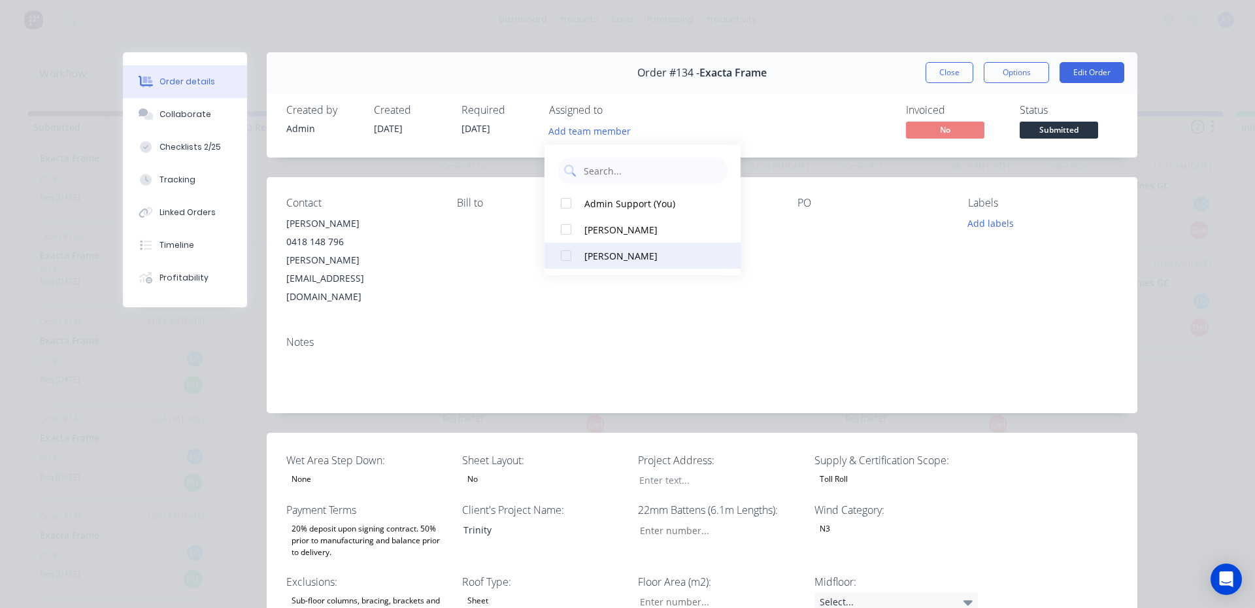
click at [609, 251] on div "[PERSON_NAME]" at bounding box center [650, 256] width 131 height 14
click at [945, 75] on button "Close" at bounding box center [950, 72] width 48 height 21
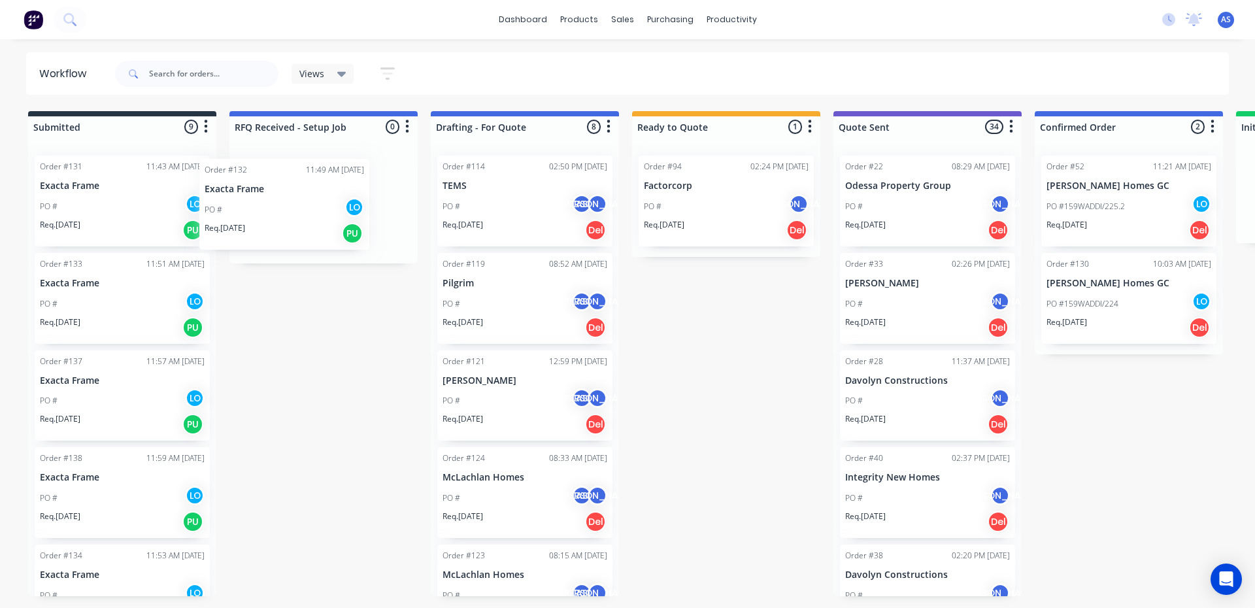
drag, startPoint x: 94, startPoint y: 205, endPoint x: 282, endPoint y: 214, distance: 188.6
drag, startPoint x: 140, startPoint y: 196, endPoint x: 284, endPoint y: 219, distance: 146.3
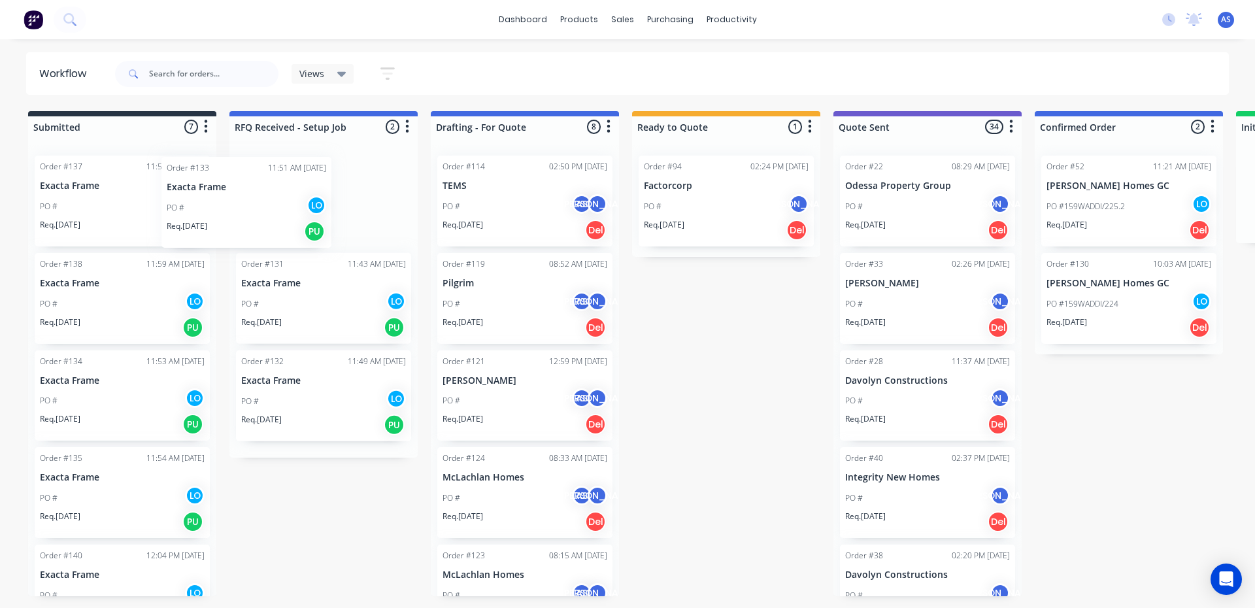
drag, startPoint x: 120, startPoint y: 203, endPoint x: 301, endPoint y: 205, distance: 181.1
drag, startPoint x: 140, startPoint y: 200, endPoint x: 246, endPoint y: 203, distance: 106.0
drag, startPoint x: 168, startPoint y: 195, endPoint x: 349, endPoint y: 199, distance: 180.5
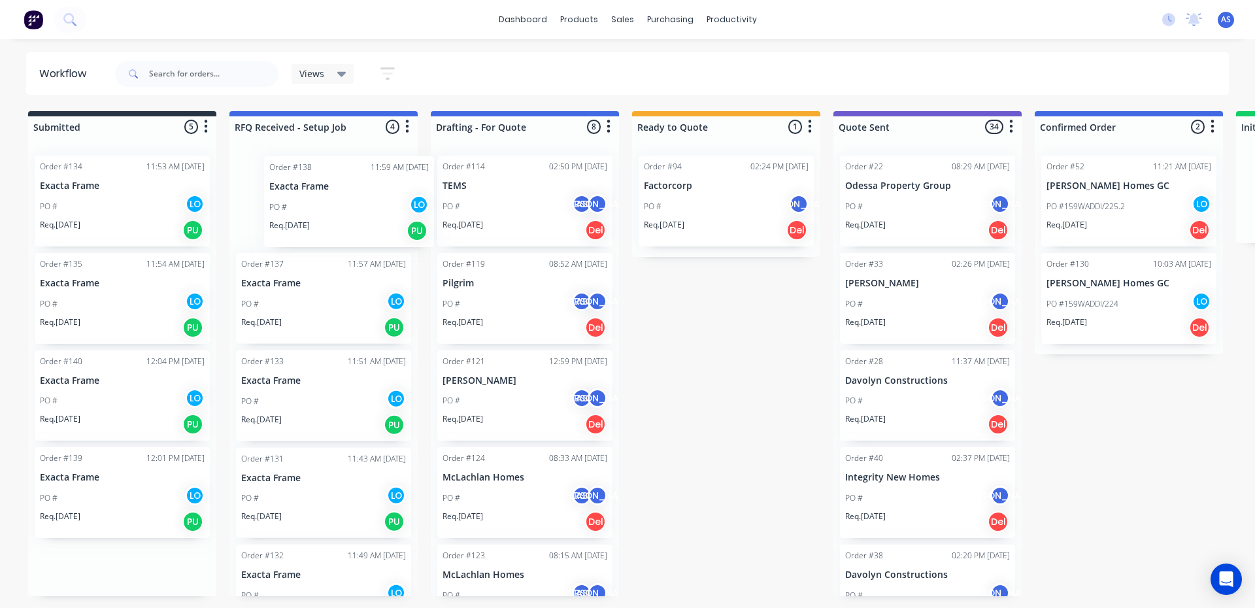
drag, startPoint x: 133, startPoint y: 194, endPoint x: 382, endPoint y: 196, distance: 248.5
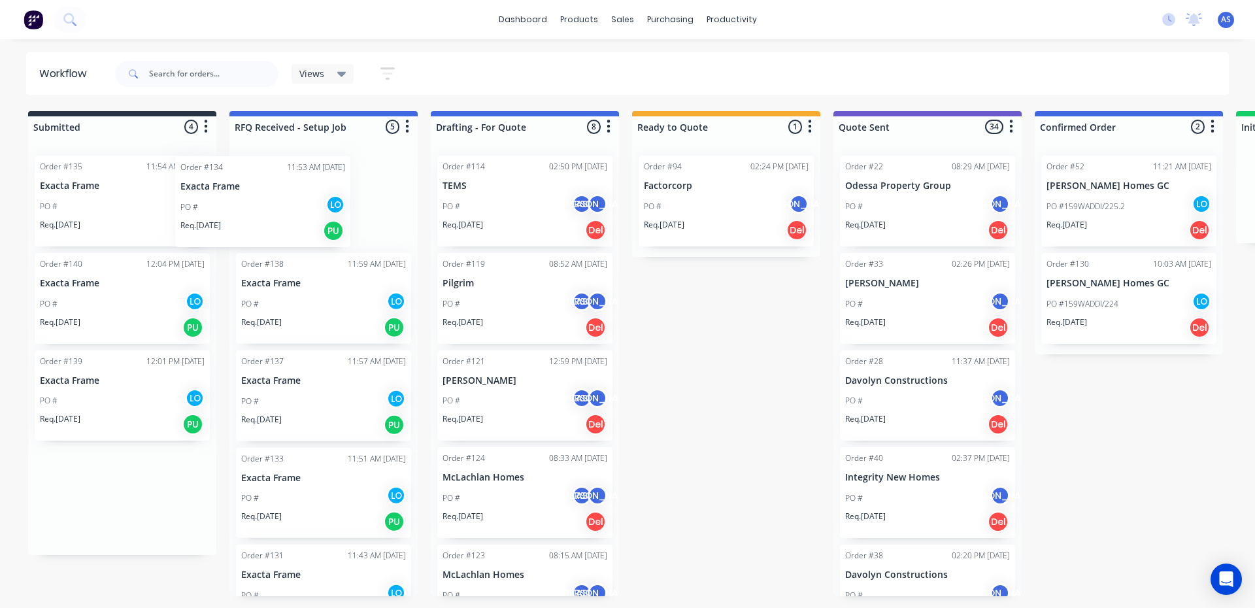
drag, startPoint x: 145, startPoint y: 187, endPoint x: 295, endPoint y: 188, distance: 150.4
drag, startPoint x: 124, startPoint y: 187, endPoint x: 296, endPoint y: 188, distance: 172.0
drag, startPoint x: 157, startPoint y: 187, endPoint x: 295, endPoint y: 187, distance: 138.0
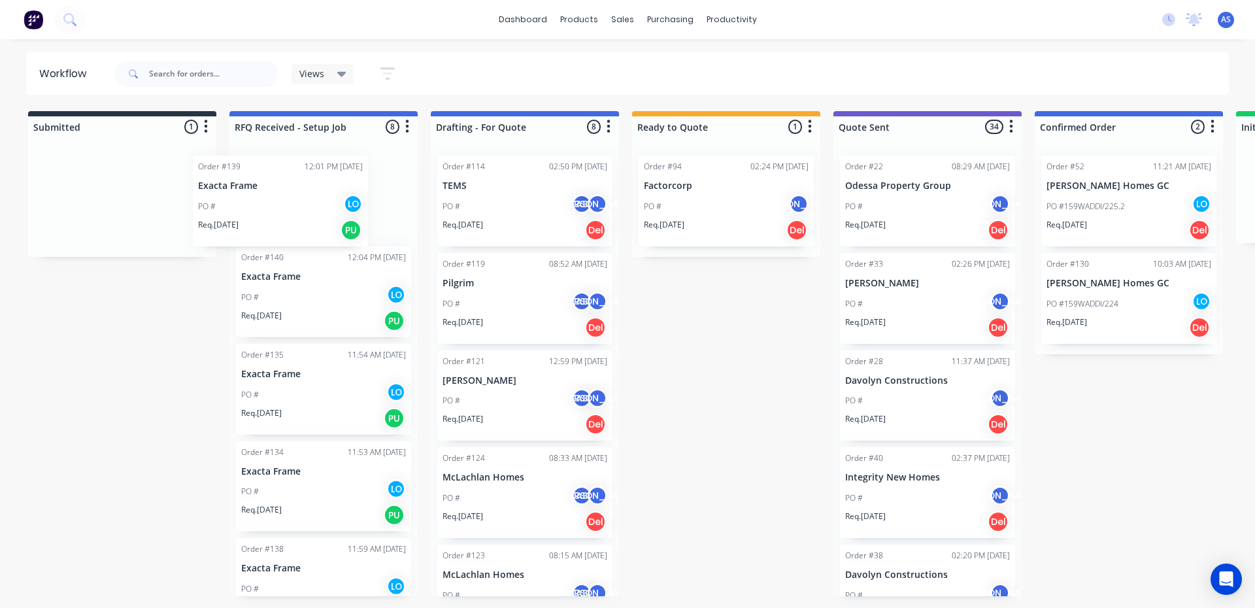
drag, startPoint x: 142, startPoint y: 180, endPoint x: 335, endPoint y: 181, distance: 193.5
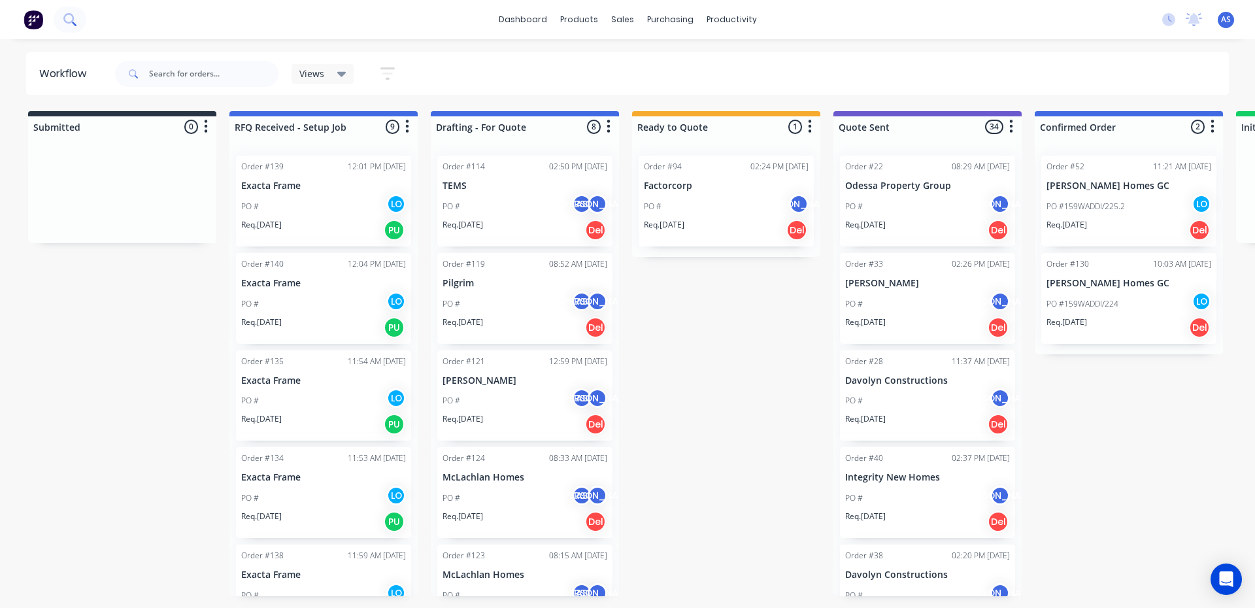
click at [57, 18] on button at bounding box center [70, 20] width 33 height 26
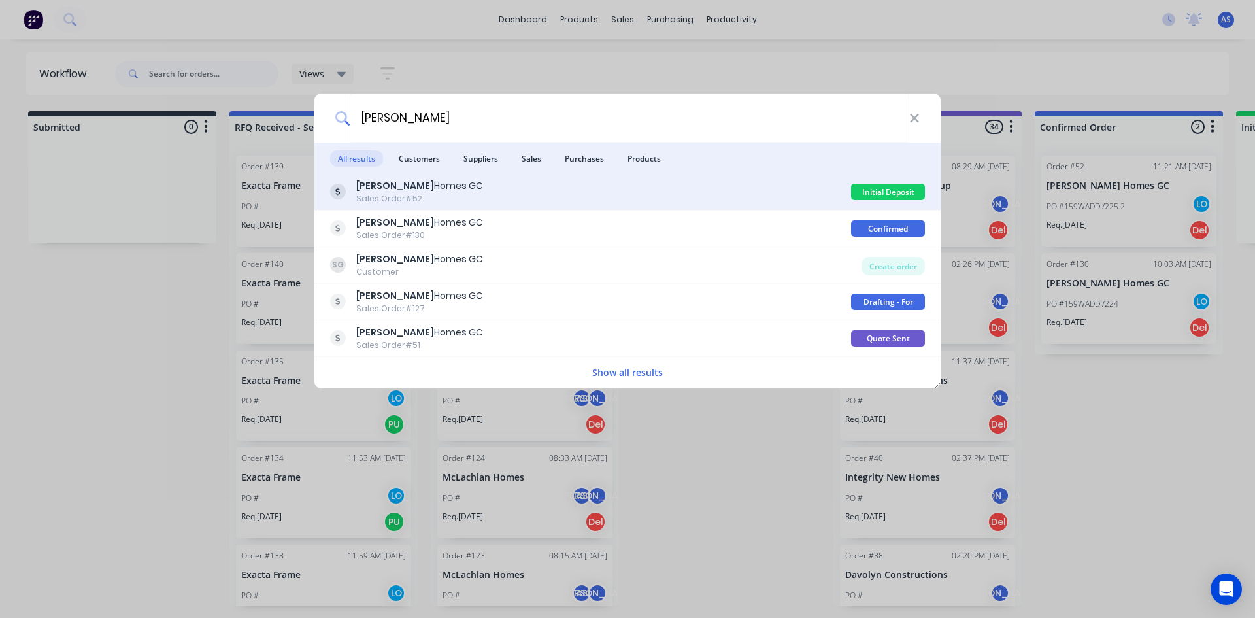
type input "stroud"
click at [481, 201] on div "Stroud Homes GC Sales Order #52" at bounding box center [590, 192] width 521 height 26
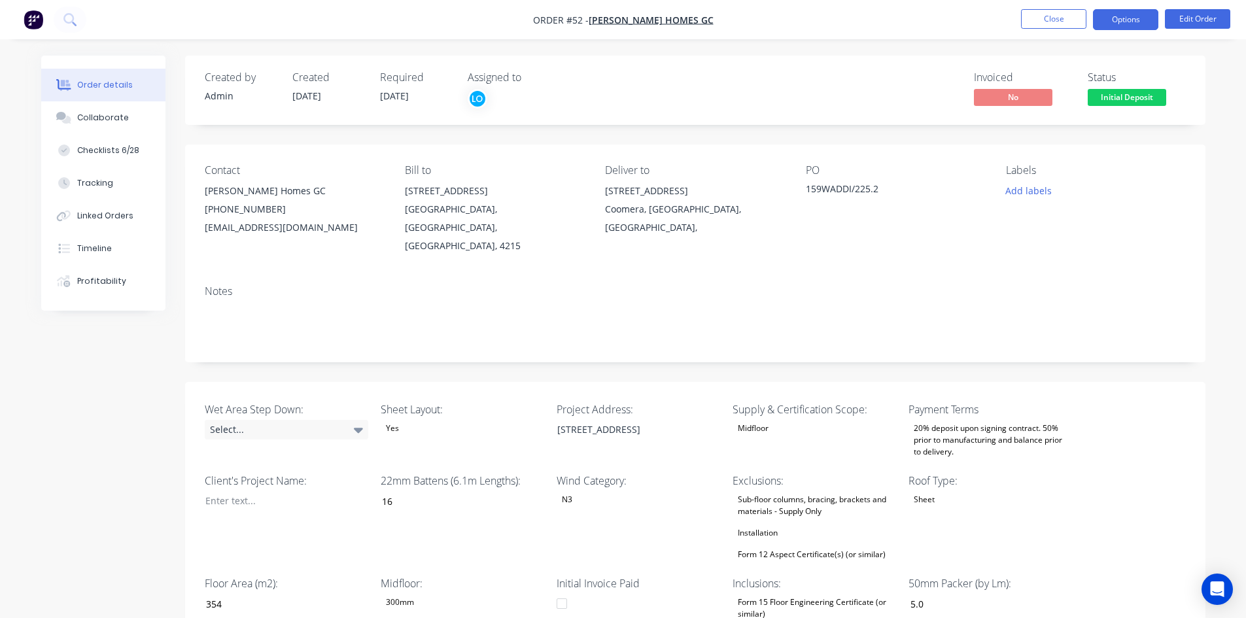
click at [1125, 26] on button "Options" at bounding box center [1125, 19] width 65 height 21
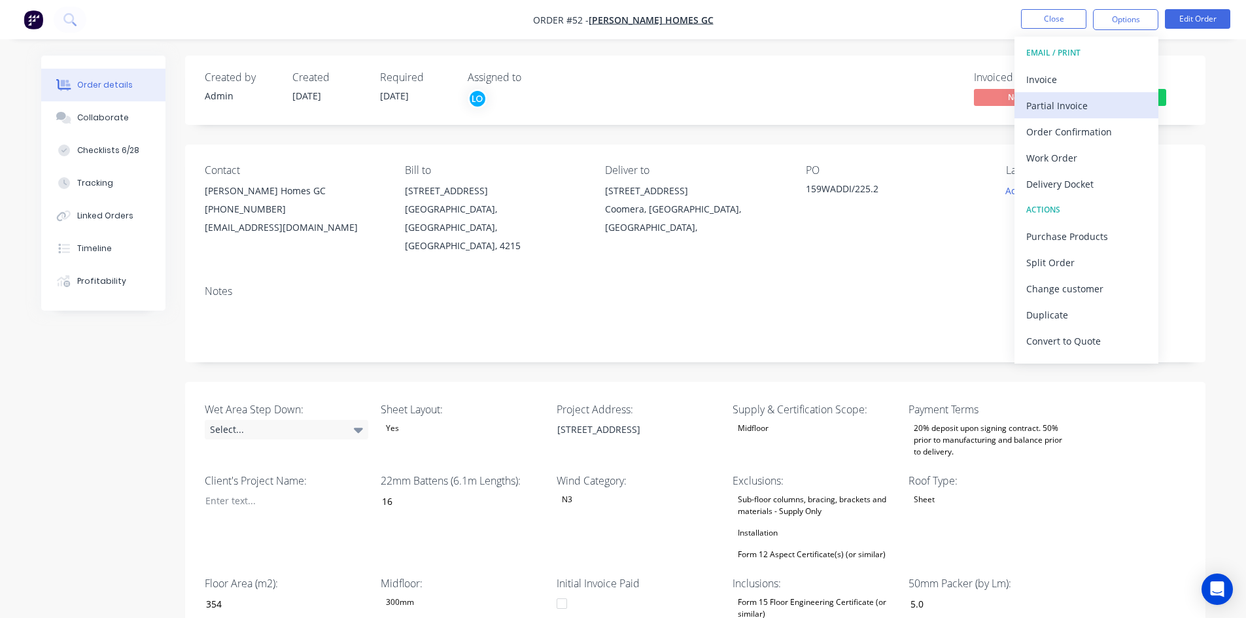
click at [1072, 107] on div "Partial Invoice" at bounding box center [1086, 105] width 120 height 19
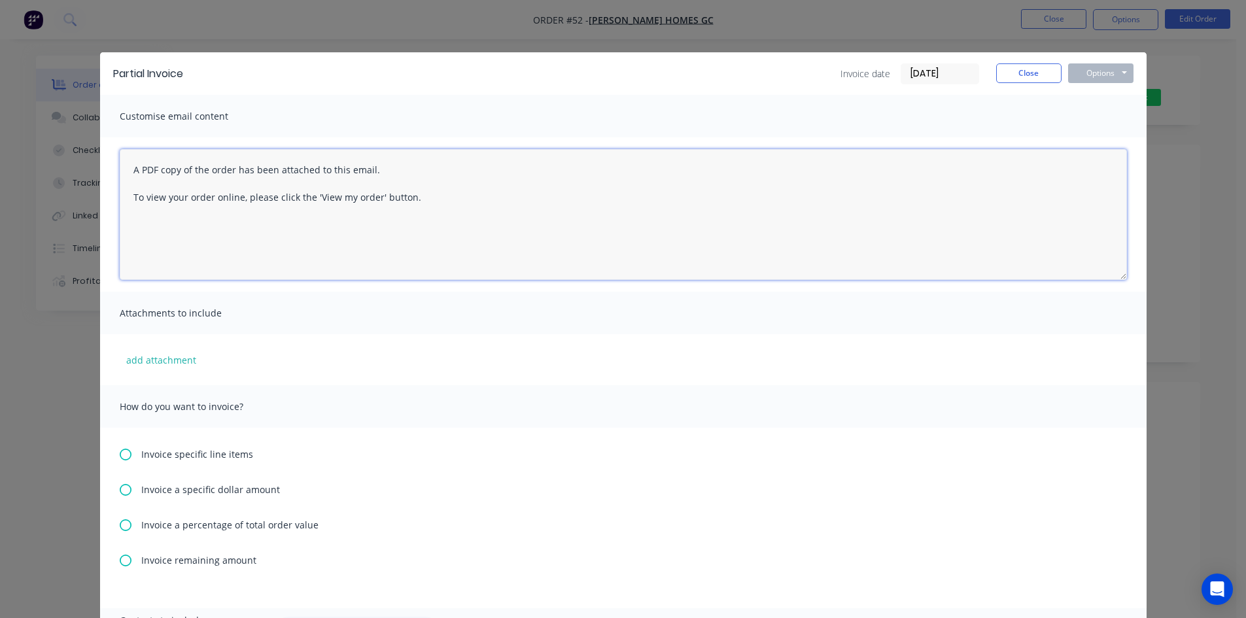
drag, startPoint x: 124, startPoint y: 169, endPoint x: 411, endPoint y: 258, distance: 299.7
click at [411, 258] on textarea "A PDF copy of the order has been attached to this email. To view your order onl…" at bounding box center [623, 214] width 1007 height 131
paste textarea "Hi Blackwood, Here's invoice INV-0195 regarding the initial deposit of your flo…"
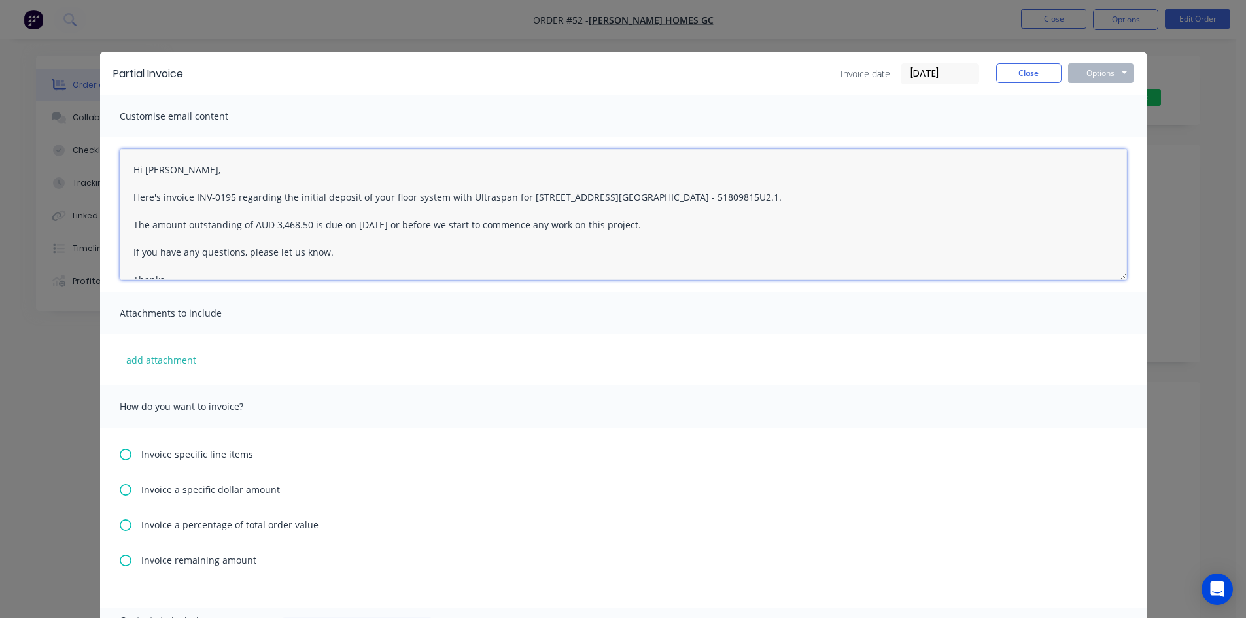
click at [179, 170] on textarea "Hi Blackwood, Here's invoice INV-0195 regarding the initial deposit of your flo…" at bounding box center [623, 214] width 1007 height 131
drag, startPoint x: 227, startPoint y: 201, endPoint x: 185, endPoint y: 201, distance: 41.8
click at [185, 201] on textarea "Hi, Here's invoice INV-0195 regarding the initial deposit of your floor system …" at bounding box center [623, 214] width 1007 height 131
drag, startPoint x: 477, startPoint y: 200, endPoint x: 586, endPoint y: 202, distance: 108.6
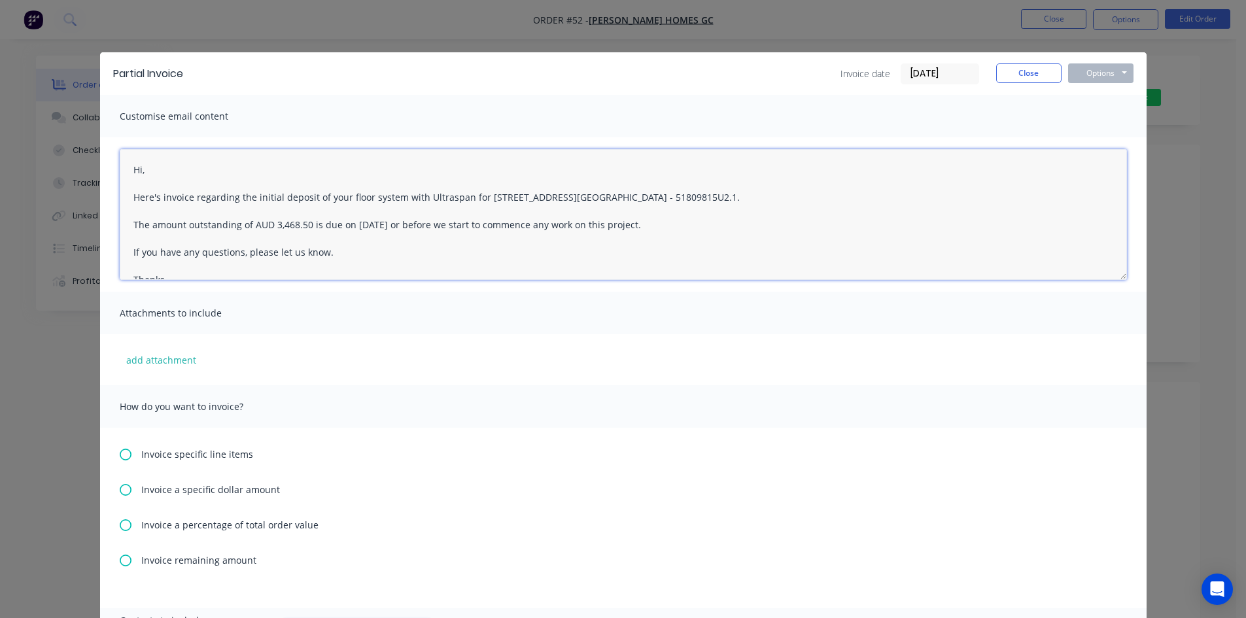
click at [586, 202] on textarea "Hi, Here's invoice regarding the initial deposit of your floor system with Ultr…" at bounding box center [623, 214] width 1007 height 131
paste textarea "Lot 159, 47 Waddiwong Rd, Coomera"
click at [476, 196] on textarea "Hi, Here's invoice regarding the initial deposit of your floor system with Ultr…" at bounding box center [623, 214] width 1007 height 131
type textarea "Hi, Here's invoice regarding the initial deposit of your floor system with Ultr…"
drag, startPoint x: 223, startPoint y: 265, endPoint x: 129, endPoint y: 88, distance: 200.4
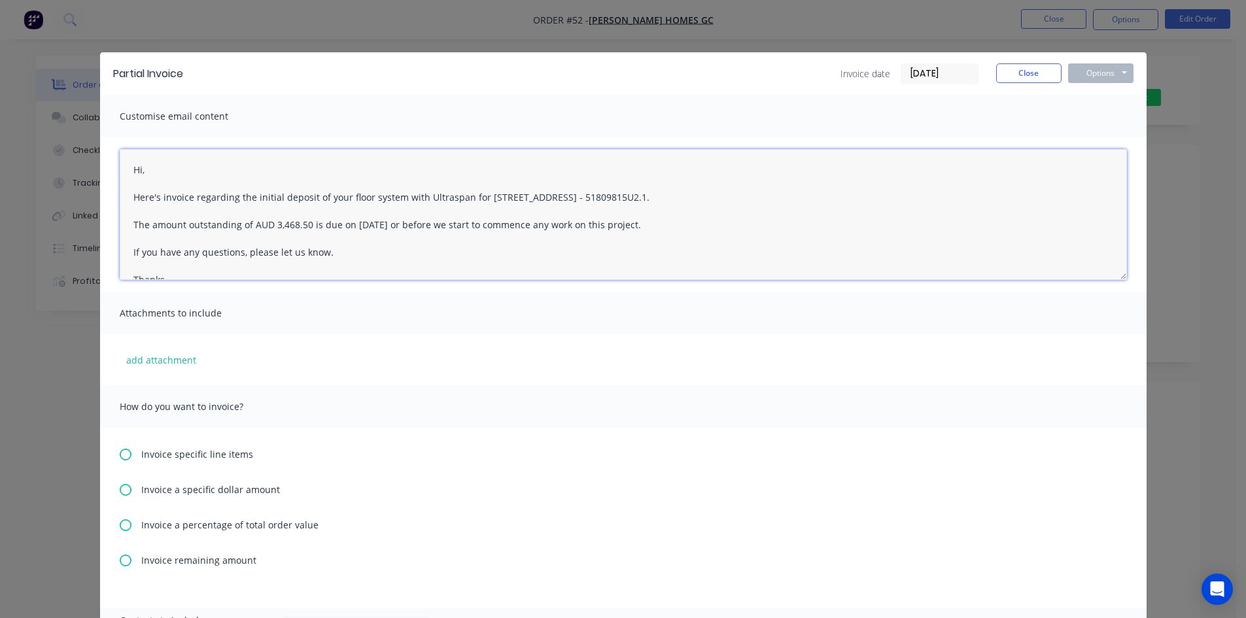
click at [129, 88] on div "Partial Invoice Invoice date 07/10/25 Close Options Preview Print Email Customi…" at bounding box center [623, 425] width 1046 height 747
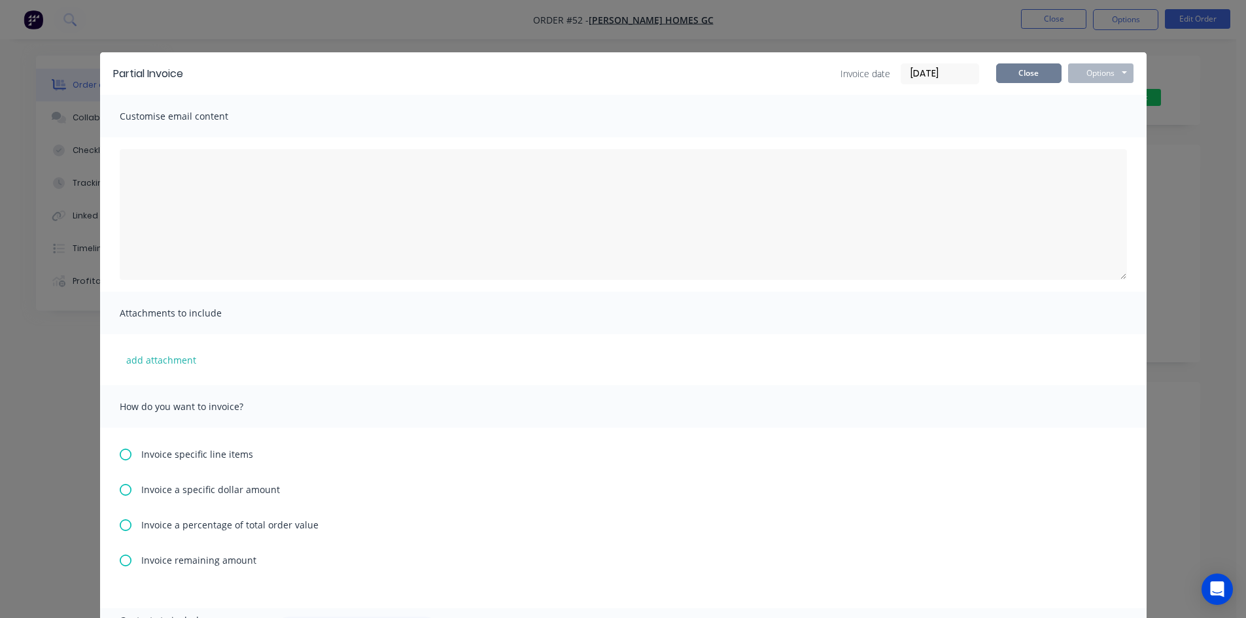
click at [1011, 75] on button "Close" at bounding box center [1028, 73] width 65 height 20
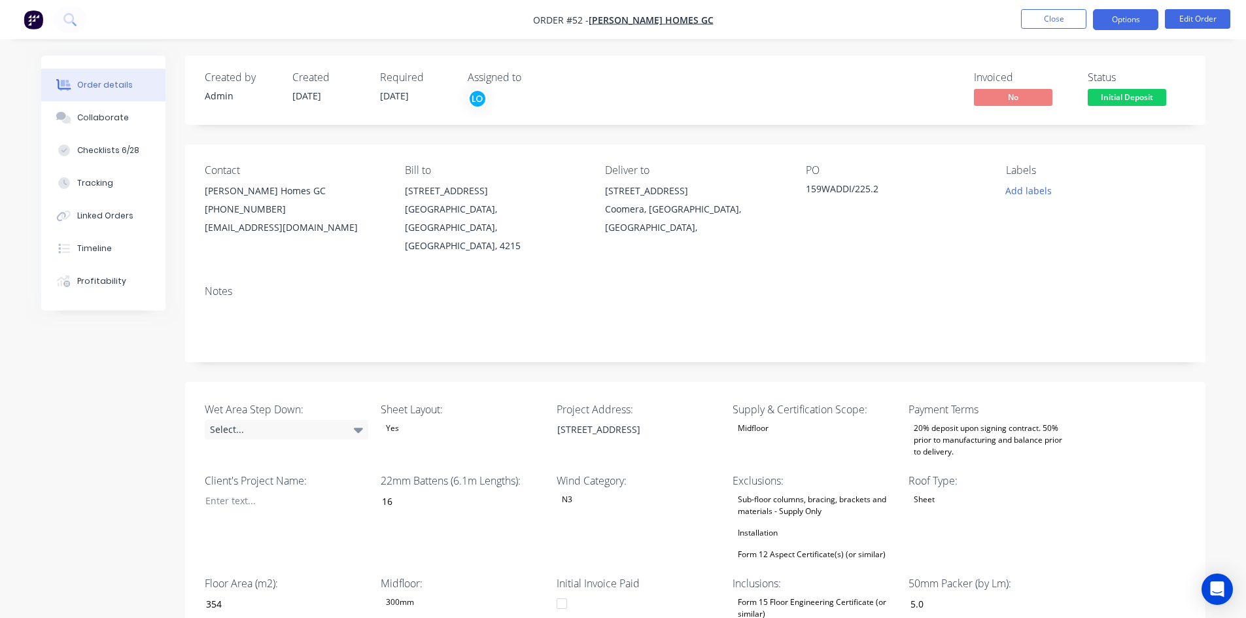
click at [1104, 21] on button "Options" at bounding box center [1125, 19] width 65 height 21
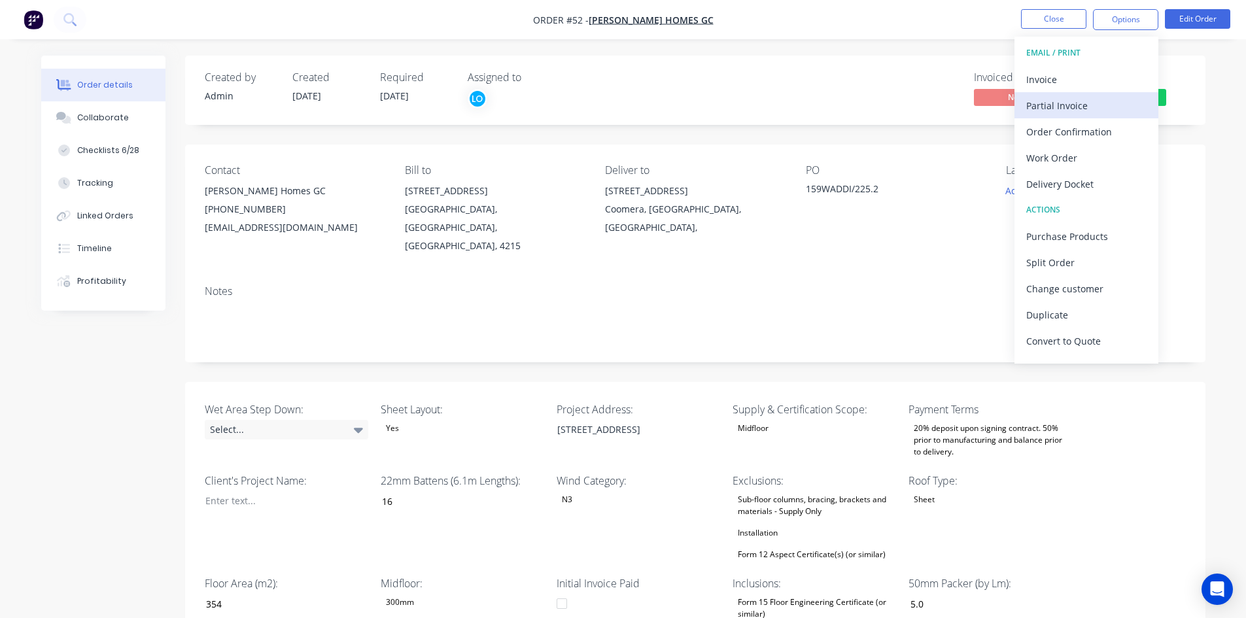
click at [1067, 111] on div "Partial Invoice" at bounding box center [1086, 105] width 120 height 19
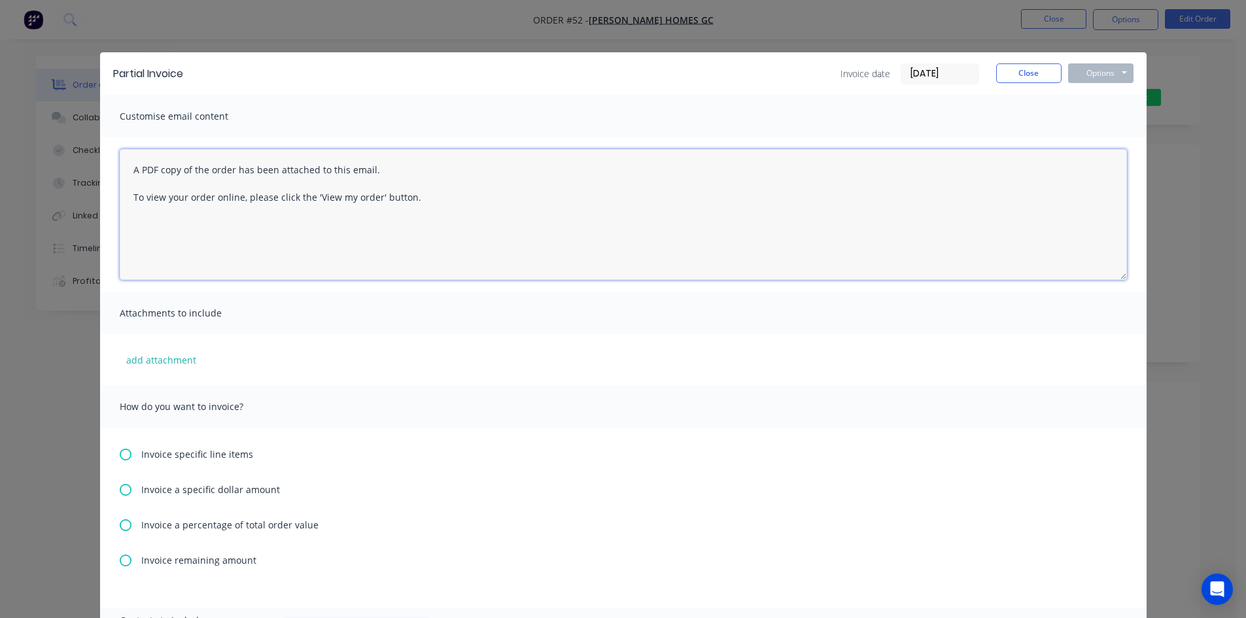
drag, startPoint x: 430, startPoint y: 206, endPoint x: 78, endPoint y: 160, distance: 355.4
click at [78, 160] on div "Partial Invoice Invoice date 07/10/25 Close Options Preview Print Email Customi…" at bounding box center [623, 309] width 1246 height 618
paste textarea "Hi, Here's invoice regarding the initial deposit of your floor system with Ultr…"
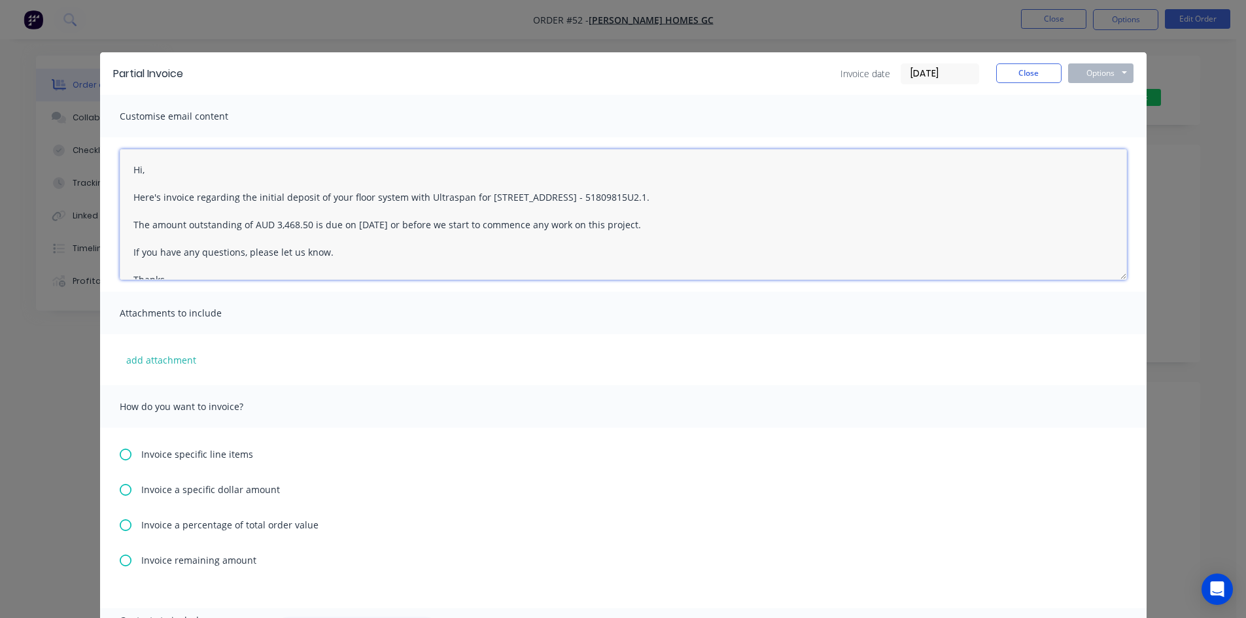
scroll to position [20, 0]
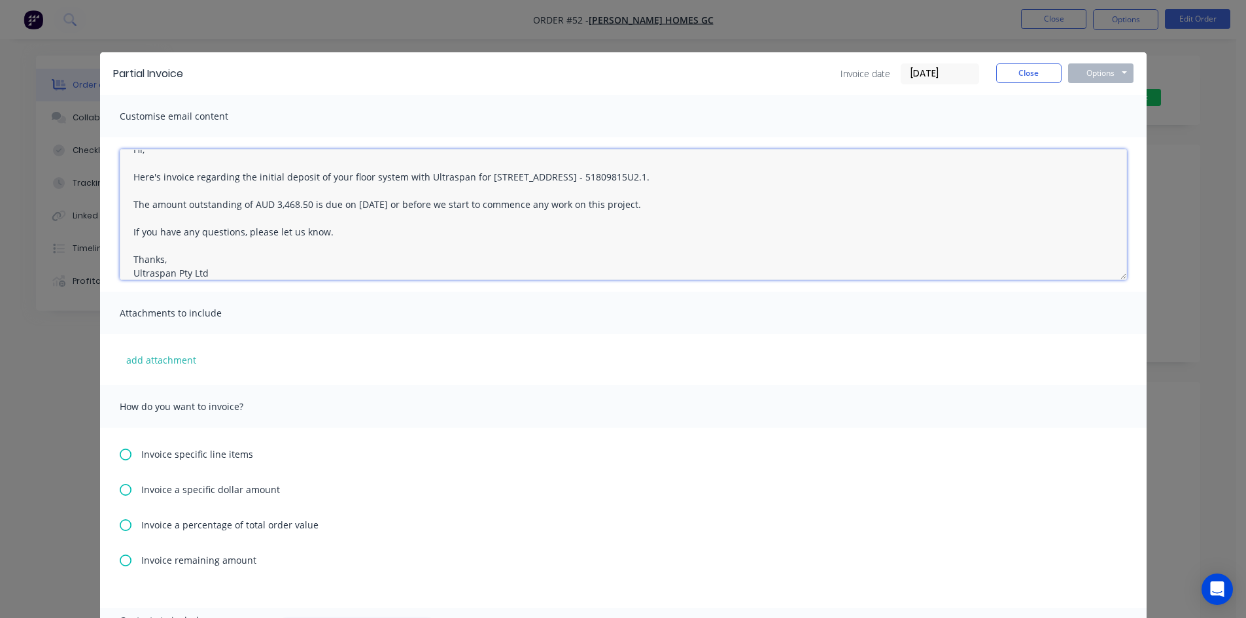
drag, startPoint x: 705, startPoint y: 176, endPoint x: 647, endPoint y: 177, distance: 58.2
click at [647, 177] on textarea "Hi, Here's invoice regarding the initial deposit of your floor system with Ultr…" at bounding box center [623, 214] width 1007 height 131
type textarea "Hi, Here's invoice regarding the initial deposit of your floor system with Ultr…"
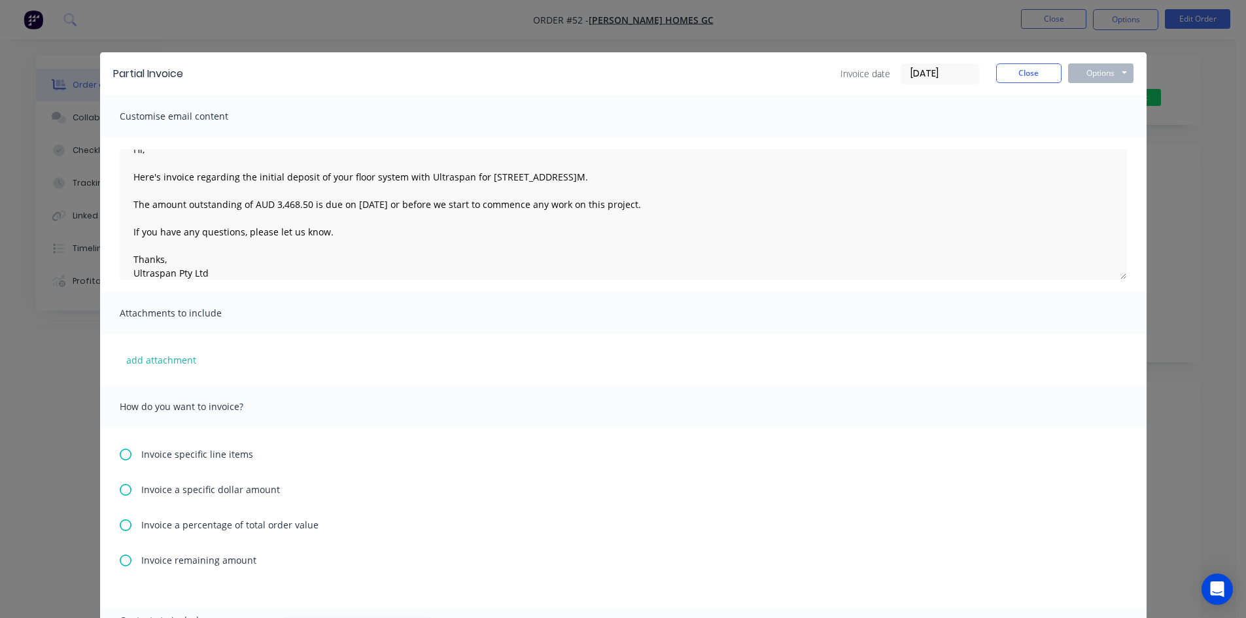
click at [853, 392] on div "How do you want to invoice?" at bounding box center [623, 406] width 1046 height 43
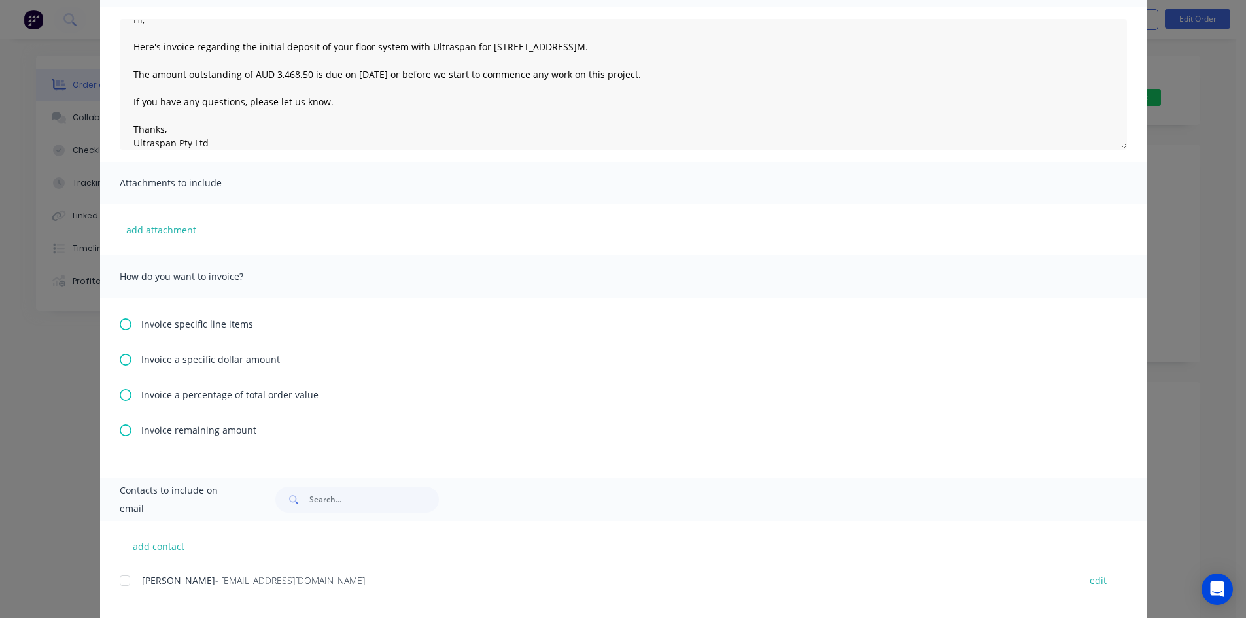
scroll to position [131, 0]
click at [120, 388] on icon at bounding box center [126, 394] width 12 height 12
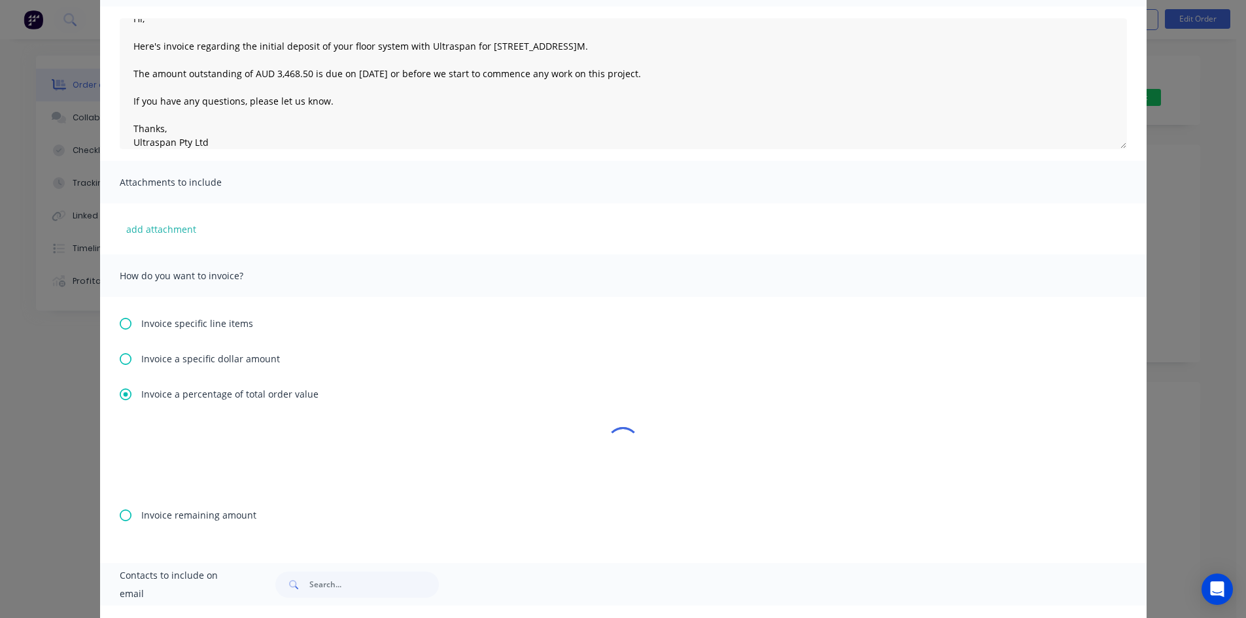
scroll to position [0, 0]
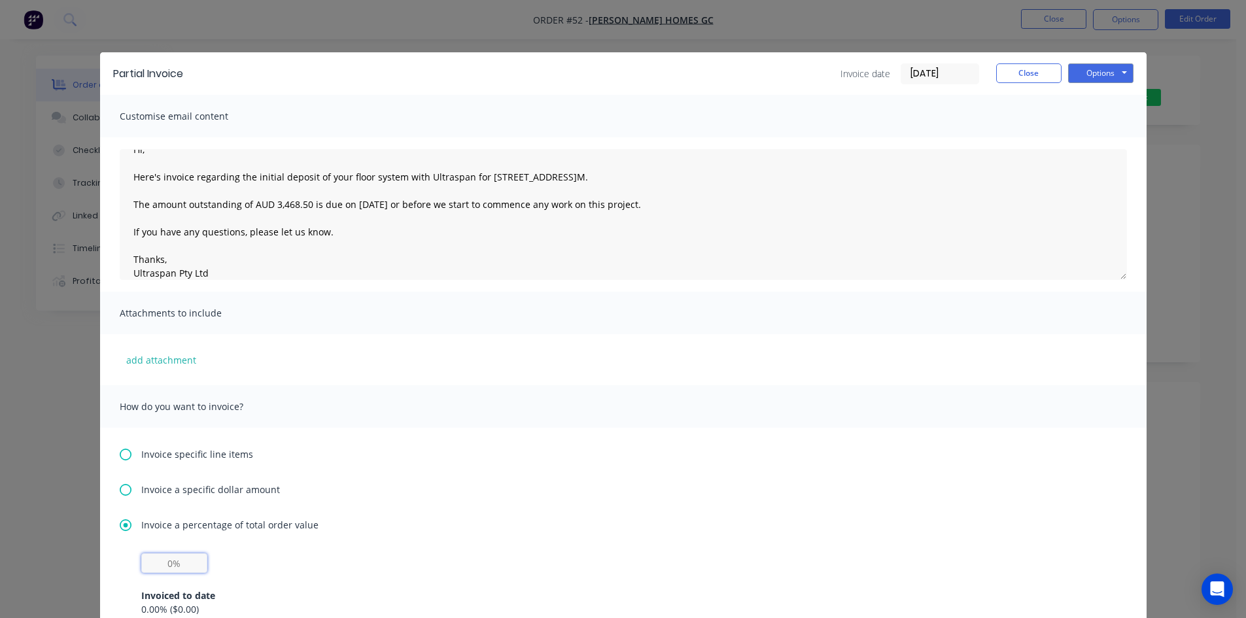
click at [150, 556] on input "text" at bounding box center [174, 563] width 66 height 20
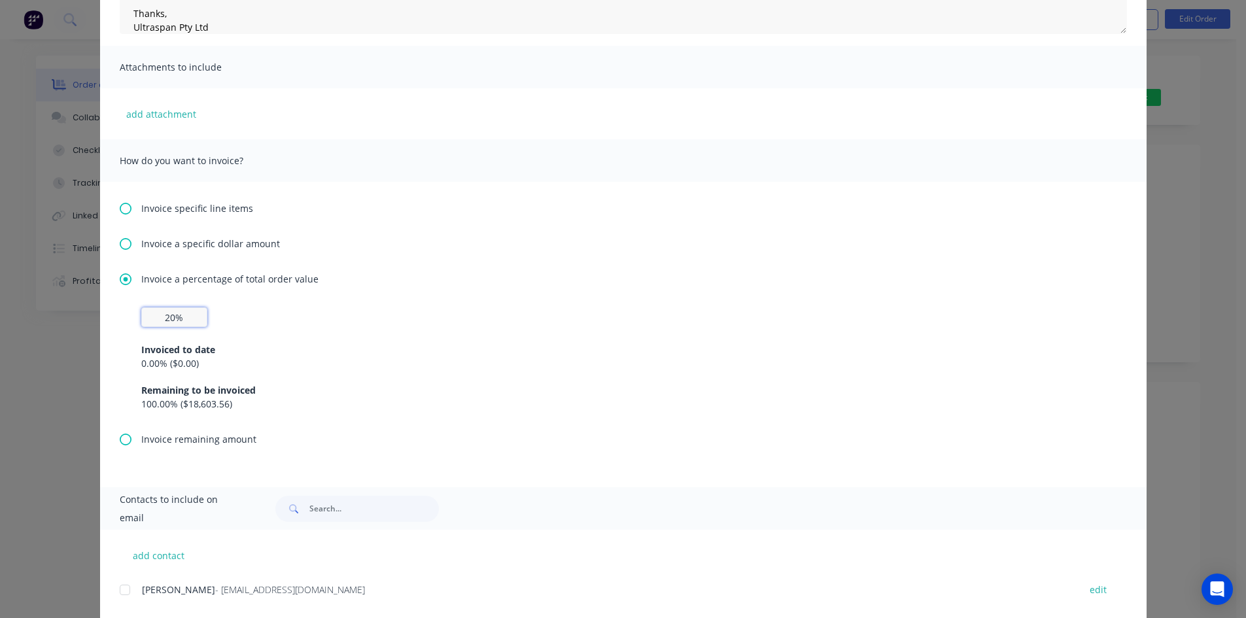
scroll to position [325, 0]
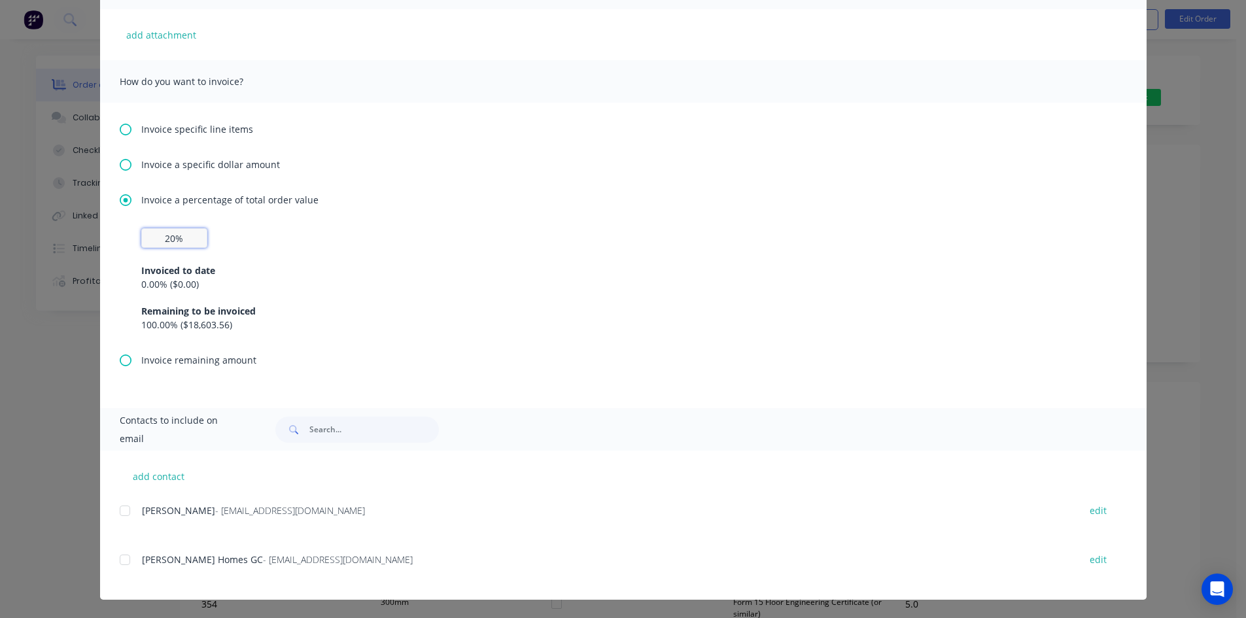
type input "20%"
click at [409, 249] on div "Invoiced to date 0.00 % ( $0.00 ) Remaining to be invoiced 100.00 % ( $18,603.5…" at bounding box center [623, 290] width 964 height 84
click at [118, 515] on div at bounding box center [125, 511] width 26 height 26
click at [122, 561] on div at bounding box center [125, 560] width 26 height 26
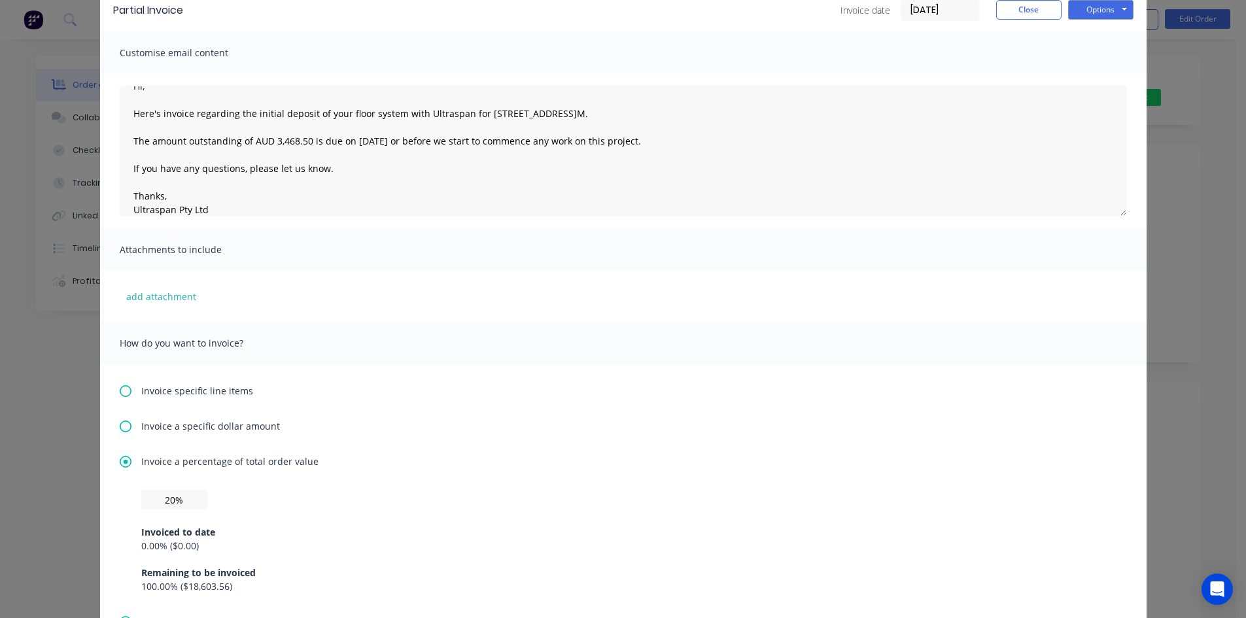
scroll to position [0, 0]
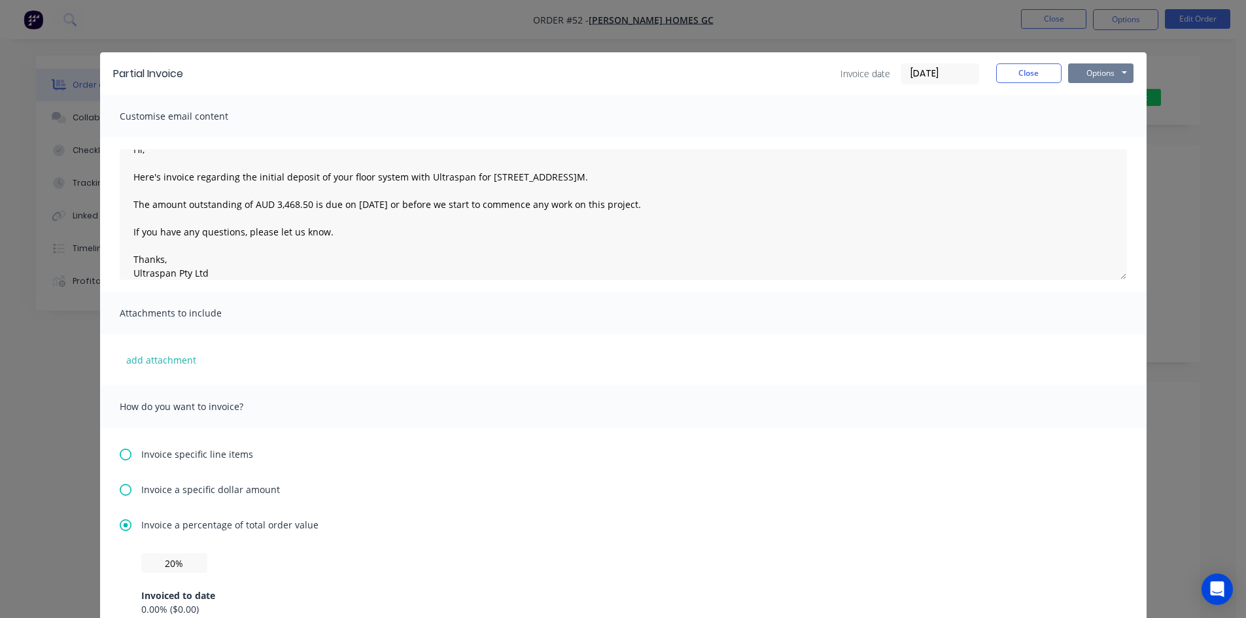
click at [1105, 76] on button "Options" at bounding box center [1100, 73] width 65 height 20
click at [1091, 98] on button "Preview" at bounding box center [1110, 97] width 84 height 22
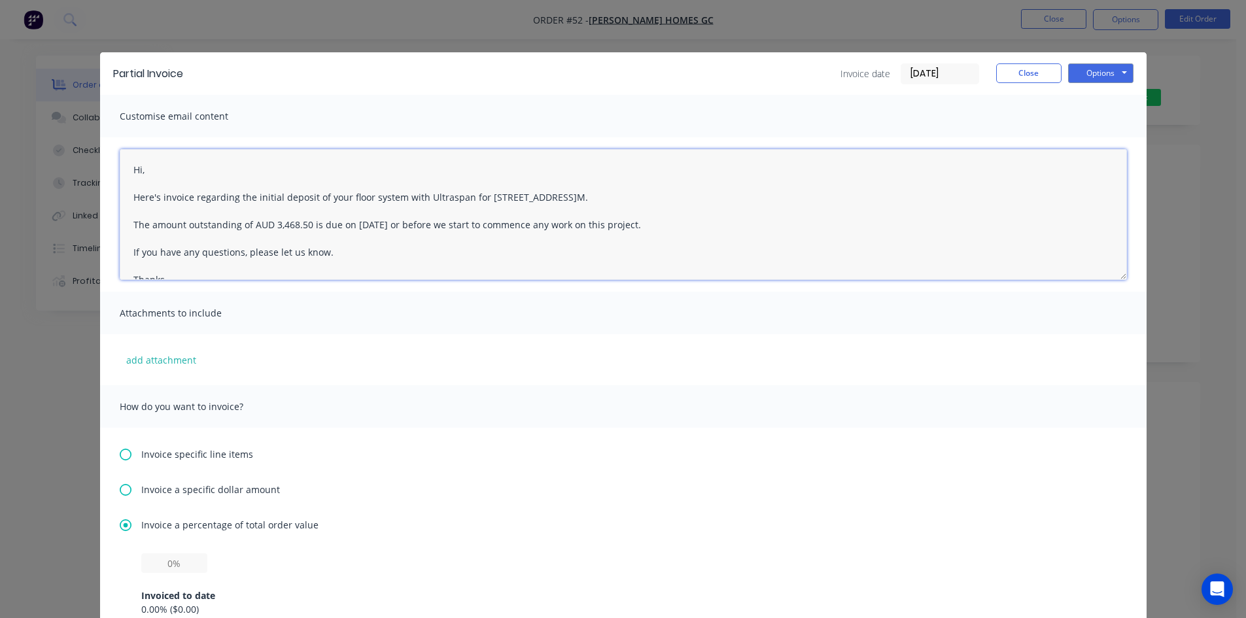
click at [277, 224] on textarea "Hi, Here's invoice regarding the initial deposit of your floor system with Ultr…" at bounding box center [623, 214] width 1007 height 131
drag, startPoint x: 267, startPoint y: 226, endPoint x: 303, endPoint y: 226, distance: 36.6
click at [303, 226] on textarea "Hi, Here's invoice regarding the initial deposit of your floor system with Ultr…" at bounding box center [623, 214] width 1007 height 131
paste textarea "$4,092.78"
click at [271, 225] on textarea "Hi, Here's invoice regarding the initial deposit of your floor system with Ultr…" at bounding box center [623, 214] width 1007 height 131
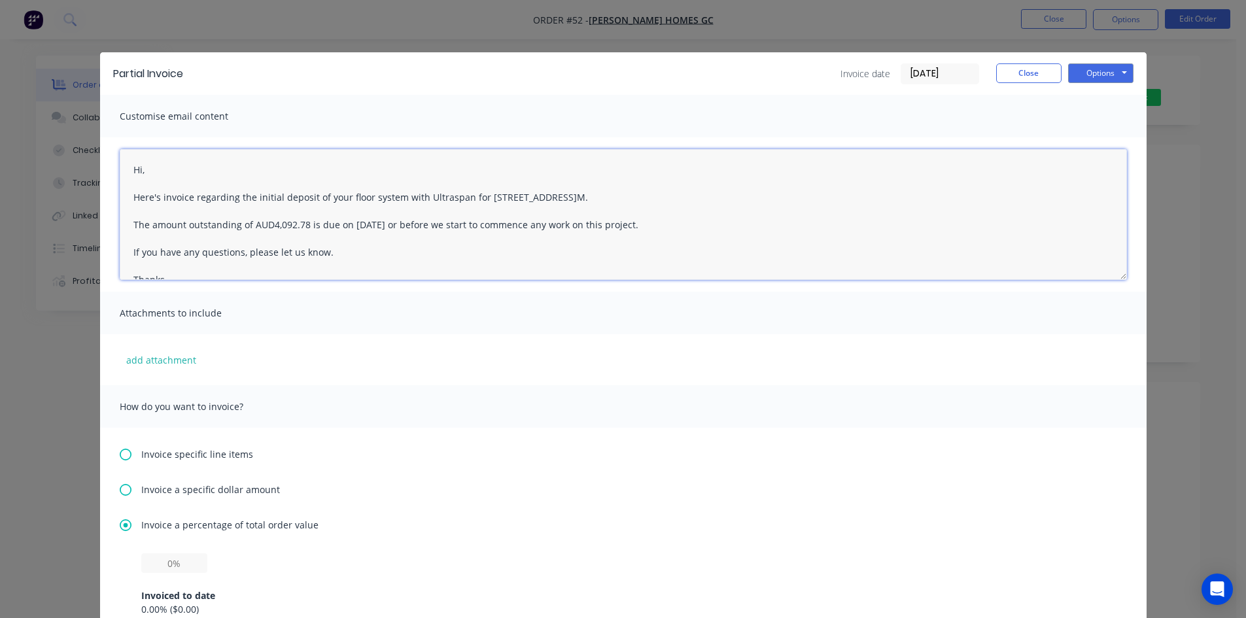
click at [375, 224] on textarea "Hi, Here's invoice regarding the initial deposit of your floor system with Ultr…" at bounding box center [623, 214] width 1007 height 131
type textarea "Hi, Here's invoice regarding the initial deposit of your floor system with Ultr…"
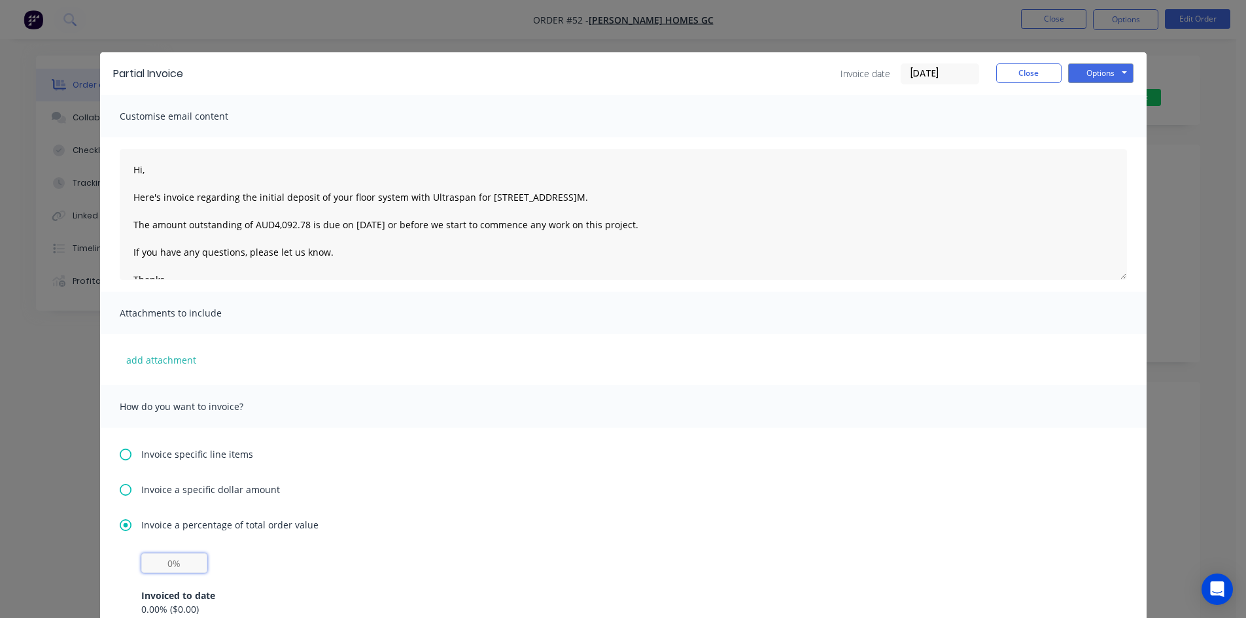
click at [156, 561] on input "text" at bounding box center [174, 563] width 66 height 20
type input "20%"
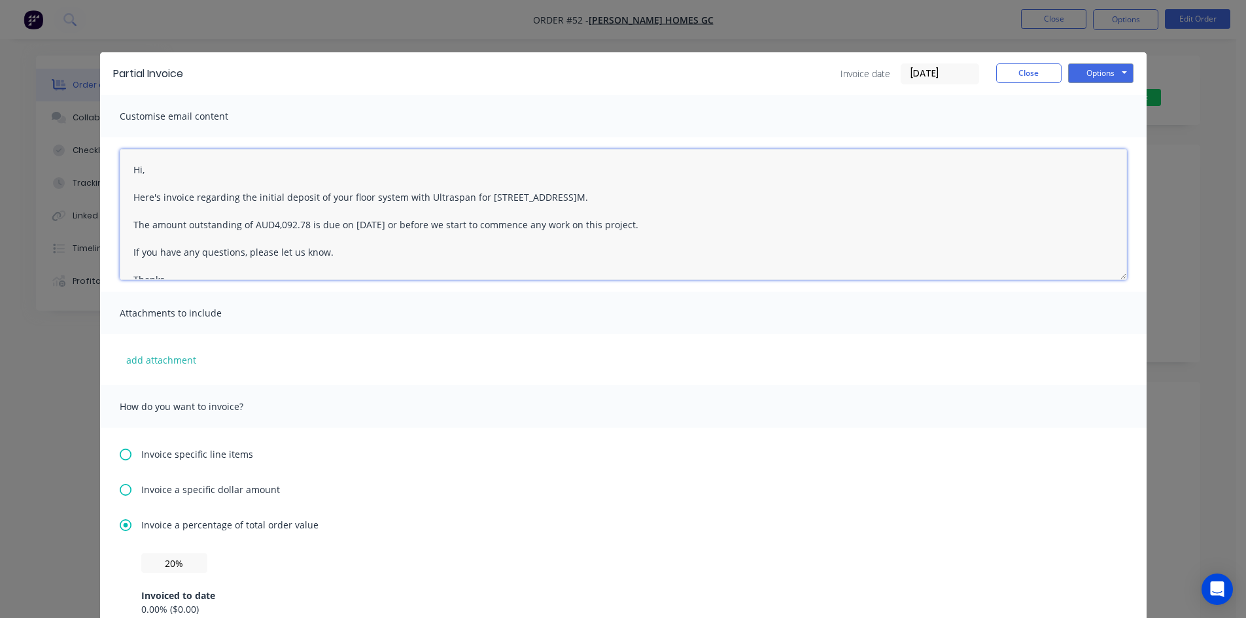
scroll to position [34, 0]
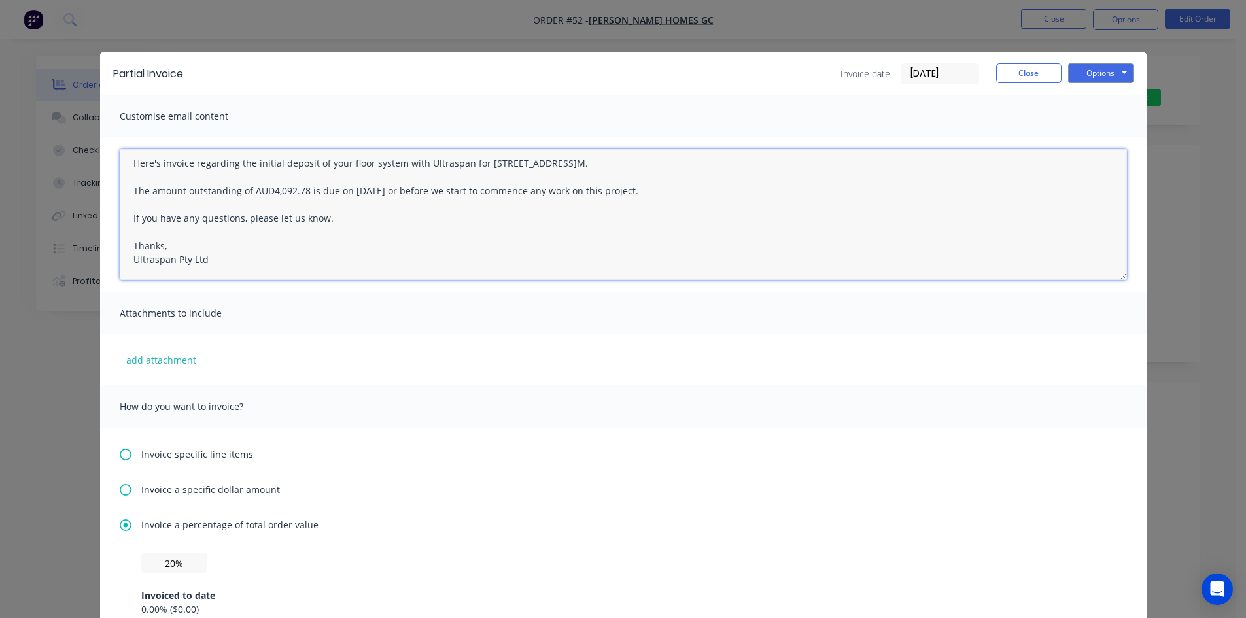
drag, startPoint x: 124, startPoint y: 171, endPoint x: 224, endPoint y: 299, distance: 162.2
click at [224, 299] on div "Customise email content Hi, Here's invoice regarding the initial deposit of you…" at bounding box center [623, 414] width 1046 height 638
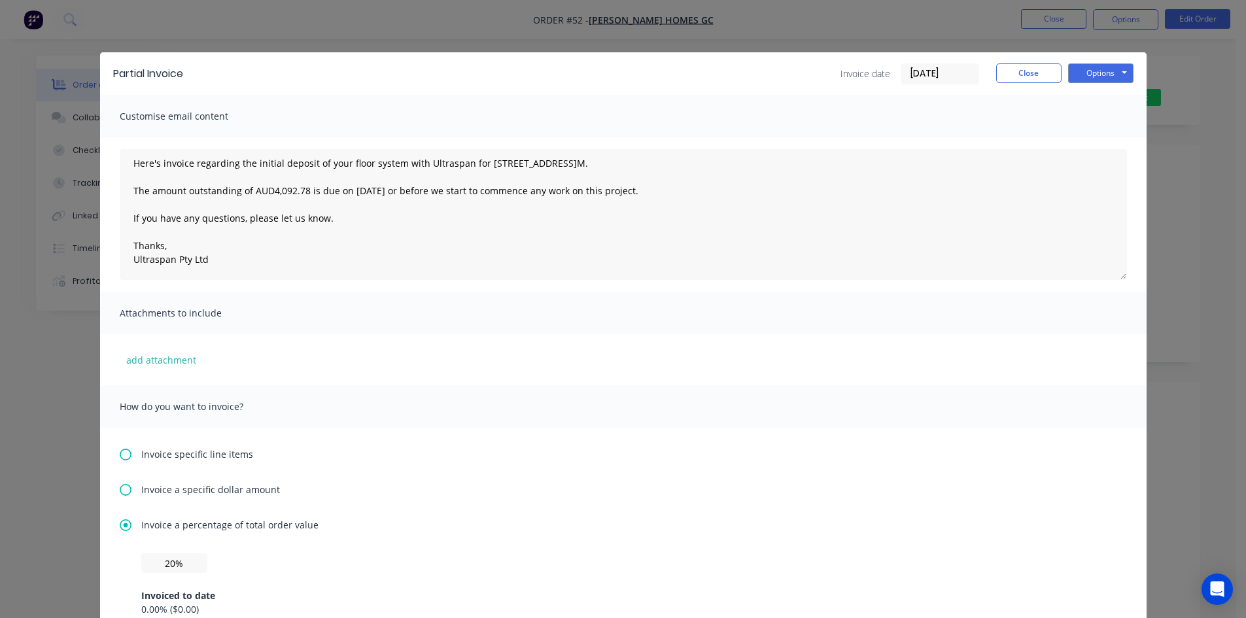
click at [512, 344] on div "add attachment" at bounding box center [623, 359] width 1046 height 51
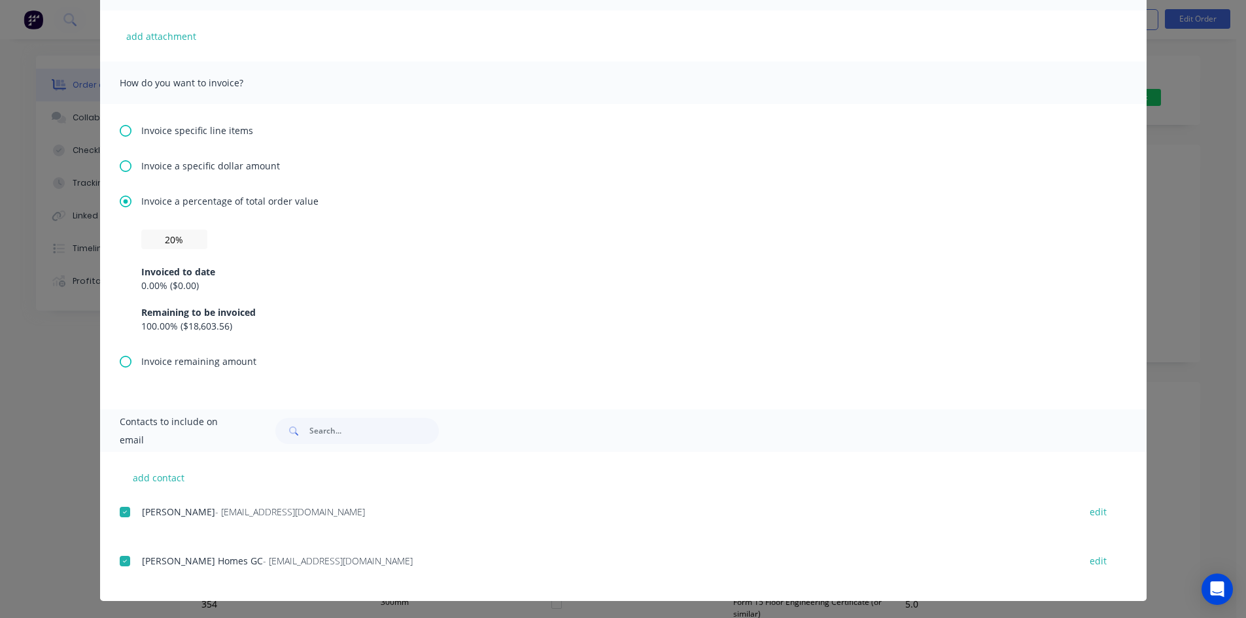
scroll to position [325, 0]
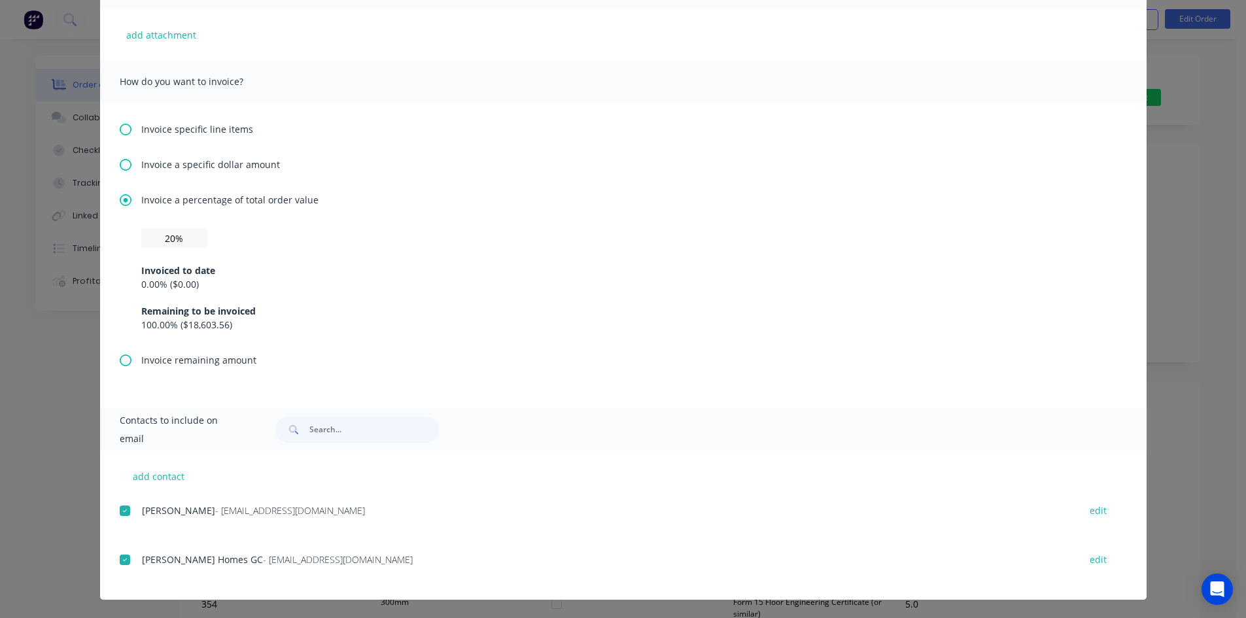
click at [119, 513] on div at bounding box center [125, 511] width 26 height 26
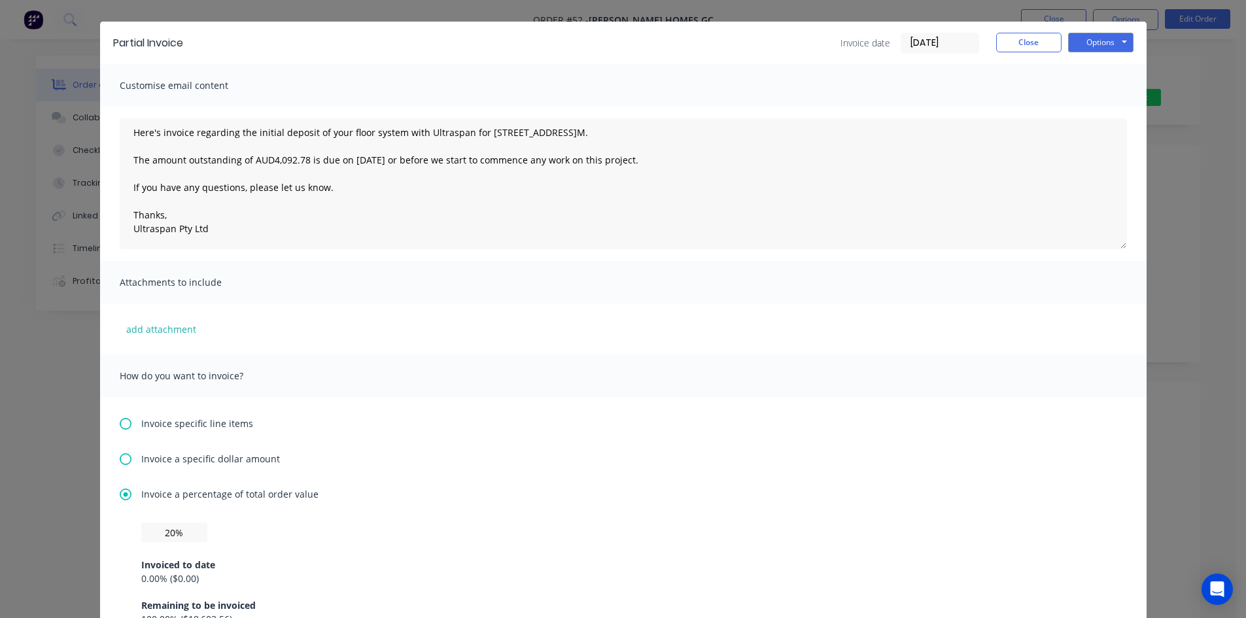
scroll to position [0, 0]
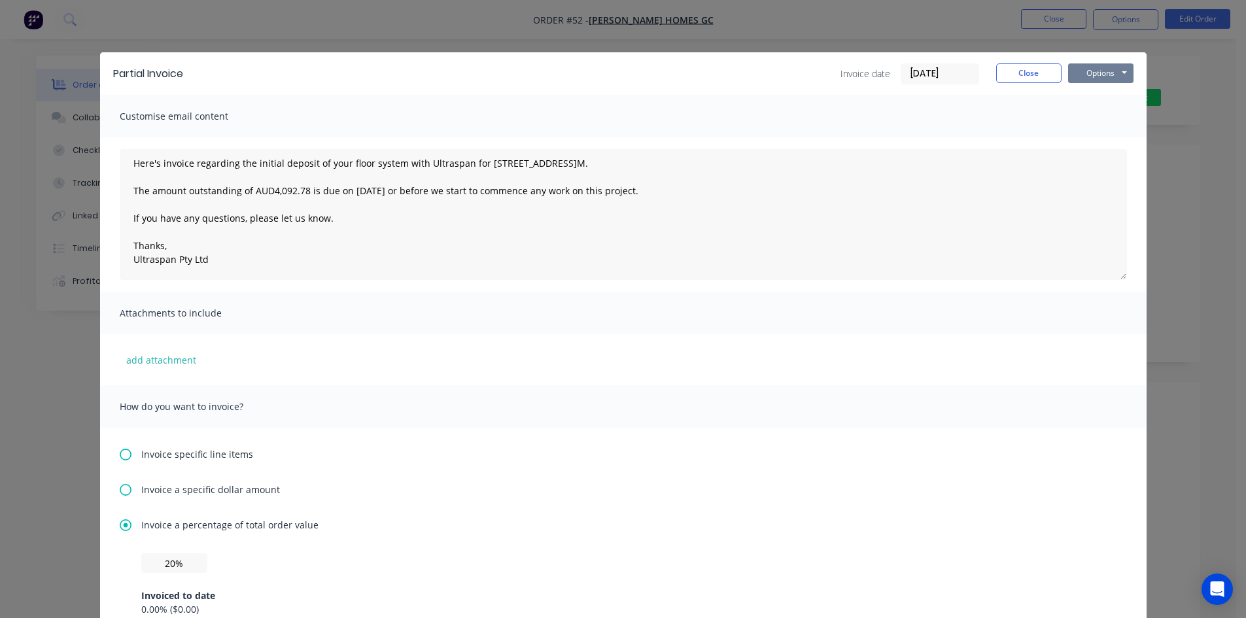
click at [1102, 74] on button "Options" at bounding box center [1100, 73] width 65 height 20
click at [1109, 144] on button "Email" at bounding box center [1110, 140] width 84 height 22
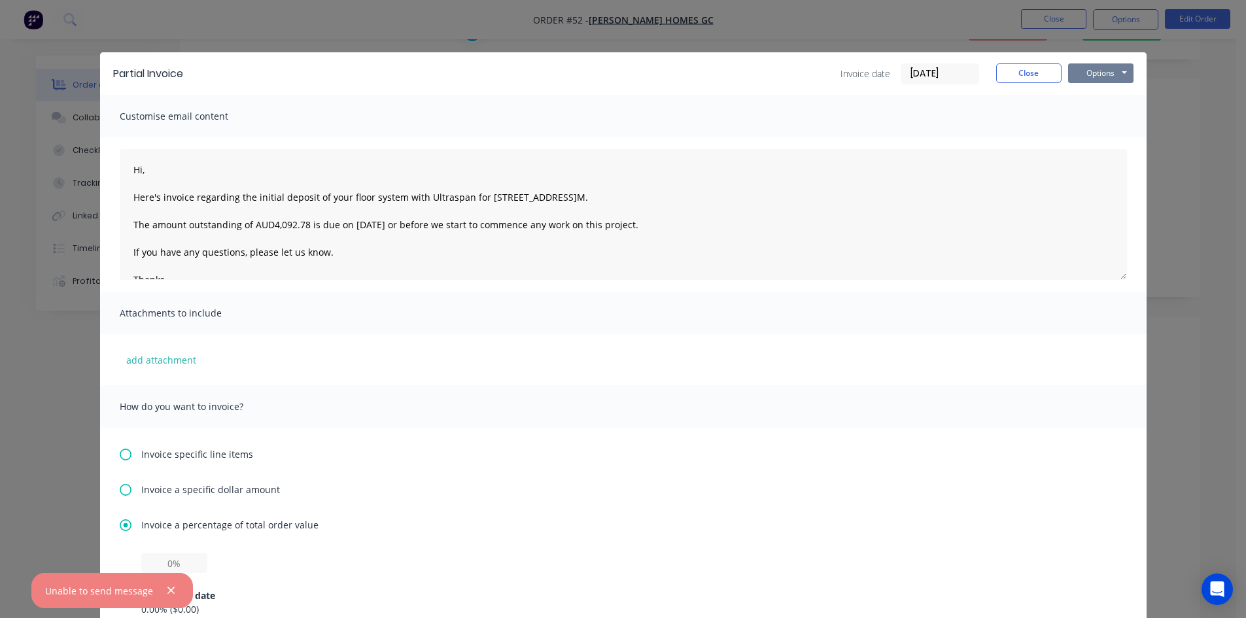
click at [1121, 73] on button "Options" at bounding box center [1100, 73] width 65 height 20
click at [165, 563] on input "text" at bounding box center [174, 563] width 66 height 20
type input "20%"
click at [451, 499] on div "Invoice specific line items Invoice a specific dollar amount Invoice a percenta…" at bounding box center [623, 580] width 1046 height 305
click at [168, 592] on icon "button" at bounding box center [171, 591] width 9 height 12
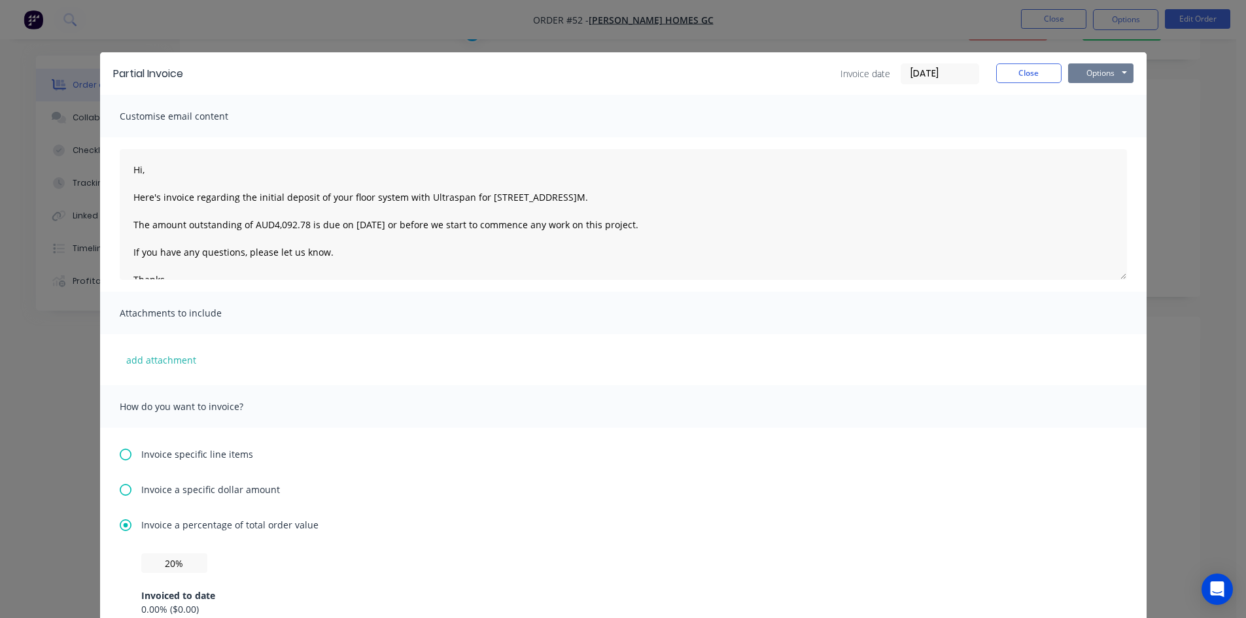
click at [1098, 80] on button "Options" at bounding box center [1100, 73] width 65 height 20
click at [1093, 138] on button "Email" at bounding box center [1110, 140] width 84 height 22
click at [1034, 74] on button "Close" at bounding box center [1028, 73] width 65 height 20
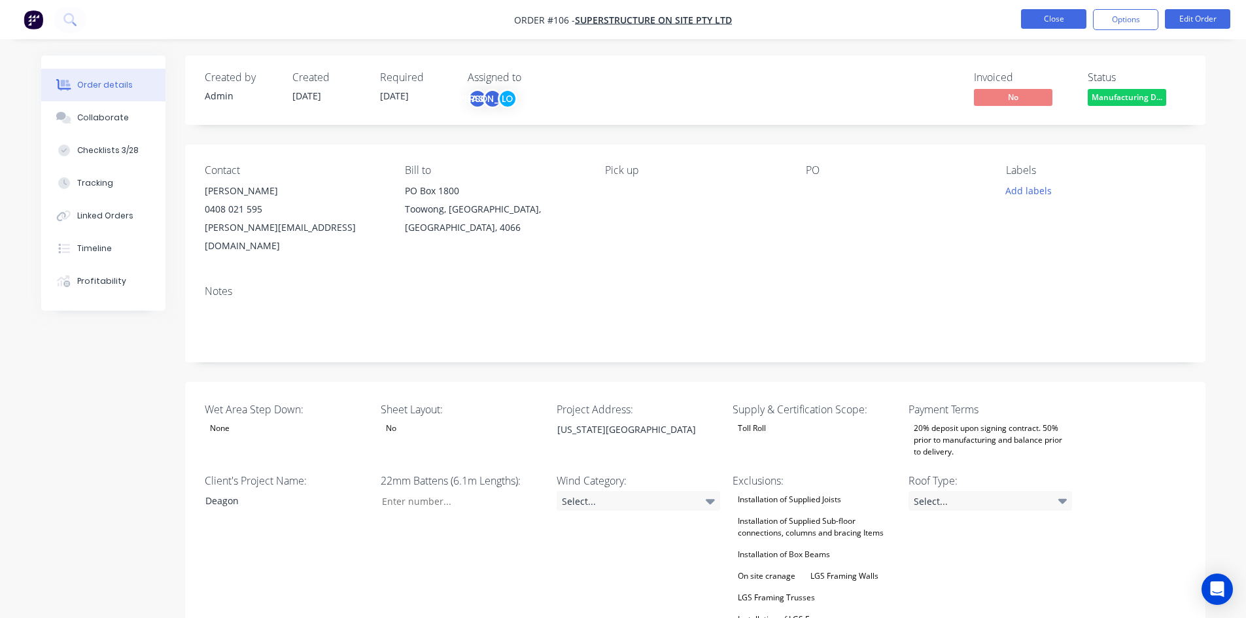
click at [1066, 24] on button "Close" at bounding box center [1053, 19] width 65 height 20
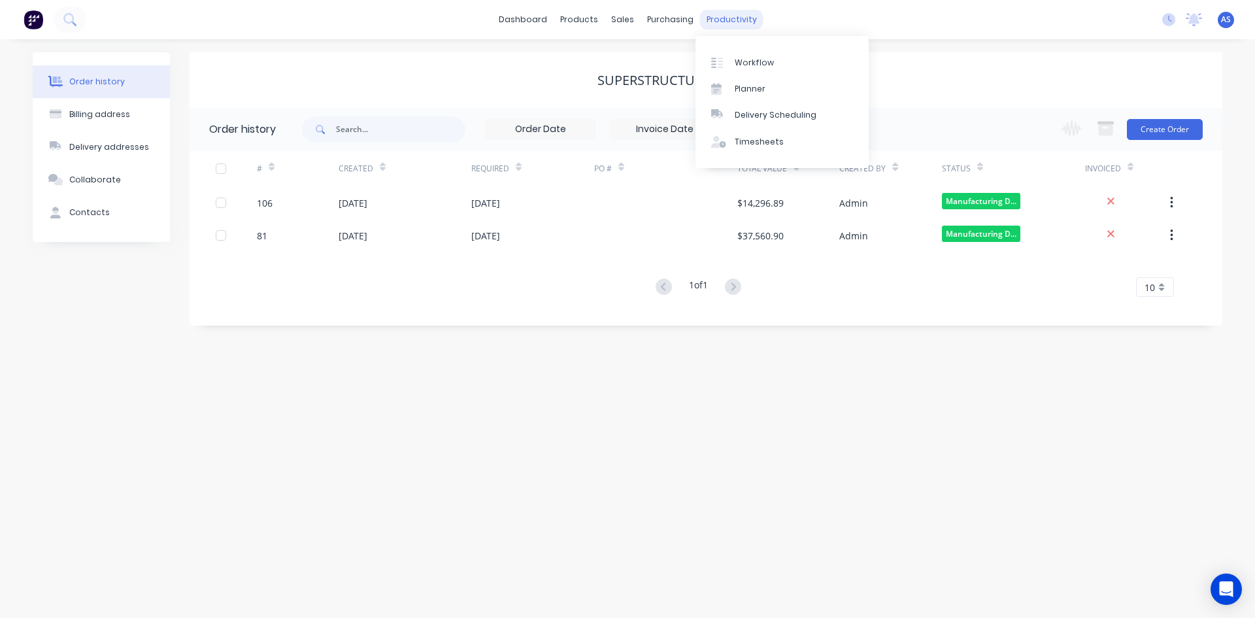
click at [716, 15] on div "productivity" at bounding box center [731, 20] width 63 height 20
click at [721, 61] on icon at bounding box center [720, 63] width 5 height 10
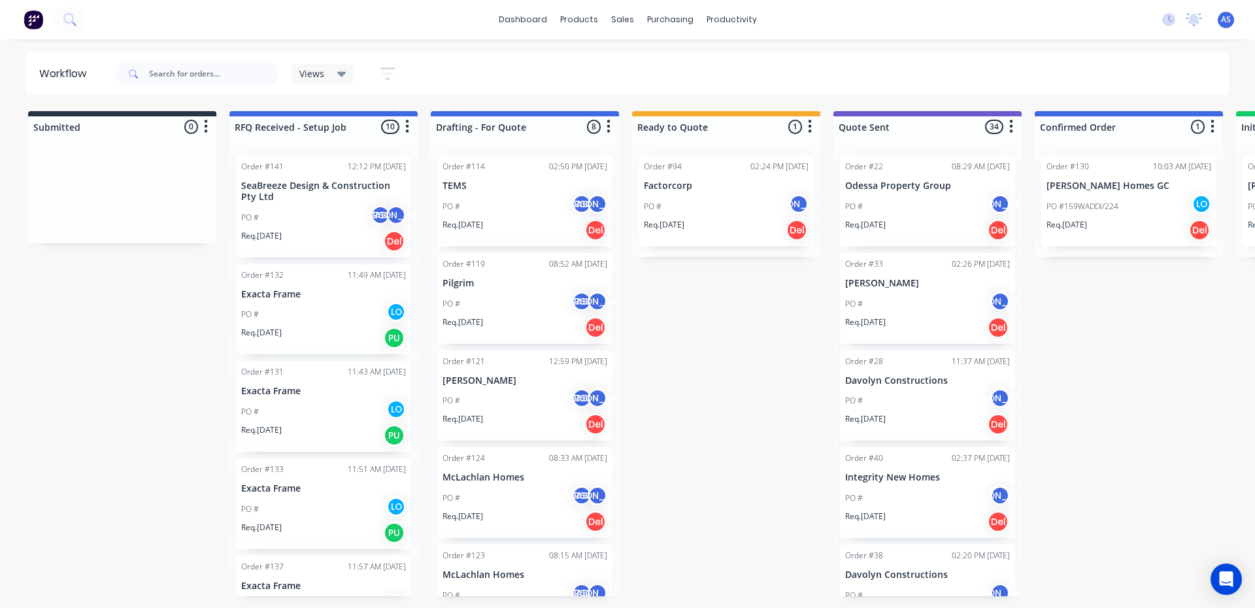
click at [510, 298] on div "PO # AS JO" at bounding box center [525, 304] width 165 height 25
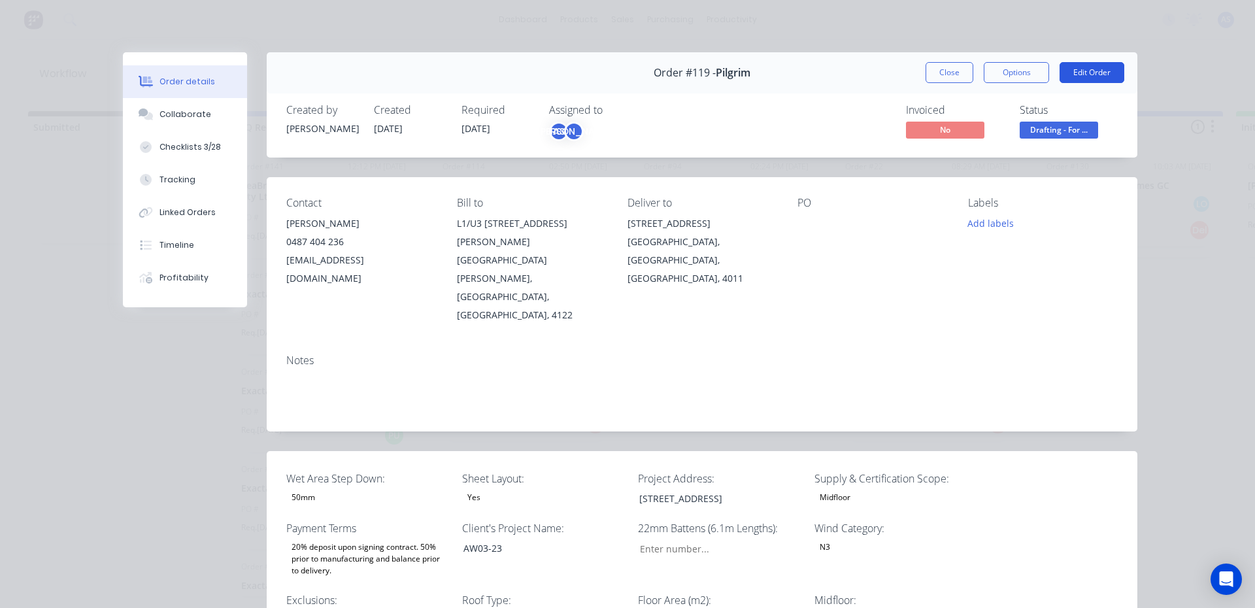
click at [1074, 75] on button "Edit Order" at bounding box center [1092, 72] width 65 height 21
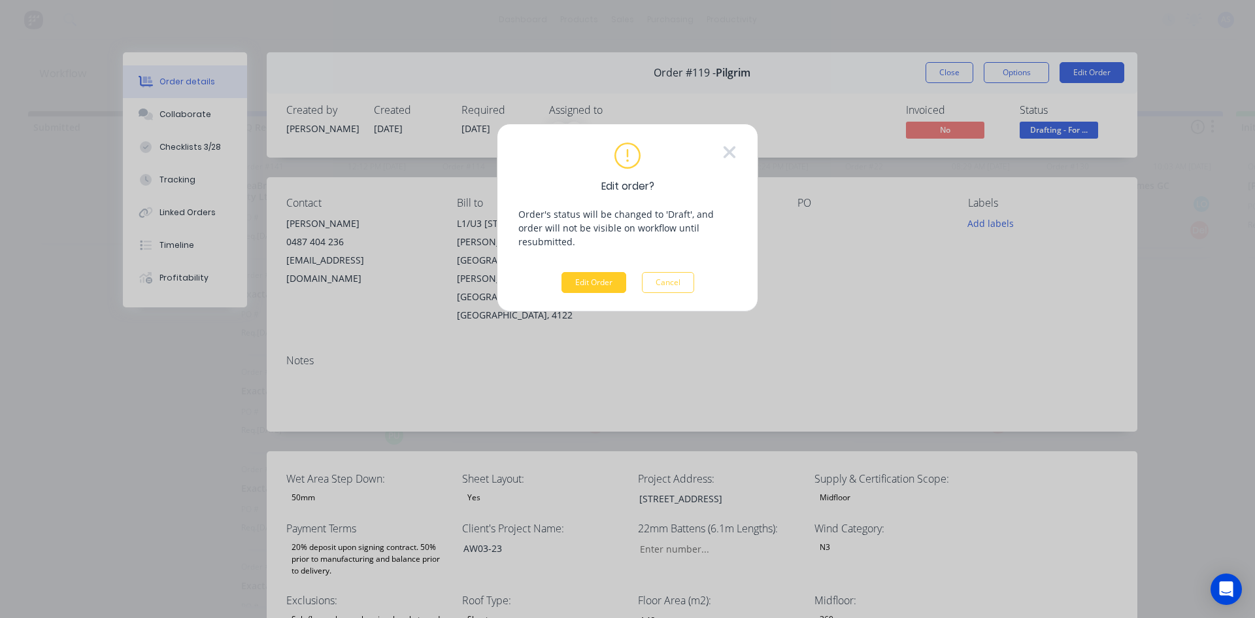
click at [599, 272] on button "Edit Order" at bounding box center [594, 282] width 65 height 21
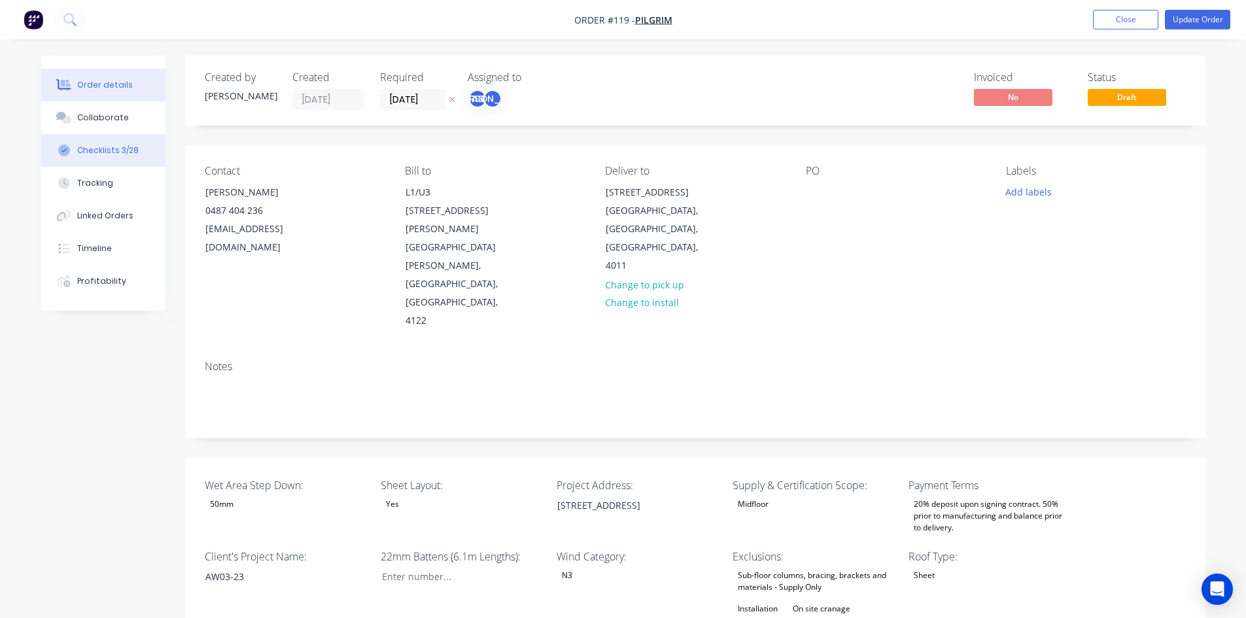
click at [132, 156] on div "Checklists 3/28" at bounding box center [107, 151] width 61 height 12
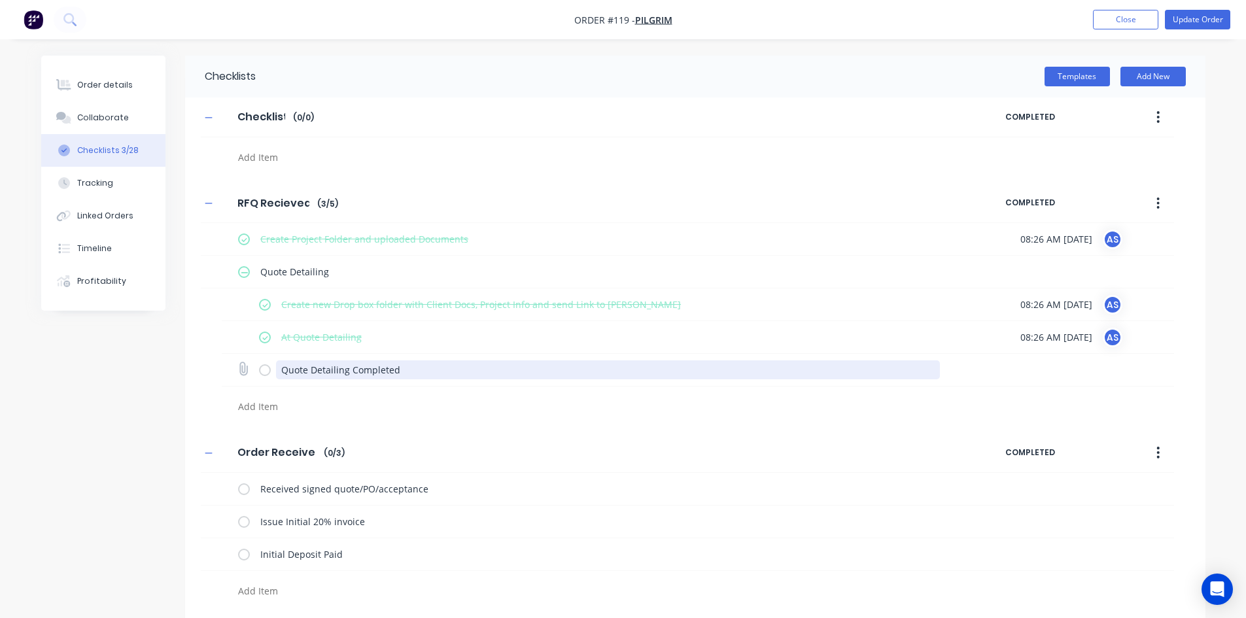
click at [367, 369] on textarea "Quote Detailing Completed" at bounding box center [608, 369] width 664 height 19
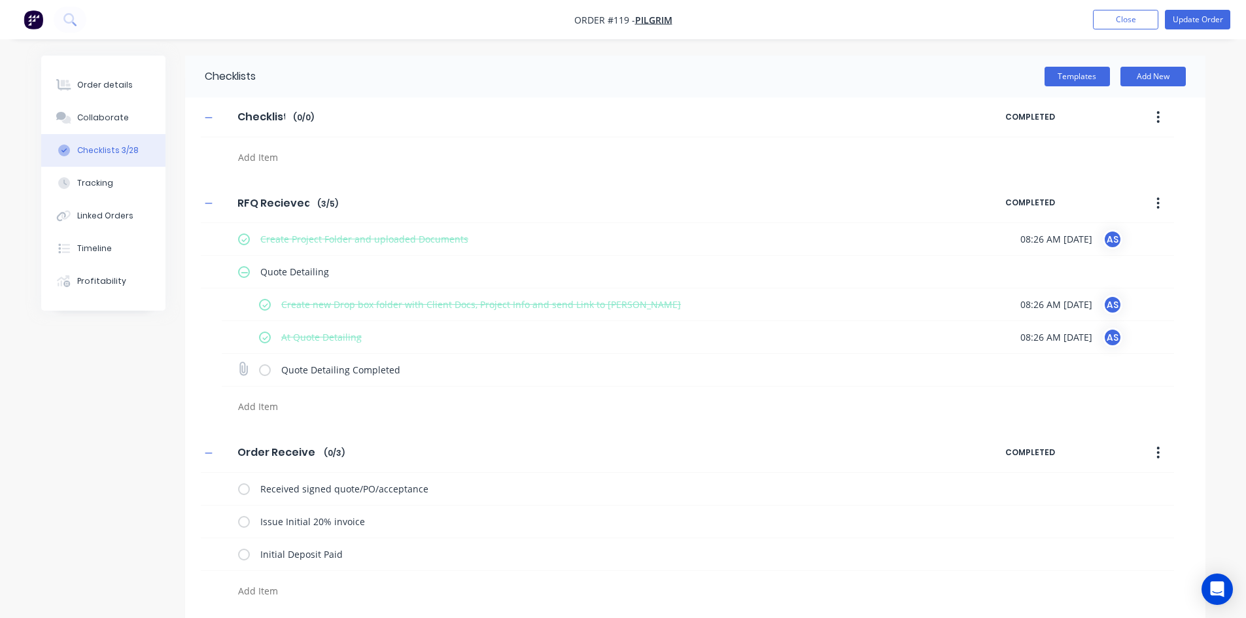
click at [258, 373] on div "Quote Detailing Completed" at bounding box center [698, 370] width 952 height 33
click at [261, 373] on label at bounding box center [265, 370] width 12 height 14
click at [0, 0] on input "checkbox" at bounding box center [0, 0] width 0 height 0
type textarea "x"
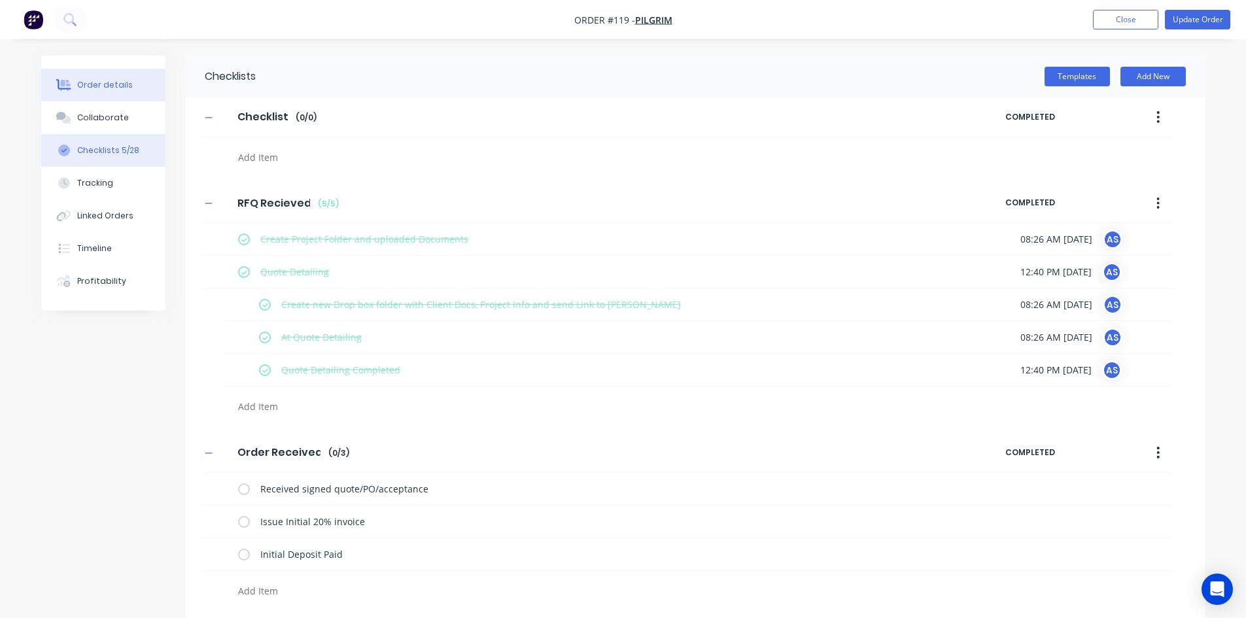
click at [101, 75] on button "Order details" at bounding box center [103, 85] width 124 height 33
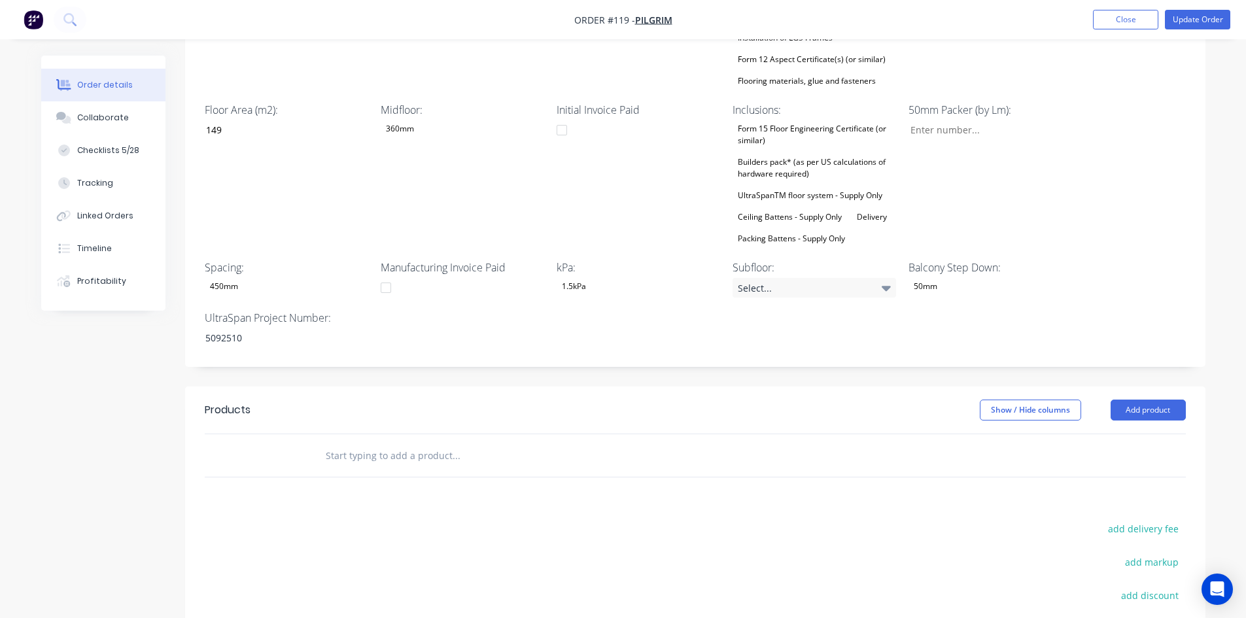
scroll to position [654, 0]
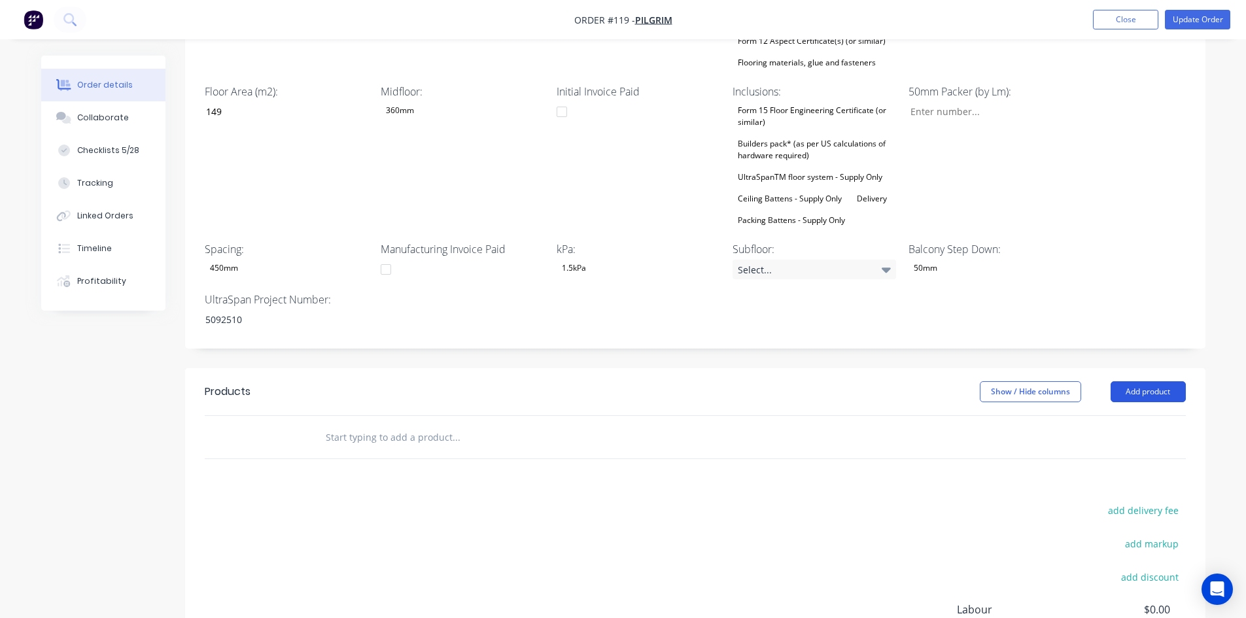
click at [1149, 381] on button "Add product" at bounding box center [1147, 391] width 75 height 21
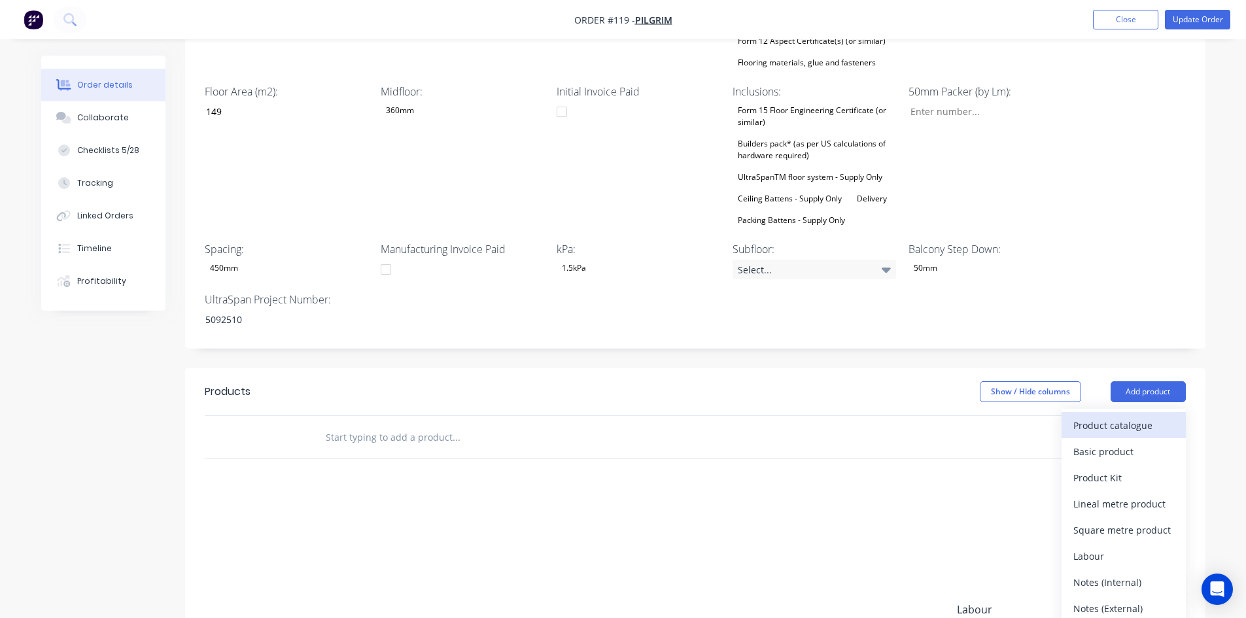
click at [1089, 416] on div "Product catalogue" at bounding box center [1123, 425] width 101 height 19
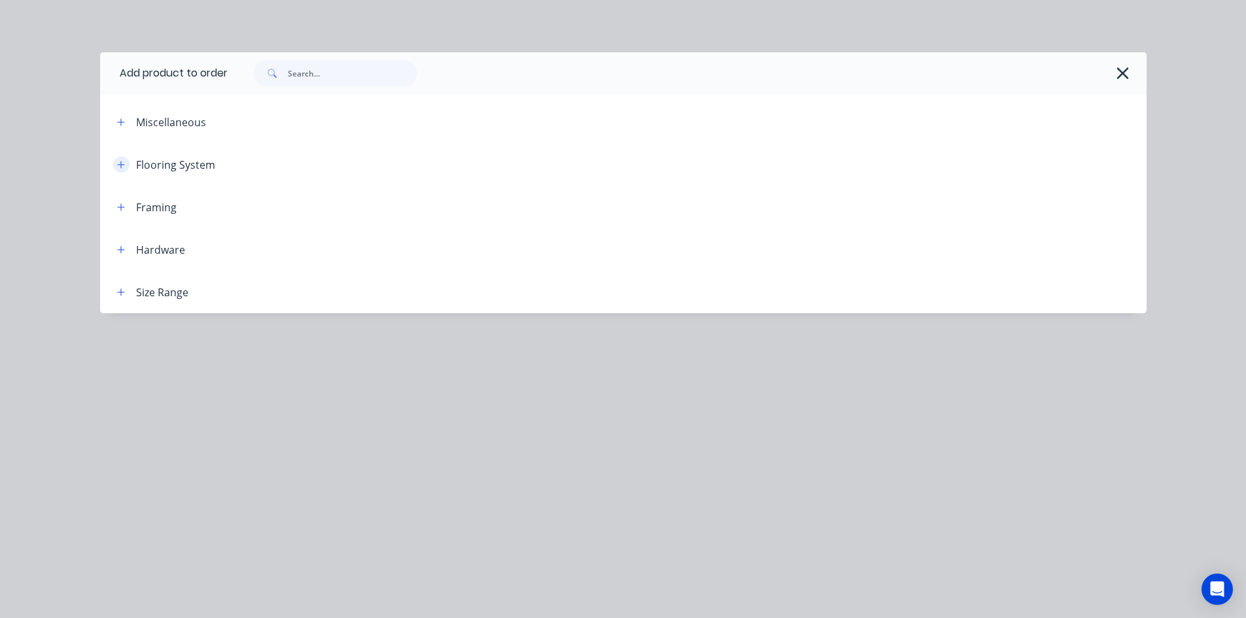
click at [120, 171] on button "button" at bounding box center [121, 164] width 16 height 16
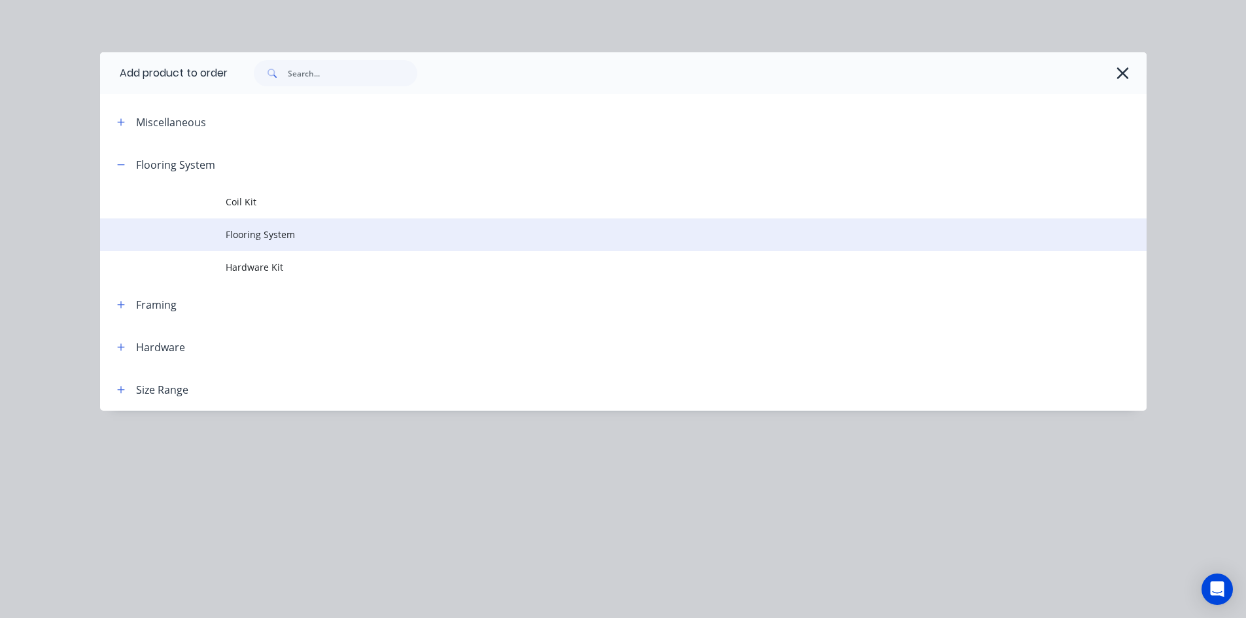
click at [258, 238] on span "Flooring System" at bounding box center [594, 235] width 736 height 14
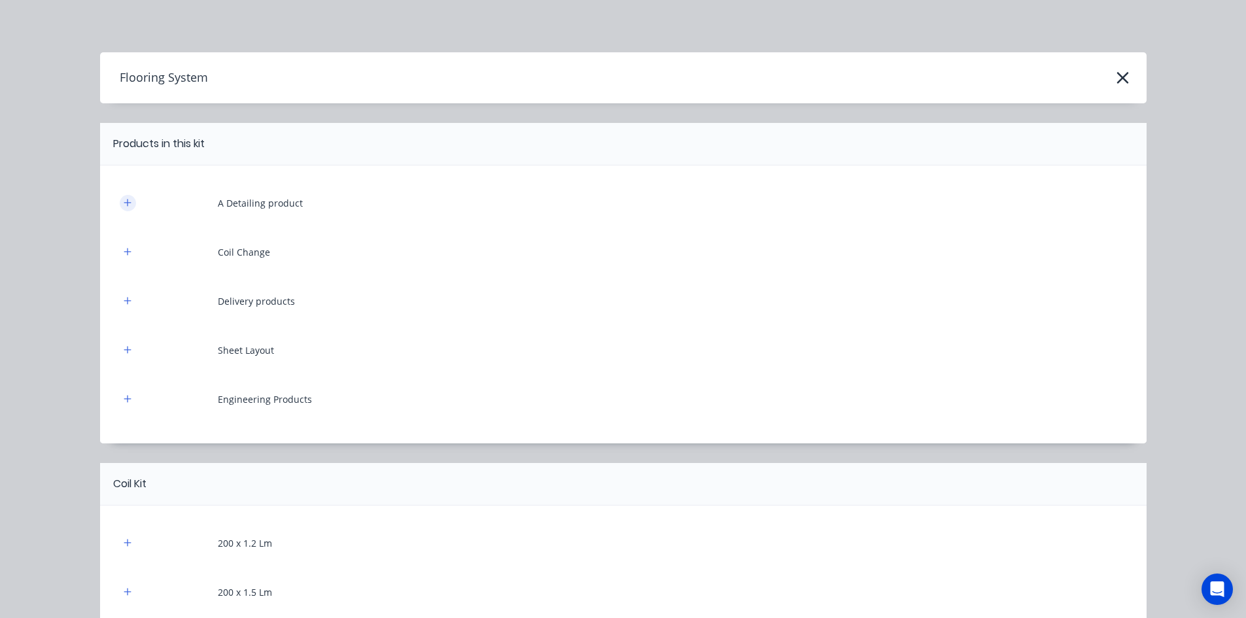
click at [124, 201] on icon "button" at bounding box center [128, 202] width 8 height 9
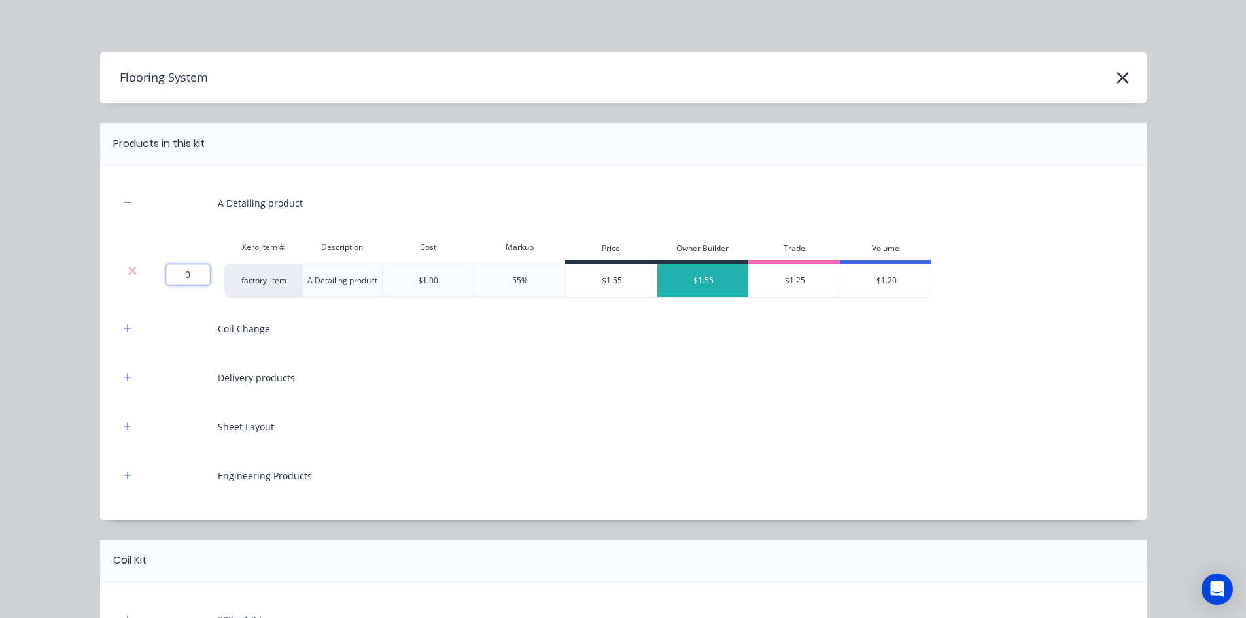
click at [178, 274] on input "0" at bounding box center [188, 274] width 44 height 21
type input "485.3"
click at [124, 321] on button "button" at bounding box center [128, 328] width 16 height 16
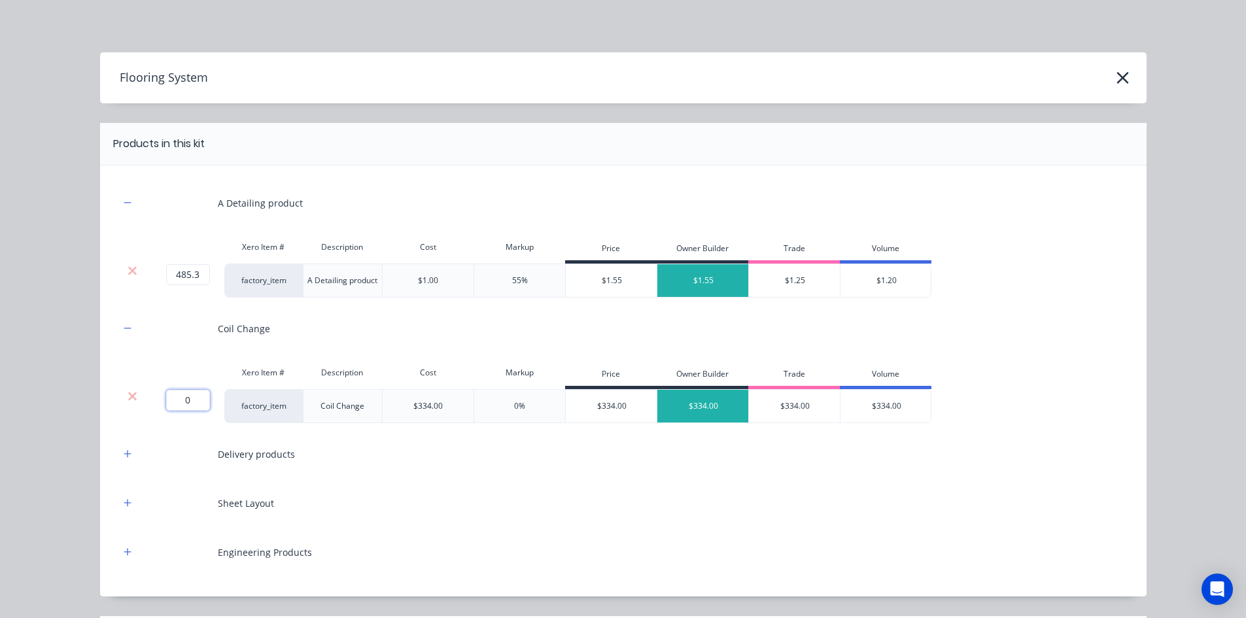
click at [201, 406] on input "0" at bounding box center [188, 400] width 44 height 21
type input "2"
click at [124, 454] on icon "button" at bounding box center [127, 453] width 7 height 7
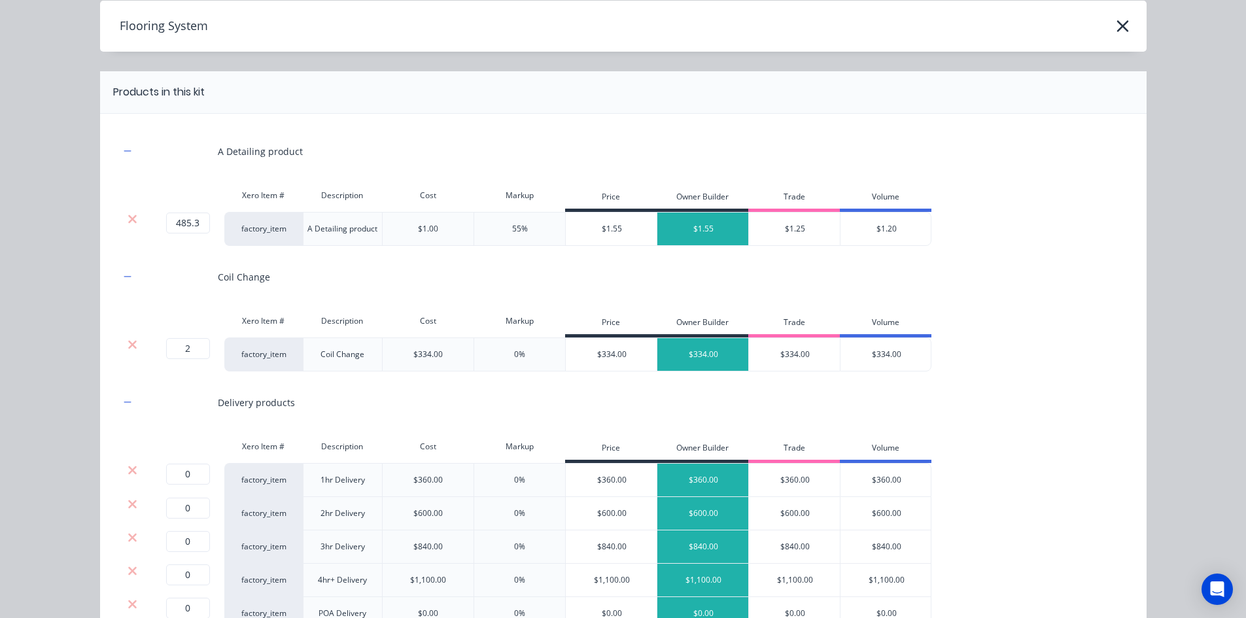
scroll to position [262, 0]
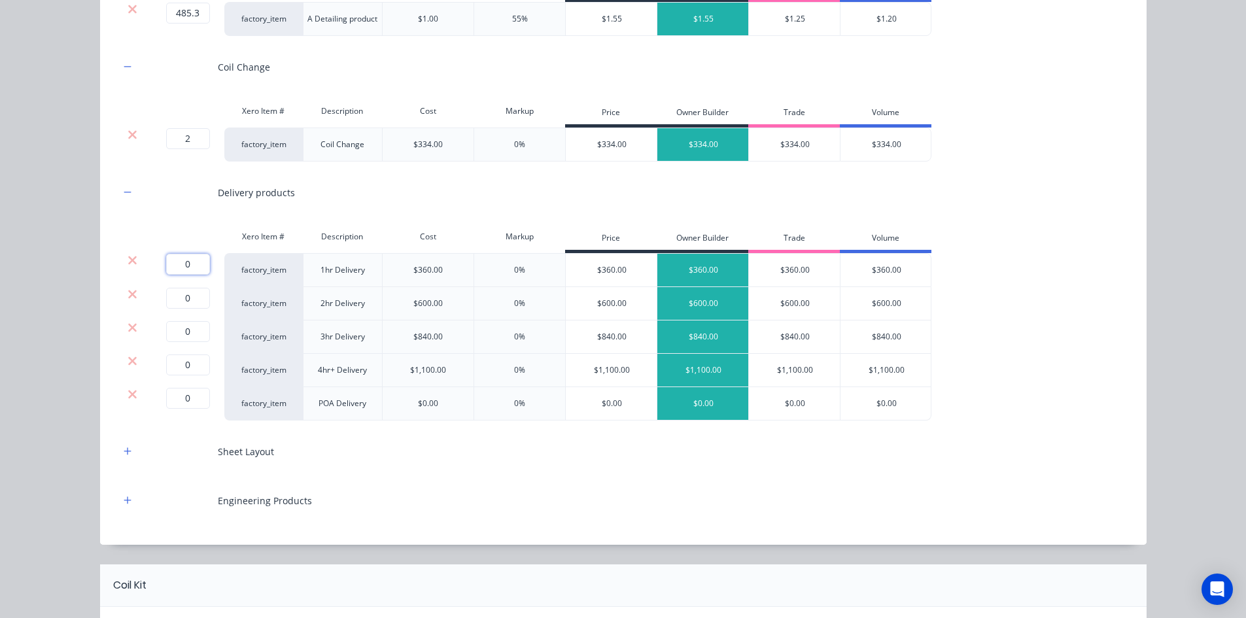
click at [191, 269] on input "0" at bounding box center [188, 264] width 44 height 21
type input "1"
click at [129, 297] on icon at bounding box center [133, 294] width 10 height 13
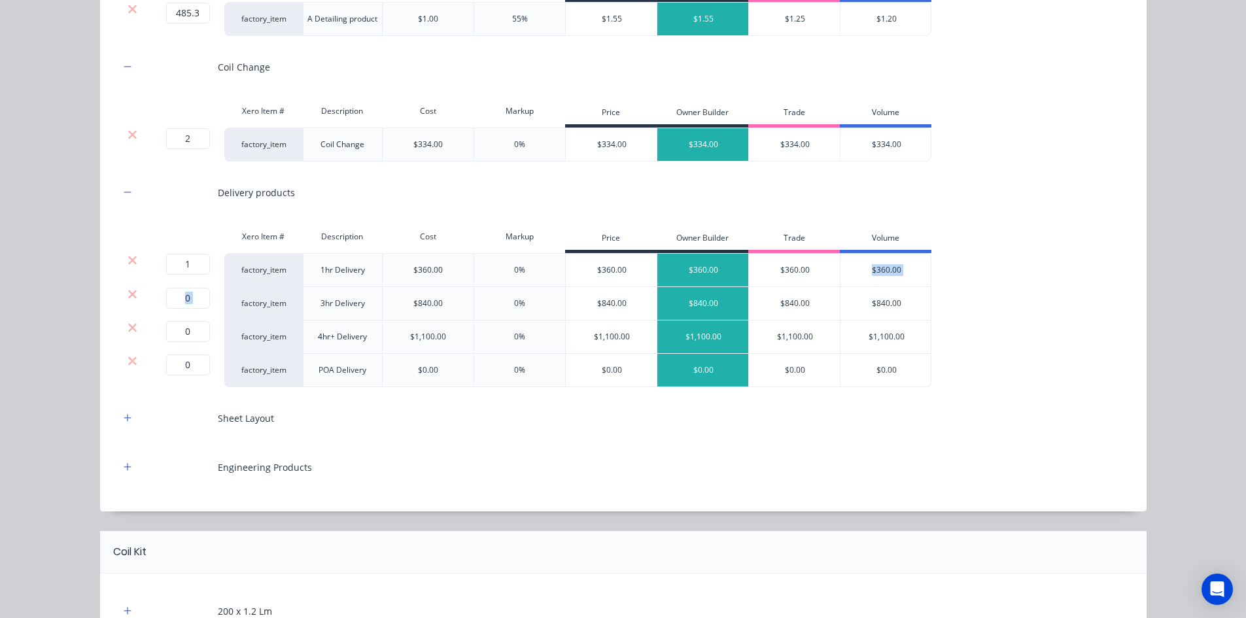
click at [129, 297] on icon at bounding box center [133, 294] width 10 height 13
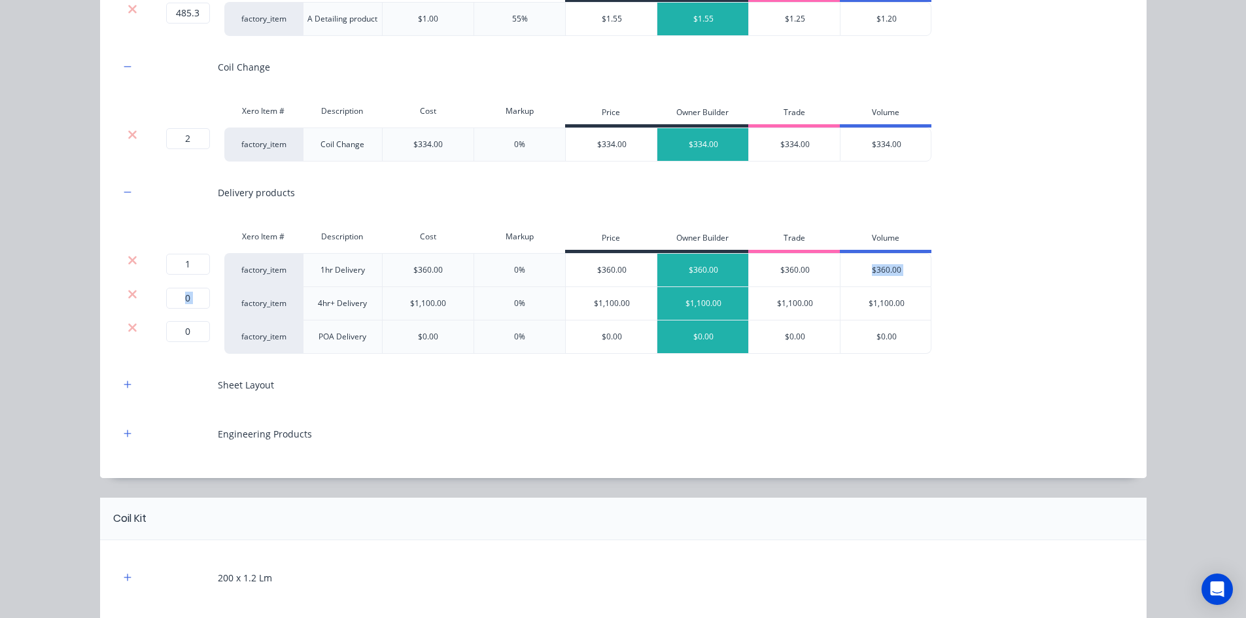
click at [129, 297] on icon at bounding box center [133, 294] width 10 height 13
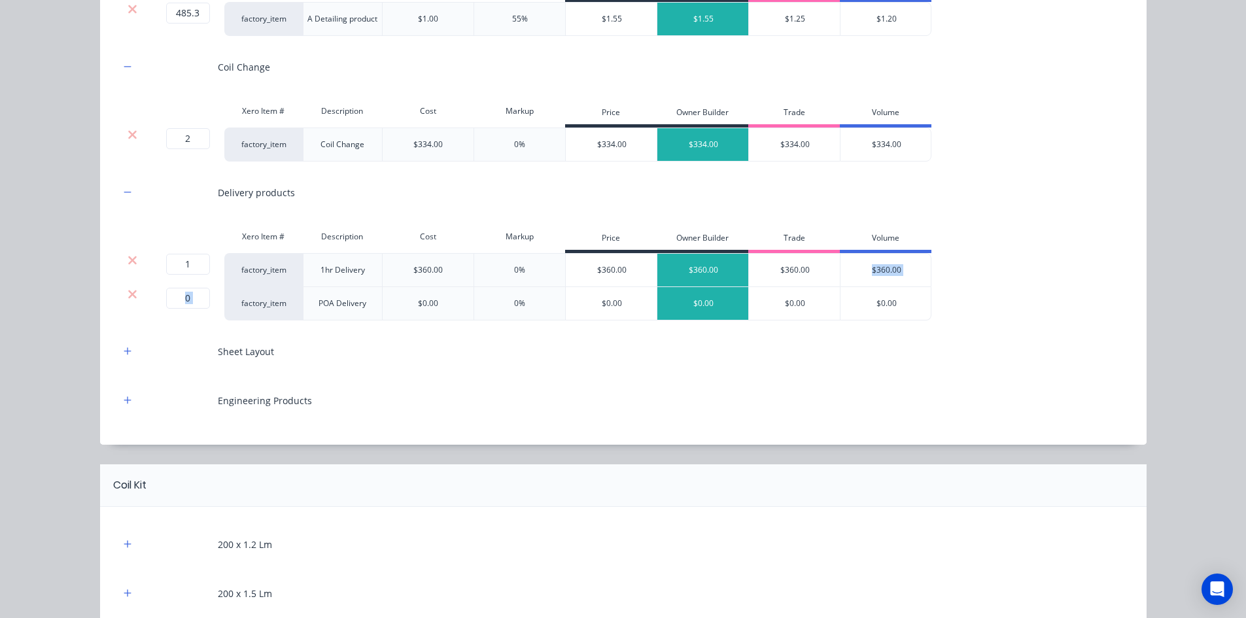
click at [129, 297] on icon at bounding box center [133, 294] width 10 height 13
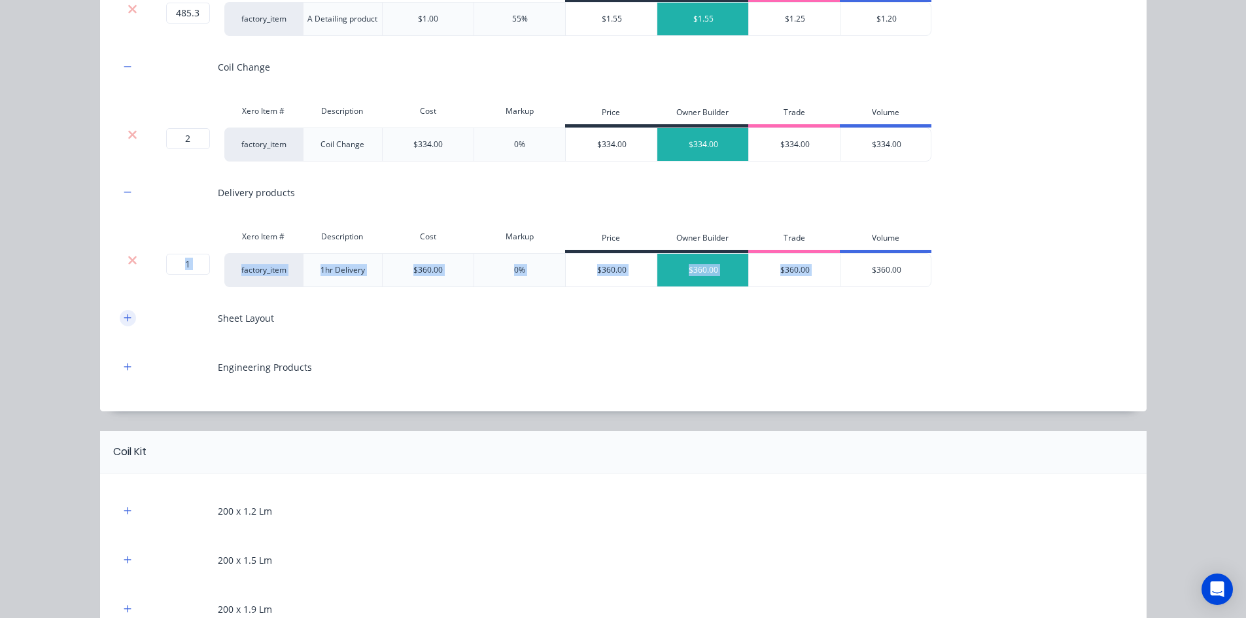
click at [124, 319] on icon "button" at bounding box center [127, 317] width 7 height 7
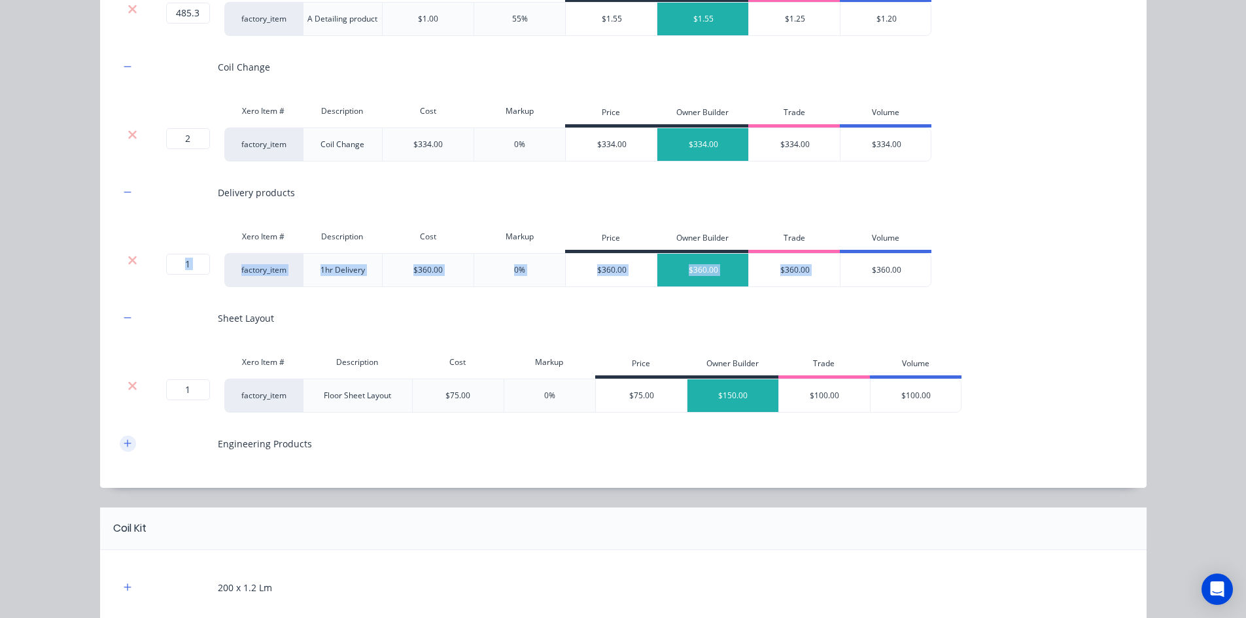
click at [124, 445] on icon "button" at bounding box center [127, 442] width 7 height 7
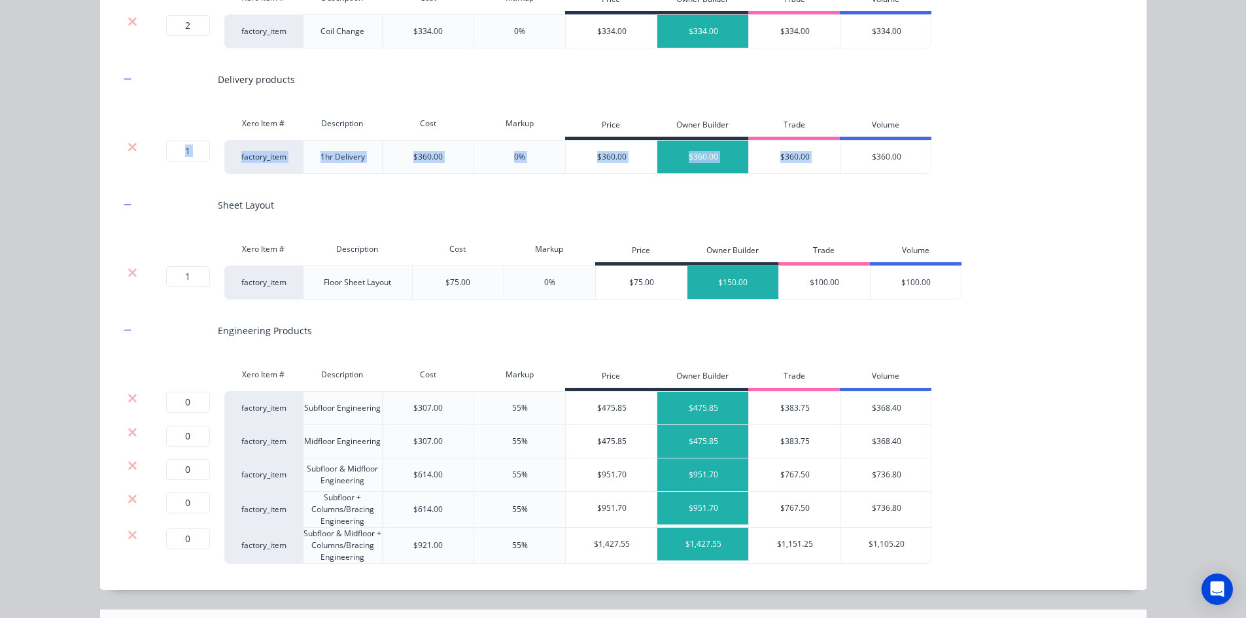
scroll to position [392, 0]
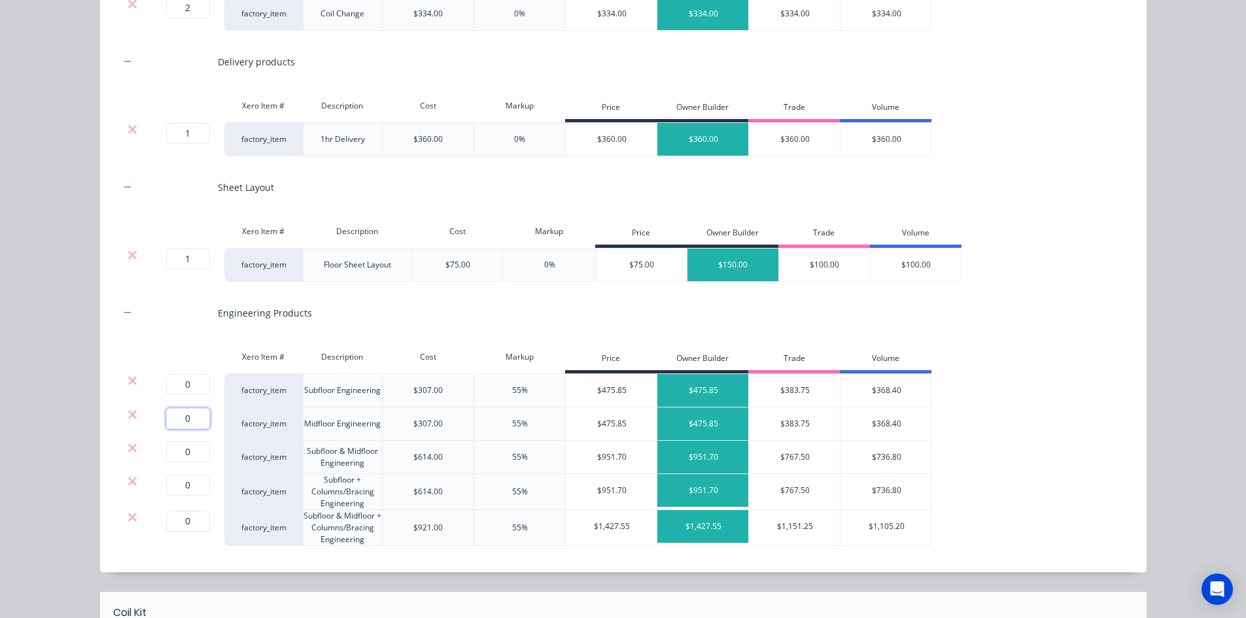
click at [188, 426] on input "0" at bounding box center [188, 418] width 44 height 21
type input "1"
click at [128, 381] on icon at bounding box center [133, 380] width 10 height 13
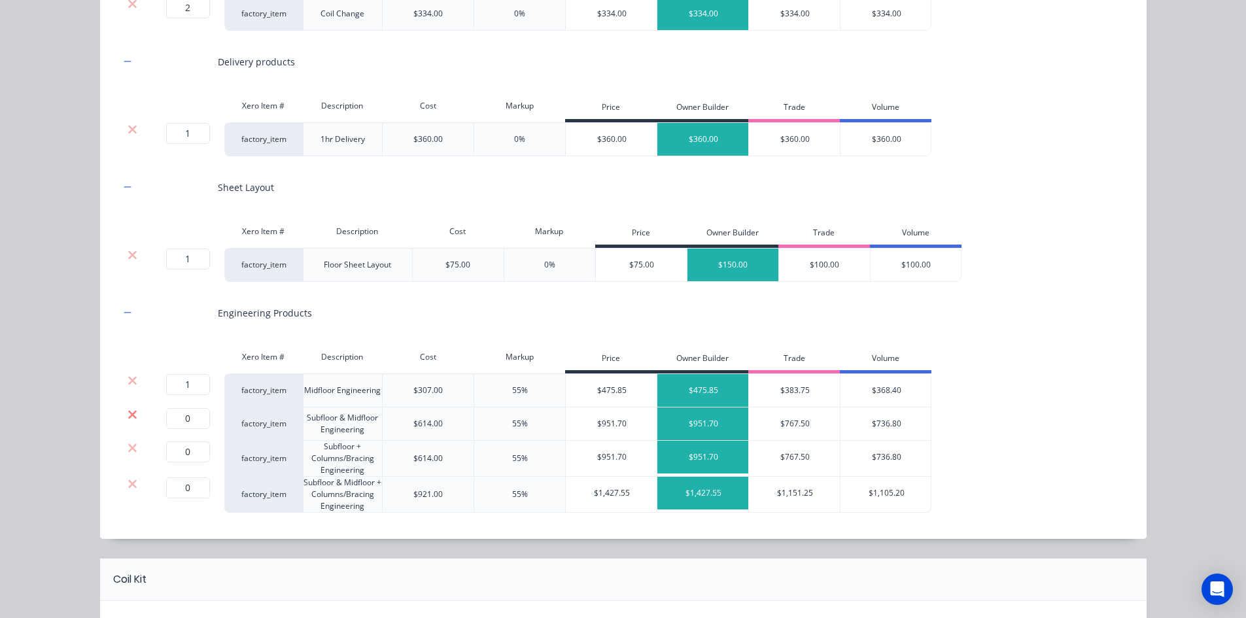
click at [128, 418] on icon at bounding box center [133, 414] width 10 height 13
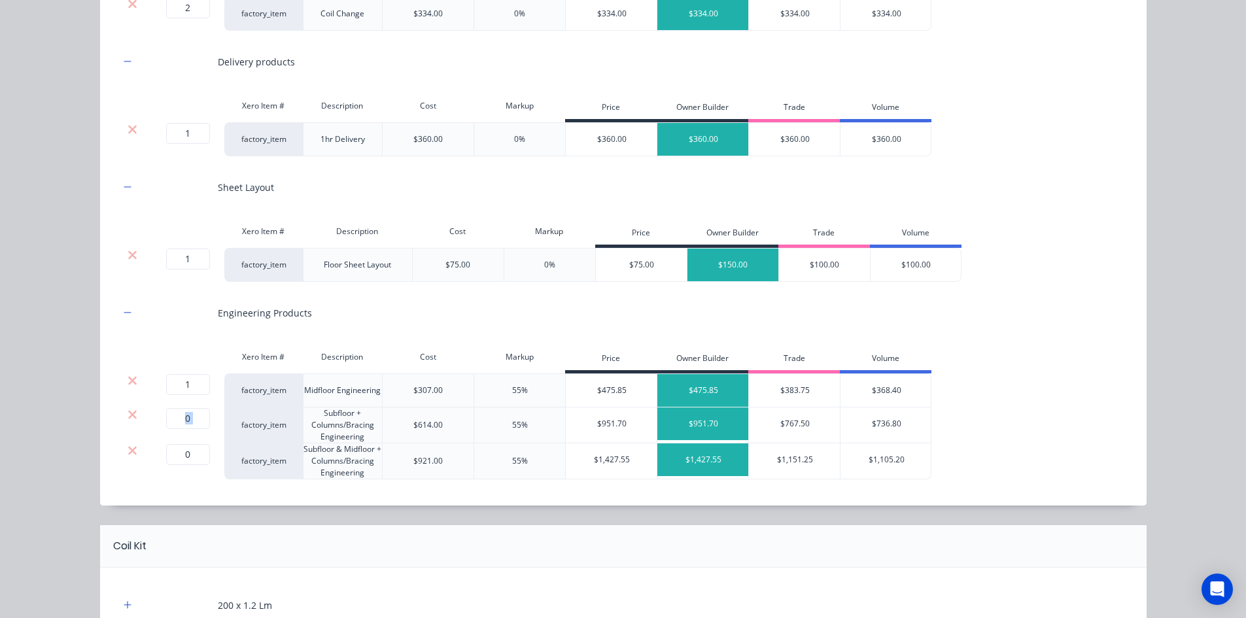
click at [128, 418] on icon at bounding box center [133, 414] width 10 height 13
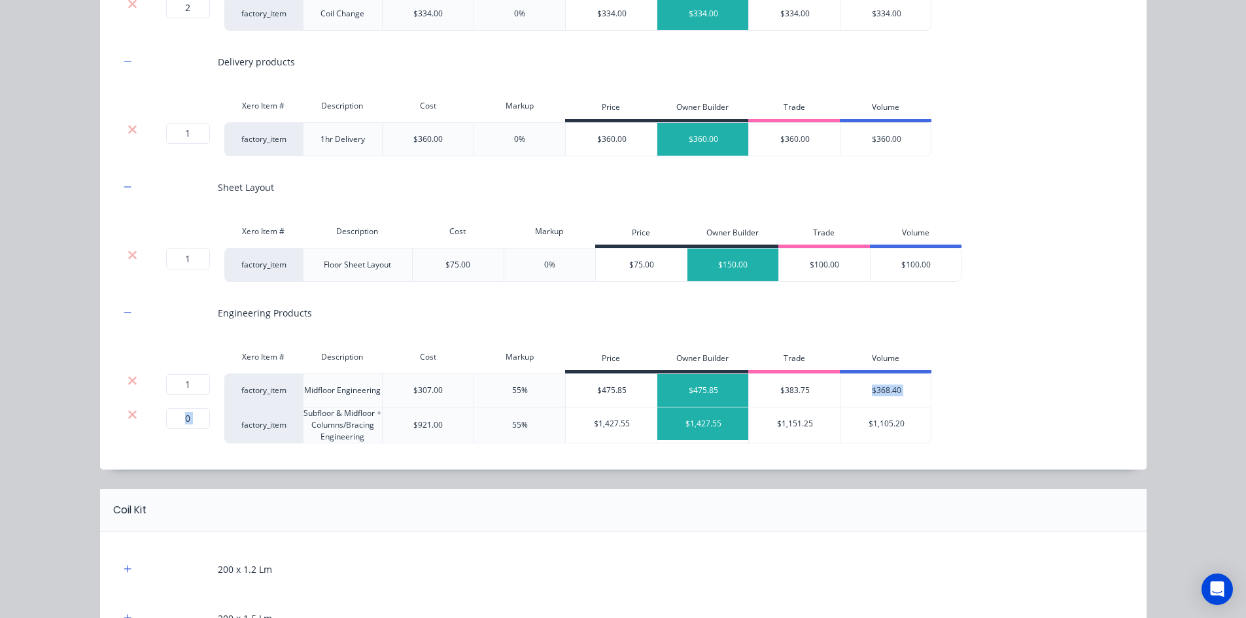
click at [128, 418] on icon at bounding box center [133, 414] width 10 height 13
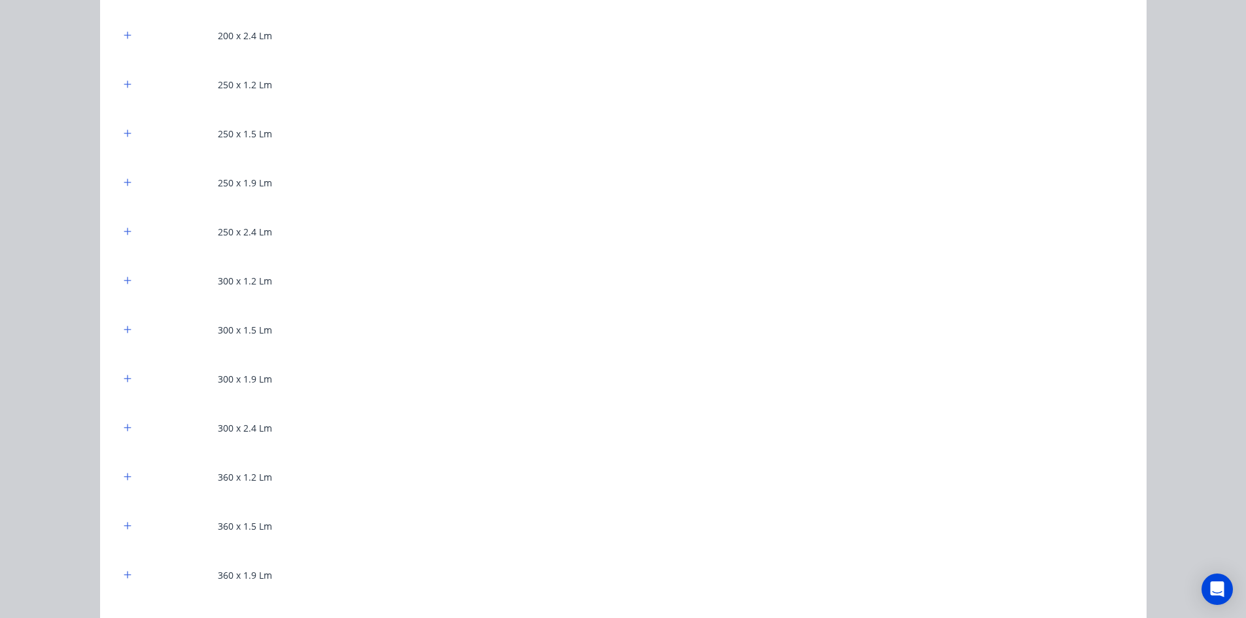
scroll to position [1177, 0]
click at [126, 286] on icon "button" at bounding box center [128, 287] width 8 height 9
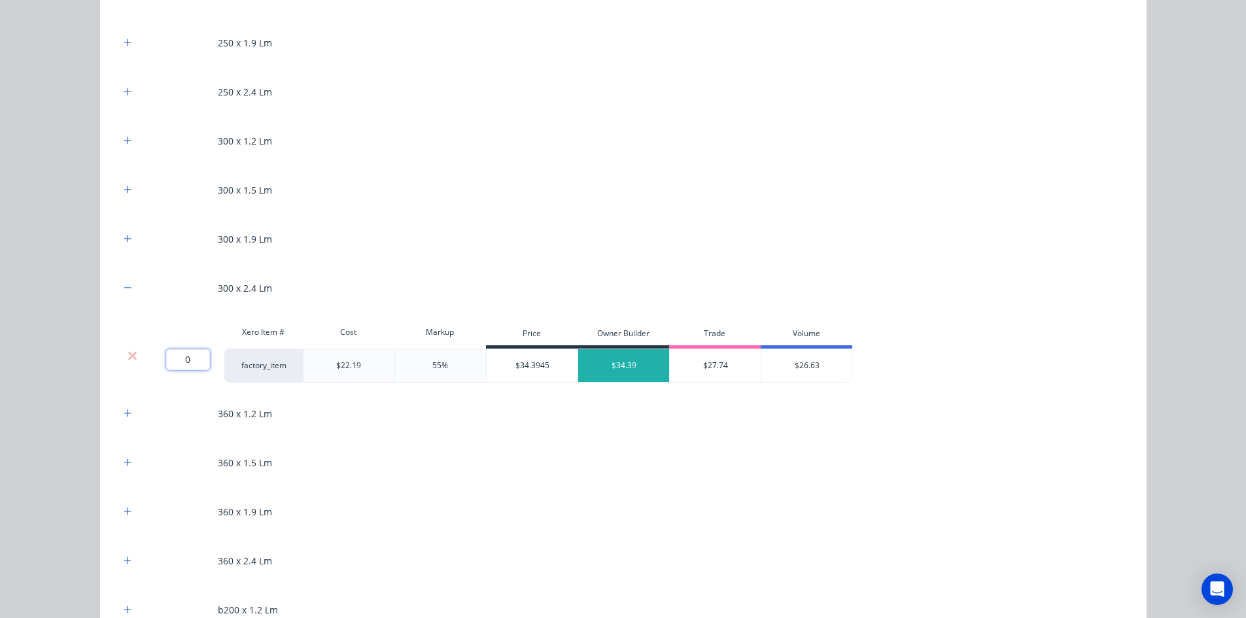
click at [182, 350] on input "0" at bounding box center [188, 359] width 44 height 21
type input "88.4"
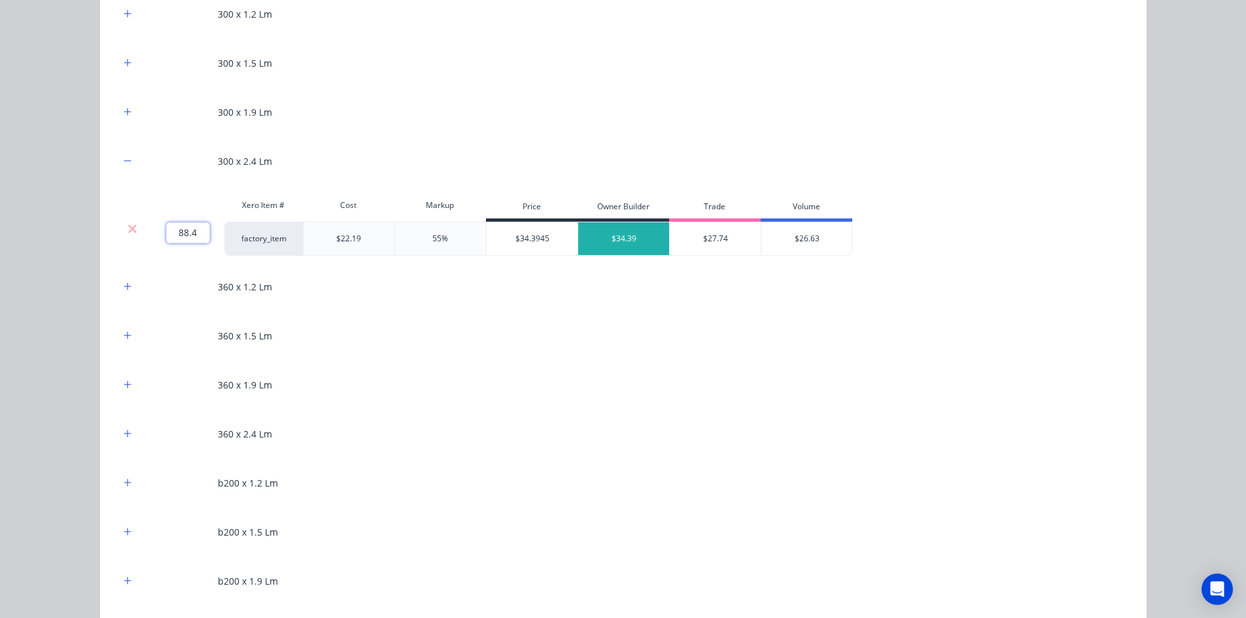
scroll to position [1308, 0]
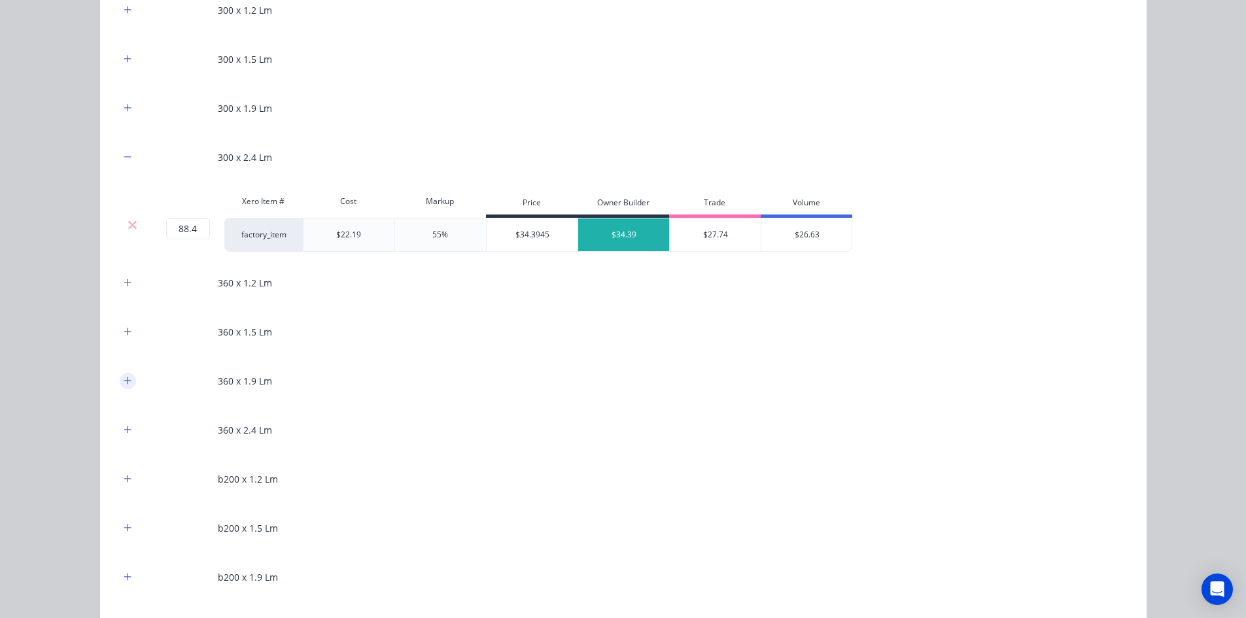
click at [128, 377] on button "button" at bounding box center [128, 381] width 16 height 16
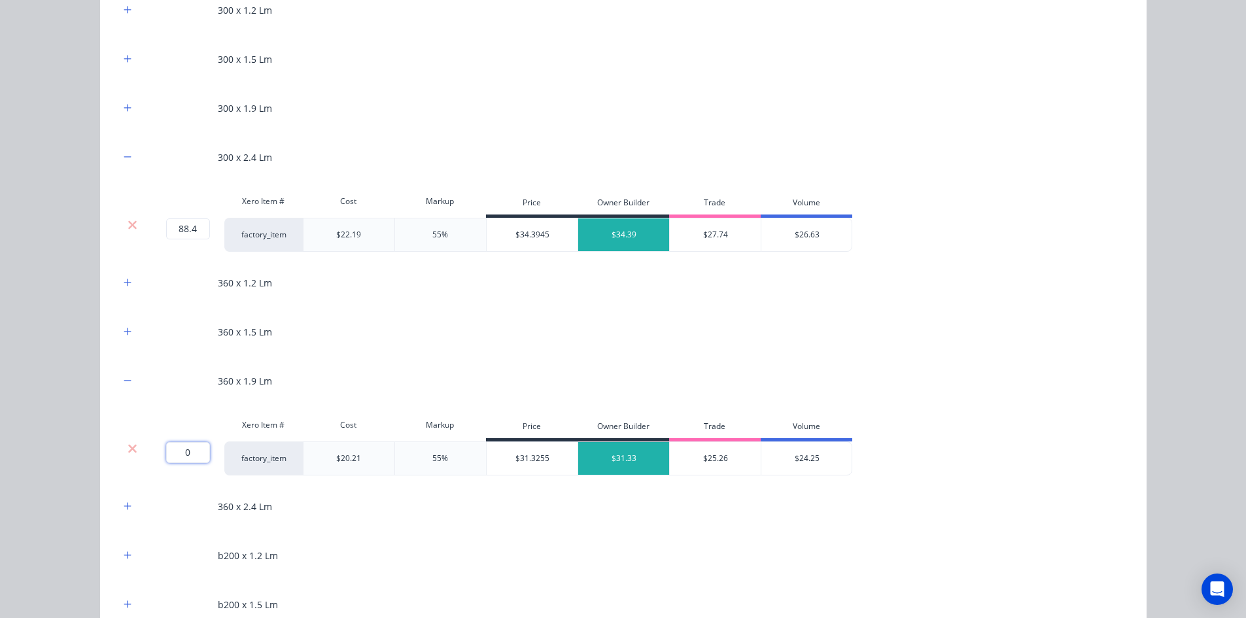
click at [171, 452] on input "0" at bounding box center [188, 452] width 44 height 21
type input "333.7"
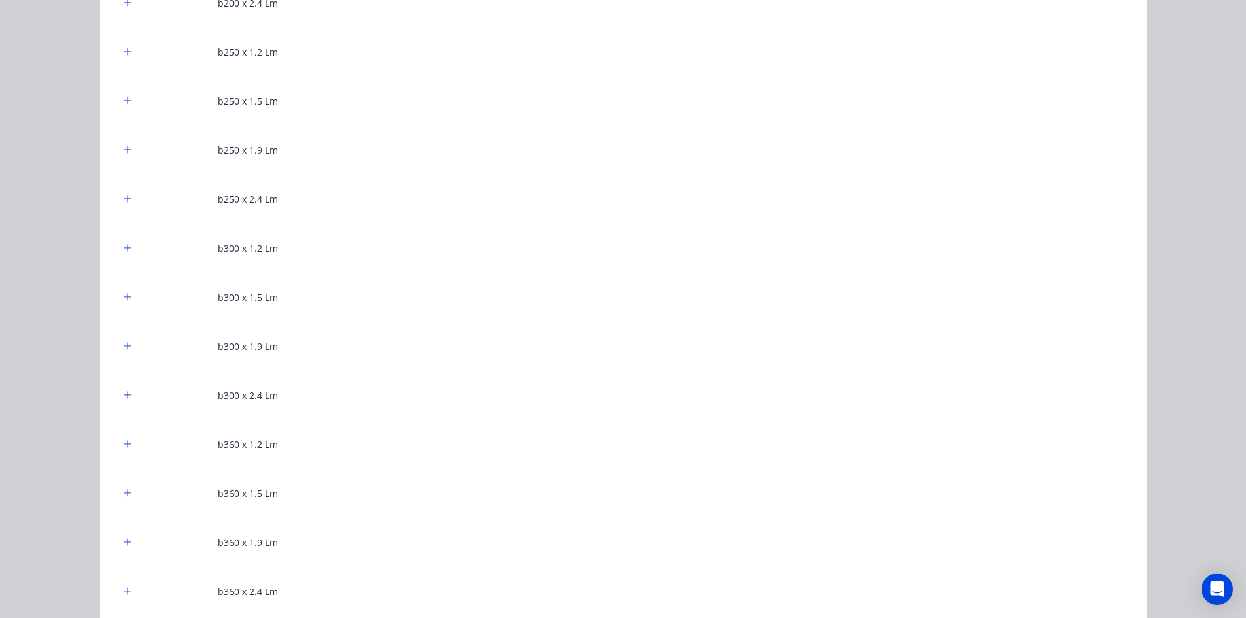
scroll to position [2027, 0]
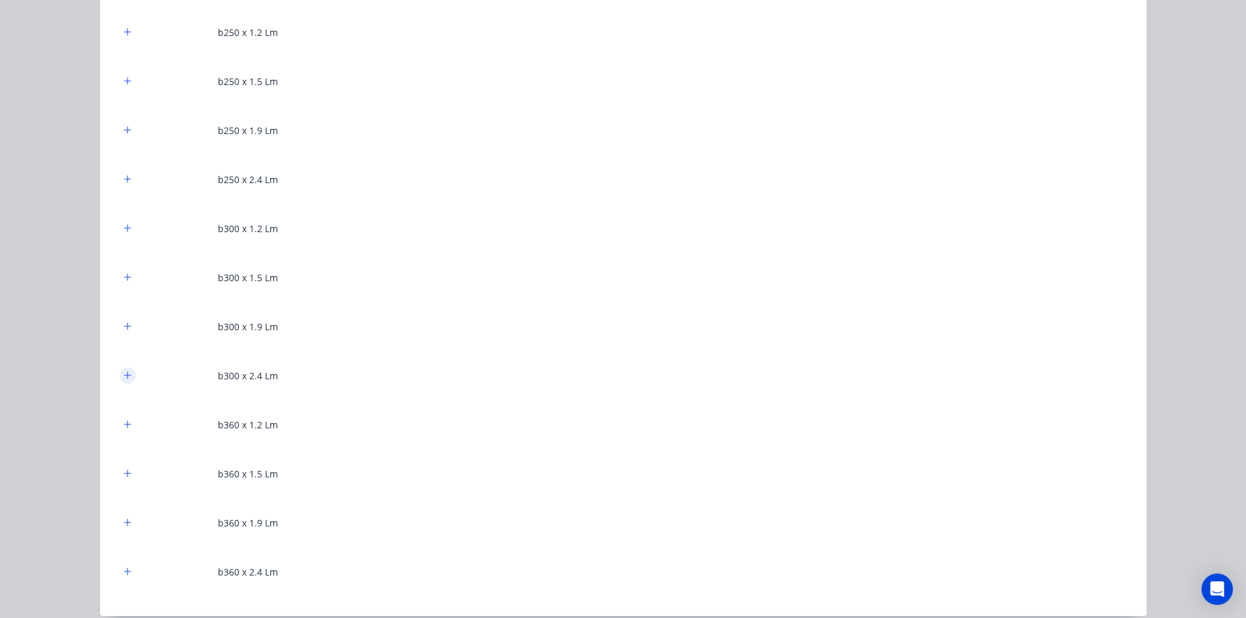
click at [120, 376] on button "button" at bounding box center [128, 375] width 16 height 16
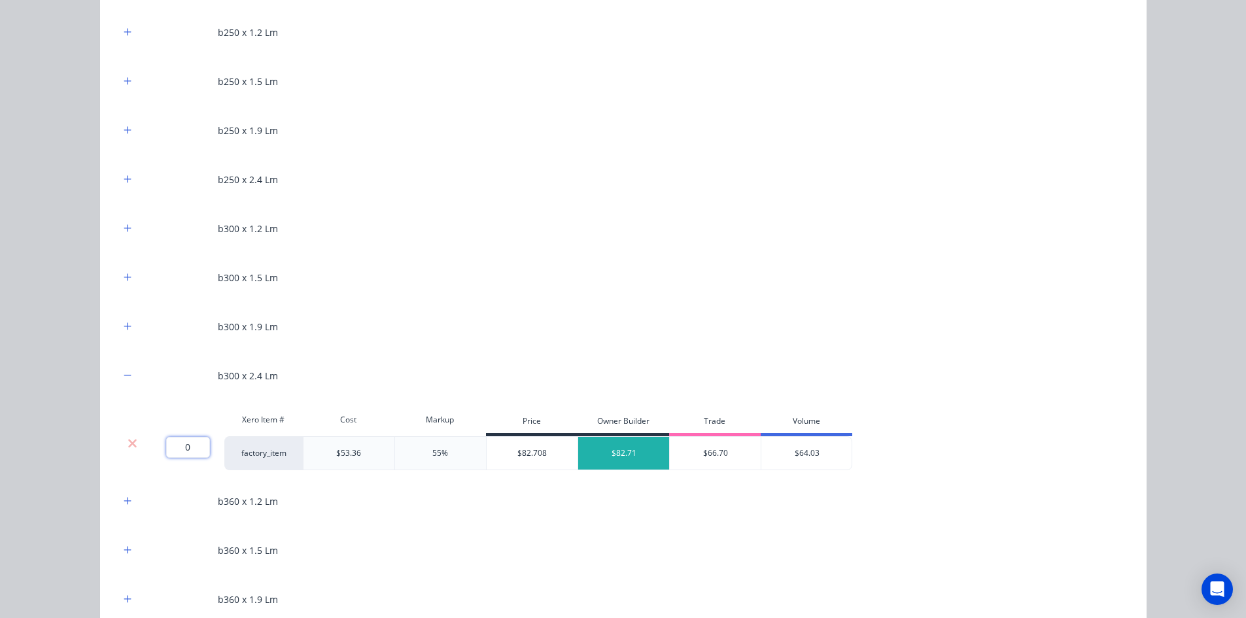
click at [185, 442] on input "0" at bounding box center [188, 447] width 44 height 21
type input "3.15"
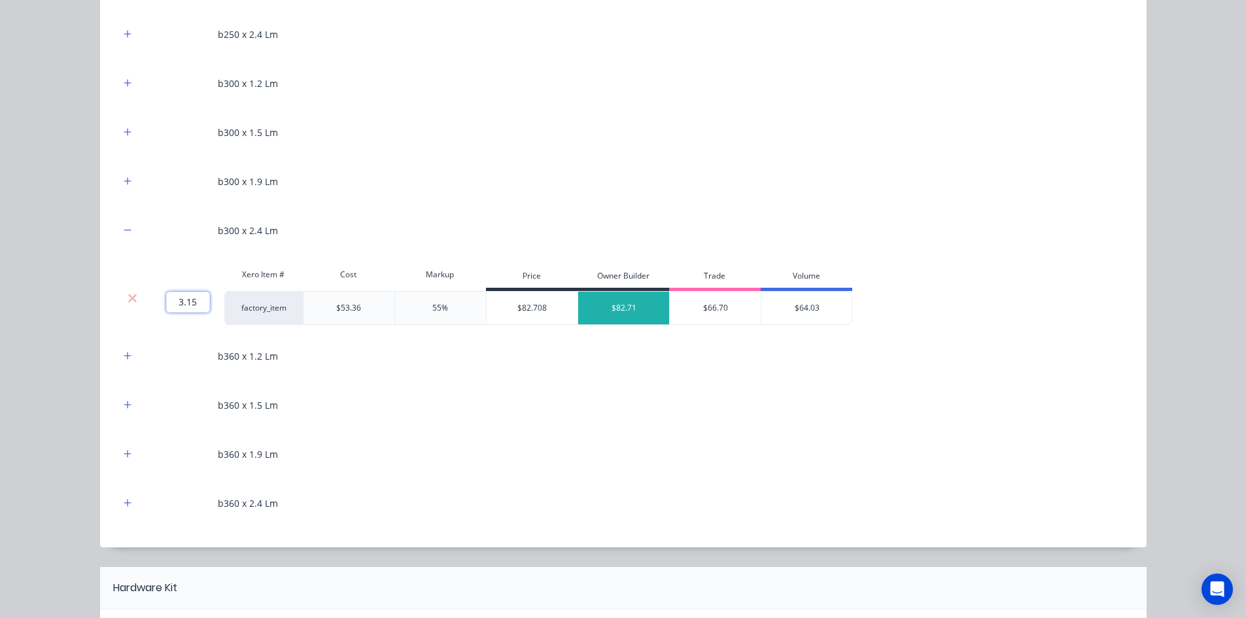
scroll to position [2223, 0]
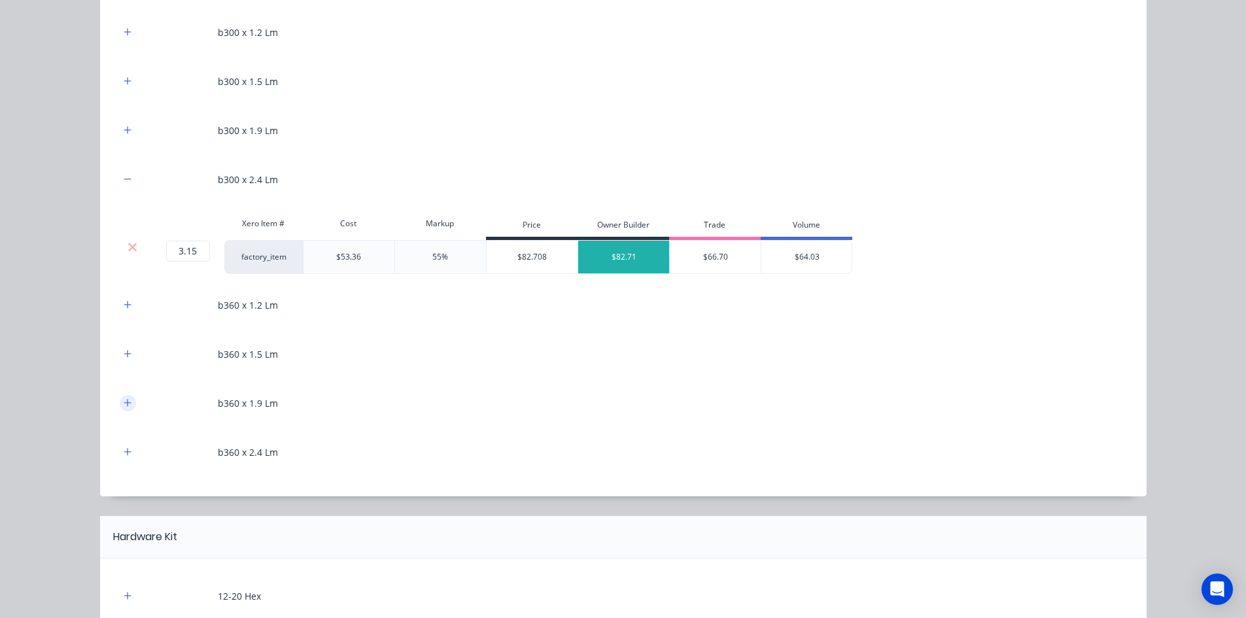
click at [124, 406] on icon "button" at bounding box center [127, 402] width 7 height 7
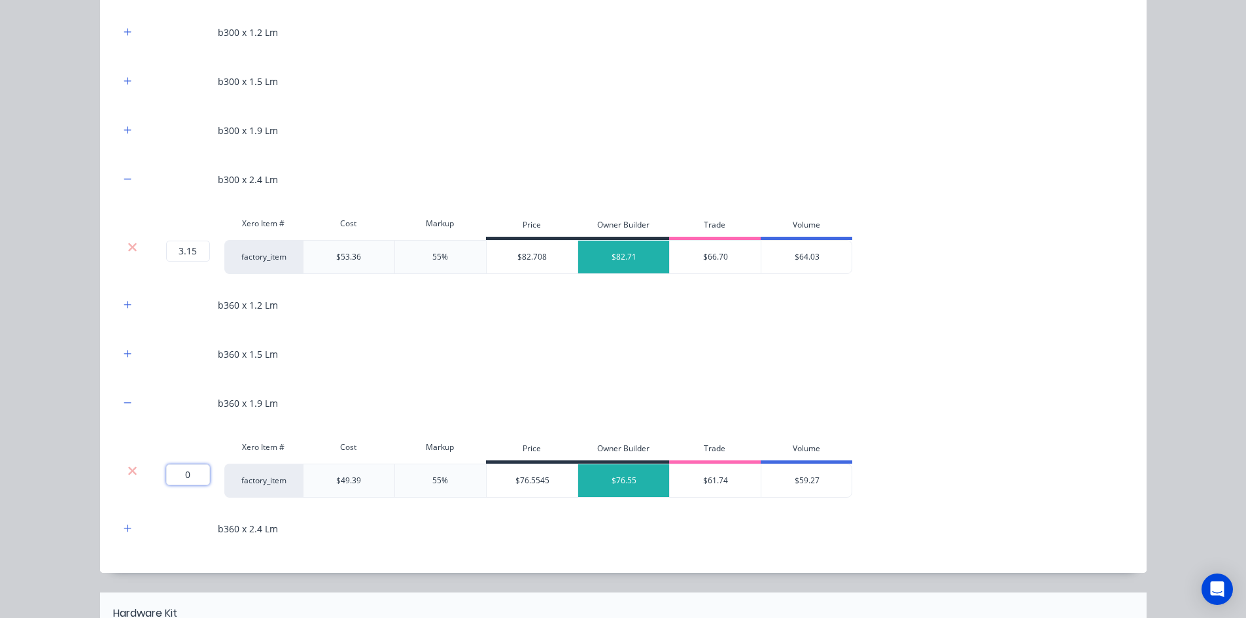
click at [195, 475] on input "0" at bounding box center [188, 474] width 44 height 21
type input "28.45"
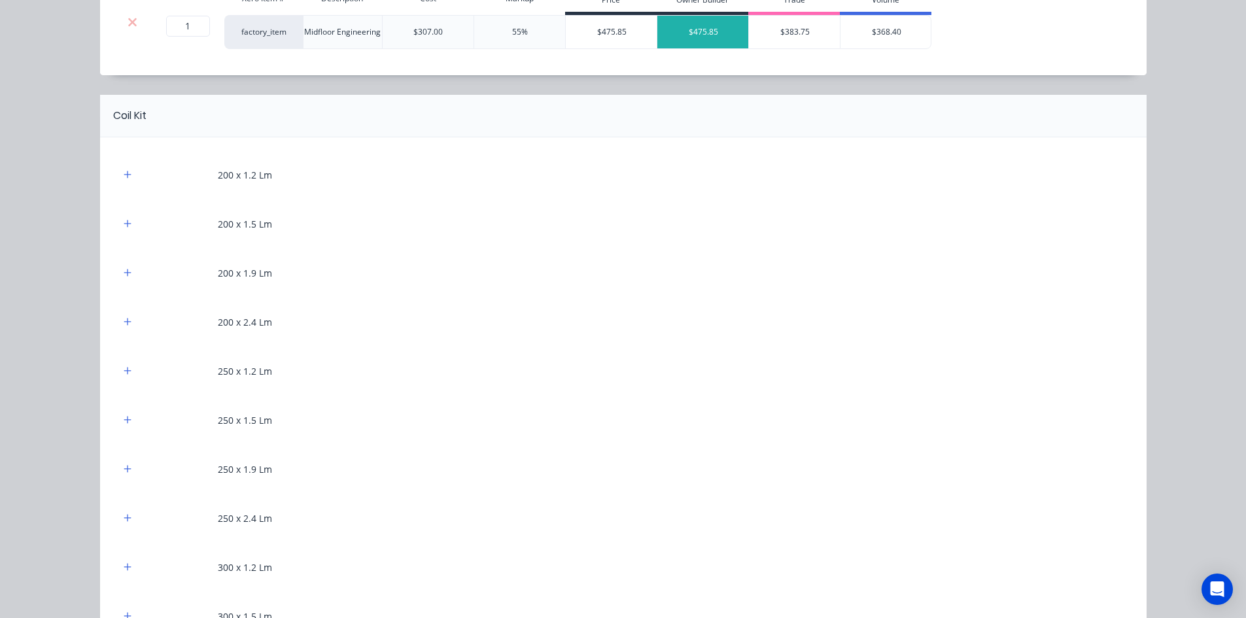
scroll to position [719, 0]
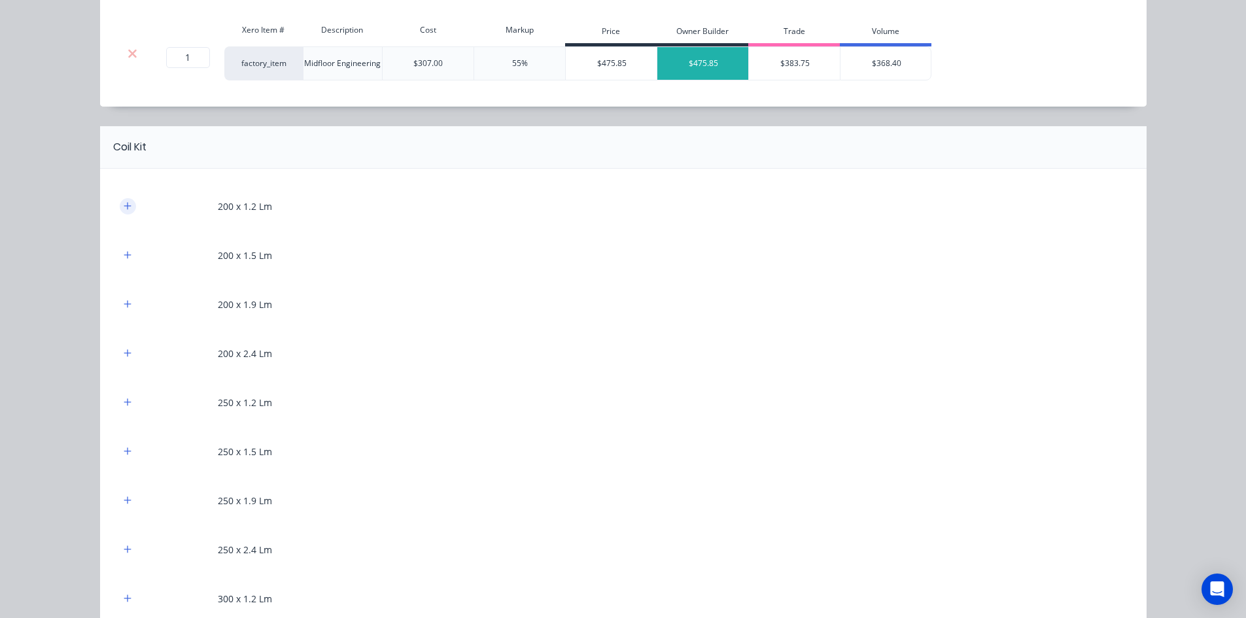
click at [125, 213] on button "button" at bounding box center [128, 206] width 16 height 16
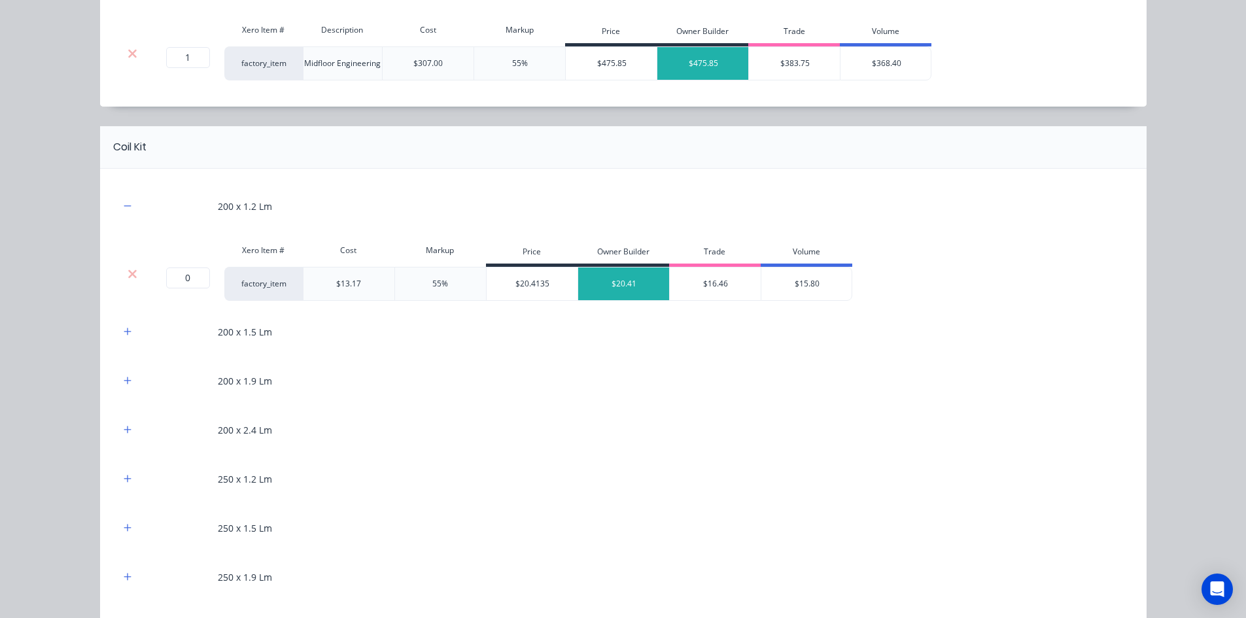
click at [126, 281] on div at bounding box center [133, 284] width 26 height 34
click at [128, 272] on icon at bounding box center [133, 273] width 10 height 13
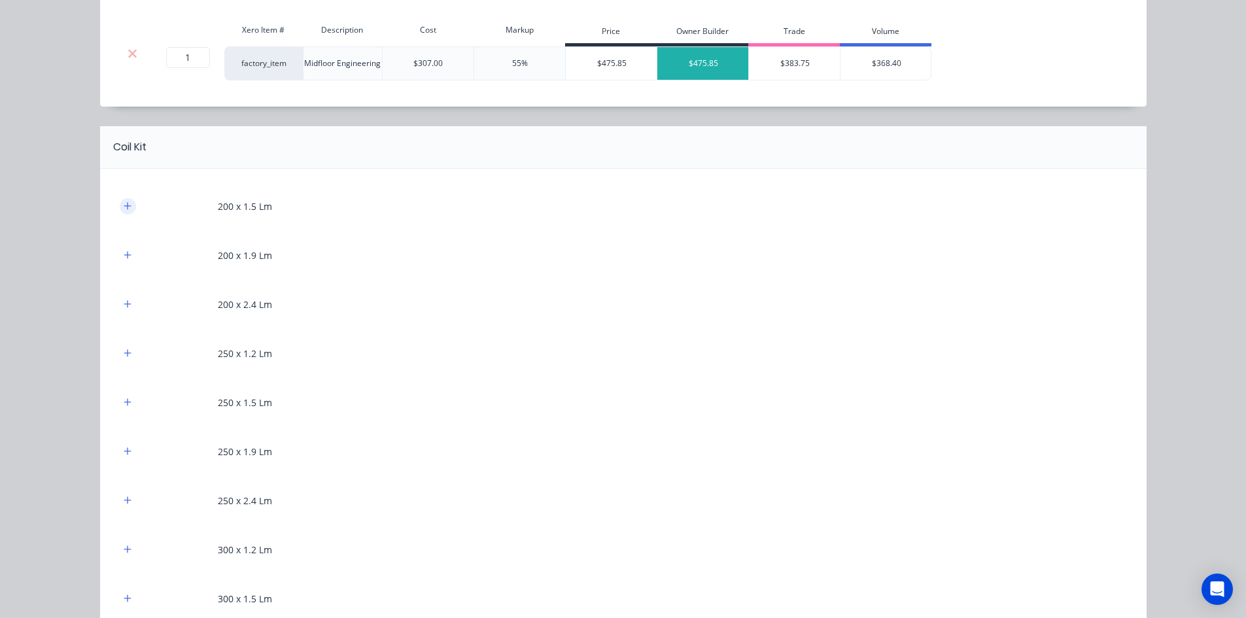
click at [126, 201] on icon "button" at bounding box center [128, 205] width 8 height 9
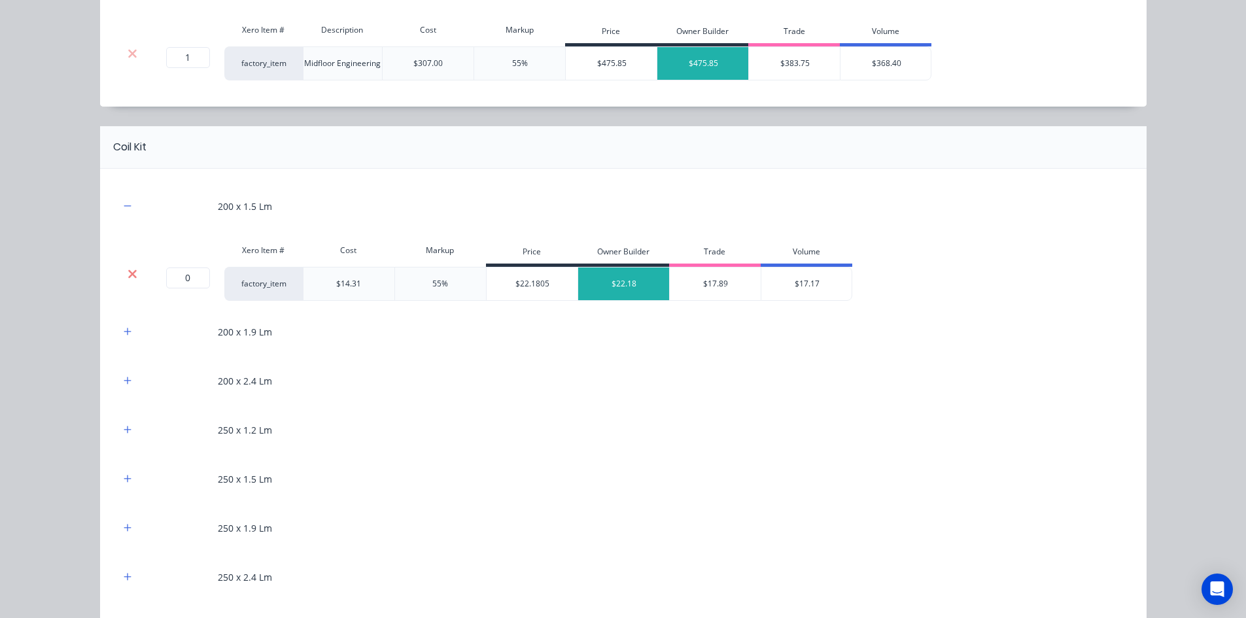
click at [128, 275] on icon at bounding box center [132, 273] width 9 height 9
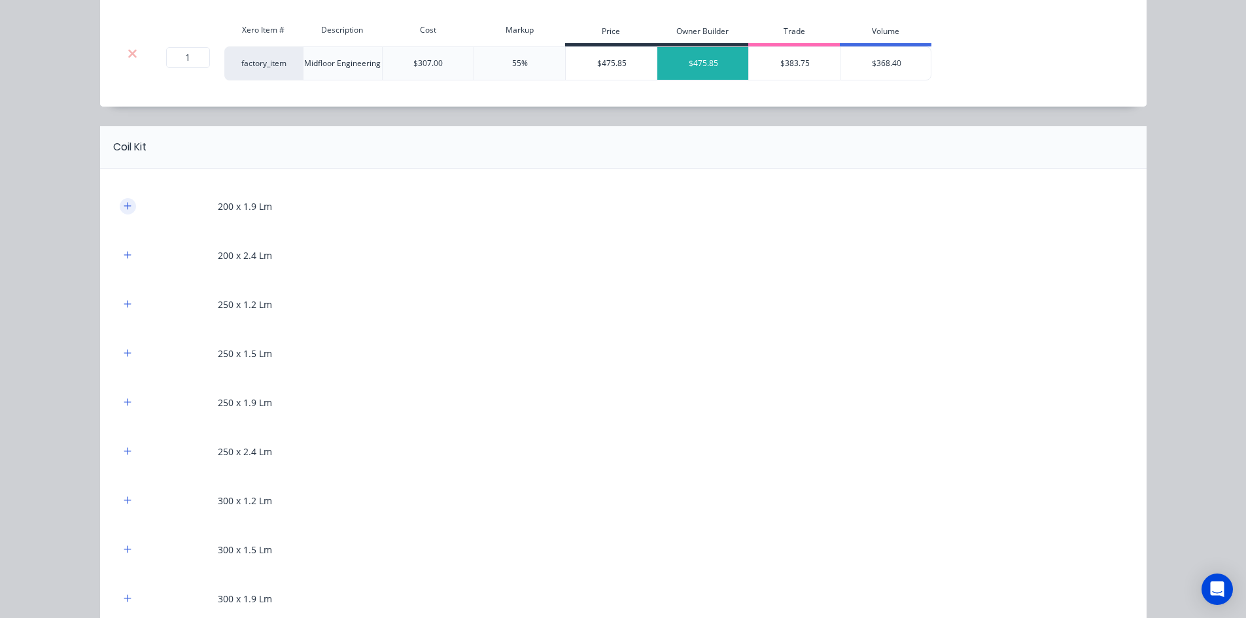
click at [126, 202] on icon "button" at bounding box center [128, 205] width 8 height 9
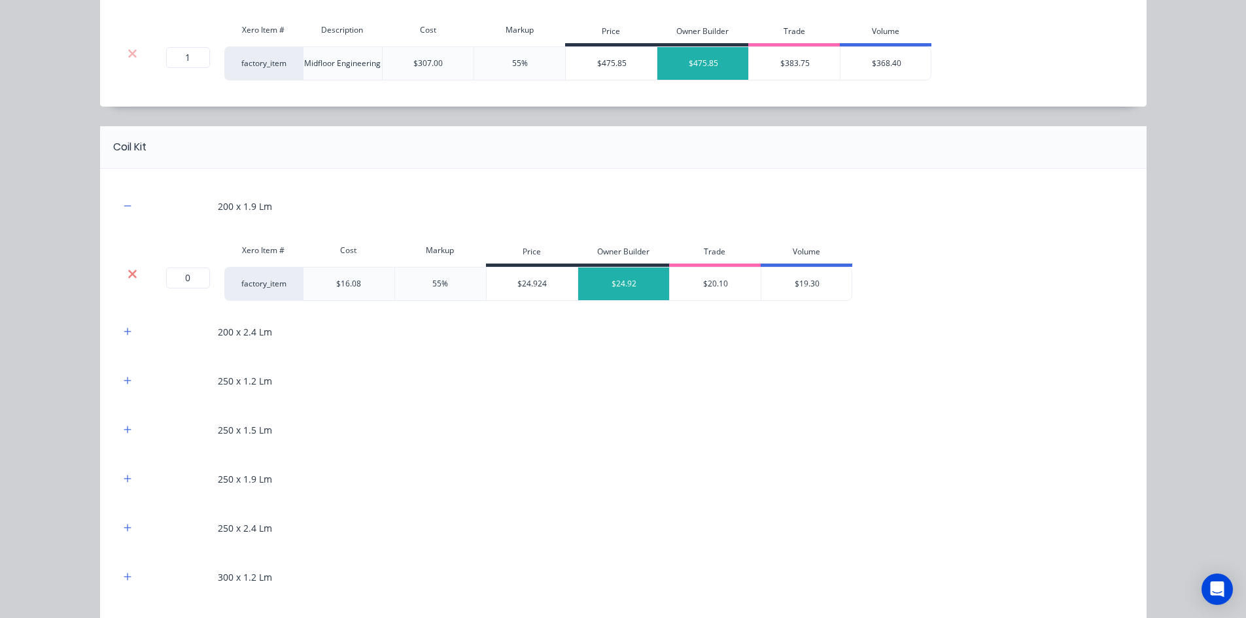
click at [129, 273] on icon at bounding box center [132, 273] width 9 height 9
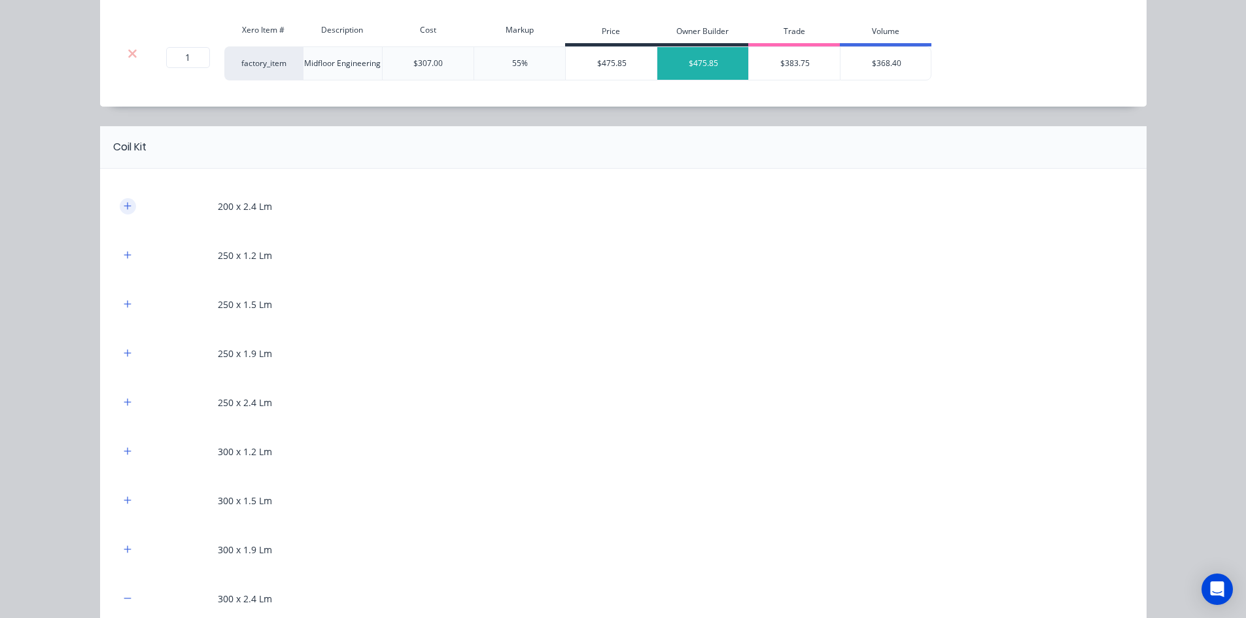
click at [124, 204] on icon "button" at bounding box center [128, 205] width 8 height 9
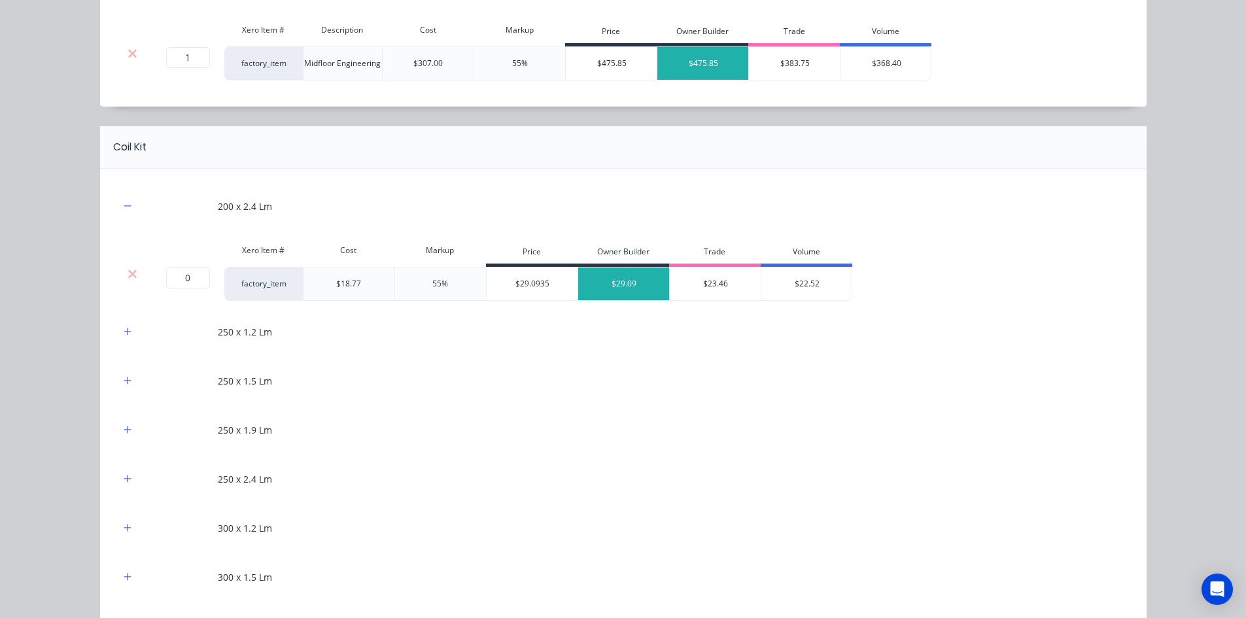
drag, startPoint x: 133, startPoint y: 275, endPoint x: 126, endPoint y: 224, distance: 52.1
click at [132, 275] on div at bounding box center [132, 273] width 25 height 13
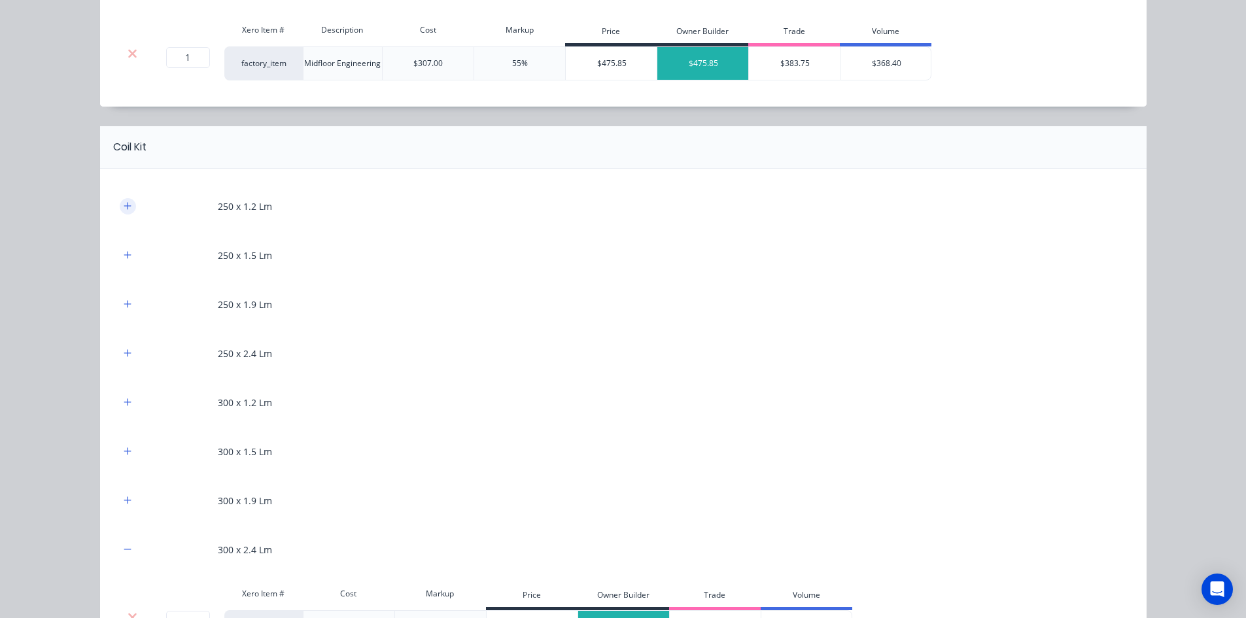
click at [126, 201] on icon "button" at bounding box center [128, 205] width 8 height 9
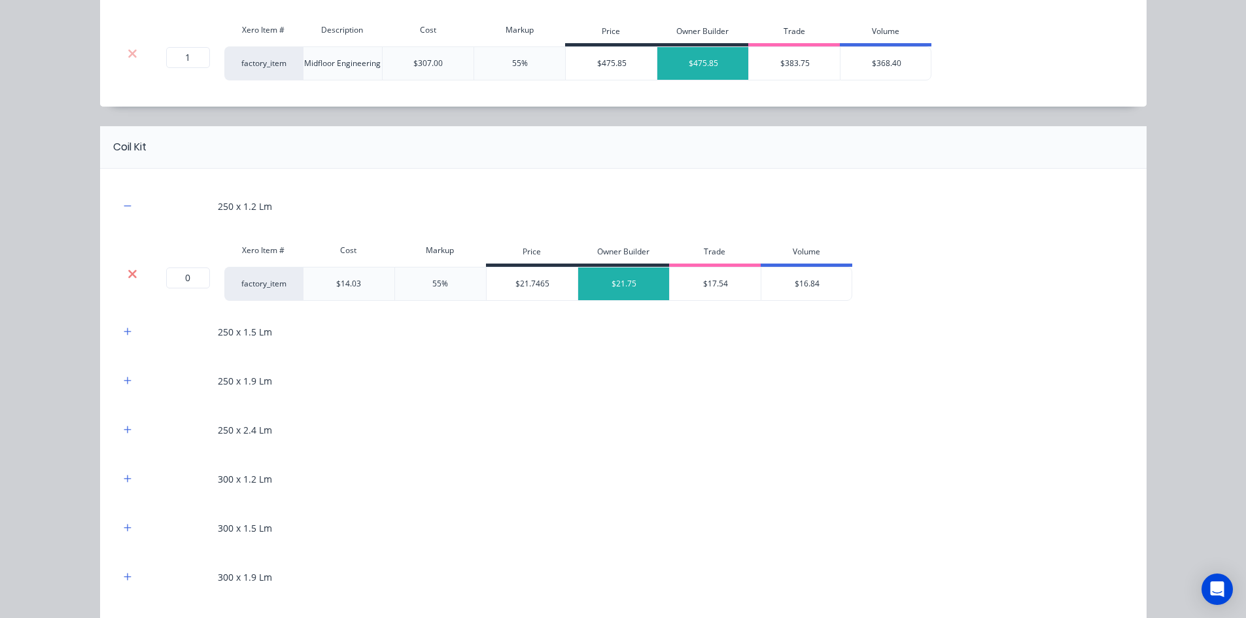
click at [128, 276] on icon at bounding box center [132, 273] width 9 height 9
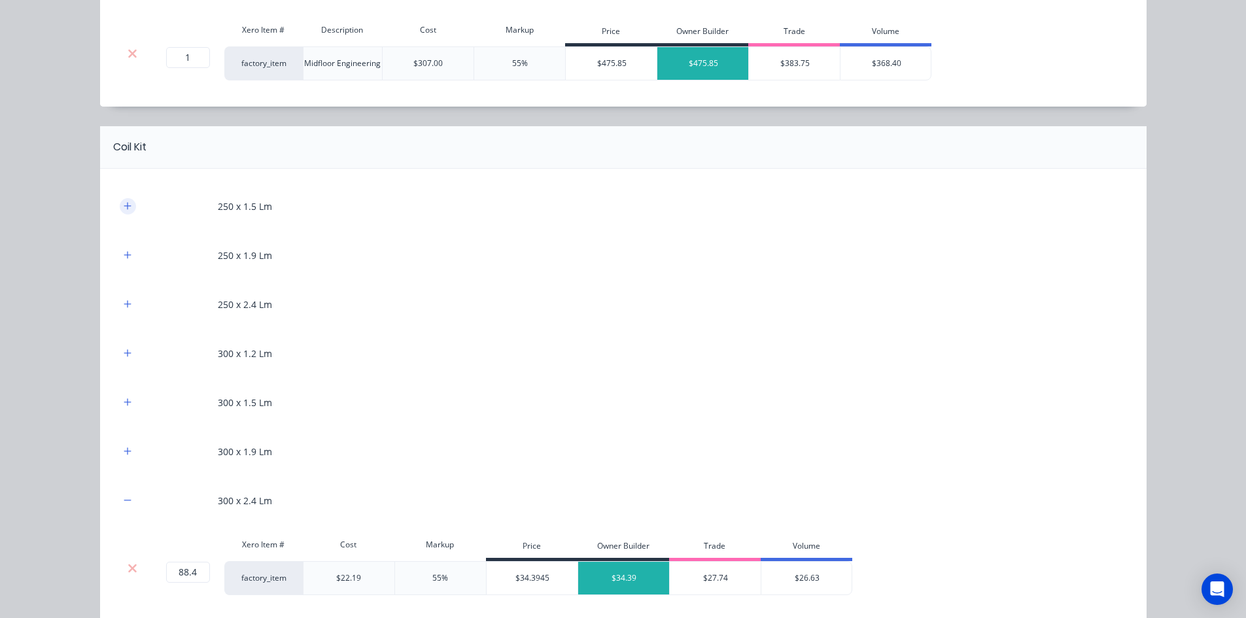
click at [124, 203] on icon "button" at bounding box center [128, 205] width 8 height 9
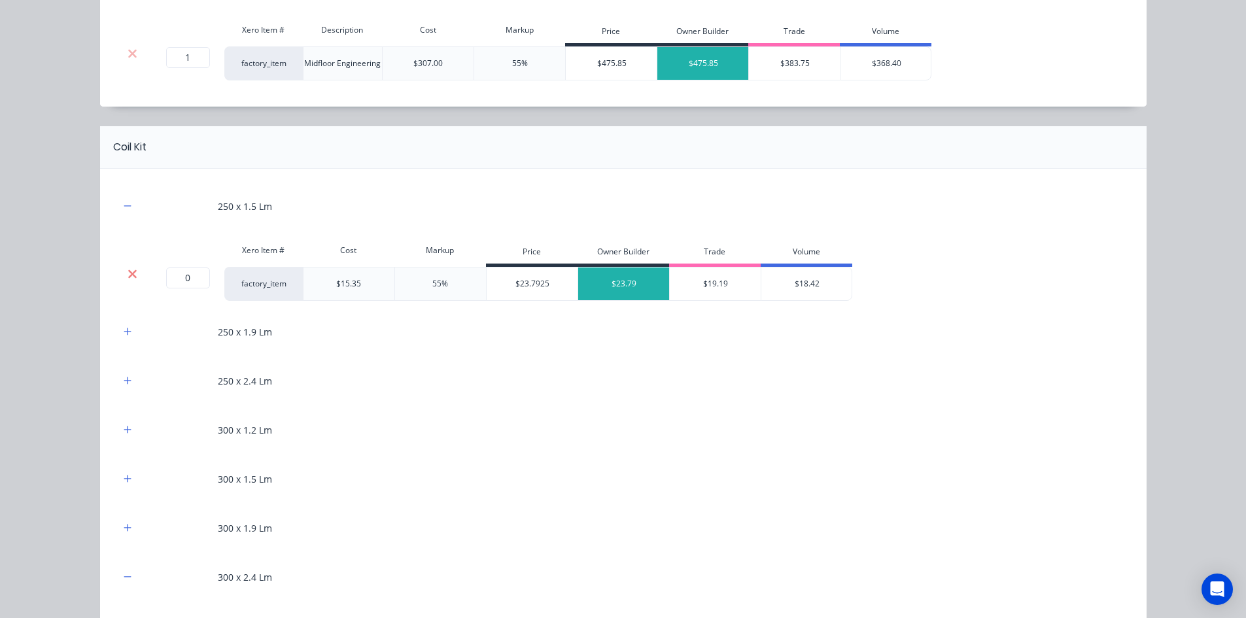
click at [128, 268] on icon at bounding box center [133, 273] width 10 height 13
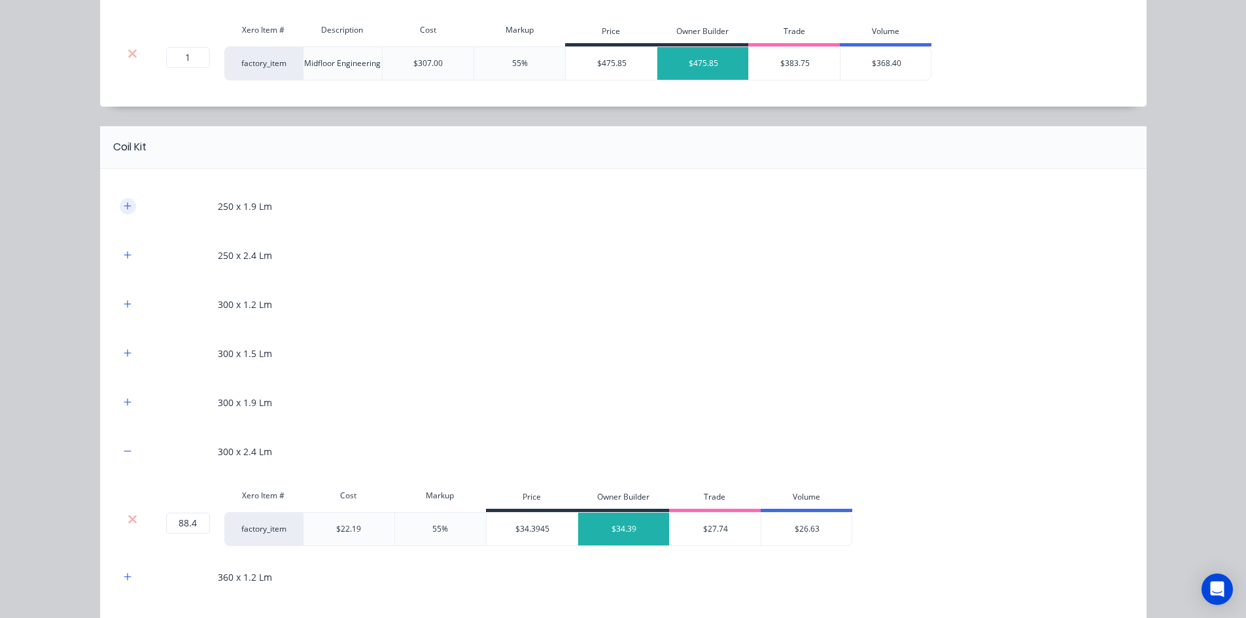
click at [124, 210] on icon "button" at bounding box center [128, 205] width 8 height 9
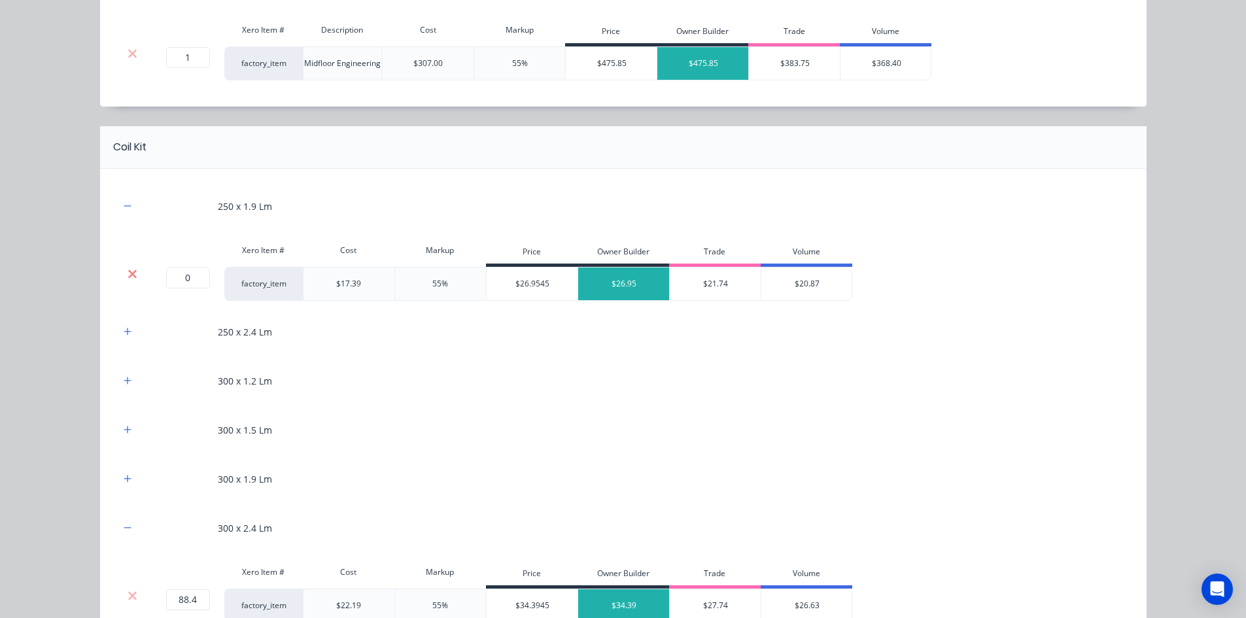
click at [129, 279] on icon at bounding box center [133, 273] width 10 height 13
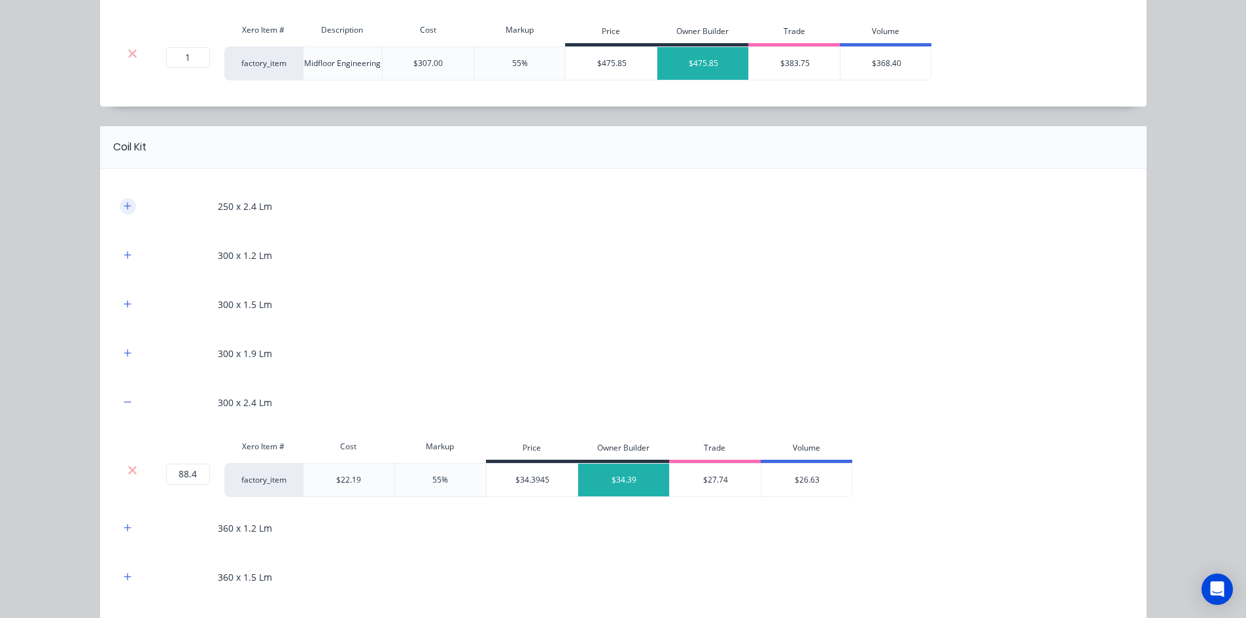
click at [124, 202] on icon "button" at bounding box center [128, 205] width 8 height 9
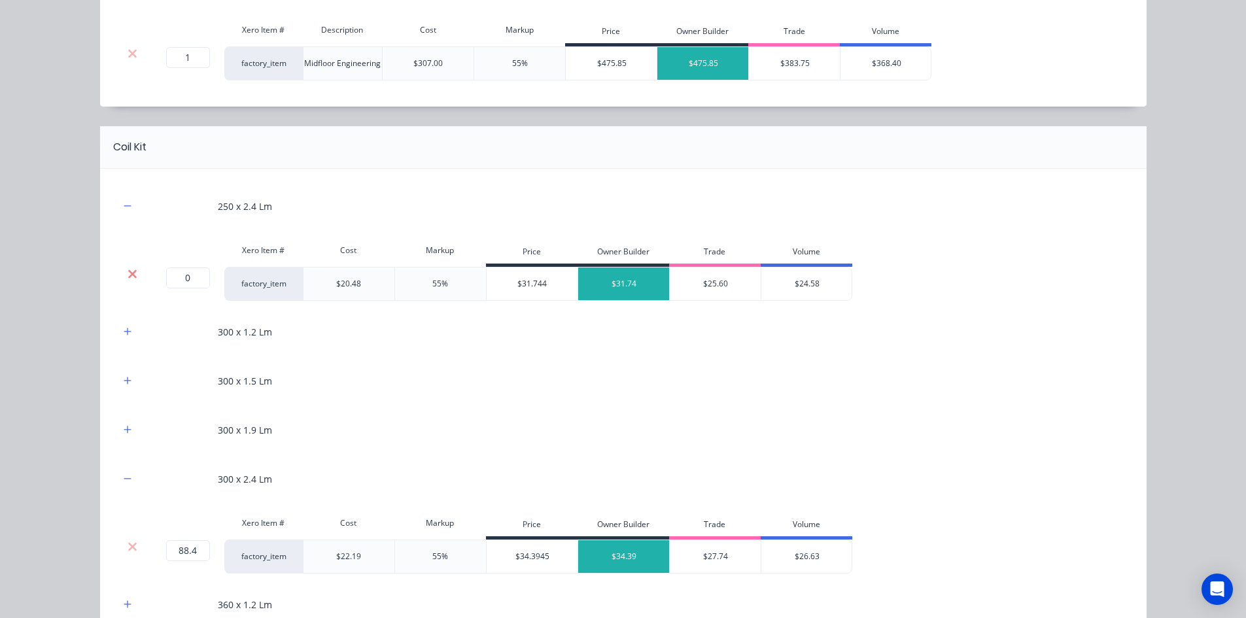
click at [128, 269] on icon at bounding box center [133, 273] width 10 height 13
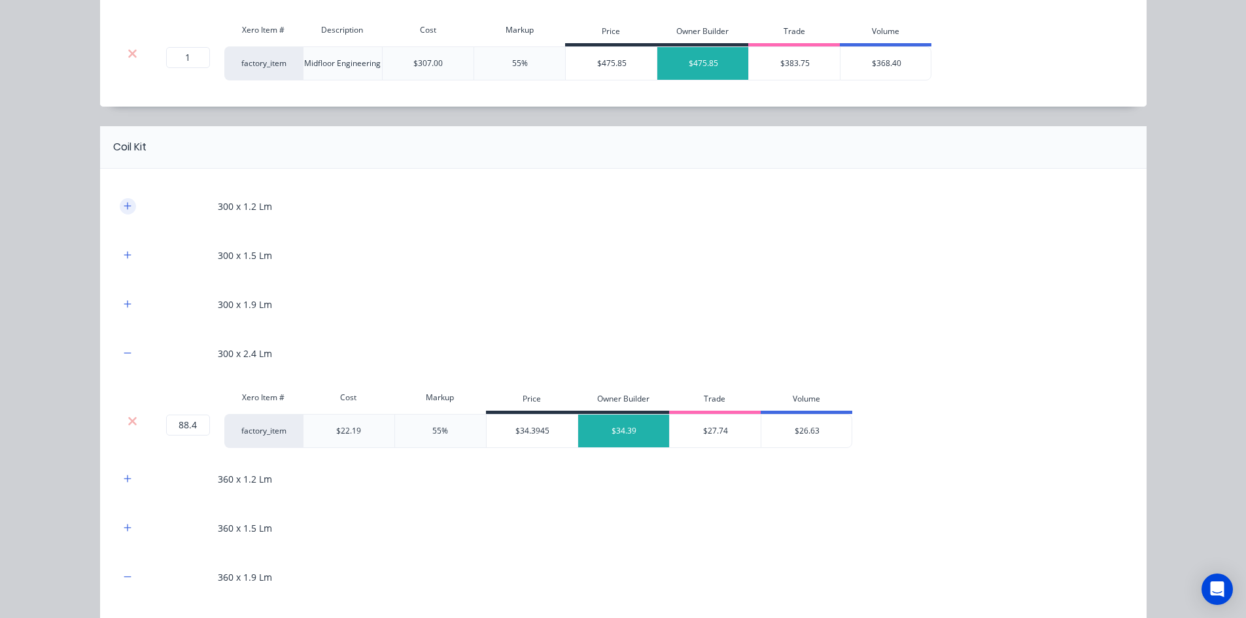
click at [122, 199] on button "button" at bounding box center [128, 206] width 16 height 16
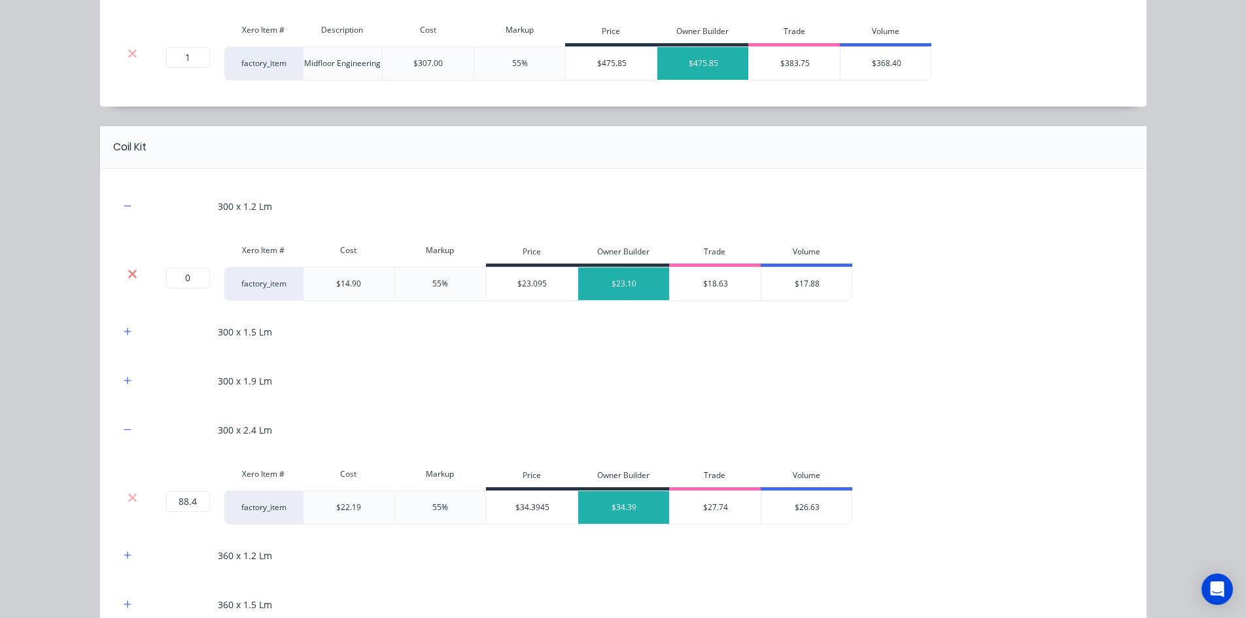
click at [128, 276] on icon at bounding box center [132, 273] width 9 height 9
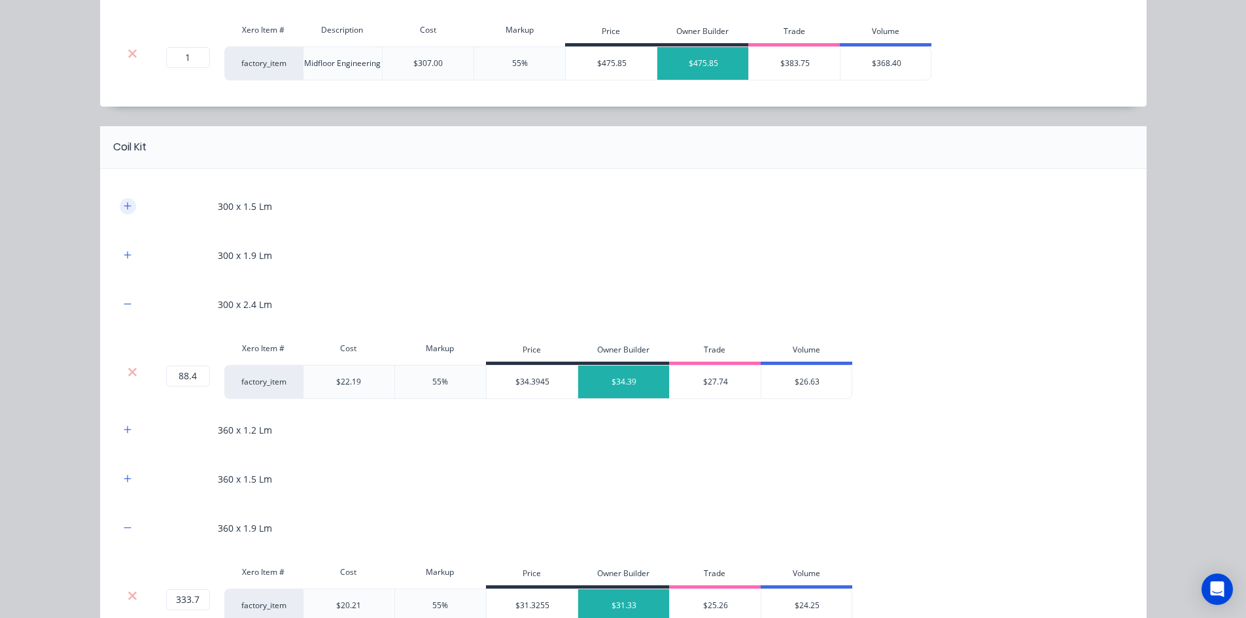
click at [121, 200] on button "button" at bounding box center [128, 206] width 16 height 16
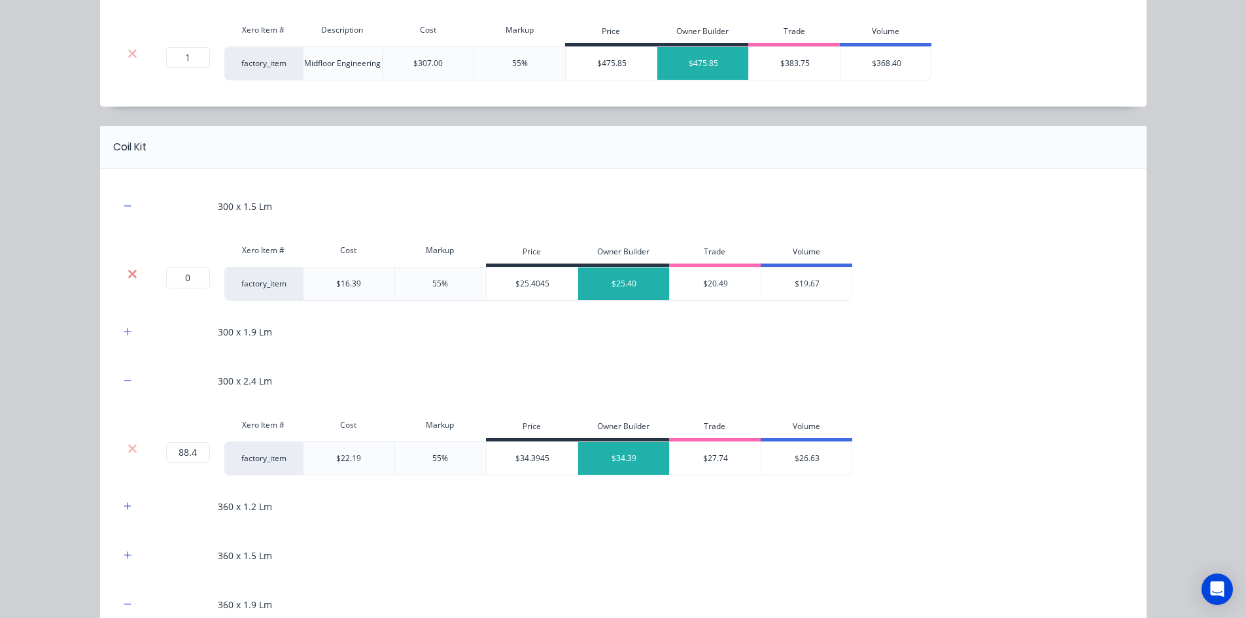
click at [128, 267] on icon at bounding box center [133, 273] width 10 height 13
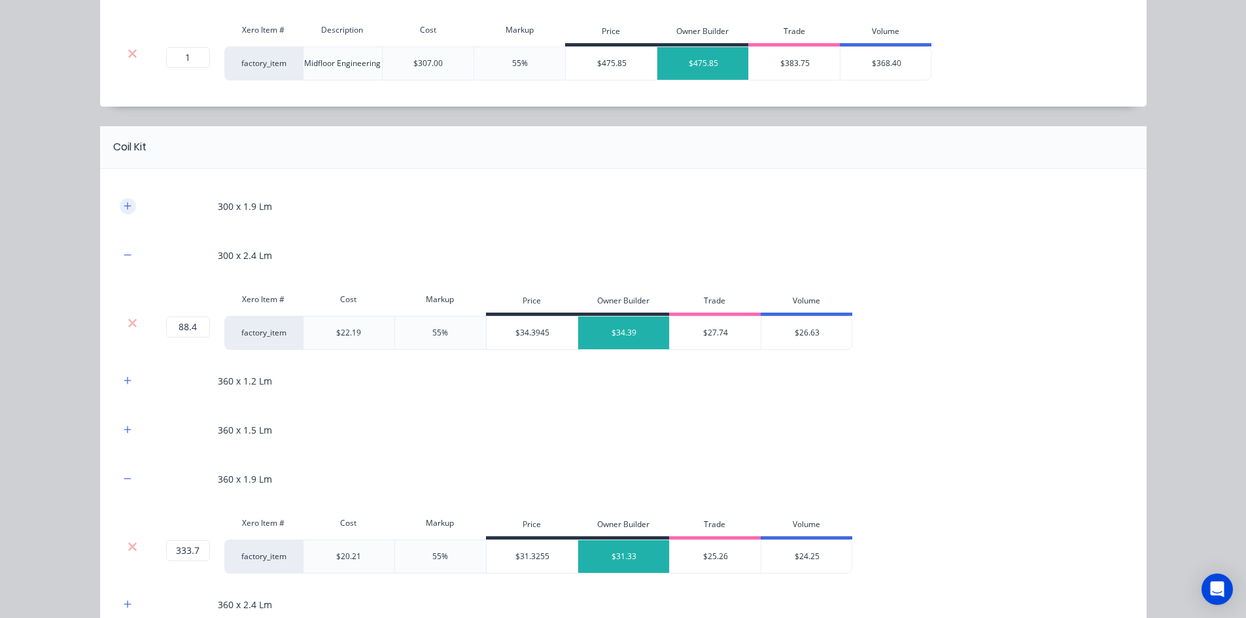
click at [122, 199] on button "button" at bounding box center [128, 206] width 16 height 16
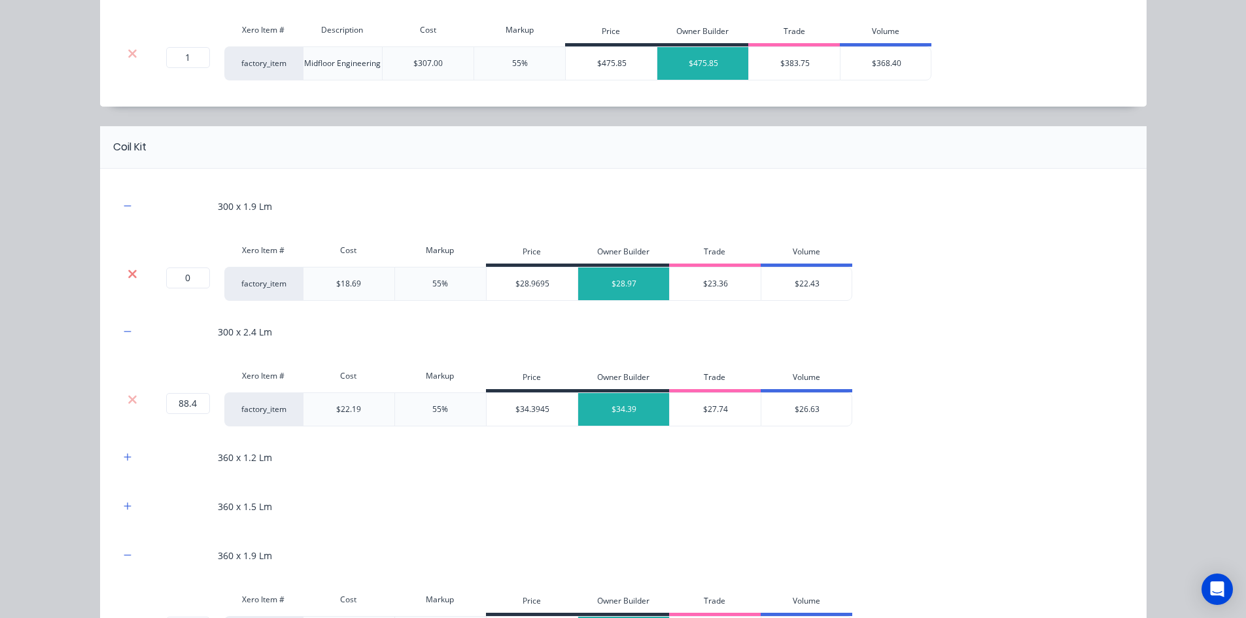
click at [128, 274] on icon at bounding box center [132, 273] width 9 height 9
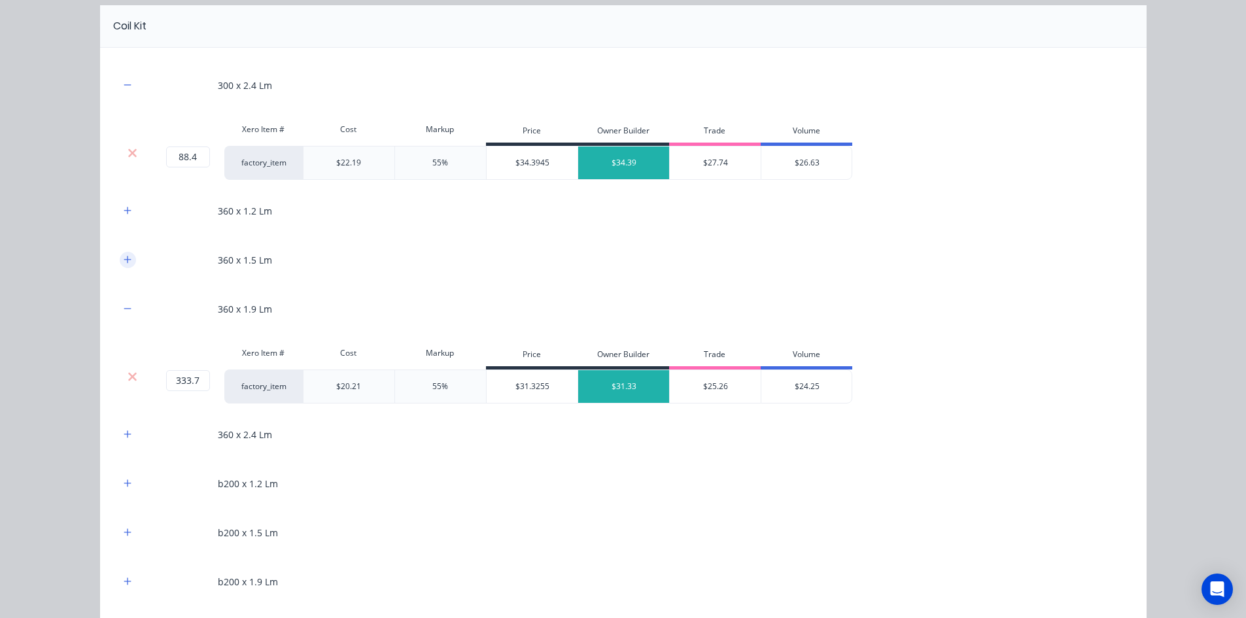
scroll to position [850, 0]
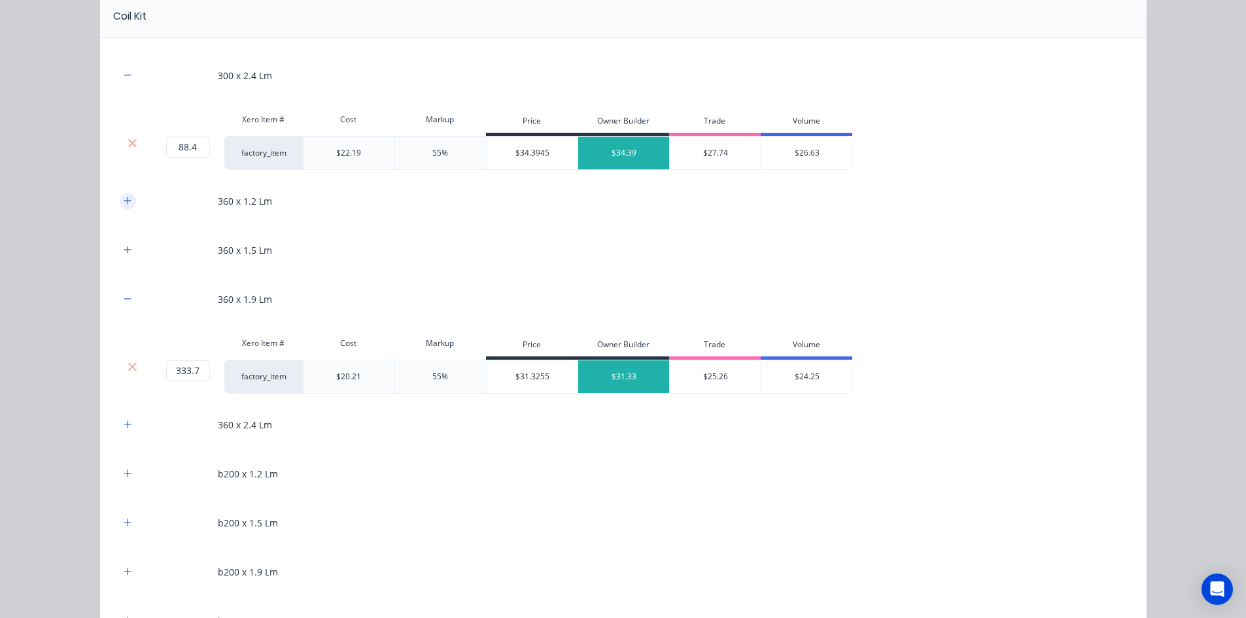
click at [124, 201] on icon "button" at bounding box center [128, 200] width 8 height 9
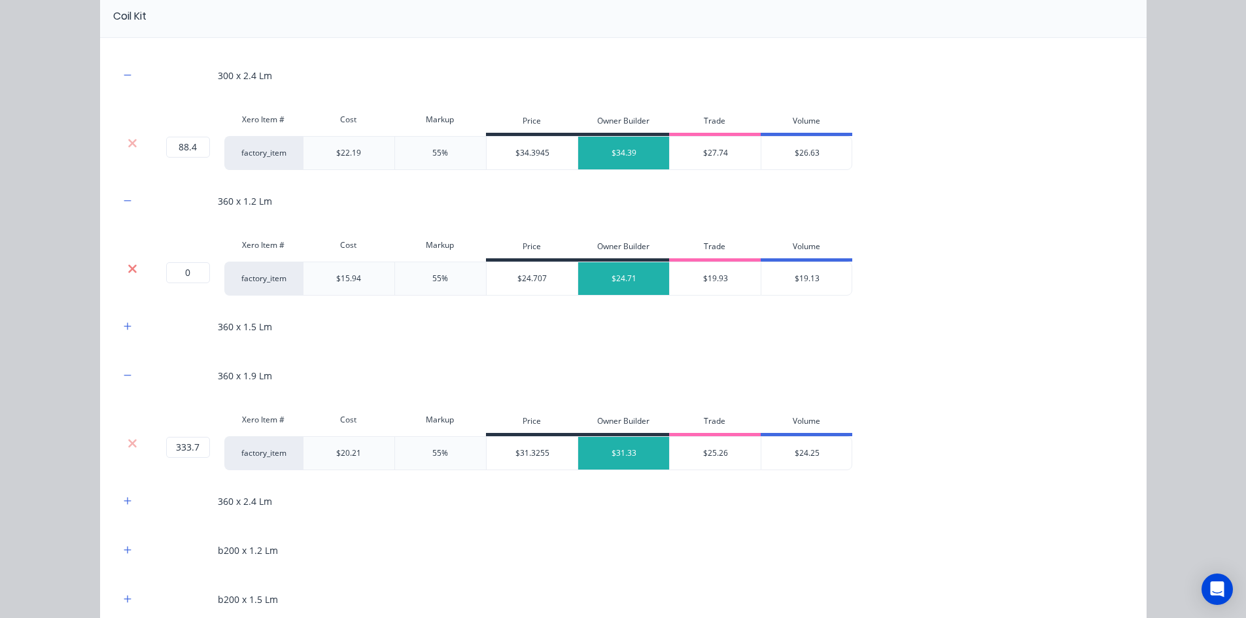
click at [128, 268] on icon at bounding box center [133, 268] width 10 height 13
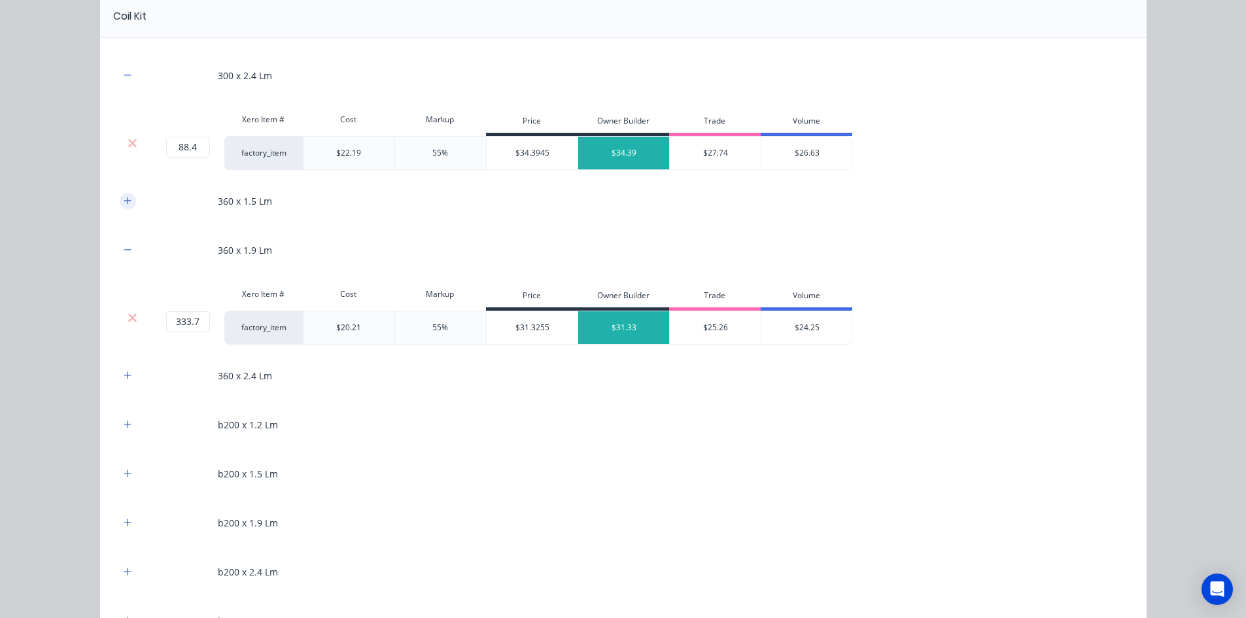
click at [126, 199] on icon "button" at bounding box center [128, 200] width 8 height 9
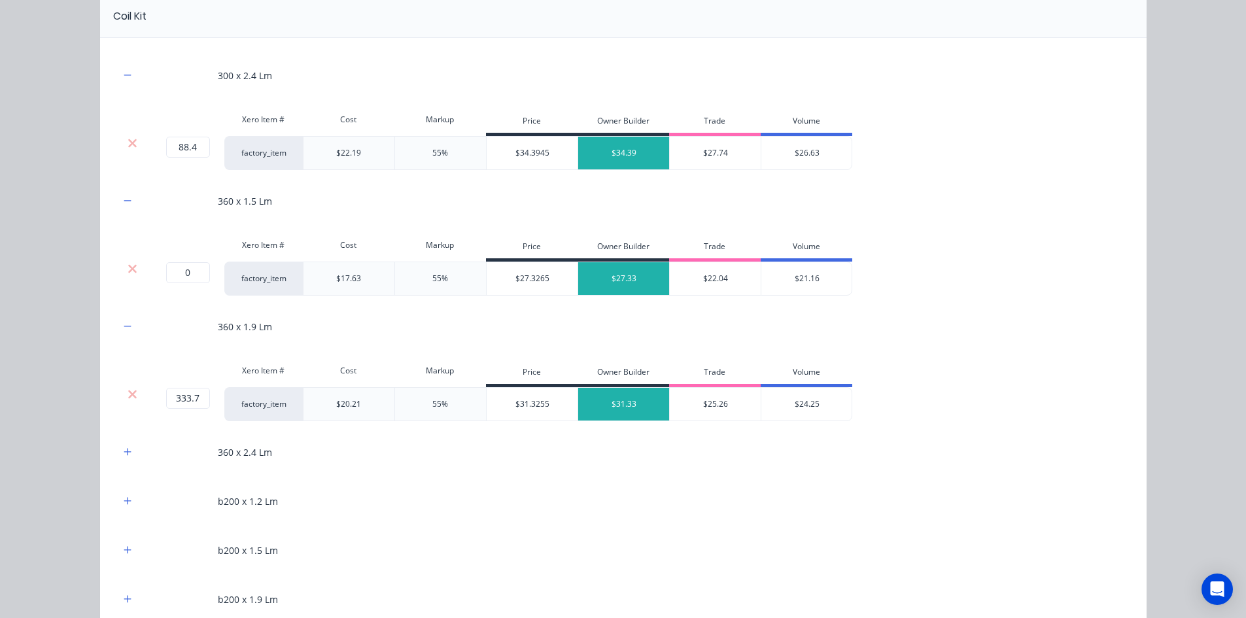
click at [126, 259] on div "Xero Item # Cost Markup Price Owner Builder Trade Volume" at bounding box center [486, 246] width 732 height 29
click at [130, 269] on icon at bounding box center [133, 268] width 10 height 13
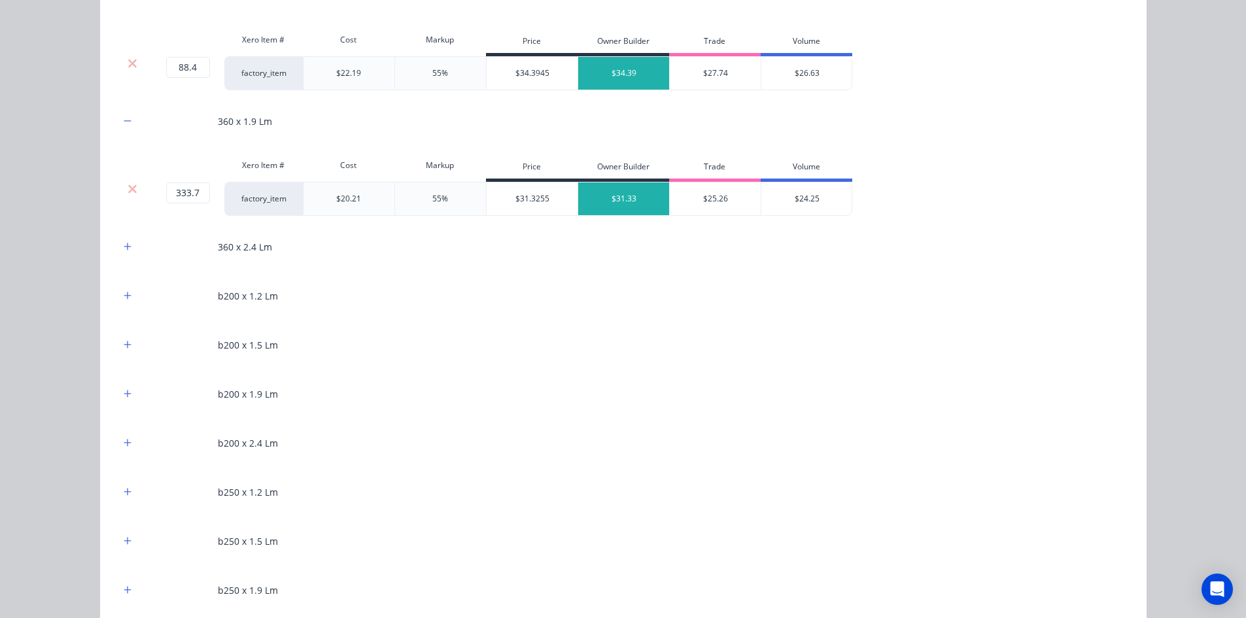
scroll to position [981, 0]
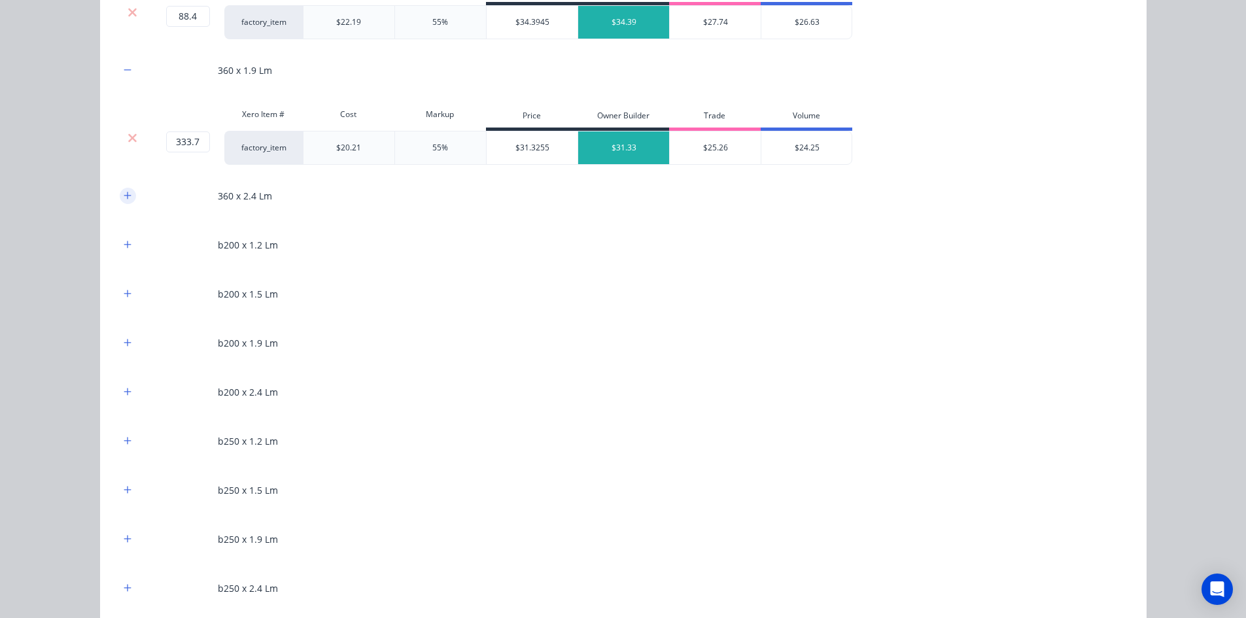
click at [127, 192] on button "button" at bounding box center [128, 196] width 16 height 16
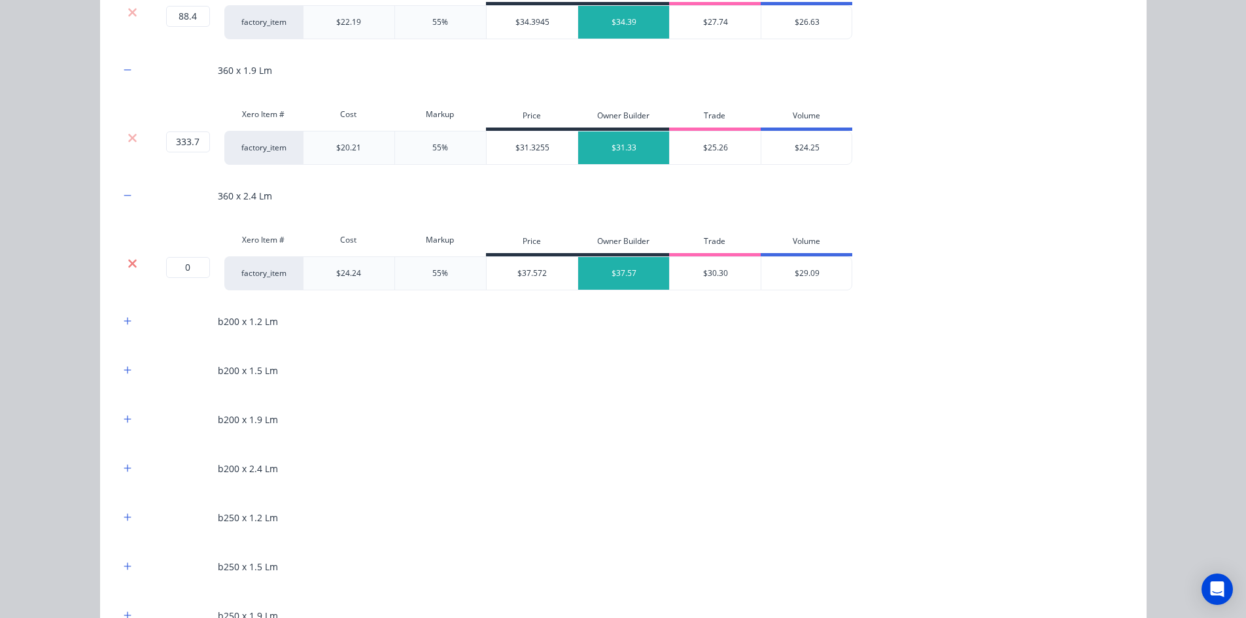
click at [129, 267] on icon at bounding box center [133, 263] width 10 height 13
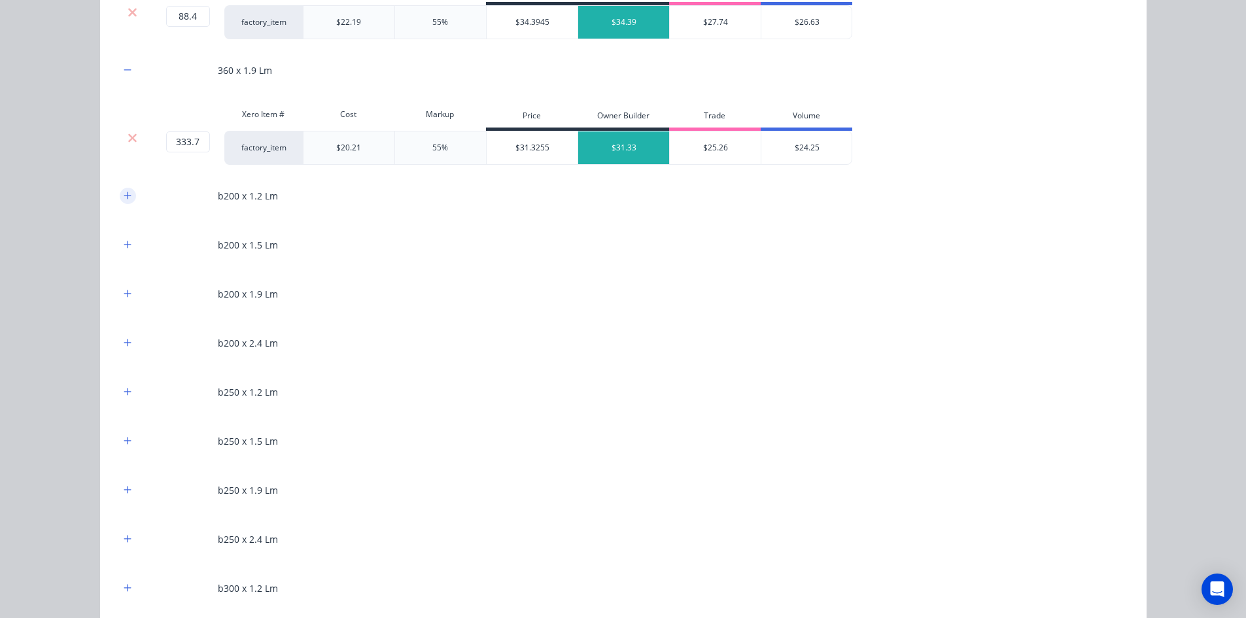
click at [124, 196] on icon "button" at bounding box center [127, 195] width 7 height 7
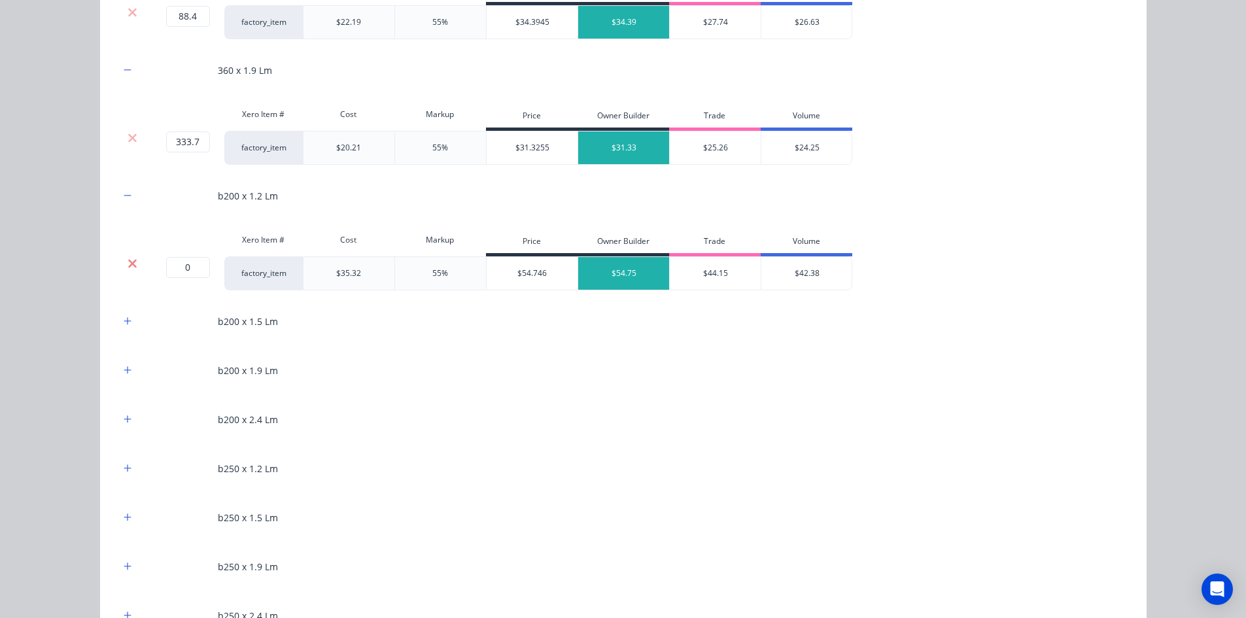
click at [128, 265] on icon at bounding box center [133, 263] width 10 height 13
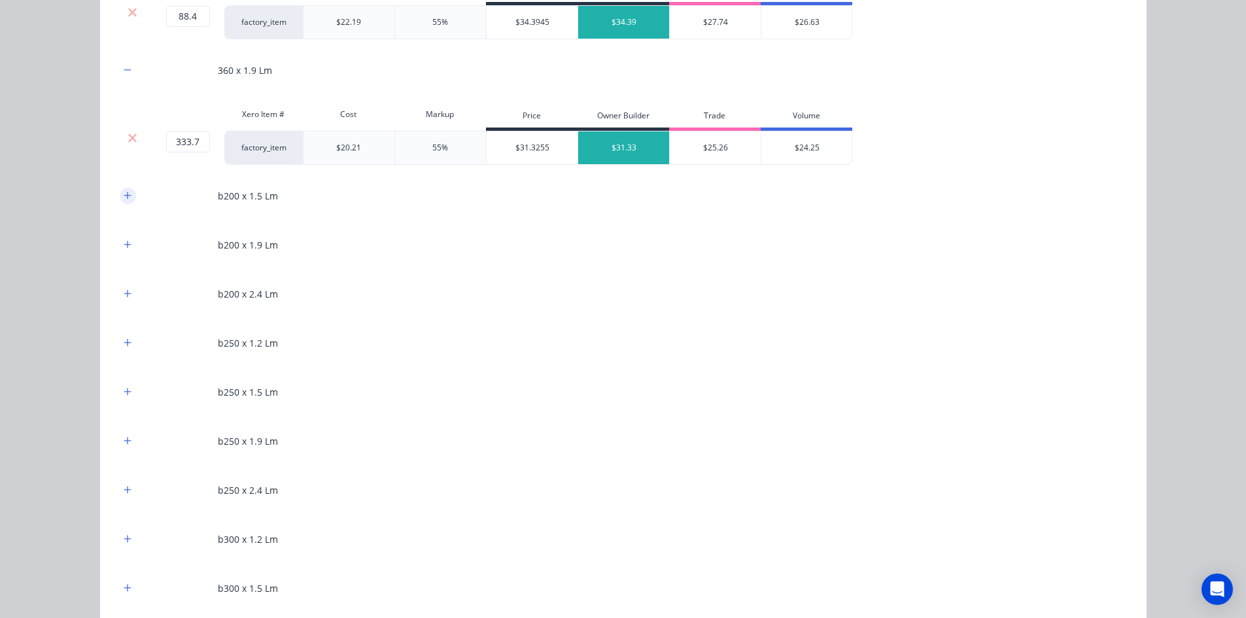
click at [125, 197] on icon "button" at bounding box center [128, 195] width 8 height 9
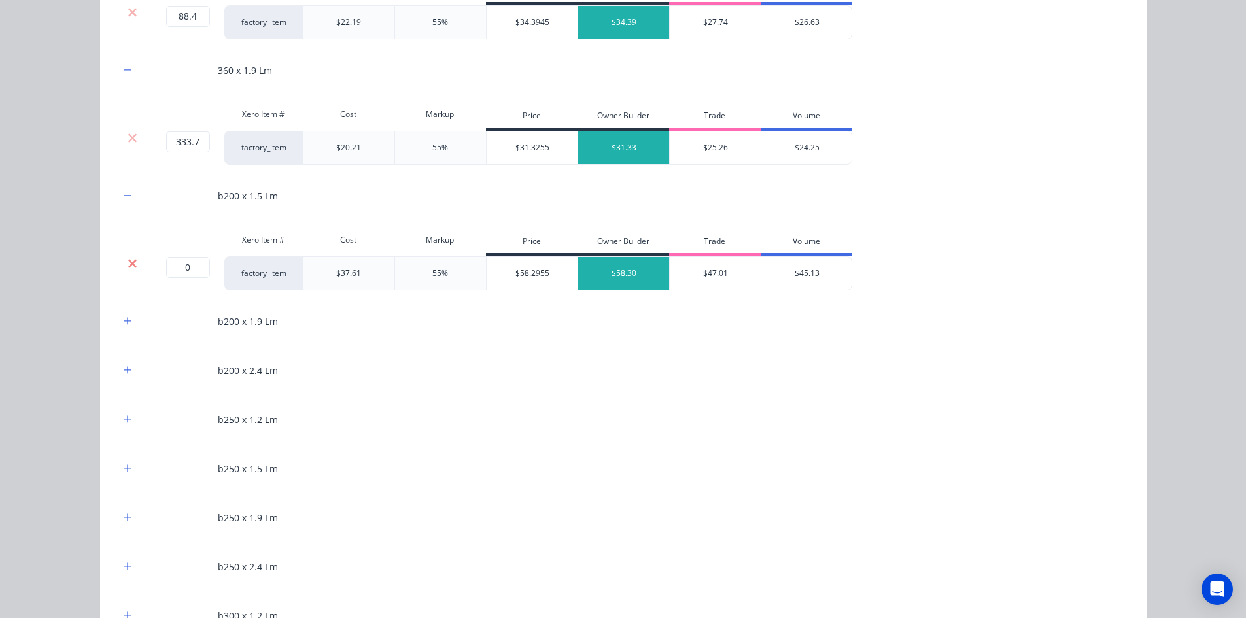
click at [130, 265] on icon at bounding box center [132, 263] width 9 height 9
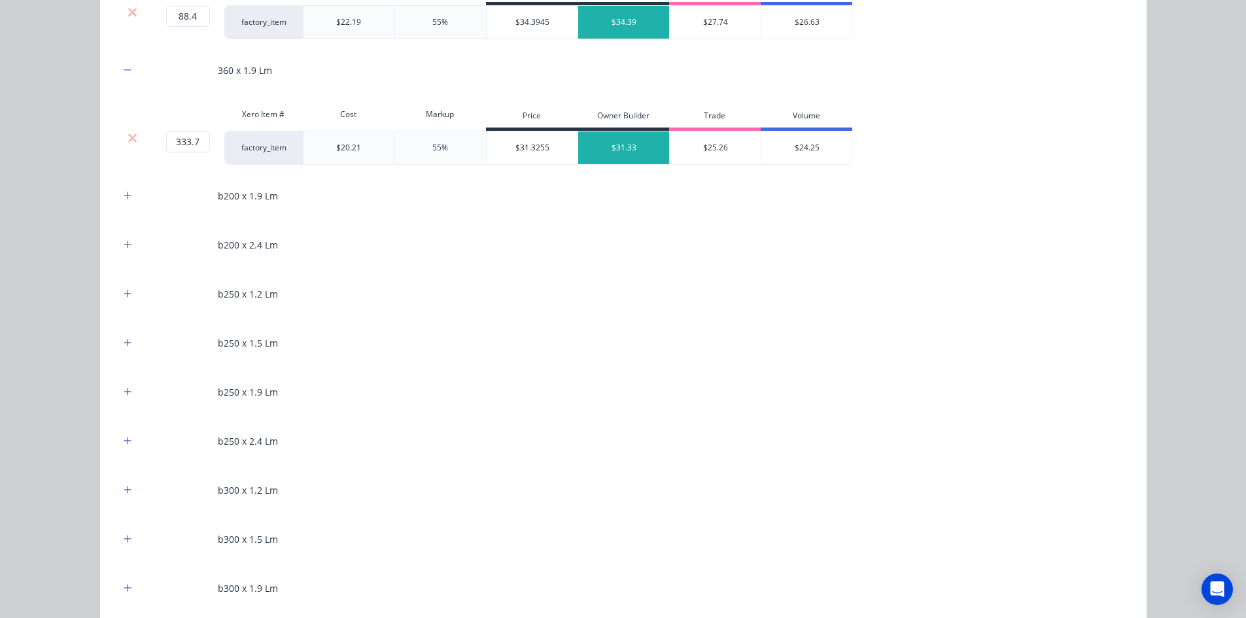
click at [126, 209] on div "b200 x 1.9 Lm" at bounding box center [623, 196] width 1007 height 36
click at [126, 199] on icon "button" at bounding box center [128, 195] width 8 height 9
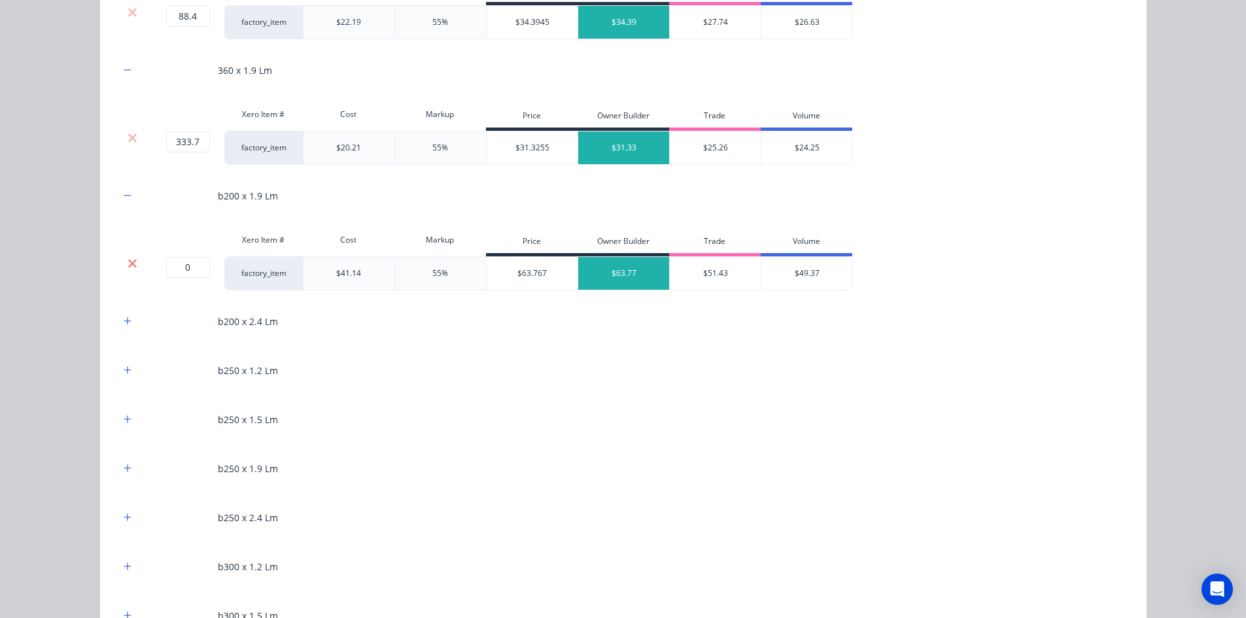
click at [128, 262] on icon at bounding box center [133, 263] width 10 height 13
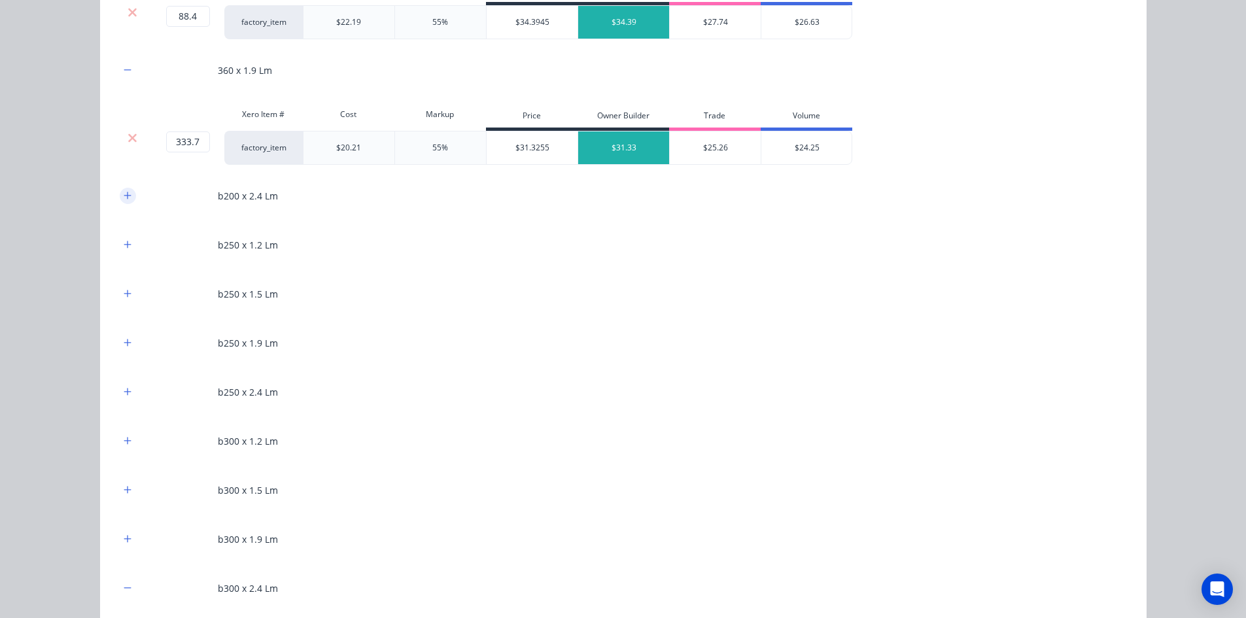
click at [124, 202] on button "button" at bounding box center [128, 196] width 16 height 16
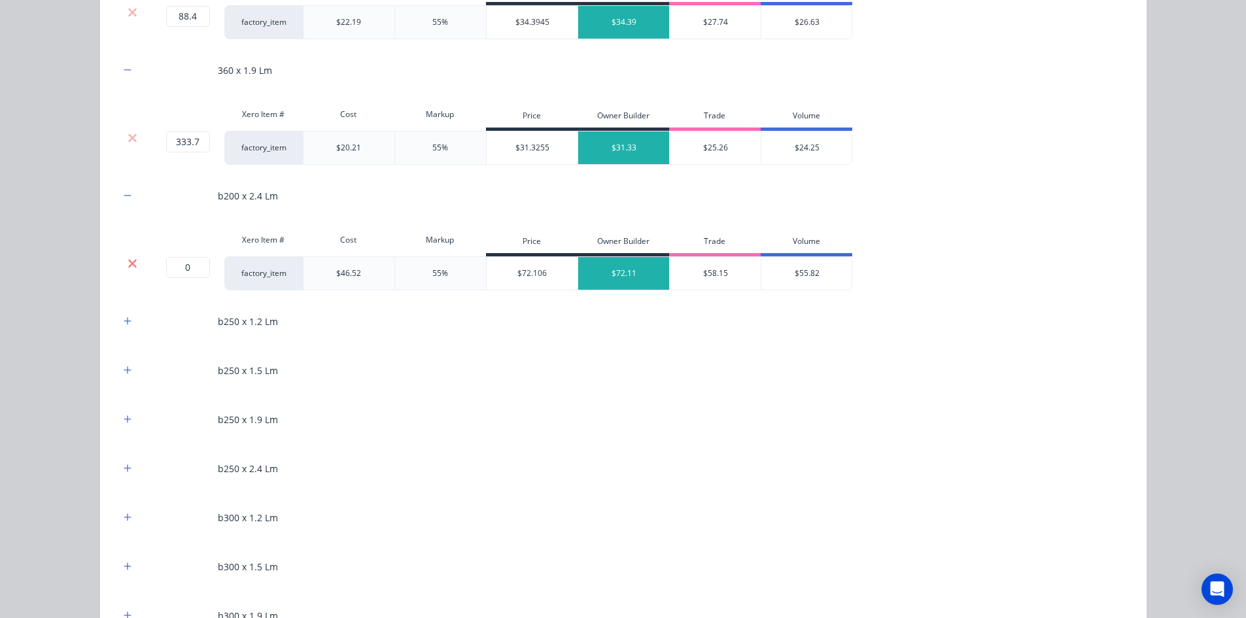
click at [131, 265] on icon at bounding box center [132, 263] width 9 height 9
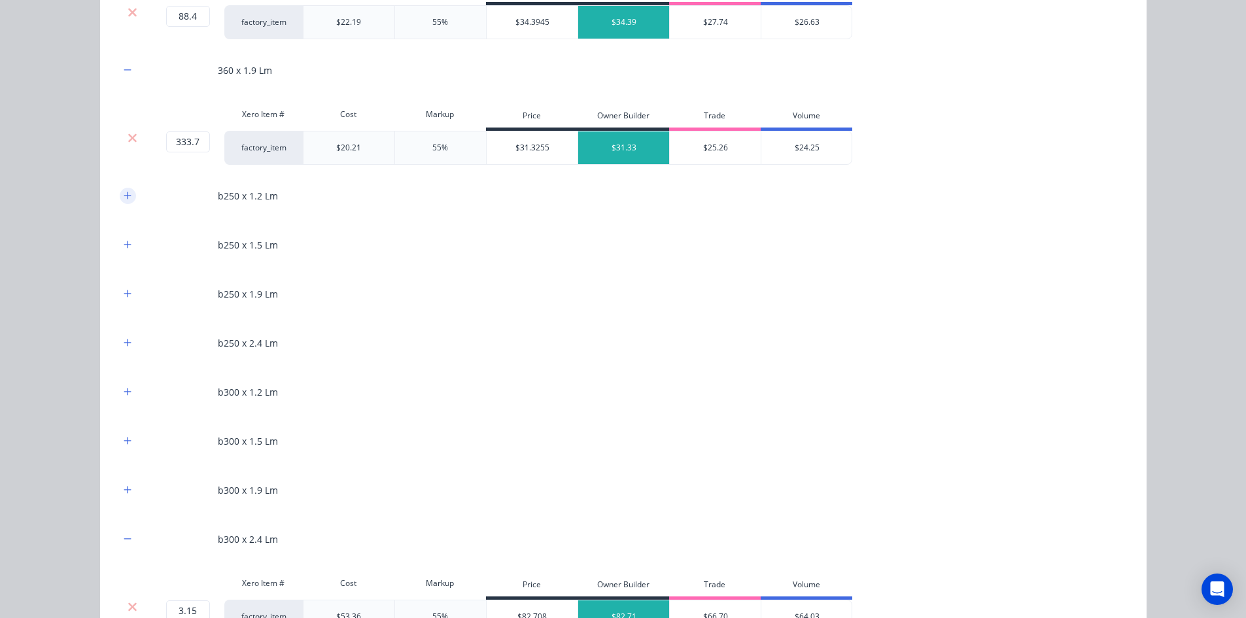
click at [124, 201] on button "button" at bounding box center [128, 196] width 16 height 16
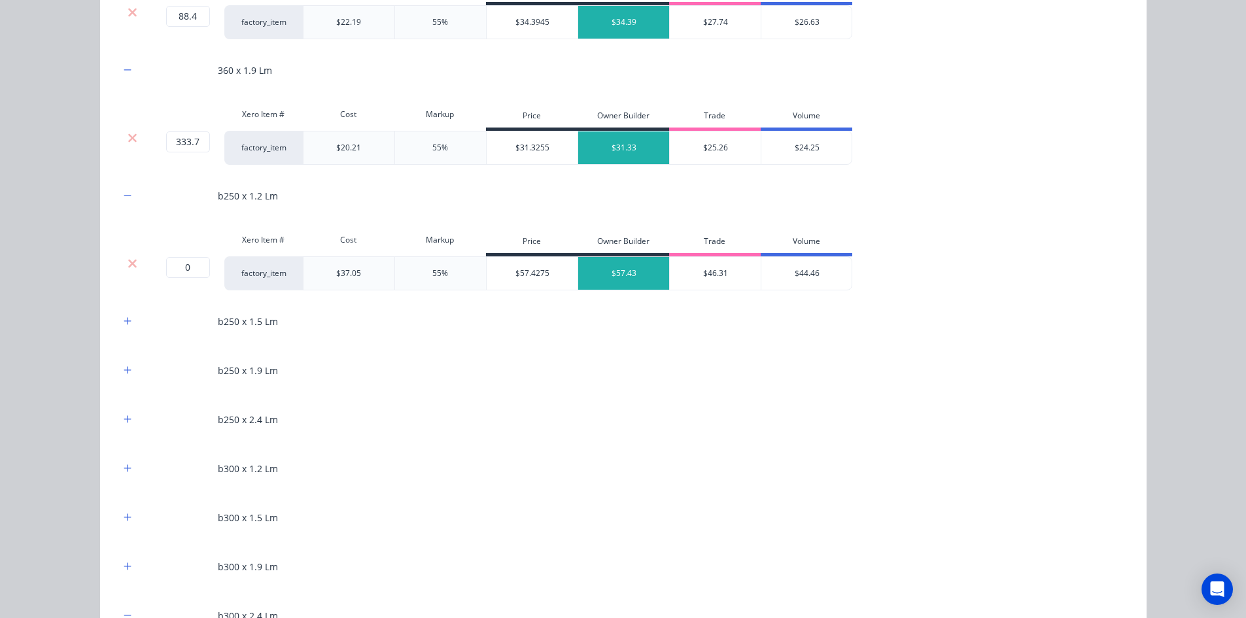
click at [134, 262] on div at bounding box center [132, 263] width 25 height 13
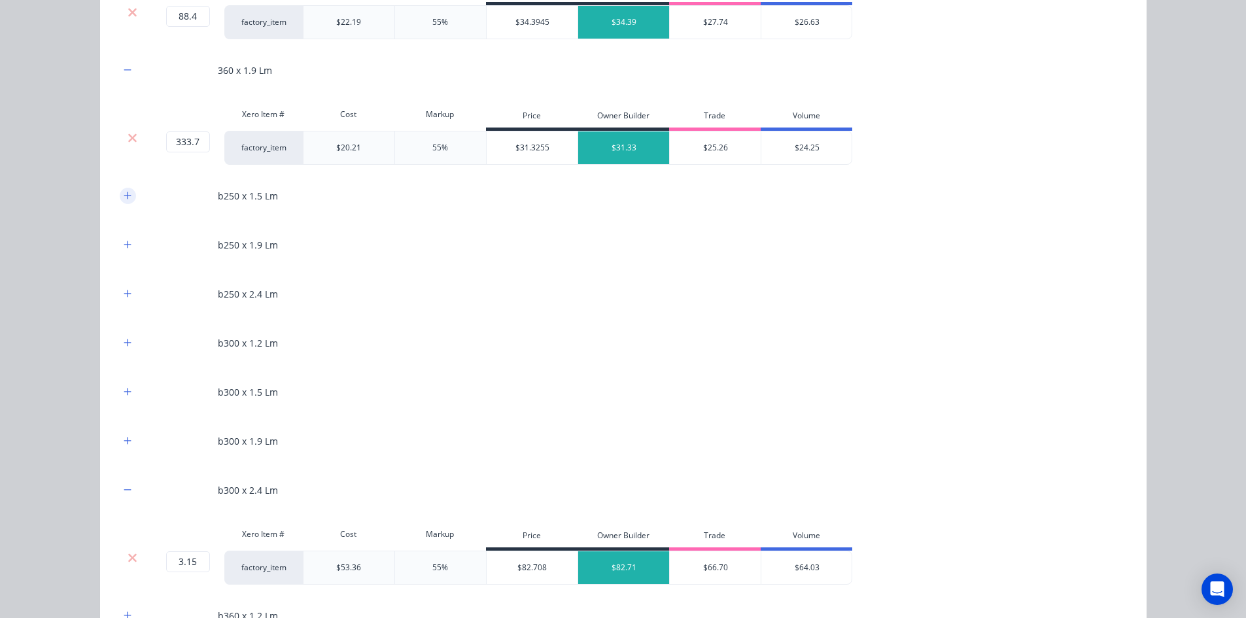
click at [124, 200] on icon "button" at bounding box center [128, 195] width 8 height 9
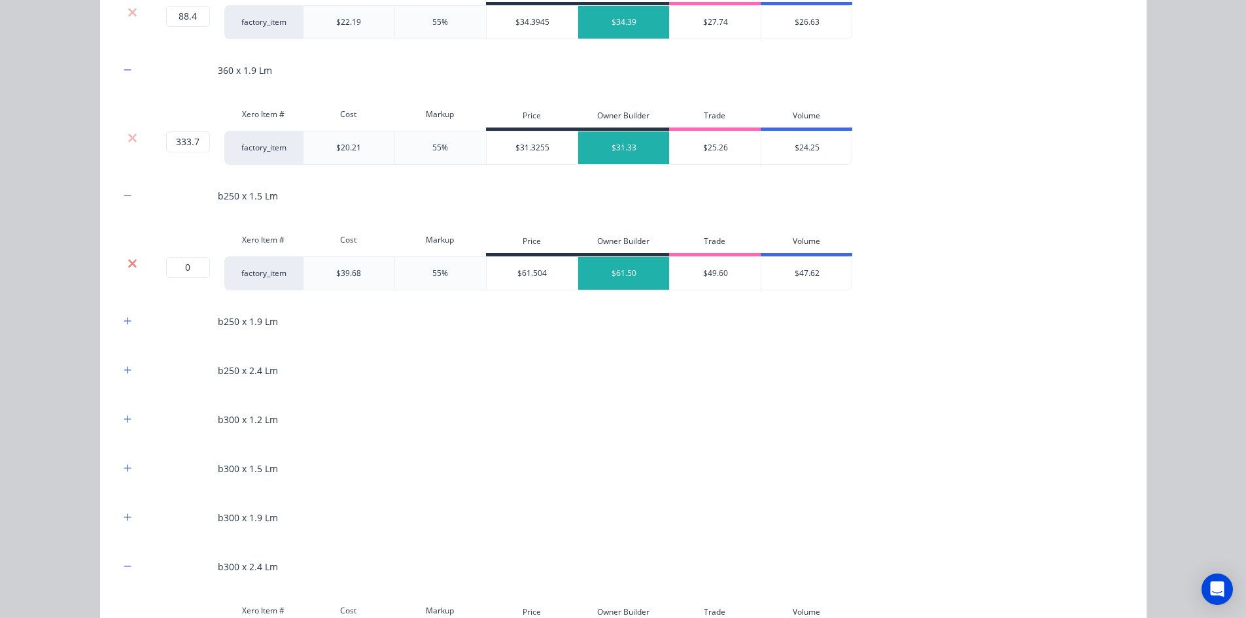
click at [131, 265] on icon at bounding box center [133, 263] width 10 height 13
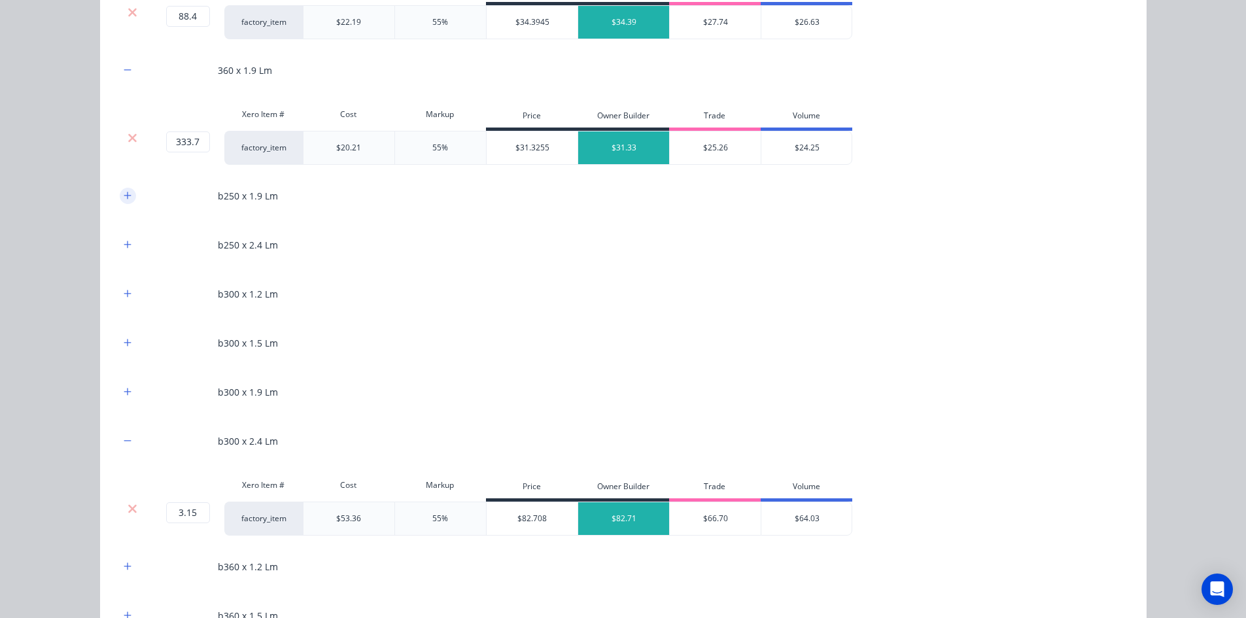
click at [128, 198] on button "button" at bounding box center [128, 196] width 16 height 16
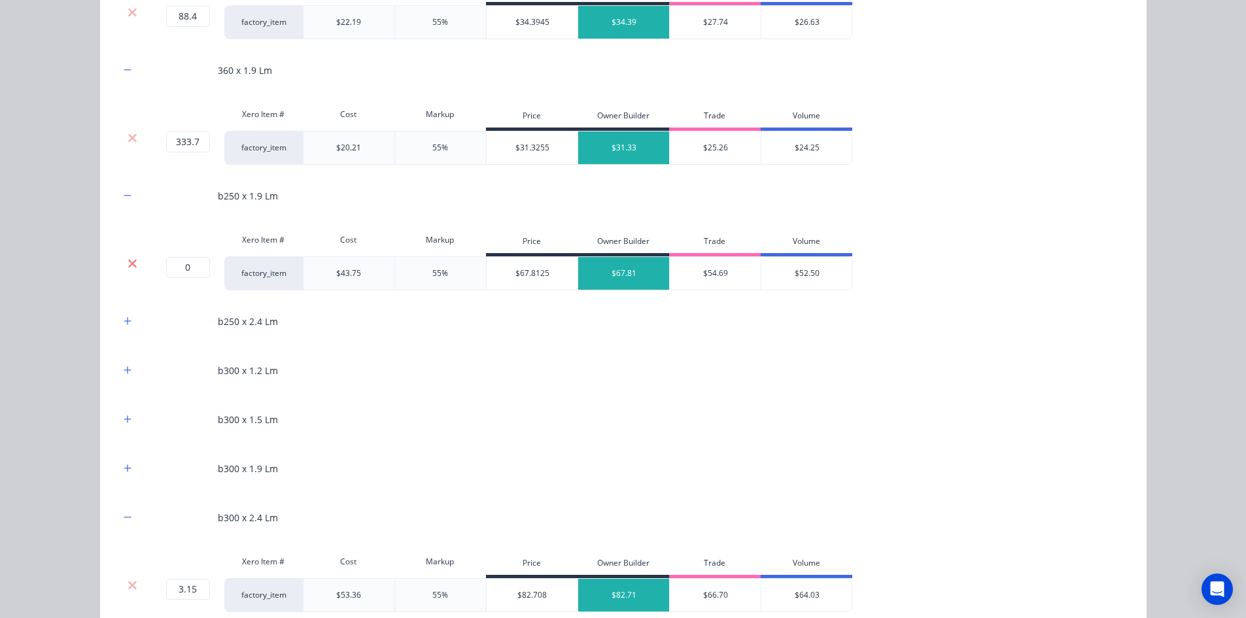
click at [129, 268] on icon at bounding box center [133, 263] width 10 height 13
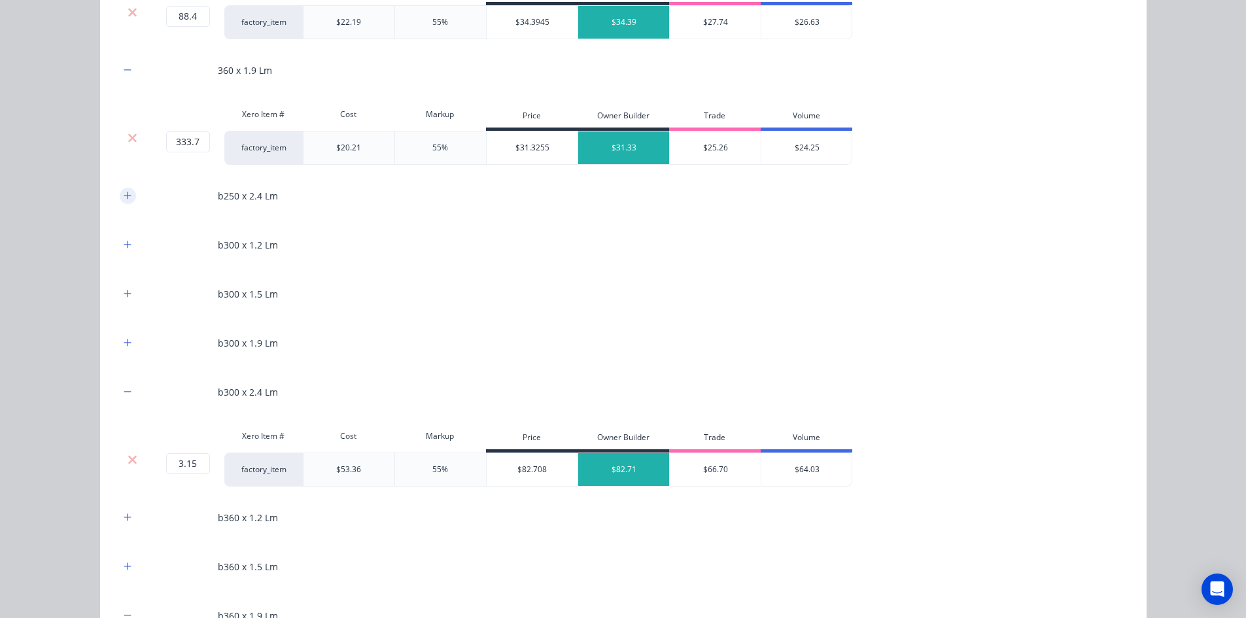
click at [124, 193] on icon "button" at bounding box center [128, 195] width 8 height 9
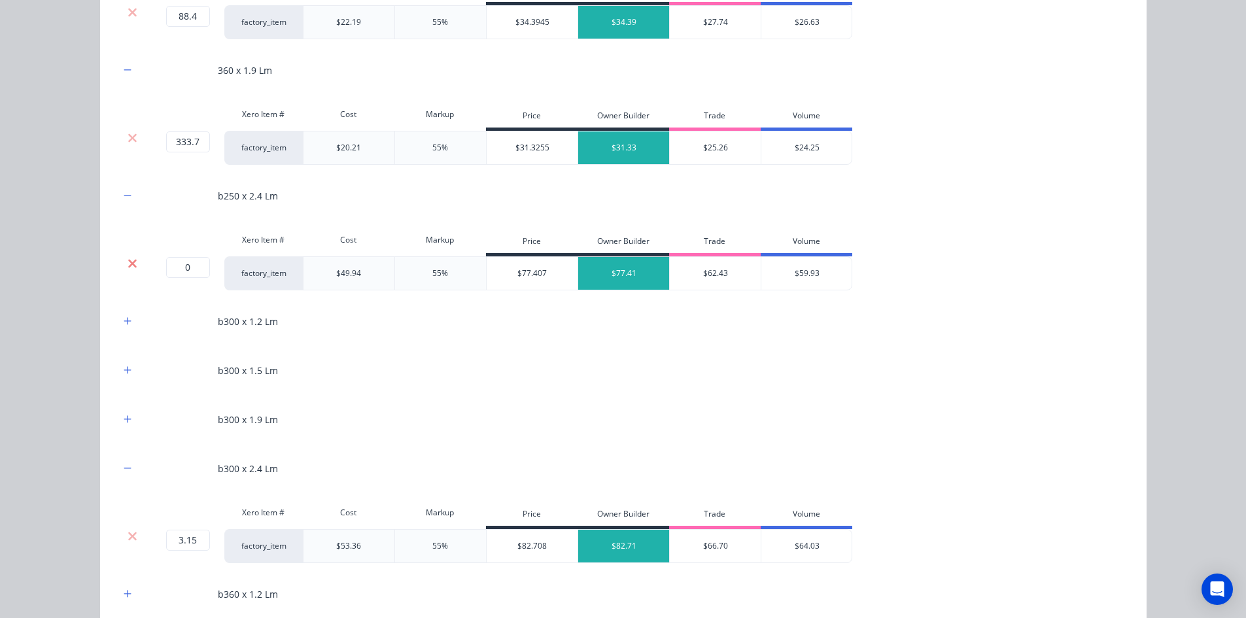
click at [129, 266] on icon at bounding box center [133, 263] width 10 height 13
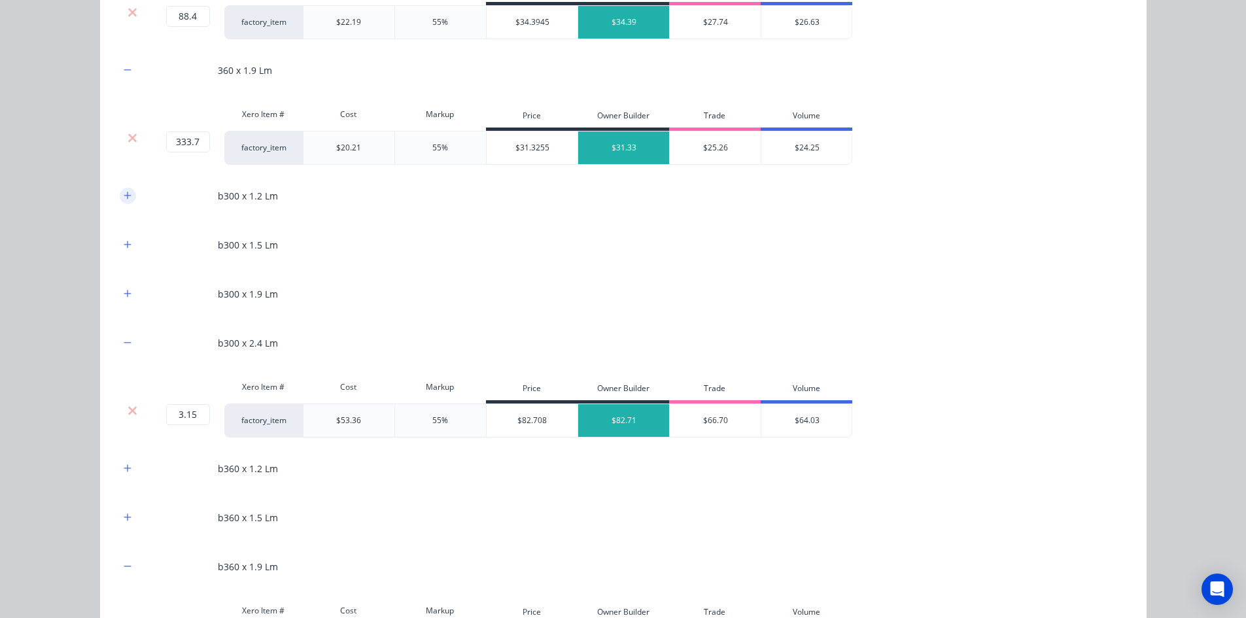
click at [124, 194] on icon "button" at bounding box center [128, 195] width 8 height 9
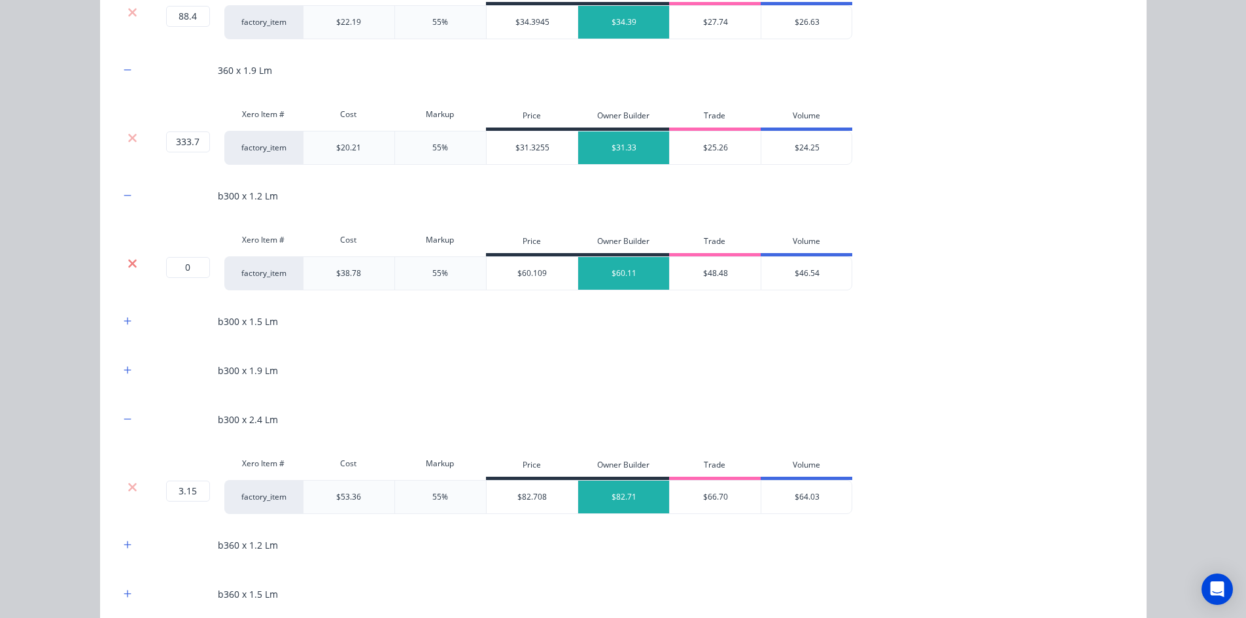
click at [130, 265] on icon at bounding box center [132, 263] width 9 height 9
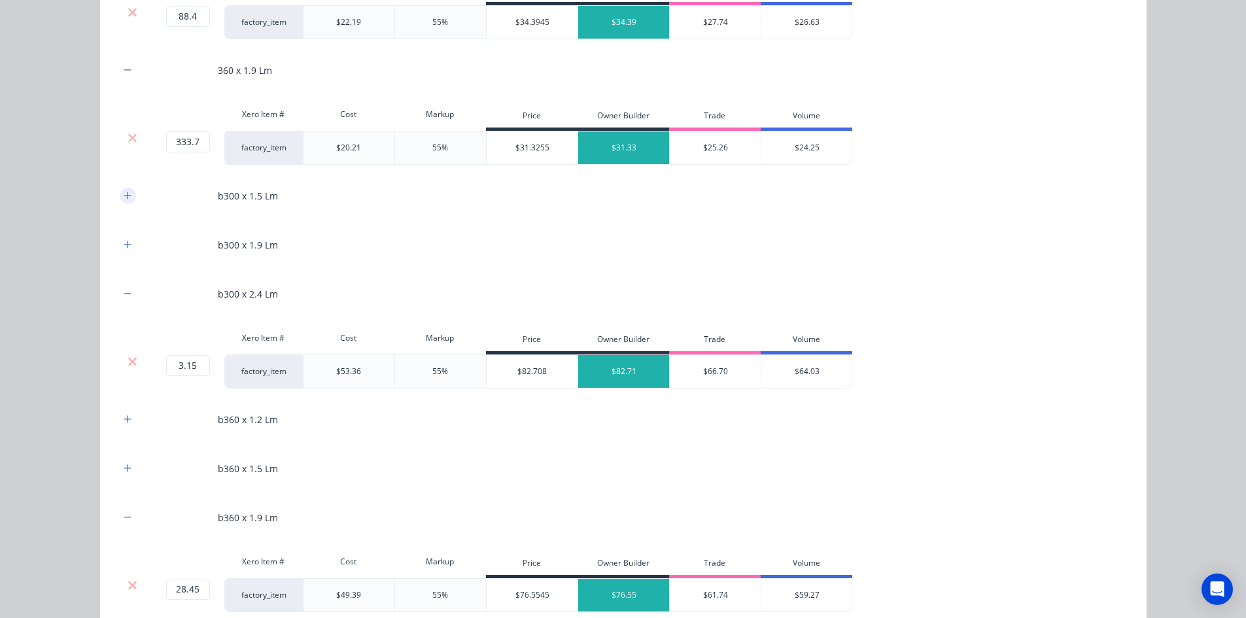
click at [125, 200] on icon "button" at bounding box center [128, 195] width 8 height 9
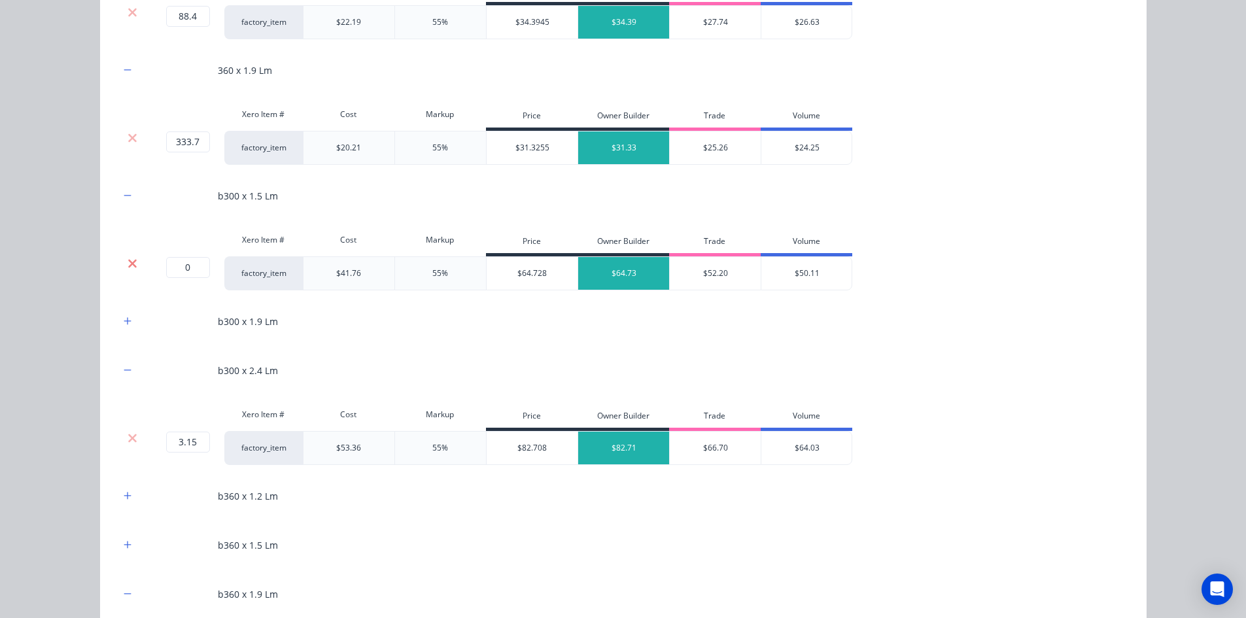
click at [129, 264] on icon at bounding box center [132, 263] width 9 height 9
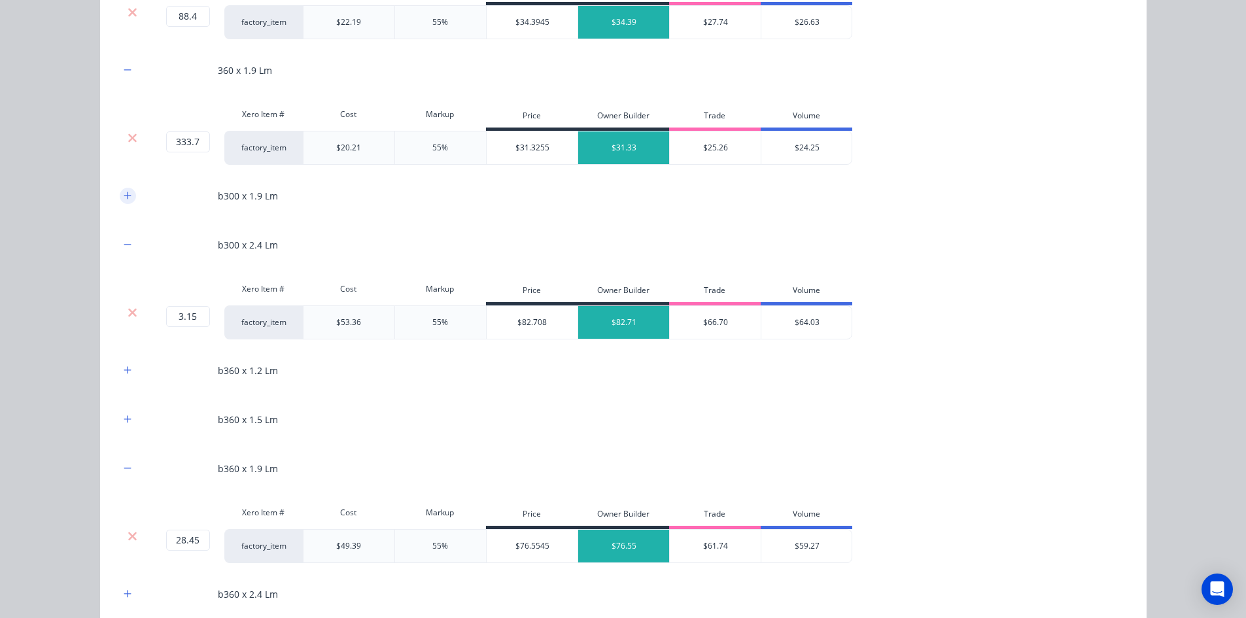
click at [124, 192] on icon "button" at bounding box center [127, 195] width 7 height 7
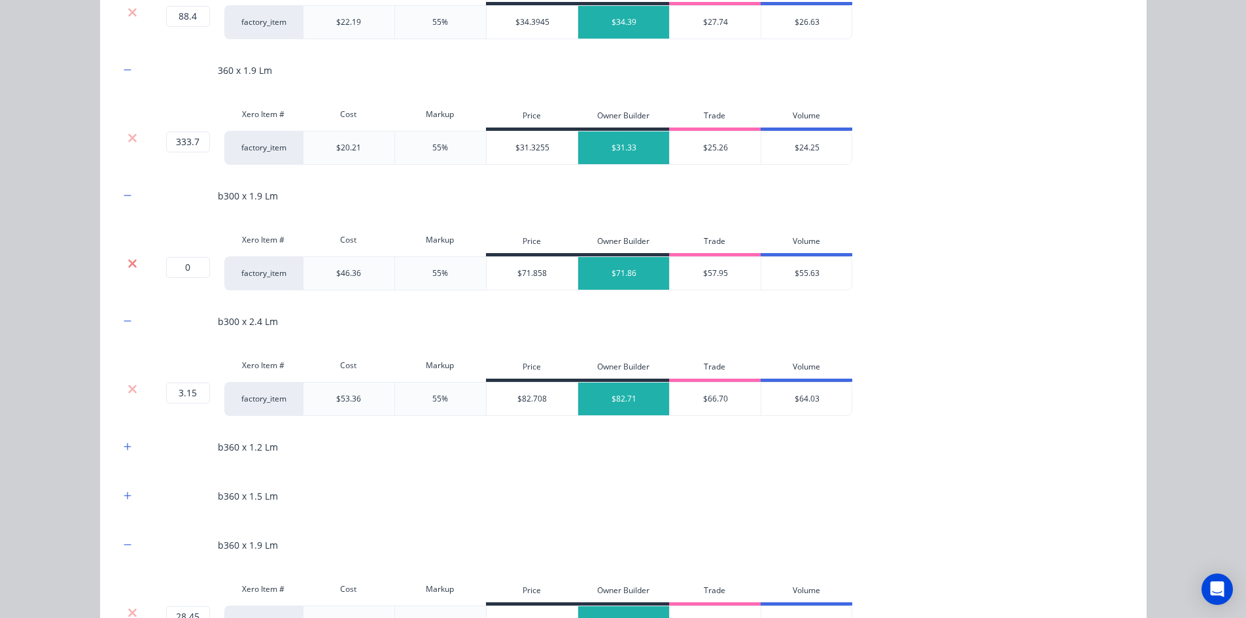
click at [130, 262] on icon at bounding box center [132, 263] width 9 height 9
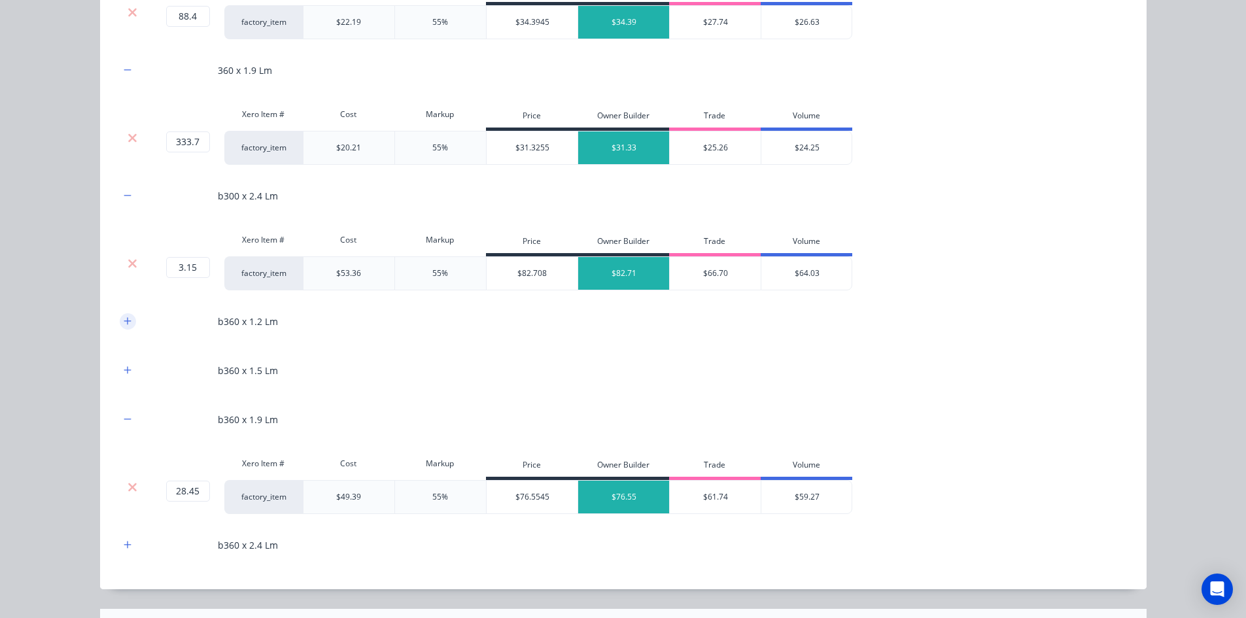
click at [124, 318] on icon "button" at bounding box center [127, 320] width 7 height 7
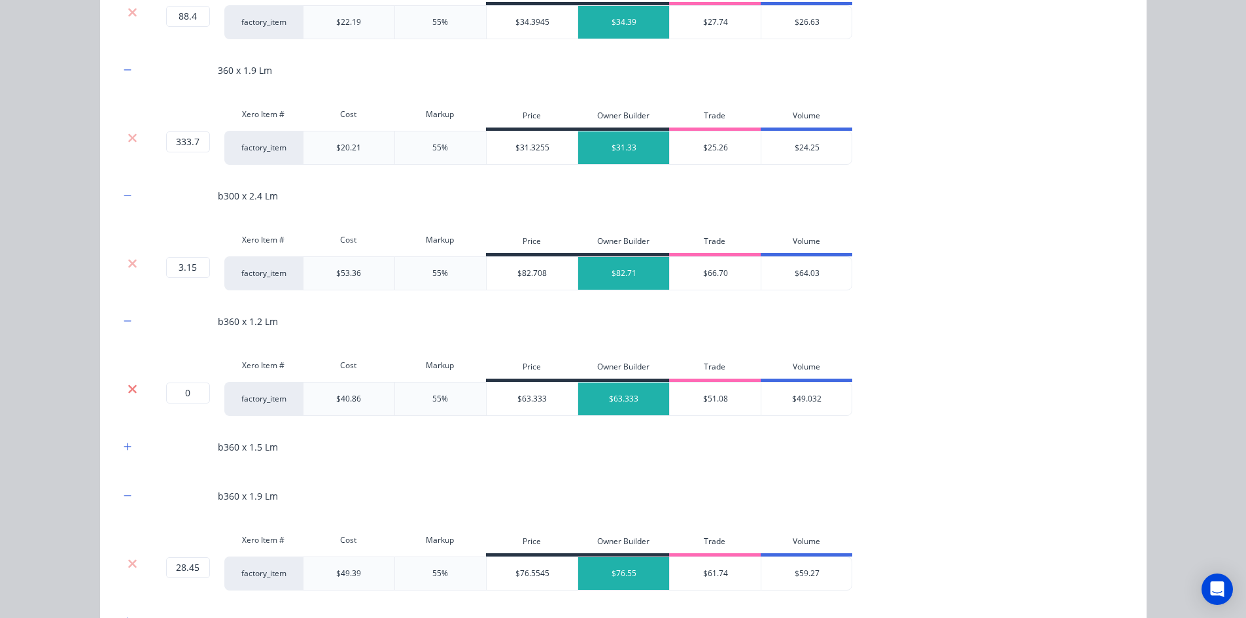
click at [128, 385] on icon at bounding box center [132, 388] width 9 height 9
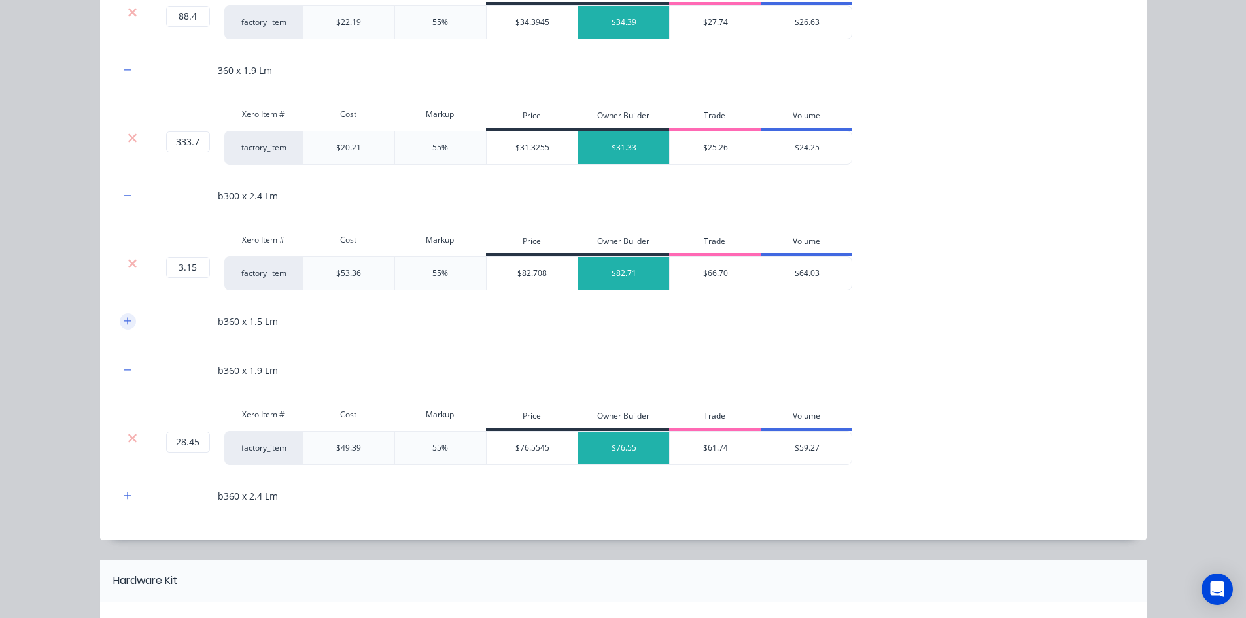
click at [124, 324] on icon "button" at bounding box center [127, 320] width 7 height 7
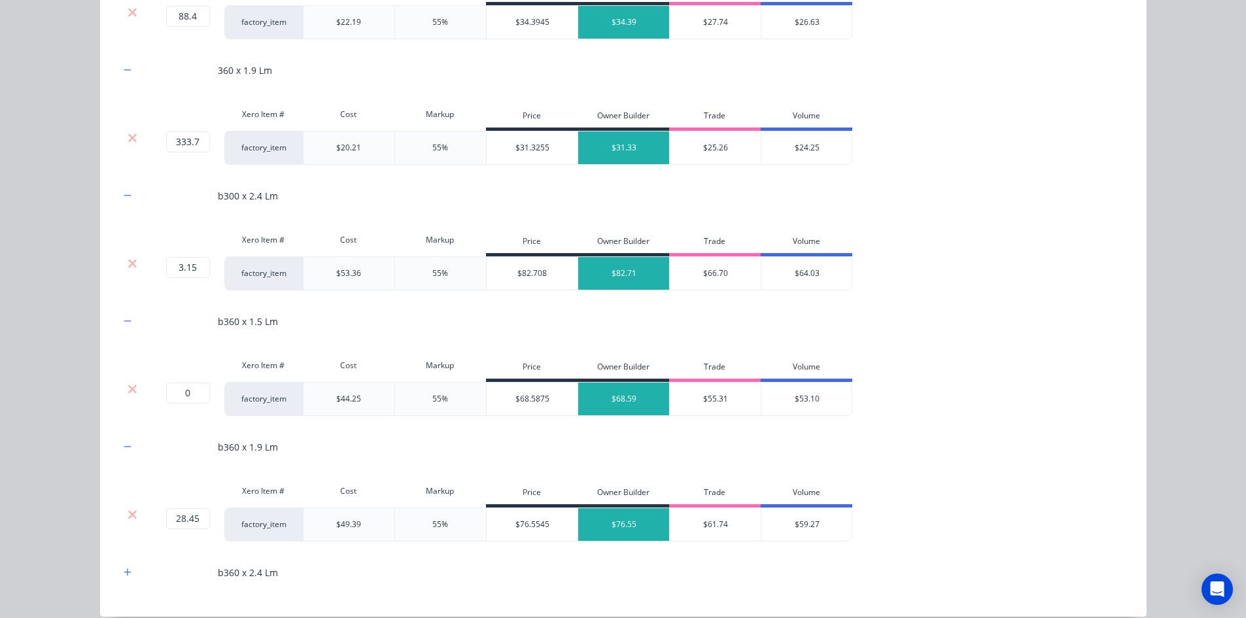
click at [125, 381] on div "Xero Item # Cost Markup Price Owner Builder Trade Volume" at bounding box center [486, 366] width 732 height 29
click at [128, 390] on icon at bounding box center [133, 389] width 10 height 13
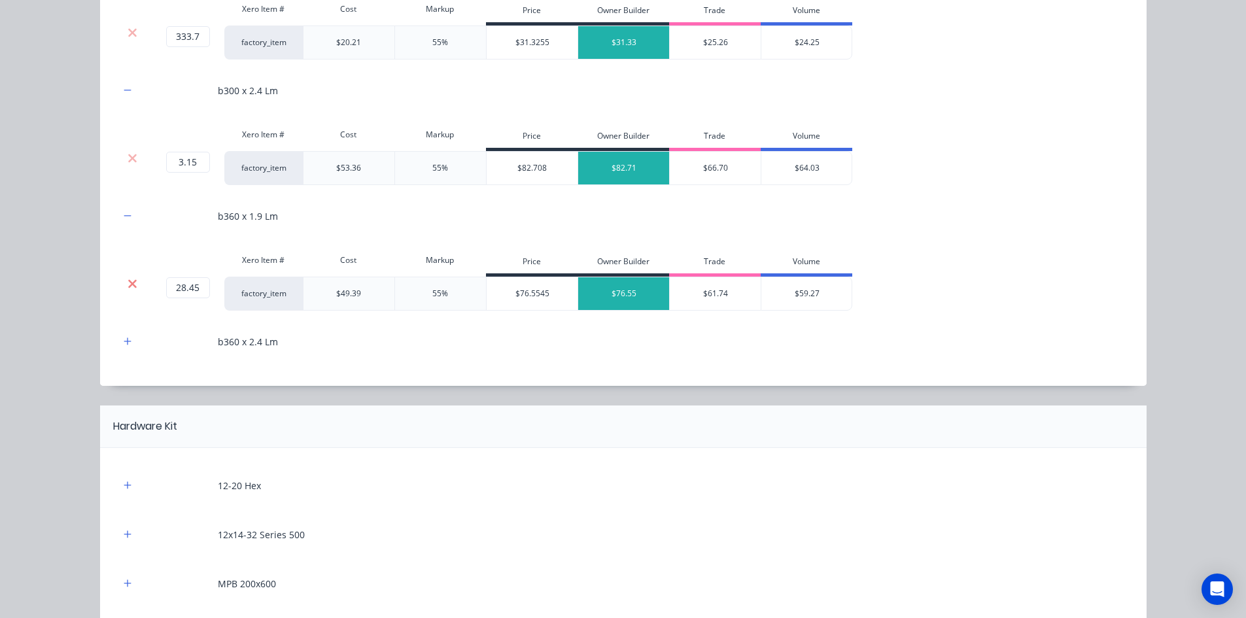
scroll to position [1112, 0]
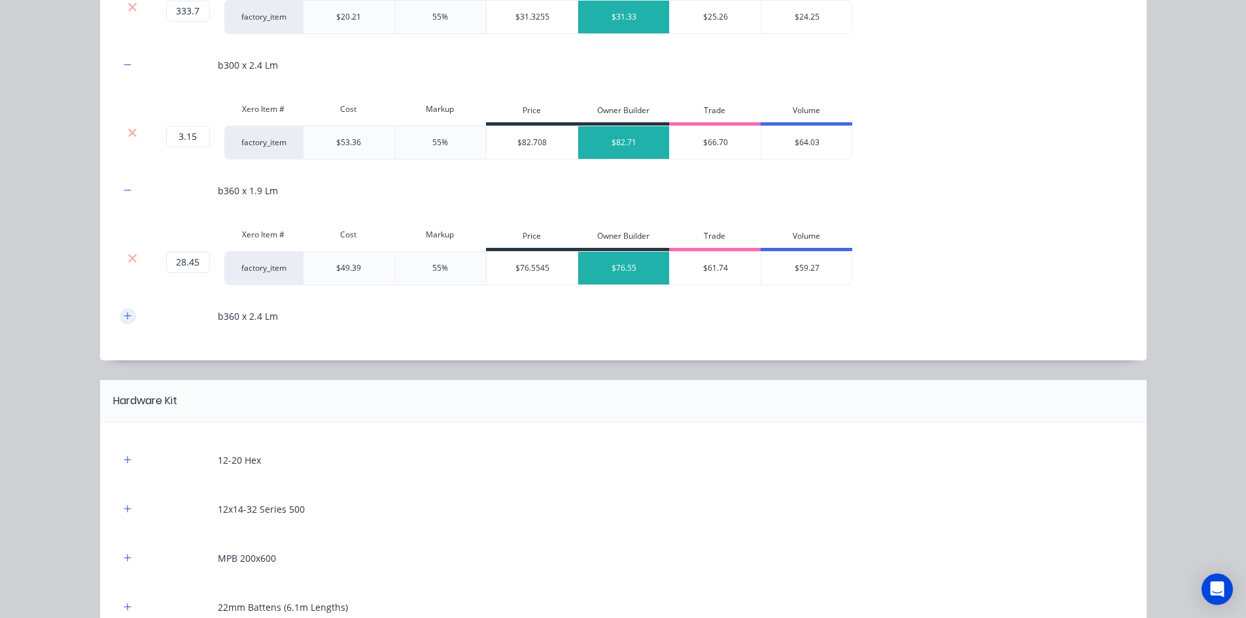
click at [124, 319] on icon "button" at bounding box center [128, 315] width 8 height 9
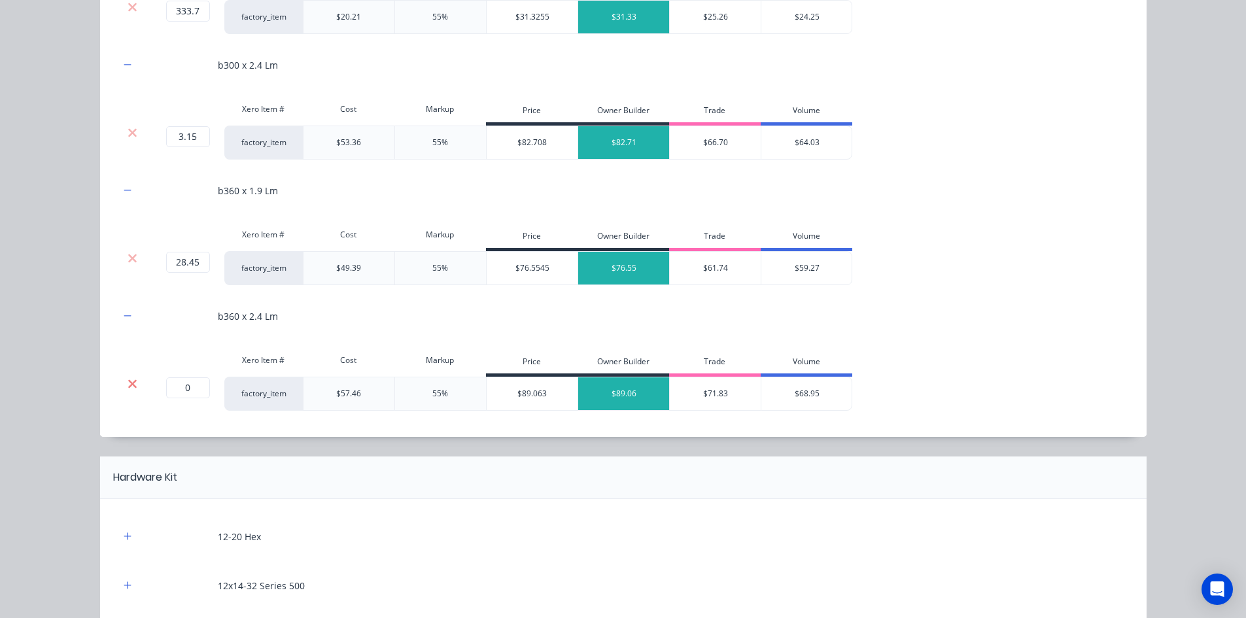
click at [129, 388] on icon at bounding box center [133, 383] width 10 height 13
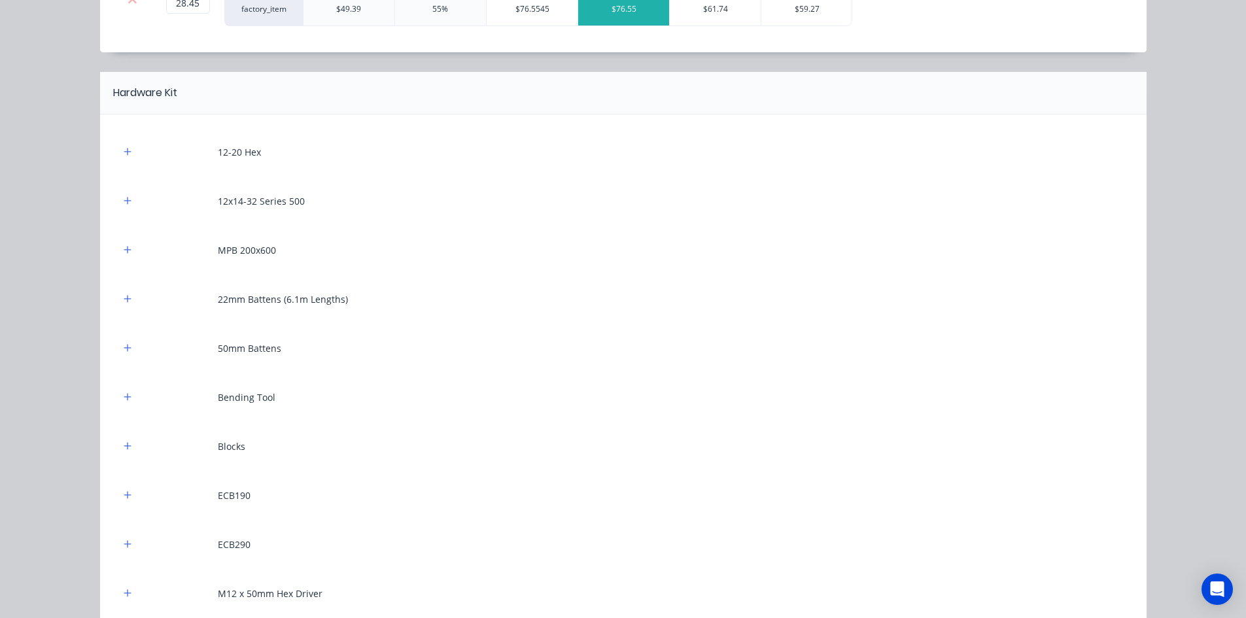
scroll to position [1373, 0]
click at [128, 302] on button "button" at bounding box center [128, 296] width 16 height 16
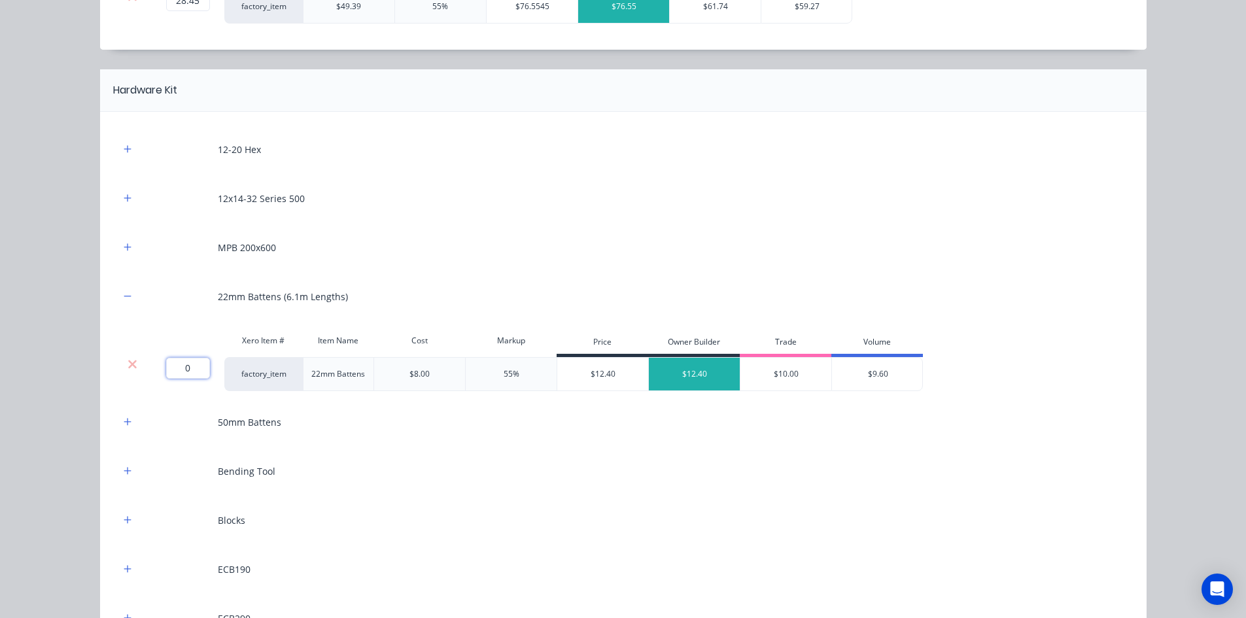
click at [173, 361] on input "0" at bounding box center [188, 368] width 44 height 21
type input "230"
click at [71, 398] on div "Flooring System Products in this kit A Detailing product Xero Item # Descriptio…" at bounding box center [623, 309] width 1246 height 618
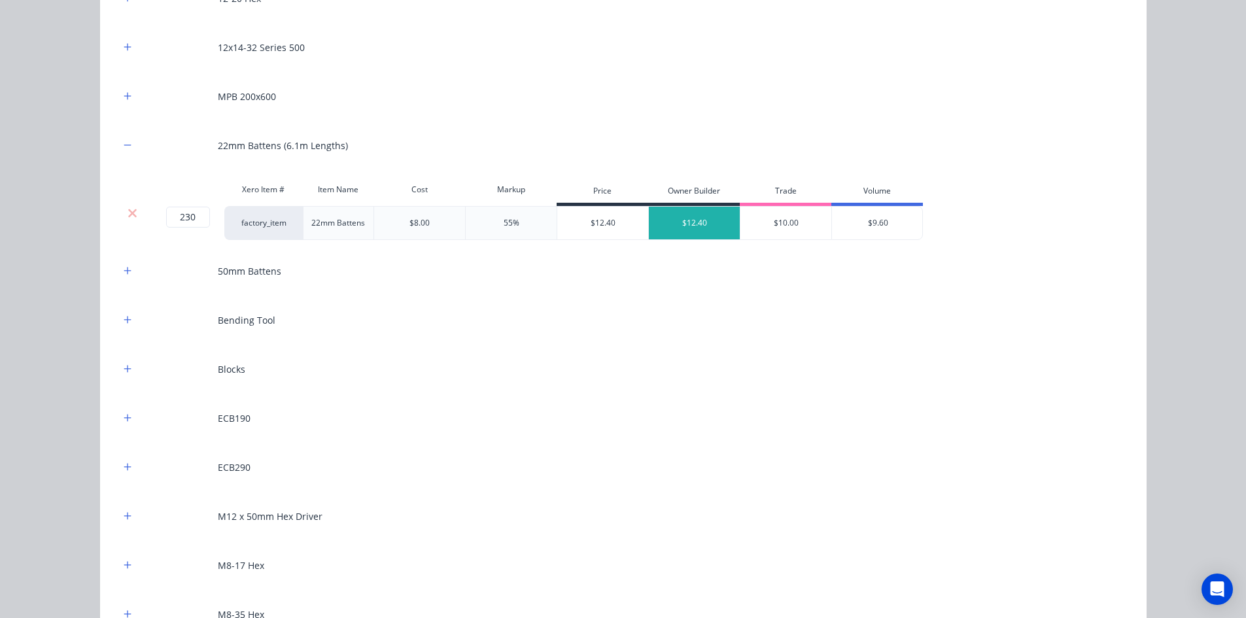
scroll to position [1635, 0]
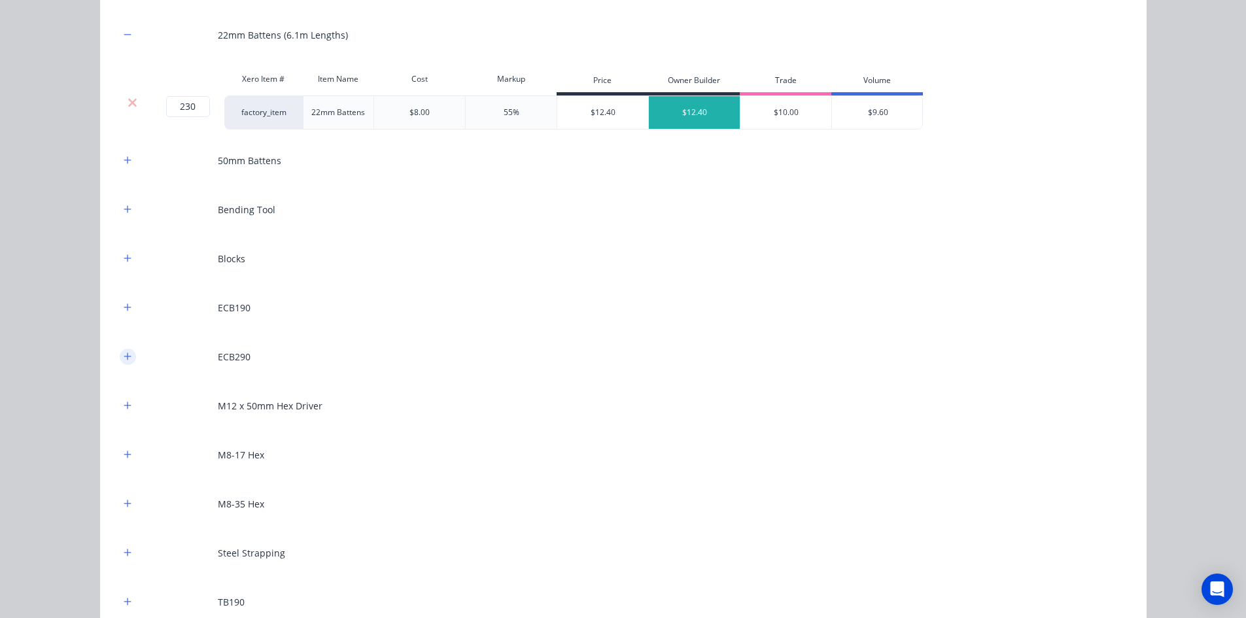
click at [127, 355] on button "button" at bounding box center [128, 357] width 16 height 16
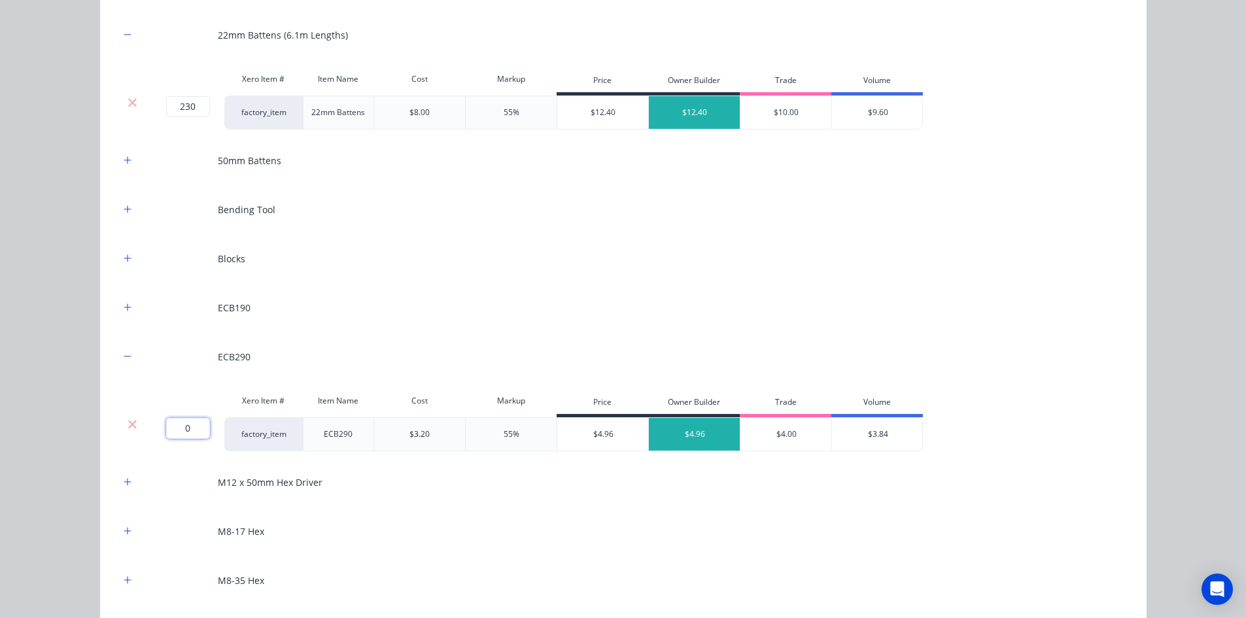
click at [189, 429] on input "0" at bounding box center [188, 428] width 44 height 21
type input "14"
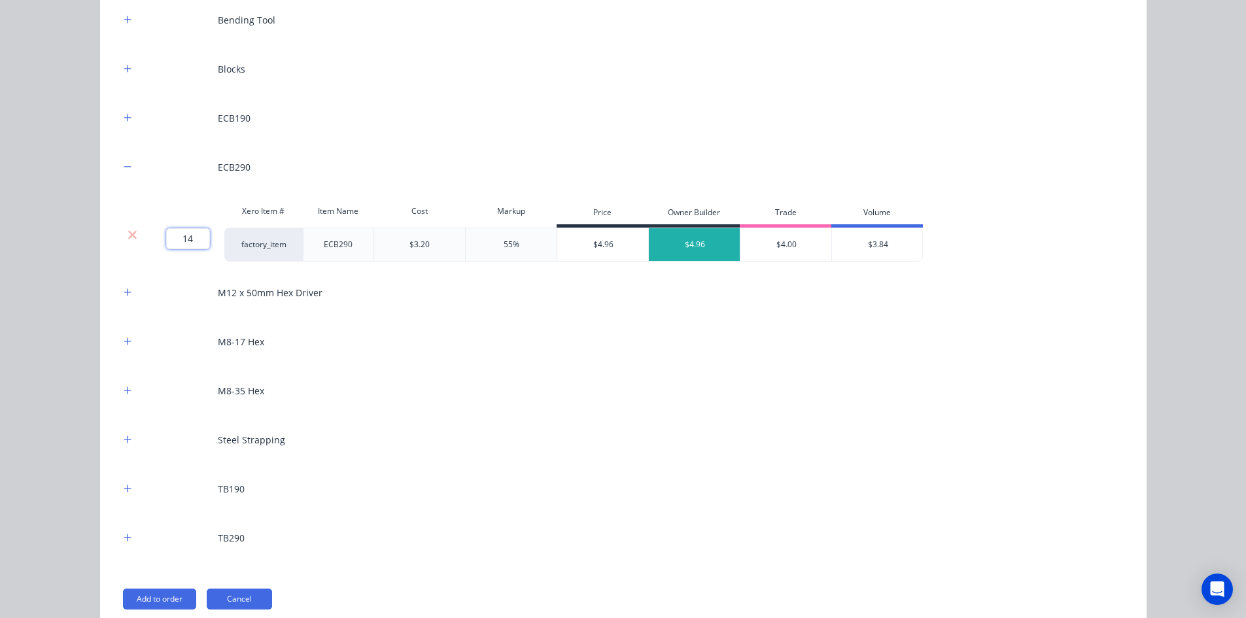
scroll to position [1886, 0]
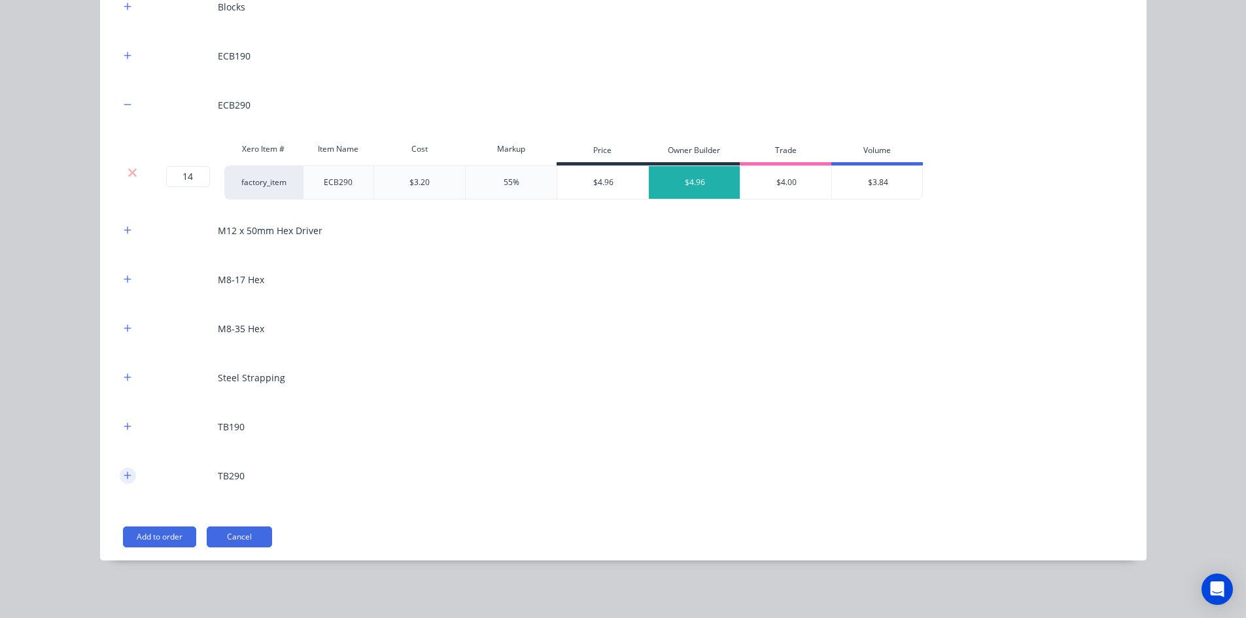
click at [124, 477] on icon "button" at bounding box center [128, 475] width 8 height 9
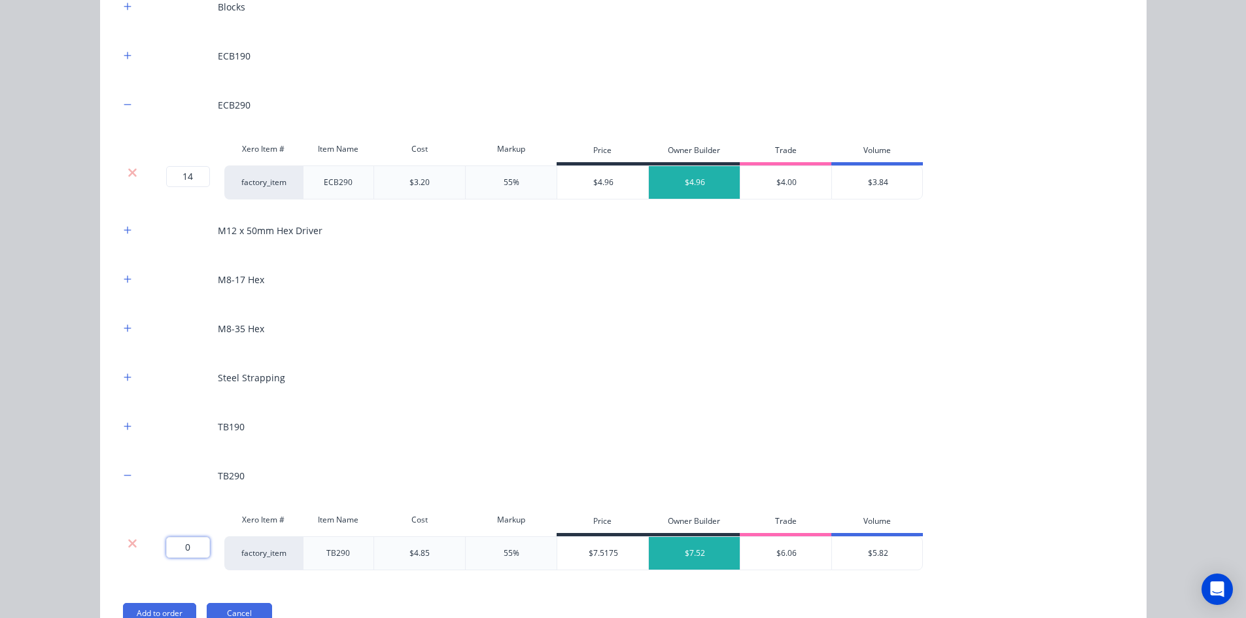
click at [174, 541] on input "0" at bounding box center [188, 547] width 44 height 21
type input "4"
click at [124, 280] on icon "button" at bounding box center [127, 278] width 7 height 7
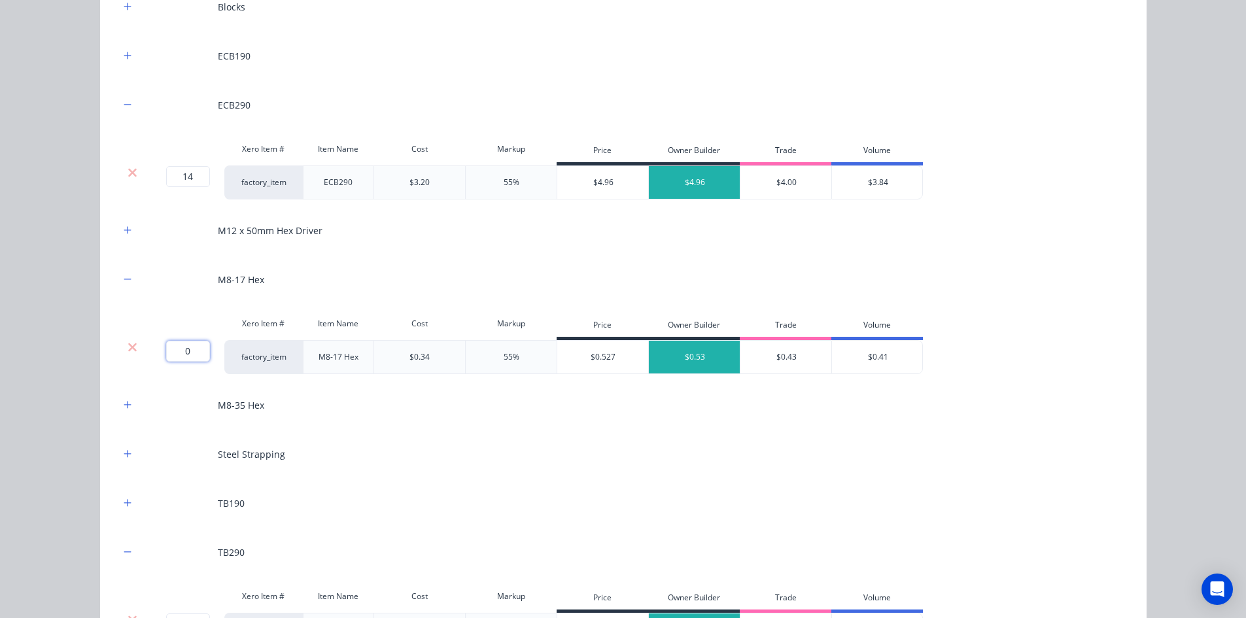
click at [184, 357] on input "0" at bounding box center [188, 351] width 44 height 21
type input "900"
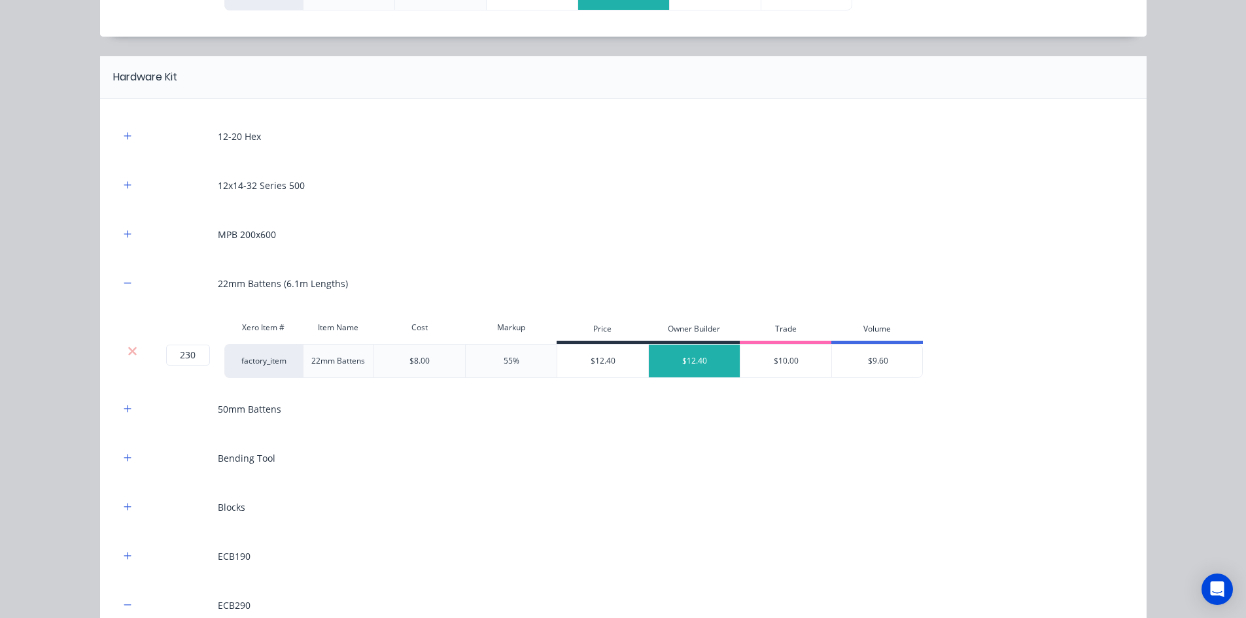
scroll to position [1363, 0]
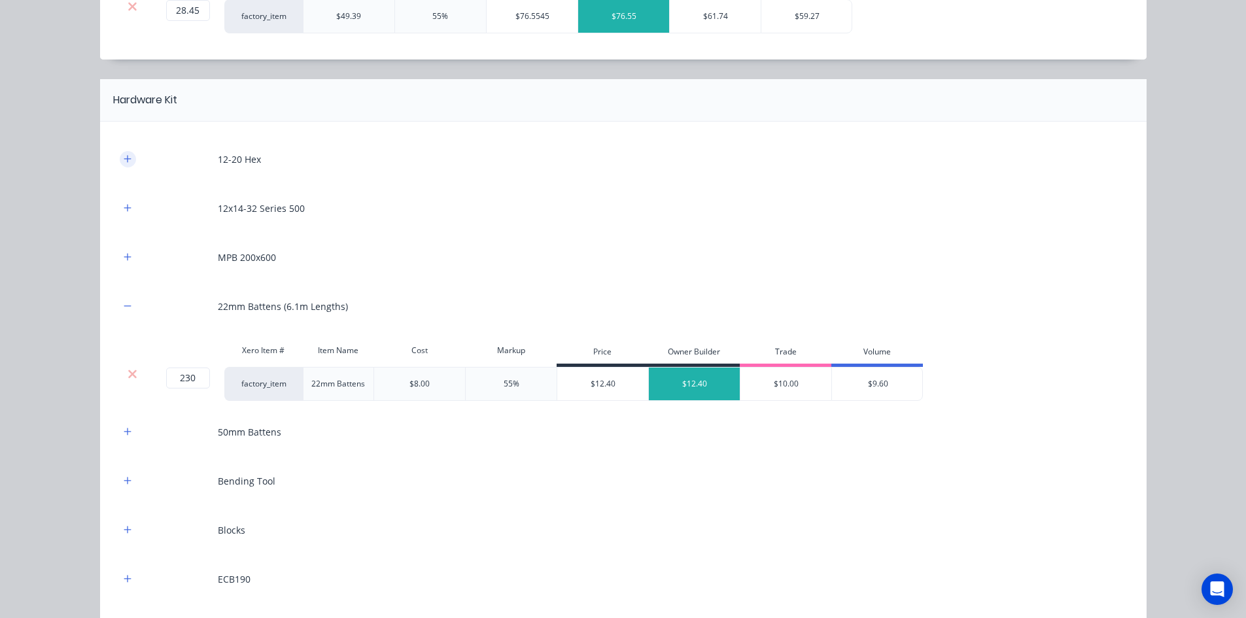
click at [124, 162] on icon "button" at bounding box center [127, 158] width 7 height 7
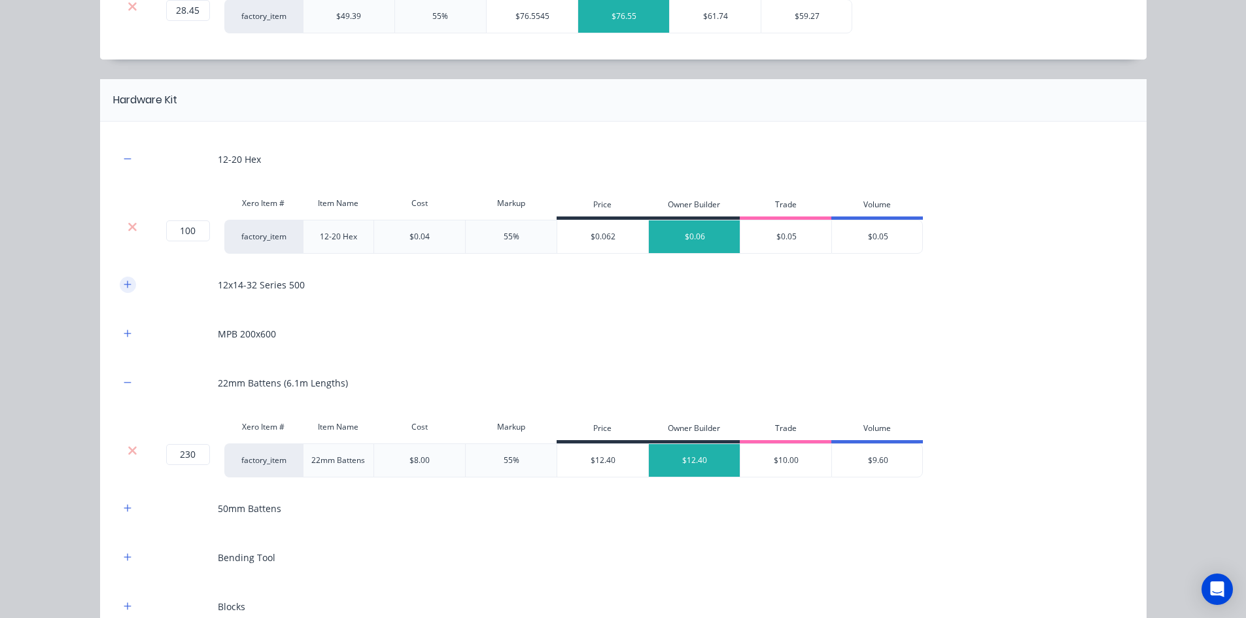
click at [124, 282] on icon "button" at bounding box center [127, 284] width 7 height 7
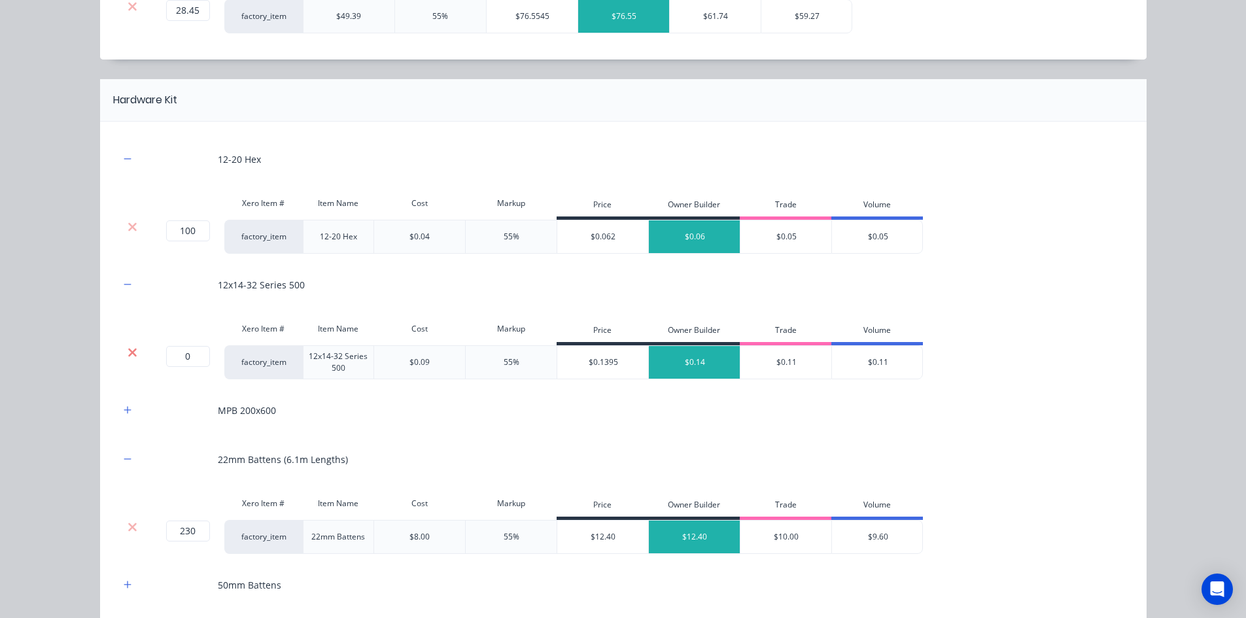
click at [131, 353] on icon at bounding box center [133, 352] width 10 height 13
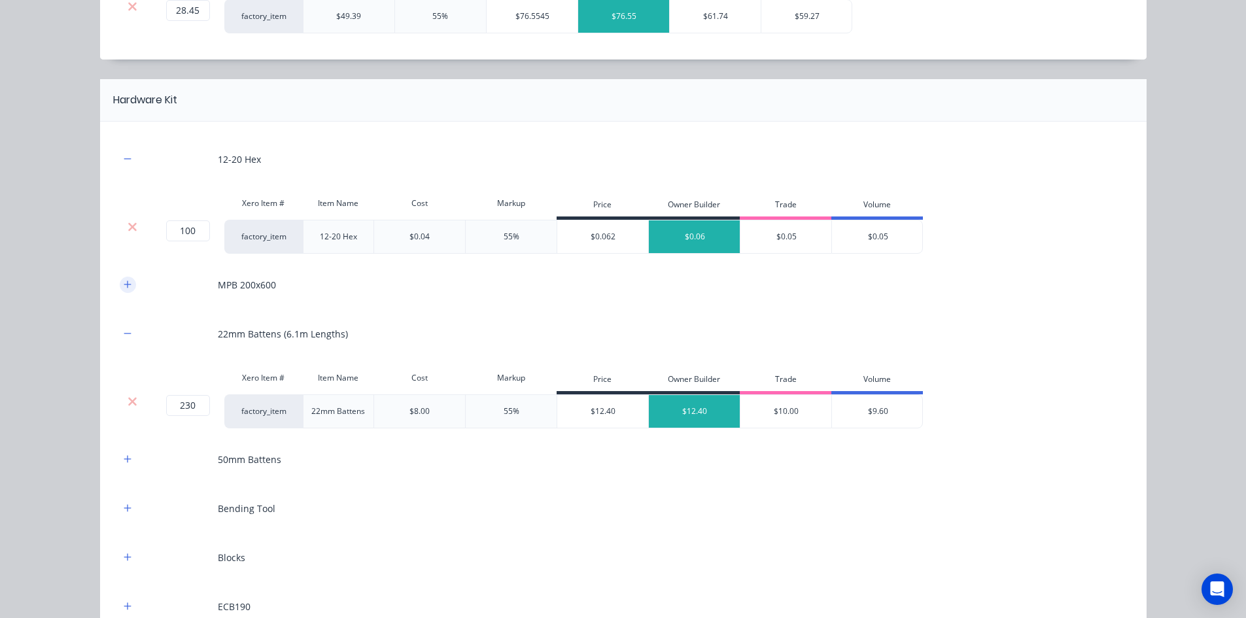
click at [124, 282] on icon "button" at bounding box center [128, 284] width 8 height 9
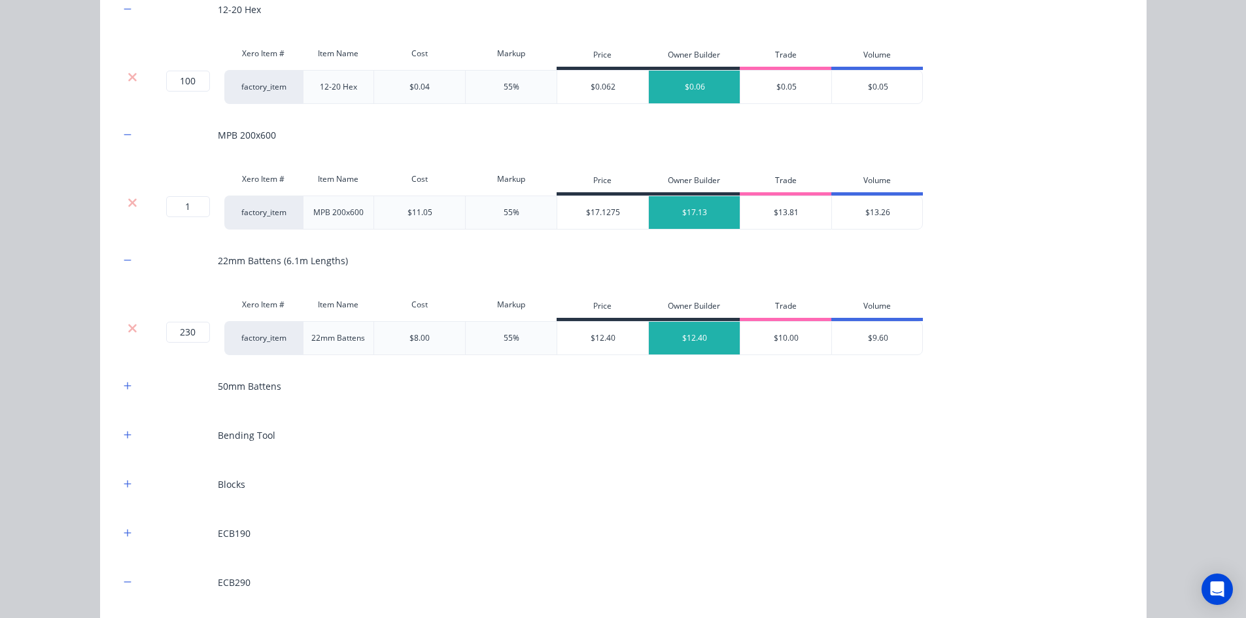
scroll to position [1559, 0]
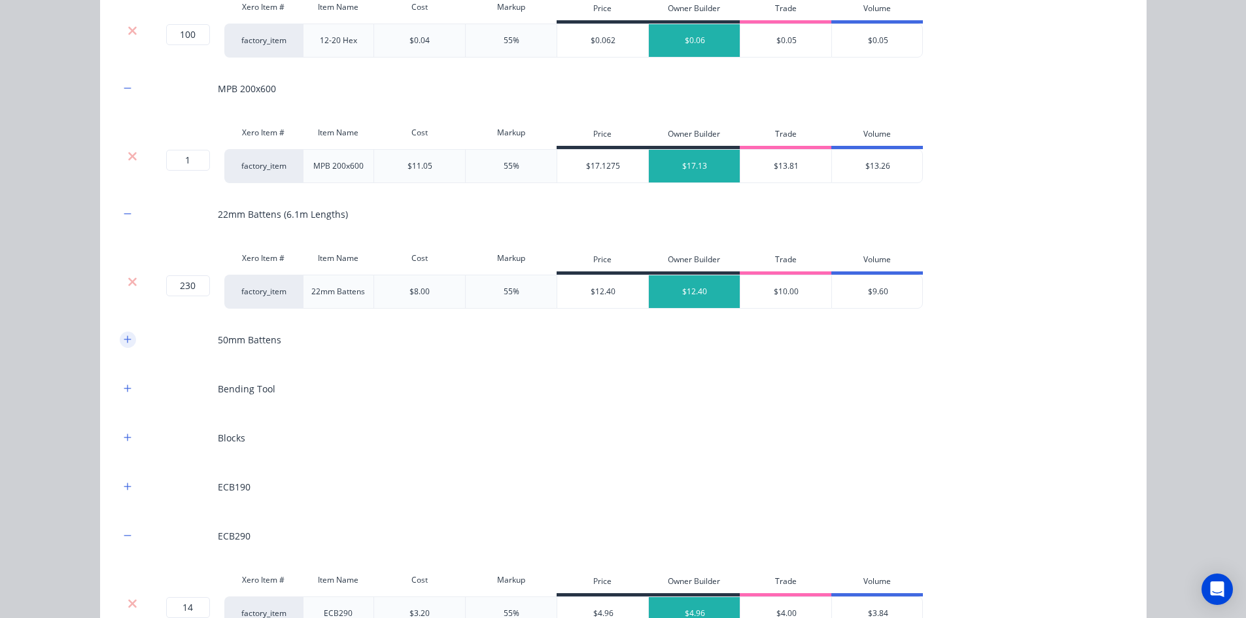
click at [129, 339] on button "button" at bounding box center [128, 340] width 16 height 16
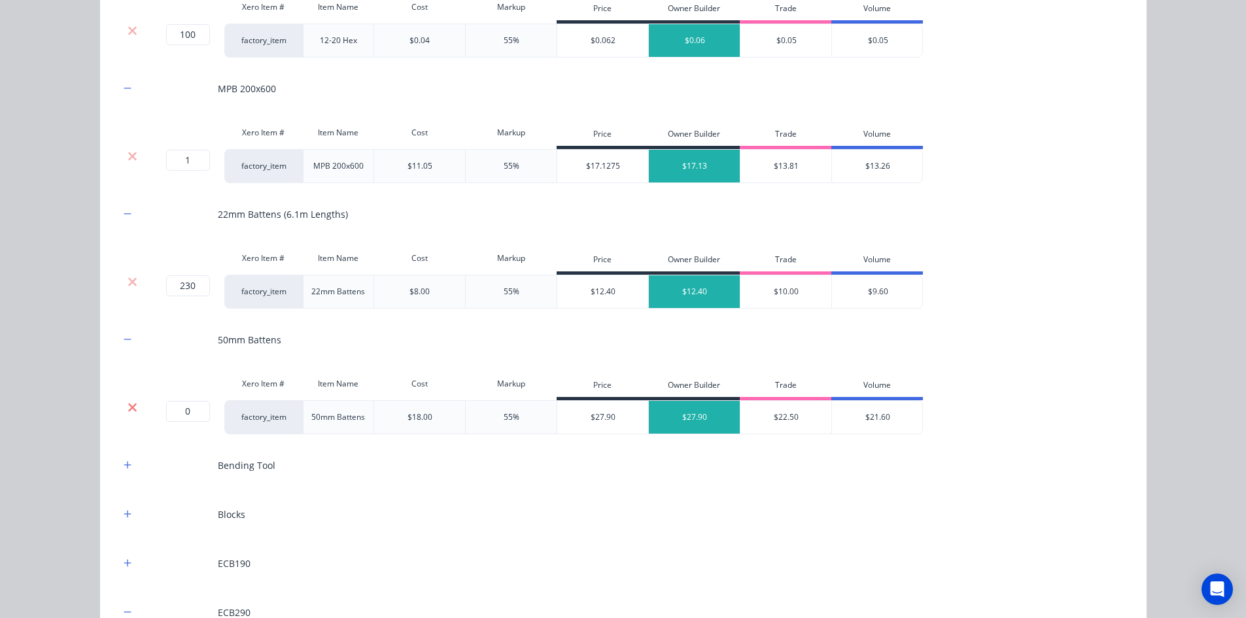
click at [128, 412] on icon at bounding box center [133, 407] width 10 height 13
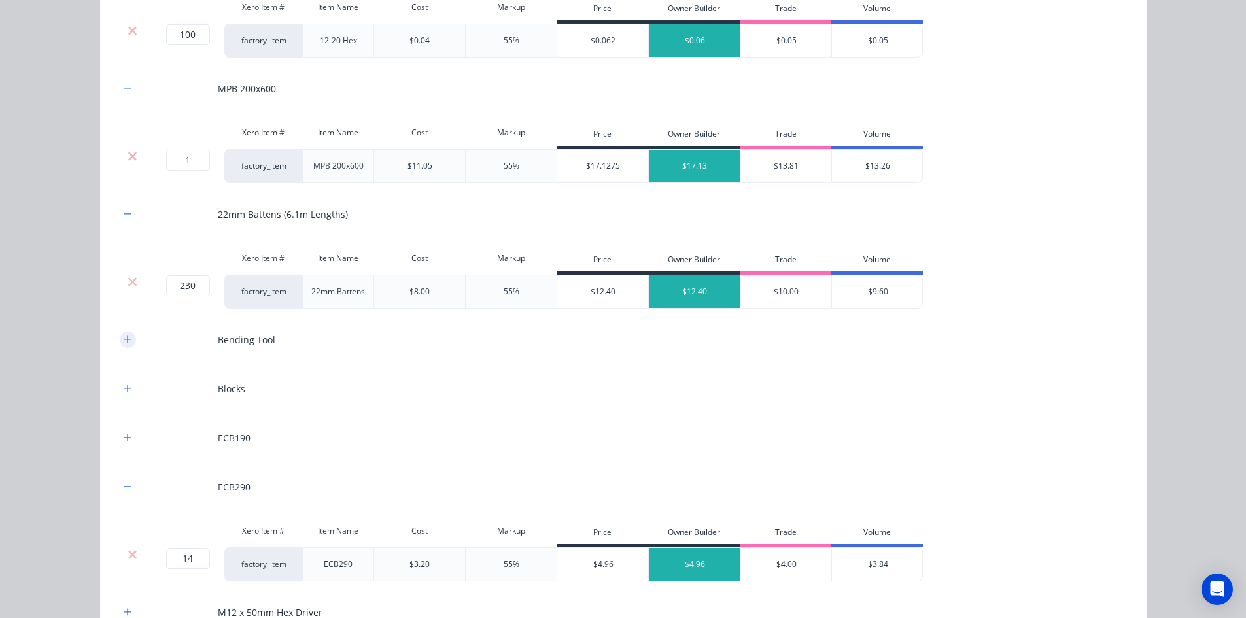
click at [124, 343] on icon "button" at bounding box center [128, 339] width 8 height 9
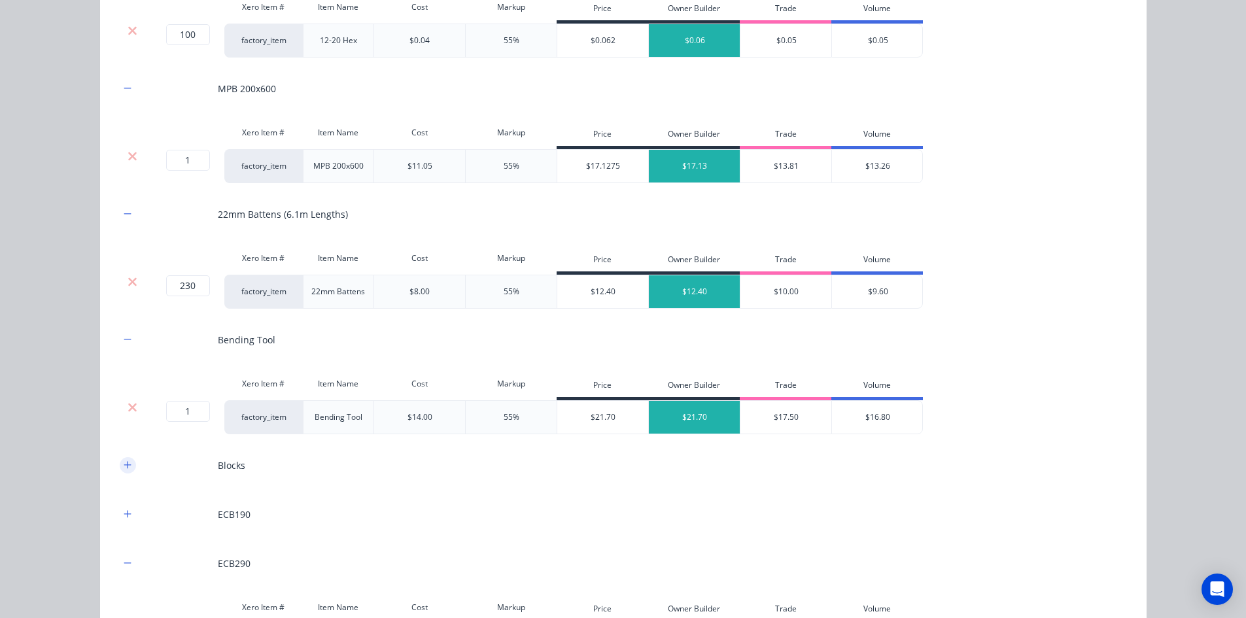
click at [125, 469] on icon "button" at bounding box center [128, 464] width 8 height 9
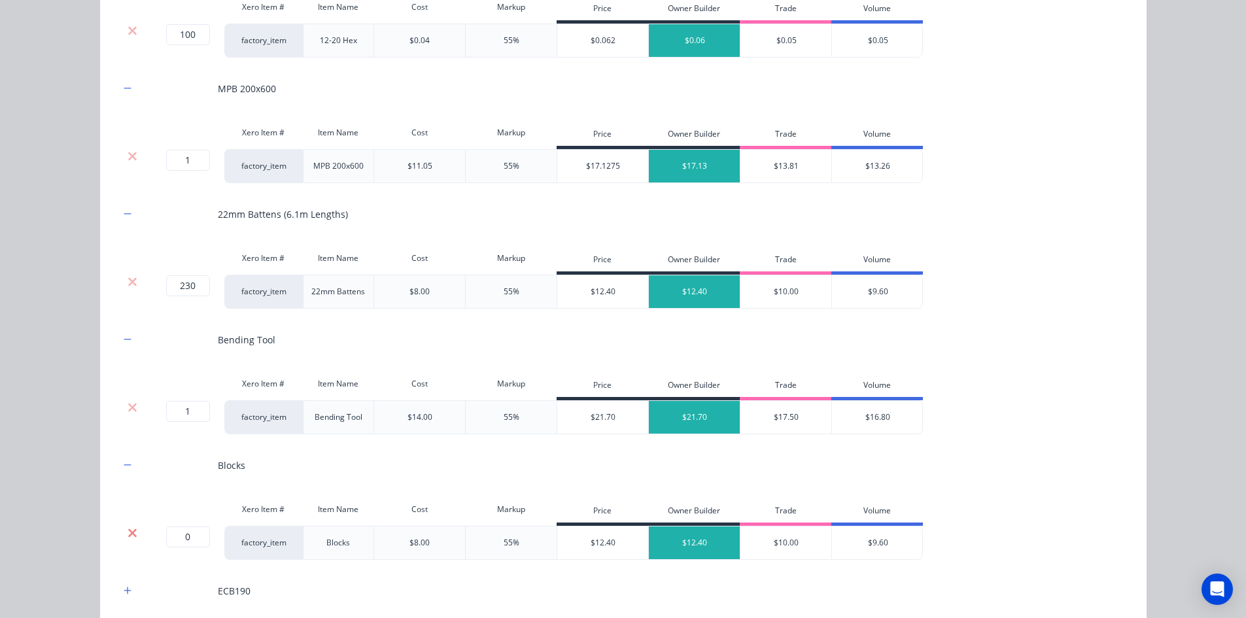
click at [128, 534] on icon at bounding box center [132, 532] width 9 height 9
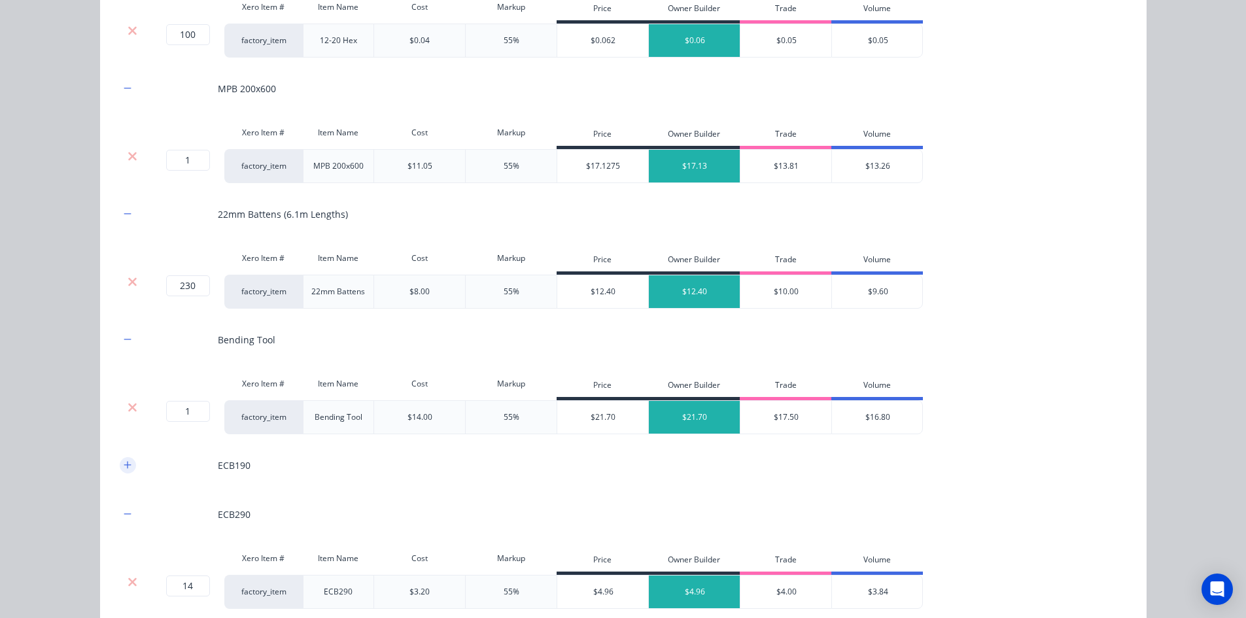
click at [126, 469] on icon "button" at bounding box center [128, 464] width 8 height 9
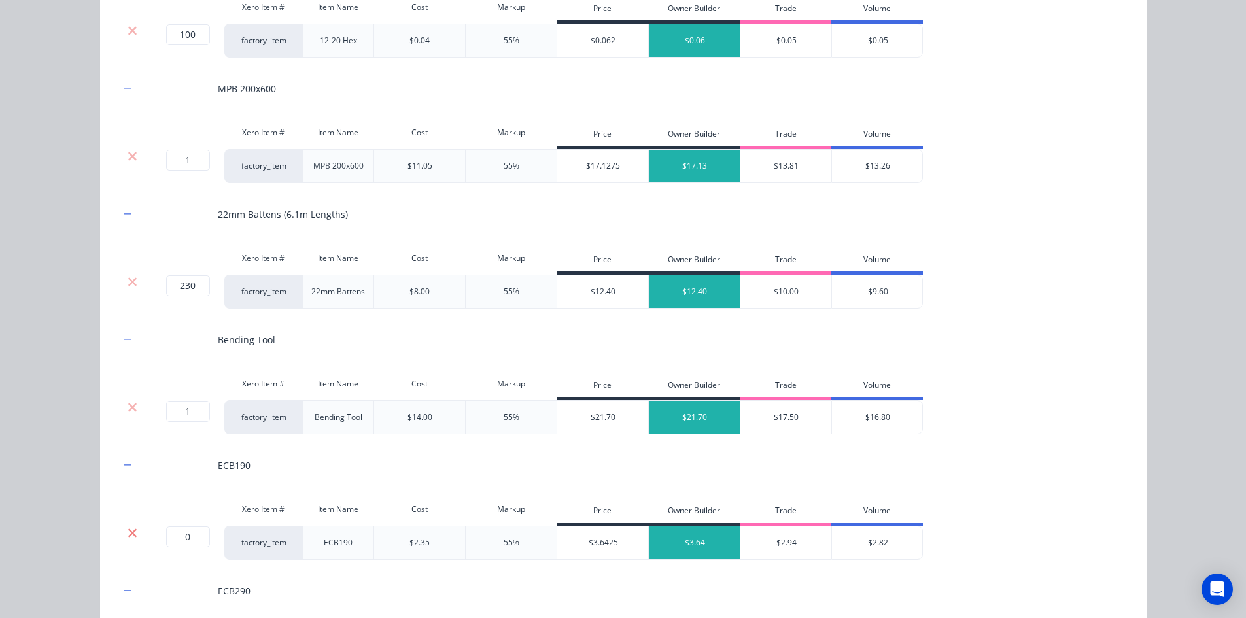
click at [131, 531] on icon at bounding box center [133, 532] width 10 height 13
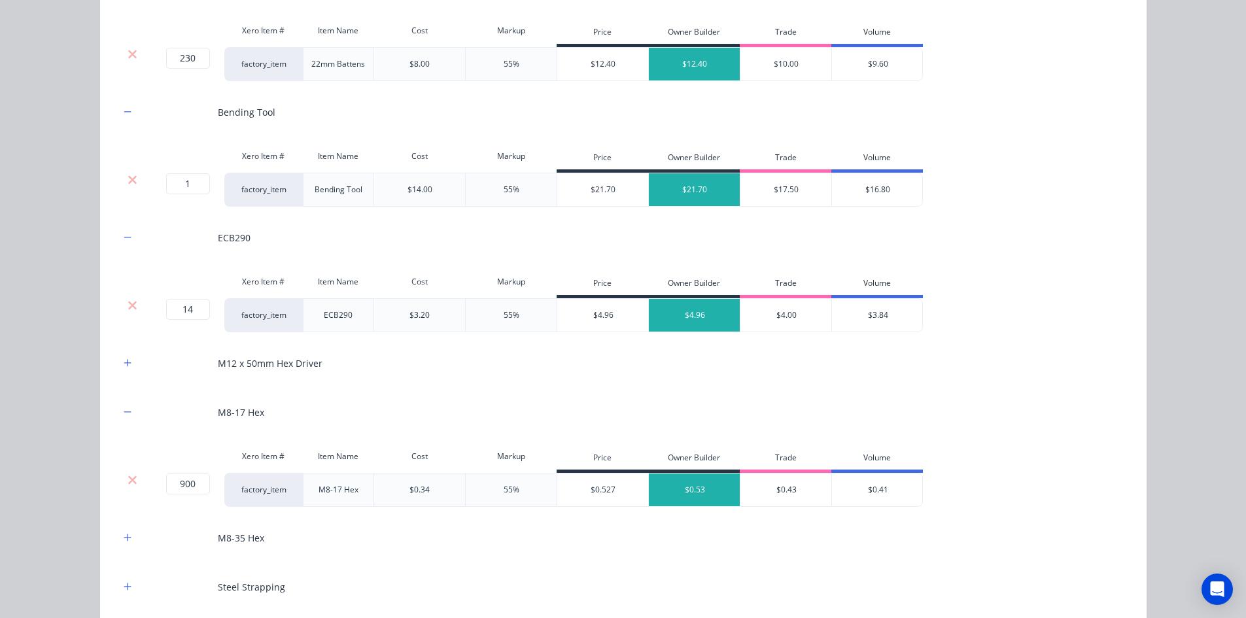
scroll to position [1821, 0]
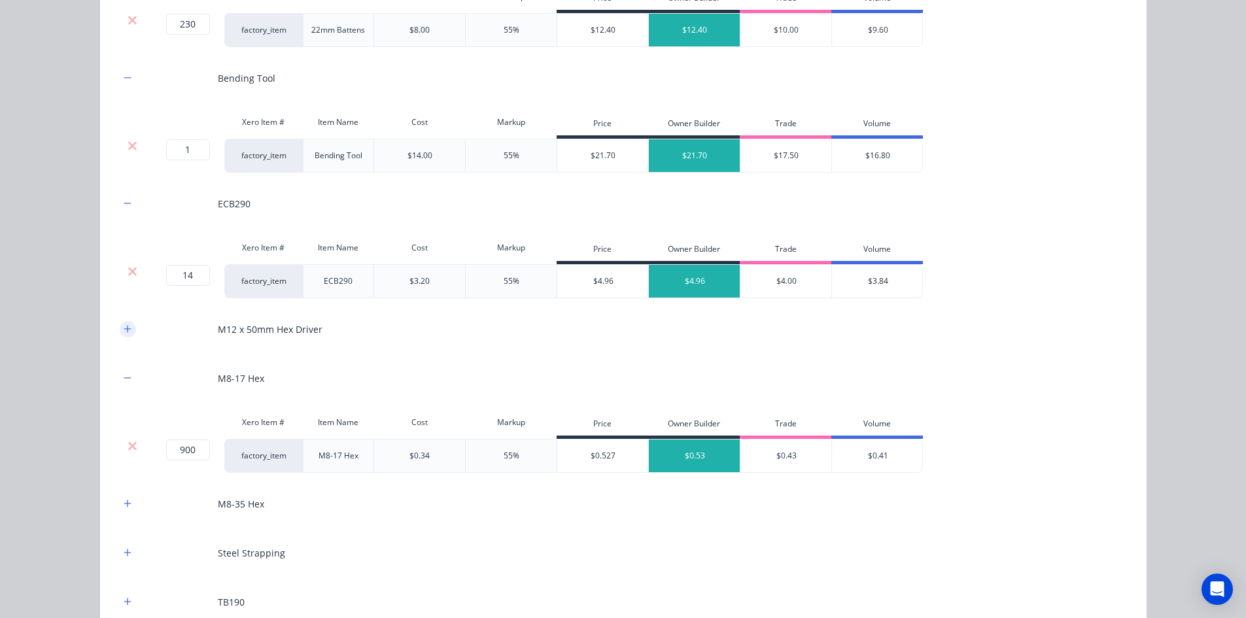
click at [126, 337] on button "button" at bounding box center [128, 329] width 16 height 16
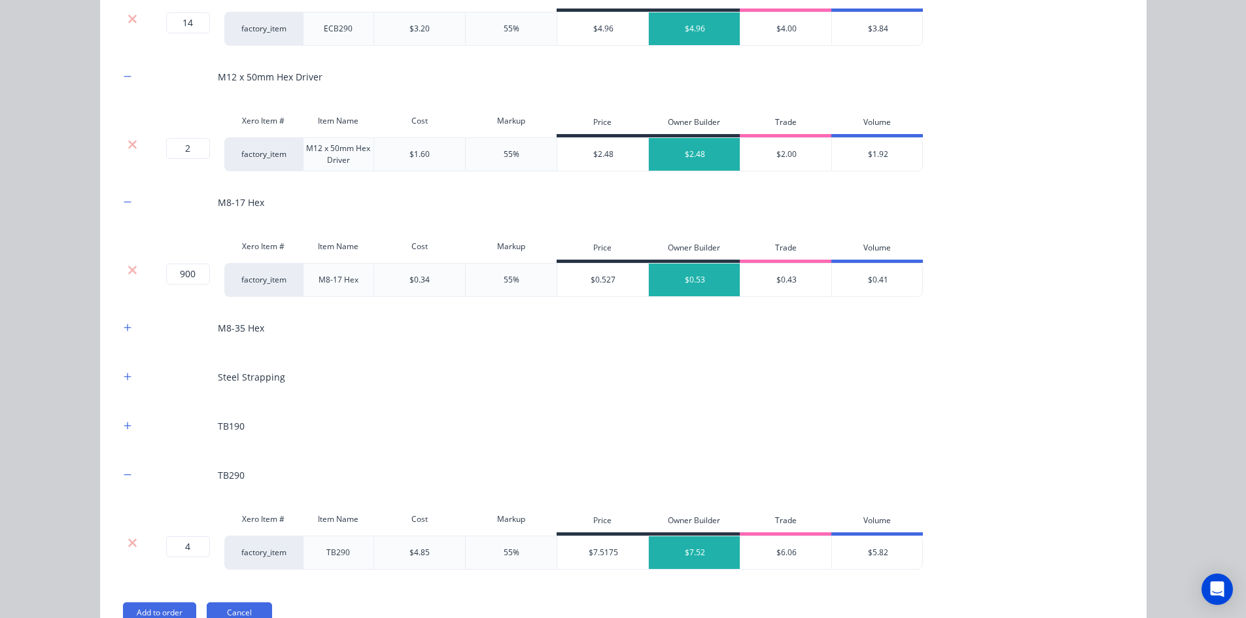
scroll to position [2083, 0]
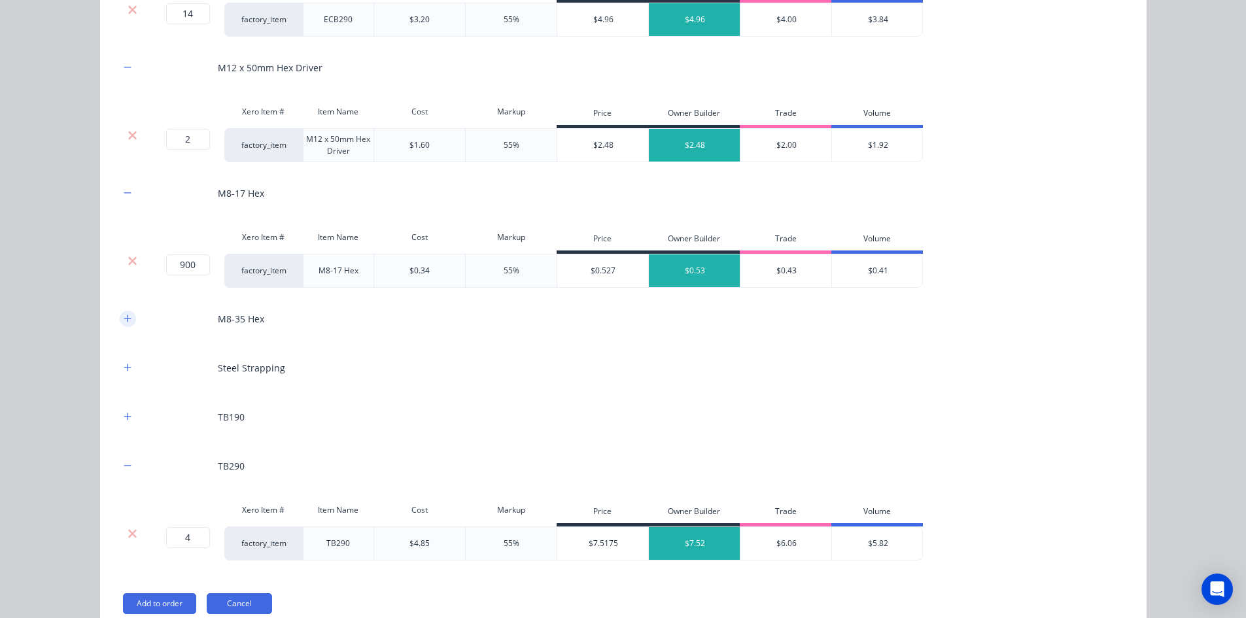
click at [124, 319] on icon "button" at bounding box center [128, 318] width 8 height 9
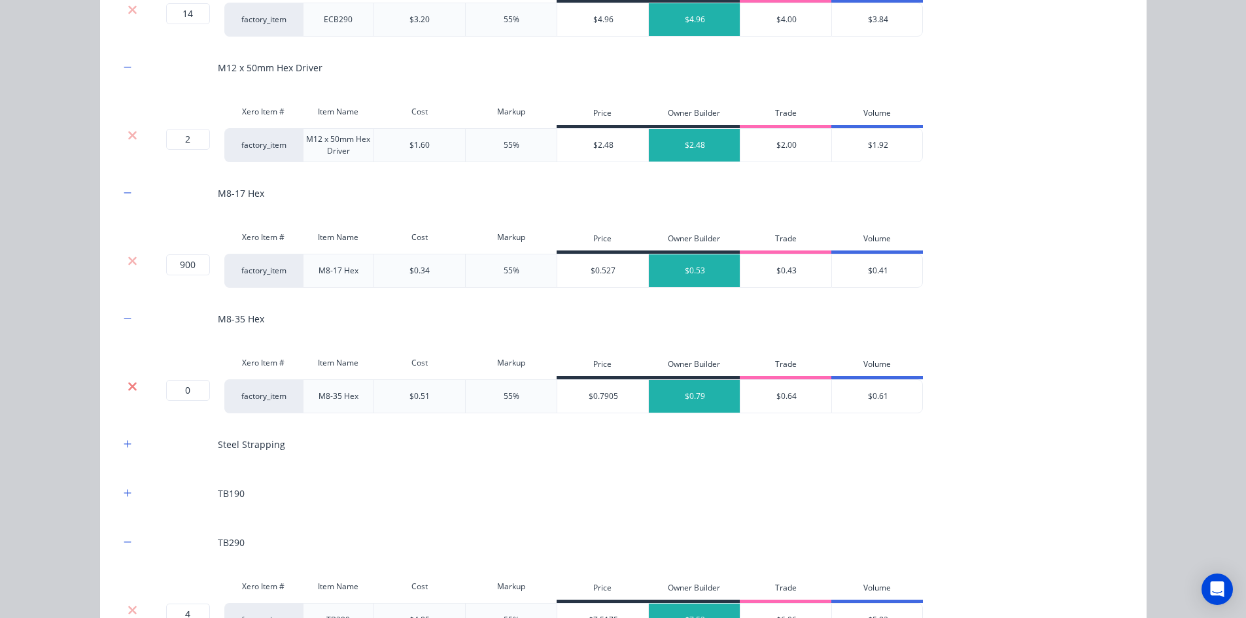
click at [128, 383] on icon at bounding box center [133, 386] width 10 height 13
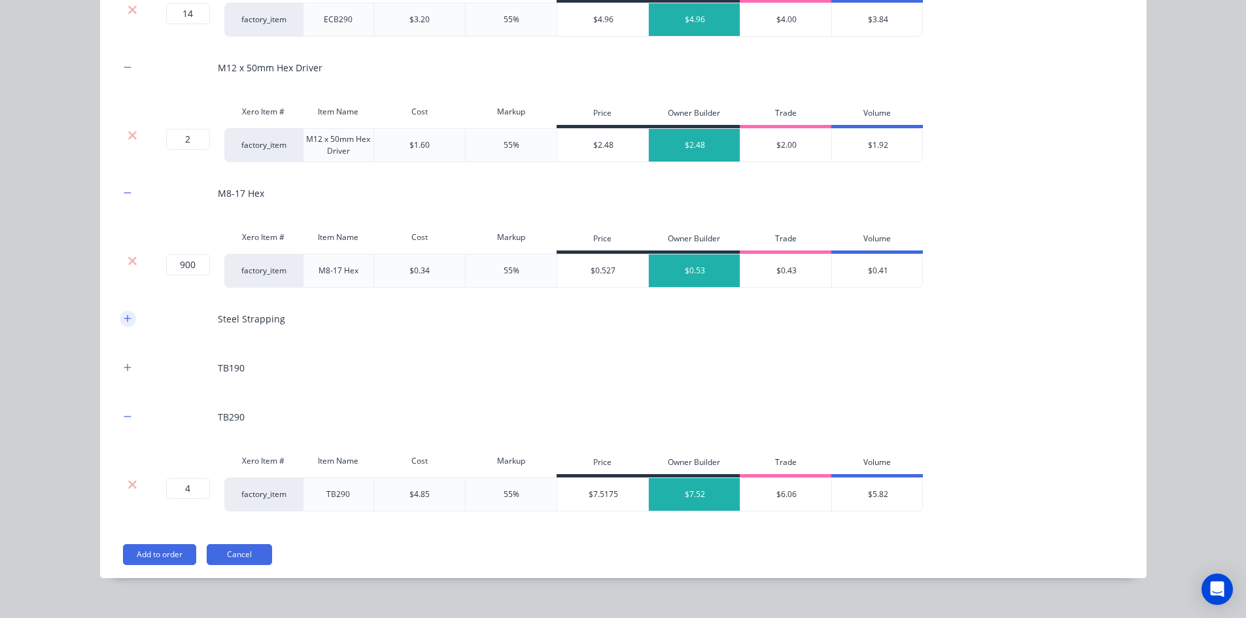
click at [124, 322] on icon "button" at bounding box center [128, 318] width 8 height 9
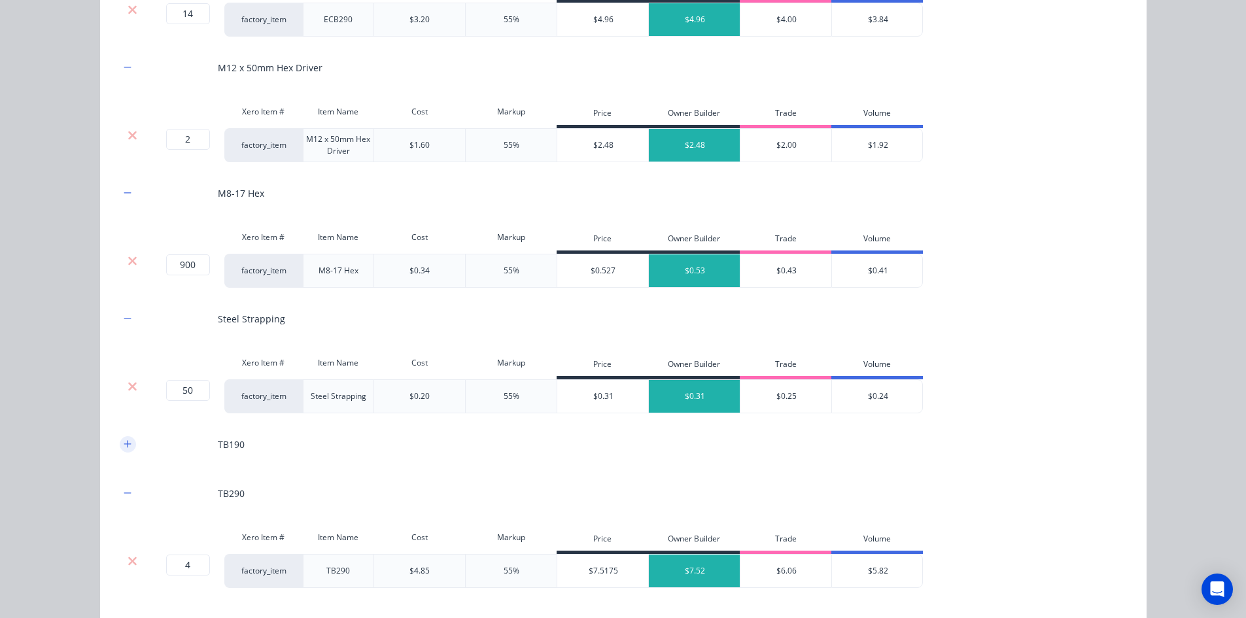
click at [124, 441] on icon "button" at bounding box center [127, 443] width 7 height 7
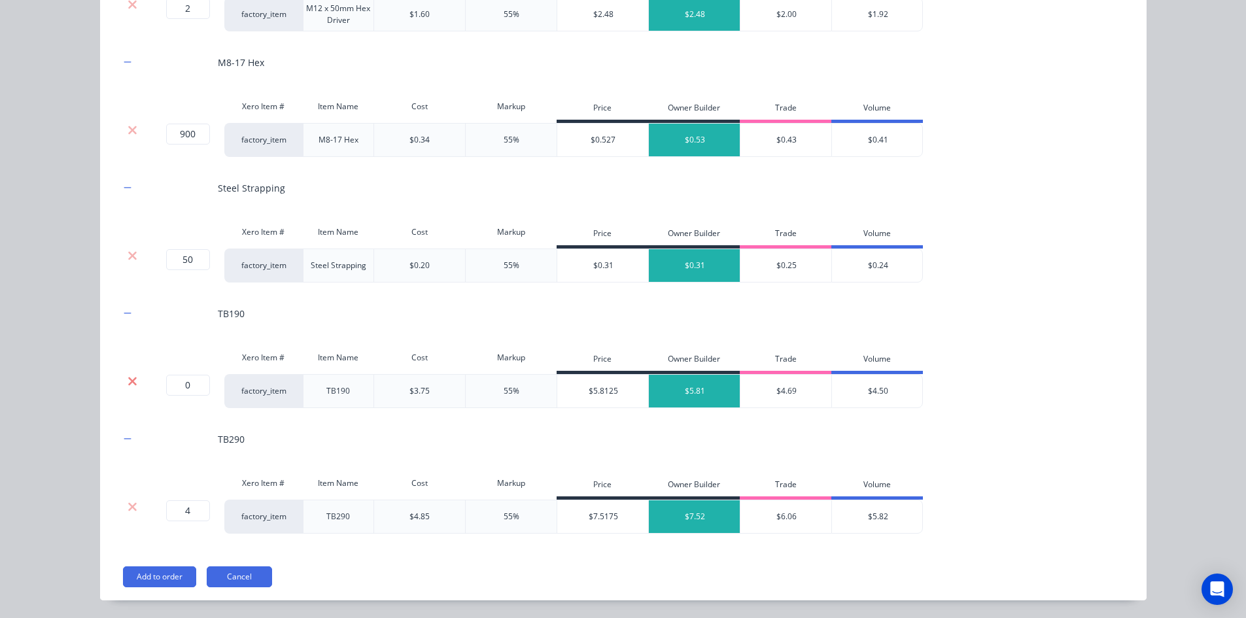
click at [128, 384] on icon at bounding box center [133, 381] width 10 height 13
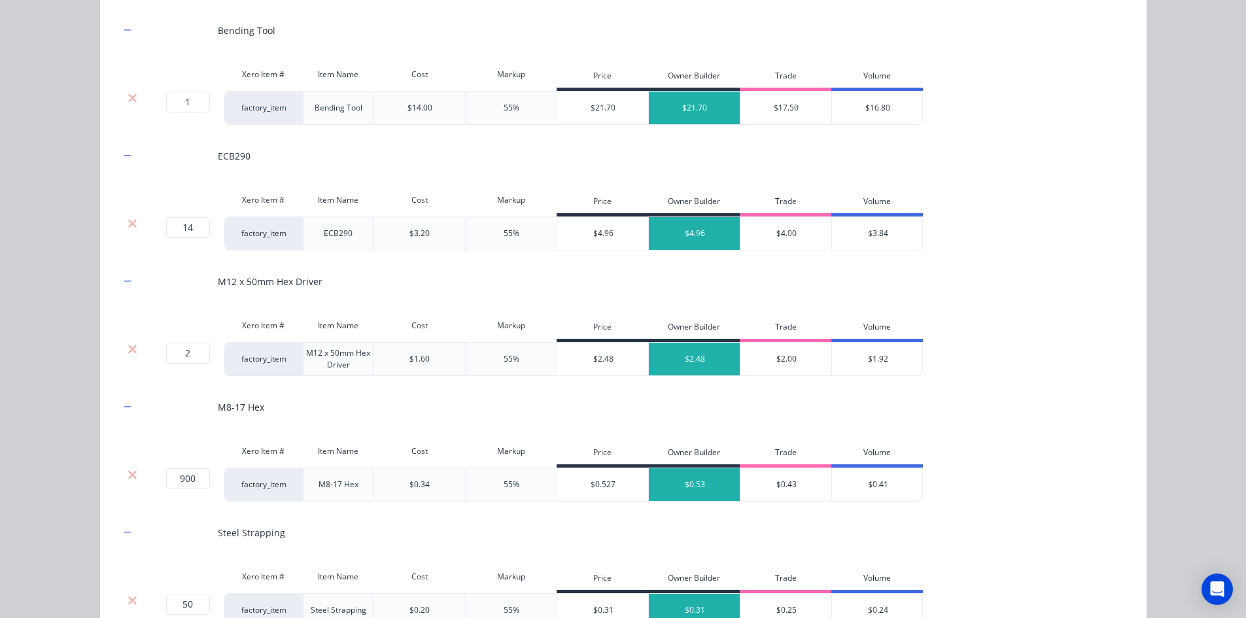
scroll to position [2128, 0]
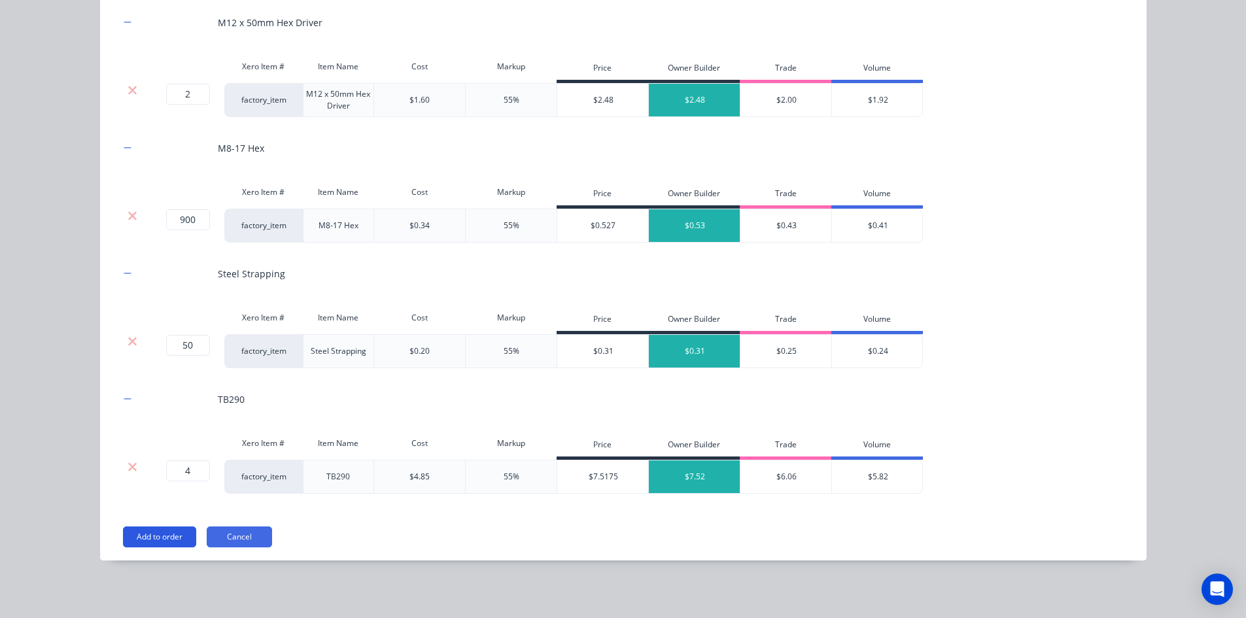
click at [157, 530] on button "Add to order" at bounding box center [159, 536] width 73 height 21
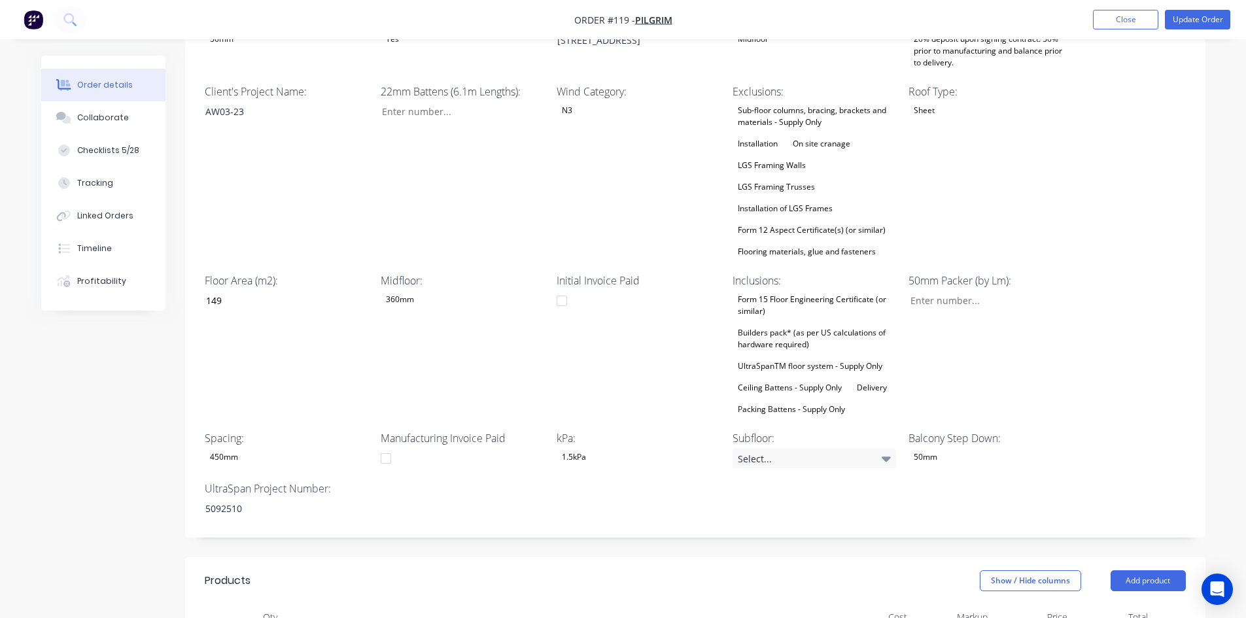
scroll to position [73, 0]
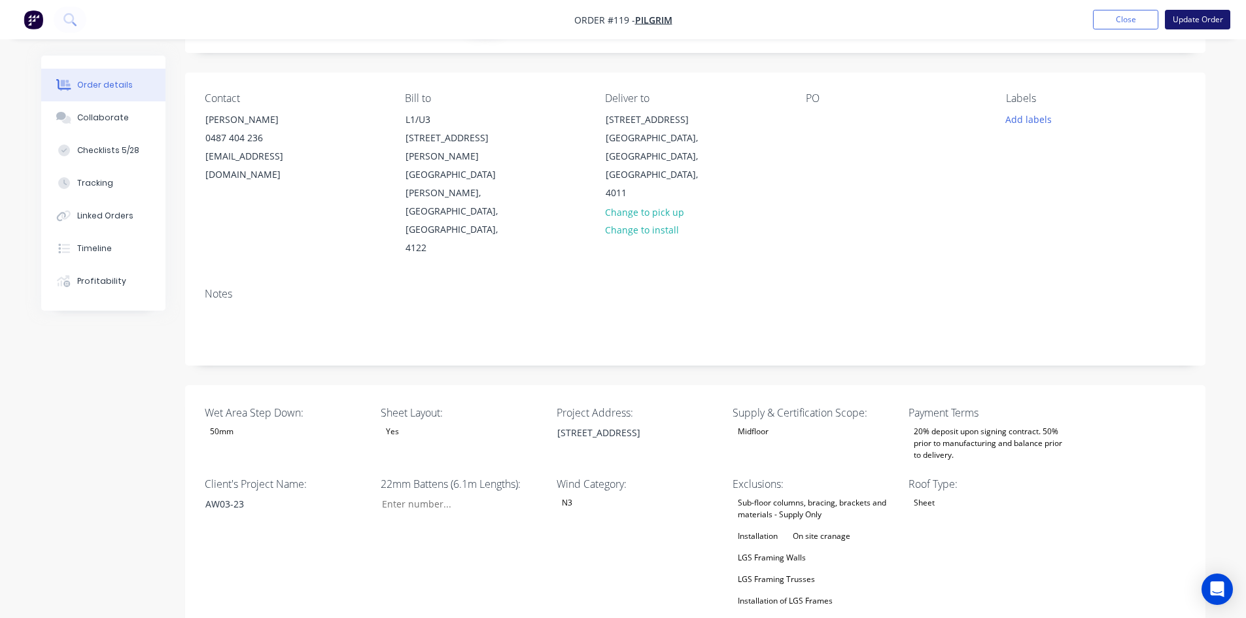
click at [1200, 18] on button "Update Order" at bounding box center [1197, 20] width 65 height 20
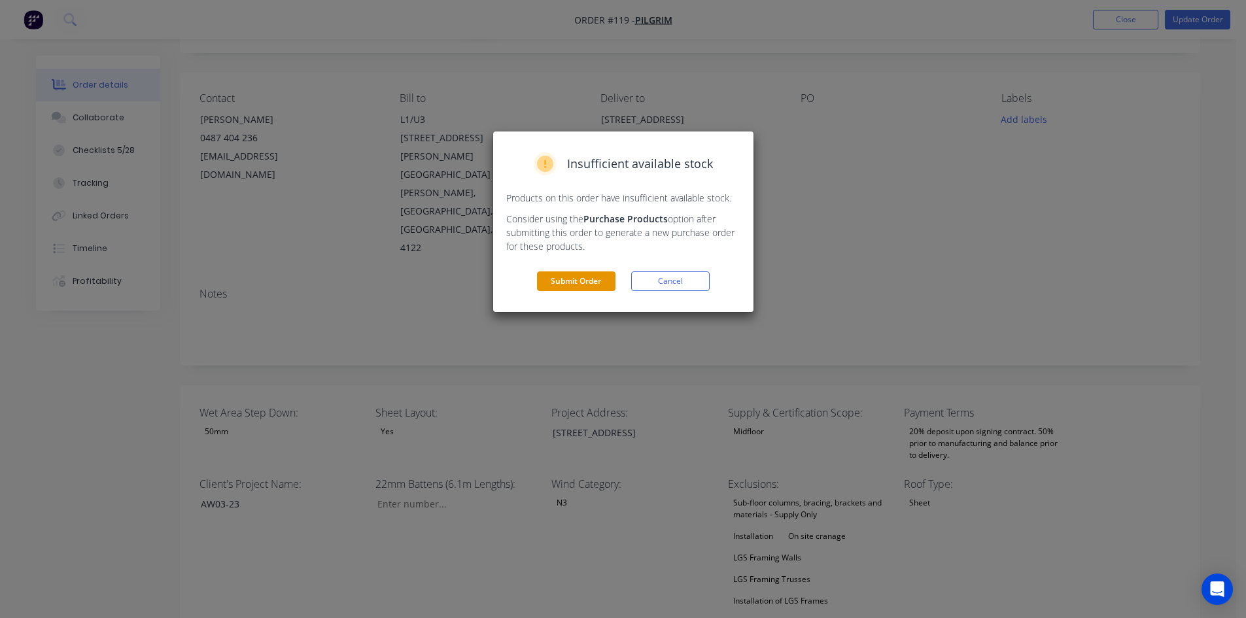
click at [555, 288] on button "Submit Order" at bounding box center [576, 281] width 78 height 20
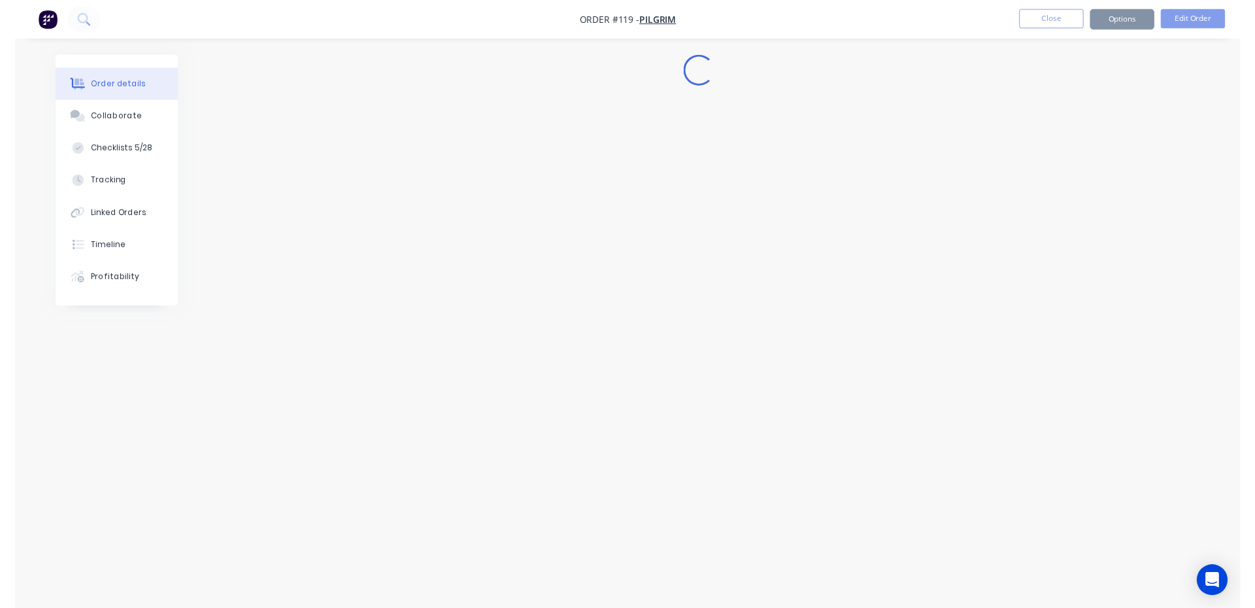
scroll to position [0, 0]
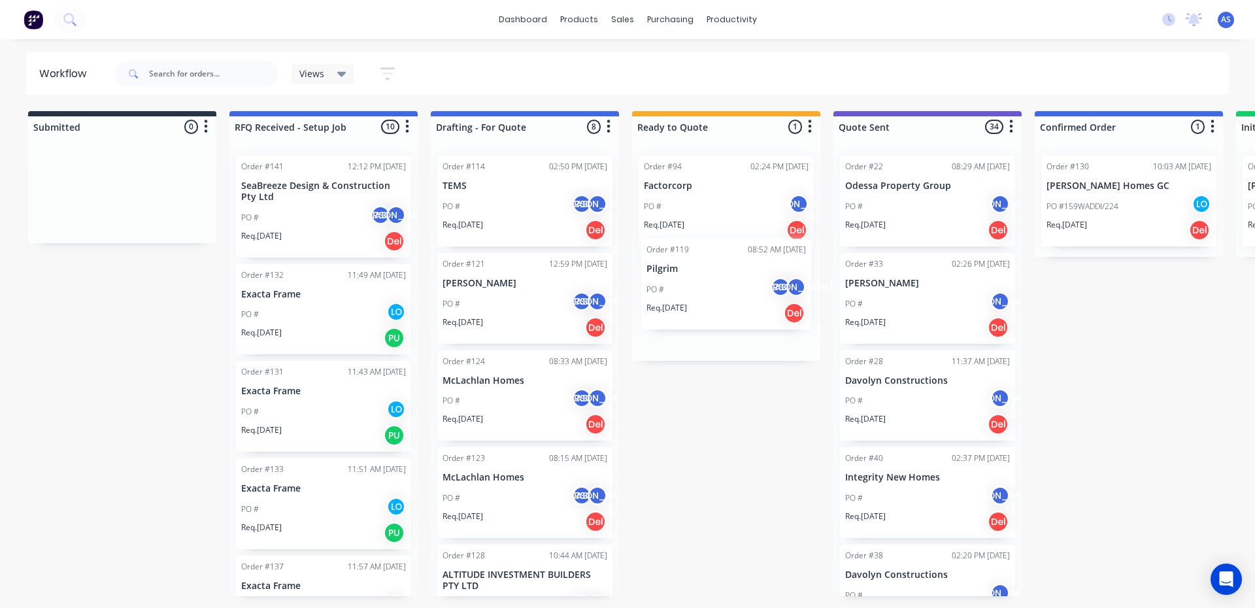
drag, startPoint x: 481, startPoint y: 301, endPoint x: 689, endPoint y: 288, distance: 207.7
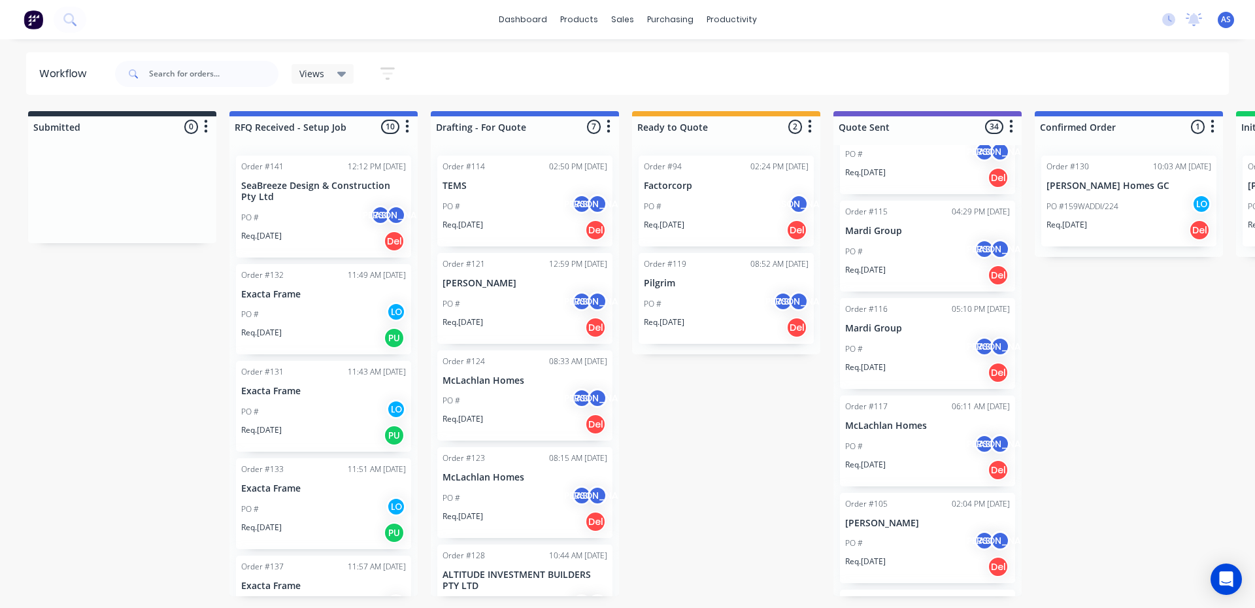
scroll to position [2746, 0]
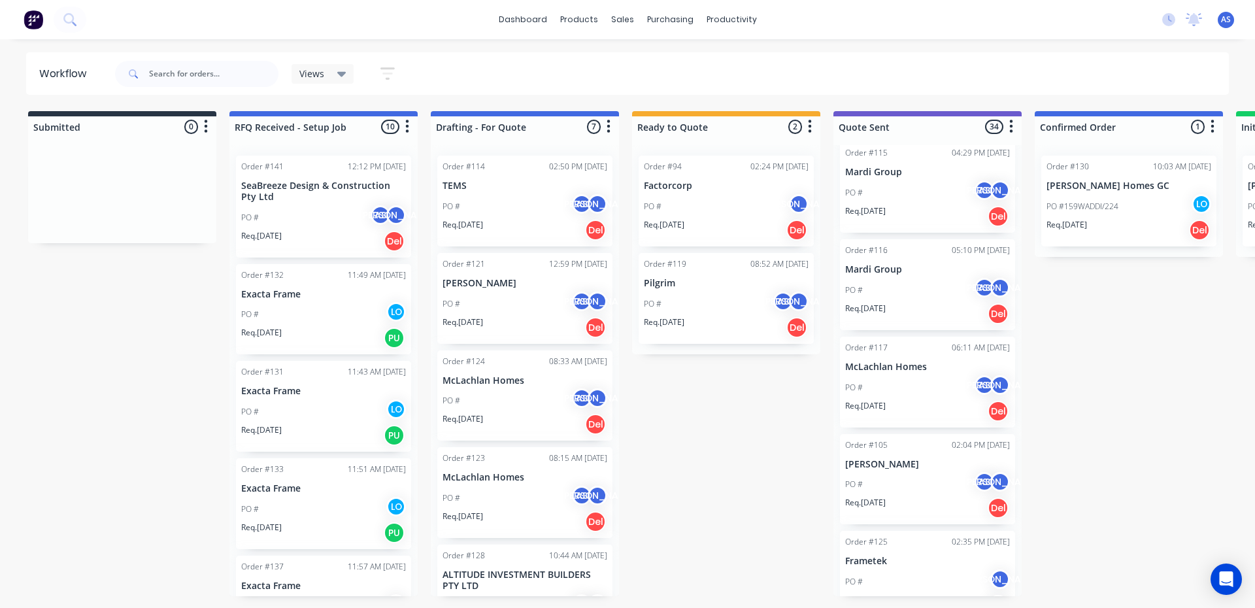
click at [316, 212] on div "PO # AS JO" at bounding box center [323, 217] width 165 height 25
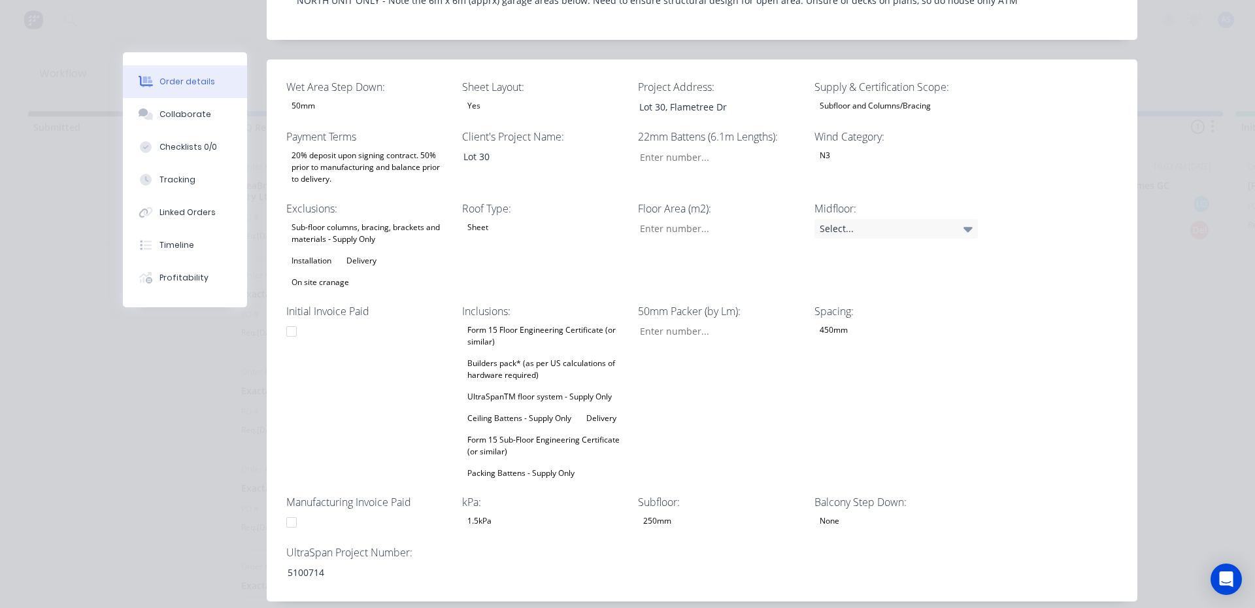
scroll to position [392, 0]
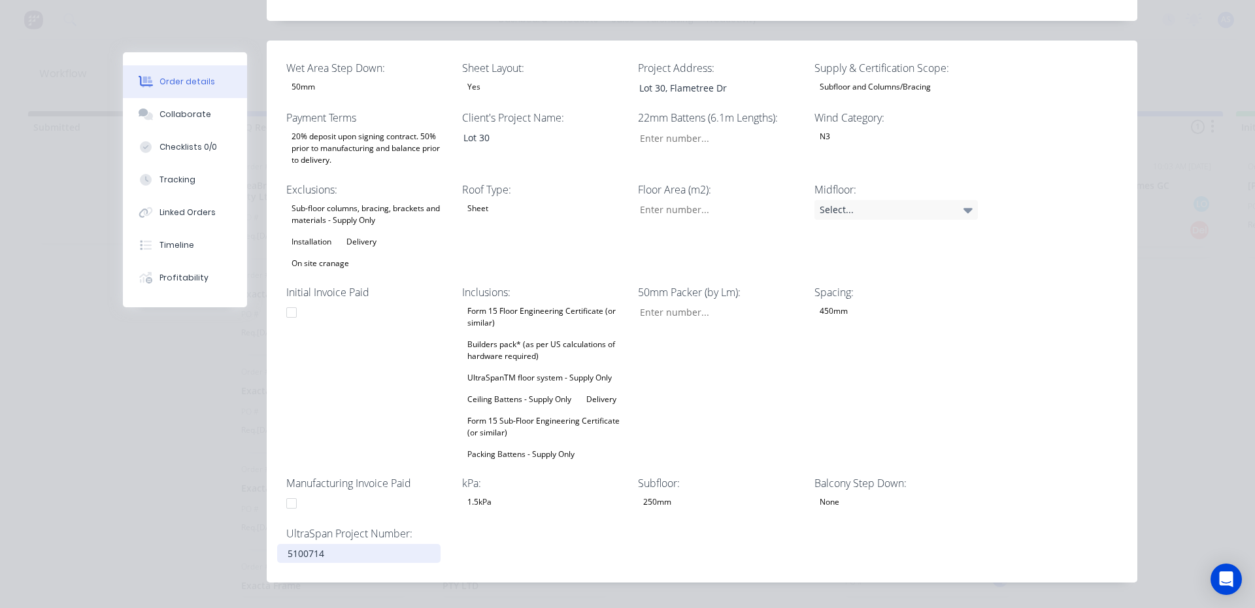
click at [296, 544] on div "5100714" at bounding box center [358, 553] width 163 height 19
copy div "5100714"
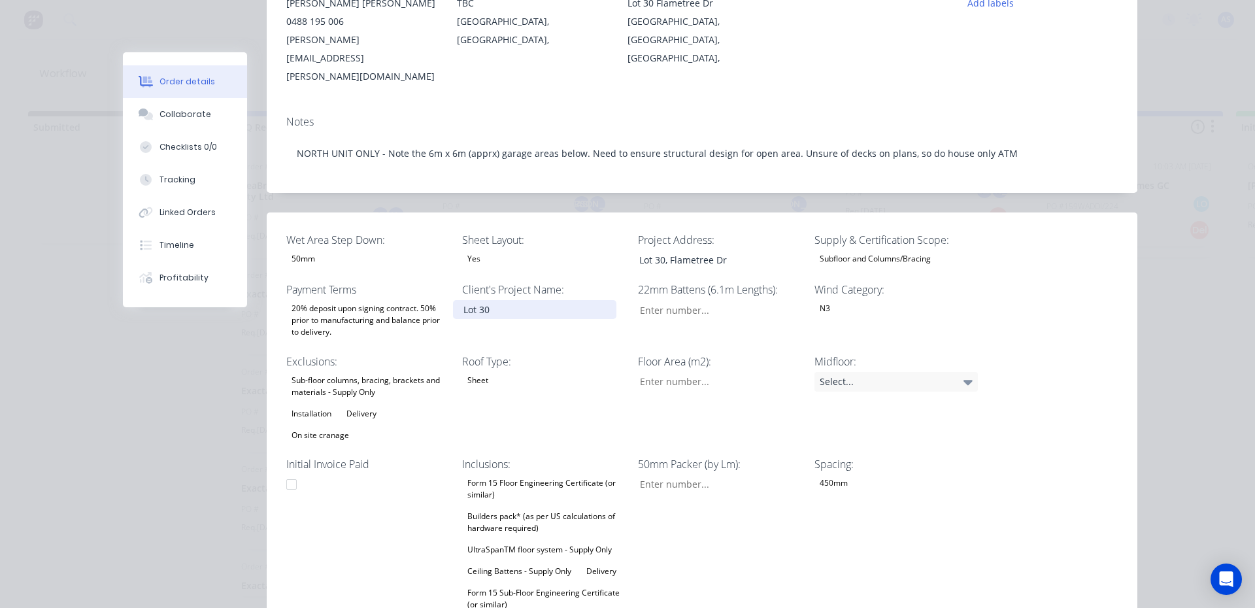
scroll to position [0, 0]
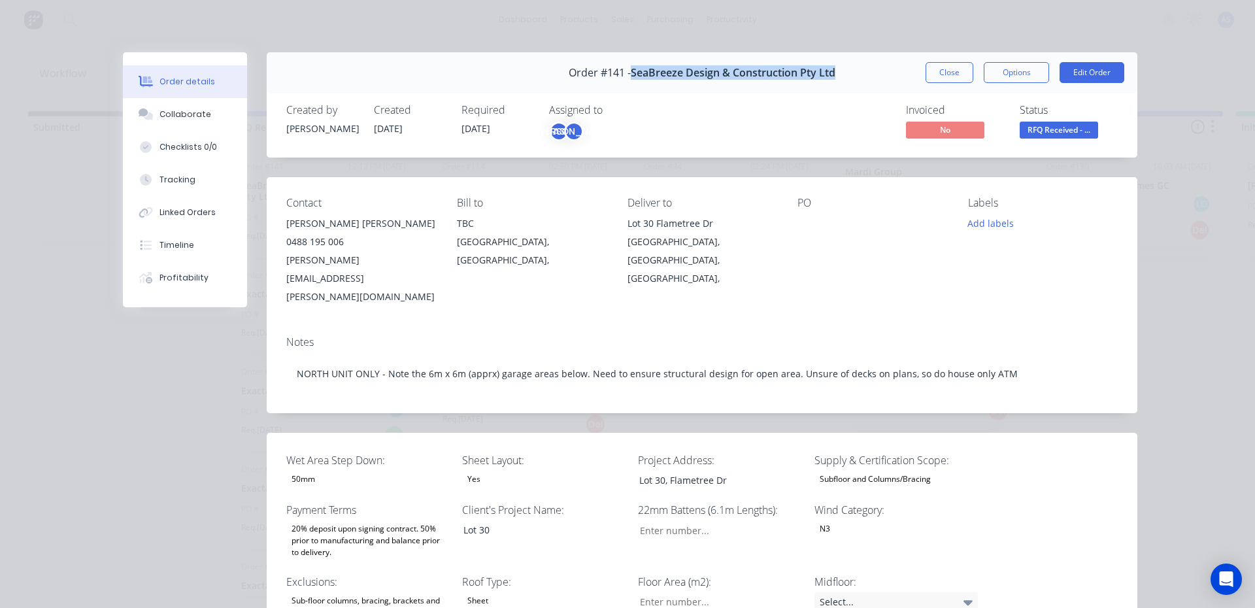
drag, startPoint x: 628, startPoint y: 68, endPoint x: 856, endPoint y: 78, distance: 228.4
click at [856, 78] on div "Order #141 - SeaBreeze Design & Construction Pty Ltd Close Options Edit Order" at bounding box center [702, 72] width 871 height 41
copy span "SeaBreeze Design & Construction Pty Ltd"
drag, startPoint x: 730, startPoint y: 448, endPoint x: 537, endPoint y: 445, distance: 192.9
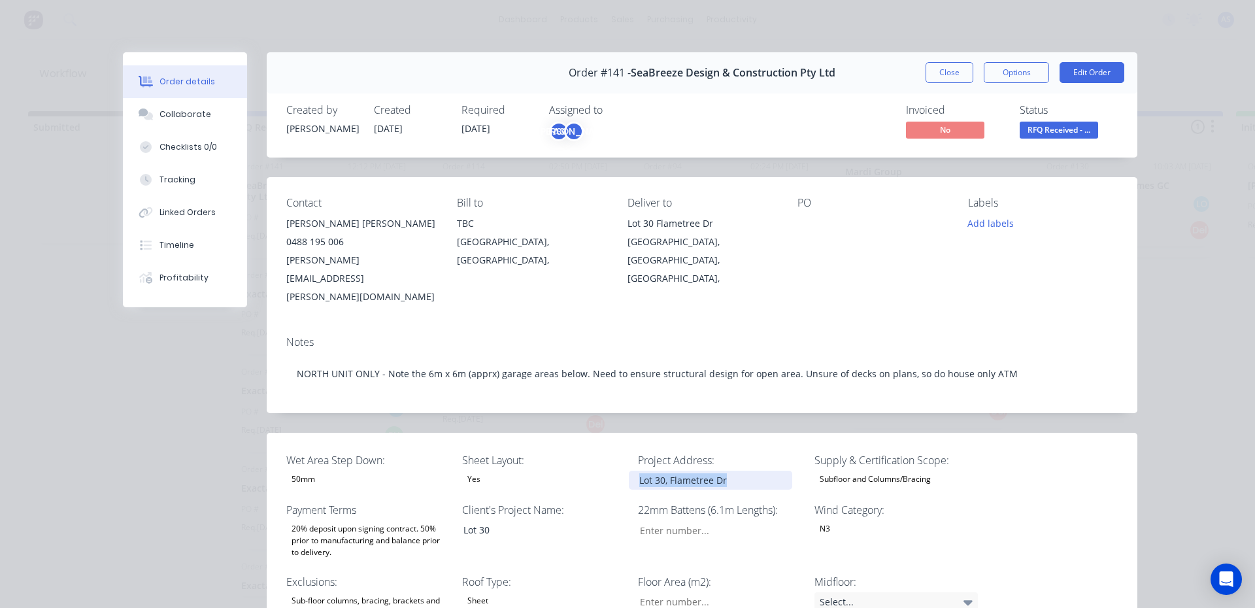
copy div "Lot 30, Flametree Dr"
click at [173, 119] on div "Collaborate" at bounding box center [186, 115] width 52 height 12
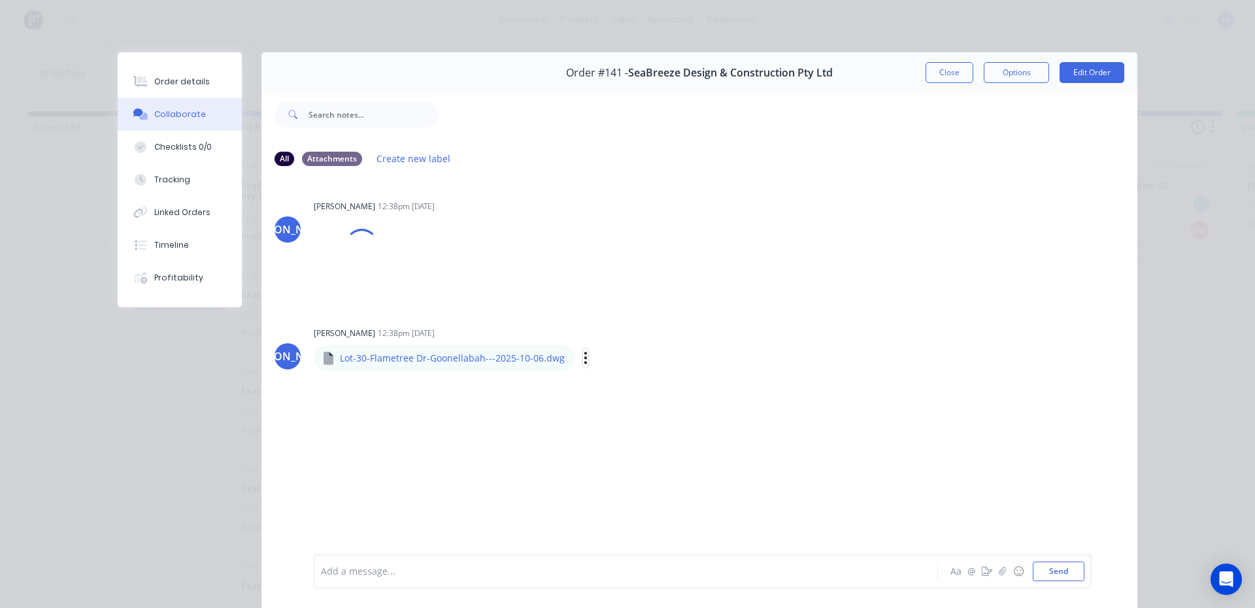
click at [585, 358] on icon "button" at bounding box center [586, 358] width 3 height 12
click at [615, 388] on button "Download" at bounding box center [671, 392] width 147 height 29
click at [160, 420] on div "Order #141 - SeaBreeze Design & Construction Pty Ltd Close Options Edit Order A…" at bounding box center [628, 339] width 1020 height 574
click at [383, 262] on div "Labels Download" at bounding box center [452, 261] width 147 height 19
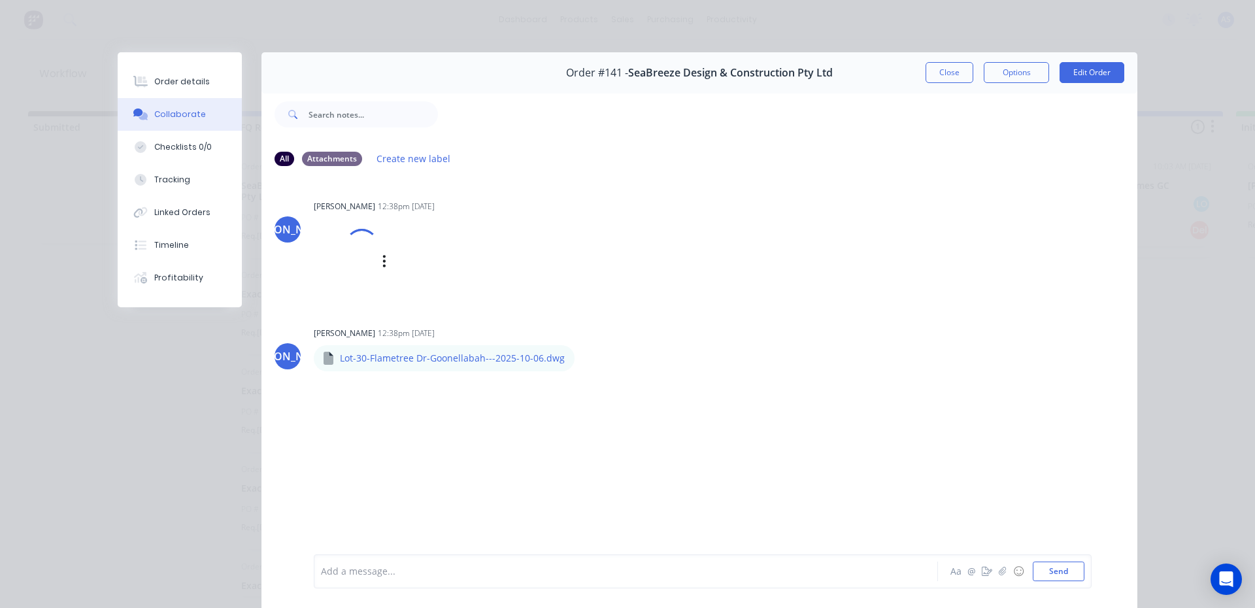
click at [496, 242] on div "Labels Download" at bounding box center [416, 262] width 205 height 88
click at [207, 83] on button "Order details" at bounding box center [180, 81] width 124 height 33
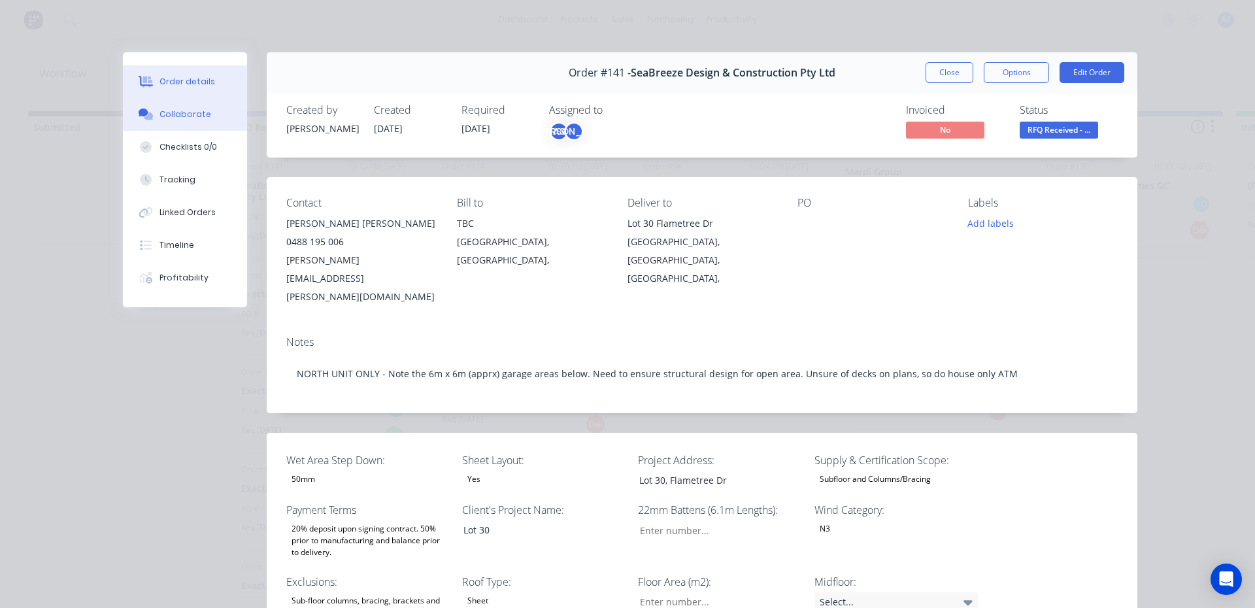
click at [179, 118] on div "Collaborate" at bounding box center [186, 115] width 52 height 12
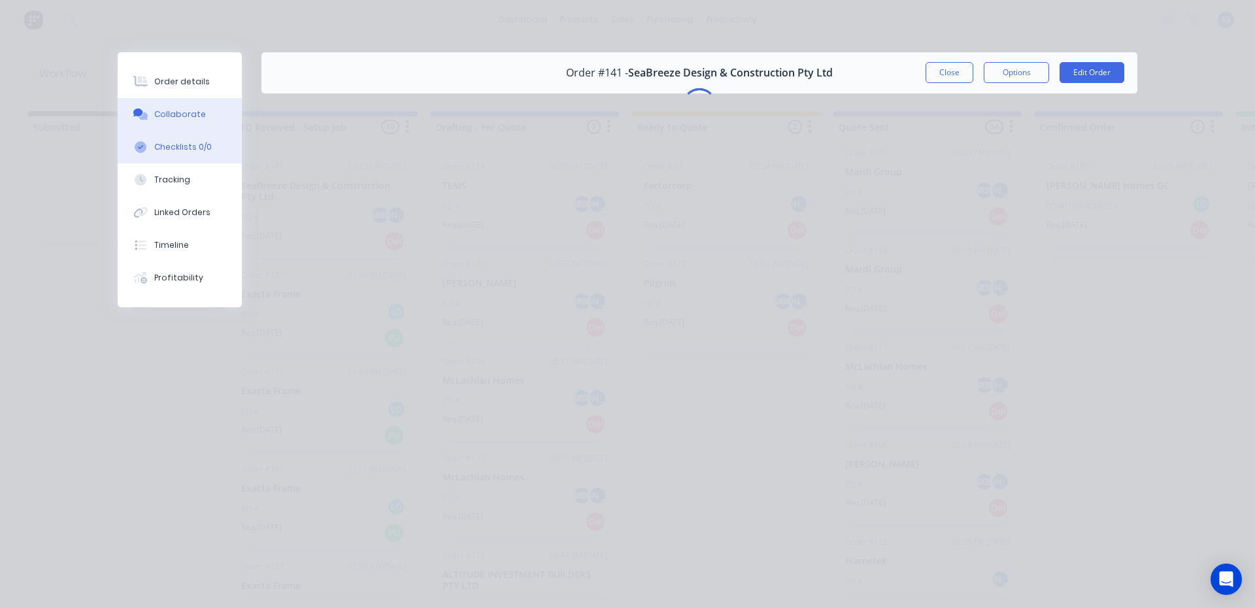
click at [188, 152] on div "Checklists 0/0" at bounding box center [183, 147] width 58 height 12
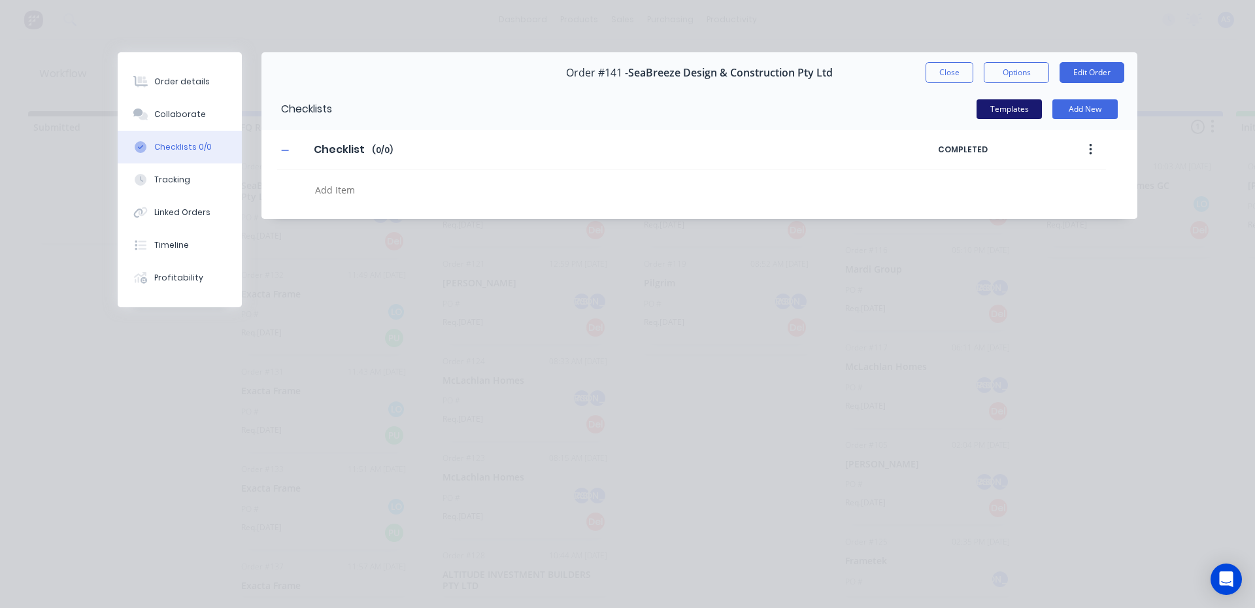
click at [990, 107] on button "Templates" at bounding box center [1009, 109] width 65 height 20
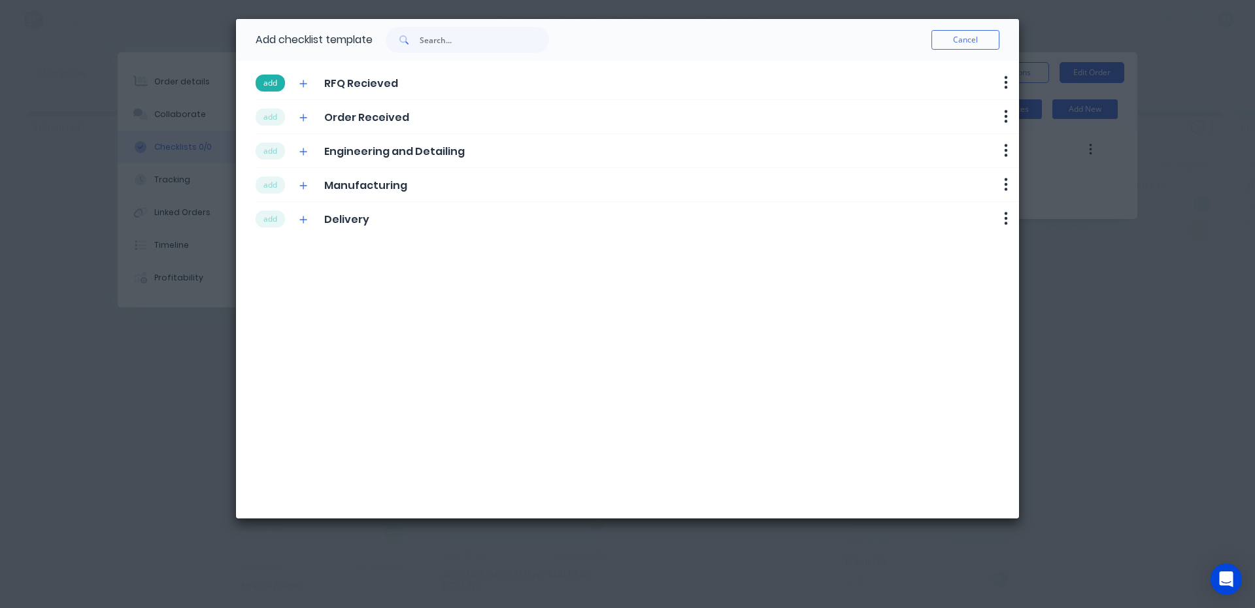
click at [270, 80] on button "add" at bounding box center [270, 83] width 29 height 17
click at [270, 107] on div "add Order Received Delete" at bounding box center [638, 117] width 764 height 34
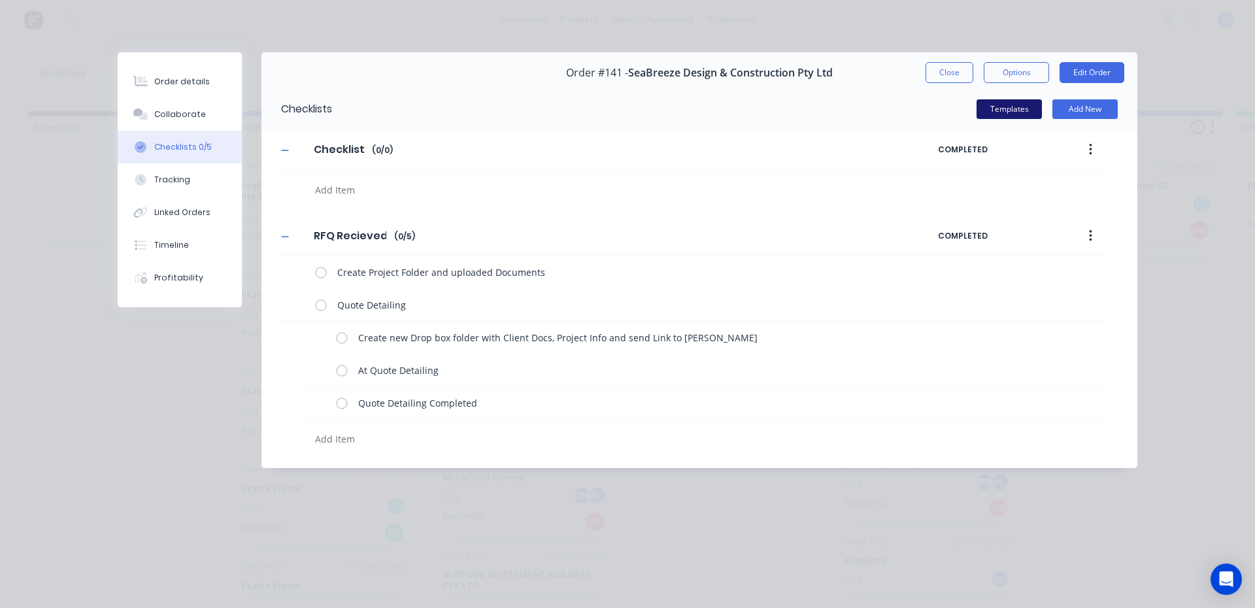
click at [1008, 110] on button "Templates" at bounding box center [1009, 109] width 65 height 20
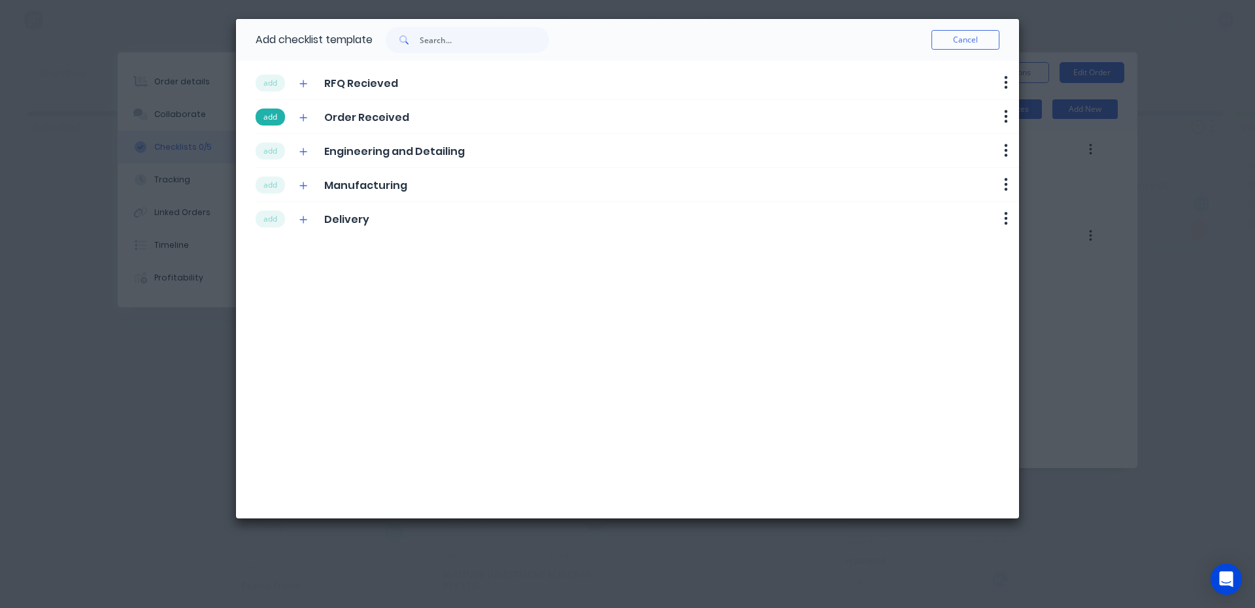
click at [273, 119] on button "add" at bounding box center [270, 117] width 29 height 17
click at [273, 152] on button "add" at bounding box center [270, 151] width 29 height 17
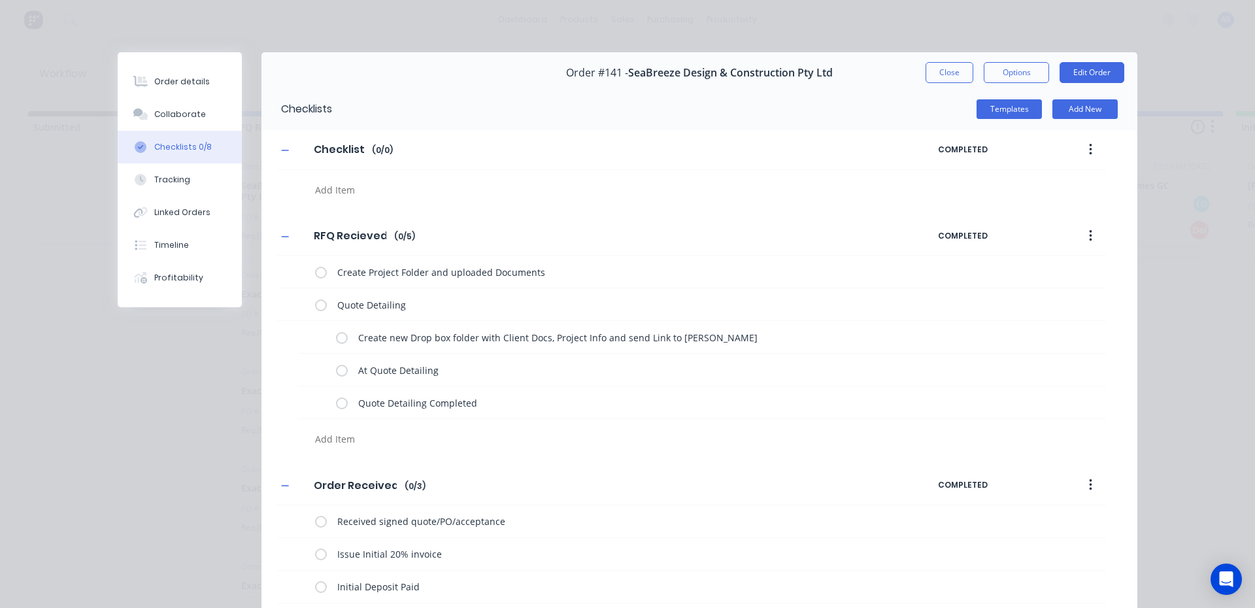
click at [277, 180] on div at bounding box center [567, 186] width 581 height 33
click at [1005, 112] on button "Templates" at bounding box center [1009, 109] width 65 height 20
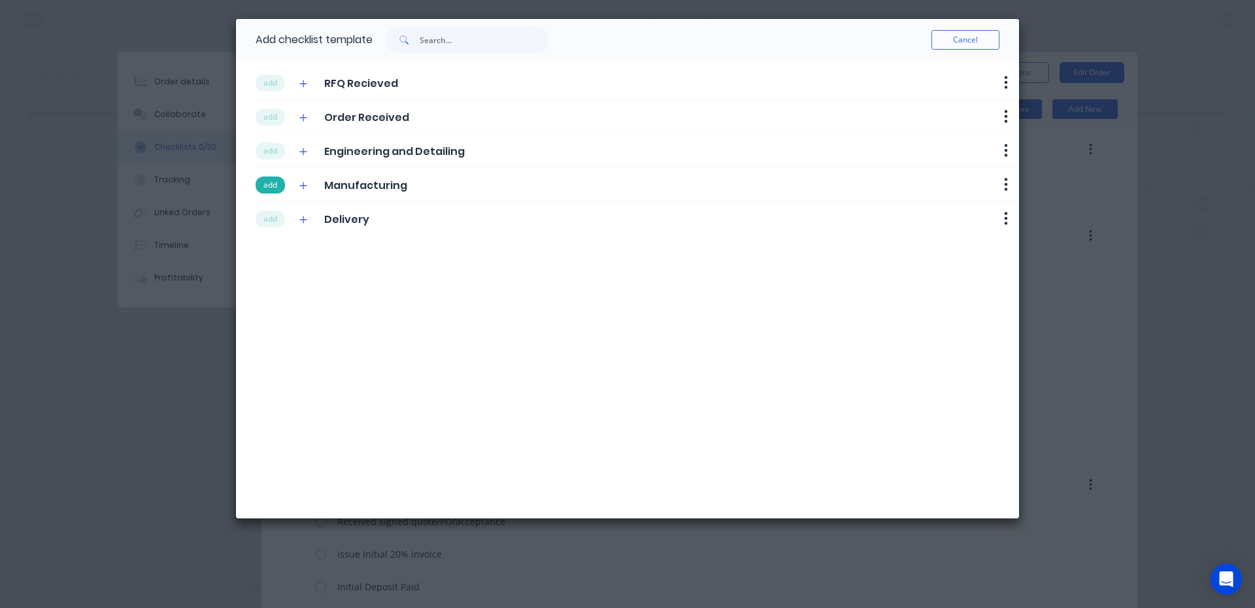
click at [272, 184] on button "add" at bounding box center [270, 185] width 29 height 17
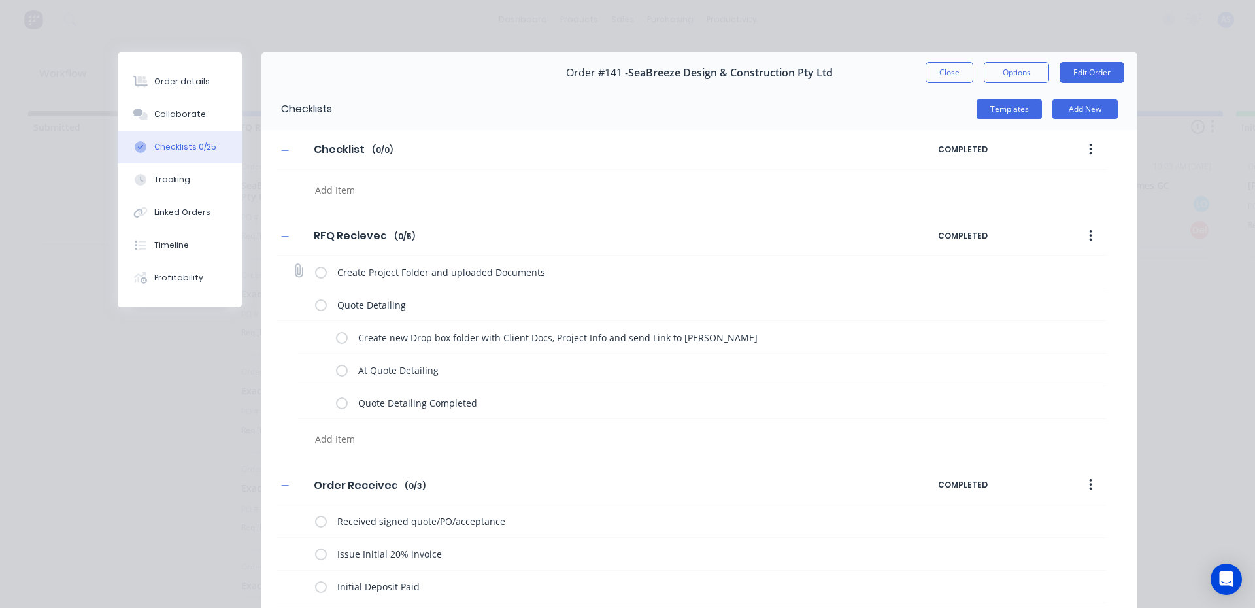
click at [319, 271] on label at bounding box center [321, 272] width 12 height 14
click at [0, 0] on input "checkbox" at bounding box center [0, 0] width 0 height 0
click at [337, 333] on label at bounding box center [342, 337] width 12 height 14
click at [0, 0] on input "checkbox" at bounding box center [0, 0] width 0 height 0
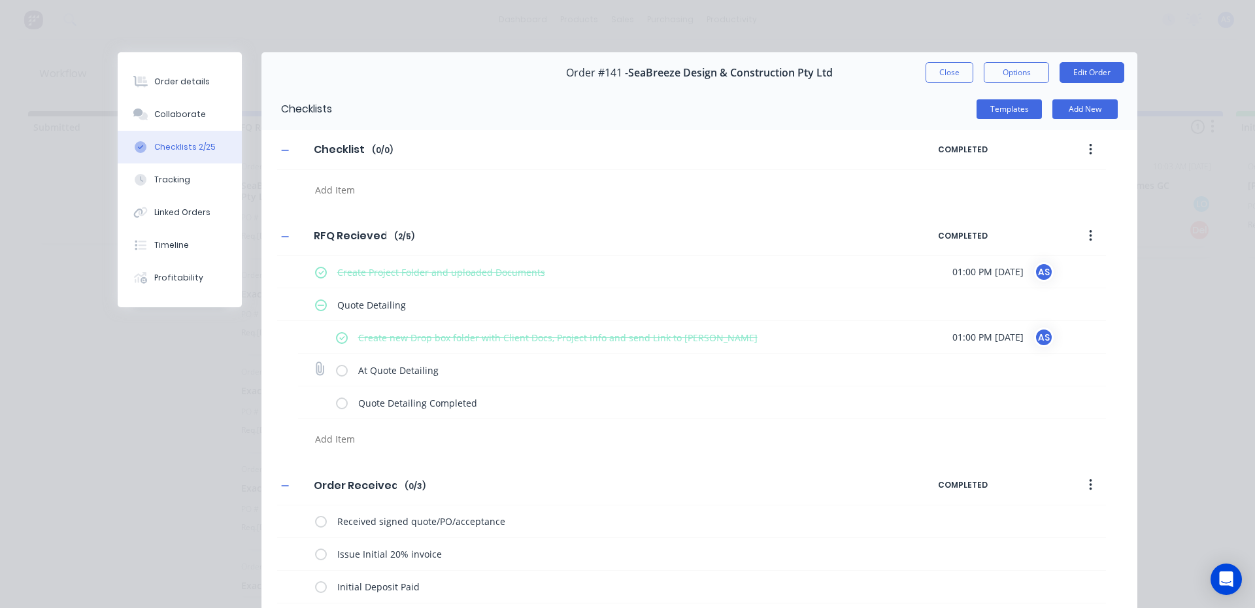
click at [337, 375] on label at bounding box center [342, 370] width 12 height 14
click at [0, 0] on input "checkbox" at bounding box center [0, 0] width 0 height 0
click at [1010, 105] on button "Templates" at bounding box center [1009, 109] width 65 height 20
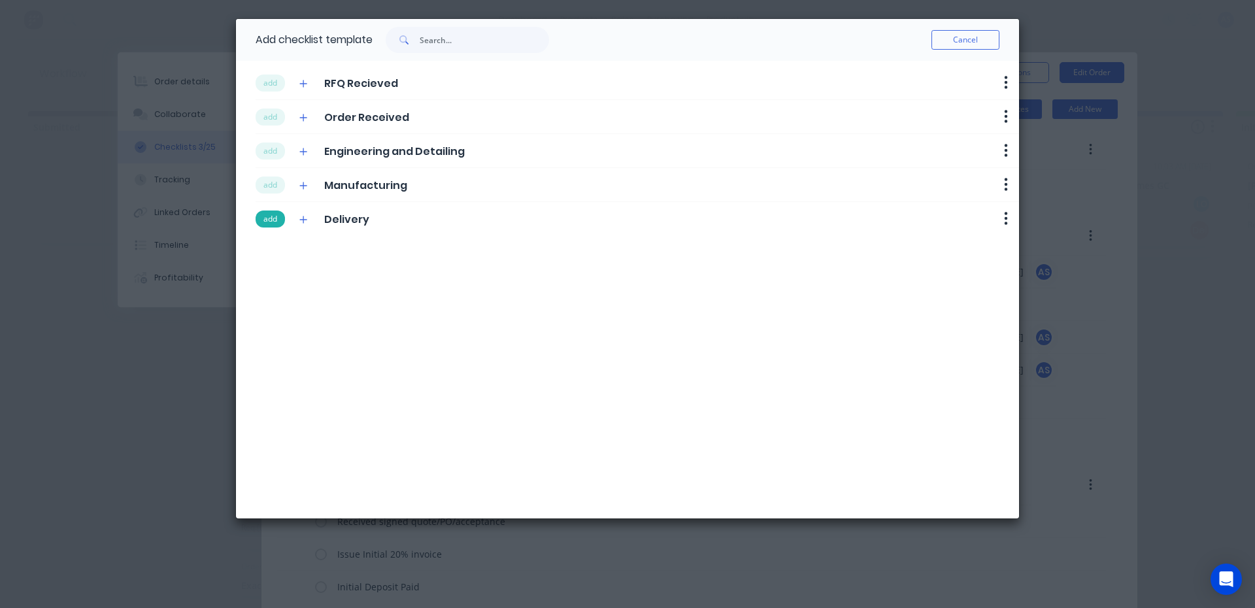
click at [262, 220] on button "add" at bounding box center [270, 219] width 29 height 17
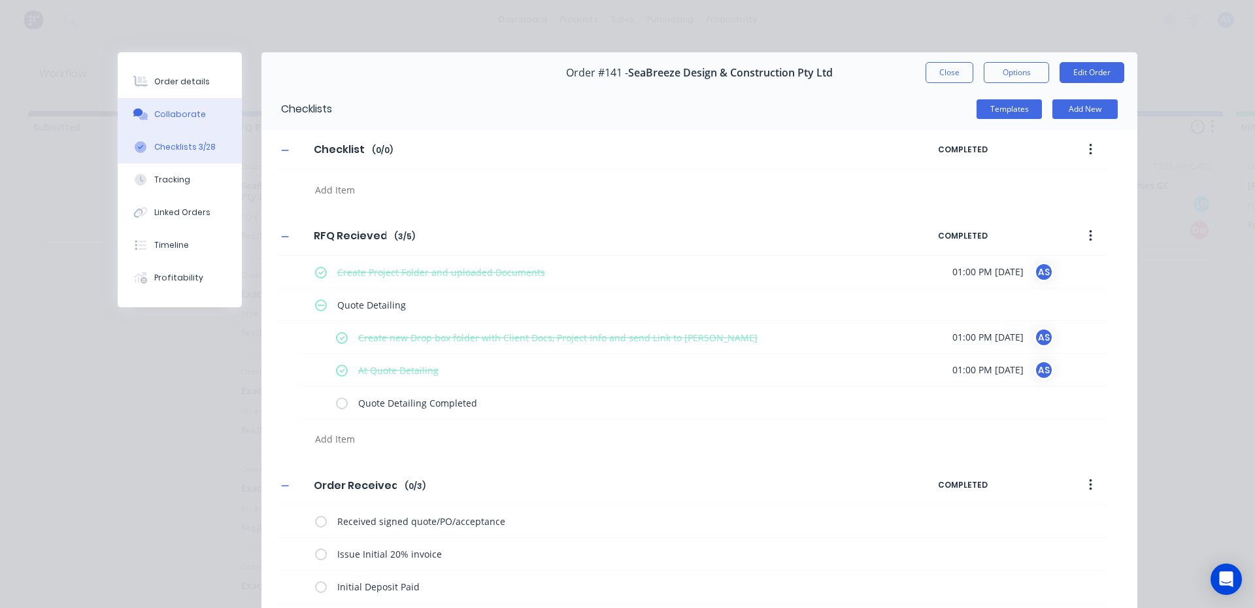
click at [175, 120] on button "Collaborate" at bounding box center [180, 114] width 124 height 33
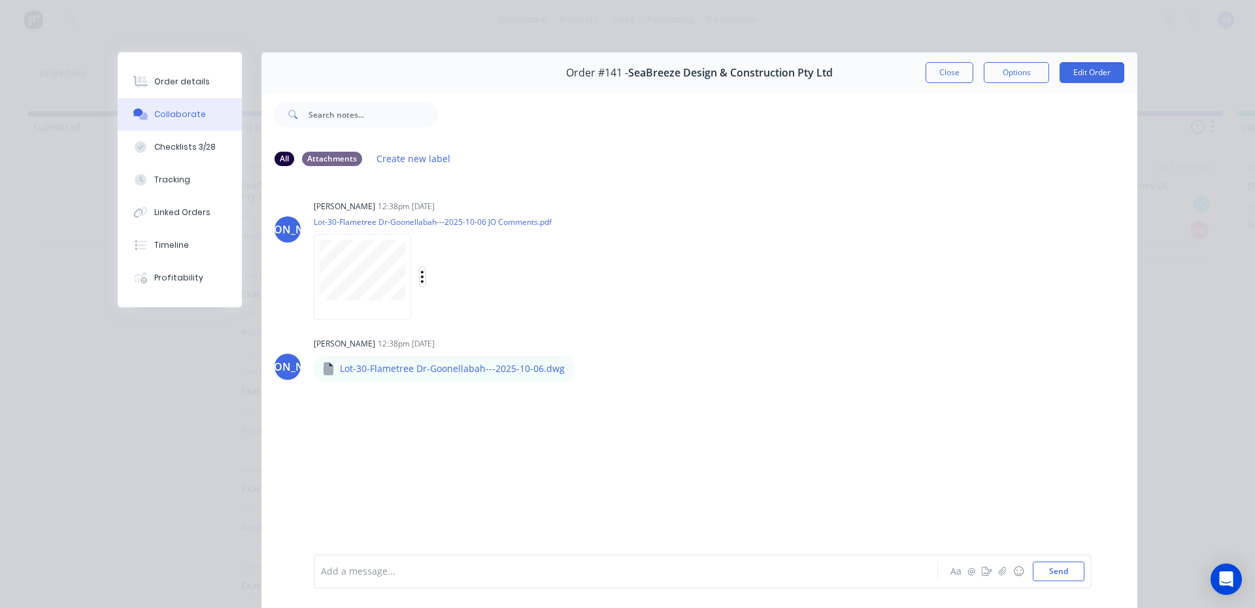
click at [420, 278] on icon "button" at bounding box center [422, 276] width 4 height 15
click at [451, 309] on button "Download" at bounding box center [508, 311] width 147 height 29
click at [583, 369] on button "button" at bounding box center [585, 368] width 5 height 19
click at [603, 401] on button "Download" at bounding box center [671, 402] width 147 height 29
click at [194, 73] on button "Order details" at bounding box center [180, 81] width 124 height 33
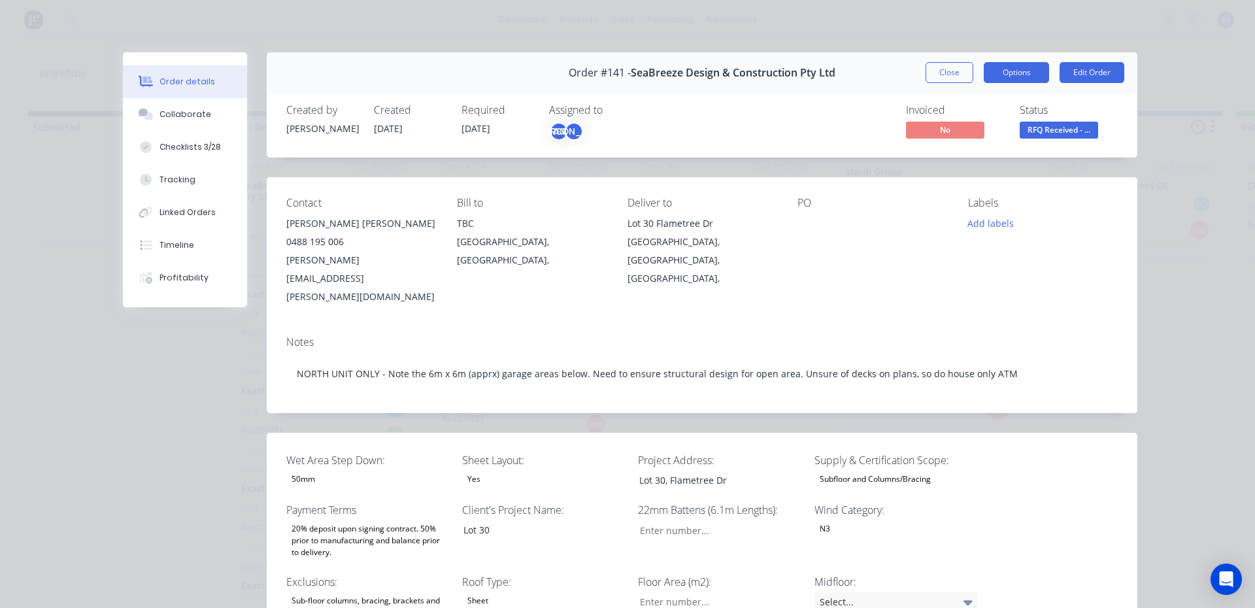
click at [1008, 74] on button "Options" at bounding box center [1016, 72] width 65 height 21
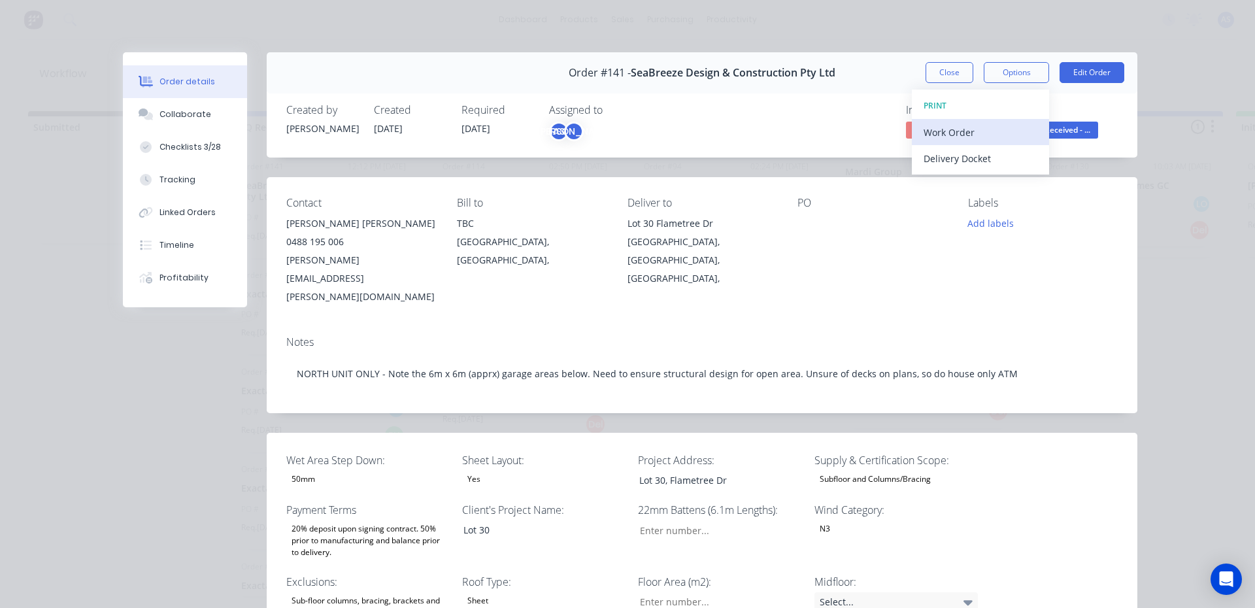
click at [975, 127] on div "Work Order" at bounding box center [981, 132] width 114 height 19
click at [955, 167] on div "Standard" at bounding box center [981, 158] width 114 height 19
click at [1039, 122] on span "RFQ Received - ..." at bounding box center [1059, 130] width 78 height 16
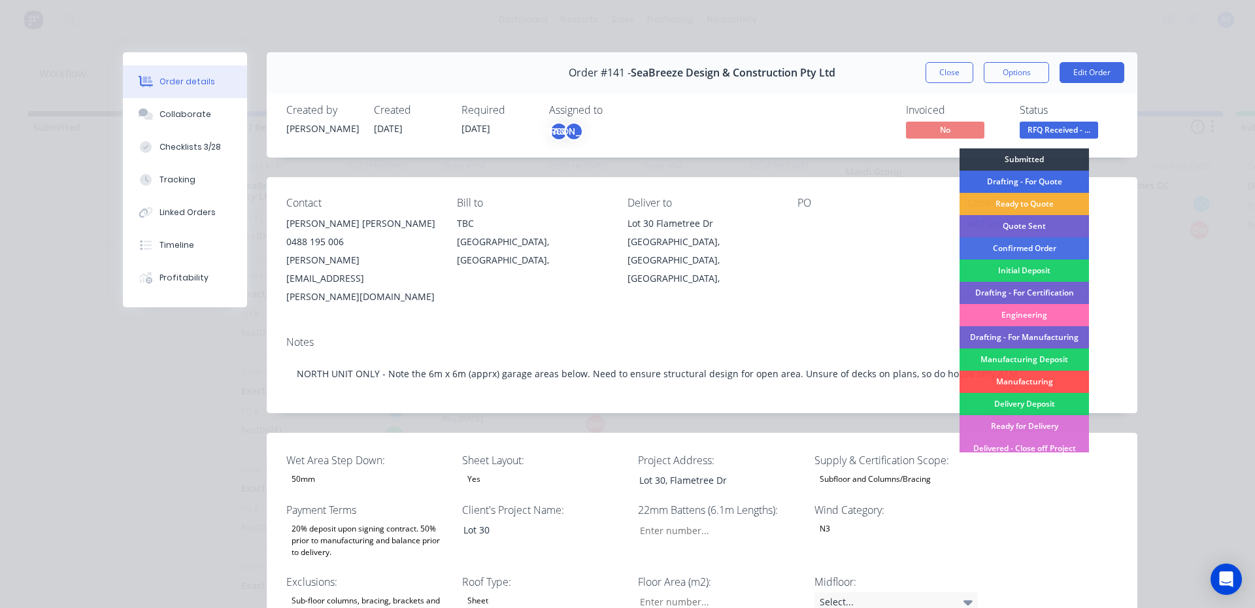
click at [1016, 177] on div "Drafting - For Quote" at bounding box center [1024, 182] width 129 height 22
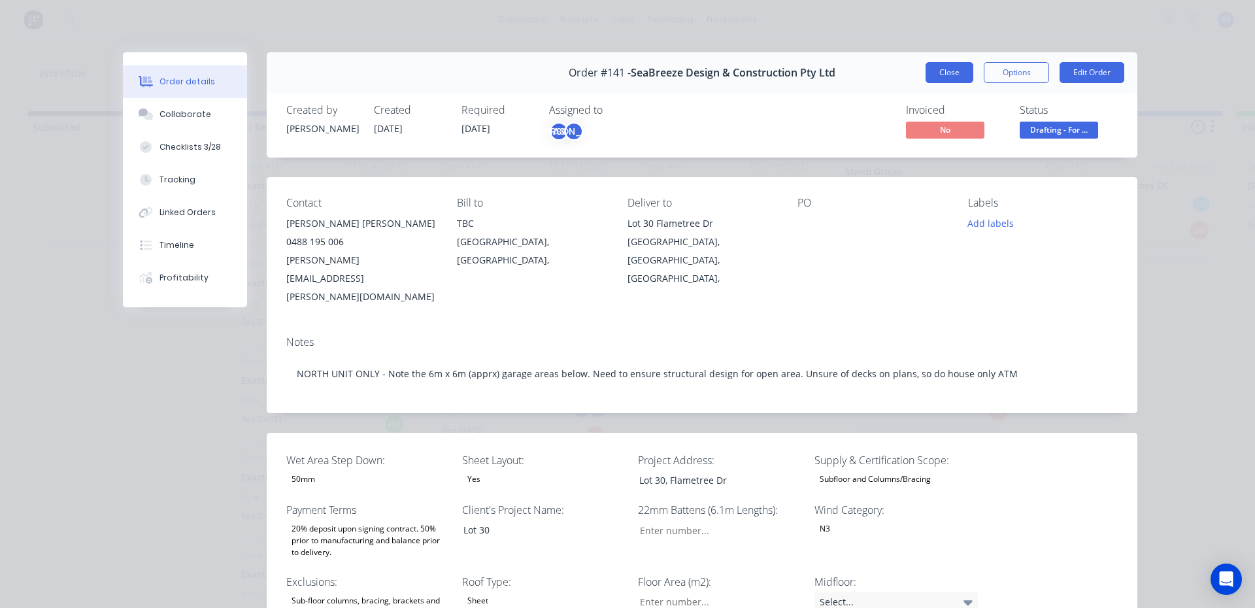
click at [944, 69] on button "Close" at bounding box center [950, 72] width 48 height 21
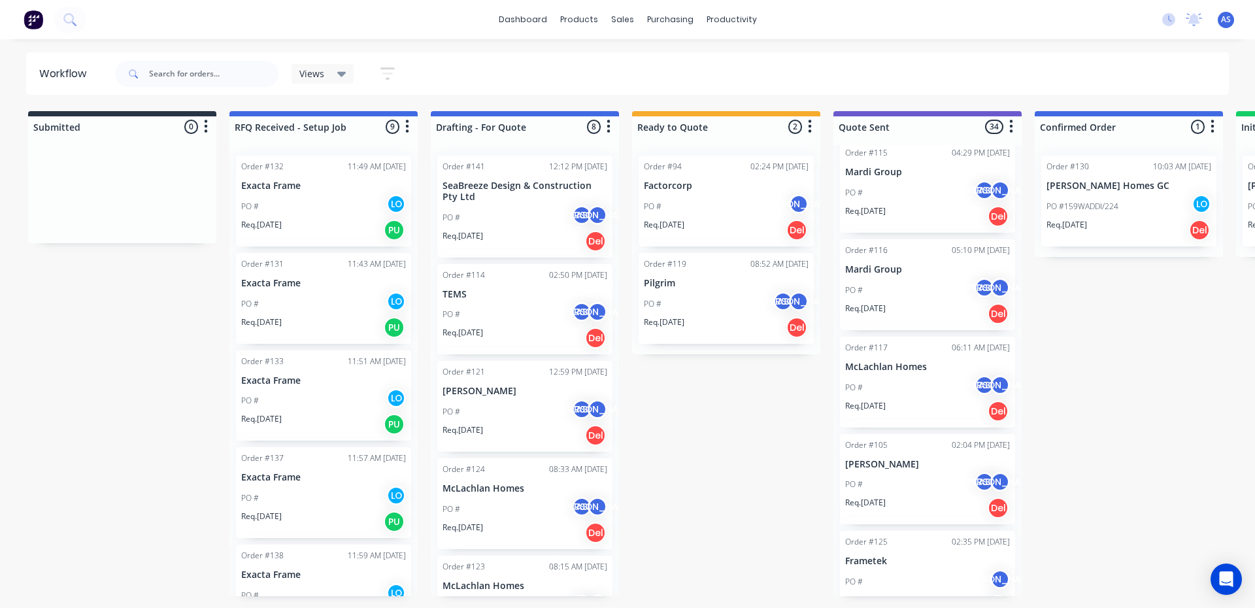
click at [273, 207] on div "PO # LO" at bounding box center [323, 206] width 165 height 25
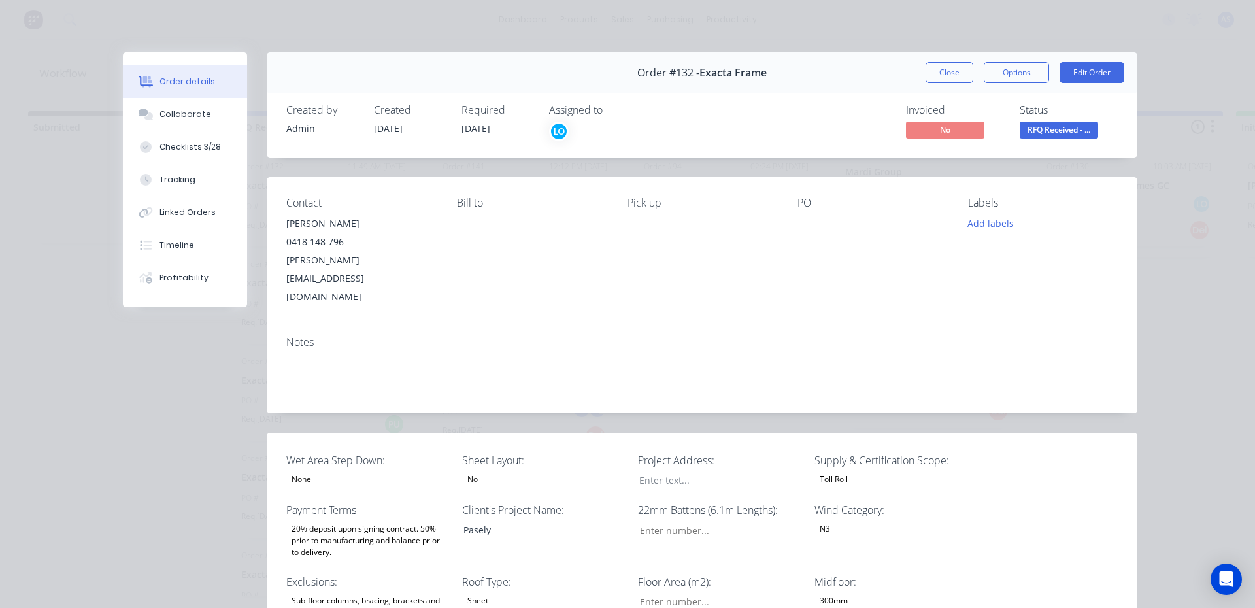
click at [1023, 86] on div "Order #132 - Exacta Frame Close Options Edit Order" at bounding box center [702, 72] width 871 height 41
click at [1023, 78] on button "Options" at bounding box center [1016, 72] width 65 height 21
click at [932, 71] on button "Close" at bounding box center [950, 72] width 48 height 21
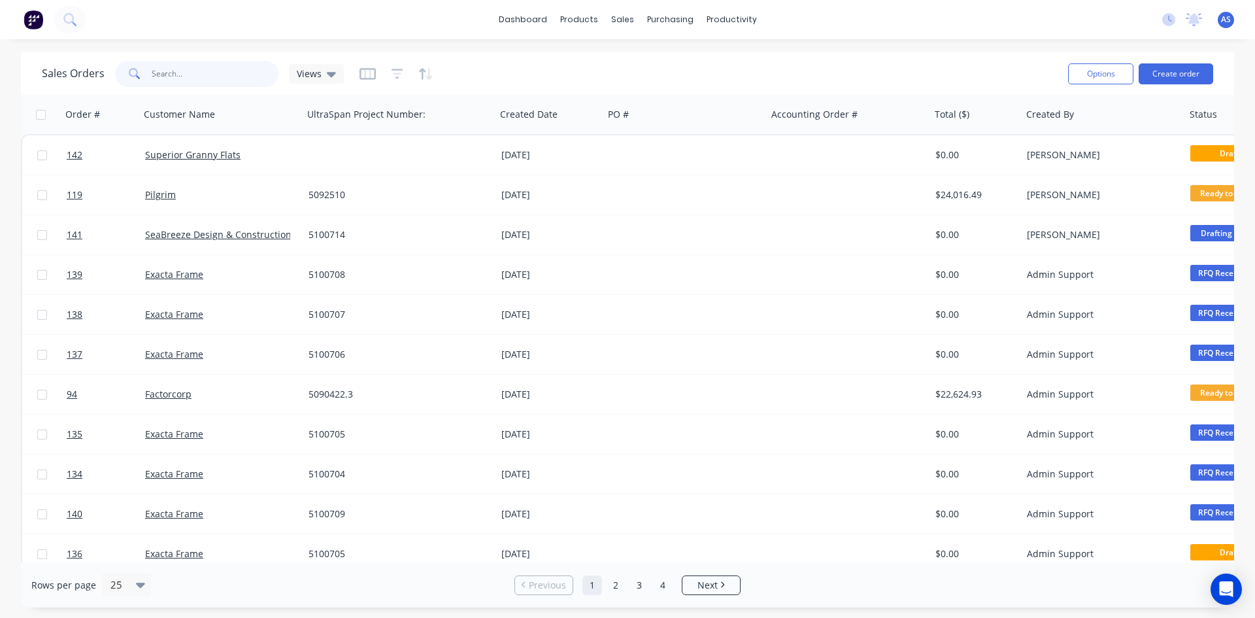
click at [156, 64] on input "text" at bounding box center [216, 74] width 128 height 26
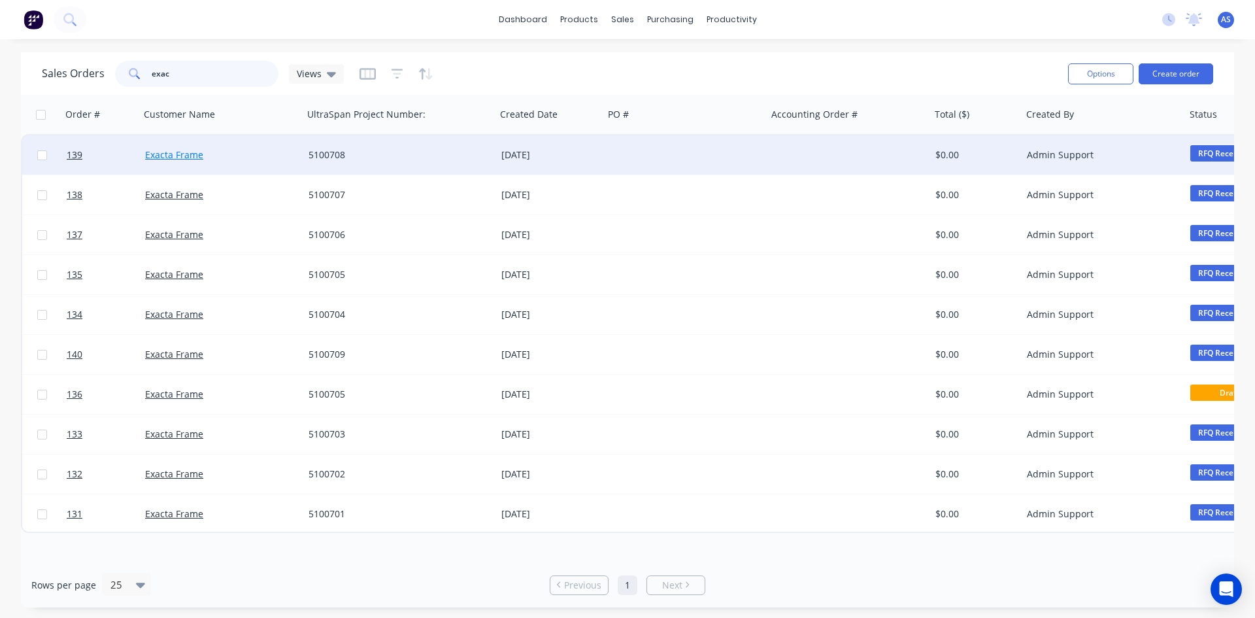
type input "exac"
click at [180, 152] on link "Exacta Frame" at bounding box center [174, 154] width 58 height 12
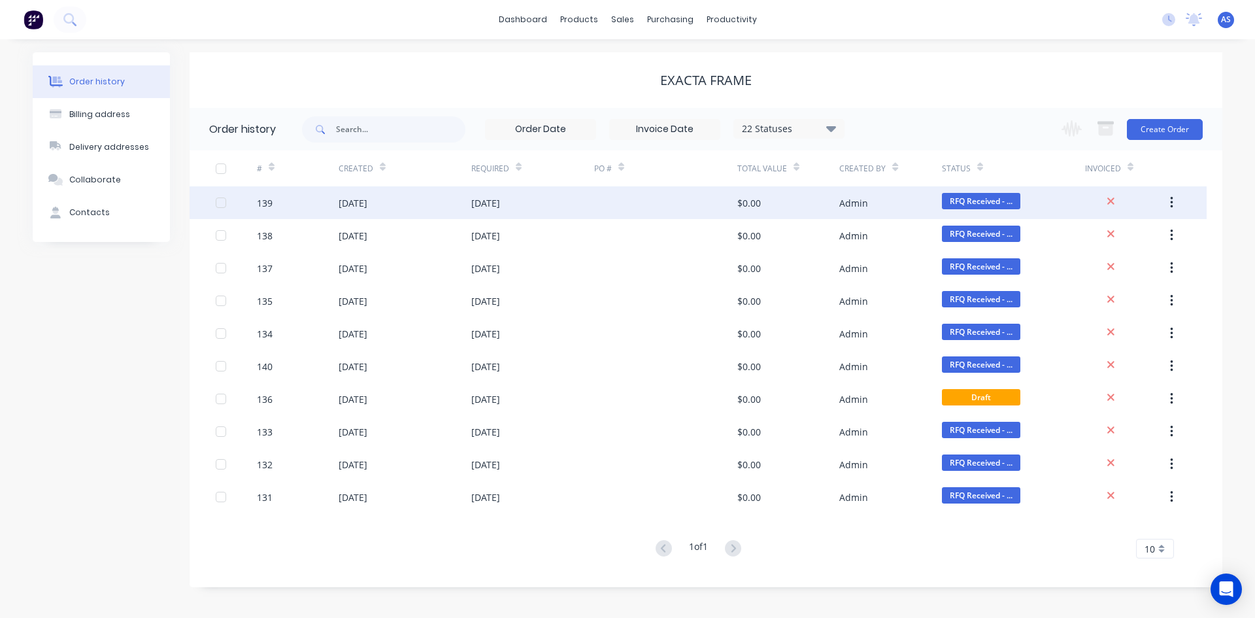
click at [432, 208] on div "[DATE]" at bounding box center [405, 202] width 133 height 33
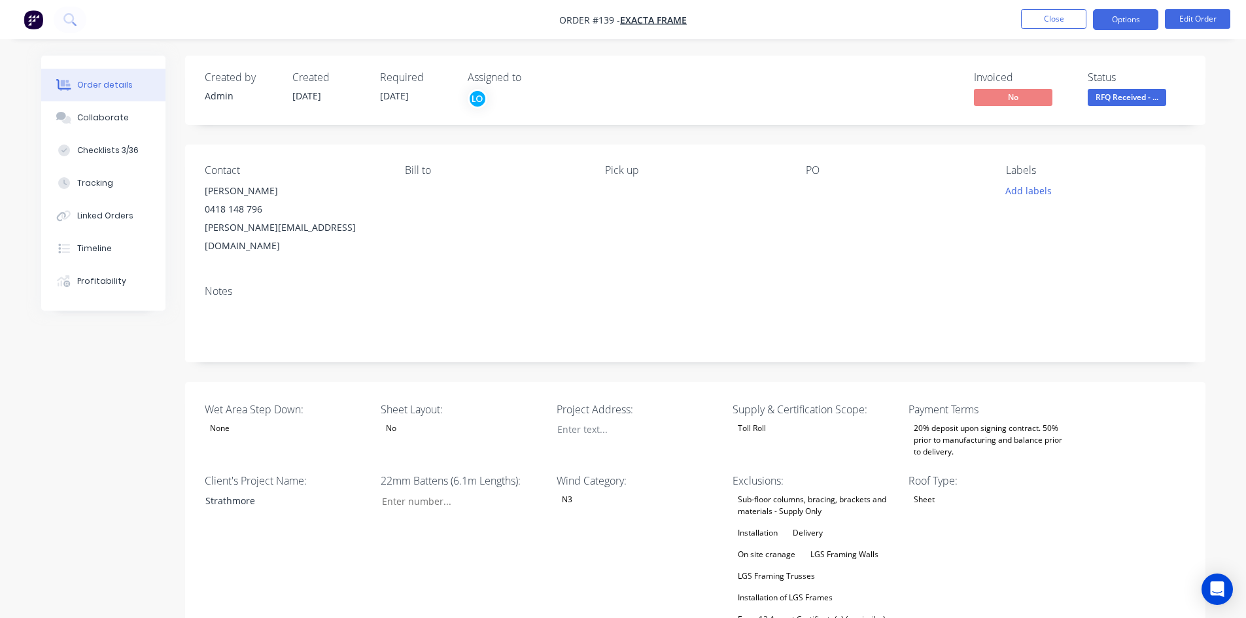
click at [1151, 22] on button "Options" at bounding box center [1125, 19] width 65 height 21
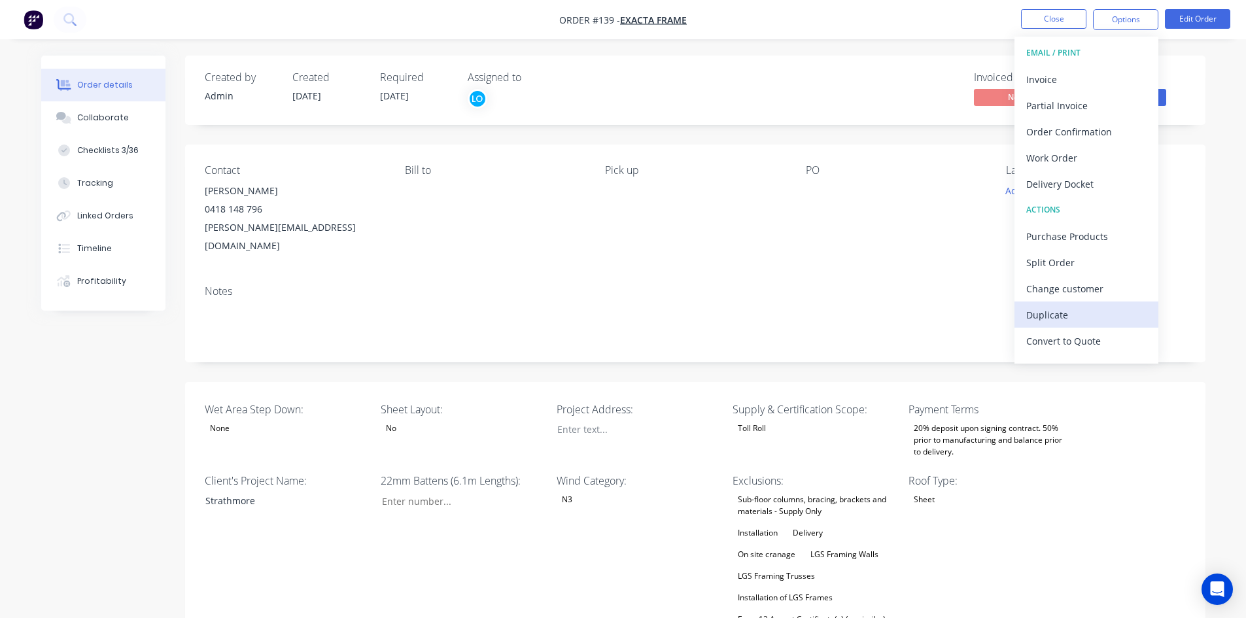
click at [1070, 307] on div "Duplicate" at bounding box center [1086, 314] width 120 height 19
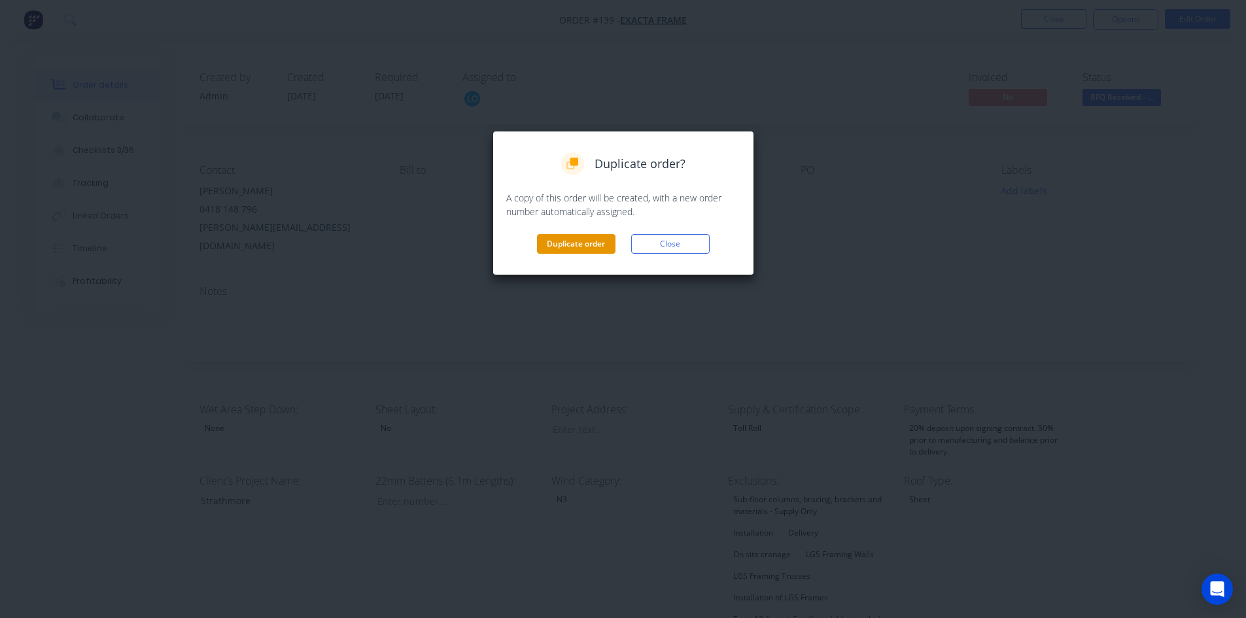
click at [547, 243] on button "Duplicate order" at bounding box center [576, 244] width 78 height 20
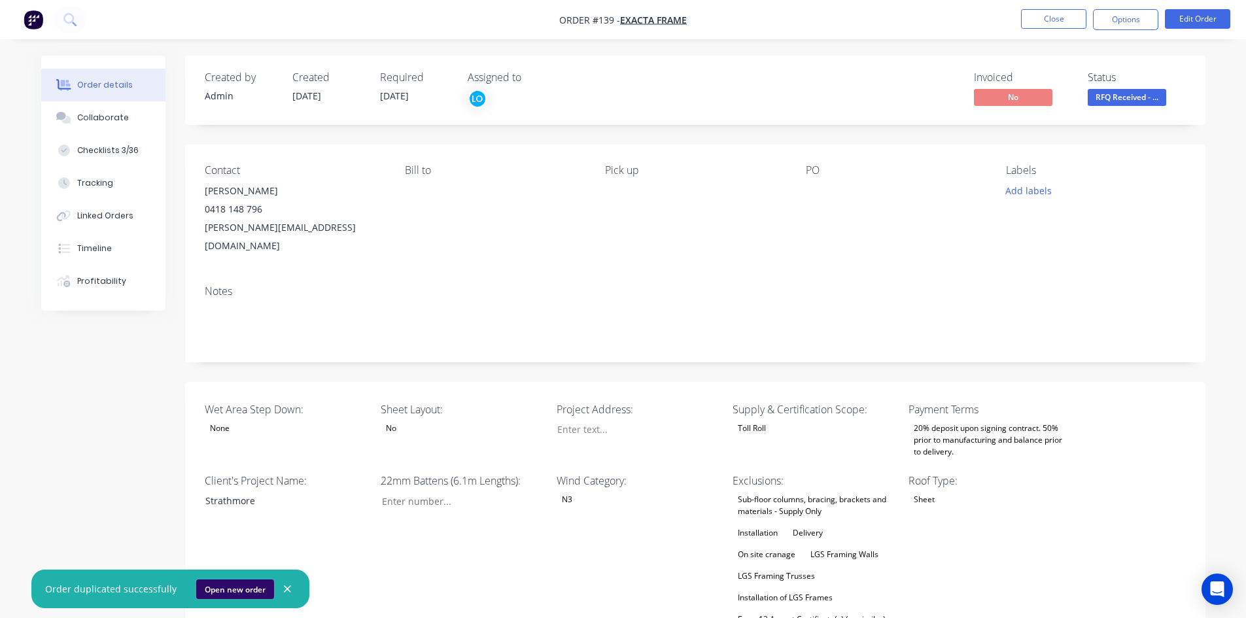
click at [236, 595] on button "Open new order" at bounding box center [235, 589] width 78 height 20
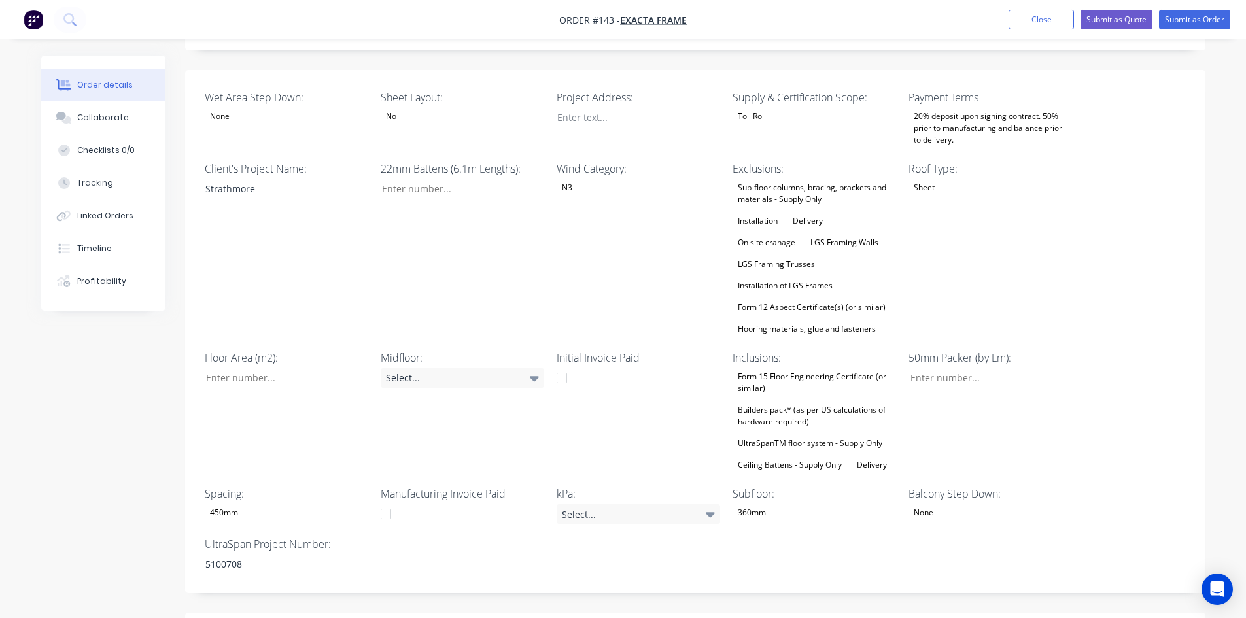
scroll to position [523, 0]
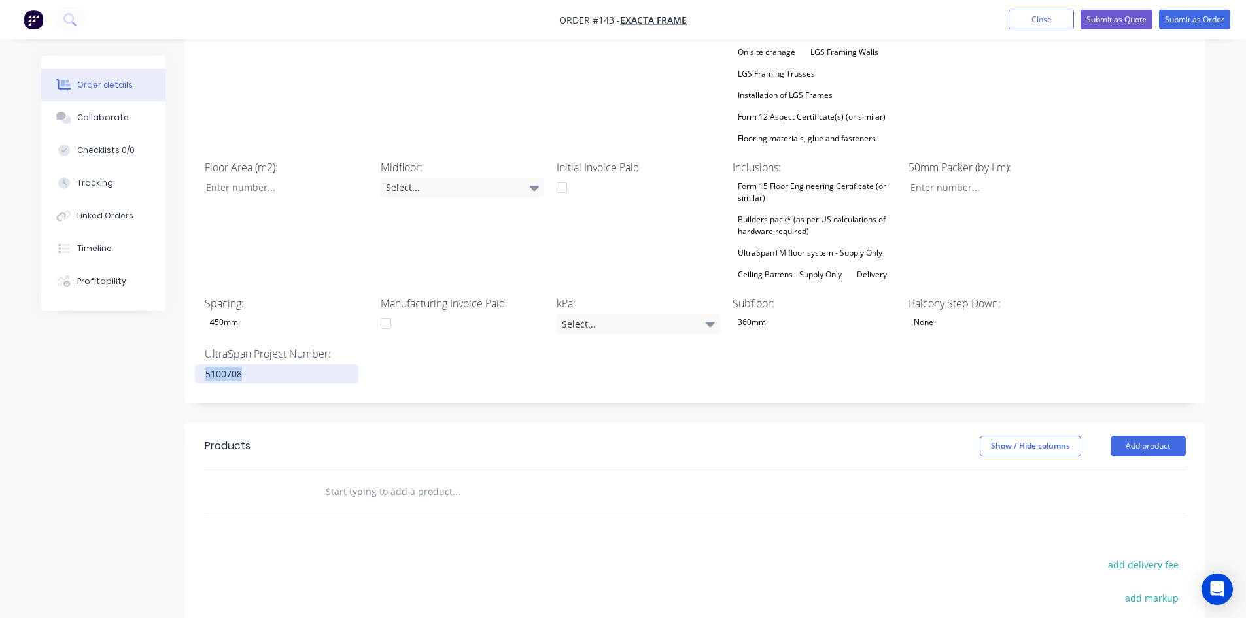
drag, startPoint x: 269, startPoint y: 335, endPoint x: 134, endPoint y: 337, distance: 134.7
click at [134, 337] on div "Created by Admin Created [DATE] Required [DATE] Assigned to Add team member Sta…" at bounding box center [623, 189] width 1164 height 1314
paste div
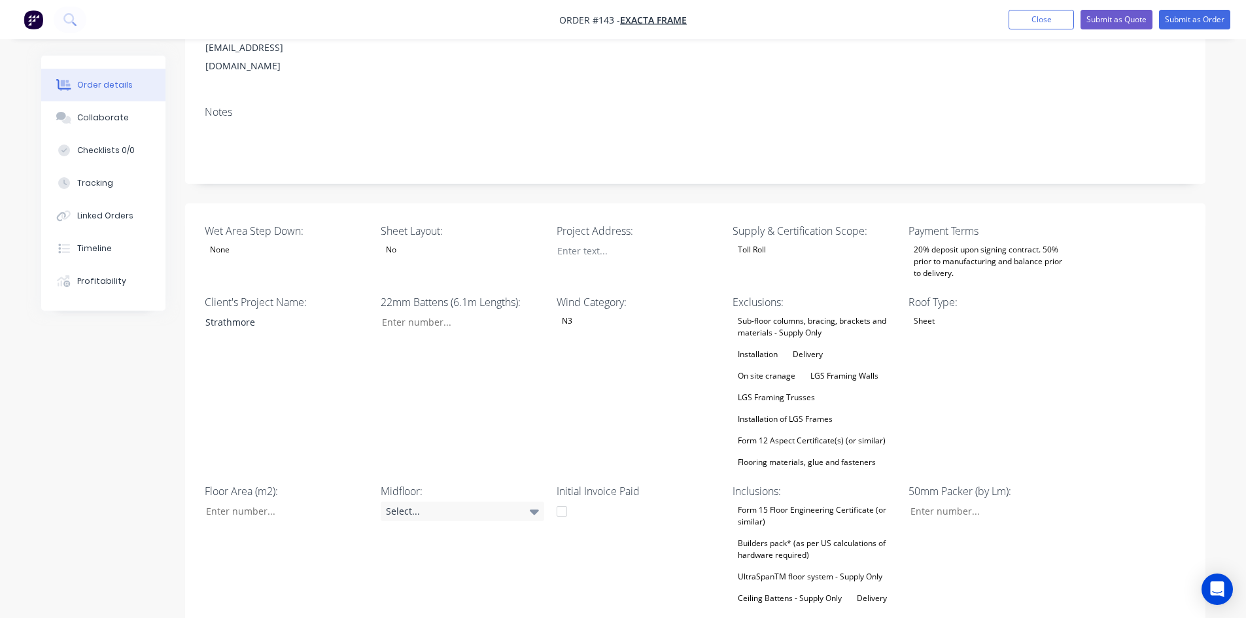
scroll to position [196, 0]
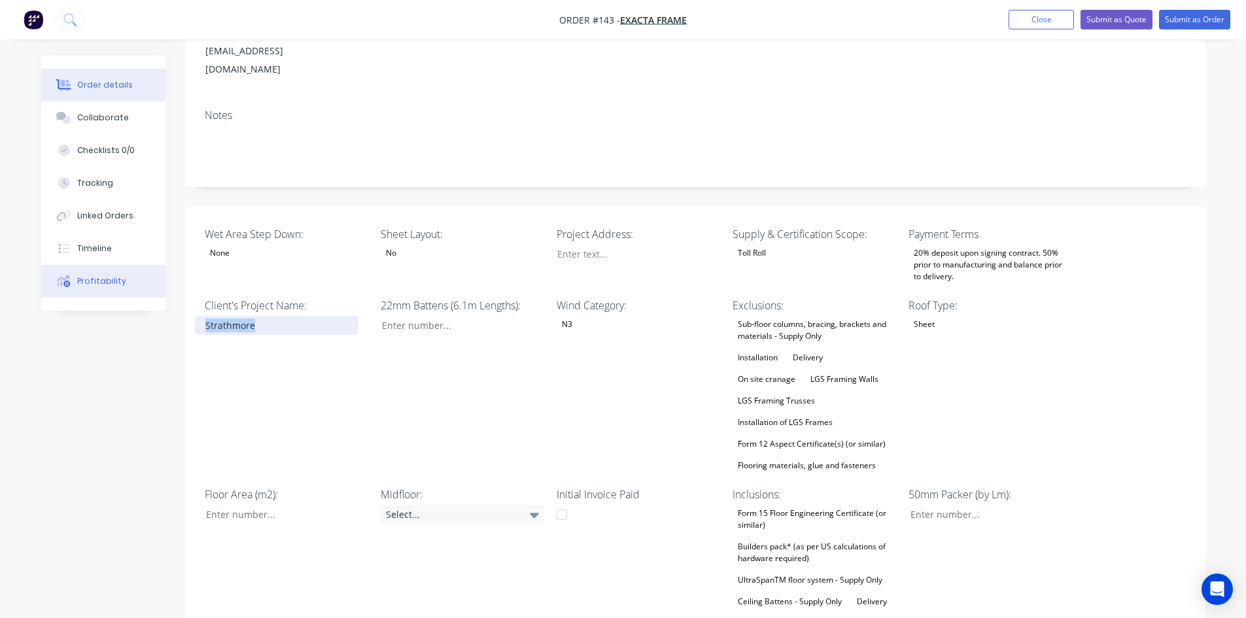
drag, startPoint x: 270, startPoint y: 284, endPoint x: 119, endPoint y: 284, distance: 151.0
click at [119, 284] on div "Order details Collaborate Checklists 0/0 Tracking Linked Orders Timeline Profit…" at bounding box center [623, 516] width 1190 height 1314
paste div
click at [308, 340] on div "Client's Project Name: Fawkner st" at bounding box center [286, 386] width 163 height 177
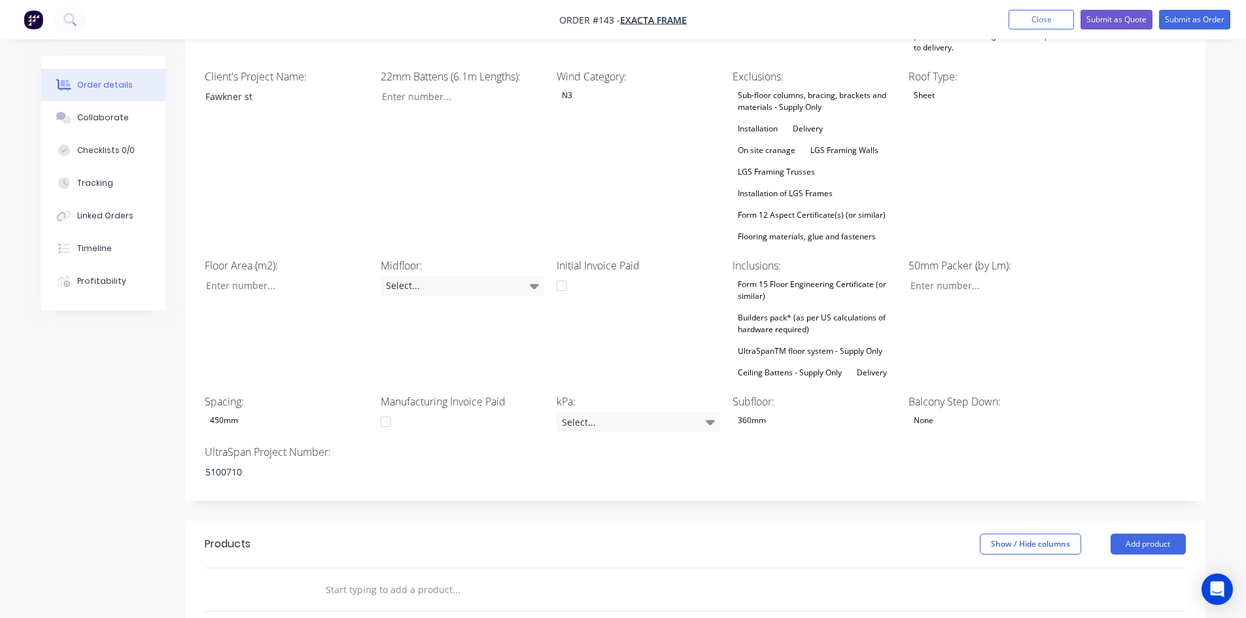
scroll to position [458, 0]
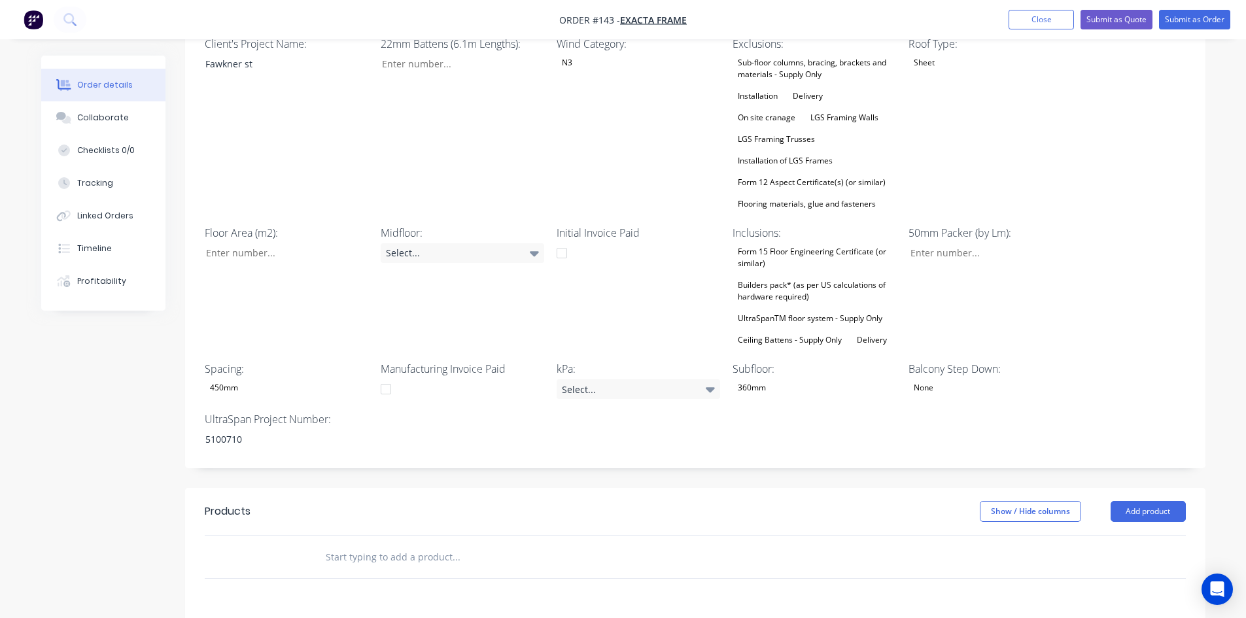
click at [772, 379] on div "360mm" at bounding box center [813, 387] width 163 height 17
click at [781, 481] on div "360mm" at bounding box center [782, 485] width 39 height 17
click at [628, 408] on div "Wet Area Step Down: None Sheet Layout: No Project Address: Supply & Certificati…" at bounding box center [695, 207] width 1020 height 524
click at [112, 156] on button "Checklists 0/0" at bounding box center [103, 150] width 124 height 33
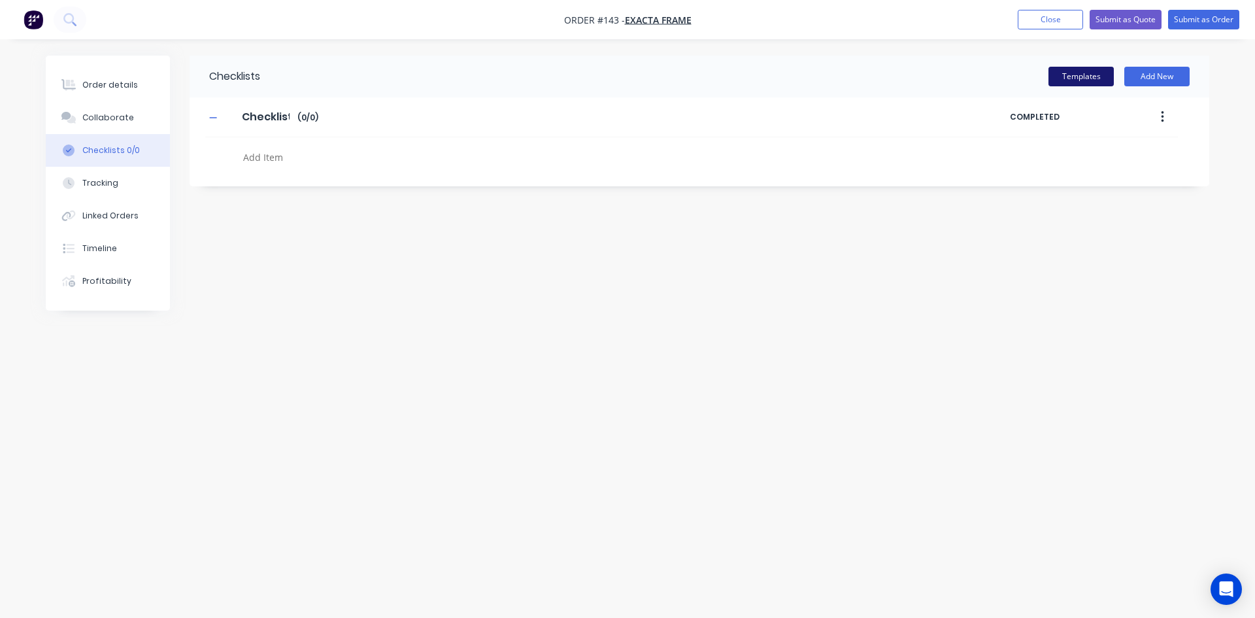
click at [1062, 71] on button "Templates" at bounding box center [1081, 77] width 65 height 20
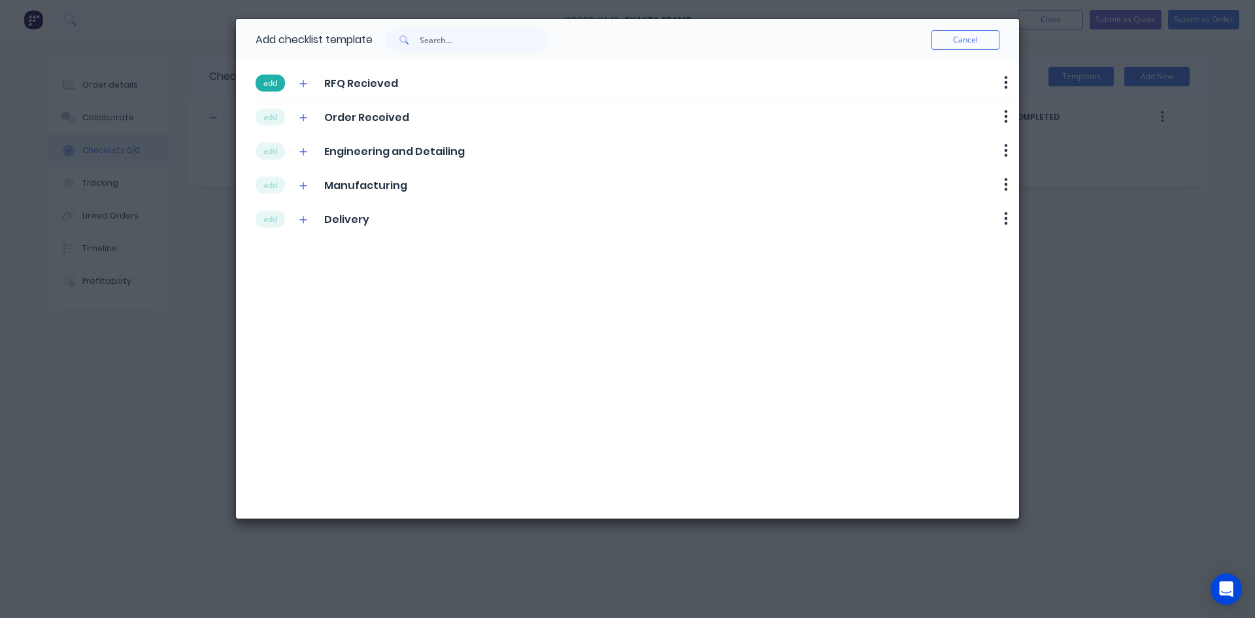
click at [272, 88] on button "add" at bounding box center [270, 83] width 29 height 17
click at [275, 111] on button "add" at bounding box center [270, 117] width 29 height 17
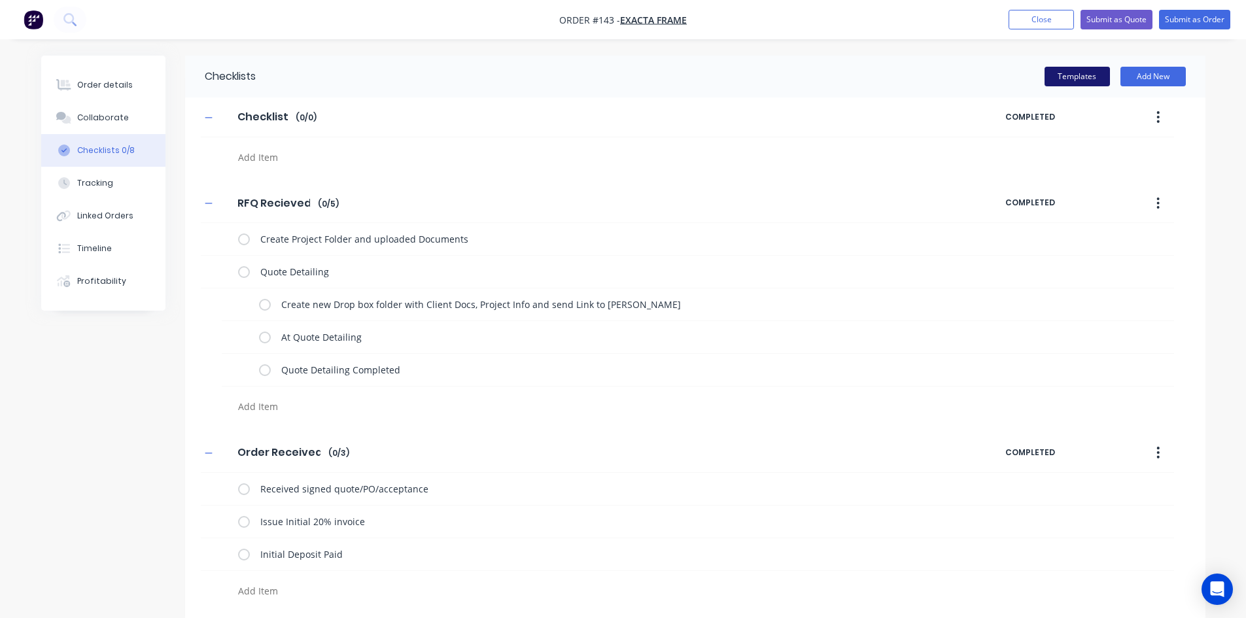
click at [1072, 75] on button "Templates" at bounding box center [1076, 77] width 65 height 20
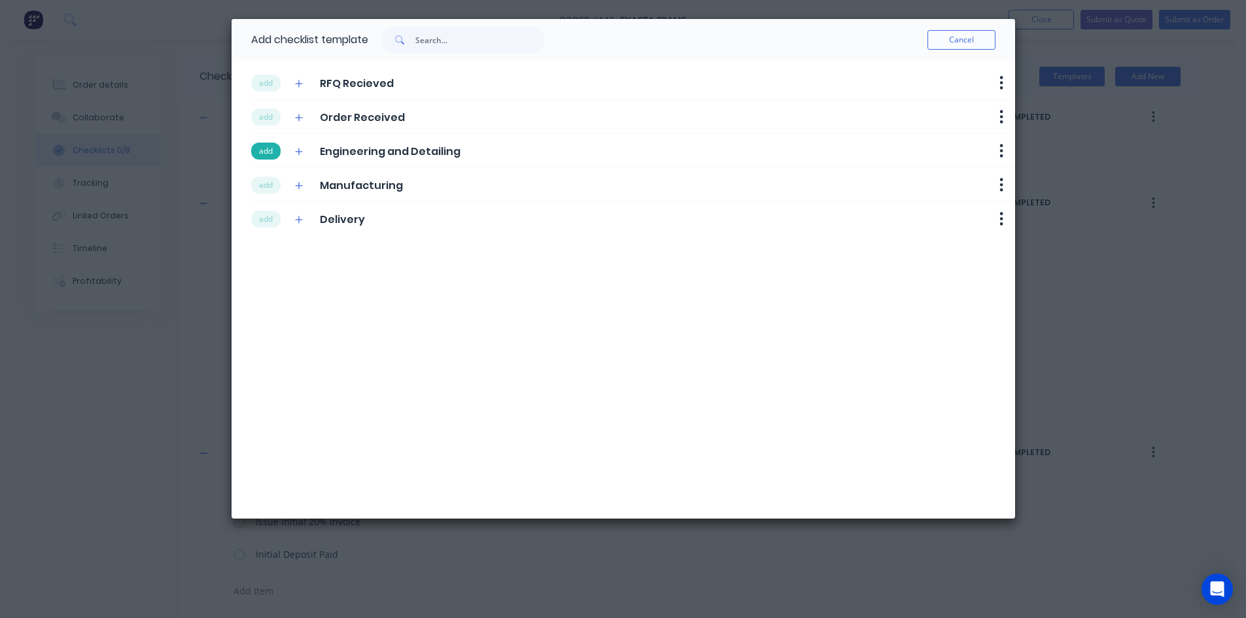
click at [279, 153] on button "add" at bounding box center [265, 151] width 29 height 17
click at [271, 177] on button "add" at bounding box center [265, 185] width 29 height 17
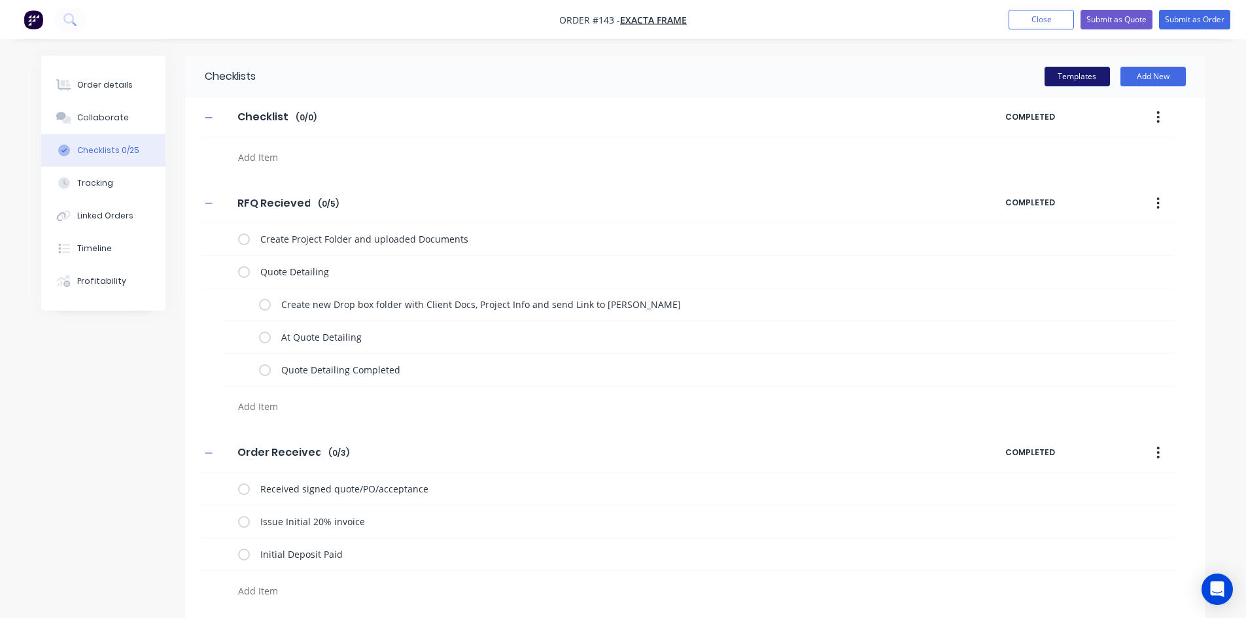
click at [1079, 78] on button "Templates" at bounding box center [1076, 77] width 65 height 20
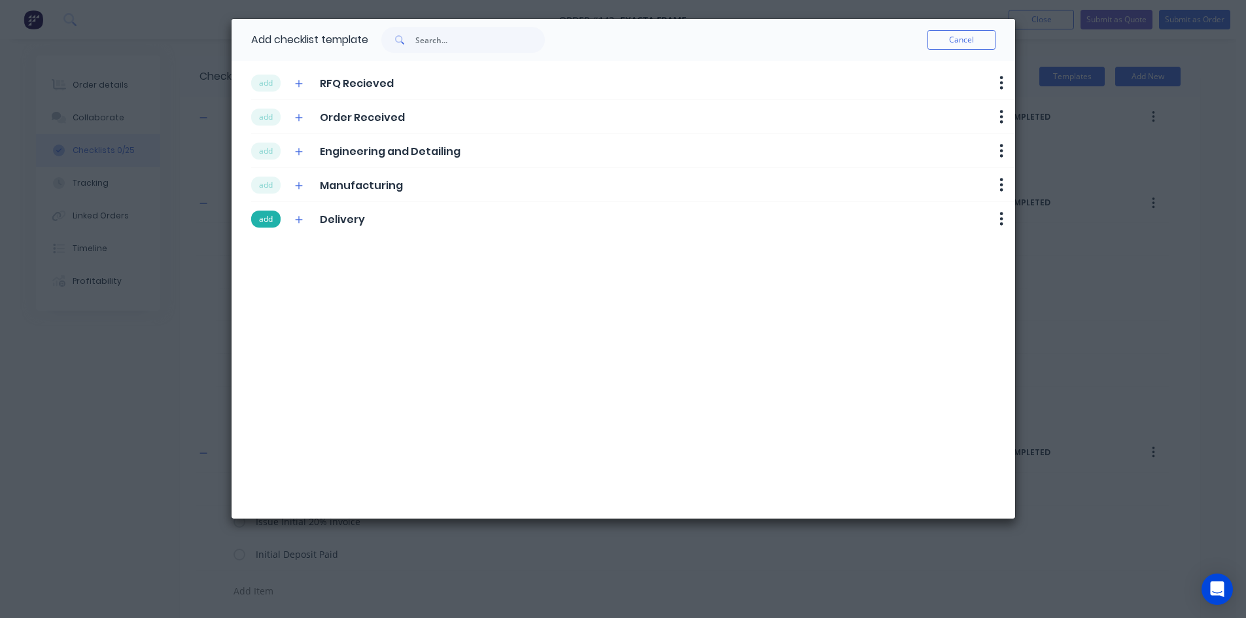
click at [274, 222] on button "add" at bounding box center [265, 219] width 29 height 17
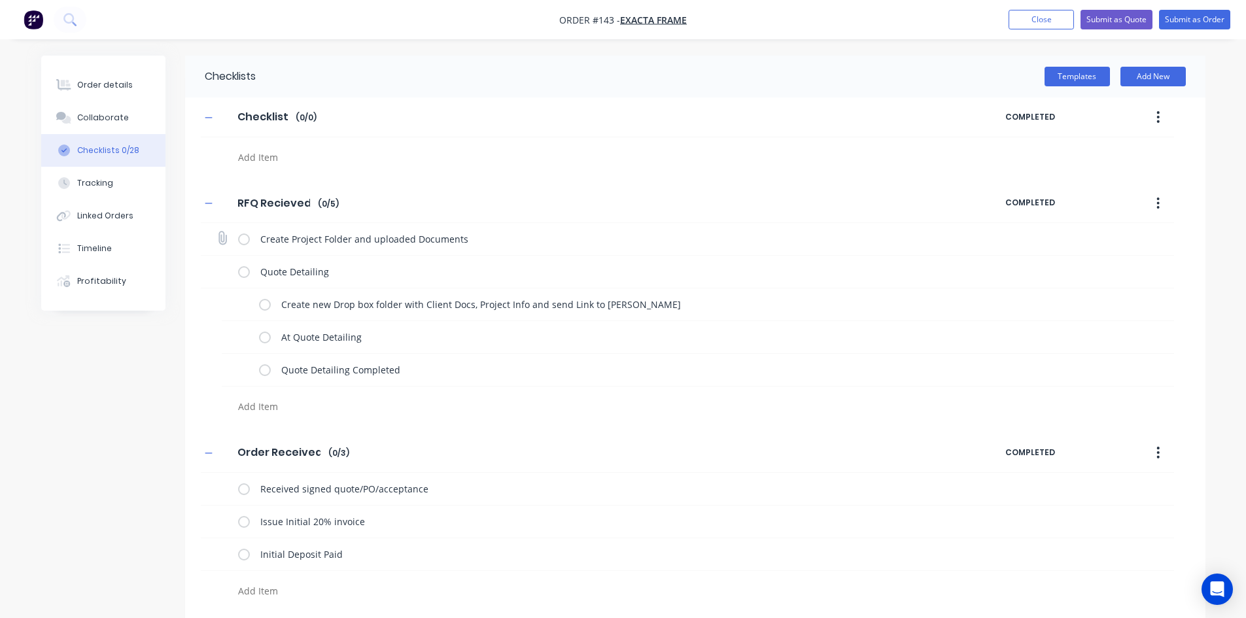
click at [246, 239] on label at bounding box center [244, 239] width 12 height 14
click at [0, 0] on input "checkbox" at bounding box center [0, 0] width 0 height 0
click at [267, 303] on label at bounding box center [265, 305] width 12 height 14
click at [0, 0] on input "checkbox" at bounding box center [0, 0] width 0 height 0
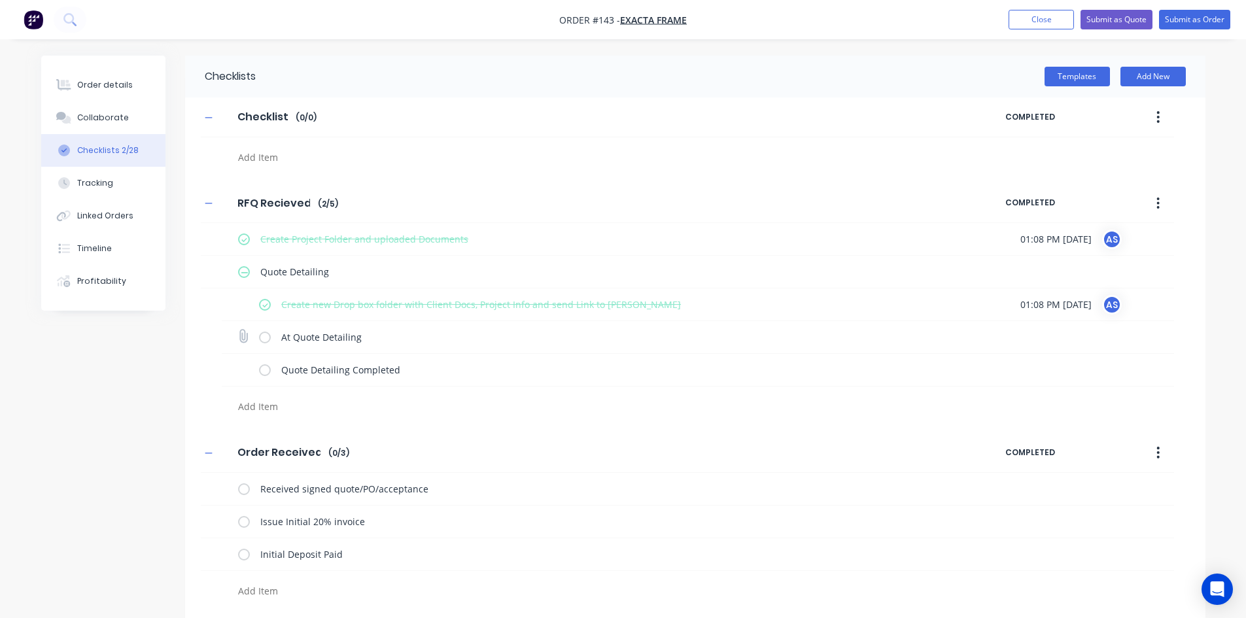
click at [267, 339] on label at bounding box center [265, 337] width 12 height 14
click at [0, 0] on input "checkbox" at bounding box center [0, 0] width 0 height 0
type textarea "x"
click at [118, 95] on button "Order details" at bounding box center [103, 85] width 124 height 33
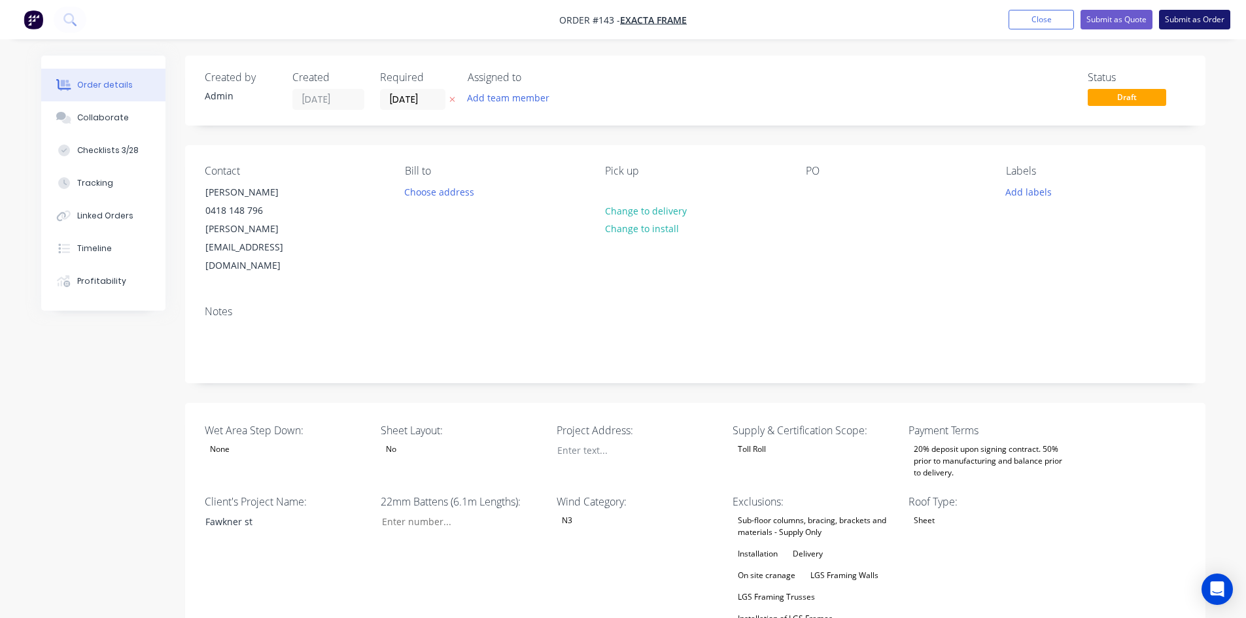
click at [1180, 23] on button "Submit as Order" at bounding box center [1194, 20] width 71 height 20
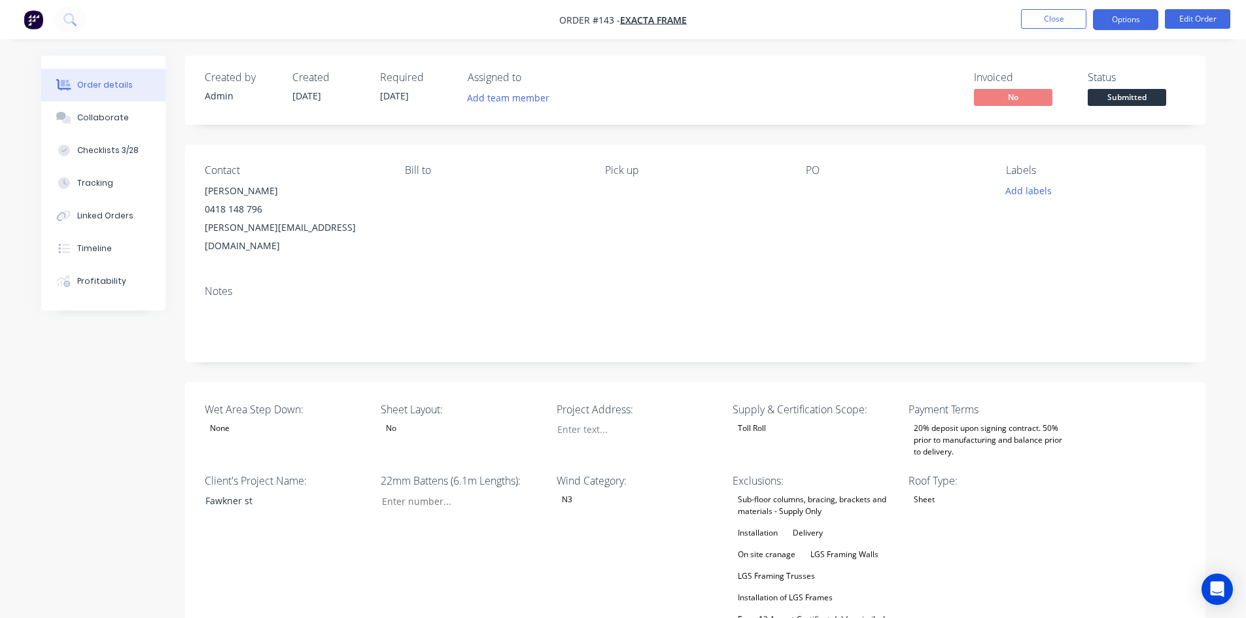
click at [1106, 25] on button "Options" at bounding box center [1125, 19] width 65 height 21
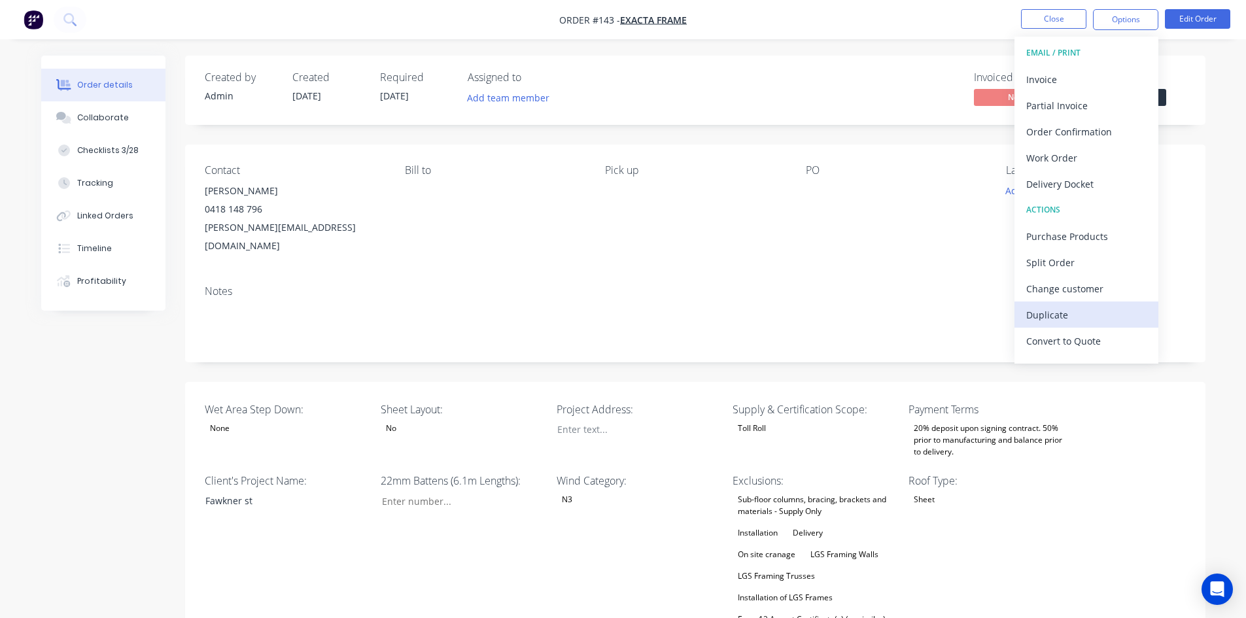
click at [1049, 307] on div "Duplicate" at bounding box center [1086, 314] width 120 height 19
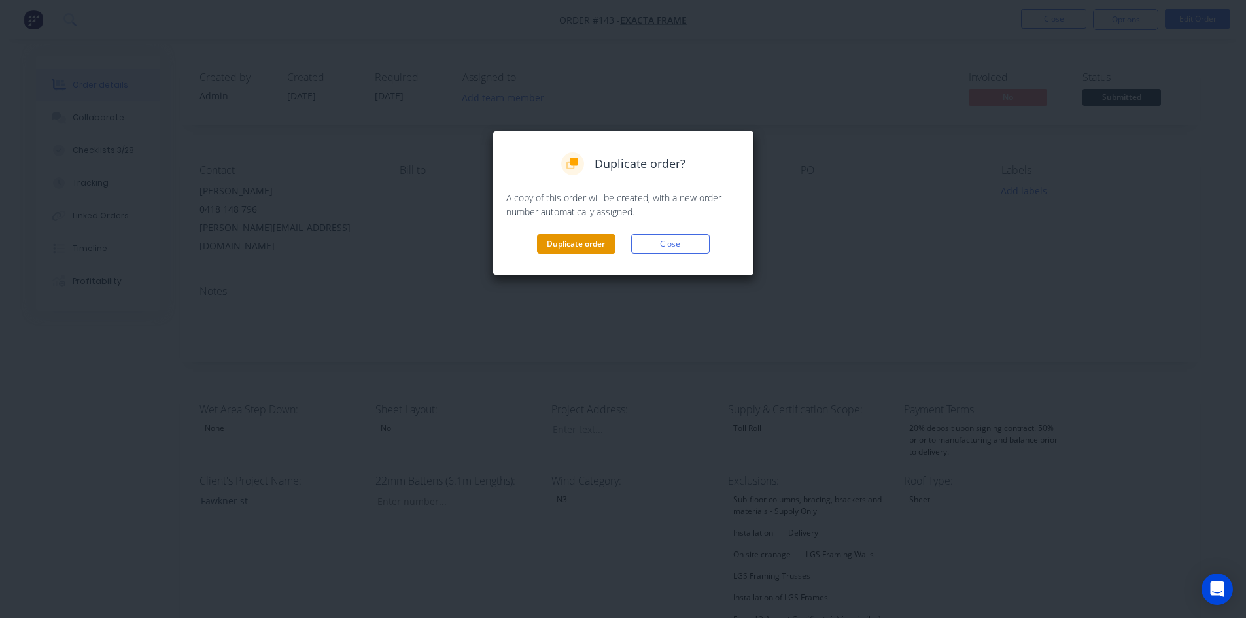
click at [583, 240] on button "Duplicate order" at bounding box center [576, 244] width 78 height 20
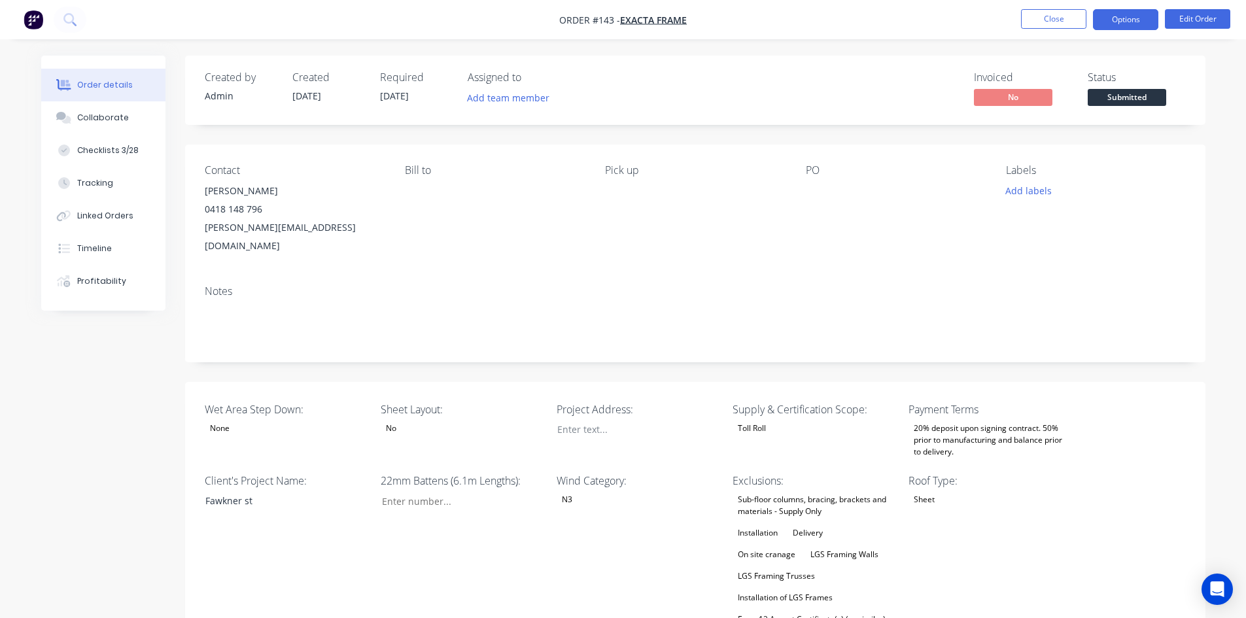
click at [1099, 19] on button "Options" at bounding box center [1125, 19] width 65 height 21
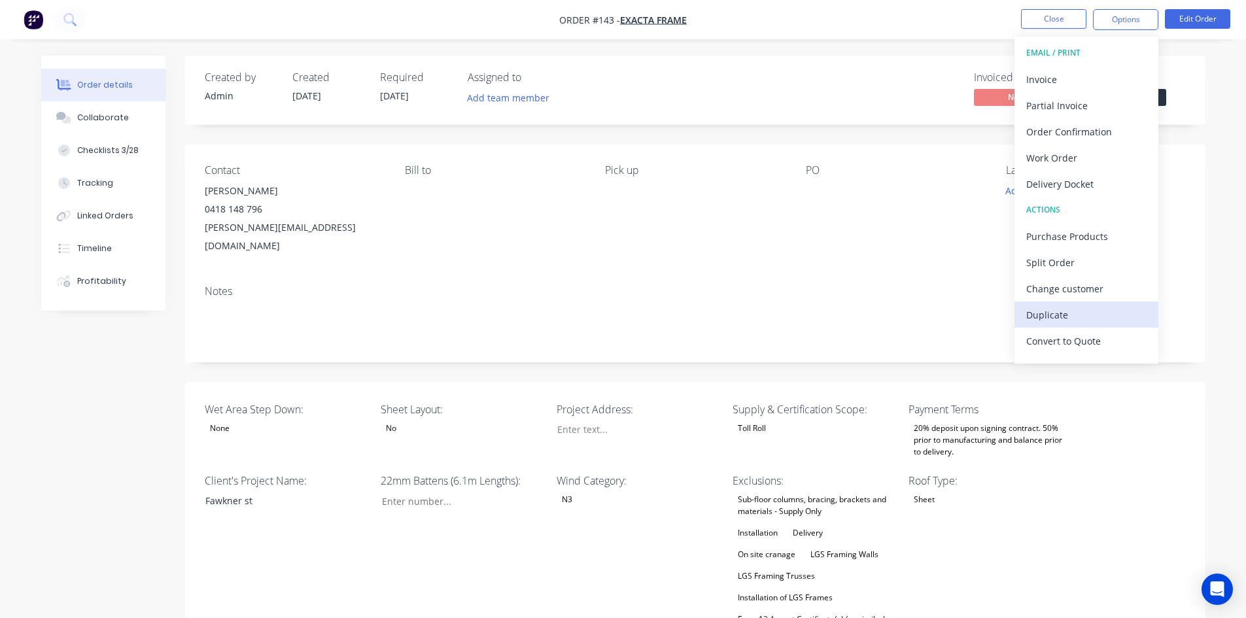
click at [1054, 315] on div "Duplicate" at bounding box center [1086, 314] width 120 height 19
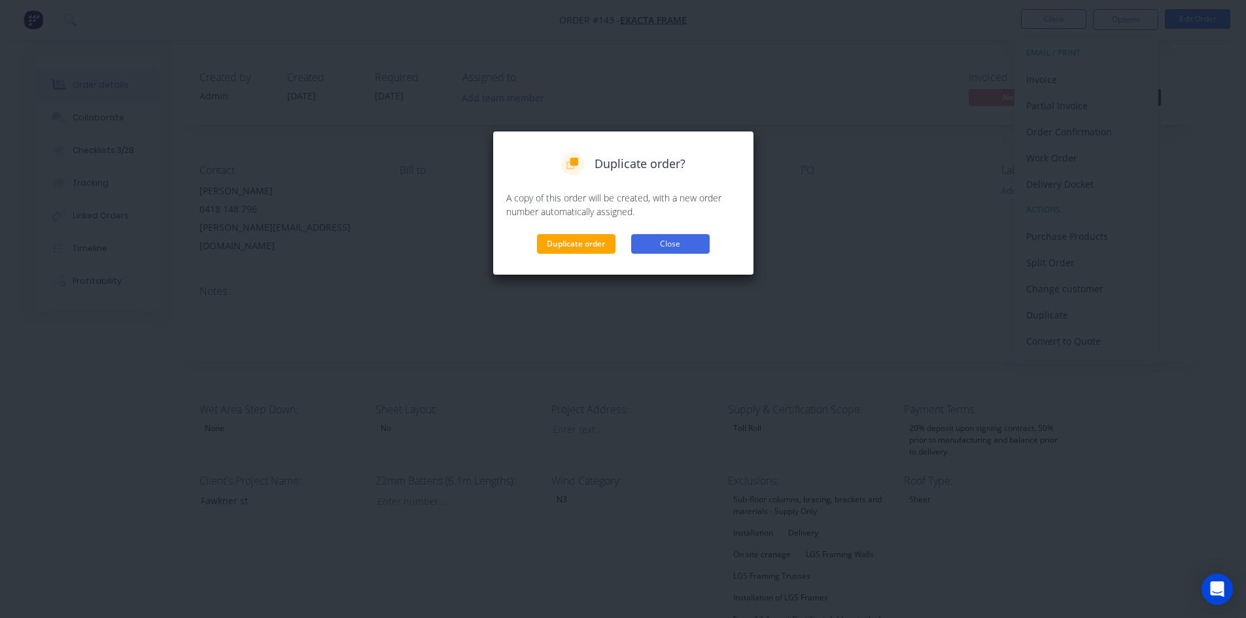
click at [673, 241] on button "Close" at bounding box center [670, 244] width 78 height 20
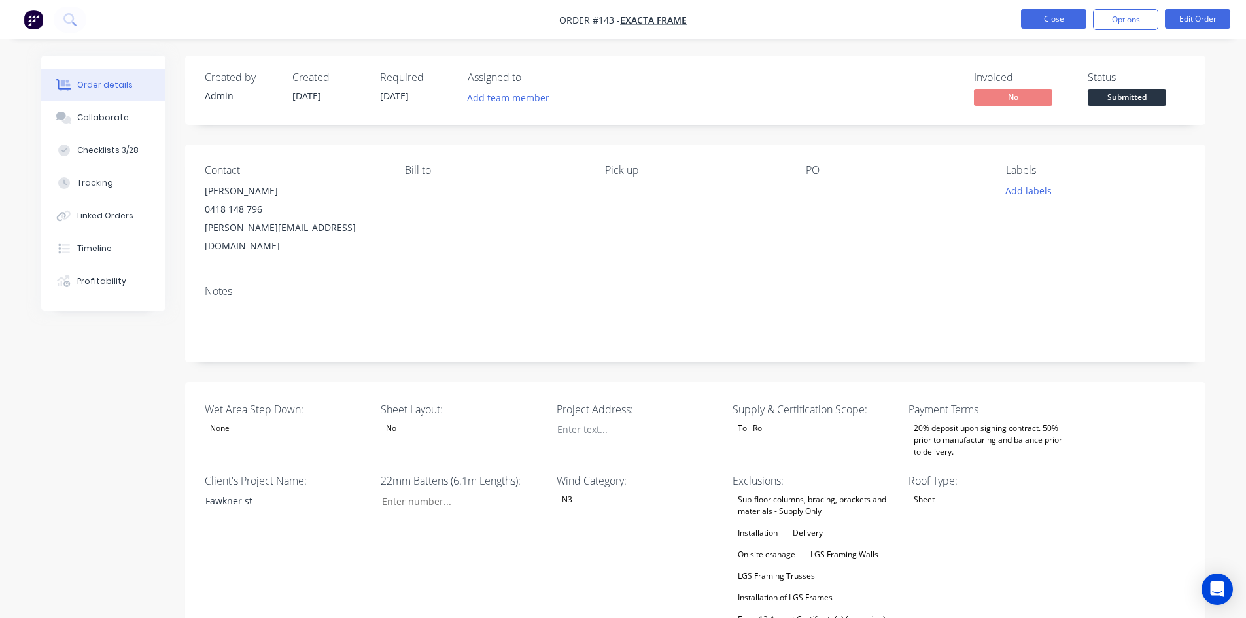
click at [1037, 20] on button "Close" at bounding box center [1053, 19] width 65 height 20
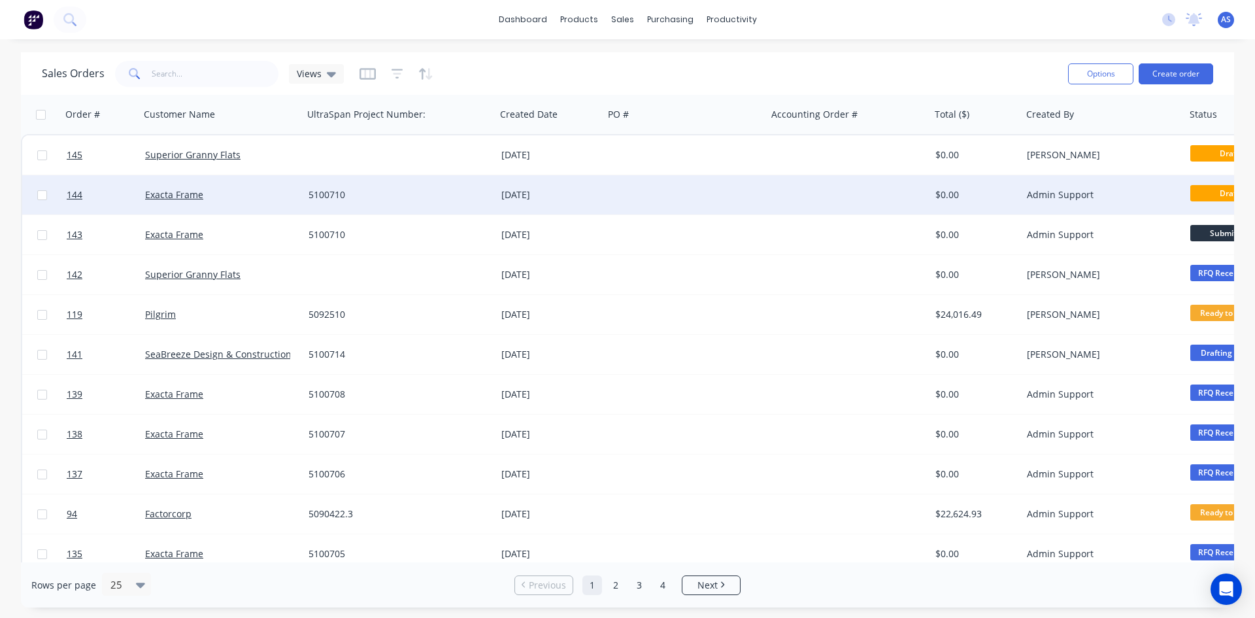
click at [513, 203] on div "[DATE]" at bounding box center [550, 194] width 108 height 39
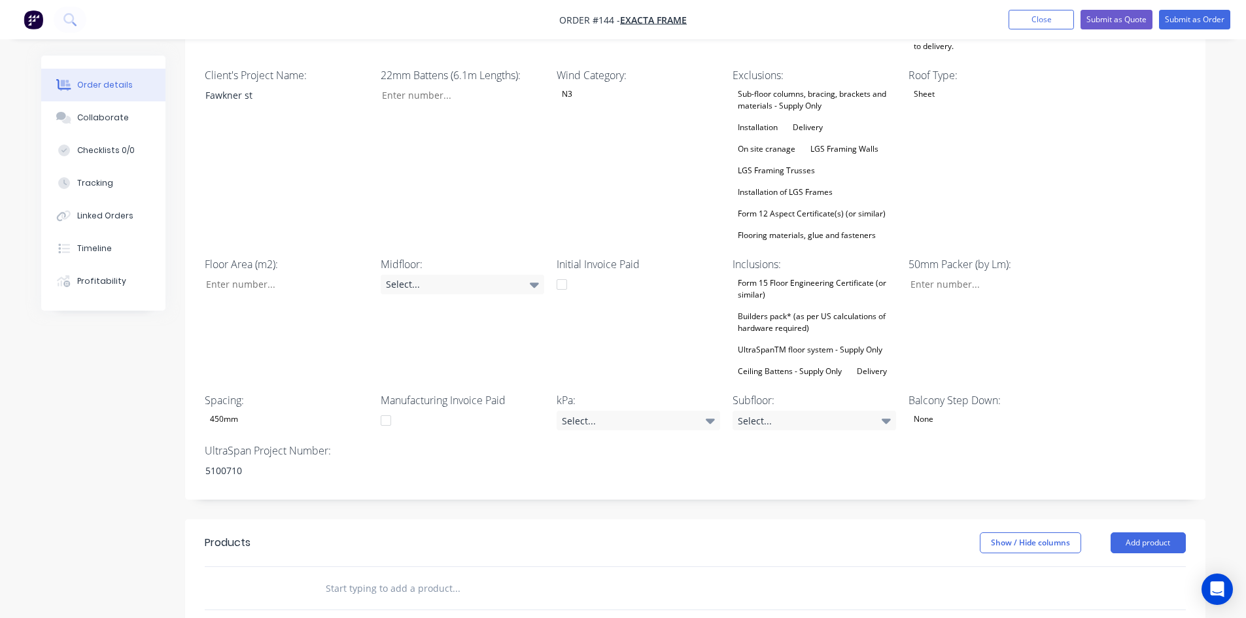
scroll to position [458, 0]
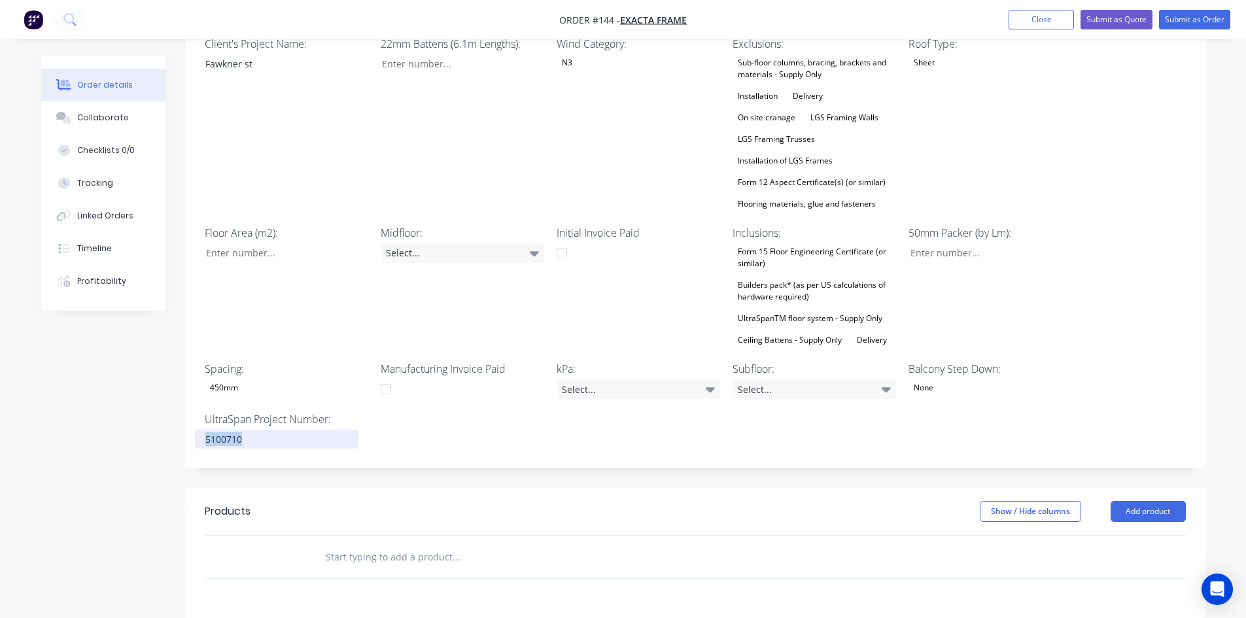
drag, startPoint x: 262, startPoint y: 404, endPoint x: 95, endPoint y: 402, distance: 166.1
click at [95, 402] on div "Created by Admin Created [DATE] Required [DATE] Assigned to Add team member Sta…" at bounding box center [623, 255] width 1164 height 1314
paste div
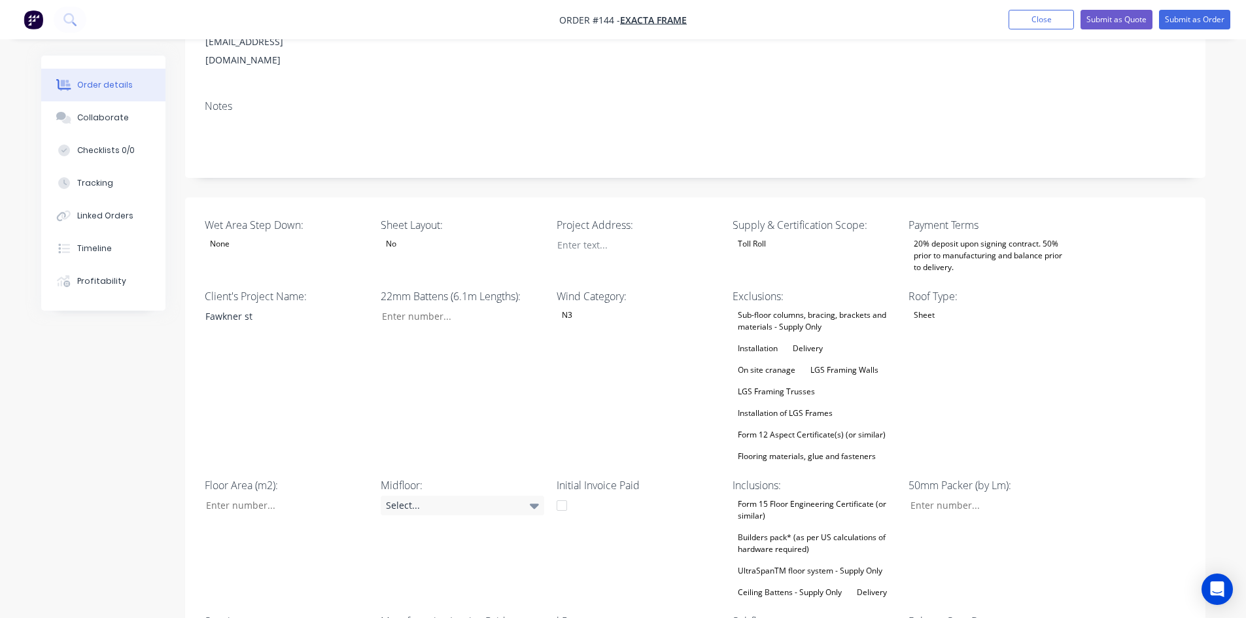
scroll to position [196, 0]
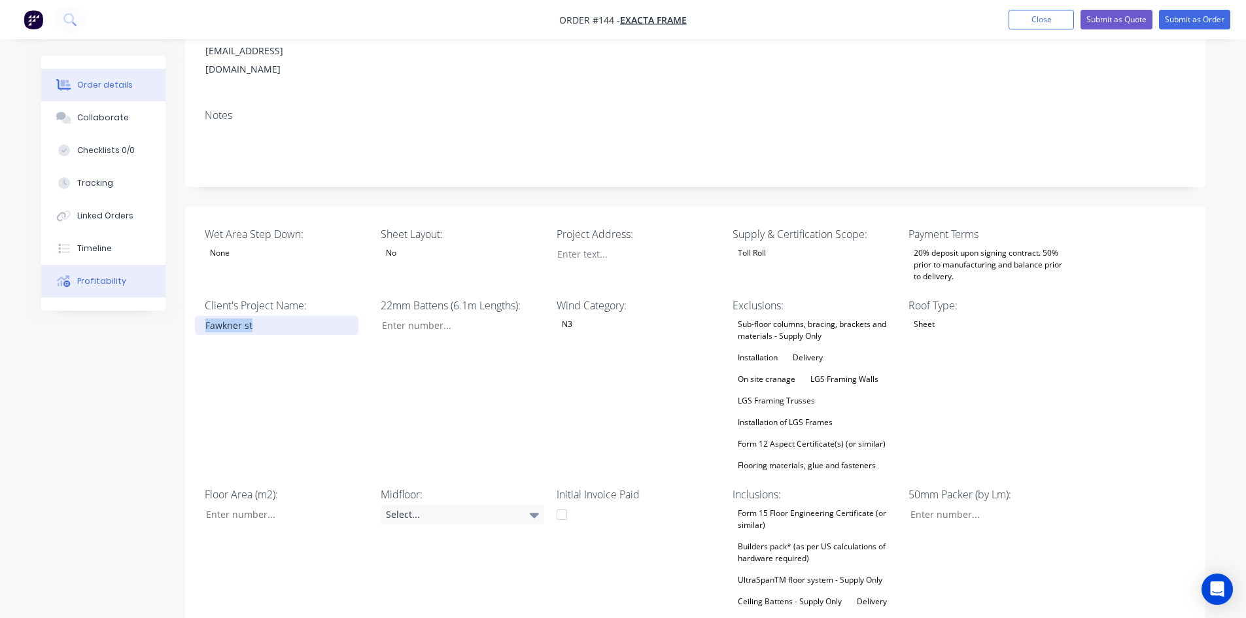
drag, startPoint x: 292, startPoint y: 290, endPoint x: 87, endPoint y: 291, distance: 204.7
click at [87, 291] on div "Order details Collaborate Checklists 0/0 Tracking Linked Orders Timeline Profit…" at bounding box center [623, 516] width 1190 height 1314
paste div
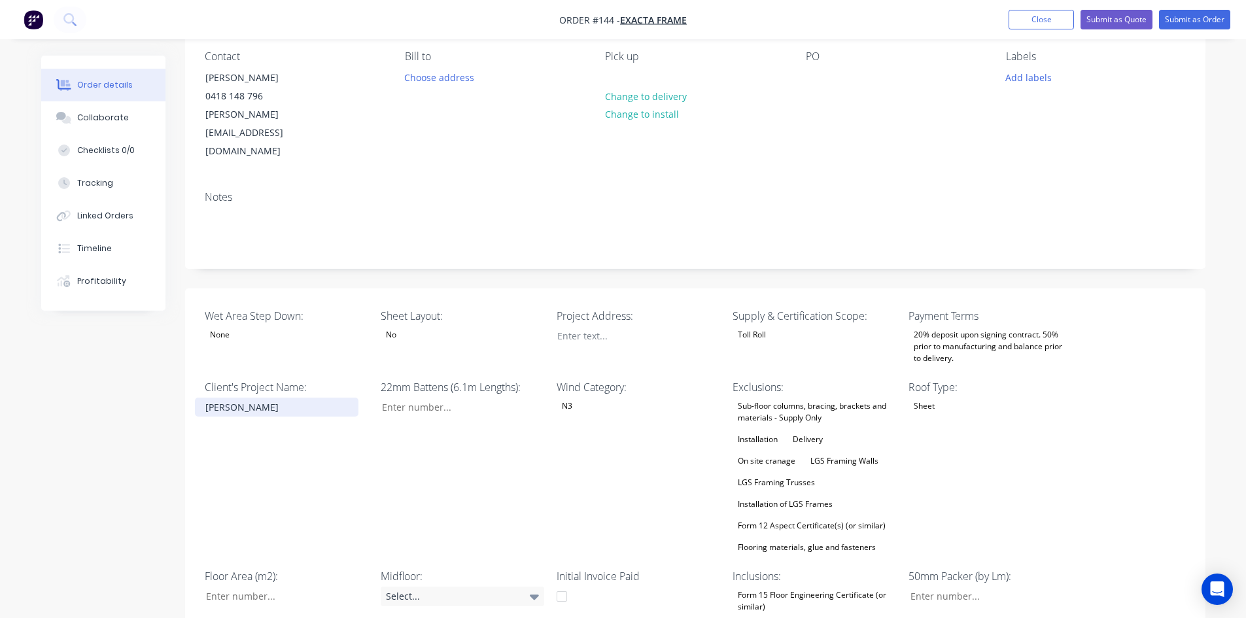
scroll to position [0, 0]
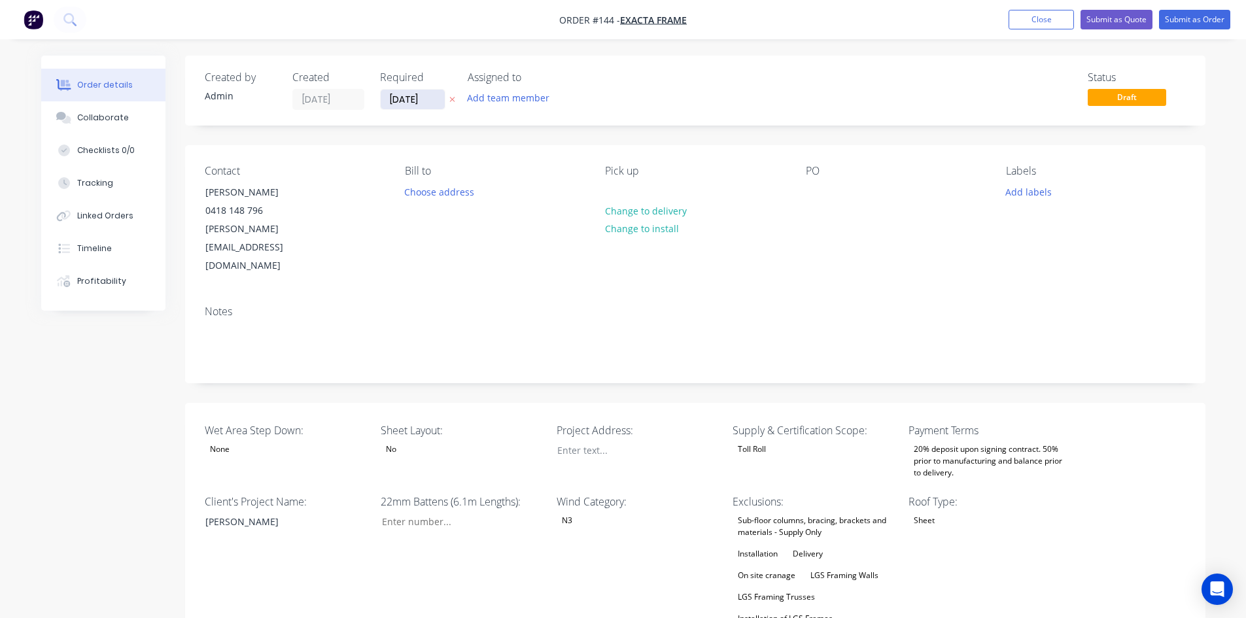
click at [395, 99] on input "[DATE]" at bounding box center [413, 100] width 64 height 20
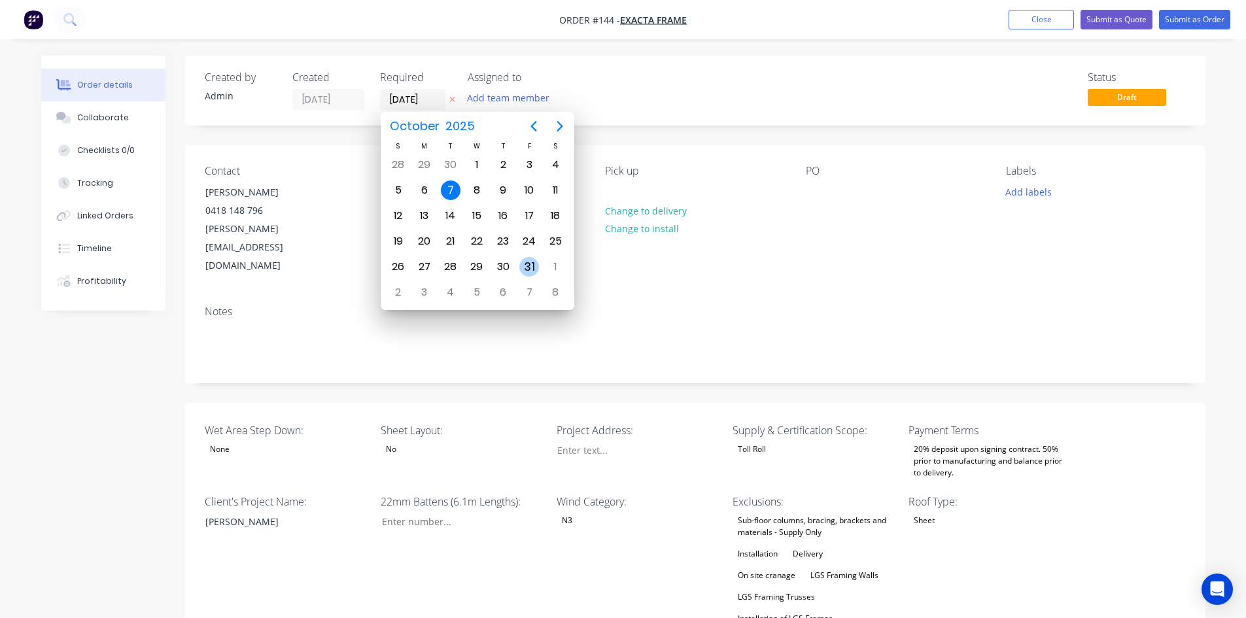
click at [519, 262] on div "31" at bounding box center [529, 266] width 26 height 25
type input "[DATE]"
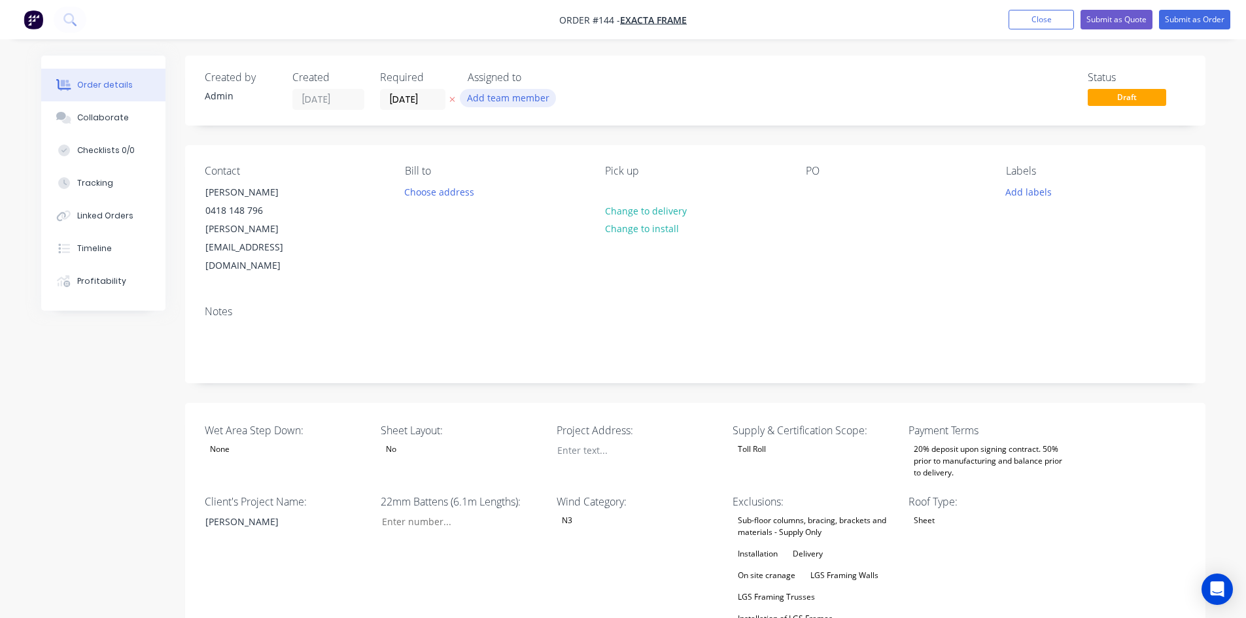
click at [520, 98] on button "Add team member" at bounding box center [508, 98] width 96 height 18
click at [519, 224] on div "[PERSON_NAME]" at bounding box center [572, 223] width 131 height 14
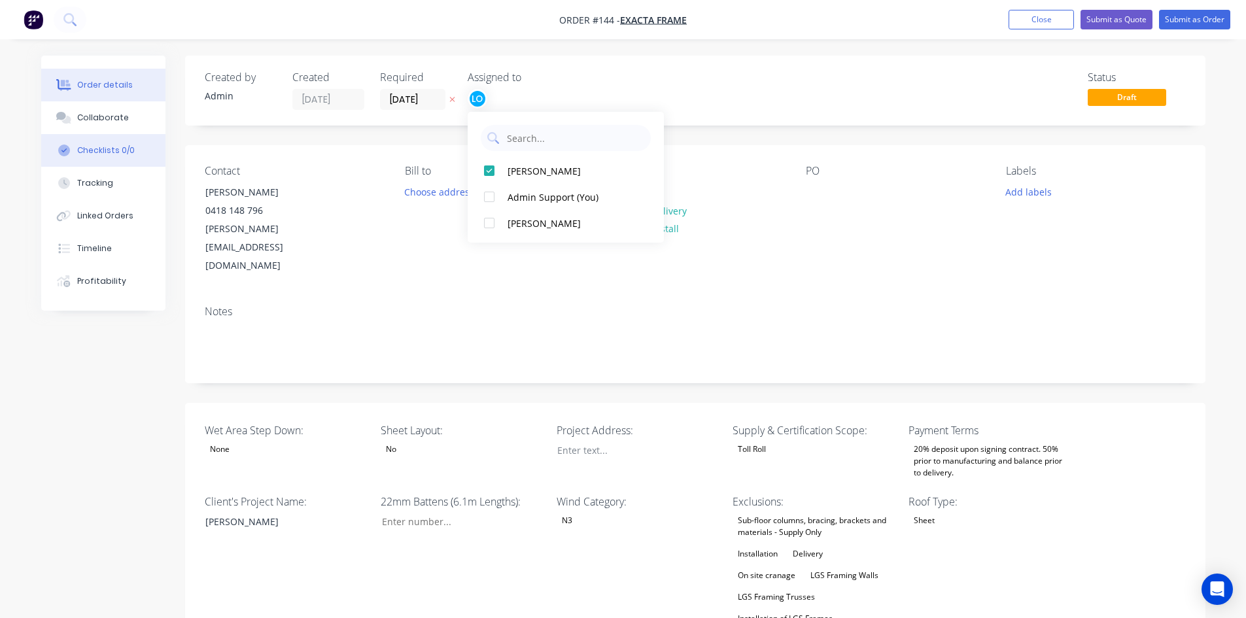
click at [98, 150] on div "Checklists 0/0" at bounding box center [106, 151] width 58 height 12
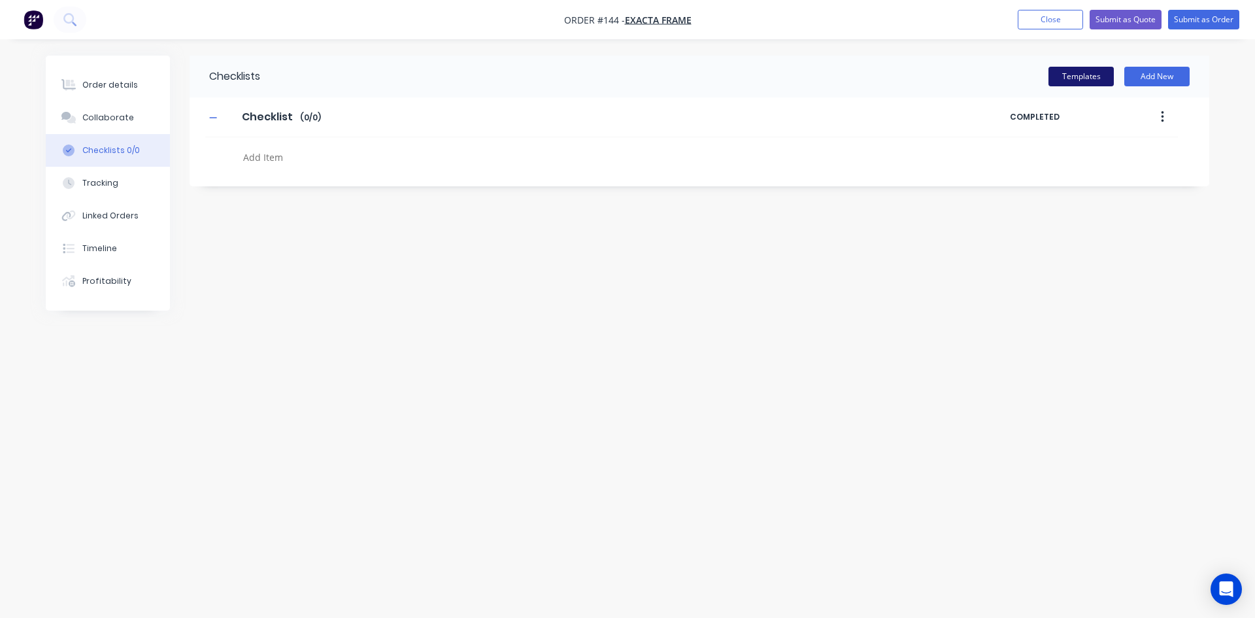
click at [1065, 77] on button "Templates" at bounding box center [1081, 77] width 65 height 20
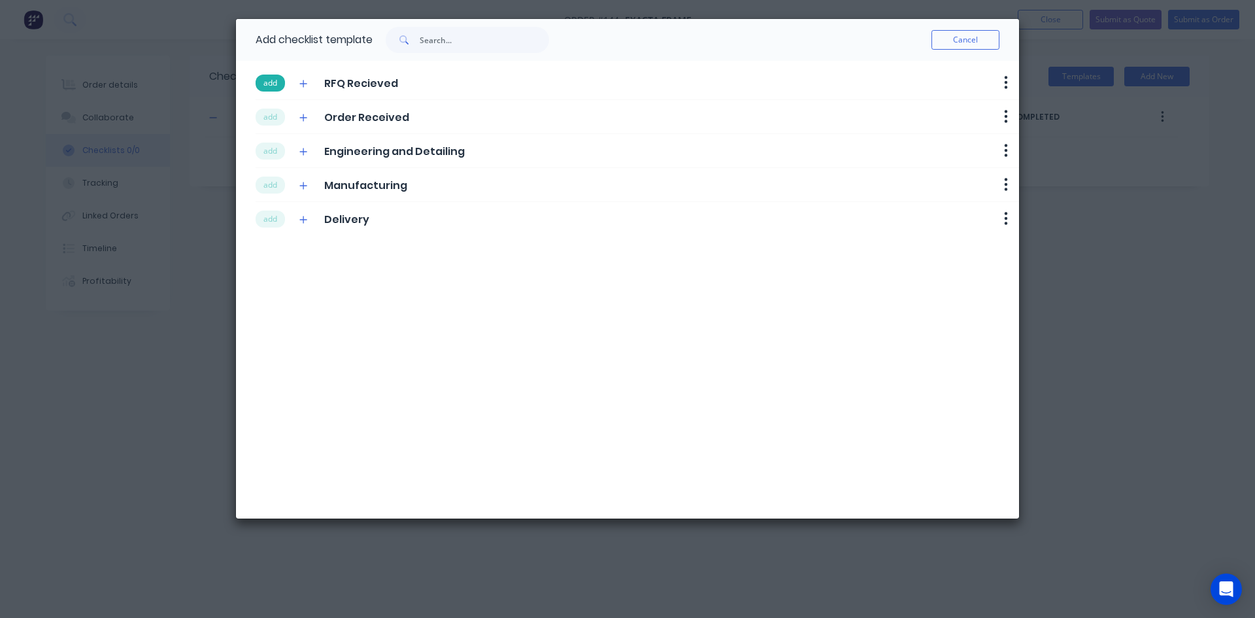
click at [264, 85] on button "add" at bounding box center [270, 83] width 29 height 17
click at [267, 120] on button "add" at bounding box center [270, 117] width 29 height 17
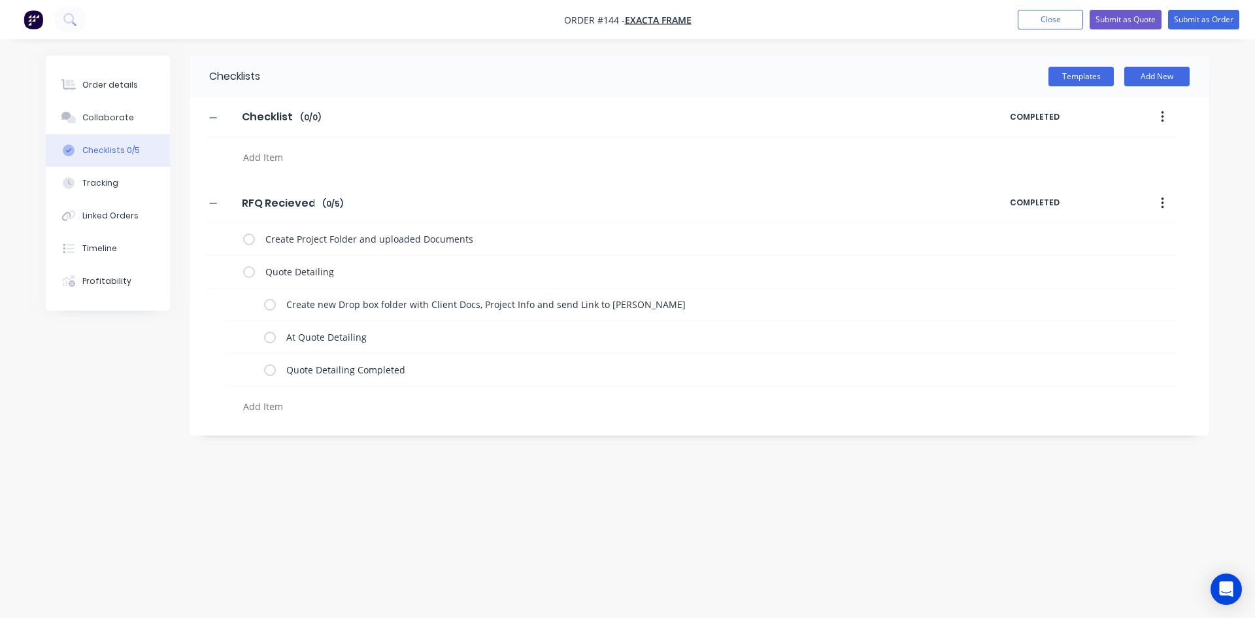
click at [270, 142] on div at bounding box center [545, 153] width 681 height 33
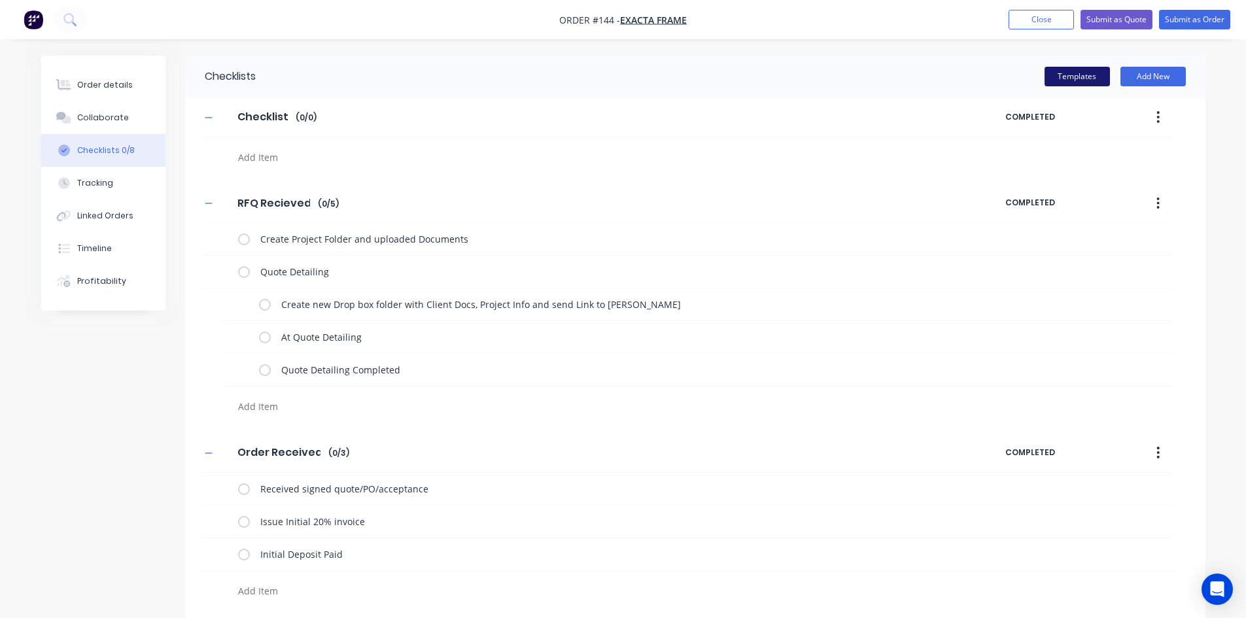
click at [1095, 78] on button "Templates" at bounding box center [1076, 77] width 65 height 20
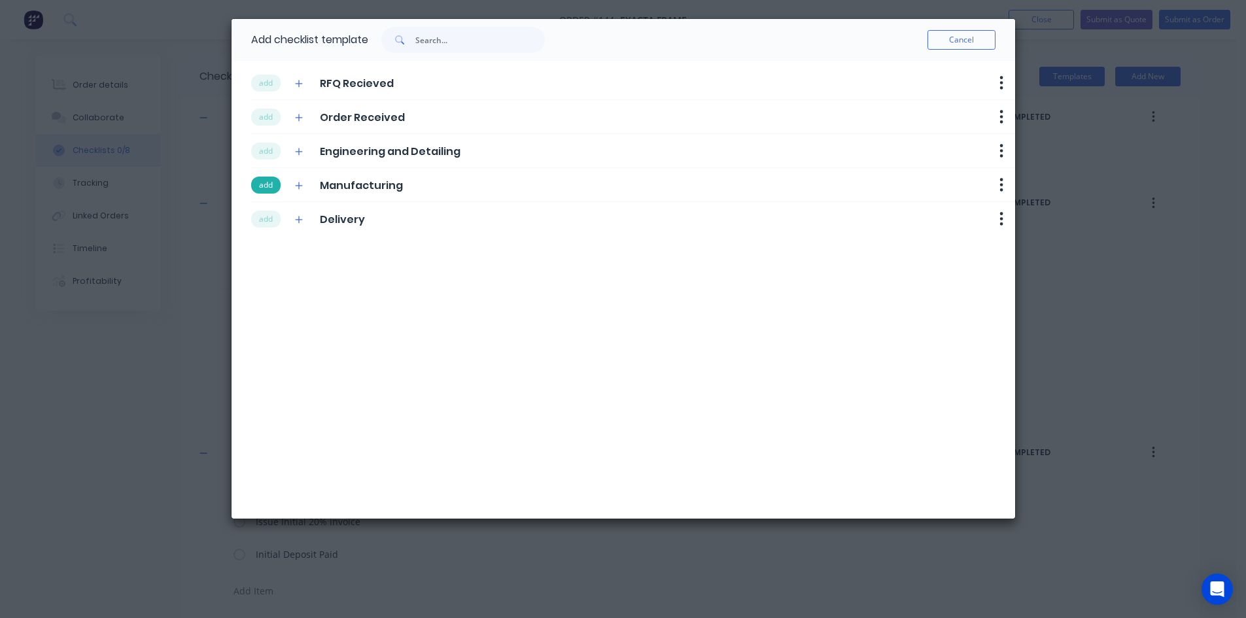
drag, startPoint x: 262, startPoint y: 157, endPoint x: 272, endPoint y: 188, distance: 32.3
click at [264, 157] on button "add" at bounding box center [265, 151] width 29 height 17
click at [272, 190] on button "add" at bounding box center [265, 185] width 29 height 17
click at [271, 214] on button "add" at bounding box center [265, 219] width 29 height 17
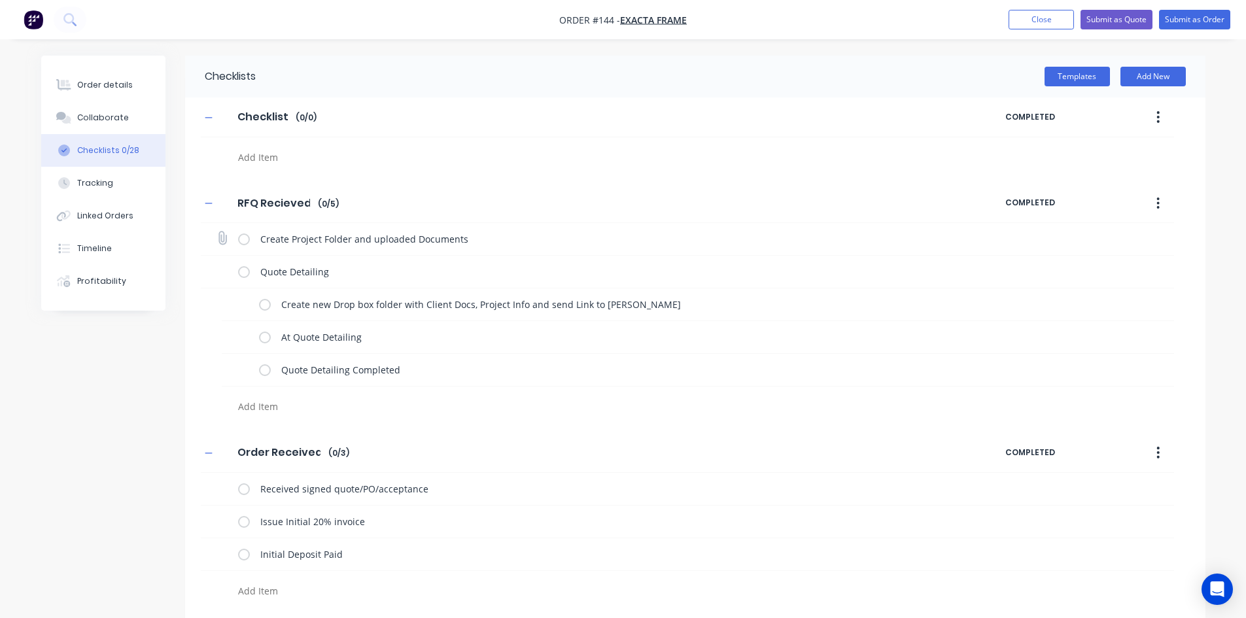
click at [244, 243] on label at bounding box center [244, 239] width 12 height 14
click at [0, 0] on input "checkbox" at bounding box center [0, 0] width 0 height 0
click at [273, 305] on div "Create new Drop box folder with Client Docs, Project Info and send Link to [PER…" at bounding box center [602, 305] width 686 height 26
click at [263, 309] on label at bounding box center [265, 305] width 12 height 14
click at [0, 0] on input "checkbox" at bounding box center [0, 0] width 0 height 0
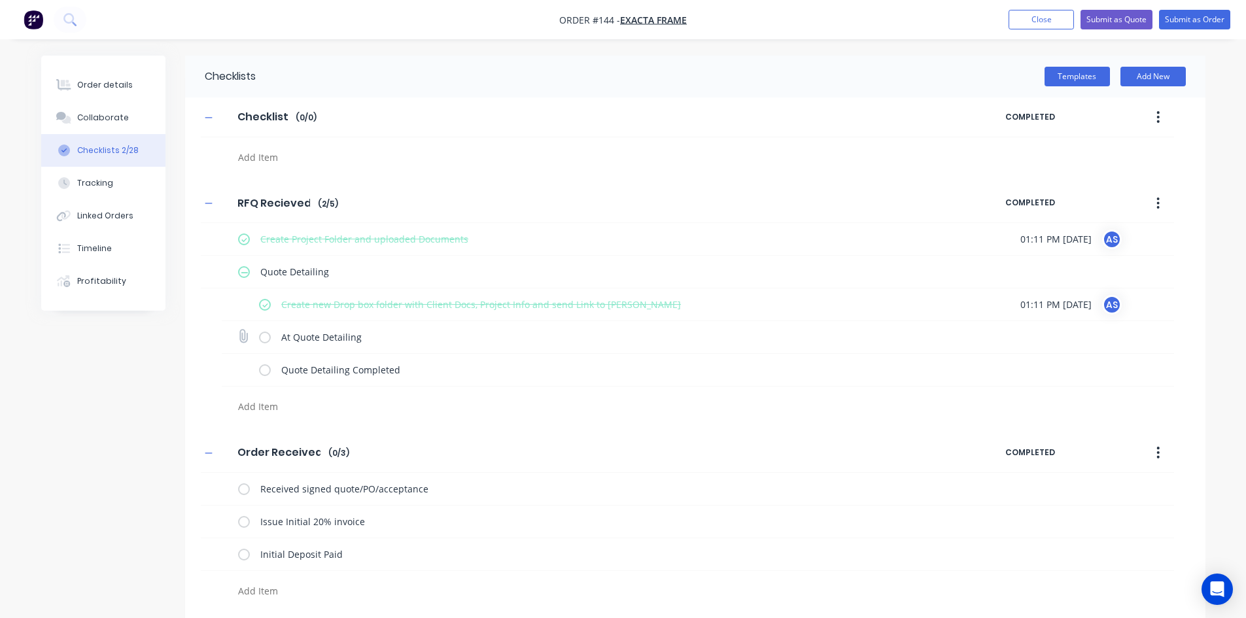
click at [269, 335] on label at bounding box center [265, 337] width 12 height 14
click at [0, 0] on input "checkbox" at bounding box center [0, 0] width 0 height 0
click at [1195, 22] on button "Submit as Order" at bounding box center [1194, 20] width 71 height 20
click at [1119, 25] on button "Options" at bounding box center [1125, 19] width 65 height 21
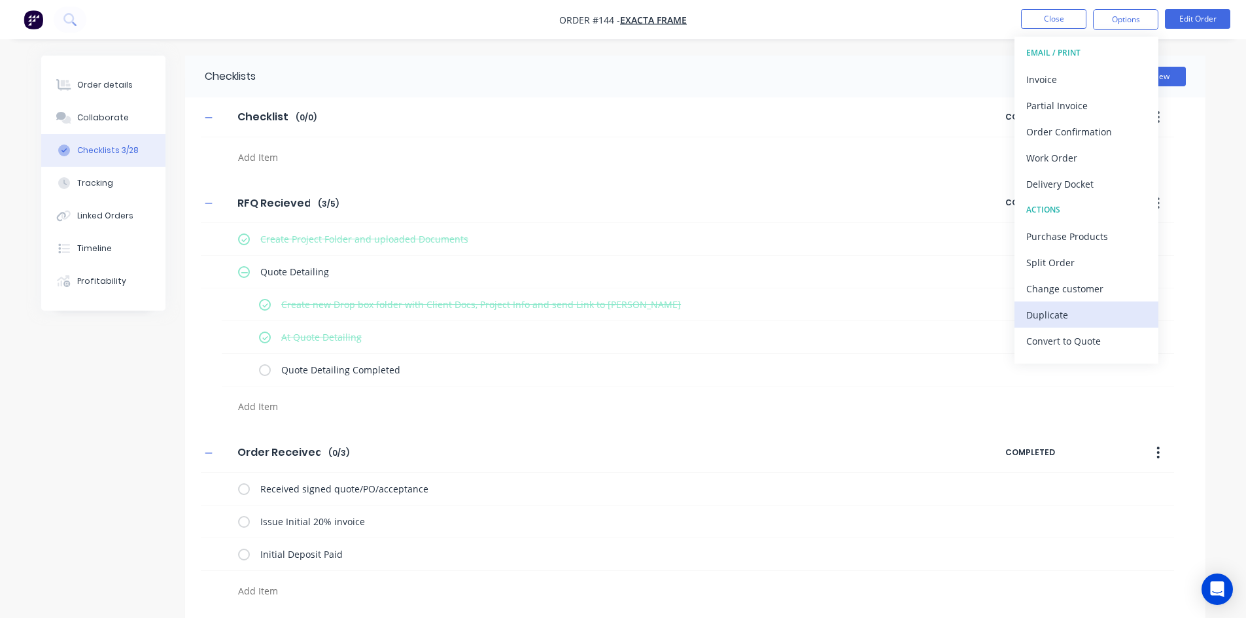
click at [1050, 312] on div "Duplicate" at bounding box center [1086, 314] width 120 height 19
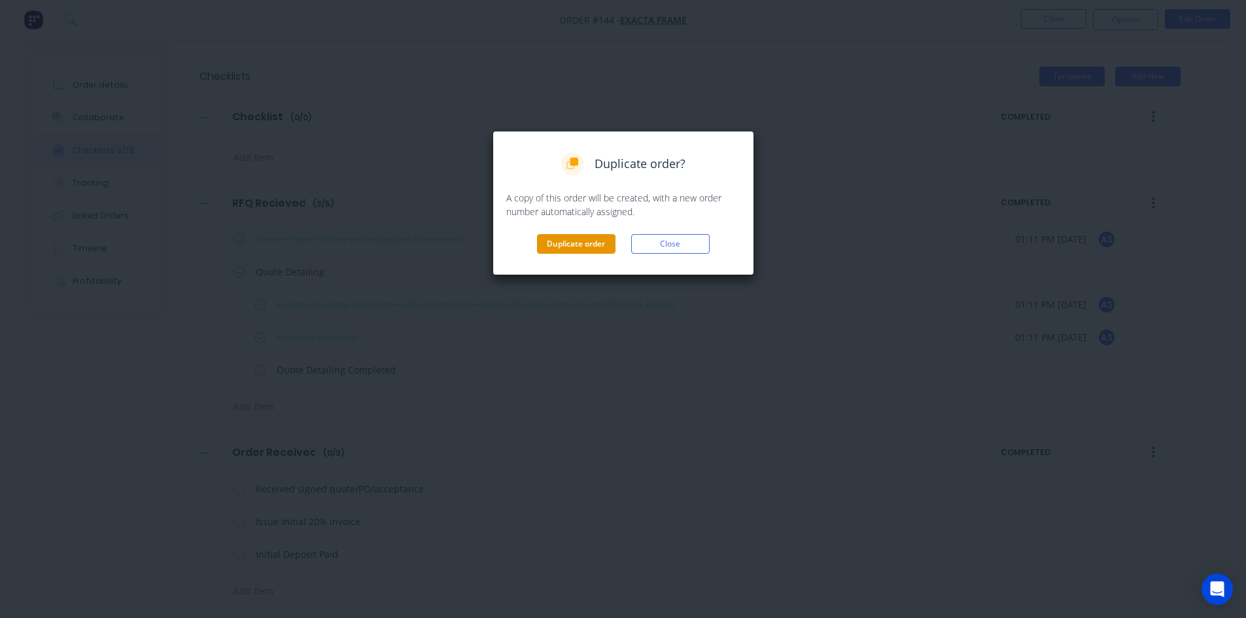
click at [562, 241] on button "Duplicate order" at bounding box center [576, 244] width 78 height 20
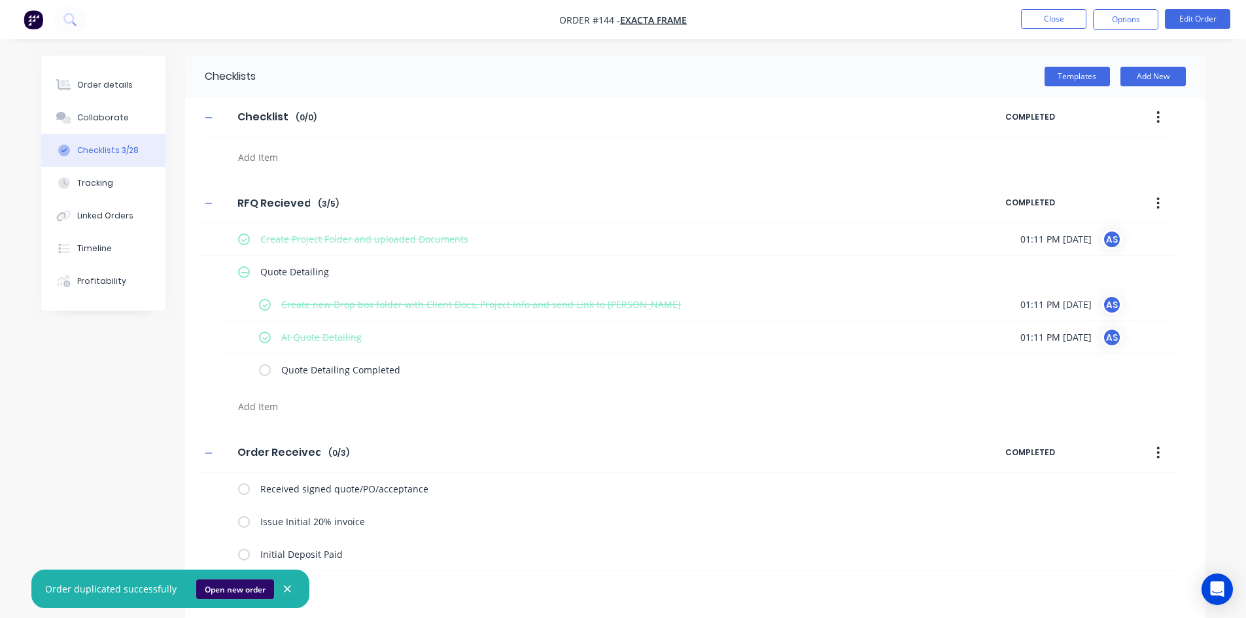
click at [247, 585] on button "Open new order" at bounding box center [235, 589] width 78 height 20
type textarea "x"
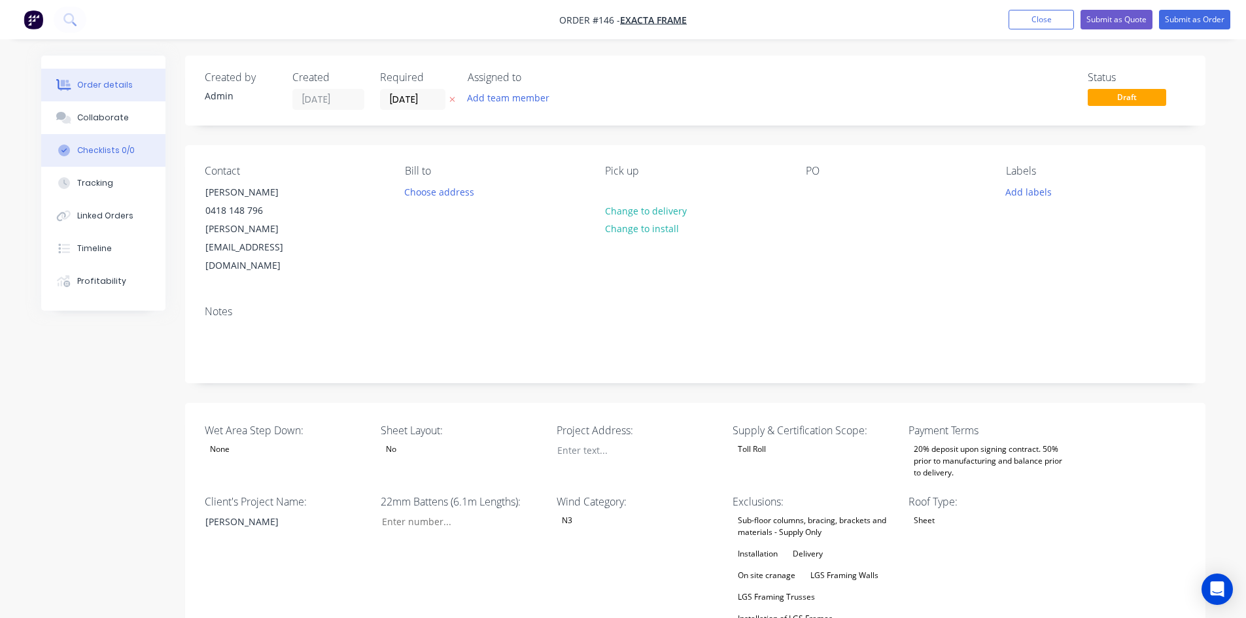
click at [129, 143] on button "Checklists 0/0" at bounding box center [103, 150] width 124 height 33
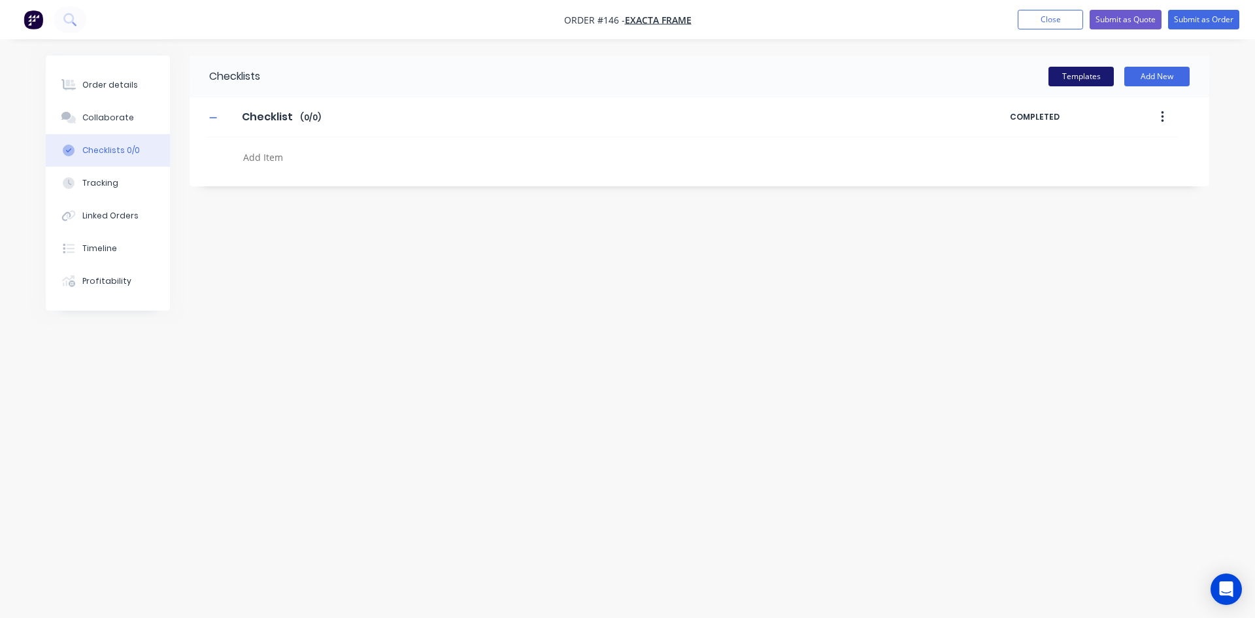
click at [1078, 73] on button "Templates" at bounding box center [1081, 77] width 65 height 20
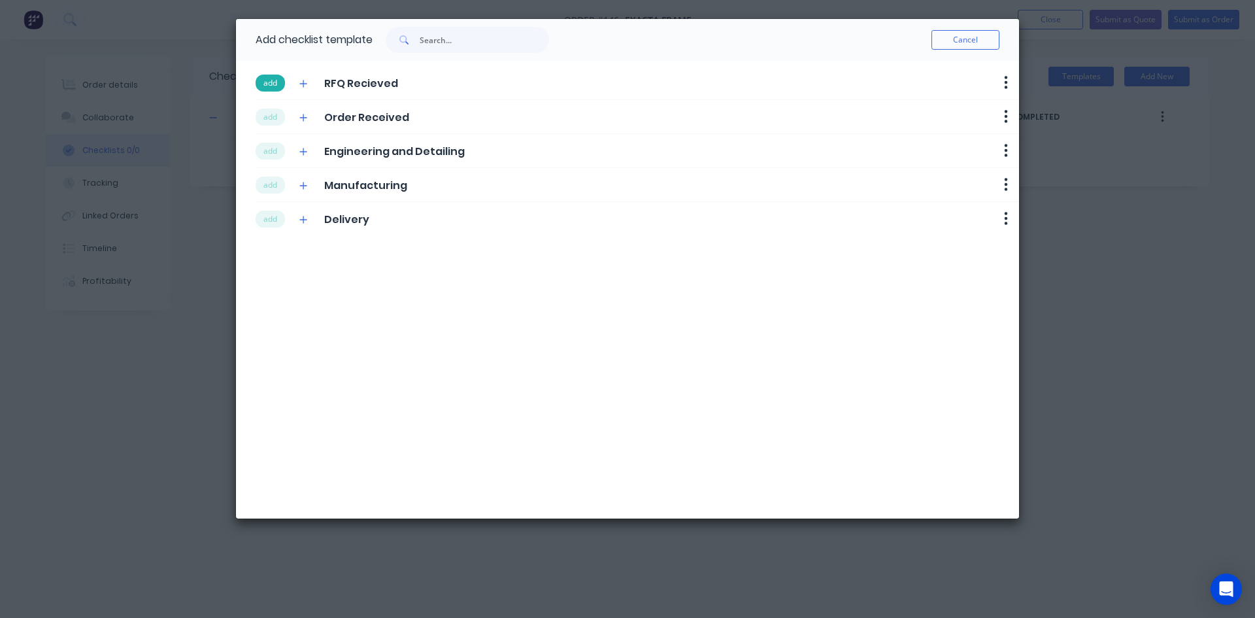
click at [271, 88] on button "add" at bounding box center [270, 83] width 29 height 17
click at [272, 109] on button "add" at bounding box center [270, 117] width 29 height 17
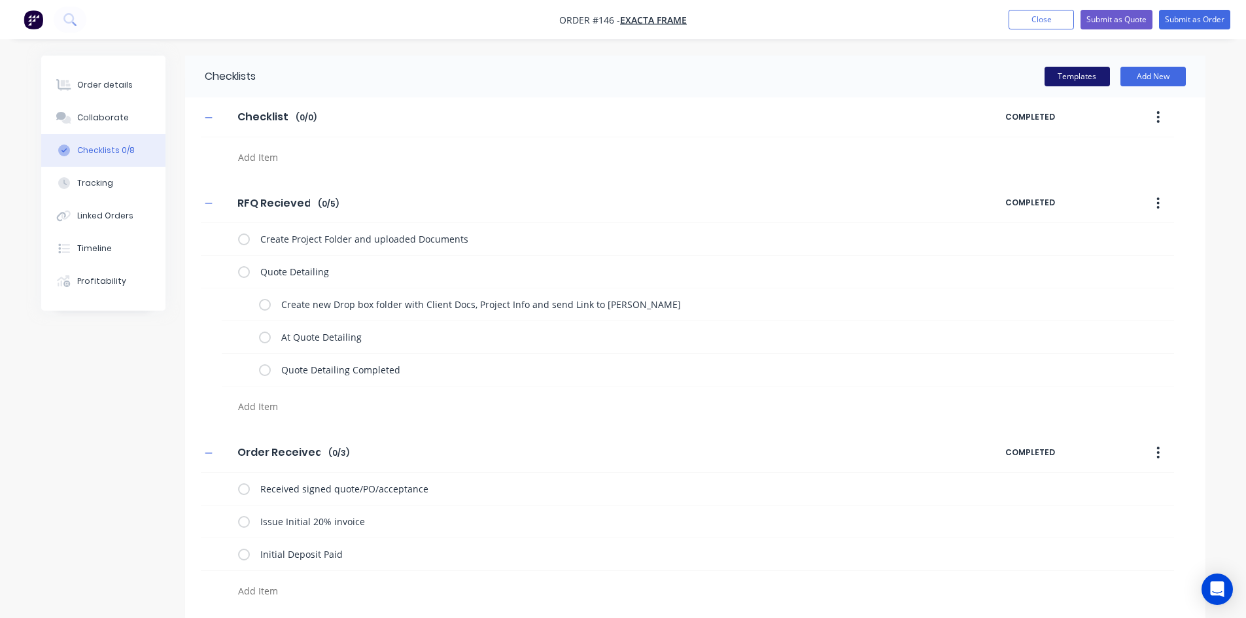
click at [1076, 74] on button "Templates" at bounding box center [1076, 77] width 65 height 20
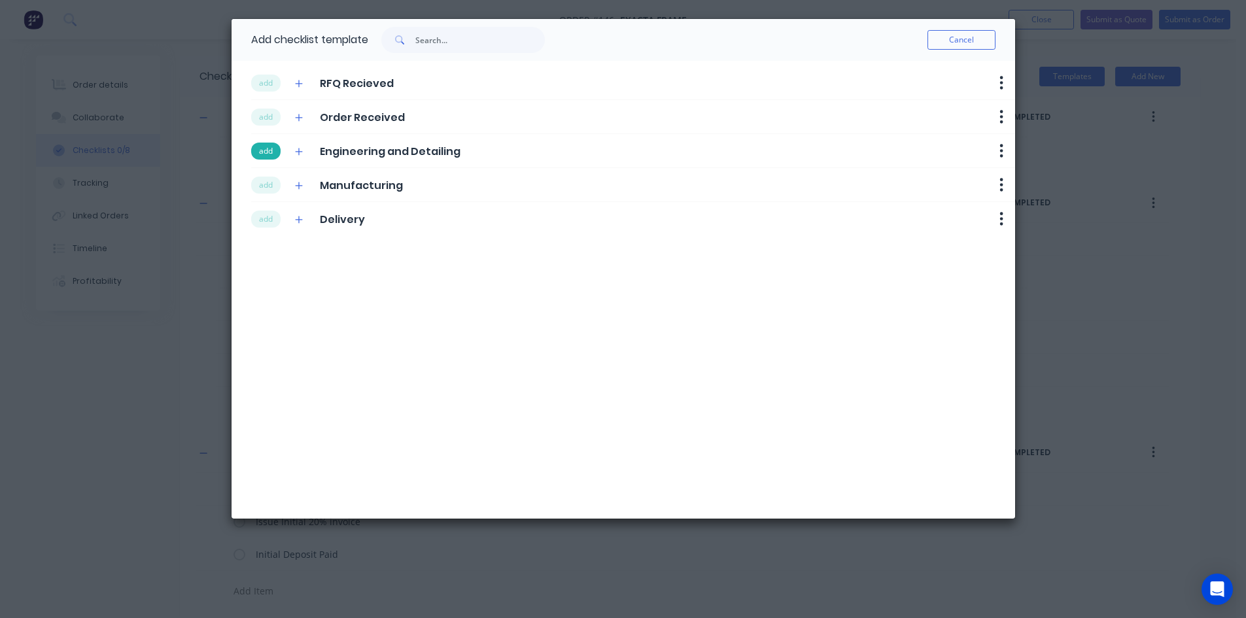
click at [269, 151] on button "add" at bounding box center [265, 151] width 29 height 17
click at [267, 182] on button "add" at bounding box center [265, 185] width 29 height 17
click at [266, 225] on div "Create Project Folder and uploaded Documents" at bounding box center [682, 239] width 973 height 33
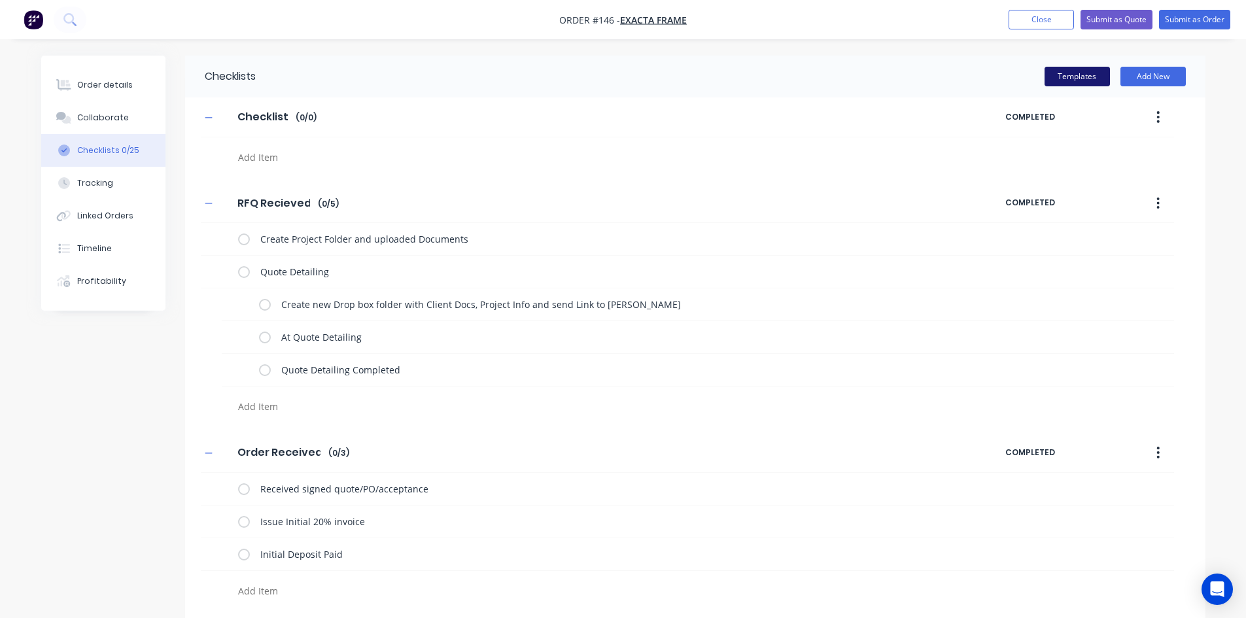
click at [1103, 75] on button "Templates" at bounding box center [1076, 77] width 65 height 20
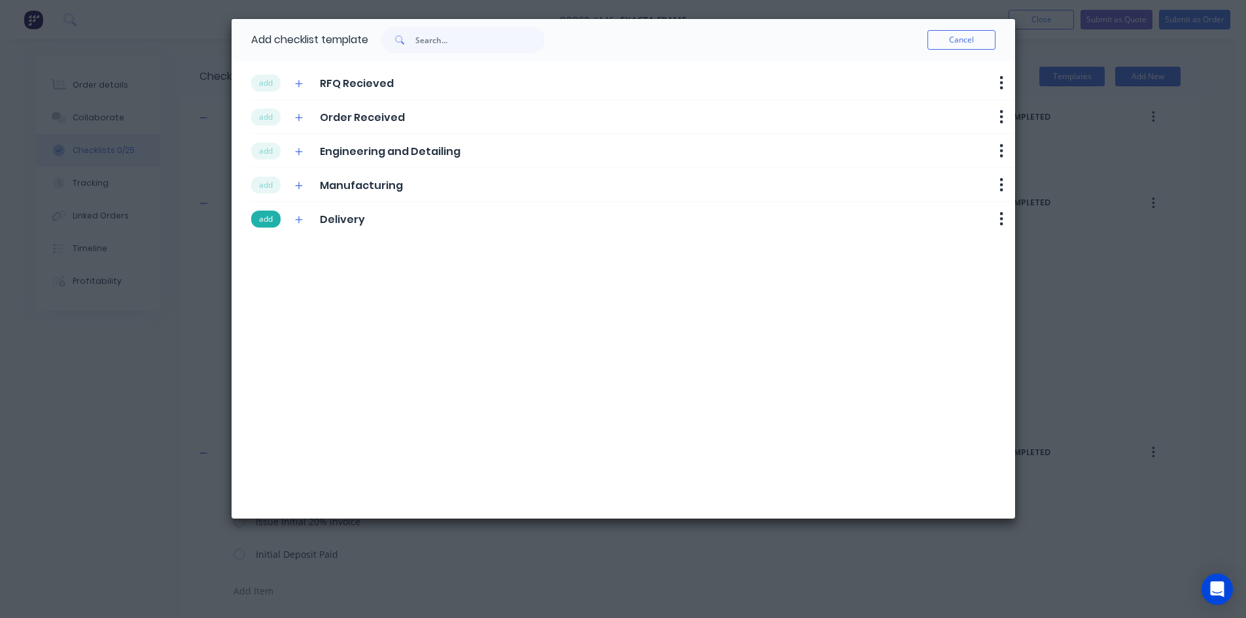
click at [266, 221] on button "add" at bounding box center [265, 219] width 29 height 17
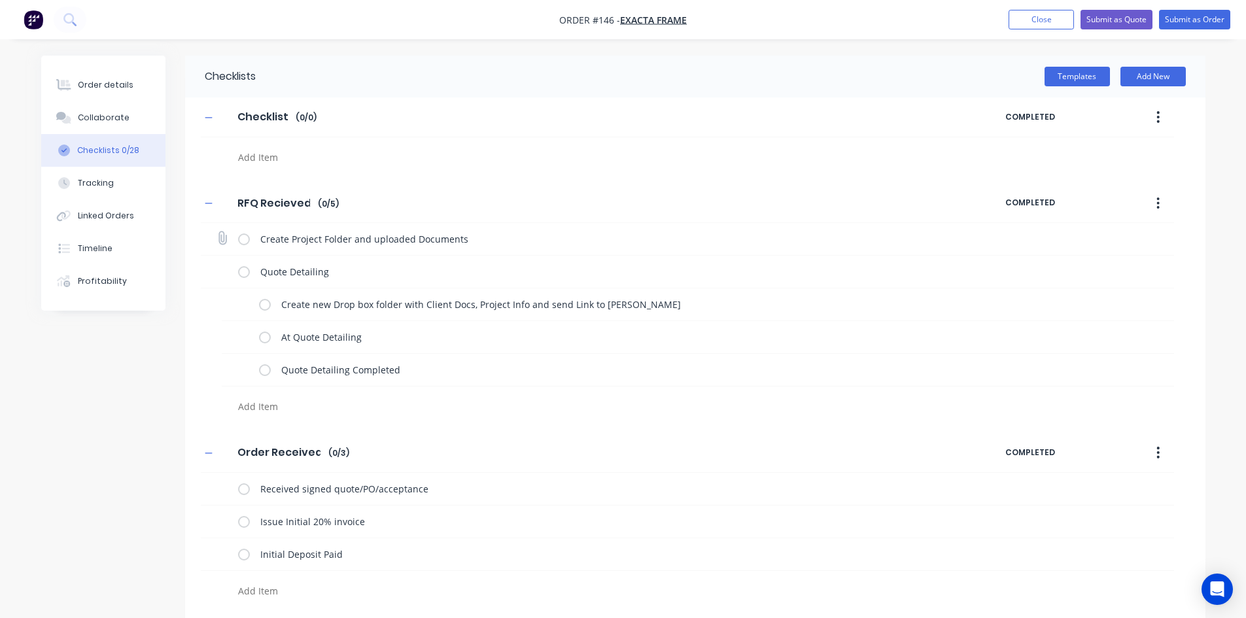
click at [239, 239] on label at bounding box center [244, 239] width 12 height 14
click at [0, 0] on input "checkbox" at bounding box center [0, 0] width 0 height 0
click at [257, 301] on div "Create new Drop box folder with Client Docs, Project Info and send Link to [PER…" at bounding box center [698, 304] width 952 height 33
click at [265, 304] on label at bounding box center [265, 305] width 12 height 14
click at [0, 0] on input "checkbox" at bounding box center [0, 0] width 0 height 0
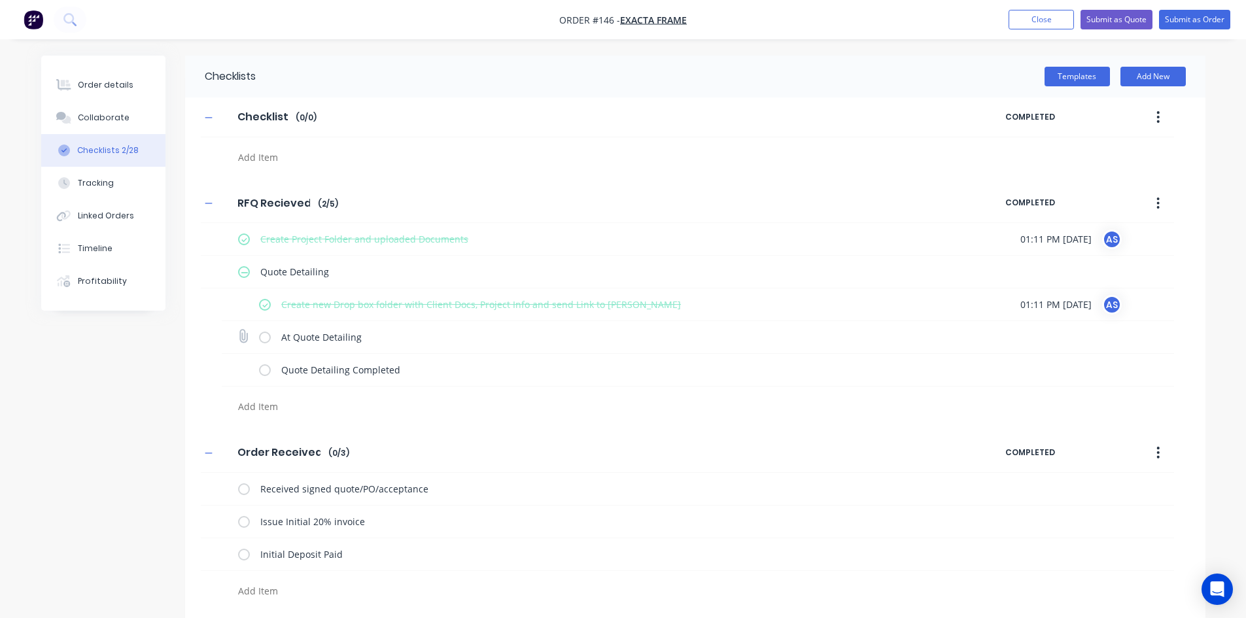
click at [269, 341] on label at bounding box center [265, 337] width 12 height 14
click at [0, 0] on input "checkbox" at bounding box center [0, 0] width 0 height 0
type textarea "x"
click at [115, 89] on div "Order details" at bounding box center [105, 85] width 56 height 12
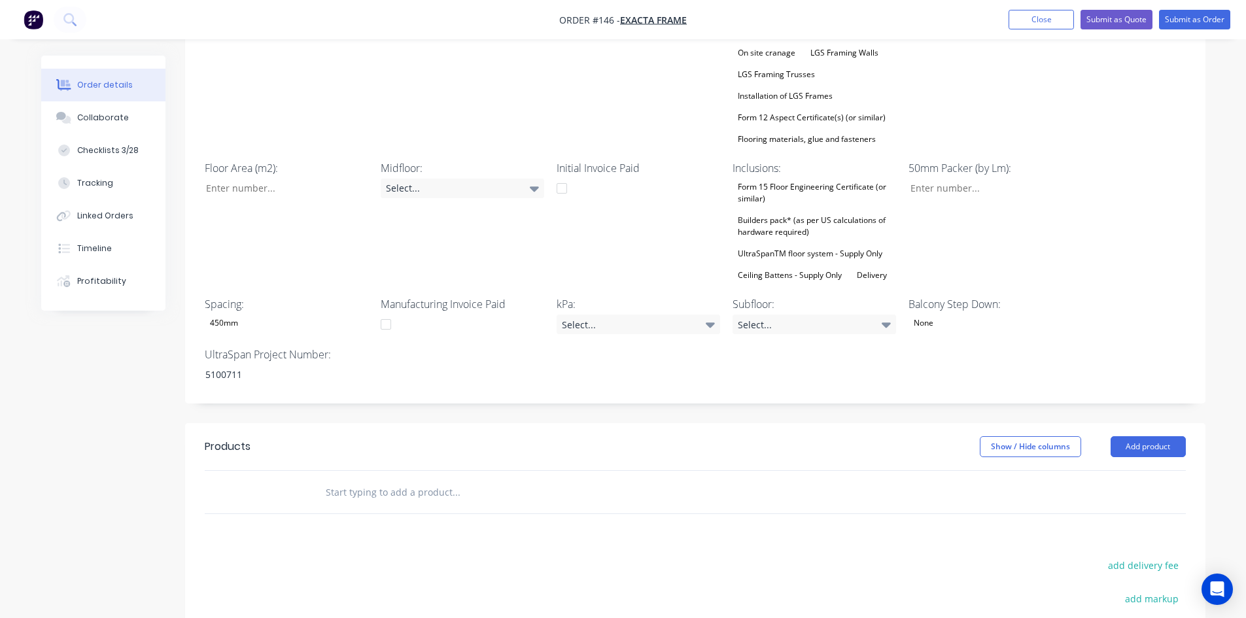
scroll to position [523, 0]
click at [247, 364] on div "5100711" at bounding box center [276, 373] width 163 height 19
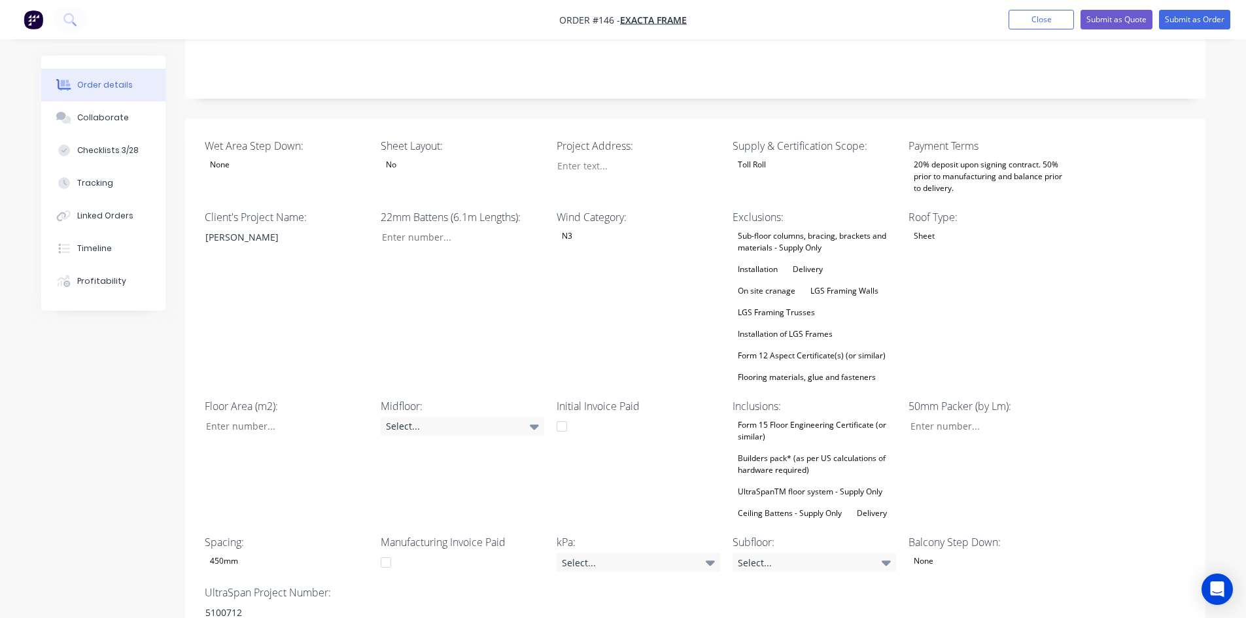
scroll to position [262, 0]
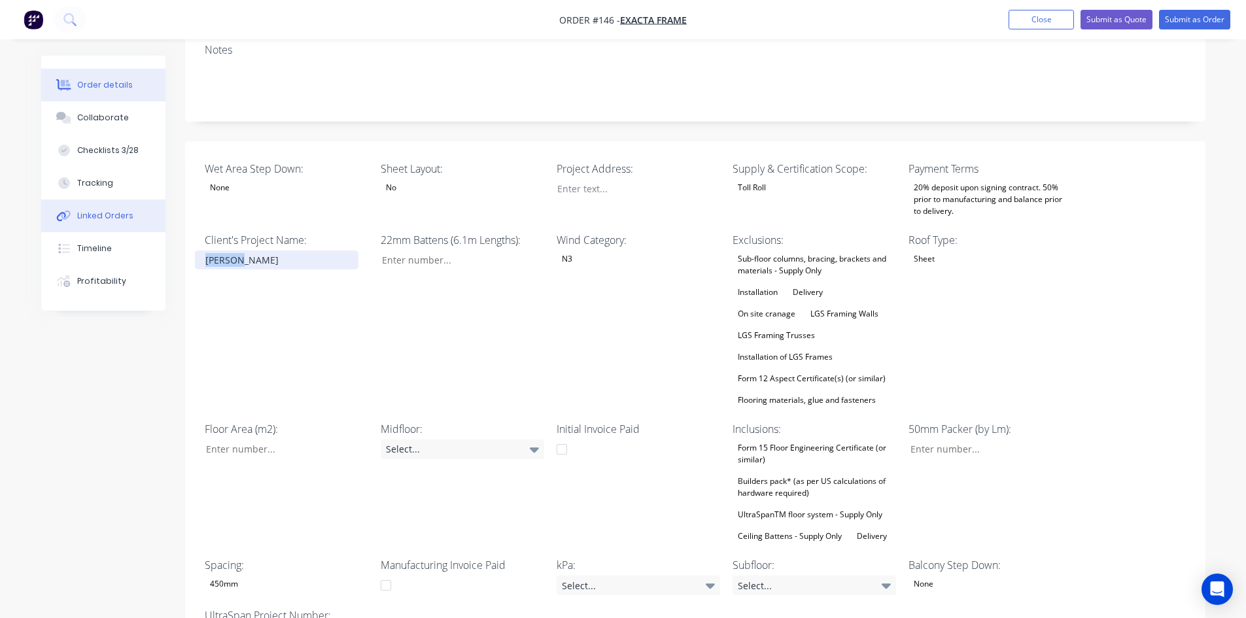
drag, startPoint x: 282, startPoint y: 219, endPoint x: 150, endPoint y: 224, distance: 131.5
click at [150, 224] on div "Order details Collaborate Checklists 3/28 Tracking Linked Orders Timeline Profi…" at bounding box center [623, 451] width 1190 height 1314
paste div
click at [377, 328] on div "Wet Area Step Down: None Sheet Layout: No Project Address: Supply & Certificati…" at bounding box center [695, 403] width 1020 height 524
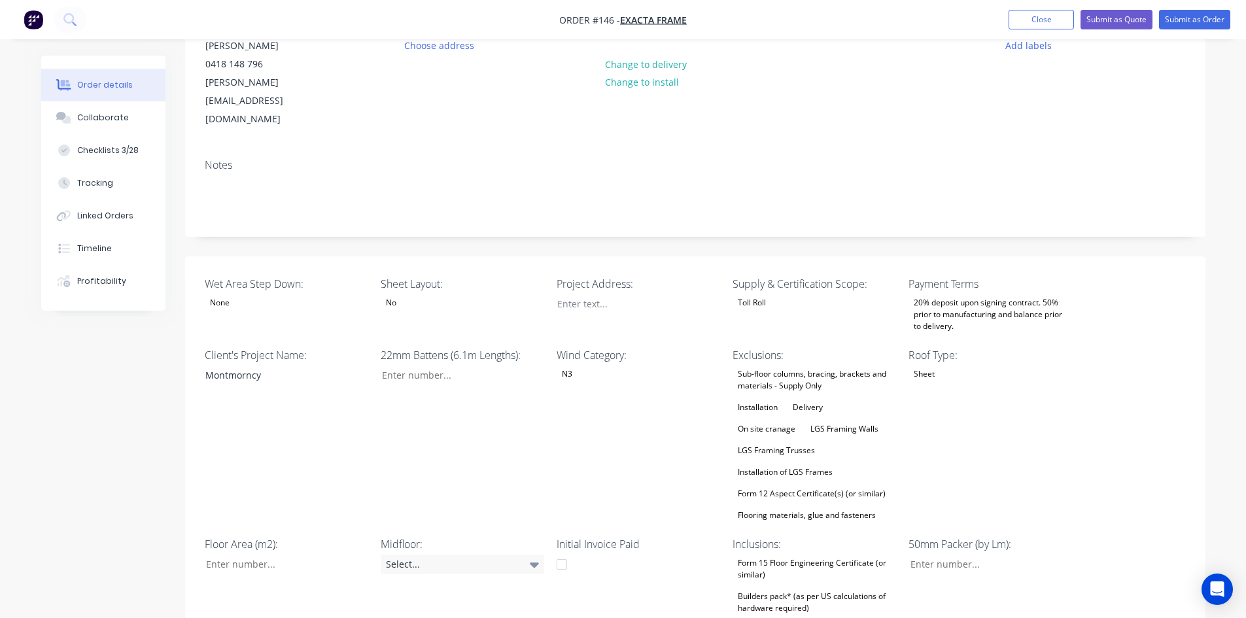
scroll to position [0, 0]
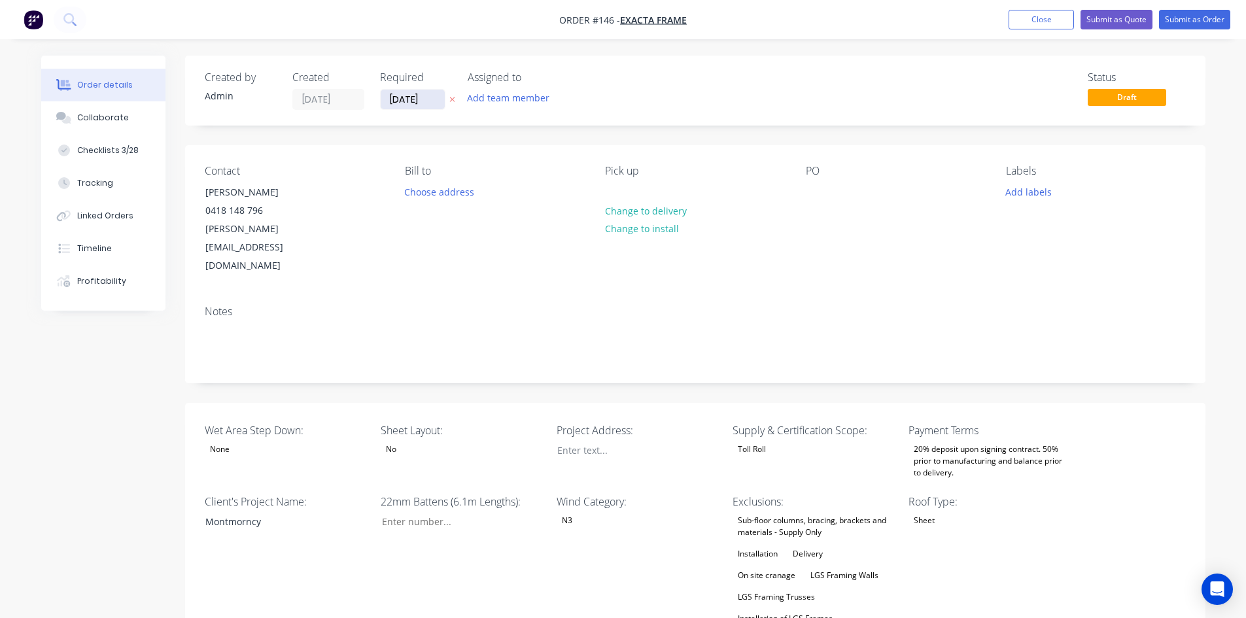
click at [413, 99] on input "[DATE]" at bounding box center [413, 100] width 64 height 20
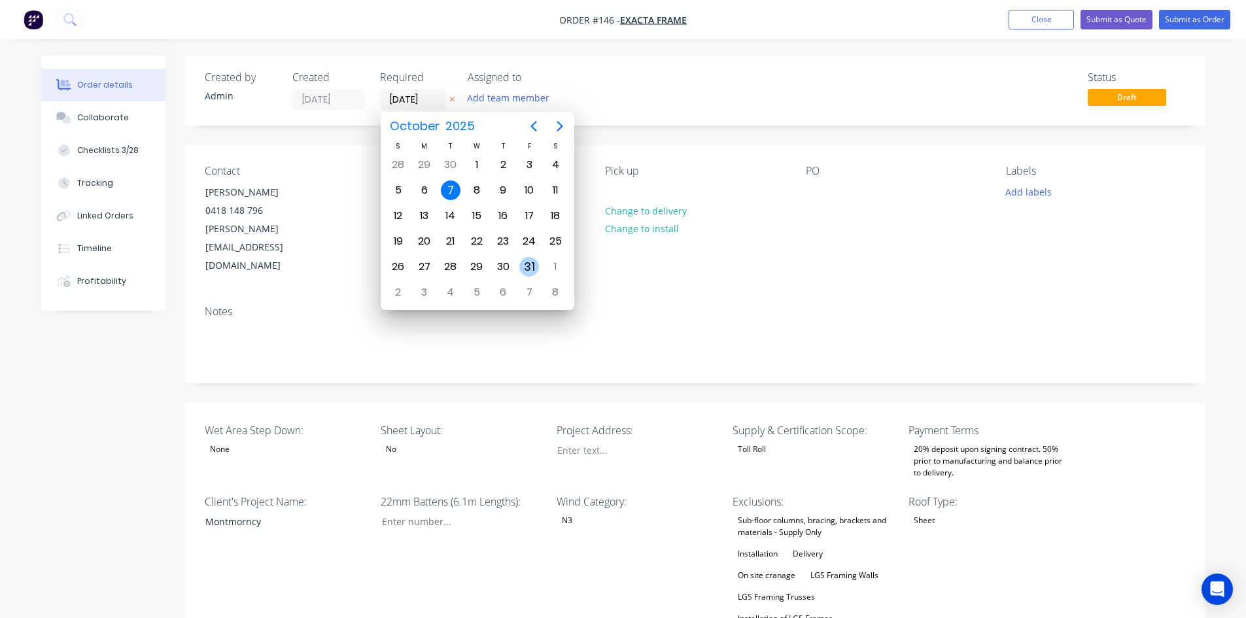
click at [522, 266] on div "31" at bounding box center [529, 267] width 20 height 20
type input "[DATE]"
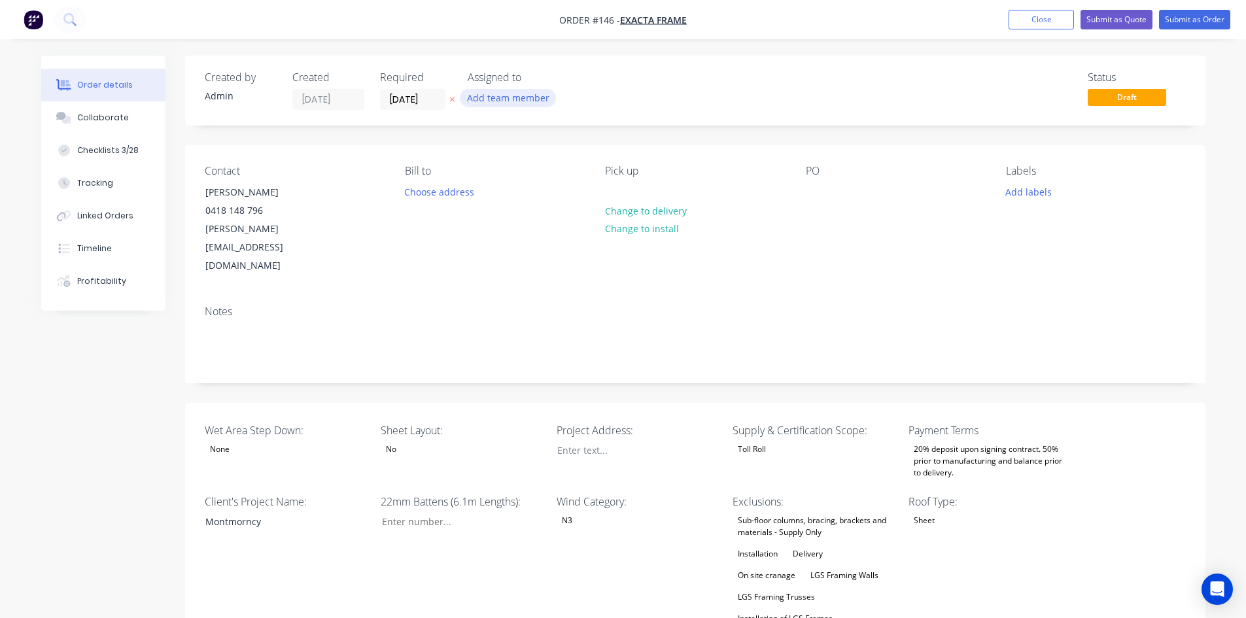
click at [503, 90] on button "Add team member" at bounding box center [508, 98] width 96 height 18
click at [522, 228] on div "[PERSON_NAME]" at bounding box center [572, 223] width 131 height 14
click at [531, 305] on div "Notes" at bounding box center [695, 311] width 981 height 12
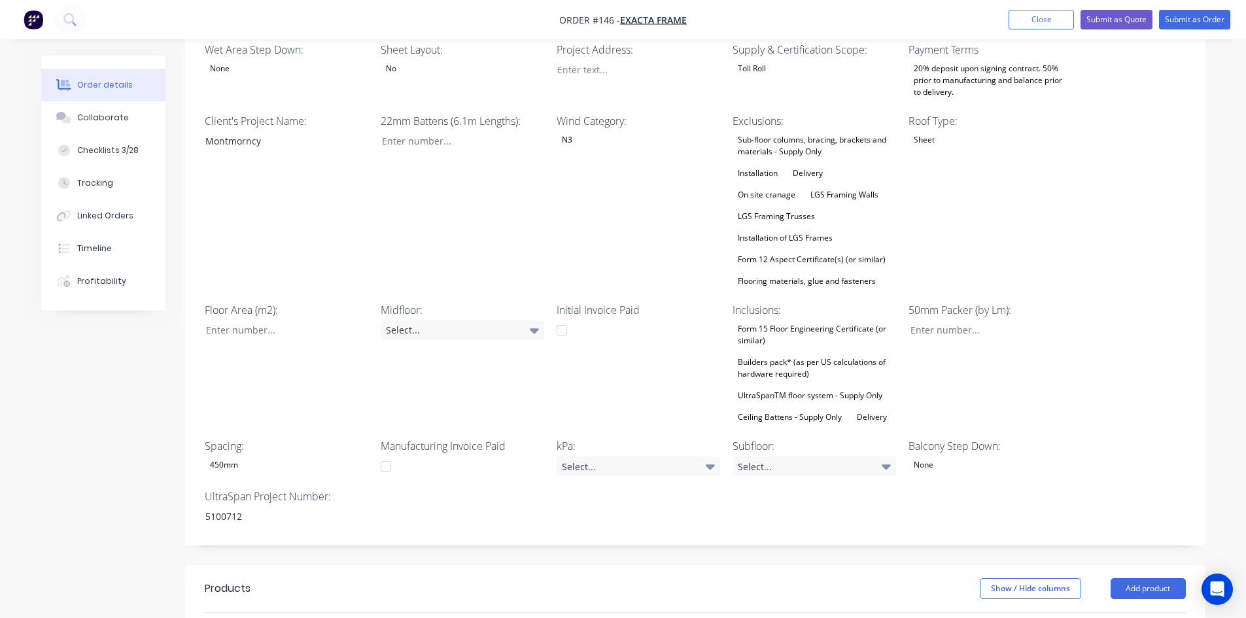
scroll to position [392, 0]
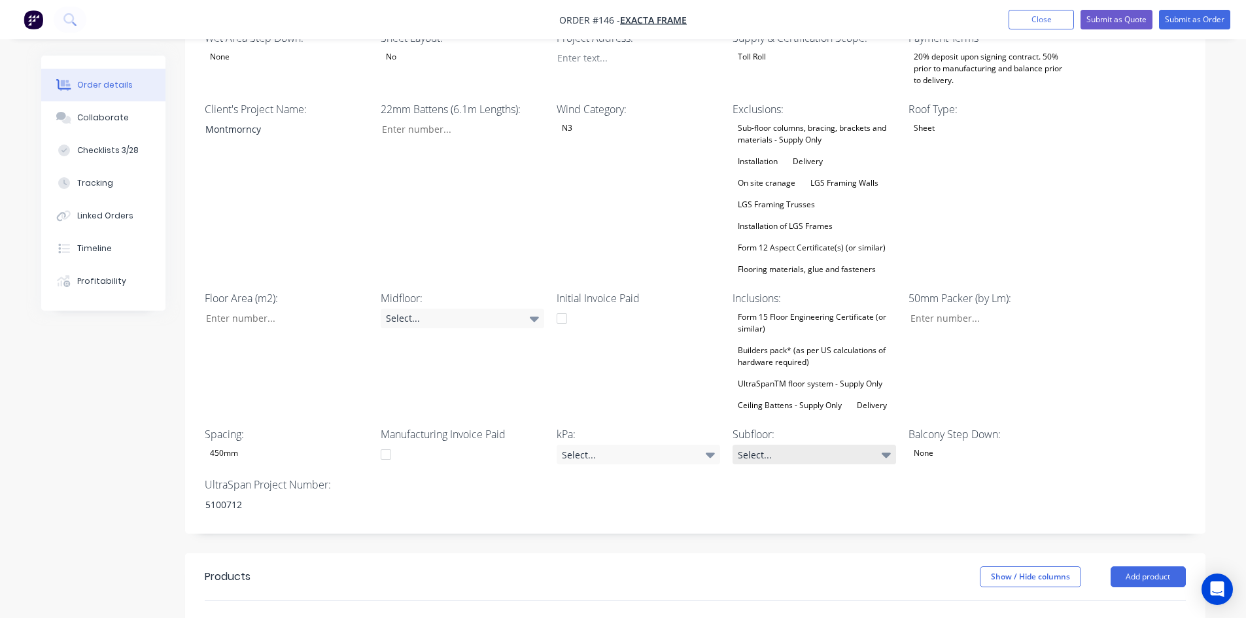
click at [760, 445] on div "Select..." at bounding box center [813, 455] width 163 height 20
click at [662, 232] on div "Wind Category: N3" at bounding box center [637, 189] width 163 height 177
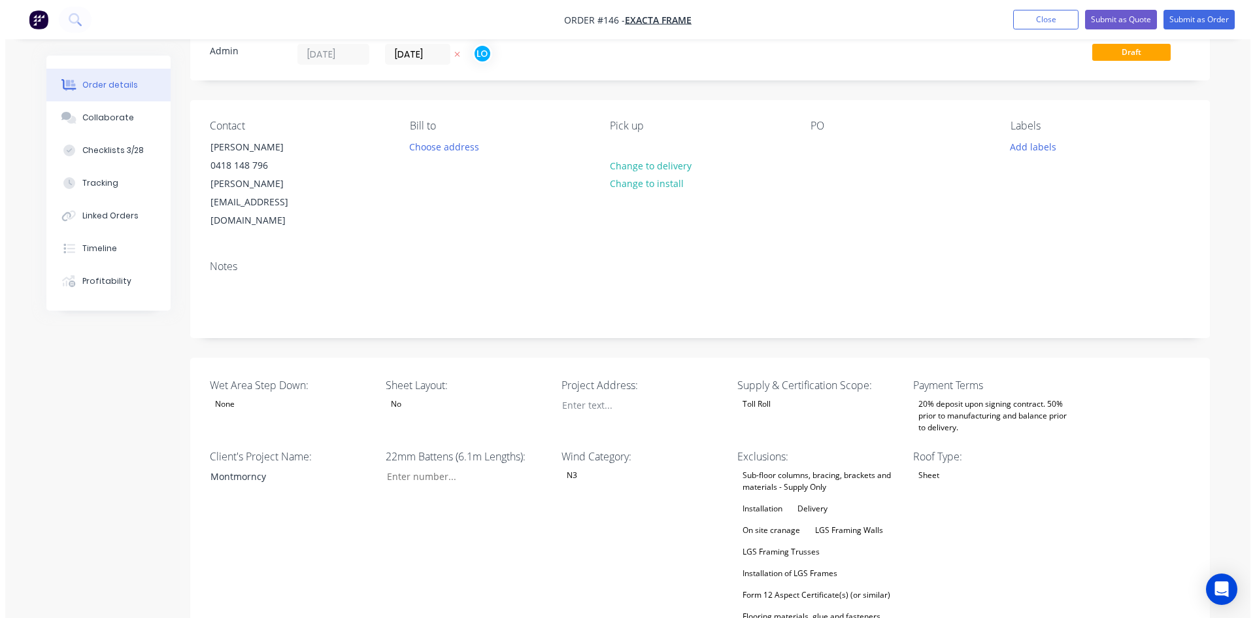
scroll to position [0, 0]
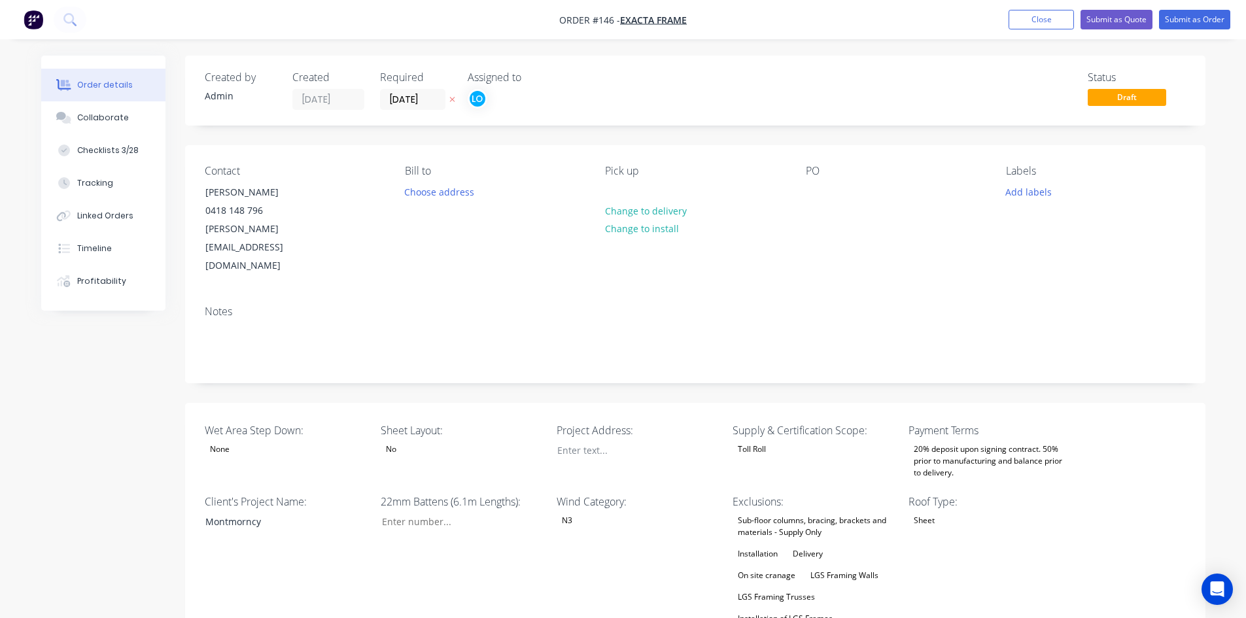
click at [758, 441] on div "Toll Roll" at bounding box center [751, 449] width 39 height 17
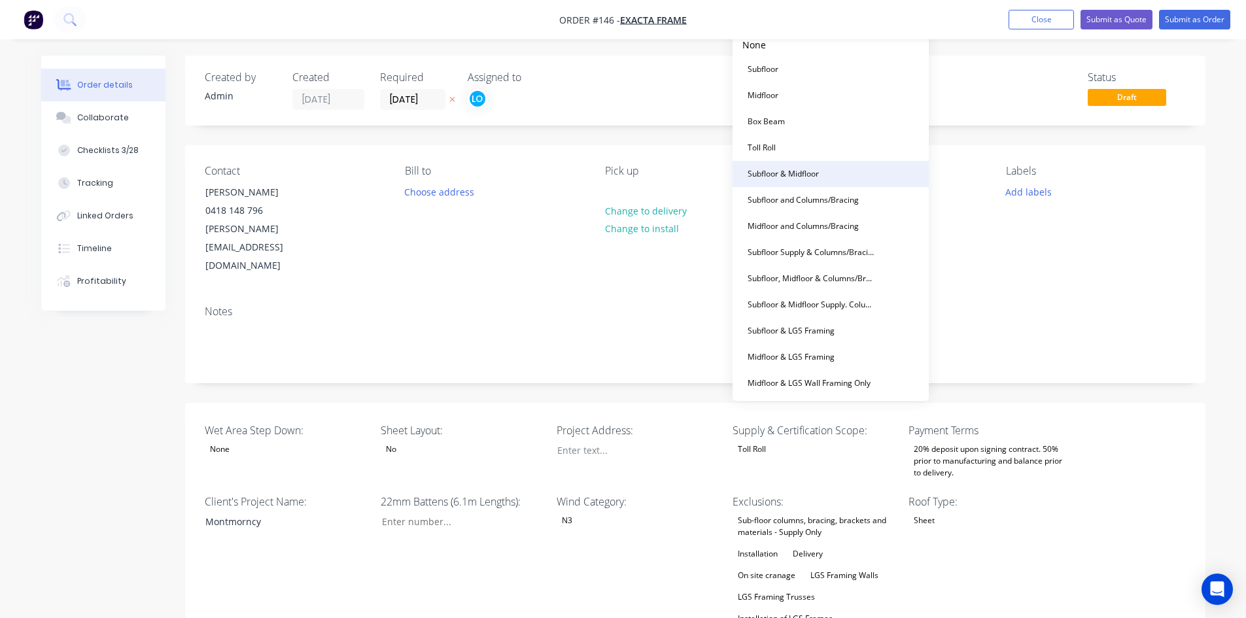
click at [771, 166] on div "Subfloor & Midfloor" at bounding box center [783, 173] width 82 height 17
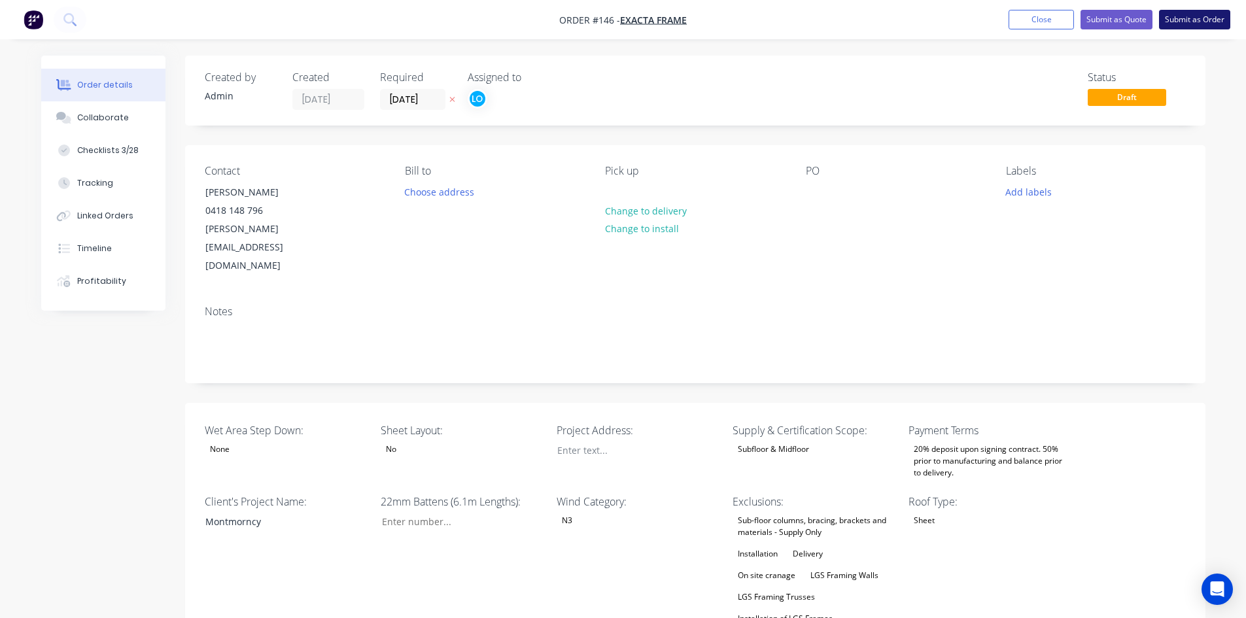
click at [1189, 15] on button "Submit as Order" at bounding box center [1194, 20] width 71 height 20
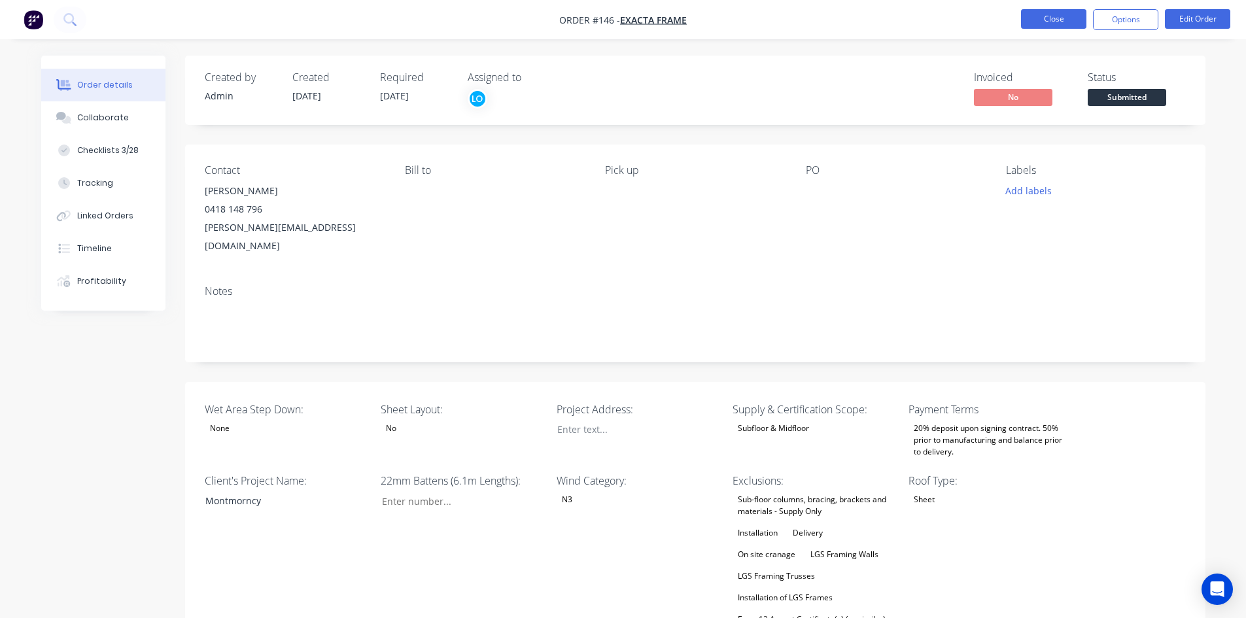
click at [1043, 26] on button "Close" at bounding box center [1053, 19] width 65 height 20
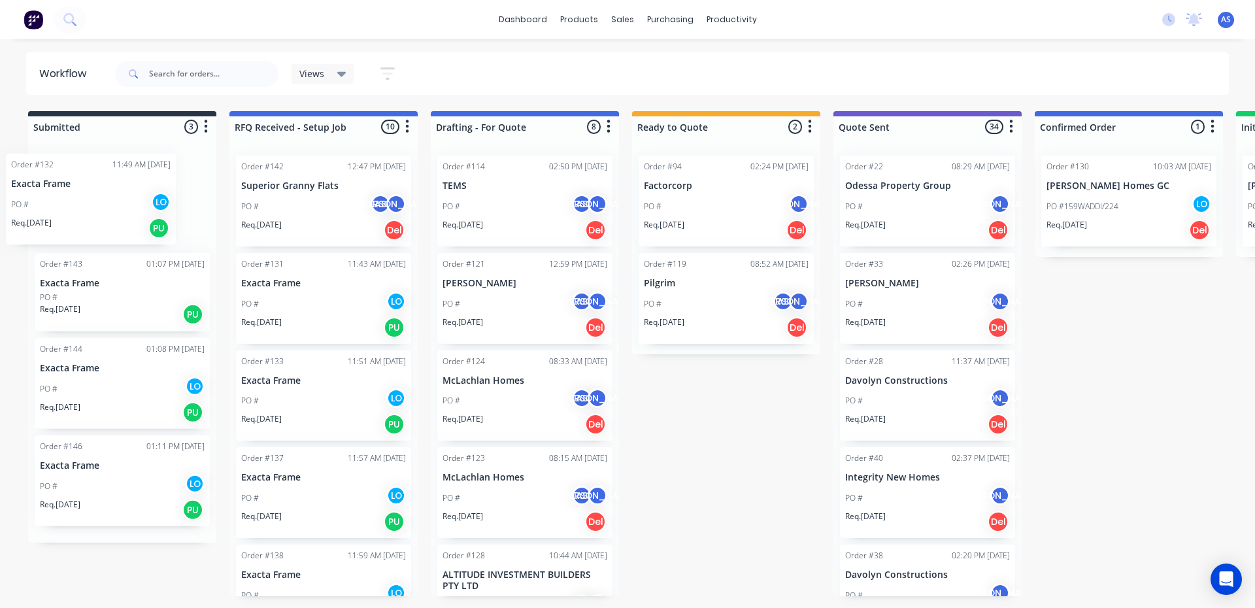
drag, startPoint x: 286, startPoint y: 199, endPoint x: 44, endPoint y: 197, distance: 241.9
click at [287, 196] on div "Order #142 12:47 PM [DATE] Superior Granny Flats PO # AS JO Req. [DATE] Del Ord…" at bounding box center [324, 370] width 188 height 451
click at [105, 282] on p "Exacta Frame" at bounding box center [122, 283] width 165 height 11
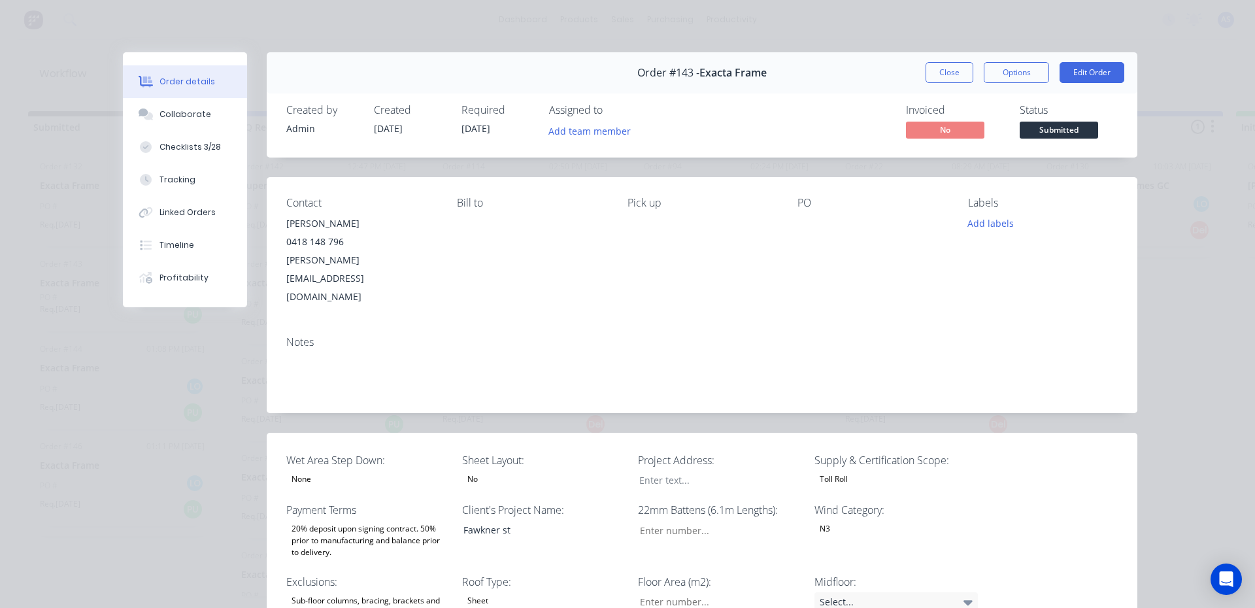
click at [481, 133] on span "[DATE]" at bounding box center [476, 128] width 29 height 12
click at [1088, 69] on button "Edit Order" at bounding box center [1092, 72] width 65 height 21
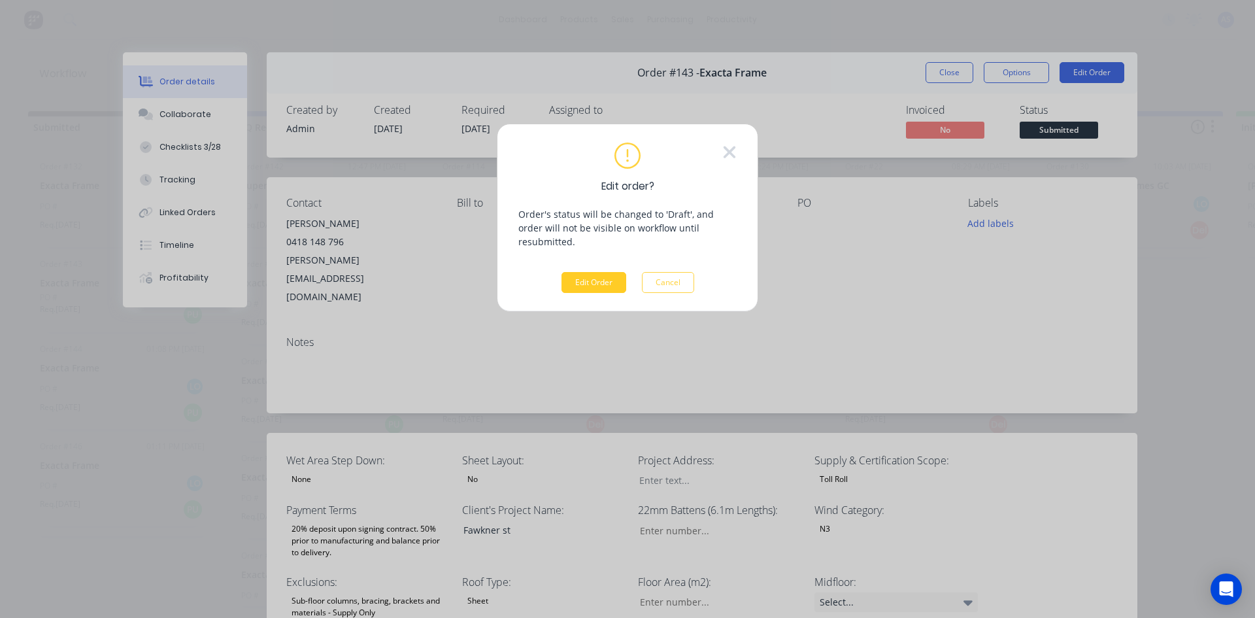
click at [581, 272] on button "Edit Order" at bounding box center [594, 282] width 65 height 21
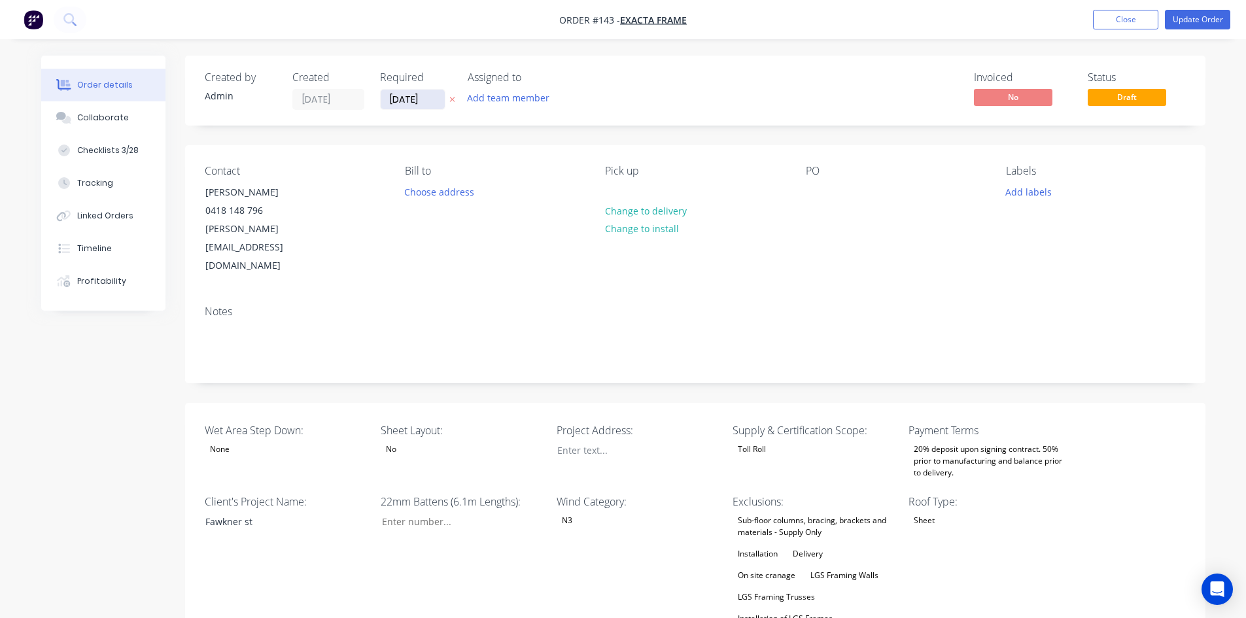
click at [402, 97] on input "[DATE]" at bounding box center [413, 100] width 64 height 20
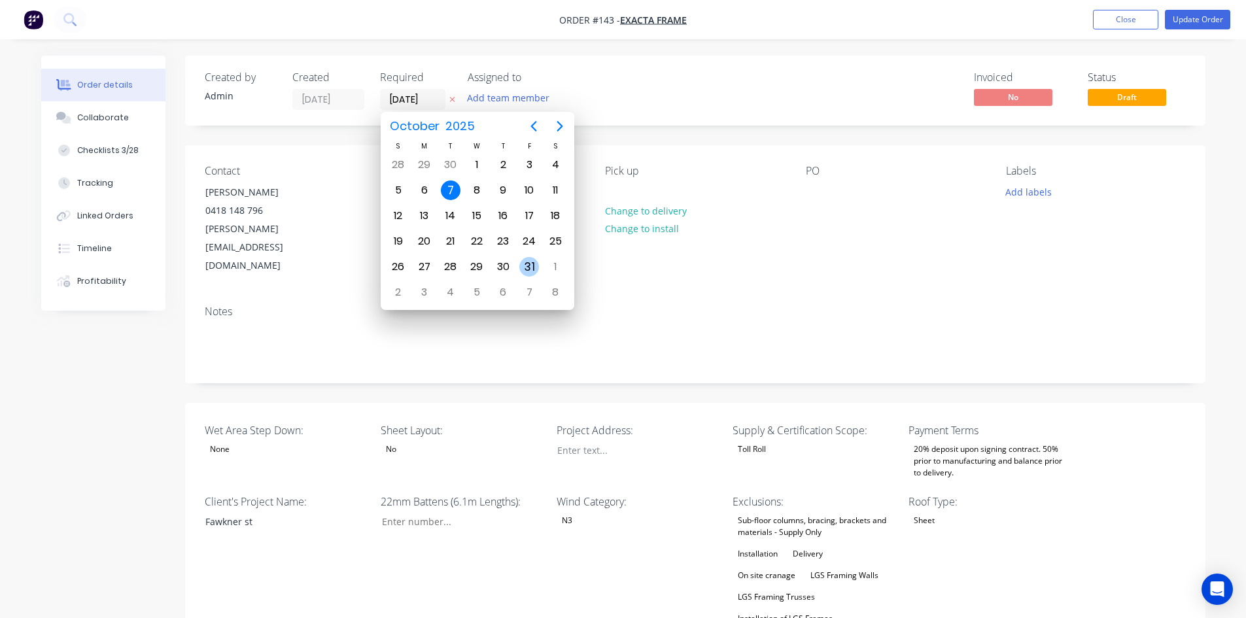
click at [532, 264] on div "31" at bounding box center [529, 267] width 20 height 20
type input "[DATE]"
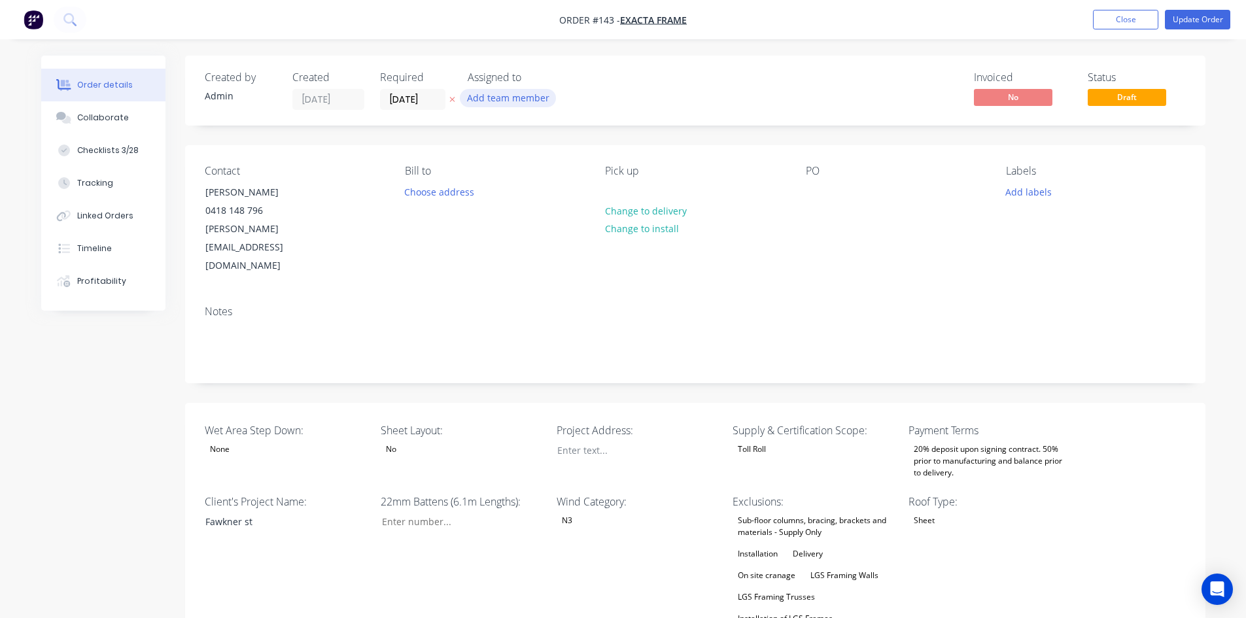
click at [517, 100] on button "Add team member" at bounding box center [508, 98] width 96 height 18
click at [526, 214] on button "[PERSON_NAME]" at bounding box center [566, 223] width 196 height 26
click at [1189, 10] on button "Update Order" at bounding box center [1197, 20] width 65 height 20
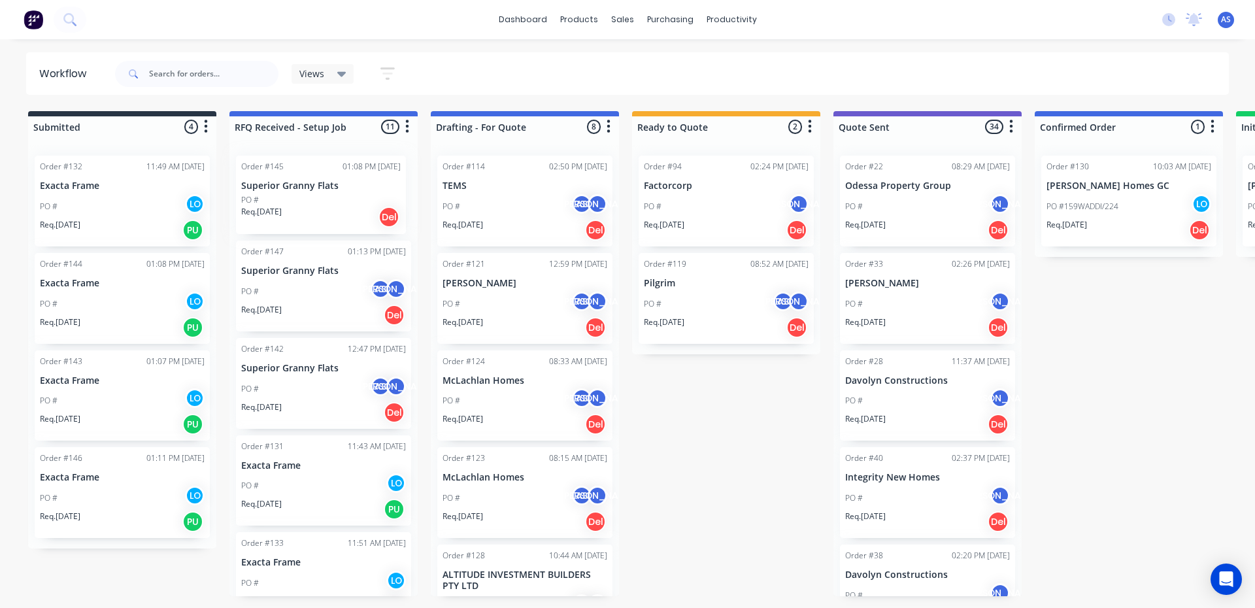
click at [317, 204] on div "Order #145 01:08 PM [DATE] Superior Granny Flats PO # Req. [DATE] Del Order #14…" at bounding box center [324, 370] width 188 height 451
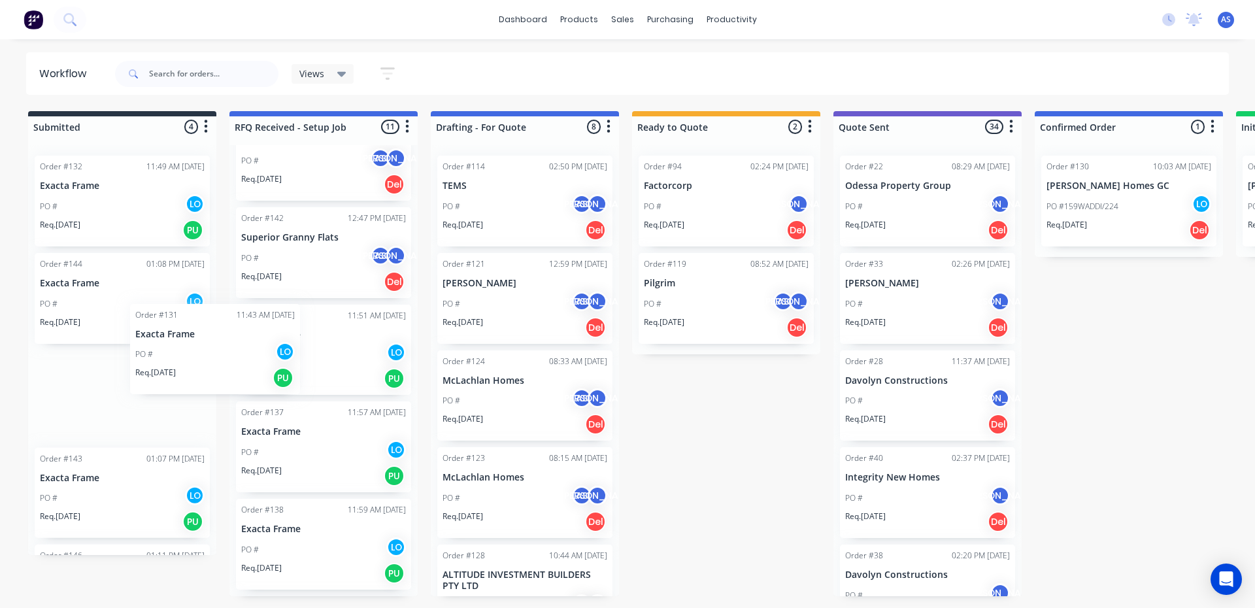
drag, startPoint x: 305, startPoint y: 338, endPoint x: 194, endPoint y: 337, distance: 111.8
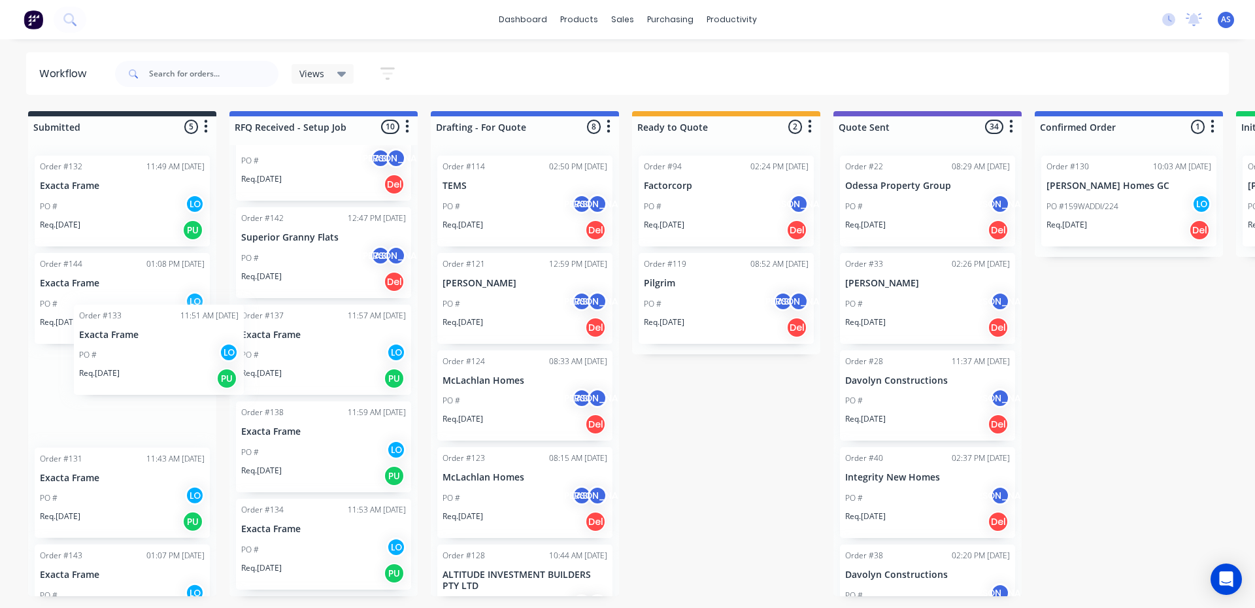
drag, startPoint x: 335, startPoint y: 355, endPoint x: 165, endPoint y: 355, distance: 169.4
drag, startPoint x: 290, startPoint y: 357, endPoint x: 141, endPoint y: 357, distance: 149.7
drag, startPoint x: 292, startPoint y: 368, endPoint x: 144, endPoint y: 368, distance: 148.4
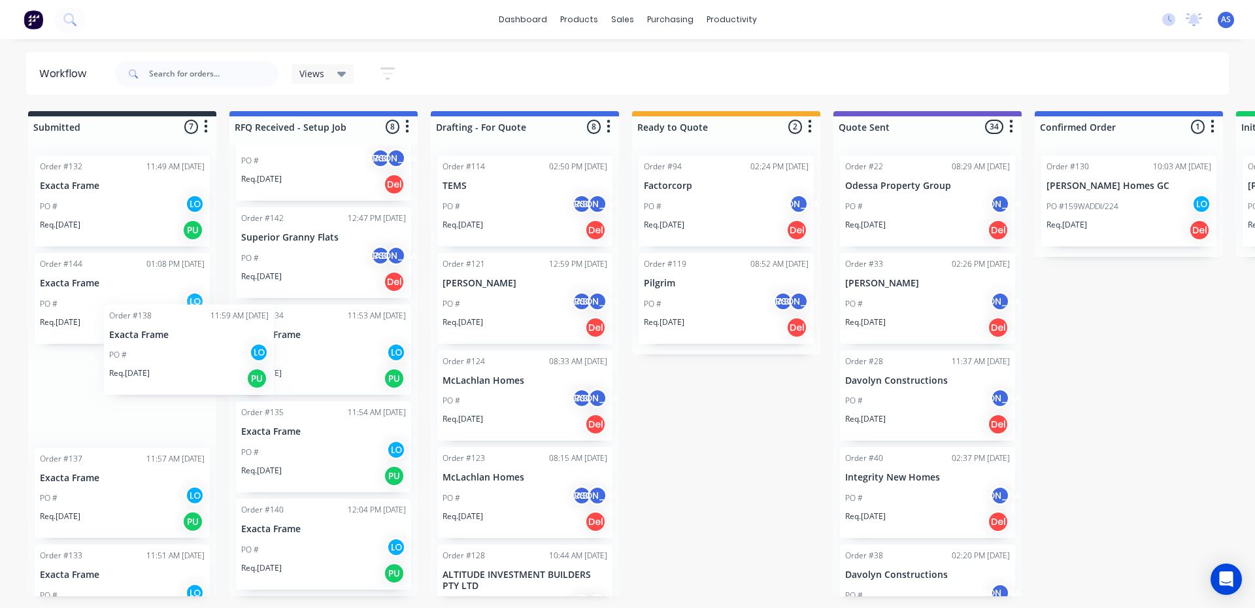
drag, startPoint x: 329, startPoint y: 364, endPoint x: 155, endPoint y: 362, distance: 173.9
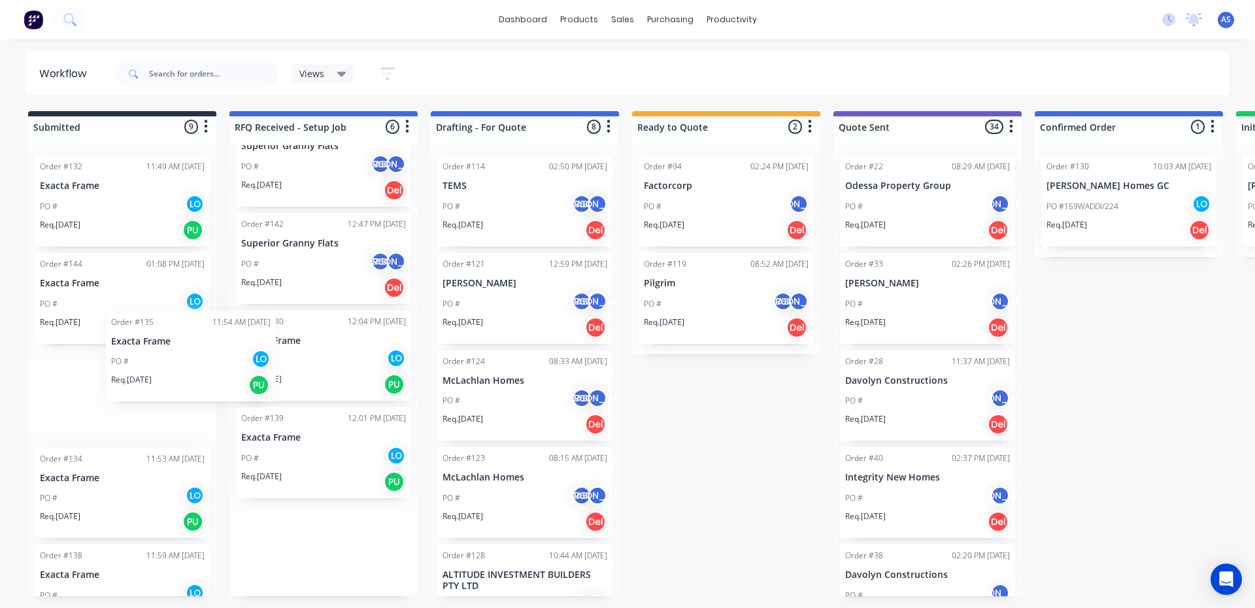
drag, startPoint x: 319, startPoint y: 350, endPoint x: 167, endPoint y: 352, distance: 151.7
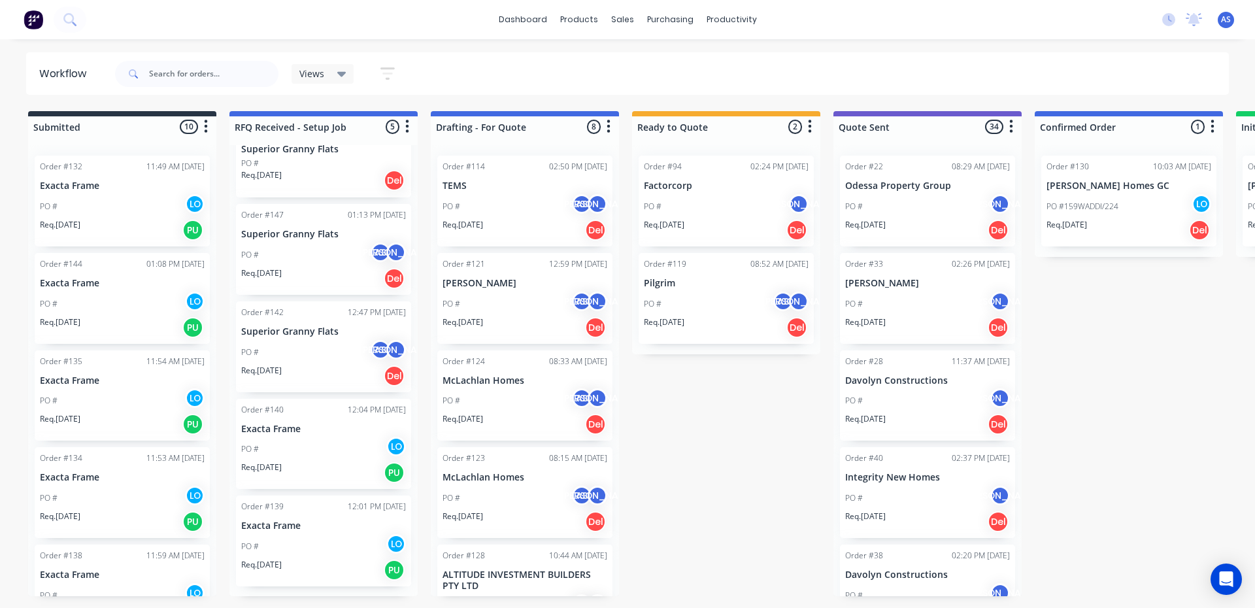
scroll to position [27, 0]
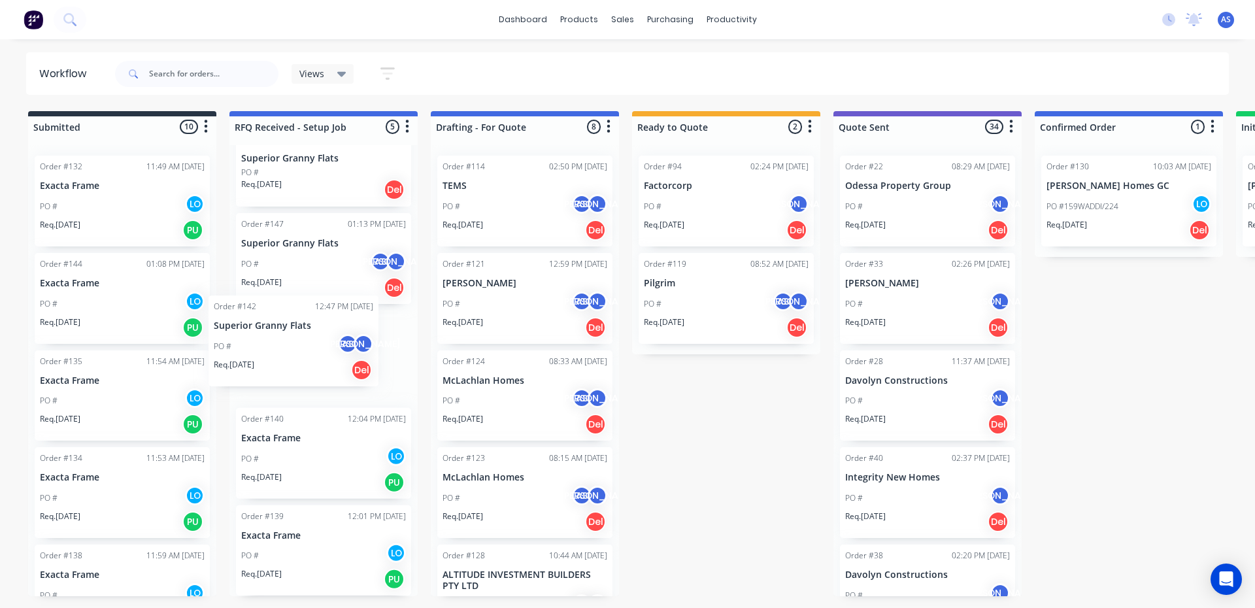
drag, startPoint x: 356, startPoint y: 360, endPoint x: 319, endPoint y: 345, distance: 39.6
click at [319, 345] on div "Order #145 01:08 PM [DATE] Superior Granny Flats PO # Req. [DATE] Del Order #14…" at bounding box center [324, 370] width 188 height 451
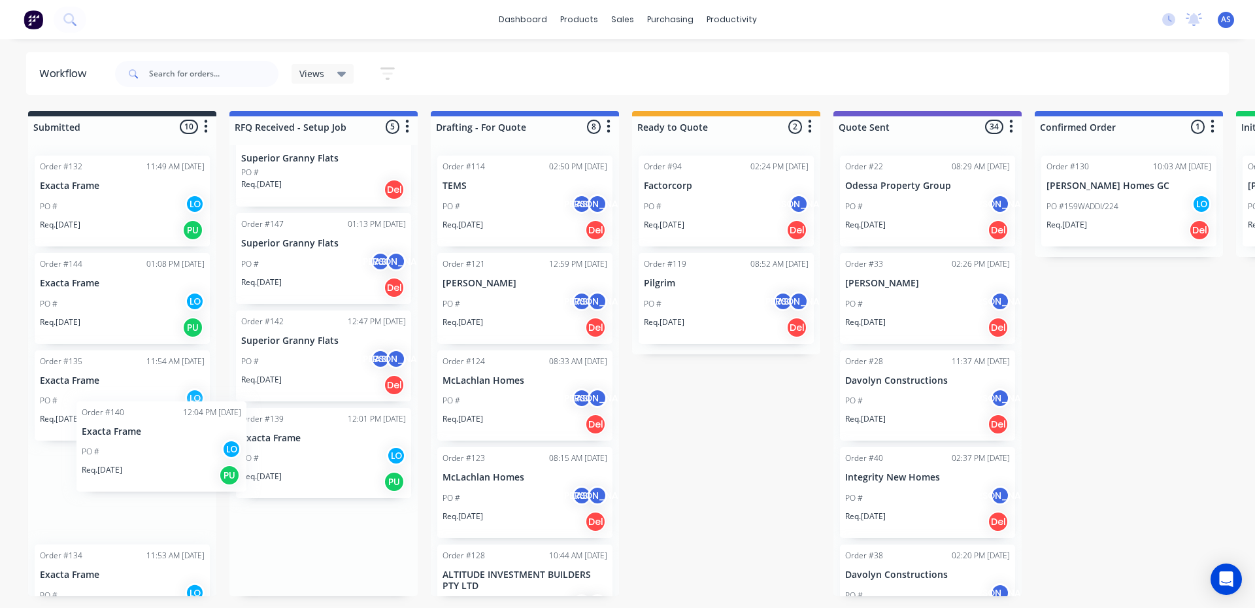
drag, startPoint x: 337, startPoint y: 437, endPoint x: 171, endPoint y: 431, distance: 165.6
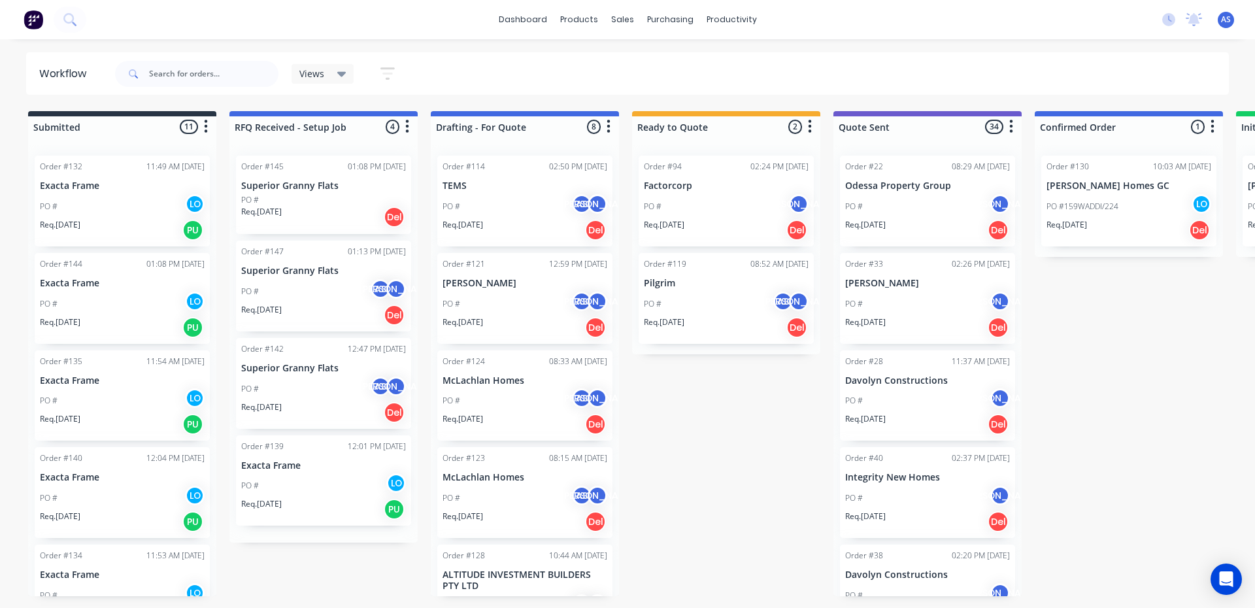
scroll to position [0, 0]
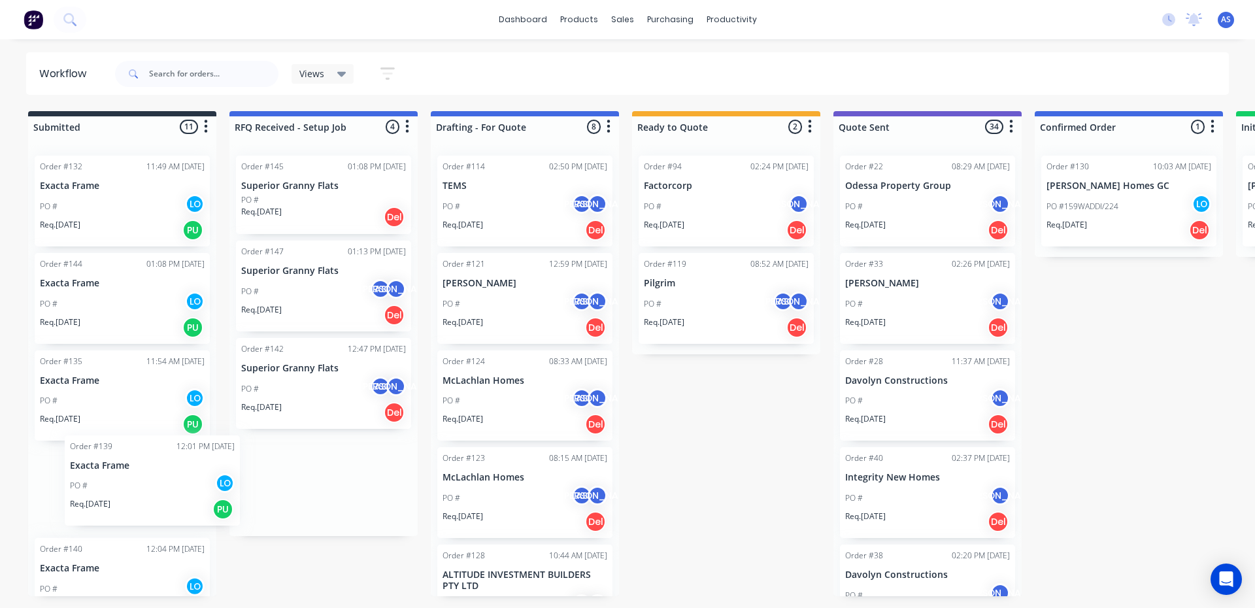
drag, startPoint x: 309, startPoint y: 452, endPoint x: 72, endPoint y: 452, distance: 237.4
click at [1007, 80] on div "Views Save new view None (Default) edit Orders edit Show/Hide statuses Show lin…" at bounding box center [670, 73] width 1117 height 39
